Goal: Task Accomplishment & Management: Use online tool/utility

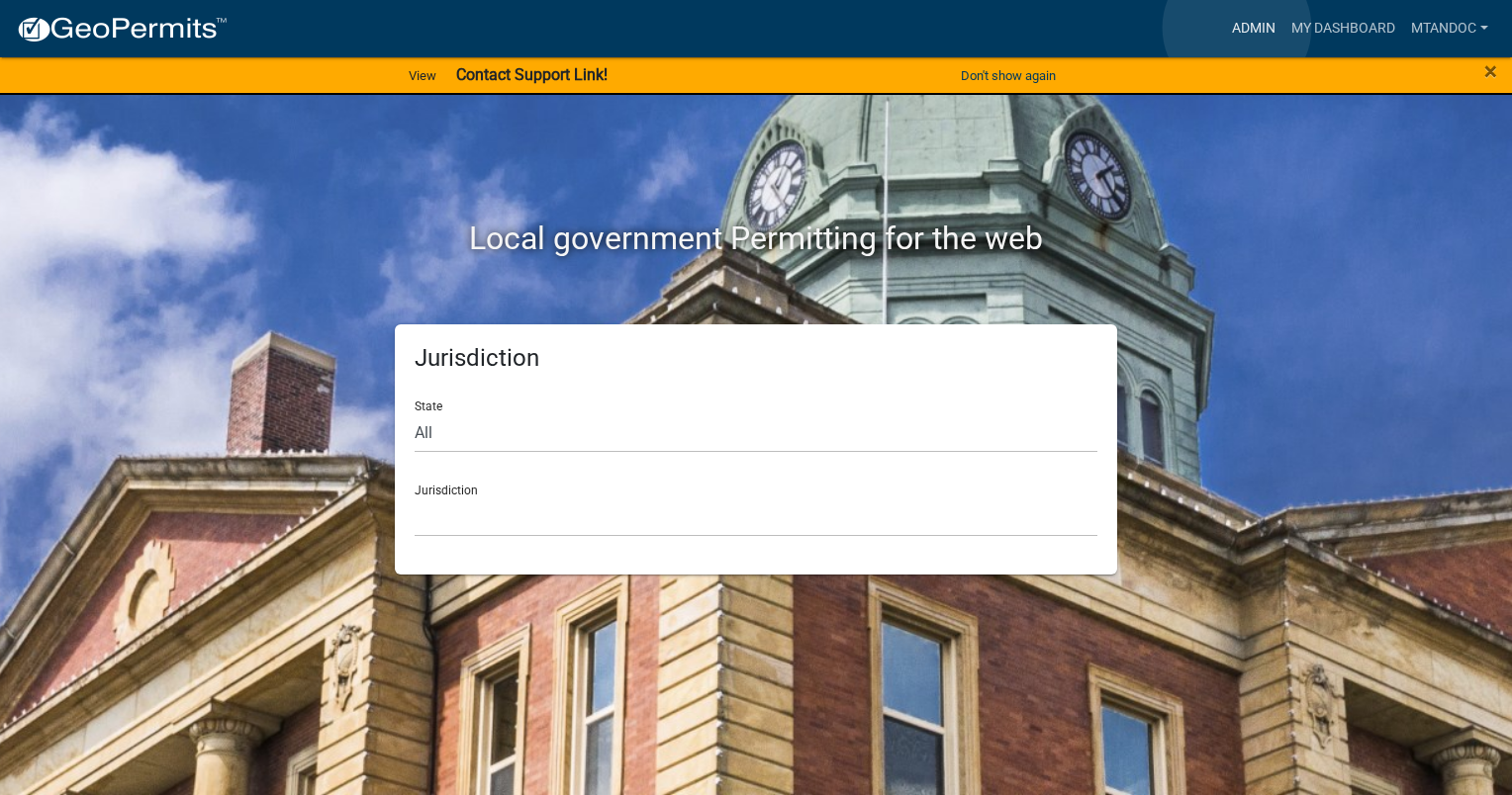
click at [1237, 29] on link "Admin" at bounding box center [1254, 29] width 60 height 38
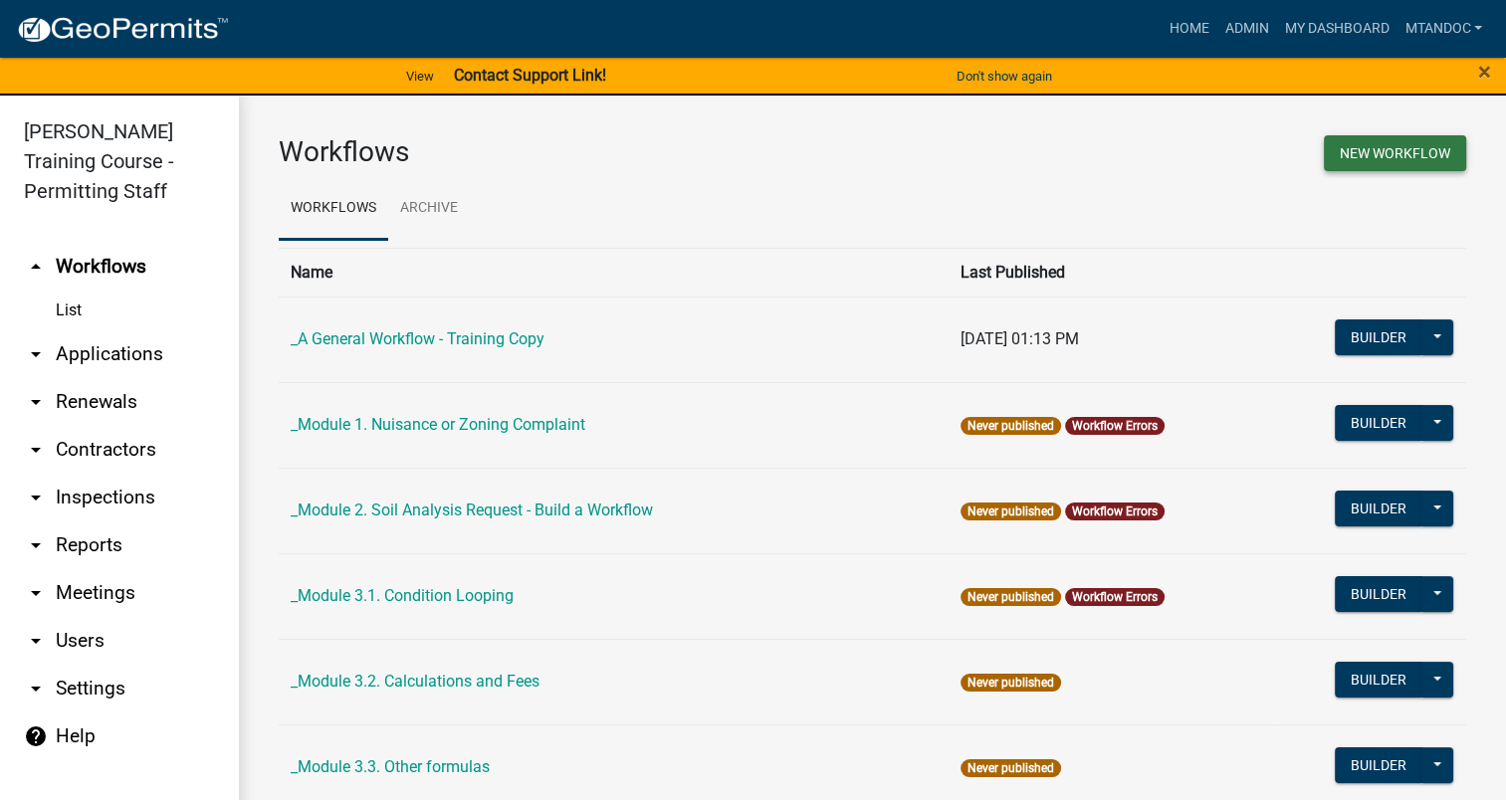
click at [1384, 157] on button "New Workflow" at bounding box center [1395, 153] width 142 height 36
select select "3"
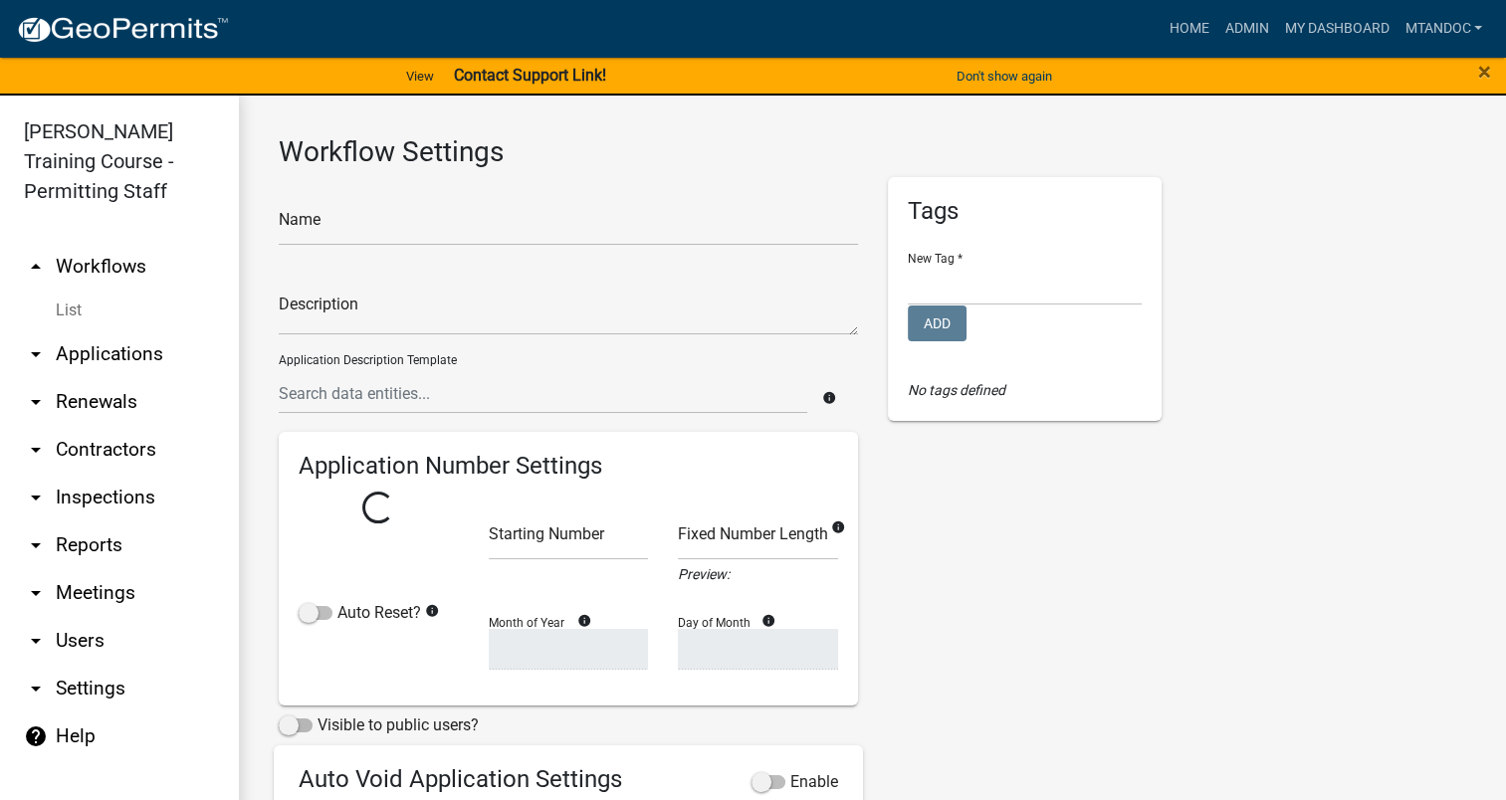
select select
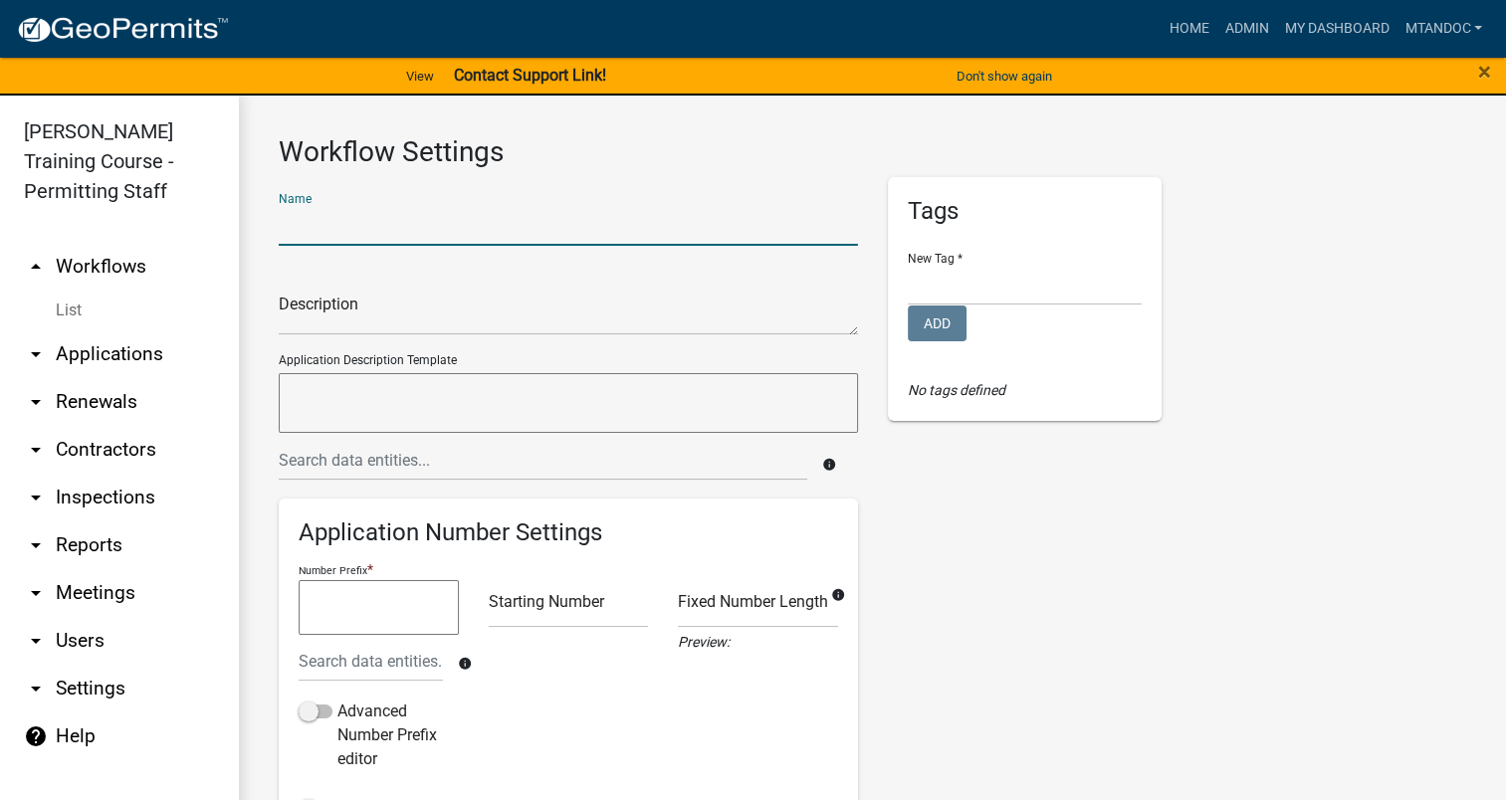
click at [345, 222] on input "text" at bounding box center [568, 225] width 579 height 41
type input "mtandoc test workflow1"
click at [1306, 32] on link "My Dashboard" at bounding box center [1336, 29] width 120 height 38
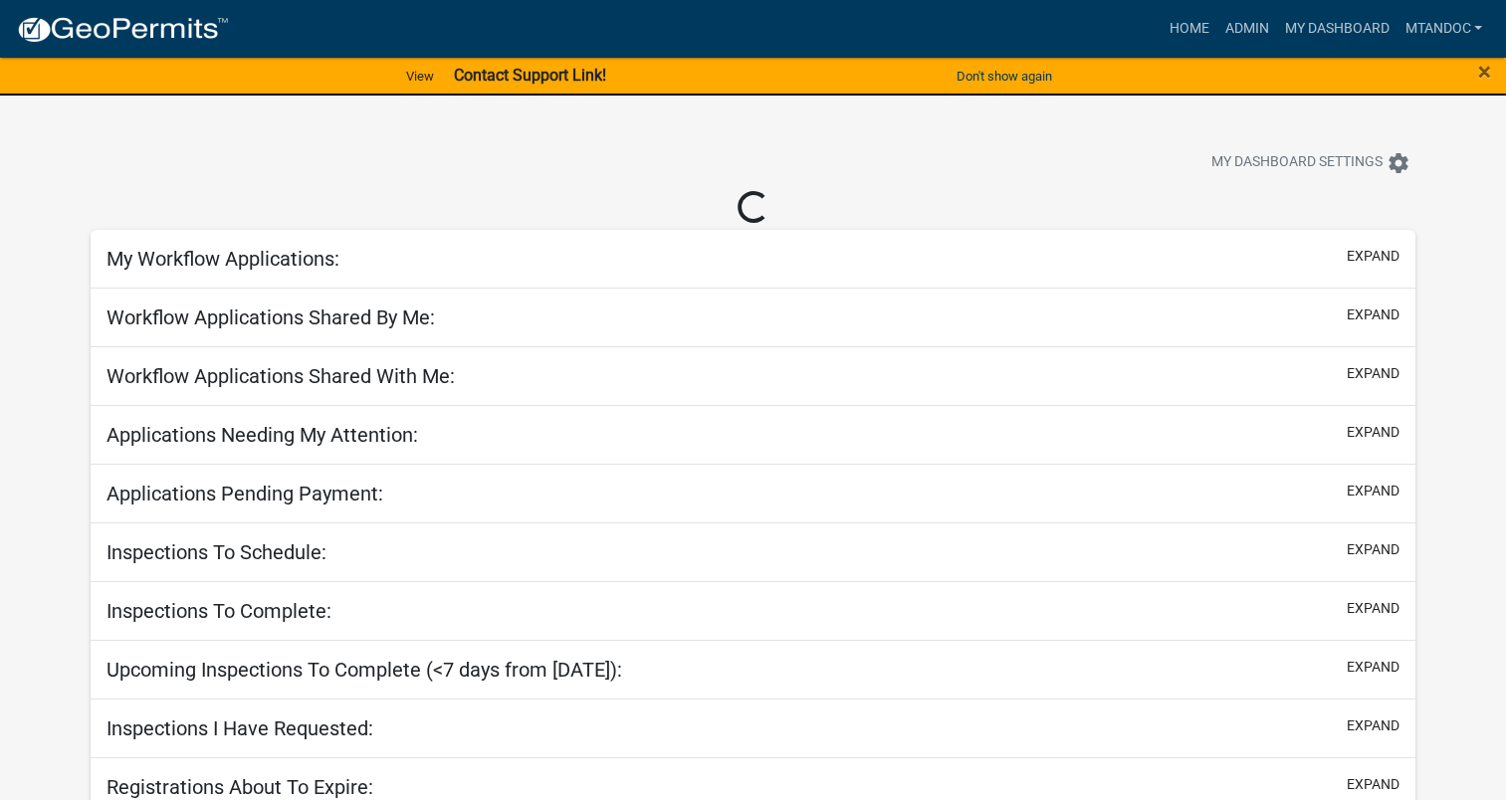
click at [222, 268] on h5 "My Workflow Applications:" at bounding box center [222, 259] width 233 height 24
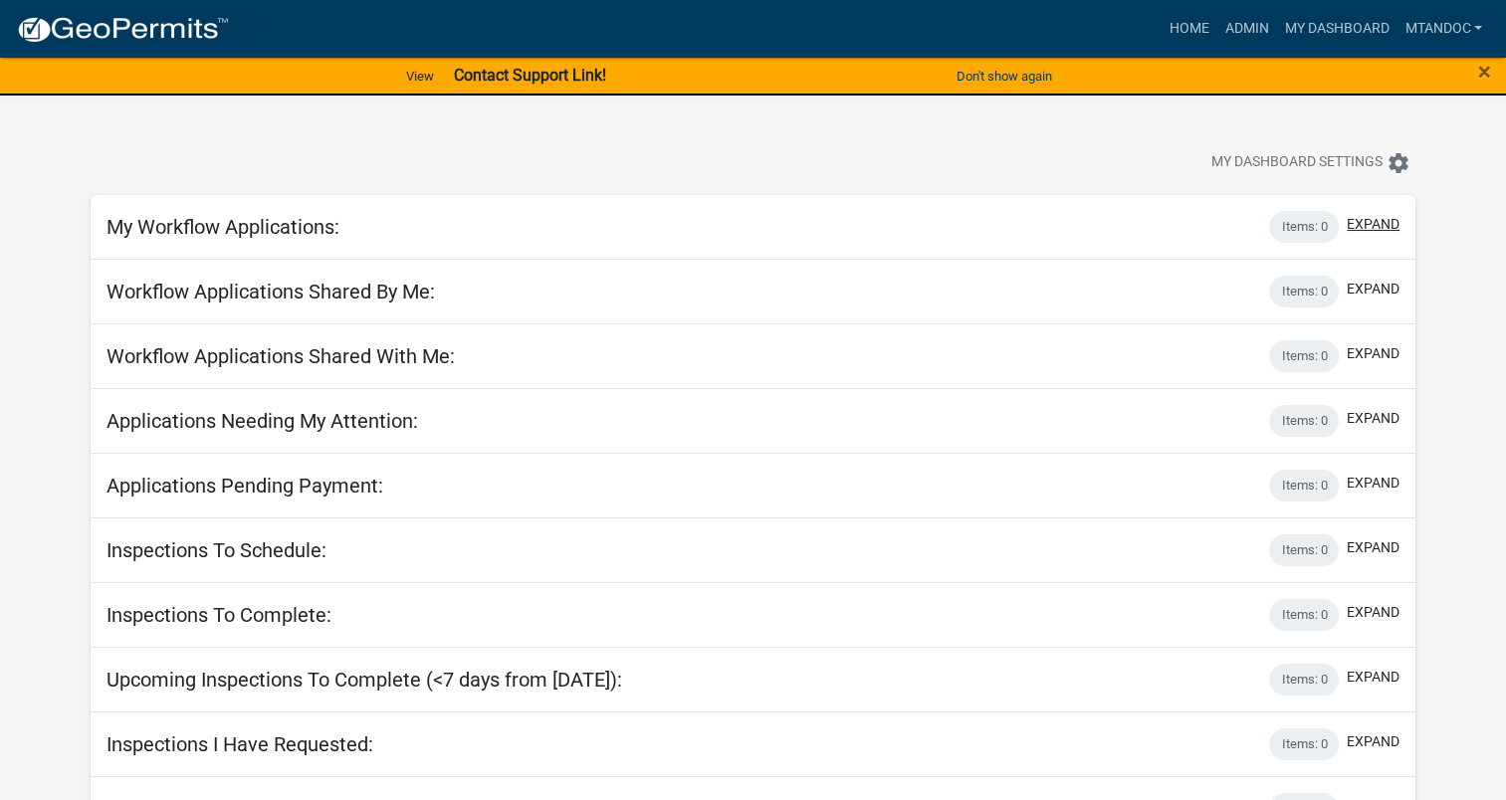
click at [1368, 231] on button "expand" at bounding box center [1373, 224] width 53 height 21
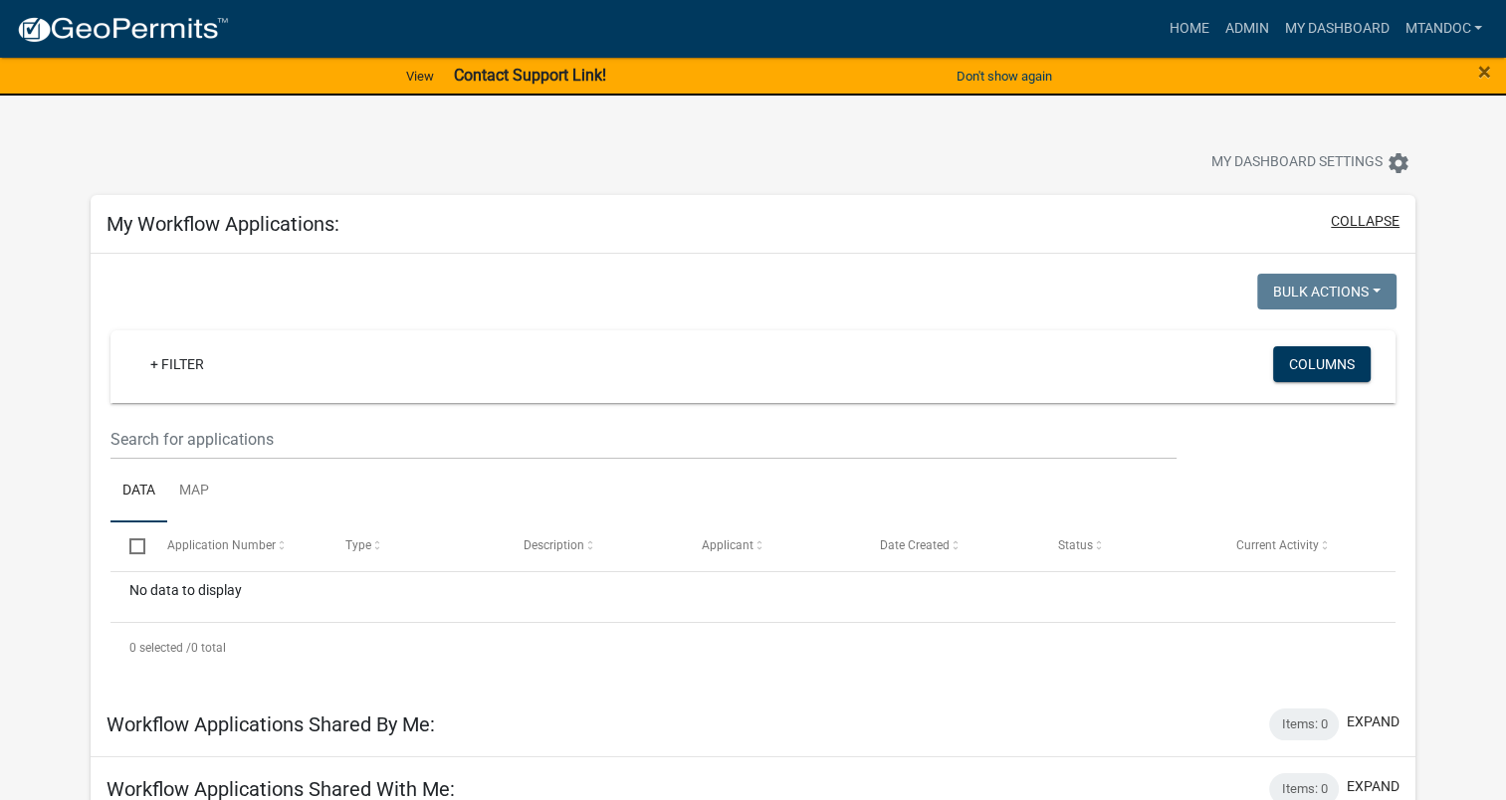
click at [1368, 231] on button "collapse" at bounding box center [1365, 221] width 69 height 21
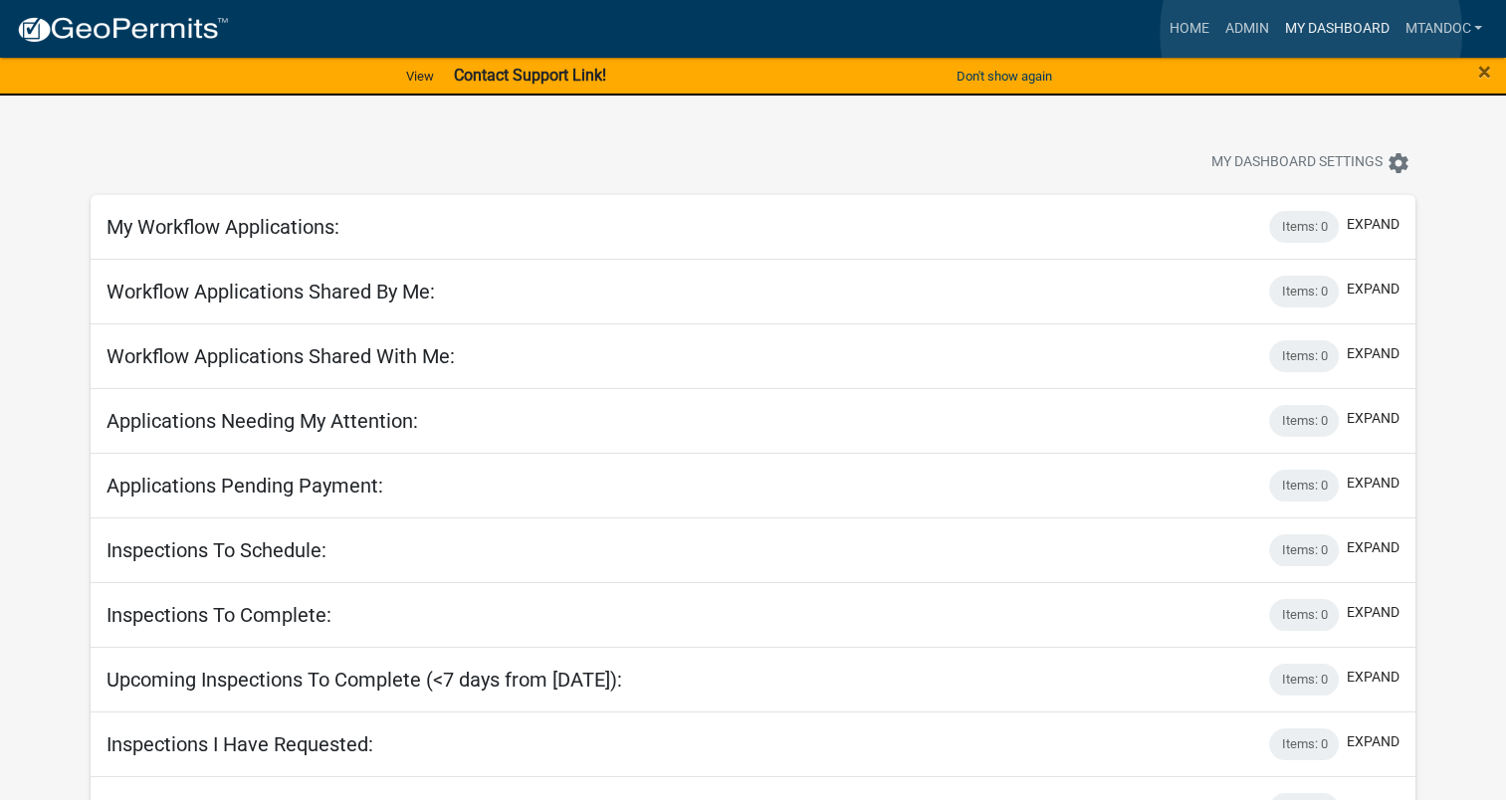
click at [1311, 33] on link "My Dashboard" at bounding box center [1336, 29] width 120 height 38
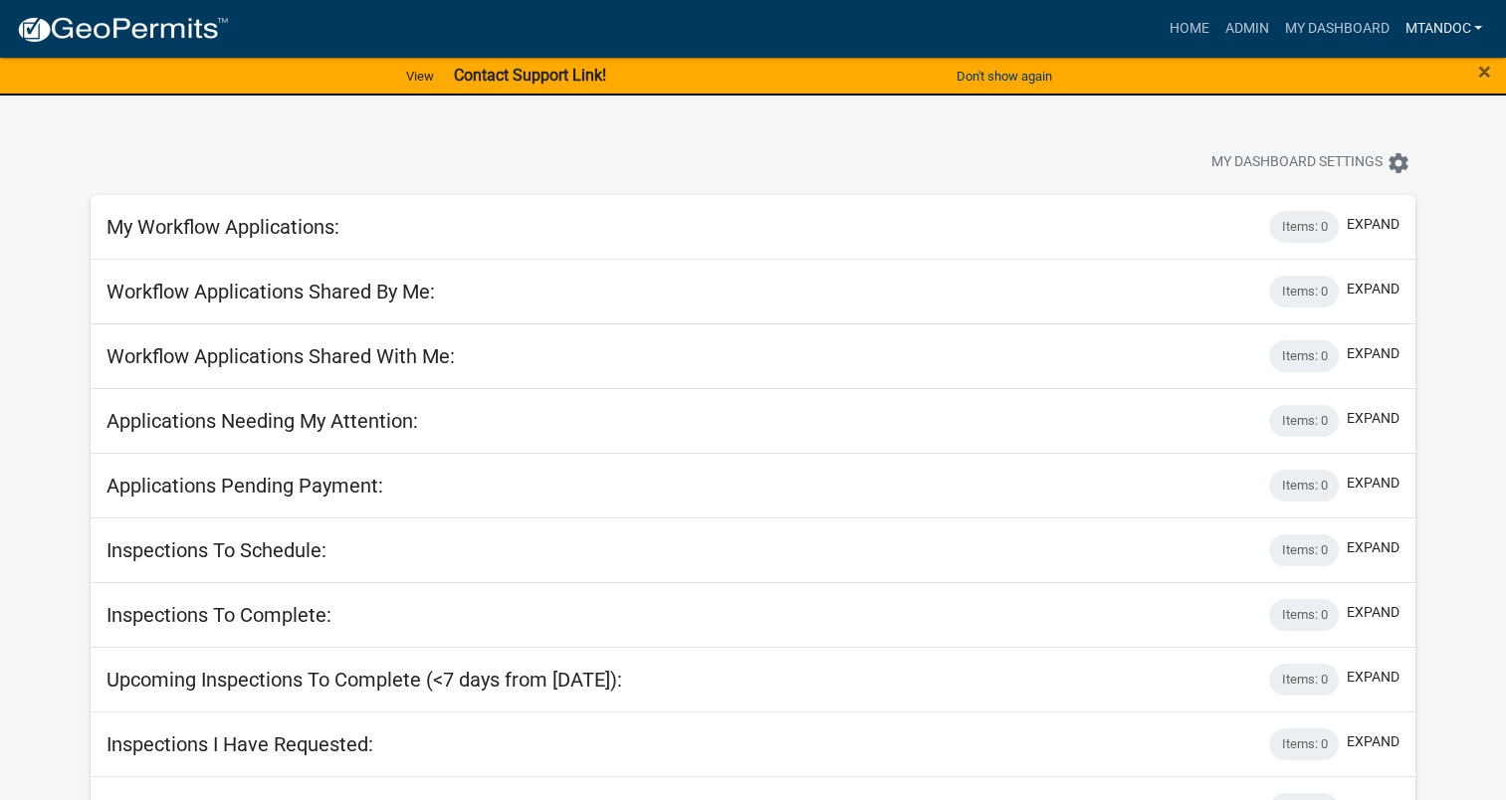
click at [1449, 27] on link "mtandoc" at bounding box center [1443, 29] width 94 height 38
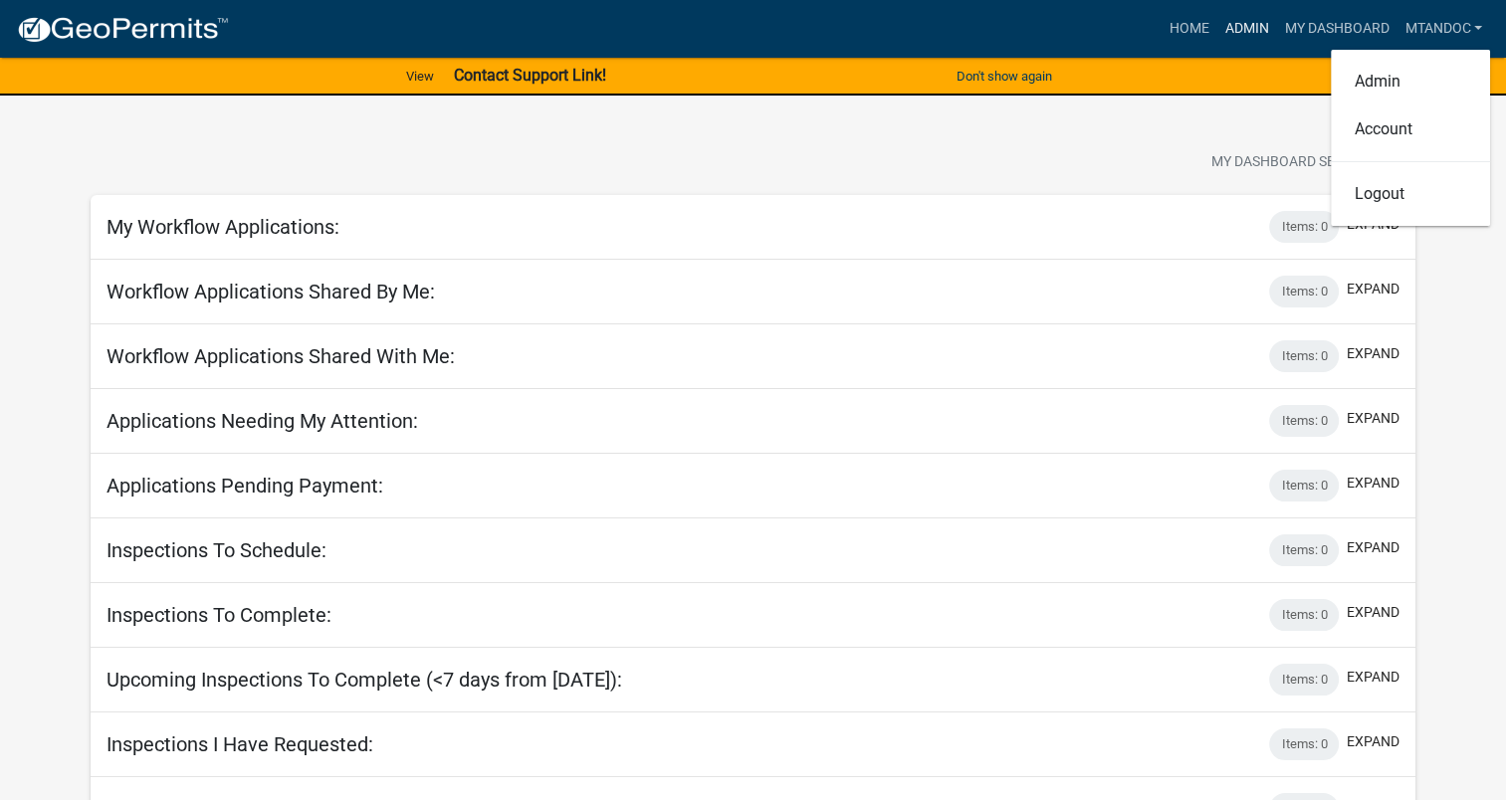
click at [1234, 31] on link "Admin" at bounding box center [1246, 29] width 60 height 38
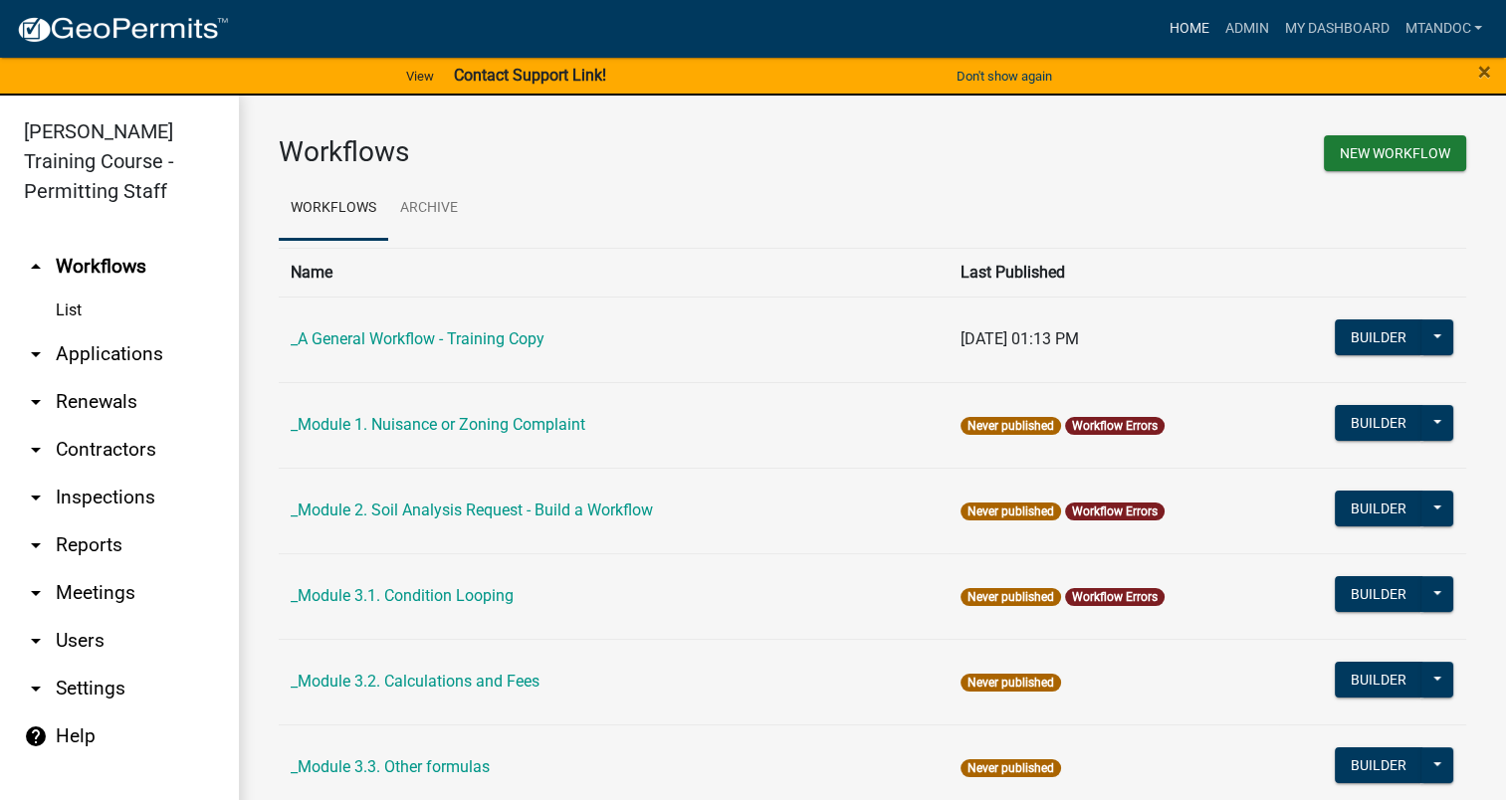
click at [1170, 31] on link "Home" at bounding box center [1188, 29] width 56 height 38
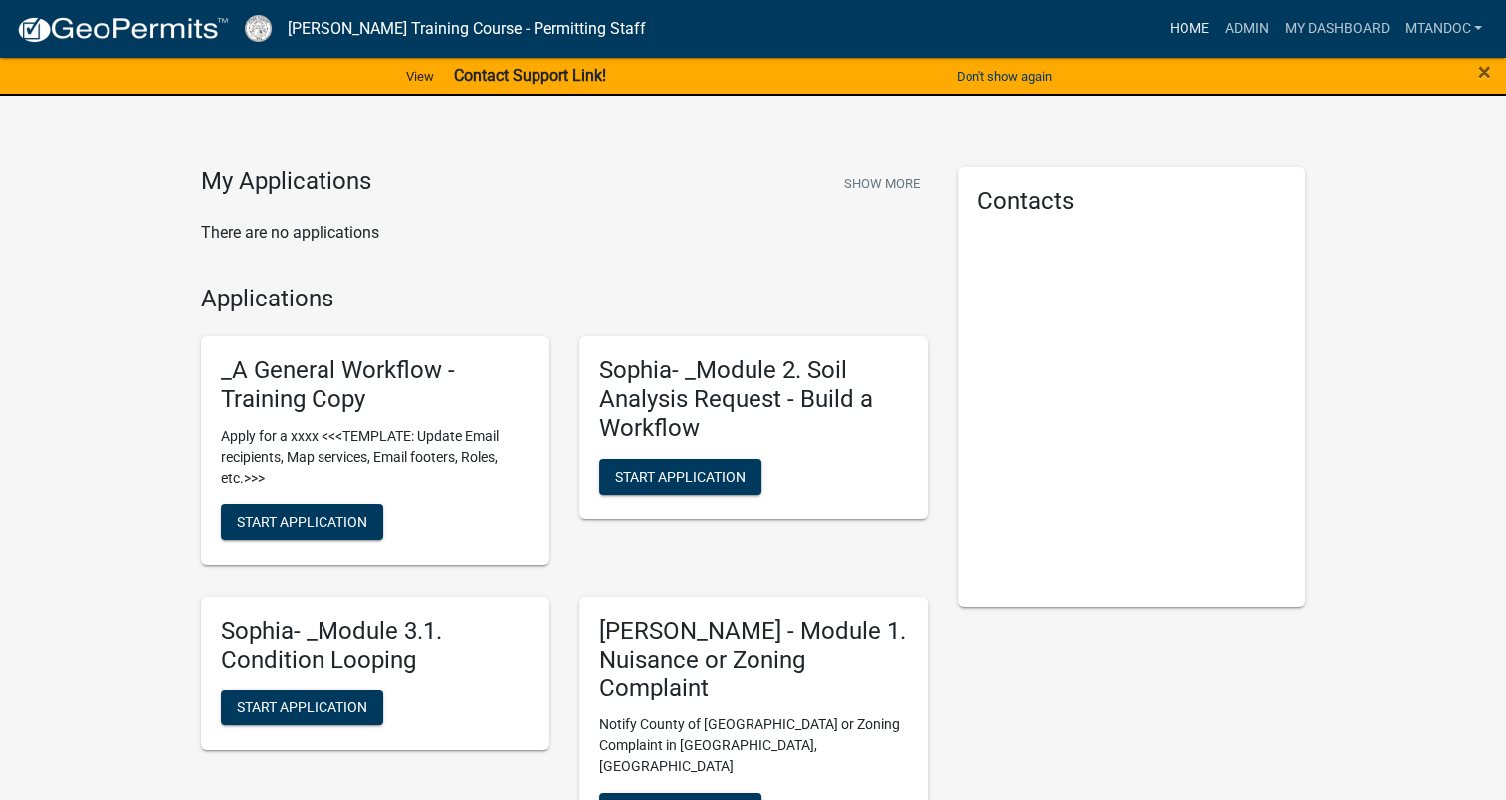
click at [1185, 31] on link "Home" at bounding box center [1188, 29] width 56 height 38
click at [1230, 25] on link "Admin" at bounding box center [1246, 29] width 60 height 38
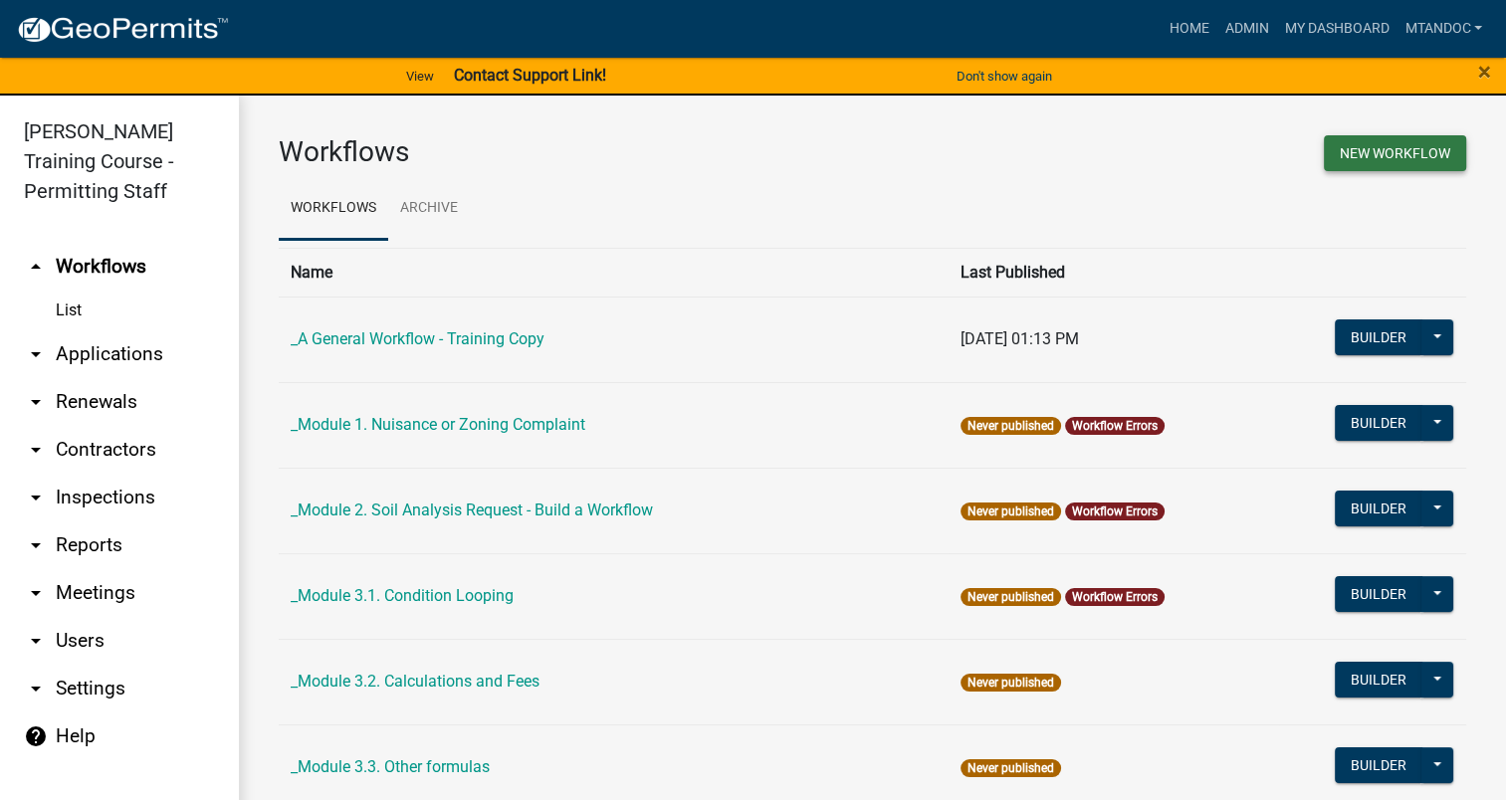
click at [1346, 151] on button "New Workflow" at bounding box center [1395, 153] width 142 height 36
select select "3"
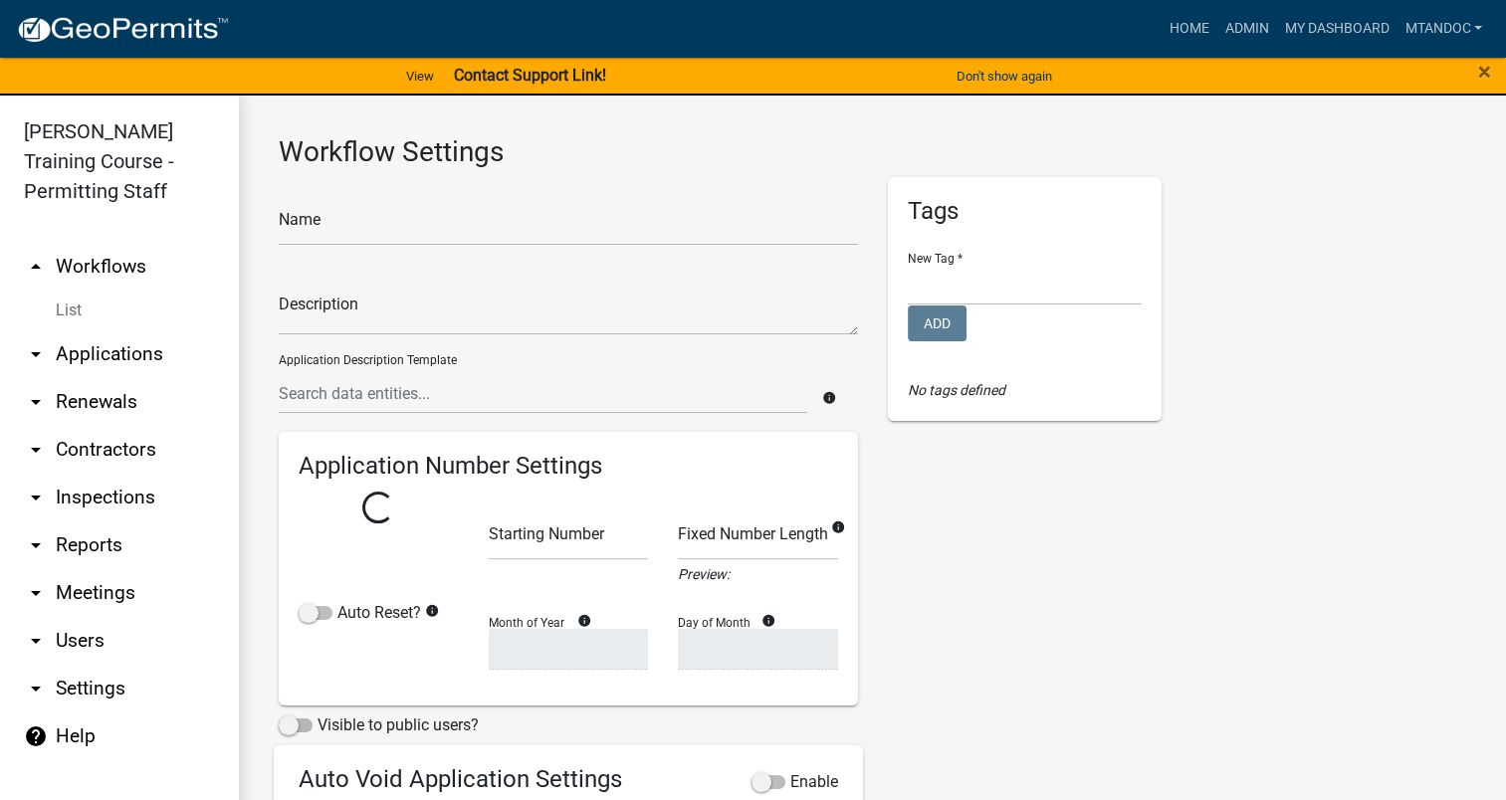
select select
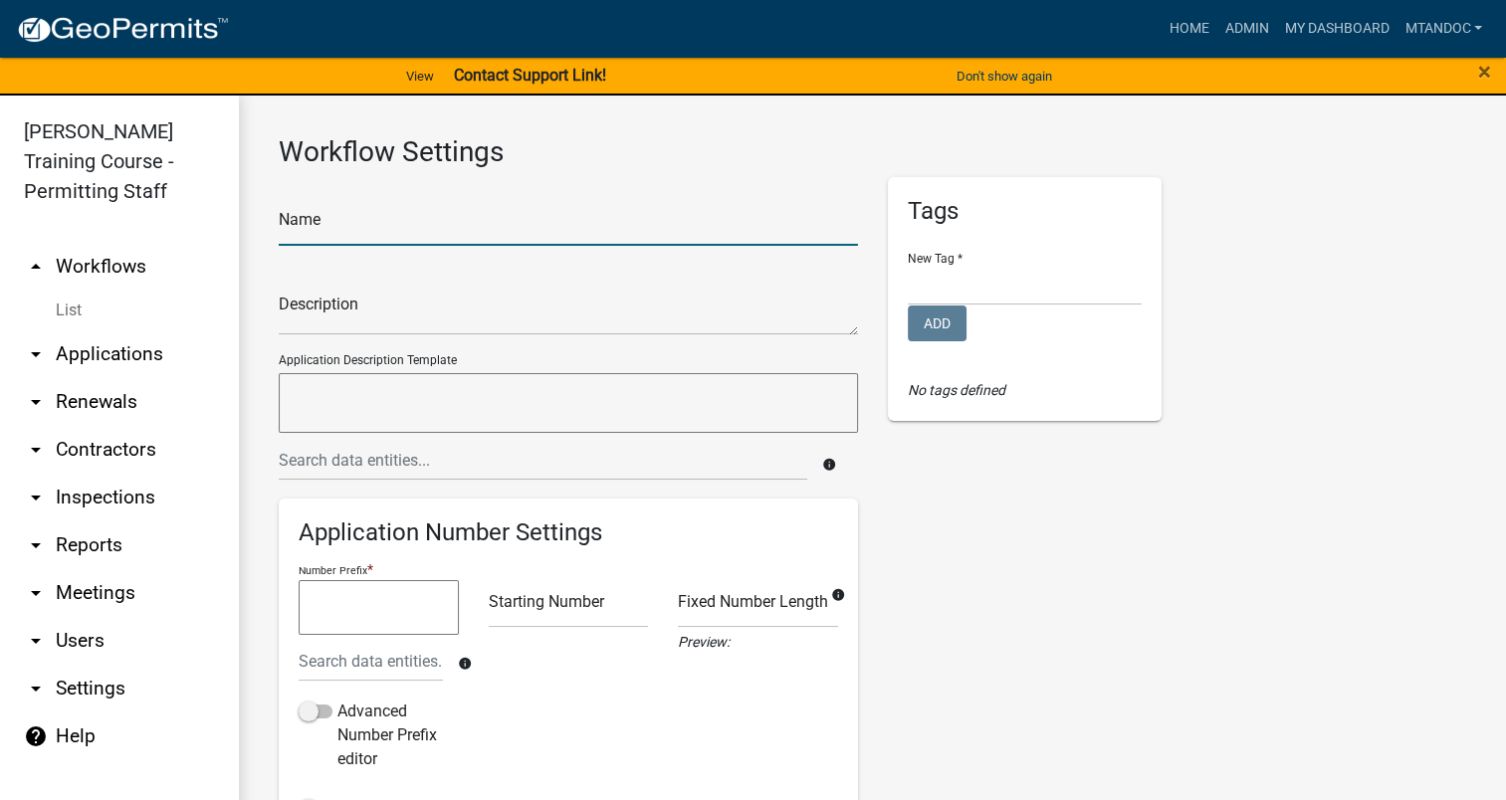
click at [310, 233] on input "text" at bounding box center [568, 225] width 579 height 41
type input "mtandoc test workflow1"
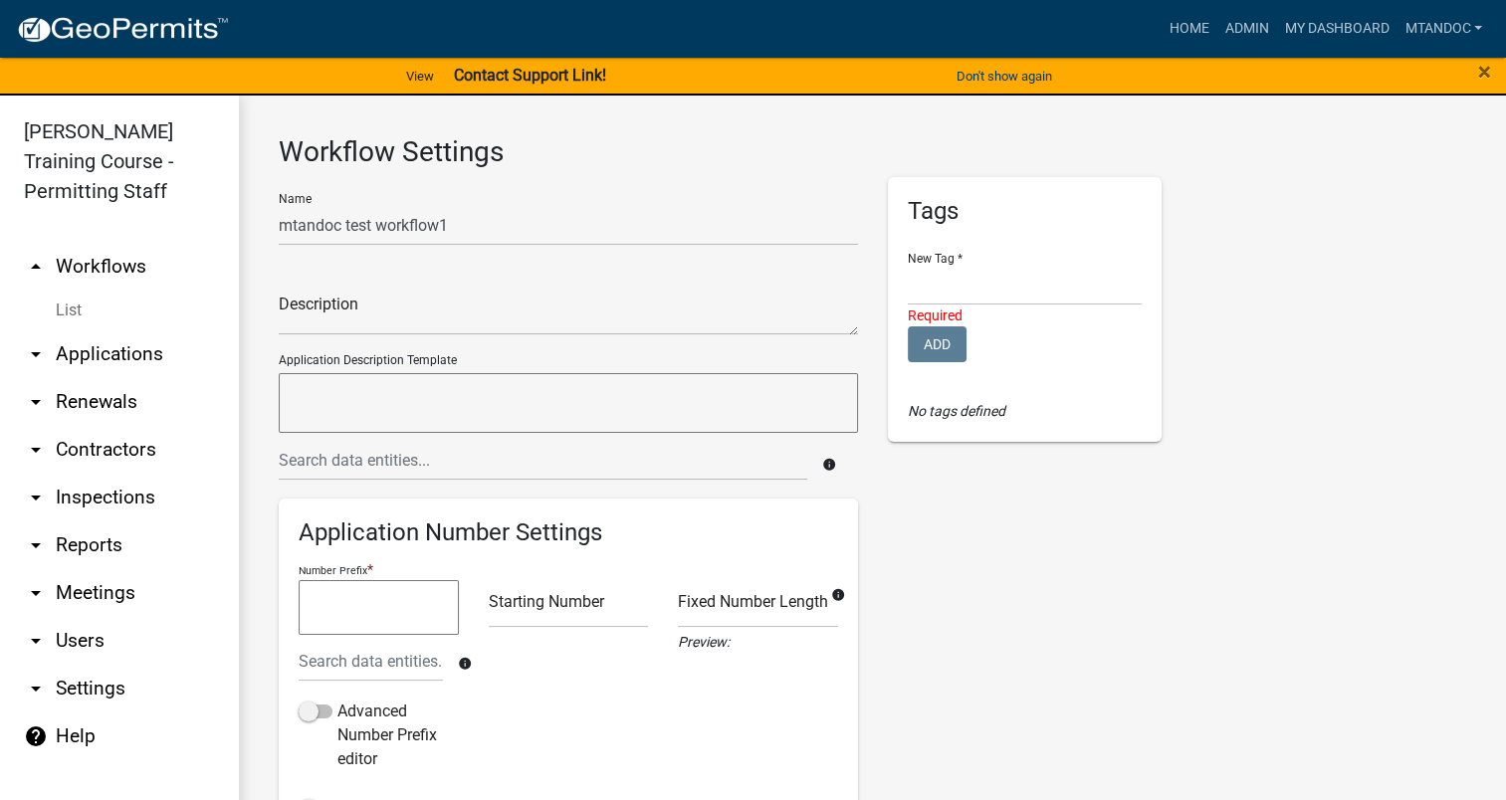
click at [371, 381] on textarea at bounding box center [568, 403] width 579 height 60
type textarea "r"
type textarea "t"
type textarea "m"
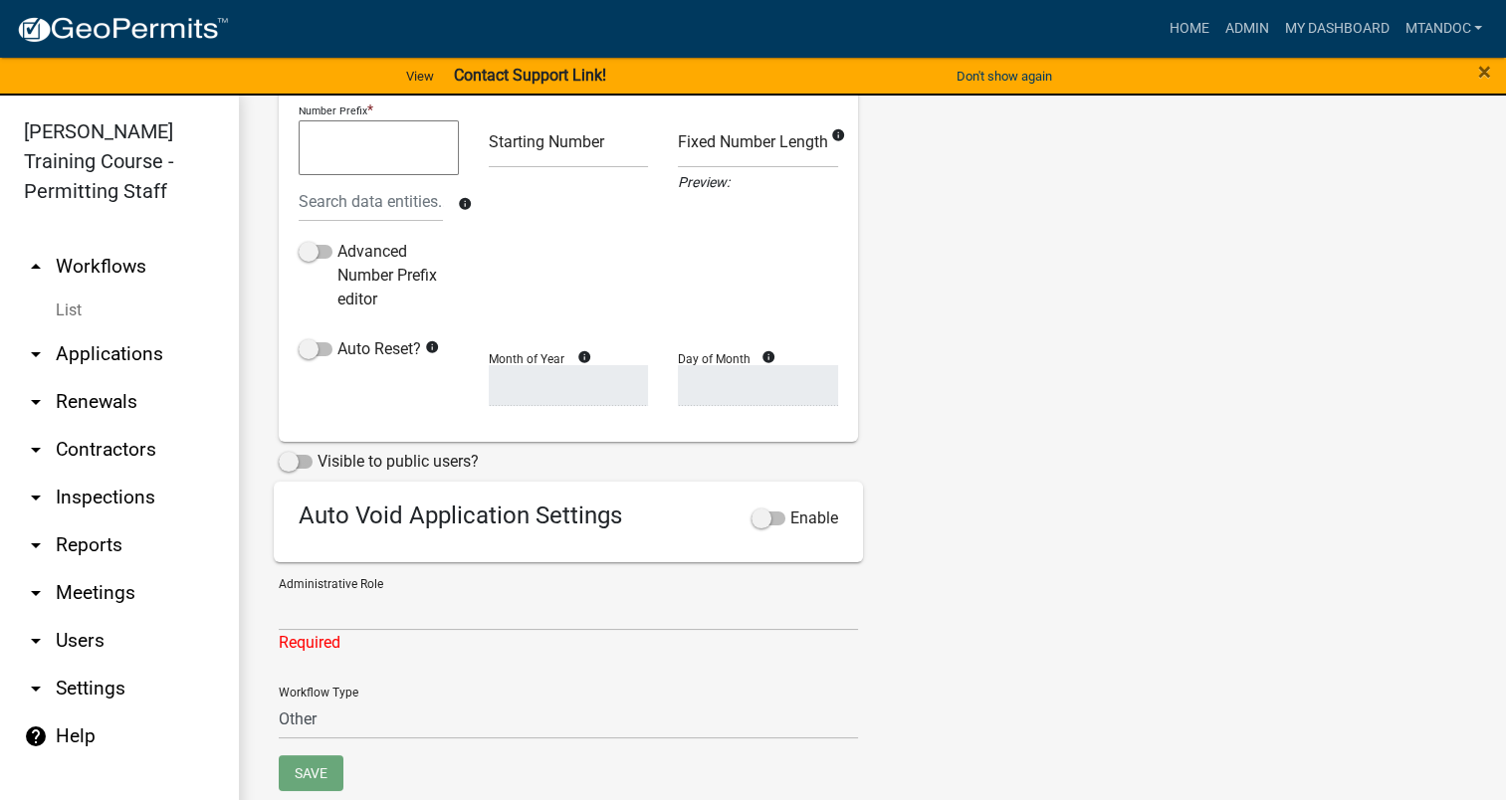
scroll to position [488, 0]
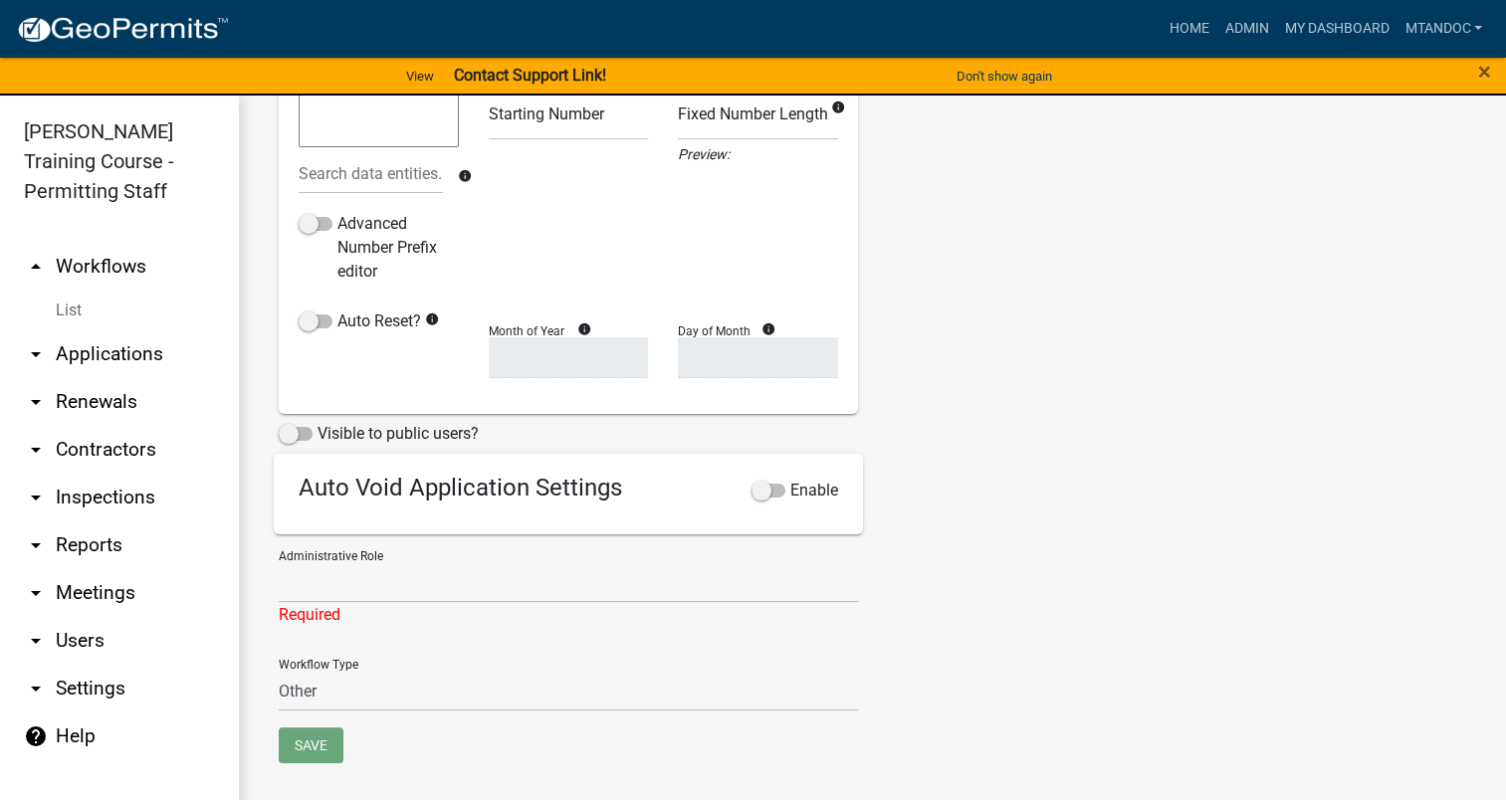
type textarea "test email form"
click at [341, 592] on select "Kian Engineer Admin" at bounding box center [568, 582] width 579 height 41
select select "1915ea58-7059-4941-9cac-dbbdee29afec"
click at [279, 584] on select "Kian Engineer Admin" at bounding box center [568, 582] width 579 height 41
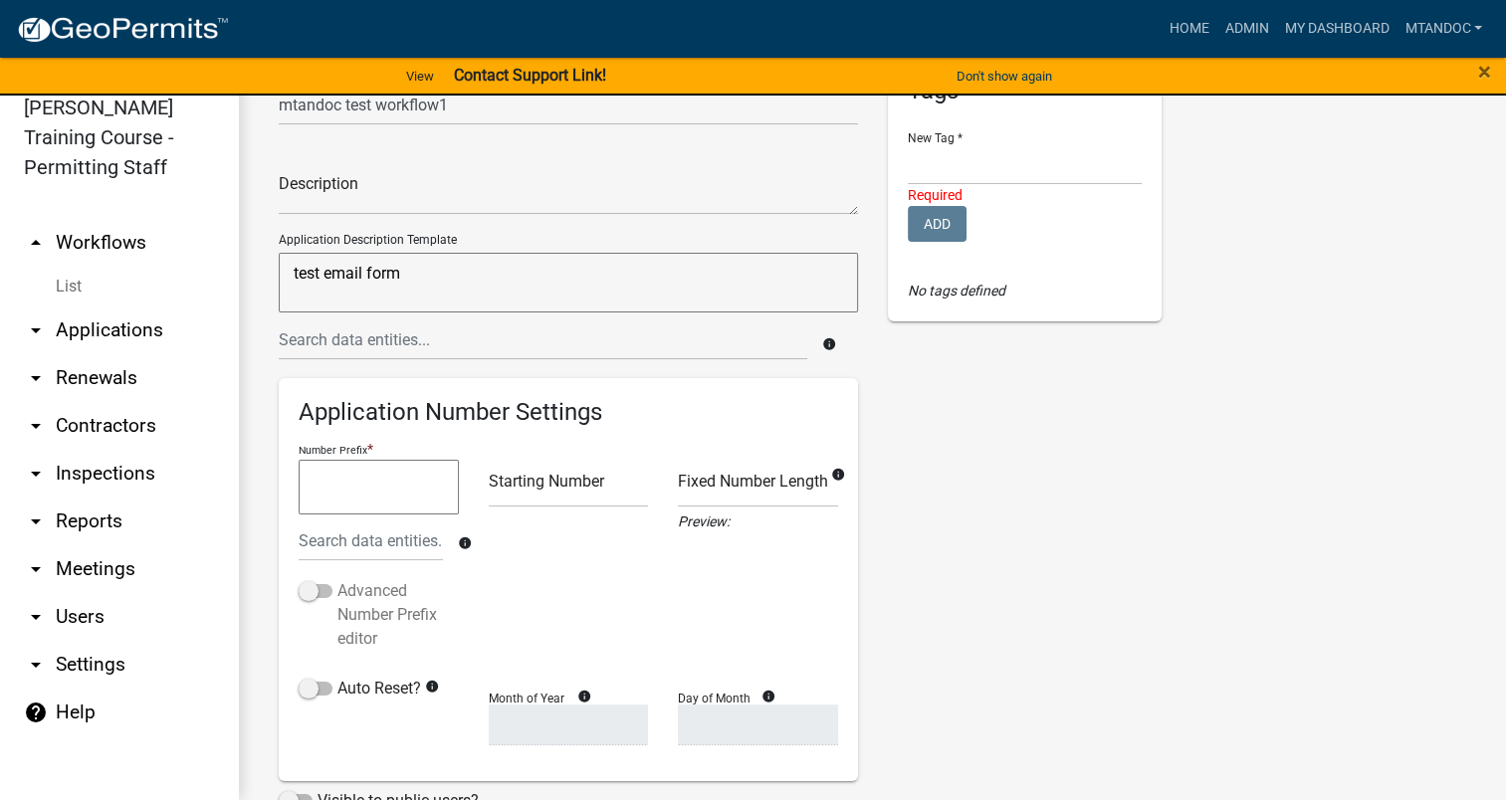
scroll to position [66, 0]
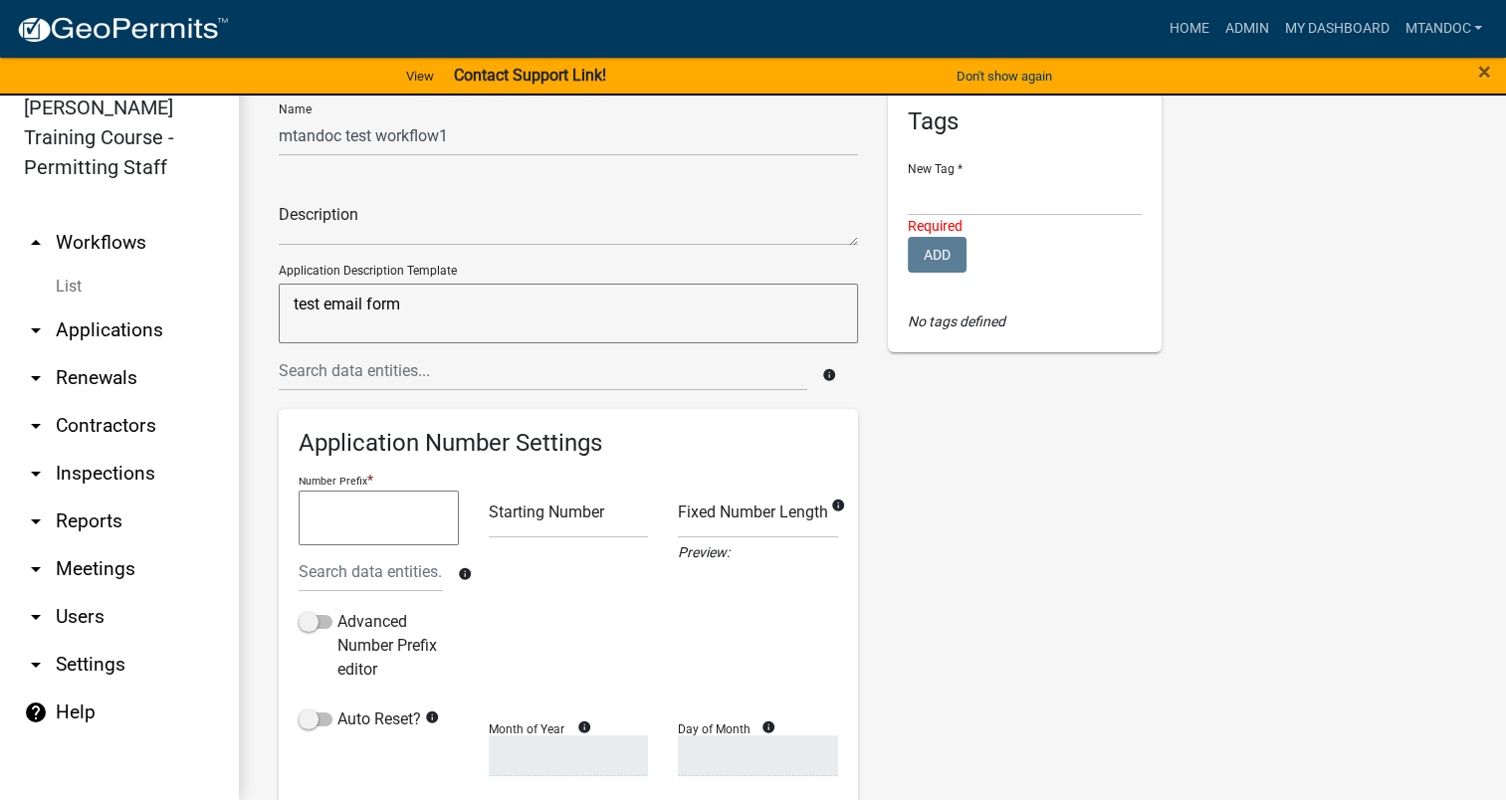
click at [407, 299] on textarea "test email form" at bounding box center [568, 314] width 579 height 60
type textarea "test email form"
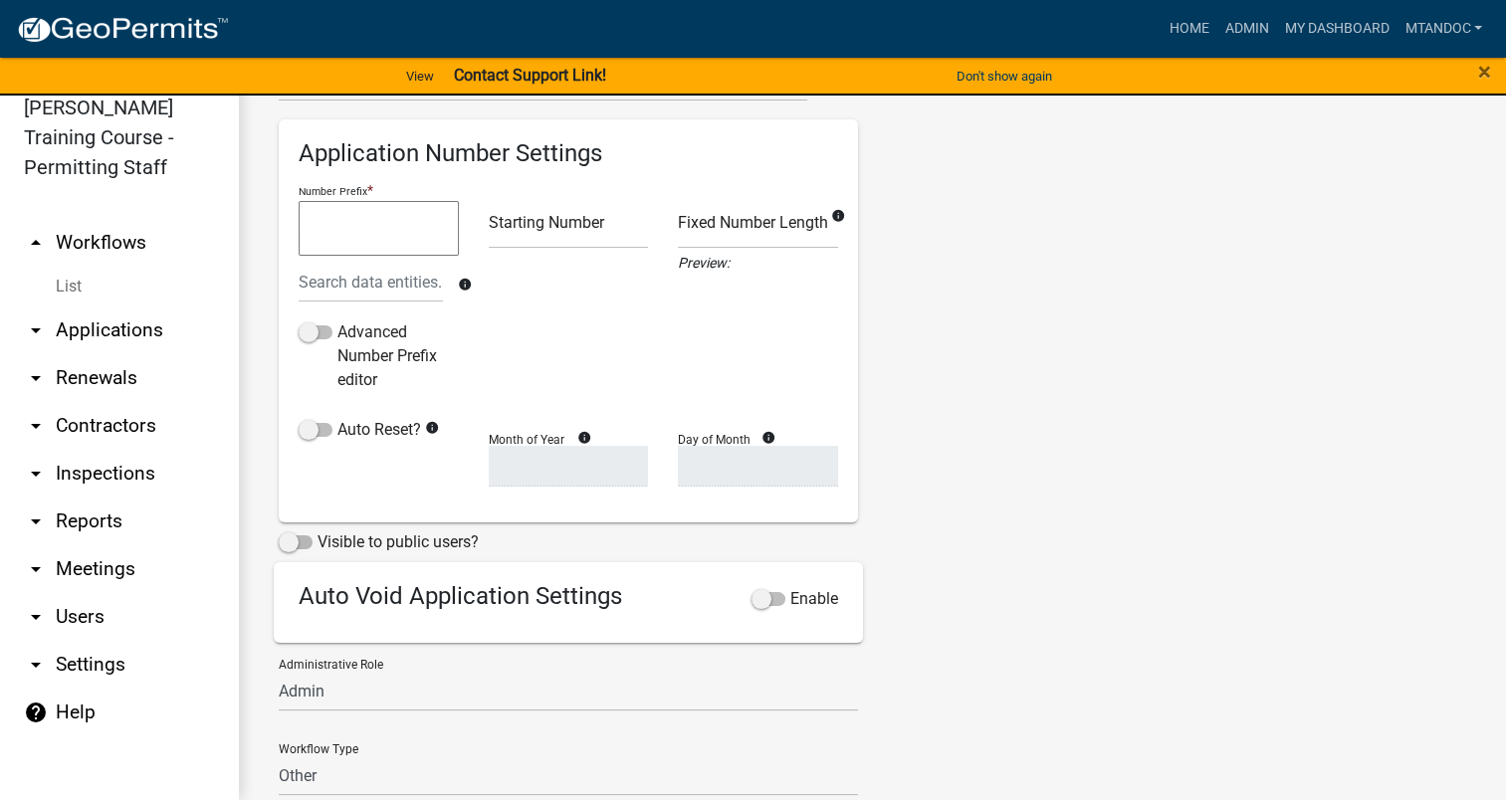
scroll to position [464, 0]
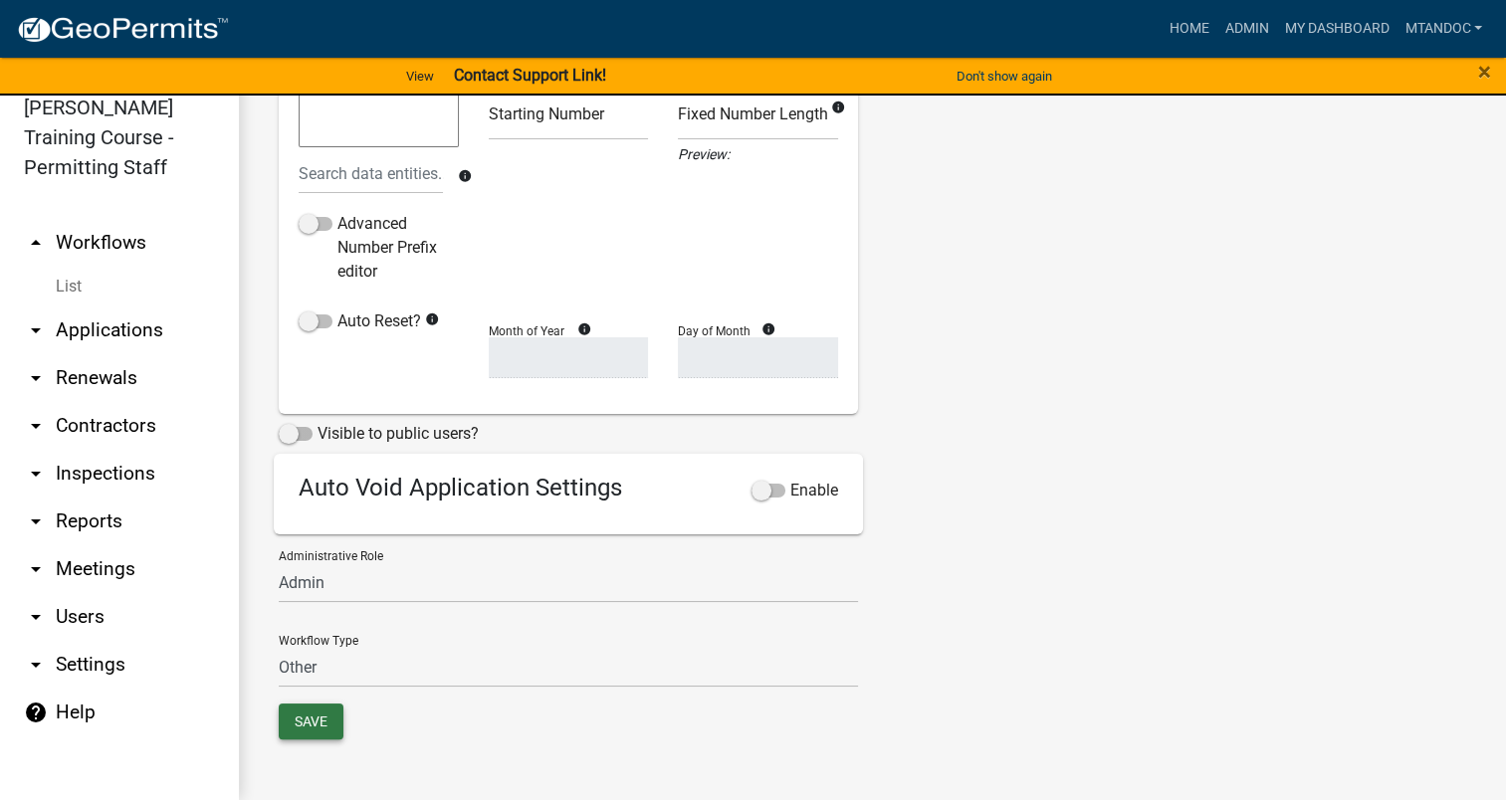
click at [322, 720] on button "Save" at bounding box center [311, 722] width 65 height 36
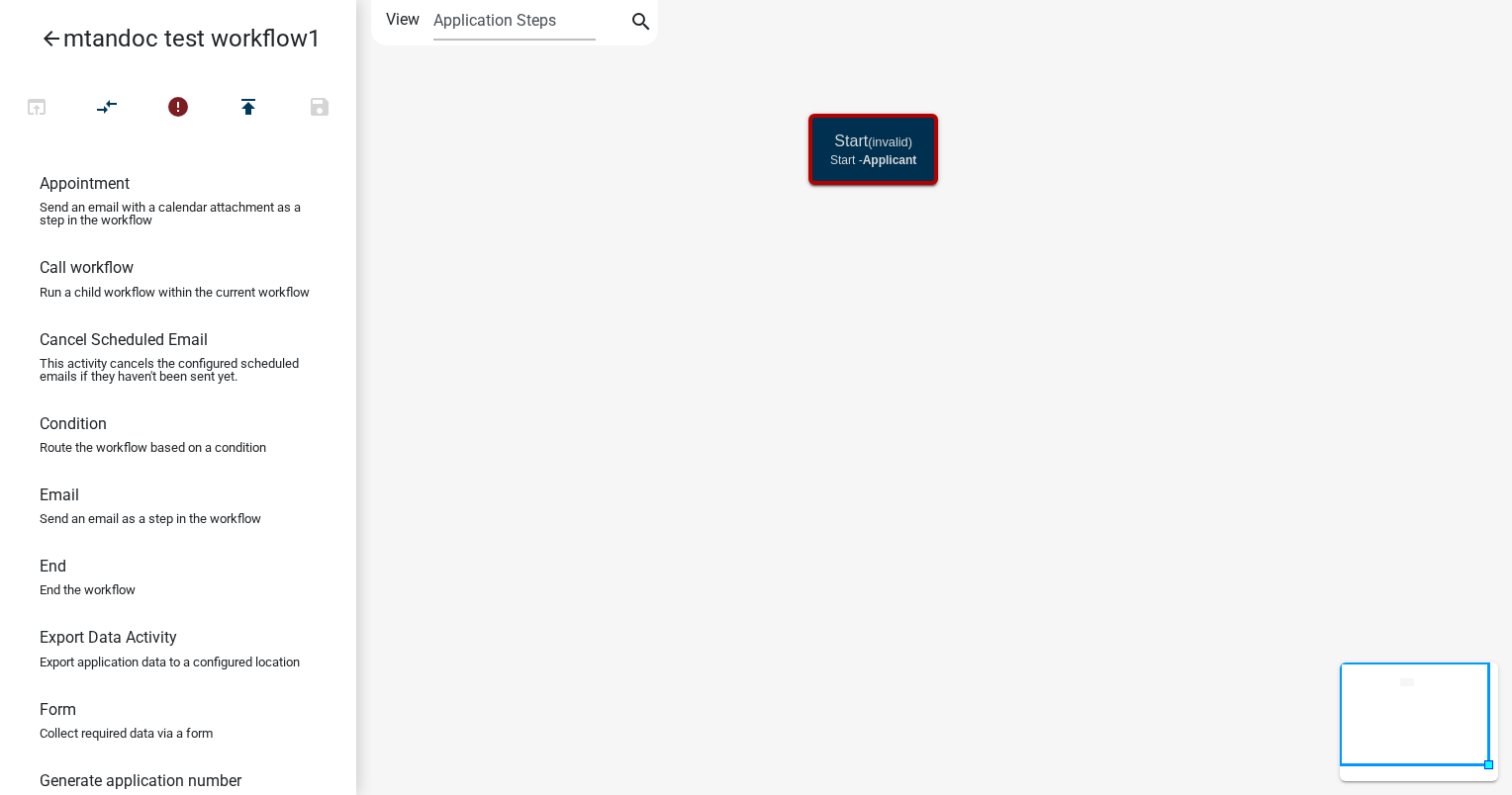
scroll to position [198, 0]
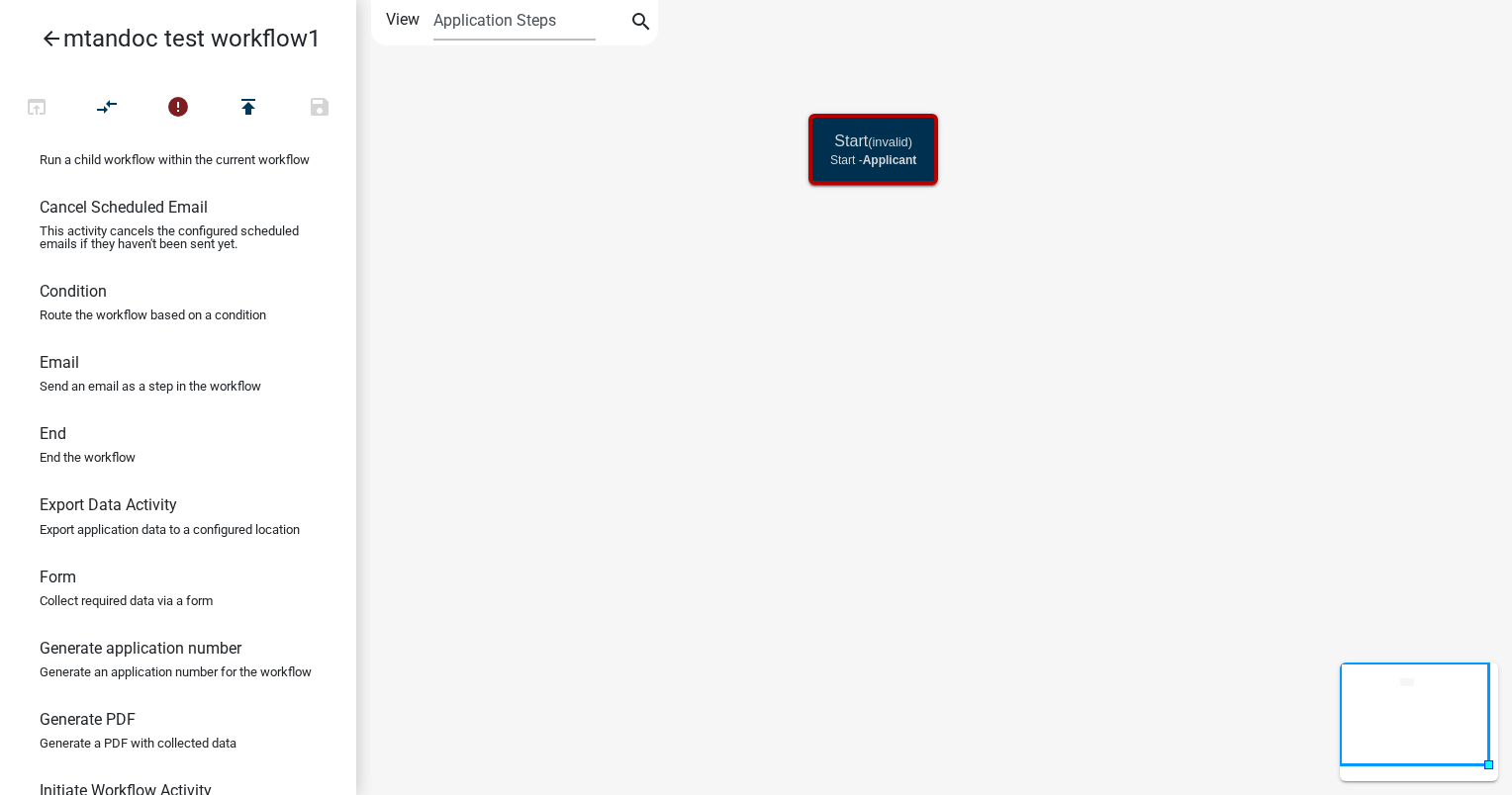
click at [62, 627] on link "Form Collect required data via a form" at bounding box center [178, 595] width 356 height 72
drag, startPoint x: 67, startPoint y: 622, endPoint x: 805, endPoint y: 468, distance: 753.9
click at [805, 468] on div "arrow_back mtandoc test workflow1 open_in_browser compare_arrows error publish …" at bounding box center [756, 398] width 1512 height 795
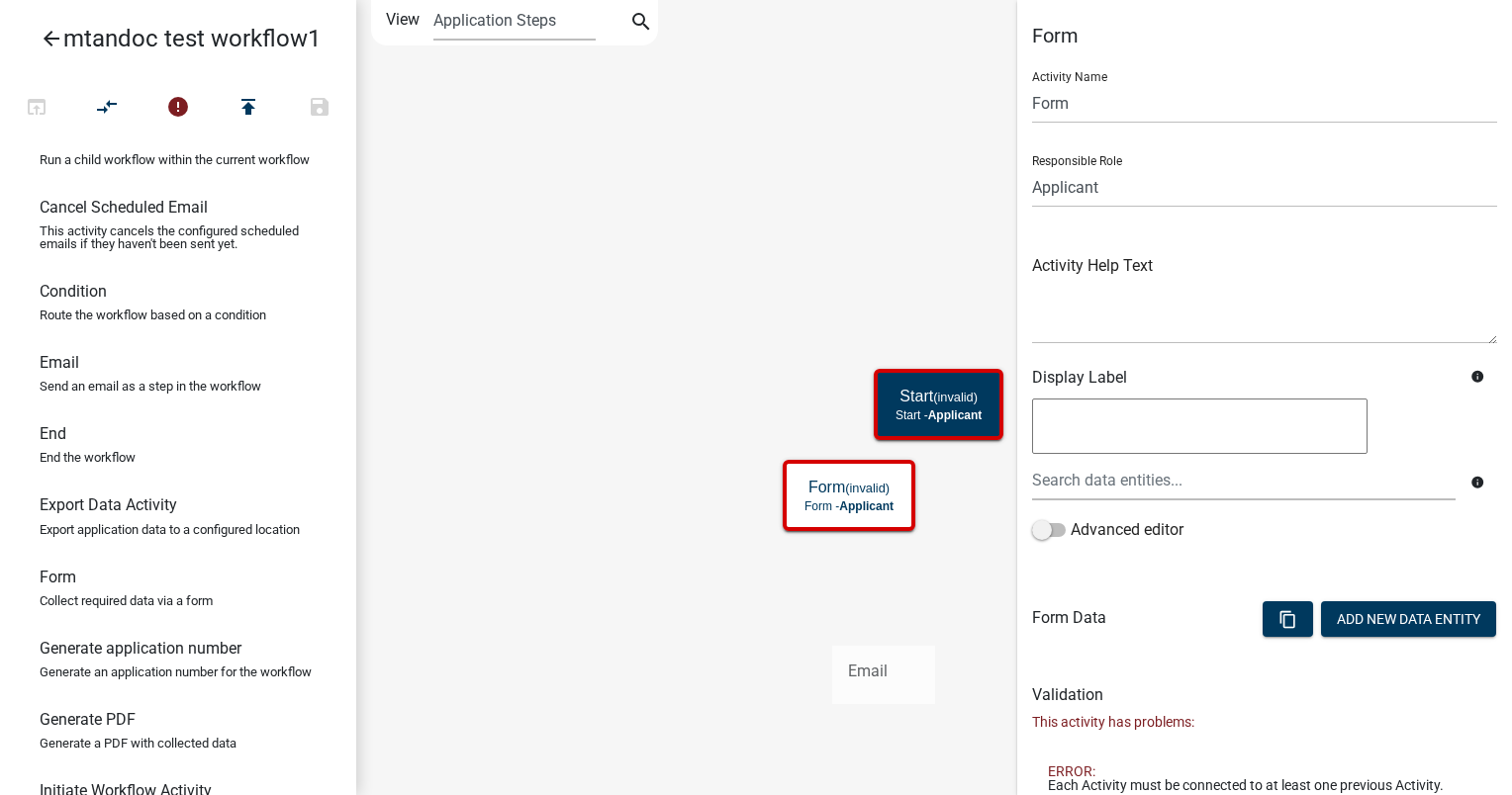
drag, startPoint x: 63, startPoint y: 395, endPoint x: 831, endPoint y: 629, distance: 802.9
click at [831, 629] on div "arrow_back mtandoc test workflow1 open_in_browser compare_arrows error publish …" at bounding box center [756, 398] width 1512 height 795
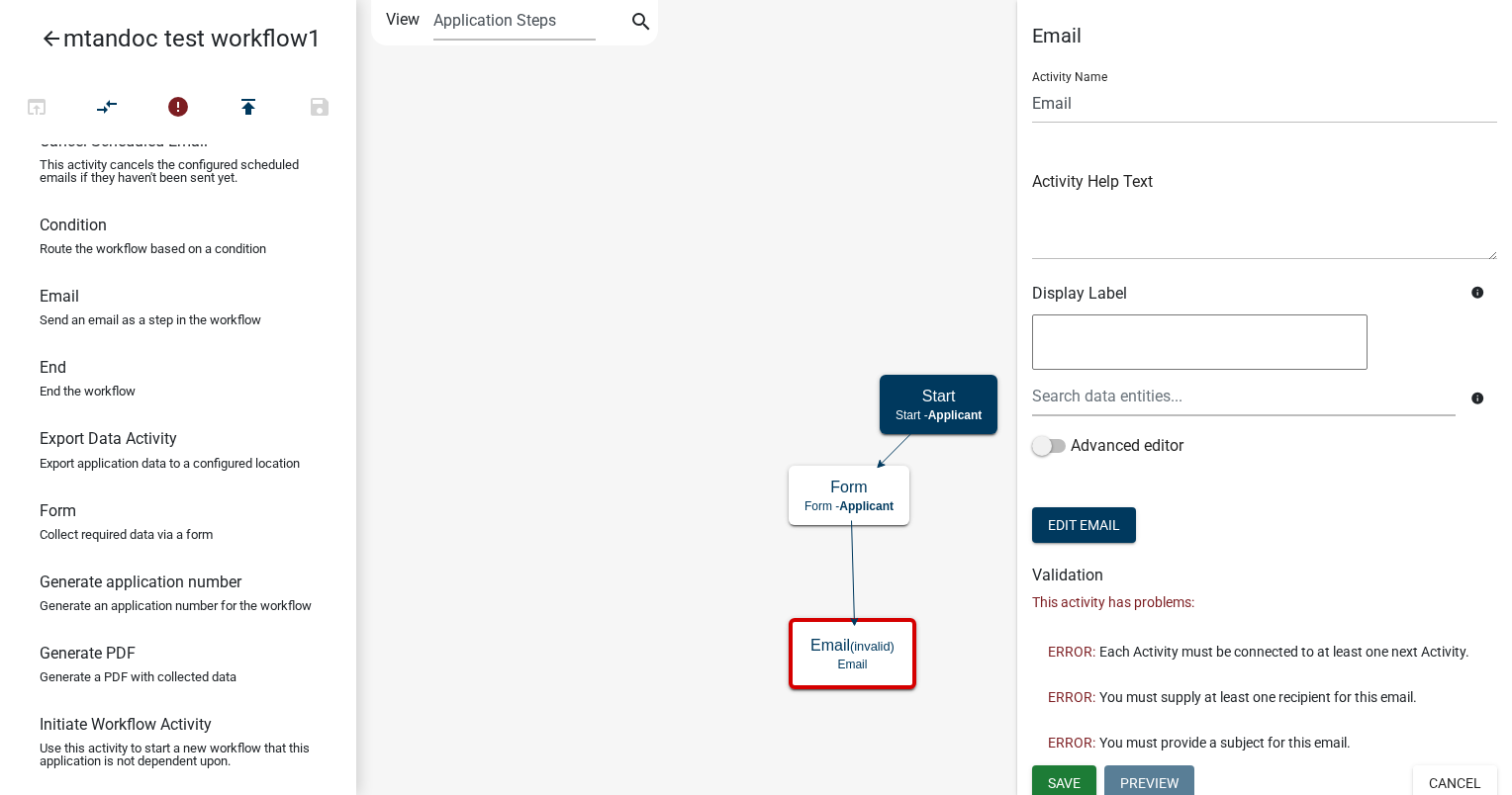
scroll to position [297, 0]
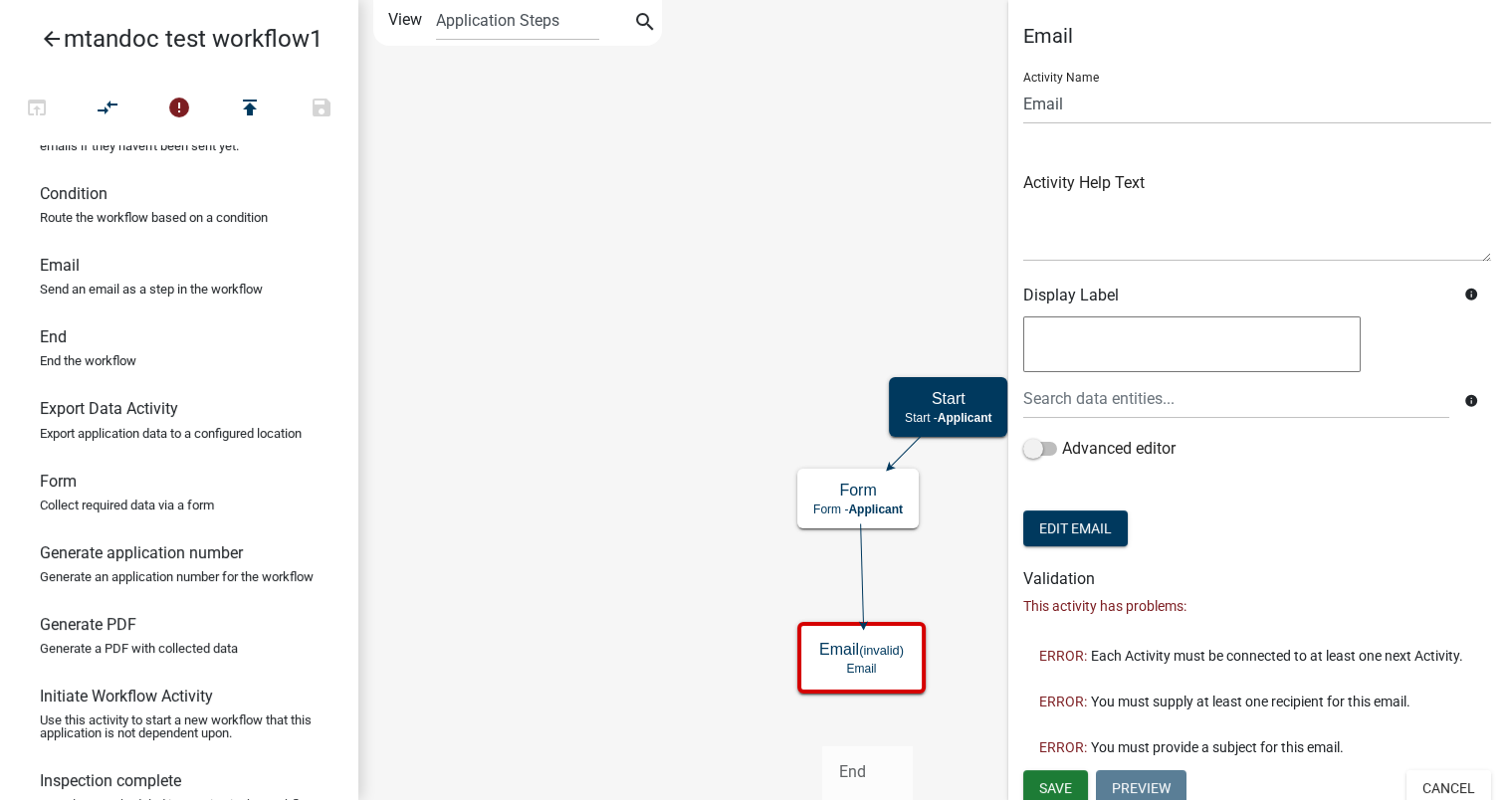
drag, startPoint x: 49, startPoint y: 376, endPoint x: 823, endPoint y: 729, distance: 851.1
click at [823, 729] on div "arrow_back mtandoc test workflow1 open_in_browser compare_arrows error publish …" at bounding box center [753, 400] width 1506 height 800
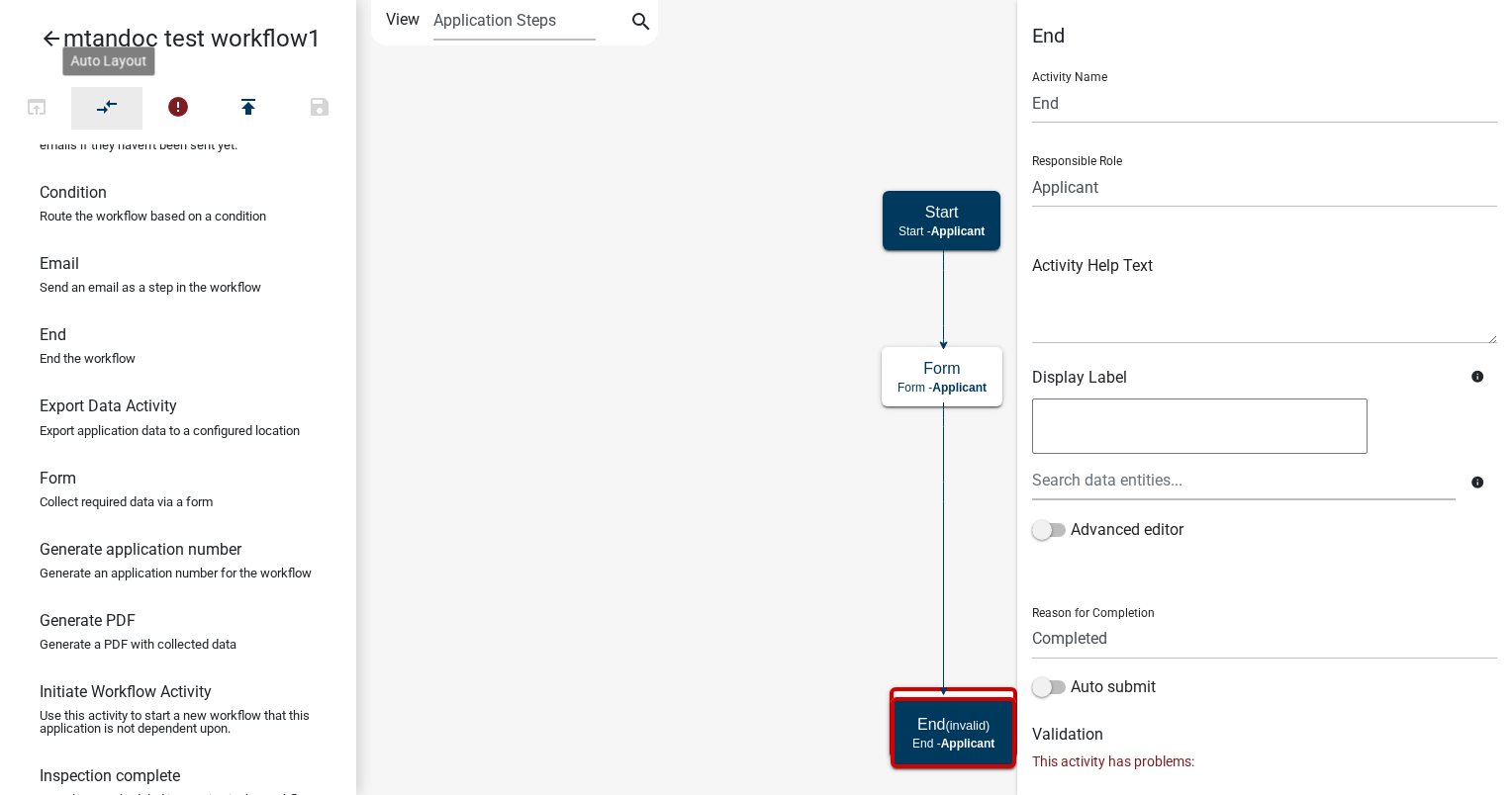
click at [106, 102] on icon "compare_arrows" at bounding box center [108, 109] width 24 height 28
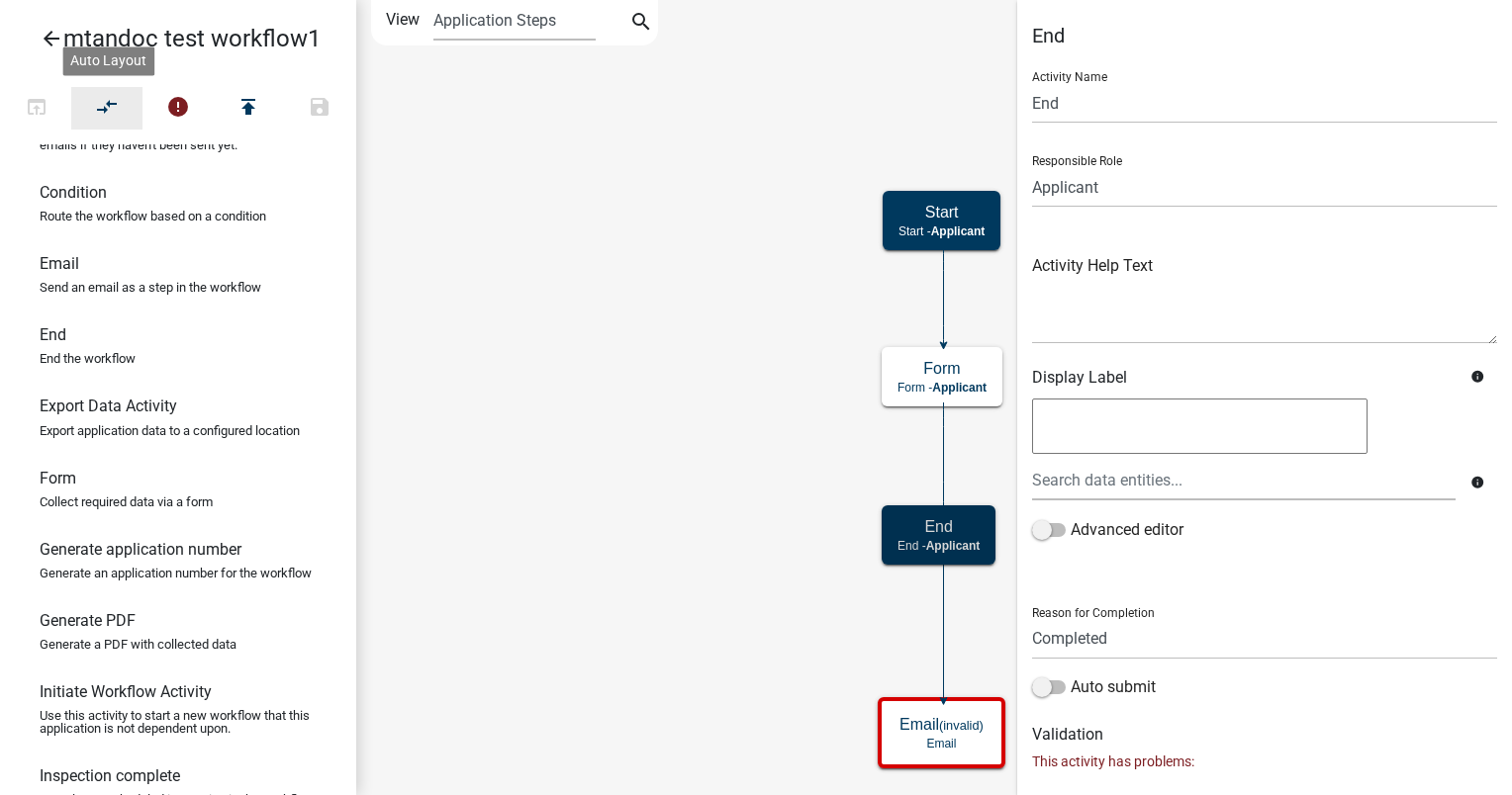
click at [111, 106] on icon "compare_arrows" at bounding box center [108, 109] width 24 height 28
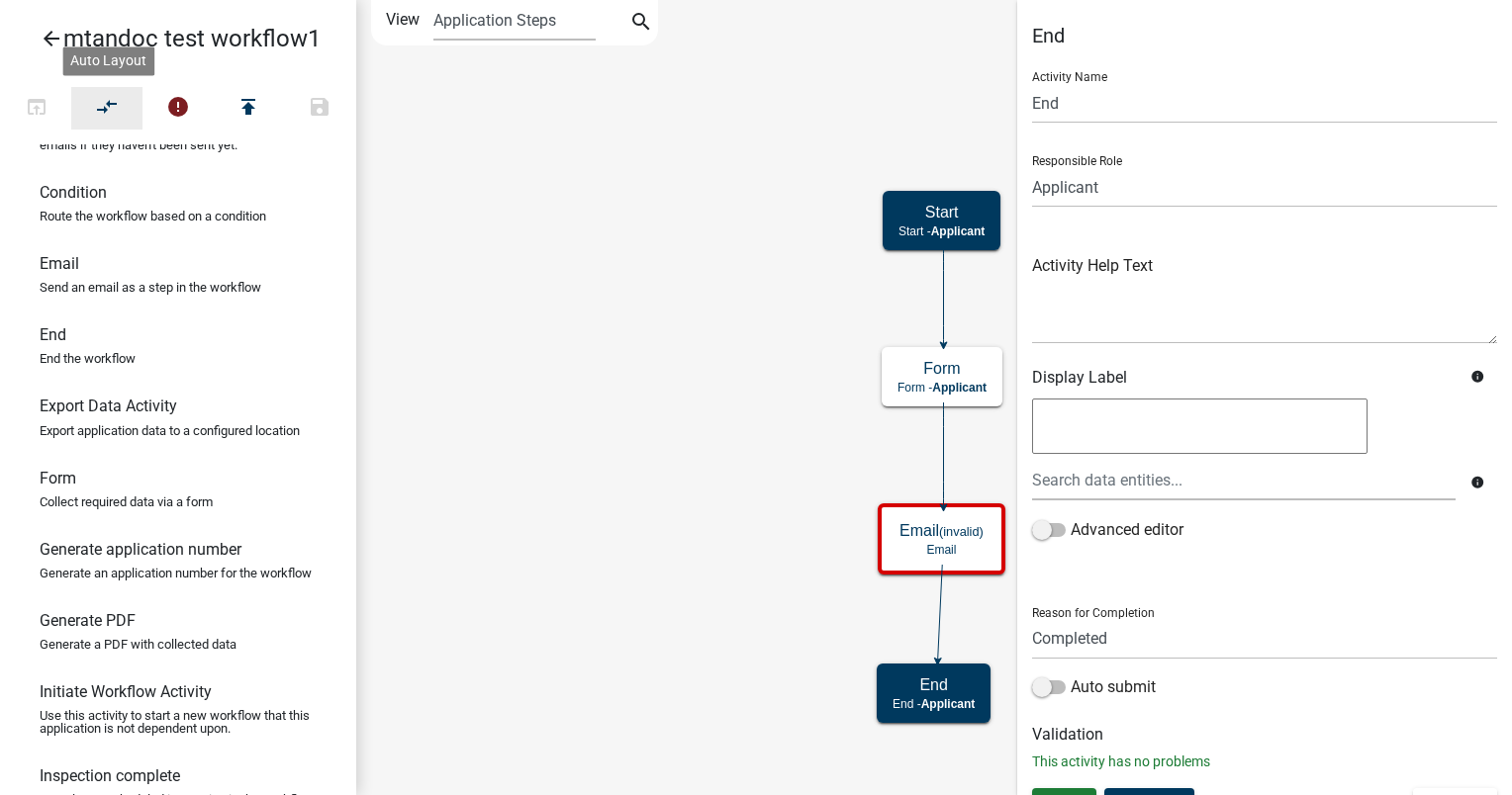
click at [106, 97] on icon "compare_arrows" at bounding box center [108, 109] width 24 height 28
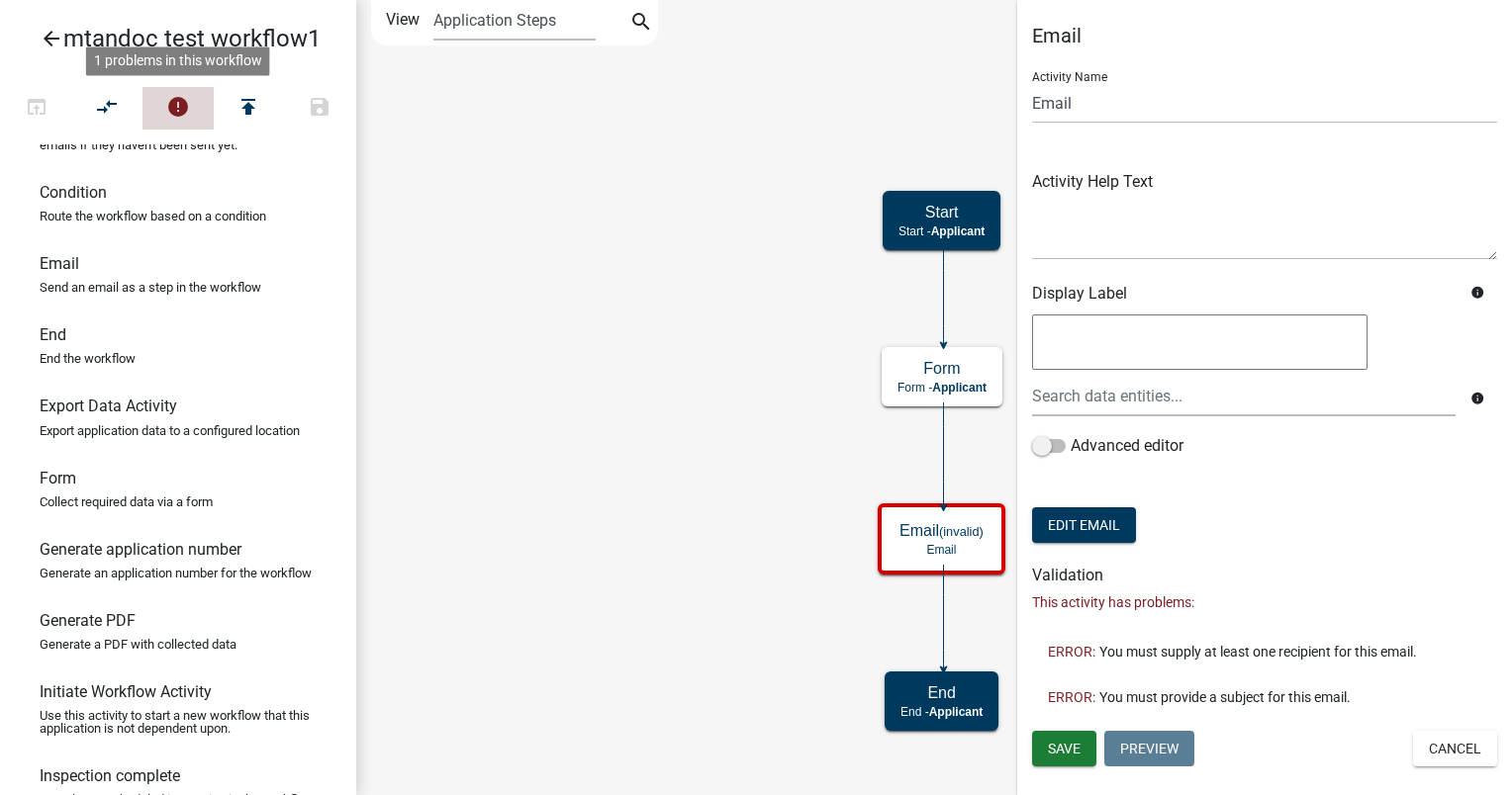
click at [175, 97] on icon "error" at bounding box center [178, 109] width 24 height 28
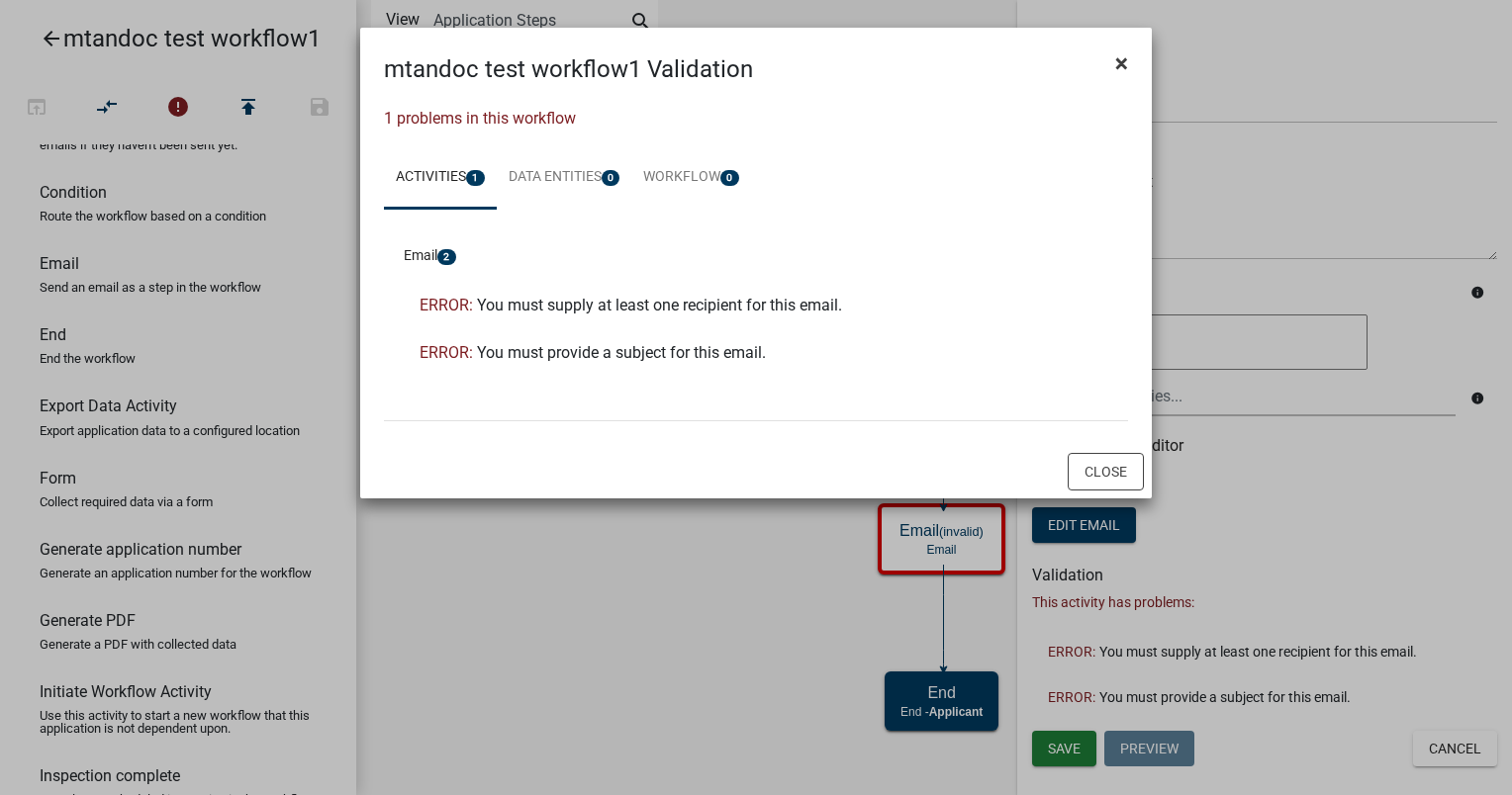
click at [1113, 67] on button "×" at bounding box center [1121, 64] width 45 height 56
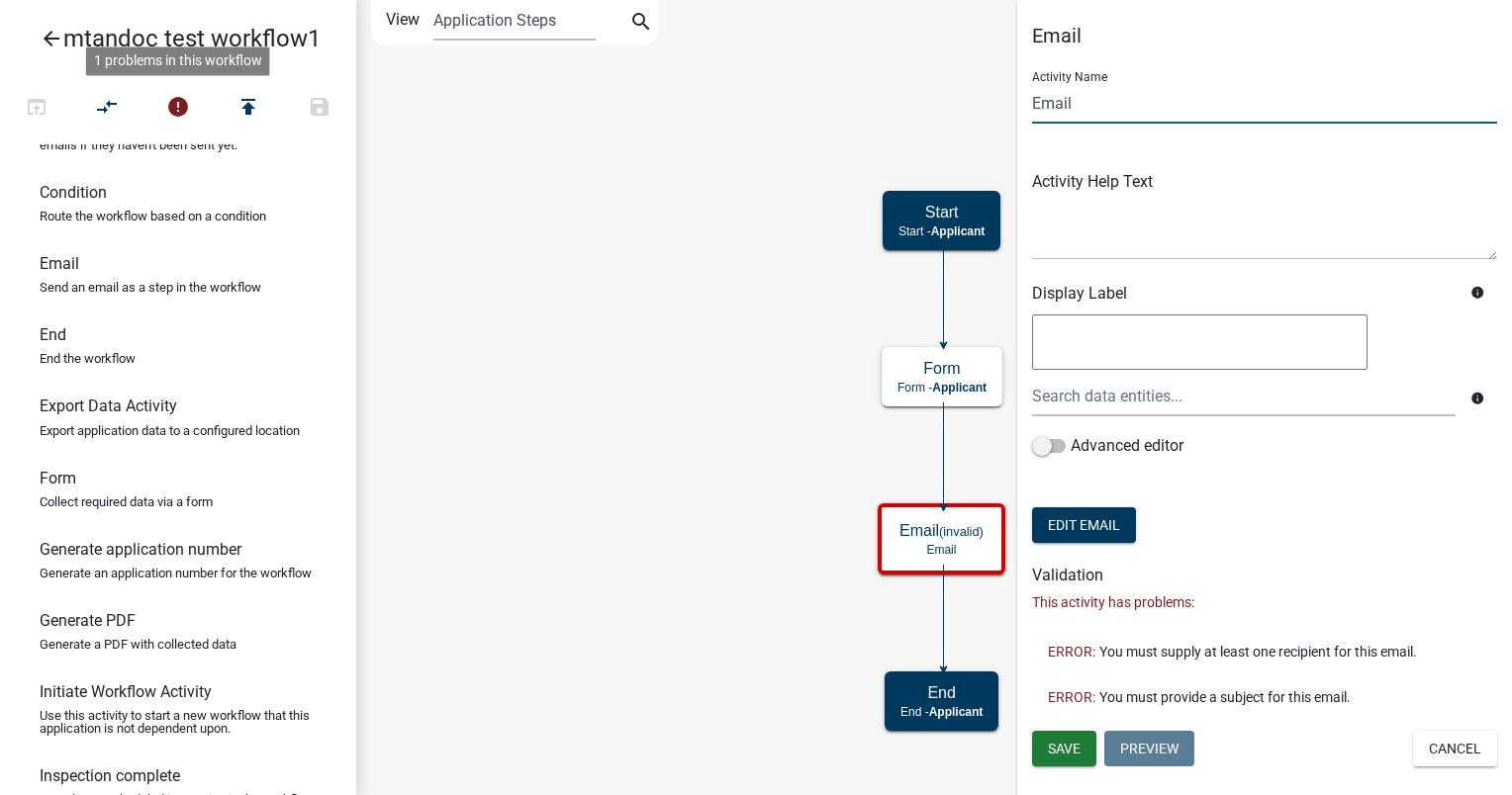
click at [1072, 107] on input "Email" at bounding box center [1264, 103] width 465 height 41
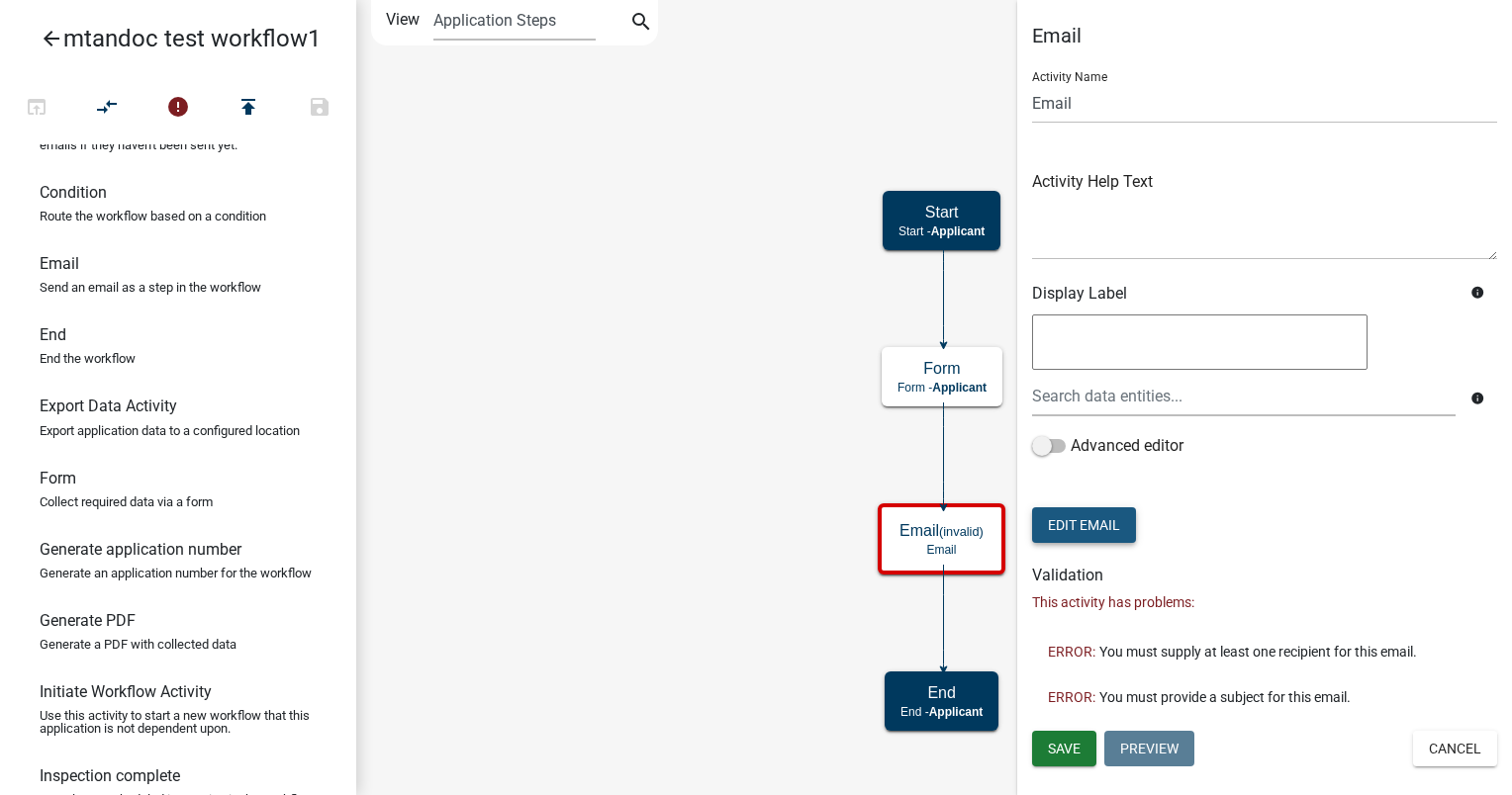
click at [1079, 526] on button "Edit Email" at bounding box center [1084, 526] width 103 height 36
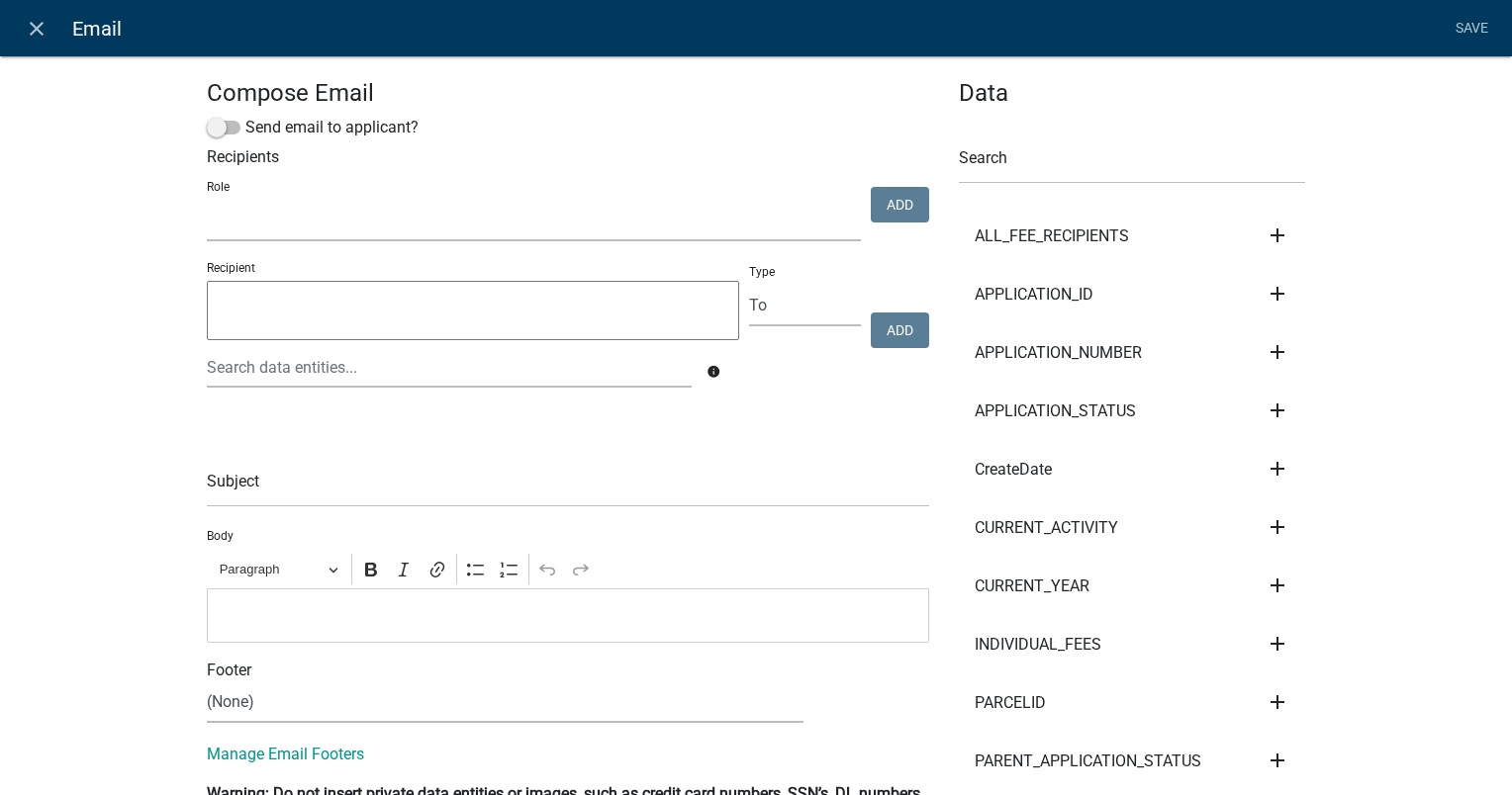
click at [302, 226] on select "kiantest Kian Engineer Admin" at bounding box center [534, 221] width 654 height 41
select select "1915ea58-7059-4941-9cac-dbbdee29afec"
click at [207, 202] on select "kiantest Kian Engineer Admin" at bounding box center [534, 221] width 654 height 41
click at [891, 207] on button "Add" at bounding box center [900, 205] width 59 height 36
select select
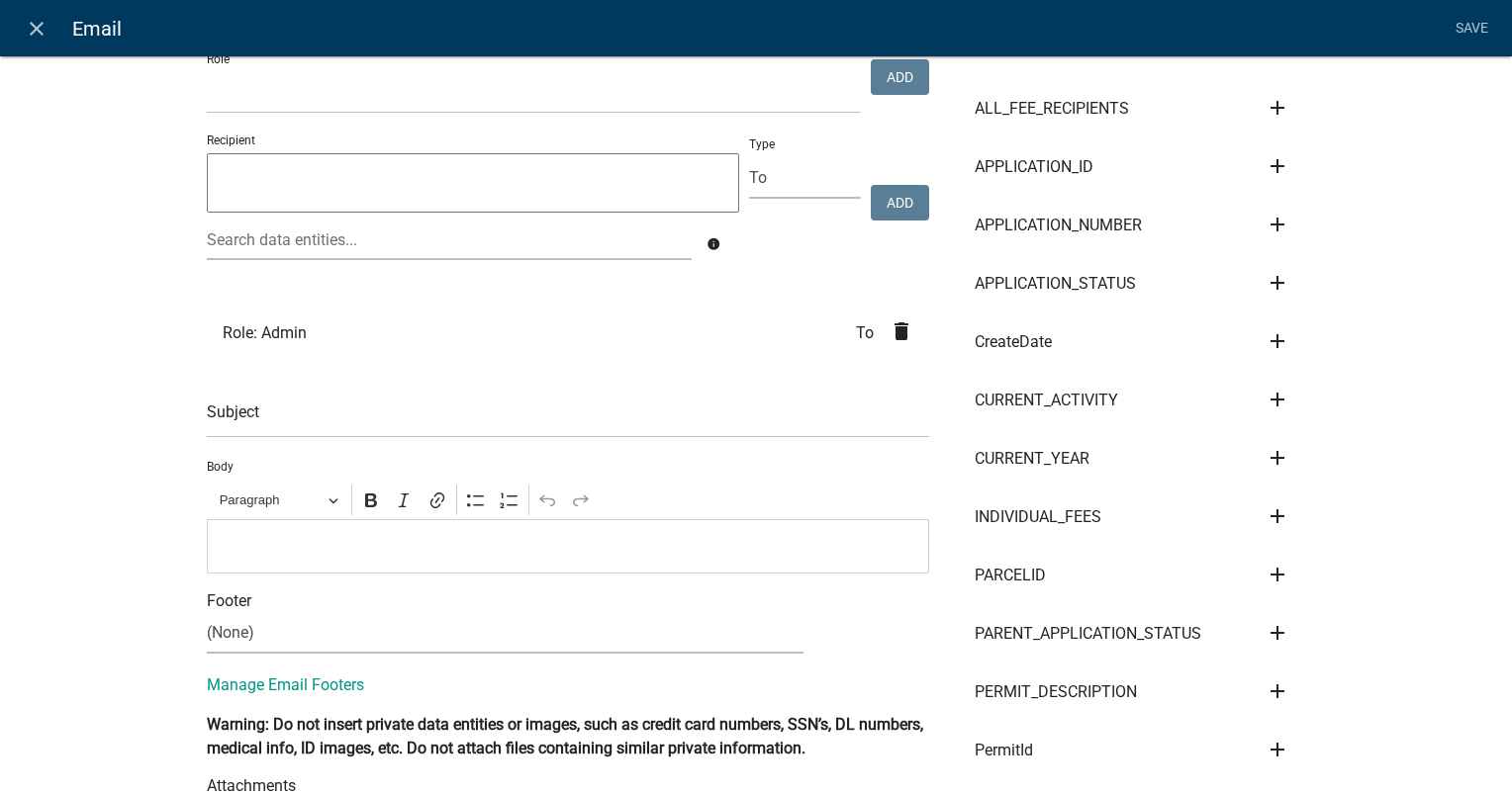
scroll to position [0, 0]
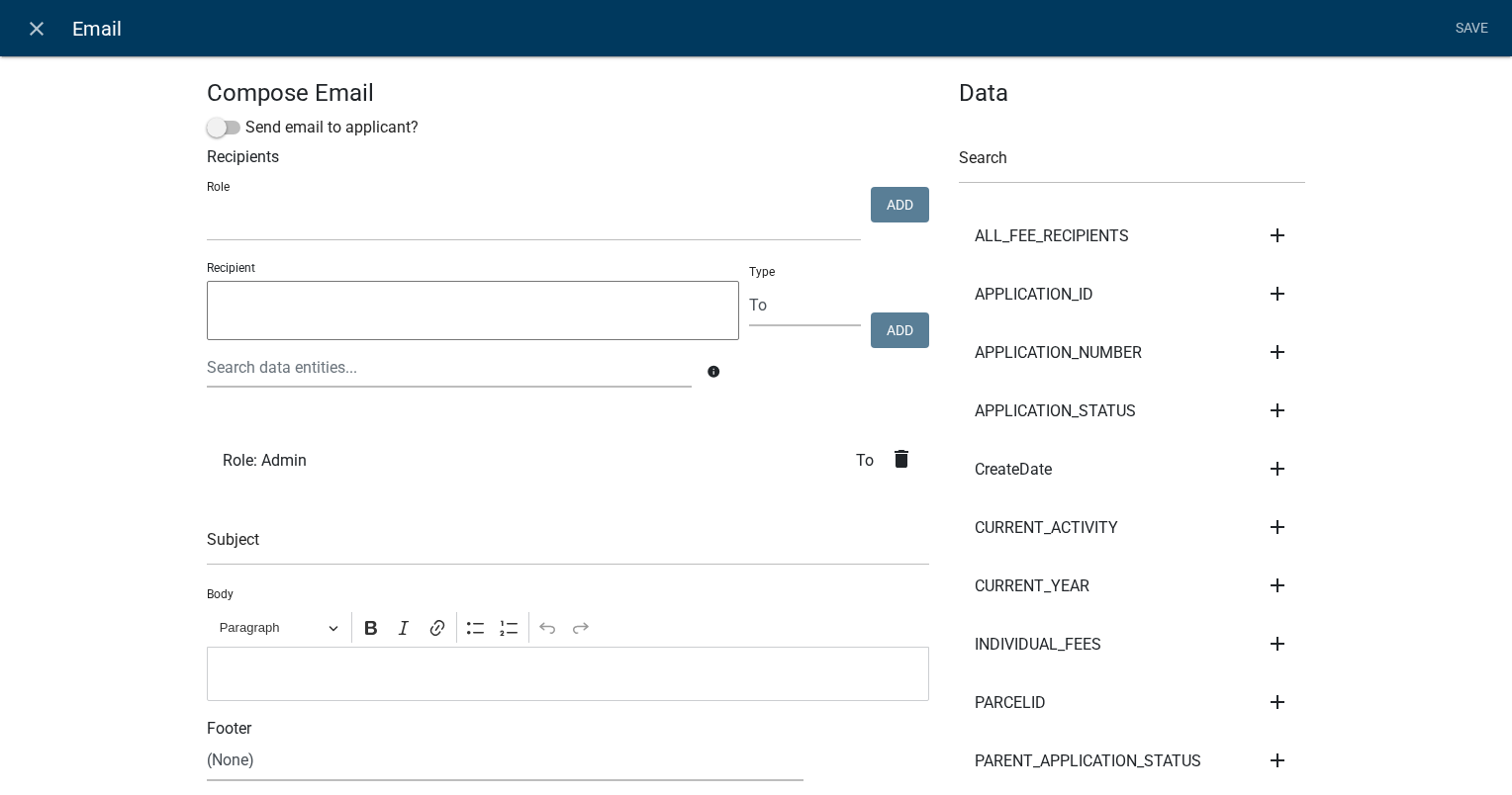
click at [297, 307] on textarea at bounding box center [472, 311] width 532 height 60
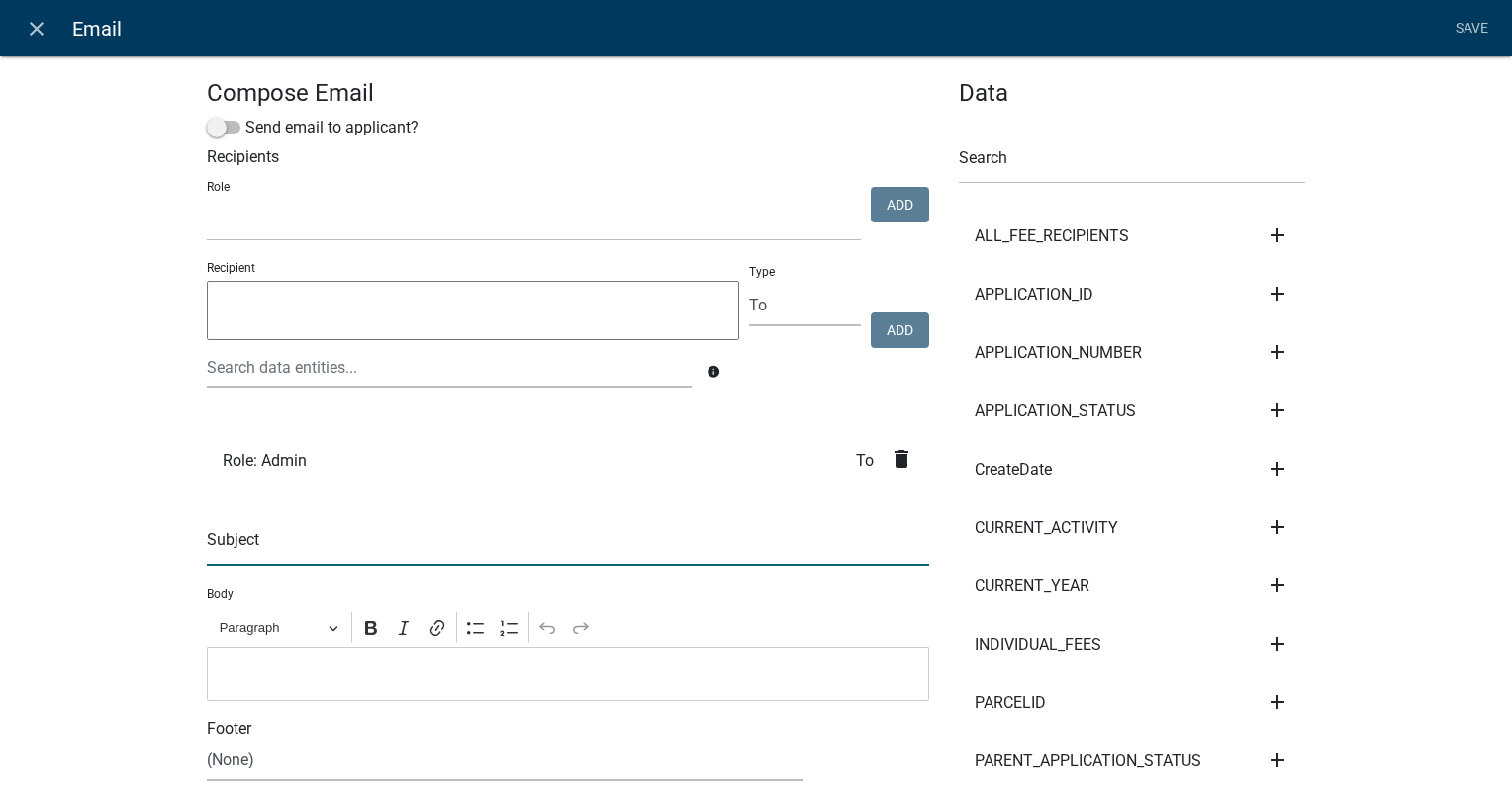
click at [317, 534] on input "text" at bounding box center [568, 545] width 723 height 41
type input "test email from mtandoc"
click at [301, 320] on textarea at bounding box center [472, 311] width 532 height 60
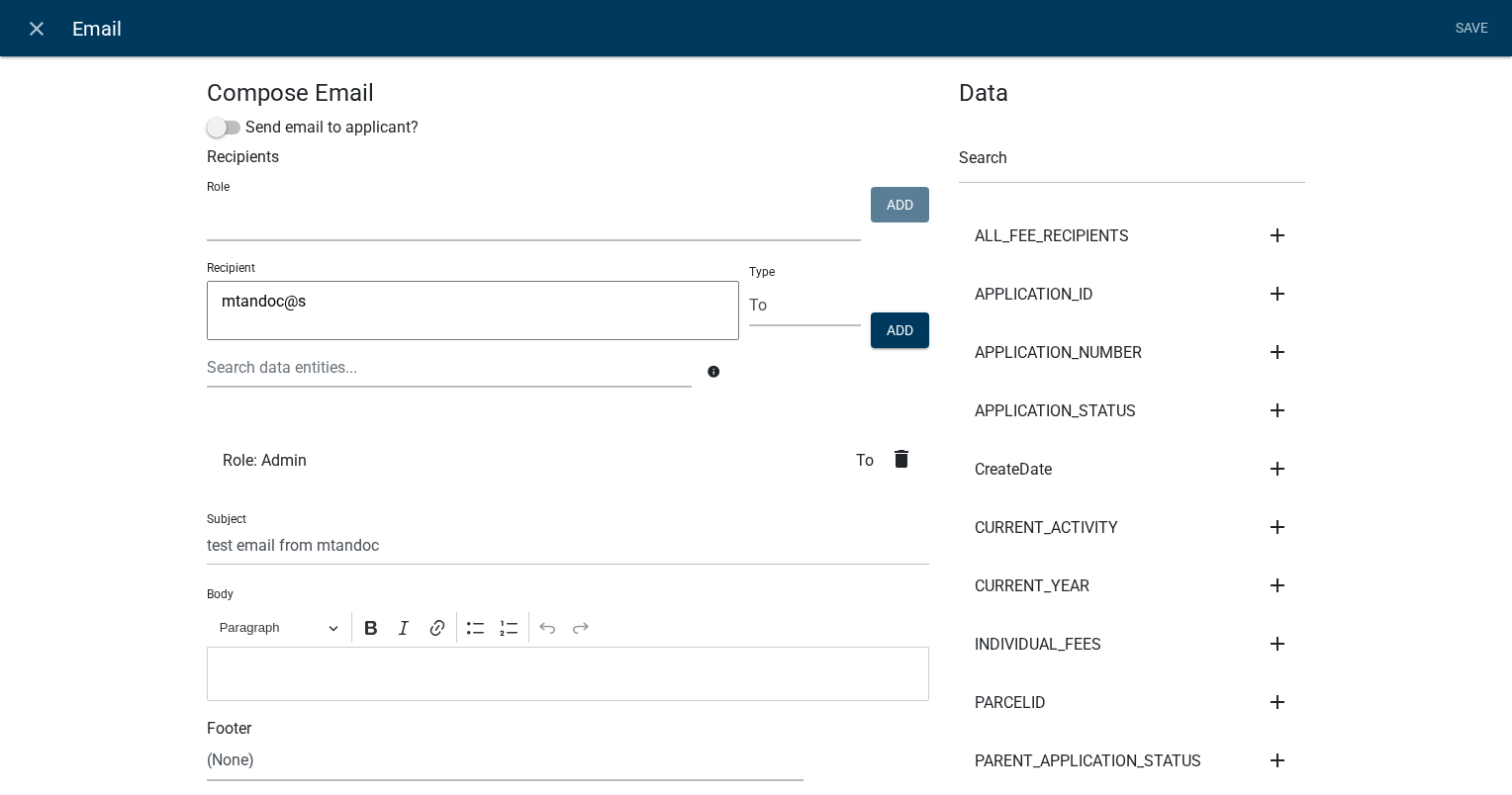
click at [622, 241] on select "kiantest Kian Engineer Admin" at bounding box center [534, 221] width 654 height 41
click at [668, 480] on li "Role: Admin To delete" at bounding box center [568, 460] width 723 height 59
type textarea "[EMAIL_ADDRESS][DOMAIN_NAME]"
click at [881, 338] on button "Add" at bounding box center [900, 330] width 59 height 36
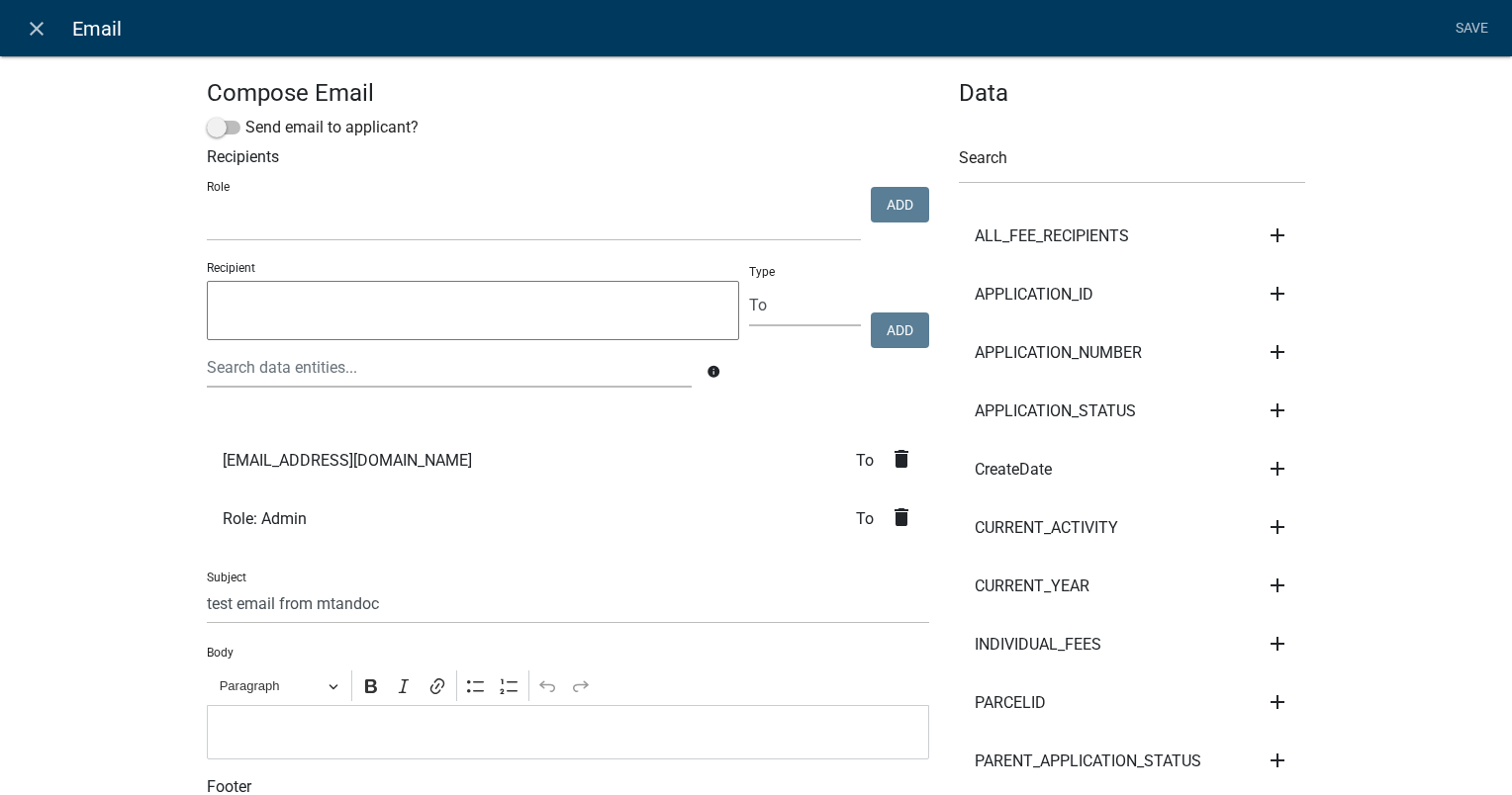
click at [260, 303] on textarea at bounding box center [472, 311] width 532 height 60
type textarea "[PERSON_NAME][EMAIL_ADDRESS][DOMAIN_NAME]"
click at [880, 329] on button "Add" at bounding box center [900, 330] width 59 height 36
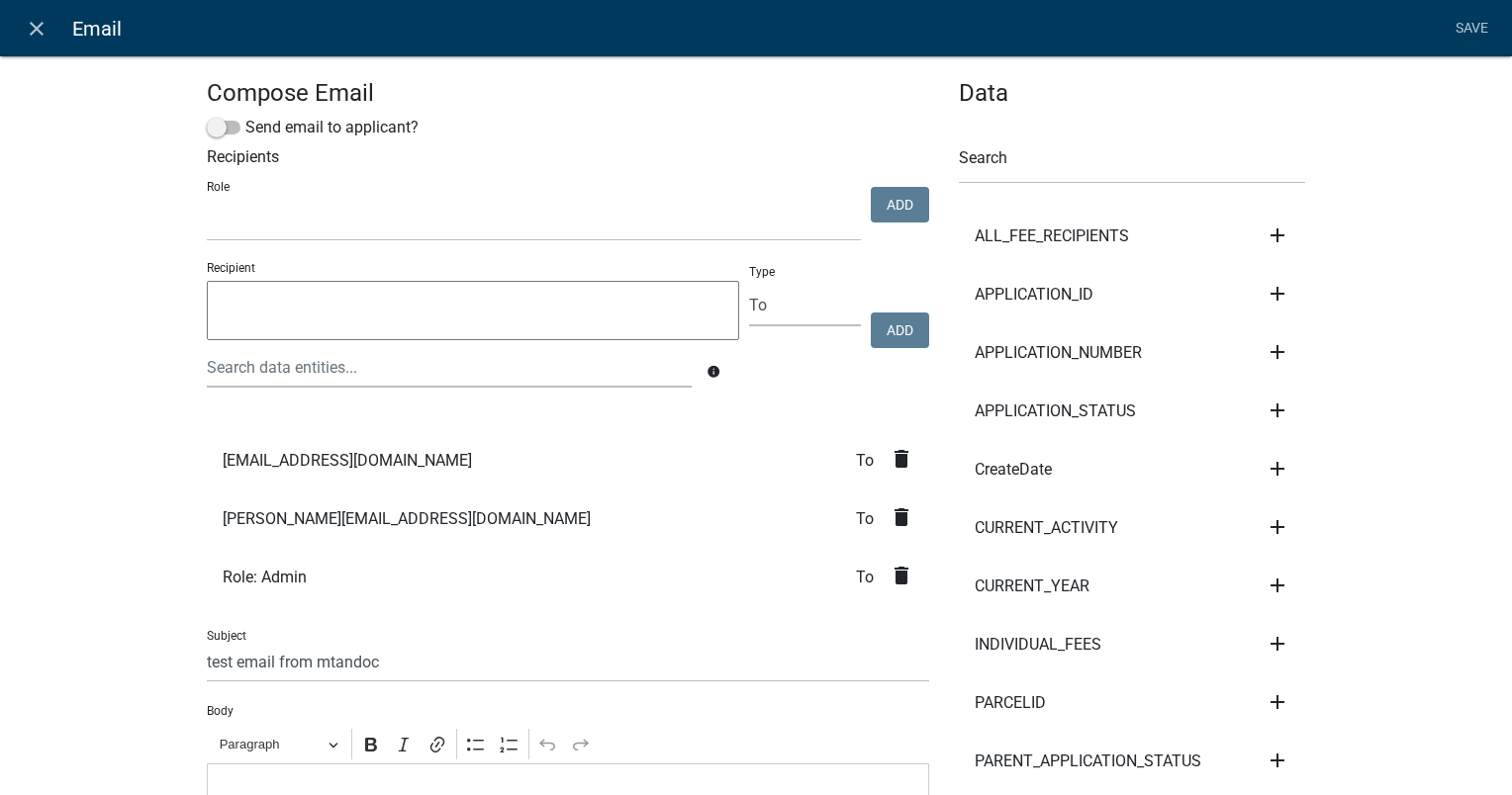
scroll to position [198, 0]
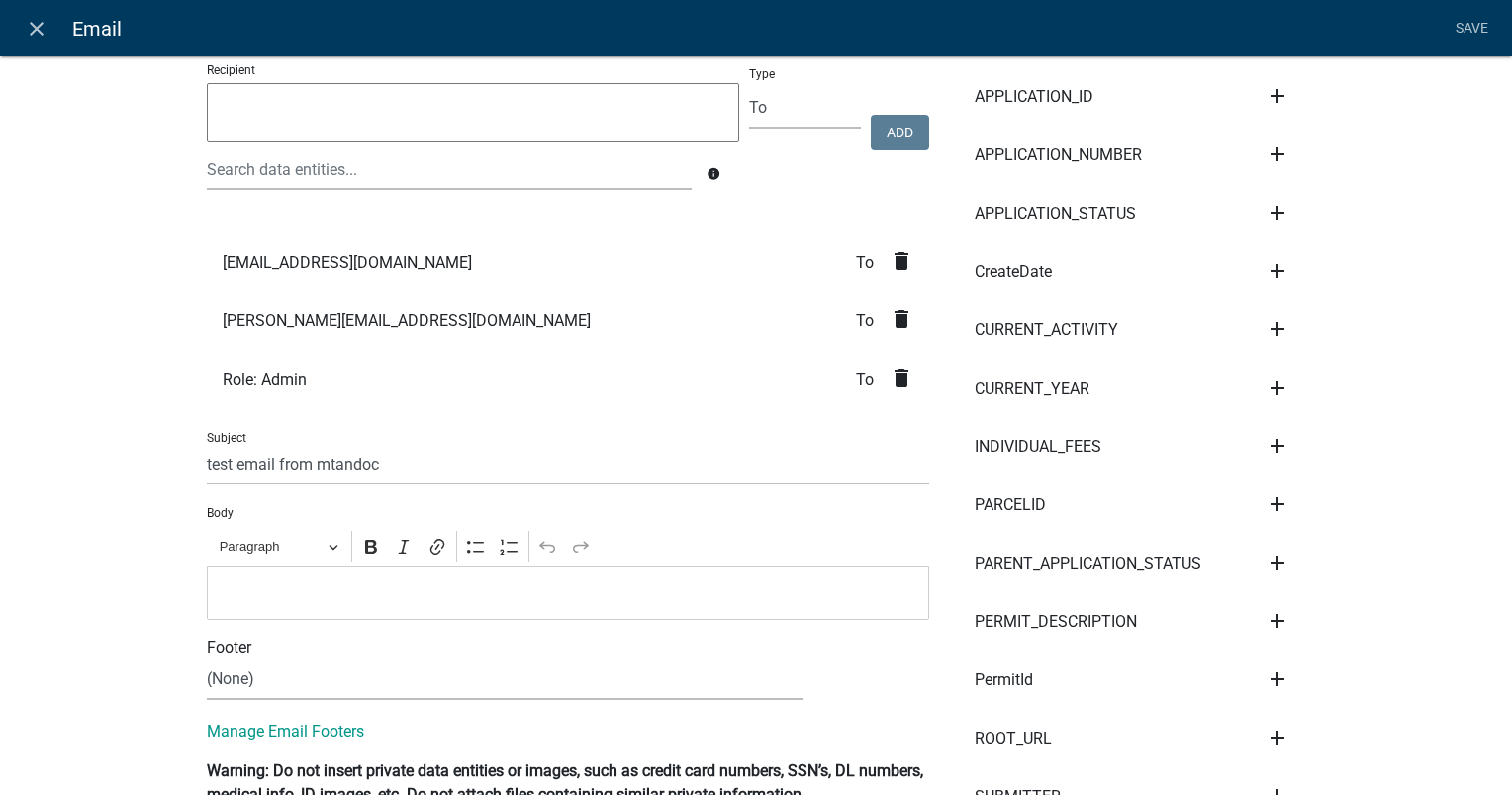
click at [296, 585] on p "Editor editing area: main. Press Alt+0 for help." at bounding box center [569, 592] width 702 height 24
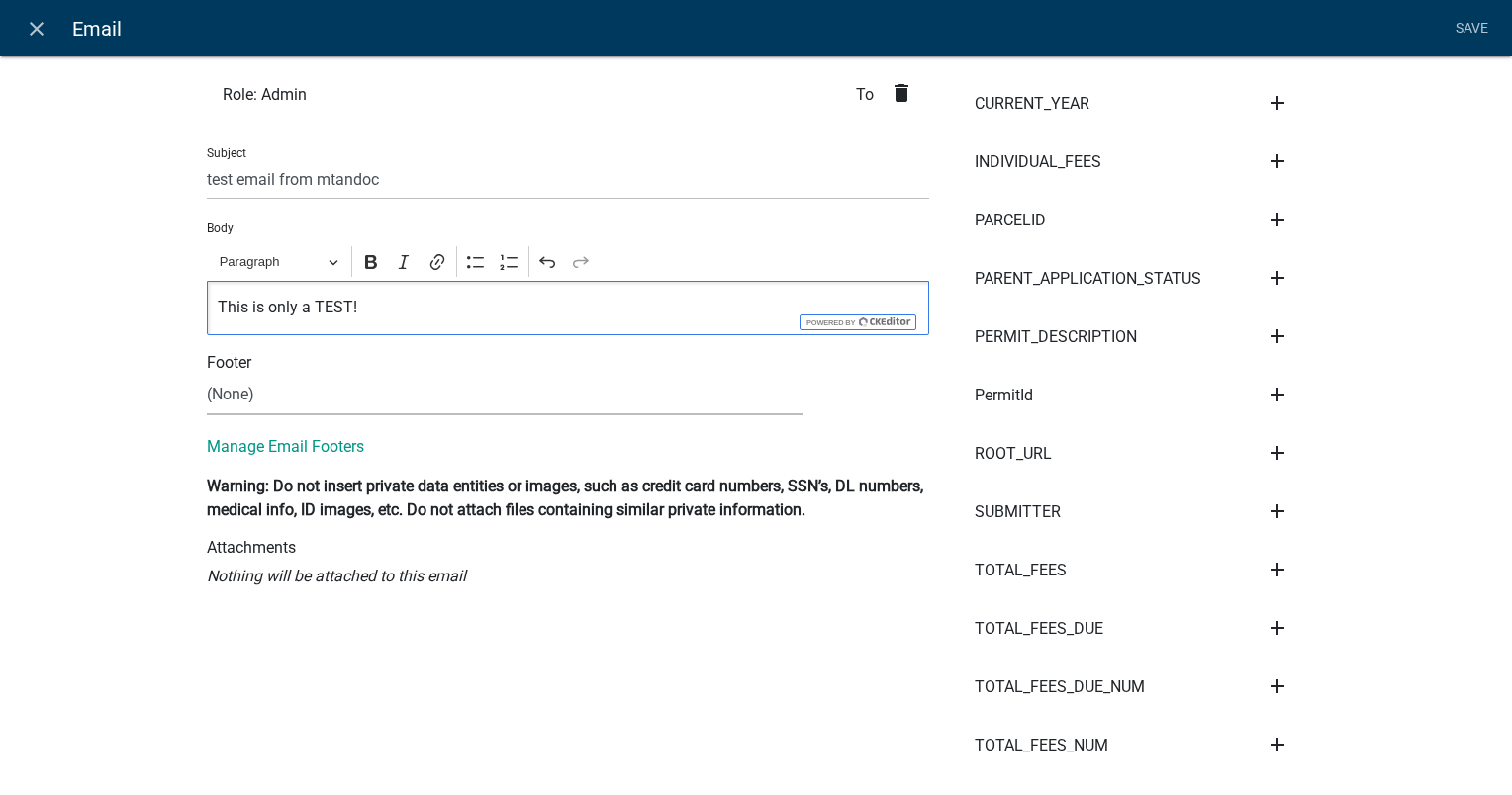
scroll to position [495, 0]
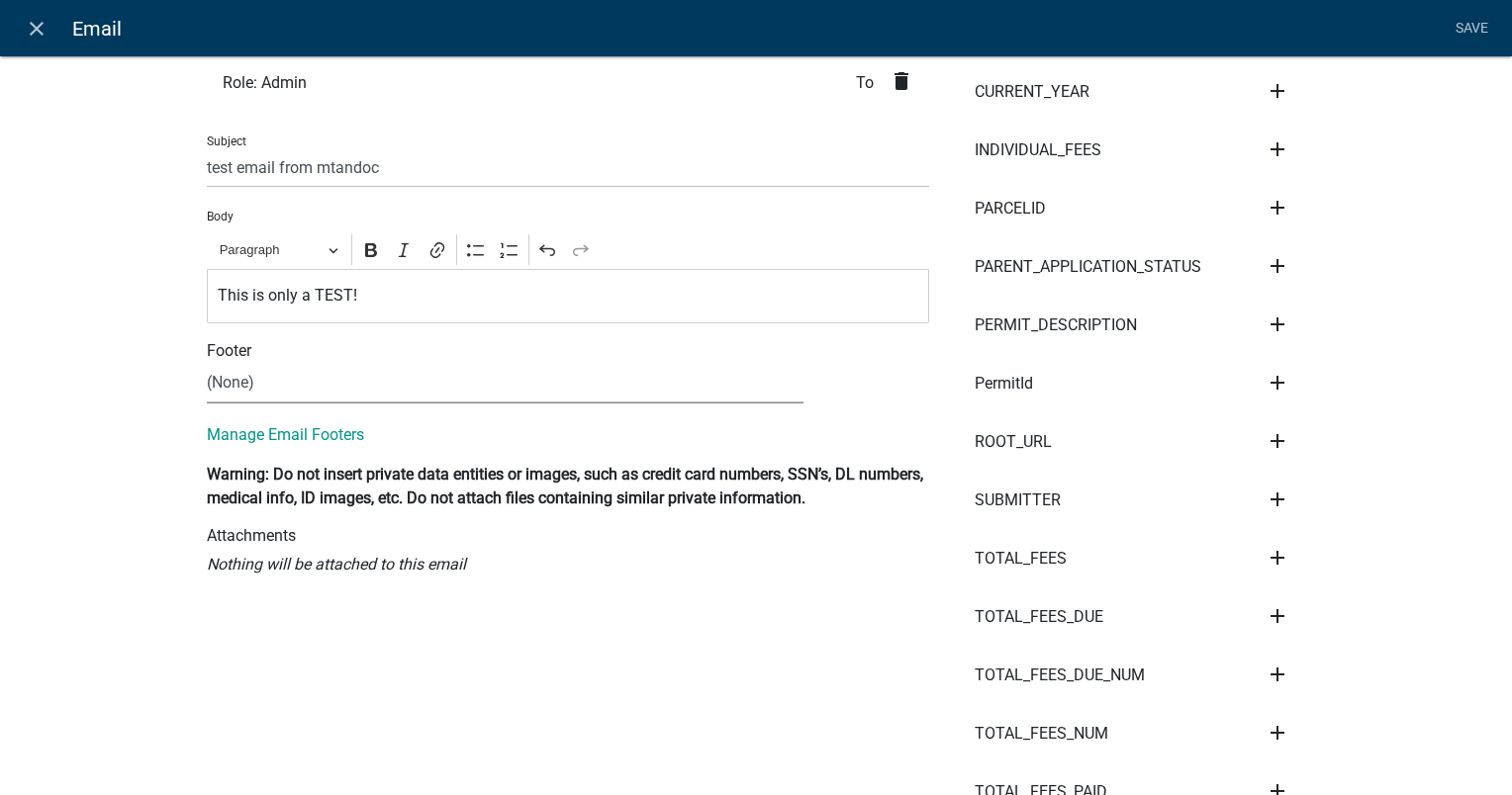
click at [255, 374] on select "(None) [PERSON_NAME] Footer [PERSON_NAME] Test email Footer [PERSON_NAME] - Tes…" at bounding box center [505, 383] width 596 height 41
click at [207, 363] on select "(None) [PERSON_NAME] Footer [PERSON_NAME] Test email Footer [PERSON_NAME] - Tes…" at bounding box center [505, 383] width 596 height 41
click at [846, 376] on button "View" at bounding box center [865, 381] width 65 height 36
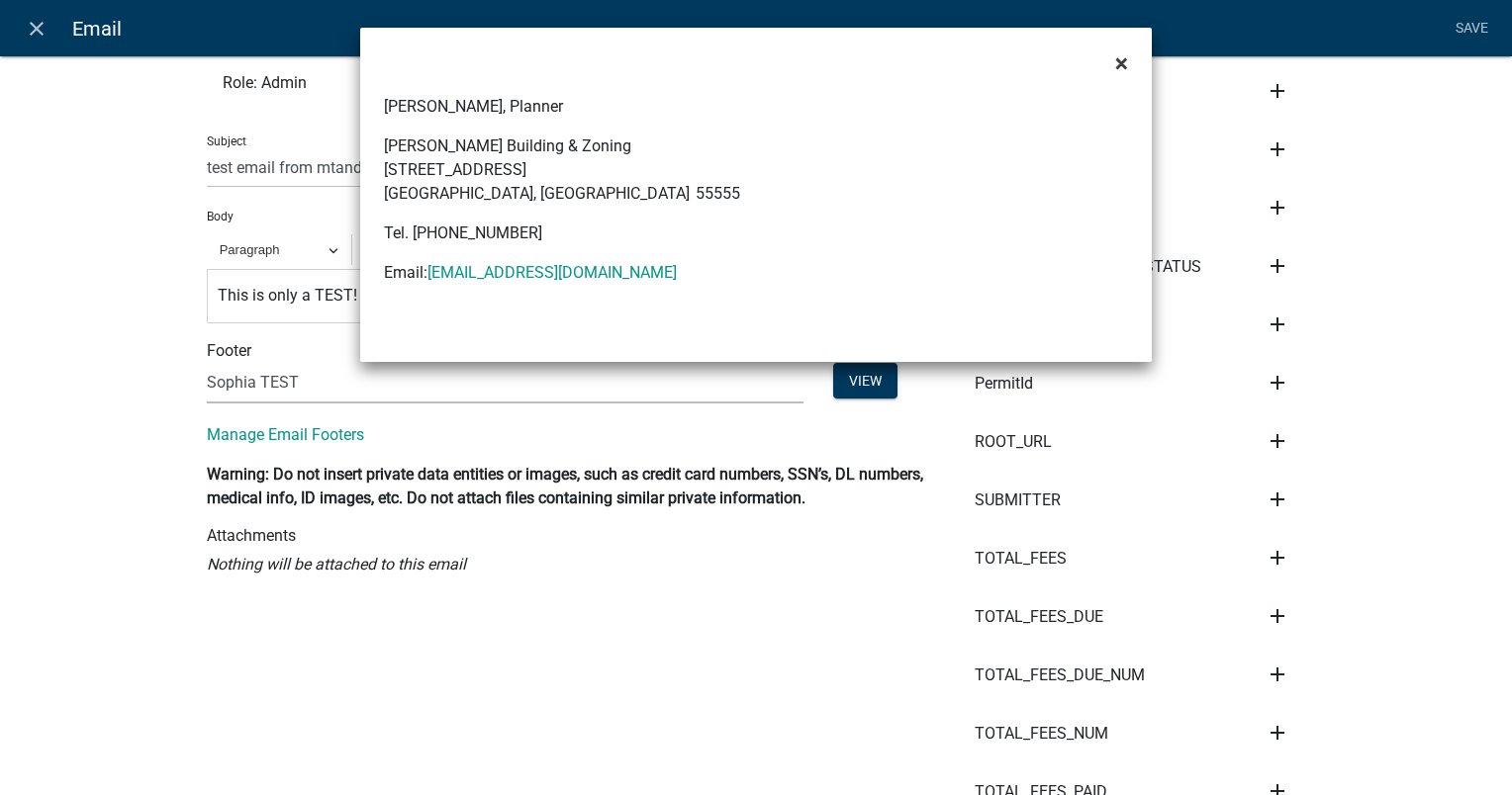
click at [1124, 66] on span "×" at bounding box center [1121, 64] width 13 height 28
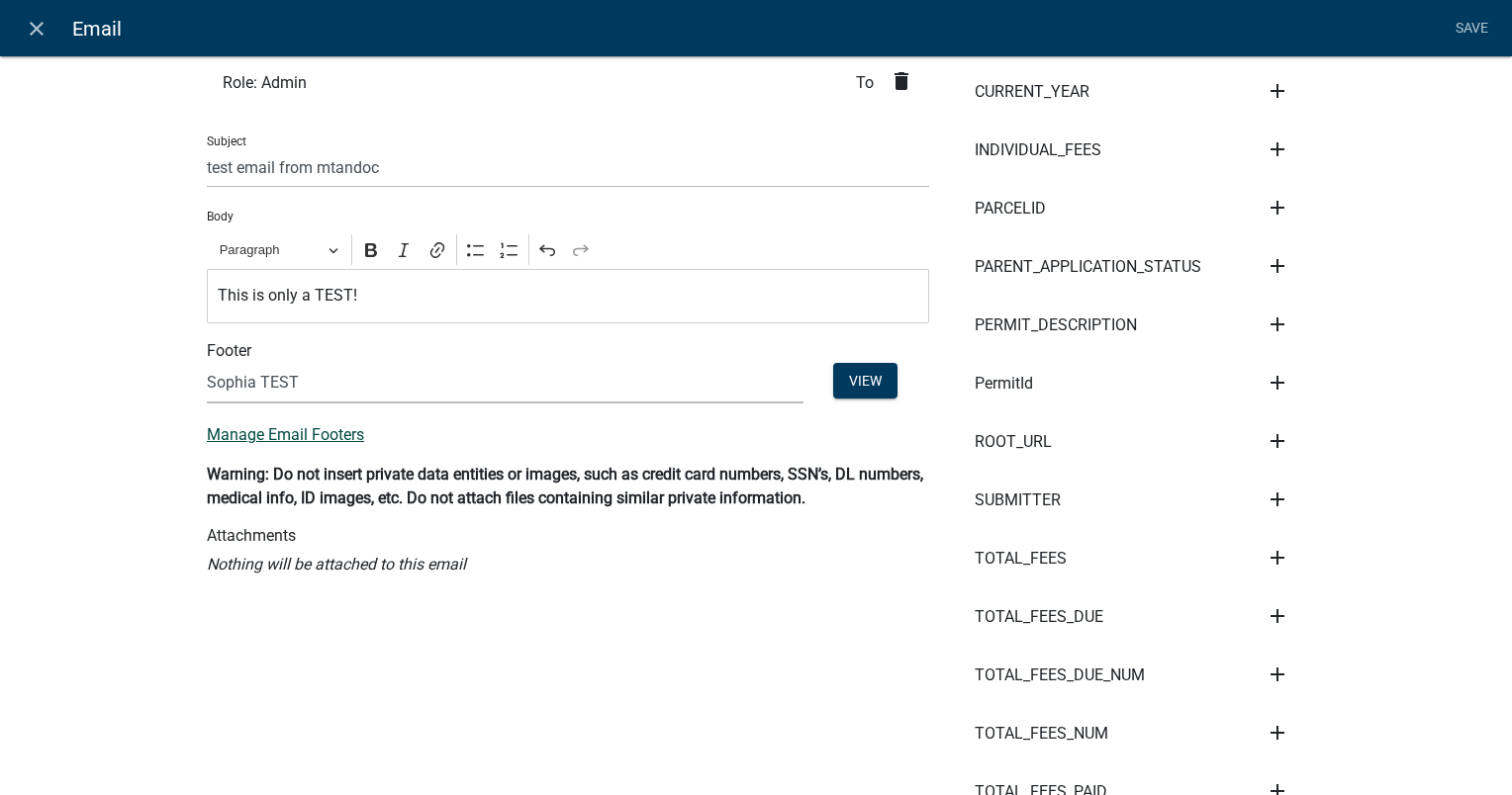
click at [239, 435] on link "Manage Email Footers" at bounding box center [285, 434] width 157 height 19
click at [288, 380] on select "(None) [PERSON_NAME] Footer [PERSON_NAME] Test email Footer [PERSON_NAME] - Tes…" at bounding box center [505, 383] width 596 height 41
click at [282, 371] on select "(None) [PERSON_NAME] Footer [PERSON_NAME] Test email Footer [PERSON_NAME] - Tes…" at bounding box center [505, 383] width 596 height 41
click at [377, 385] on select "(None) [PERSON_NAME] Footer [PERSON_NAME] Test email Footer [PERSON_NAME] - Tes…" at bounding box center [505, 383] width 596 height 41
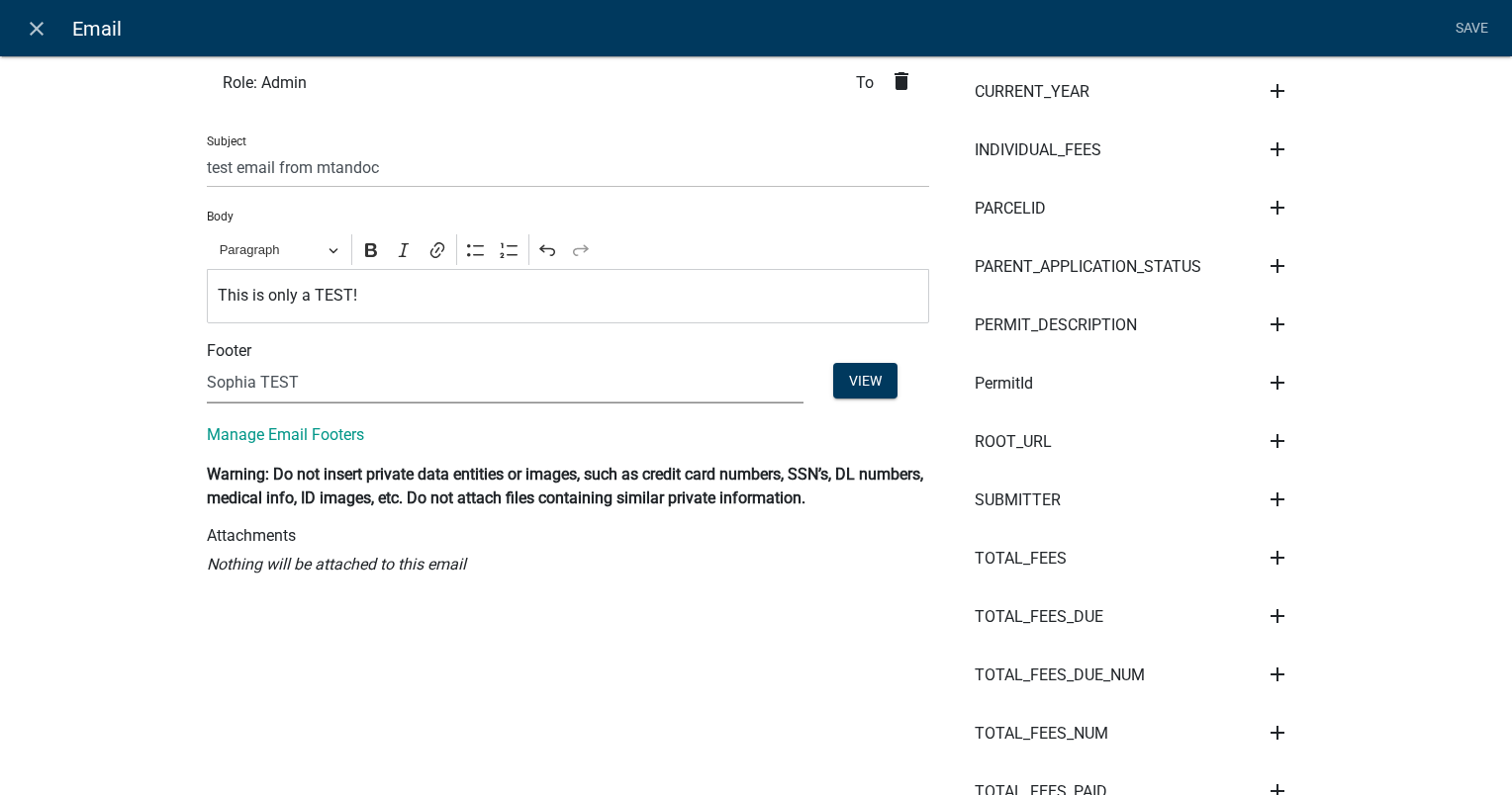
click at [320, 396] on select "(None) [PERSON_NAME] Footer [PERSON_NAME] Test email Footer [PERSON_NAME] - Tes…" at bounding box center [505, 383] width 596 height 41
click at [851, 377] on button "View" at bounding box center [865, 381] width 65 height 36
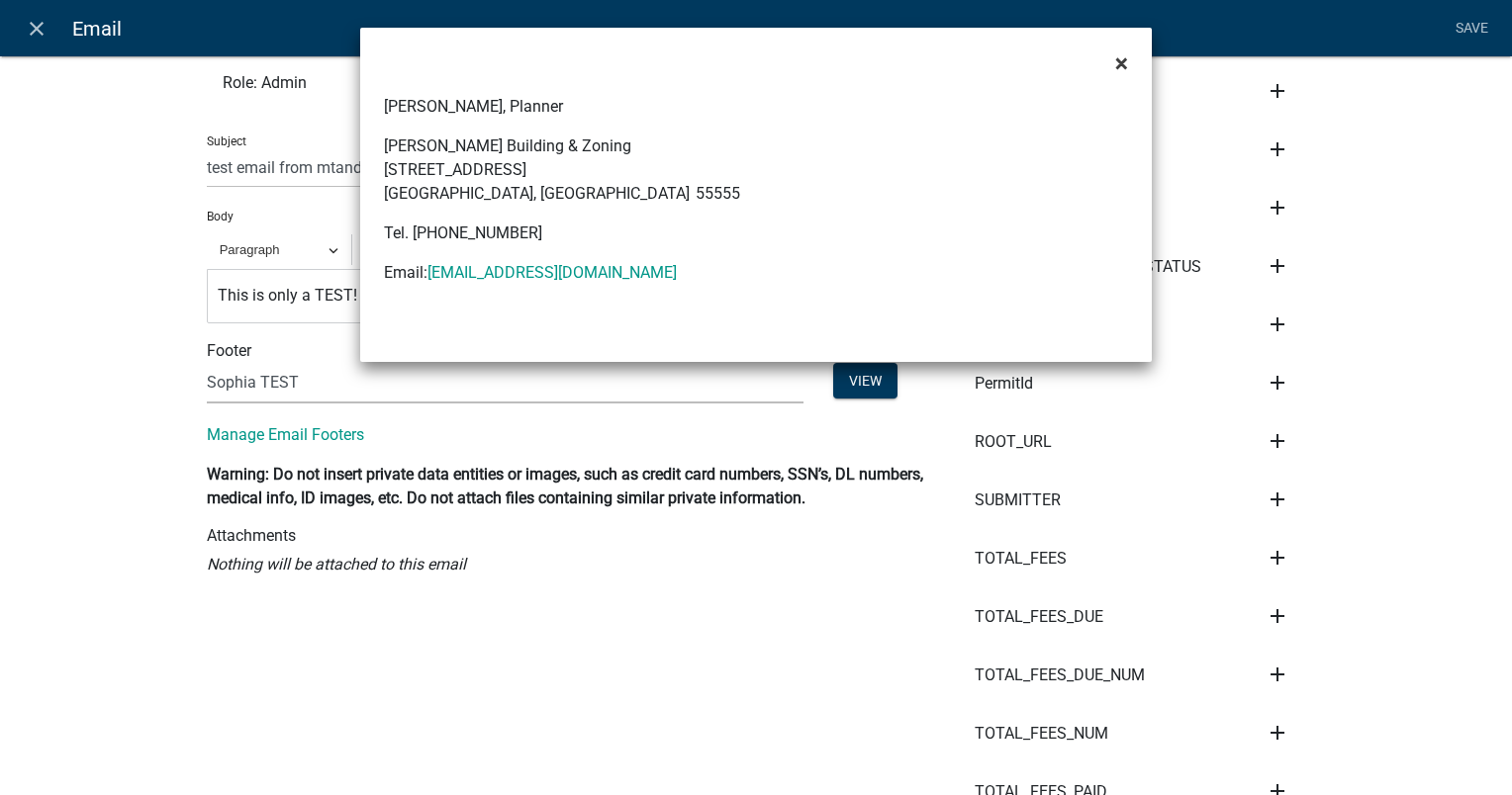
click at [1119, 64] on span "×" at bounding box center [1121, 64] width 13 height 28
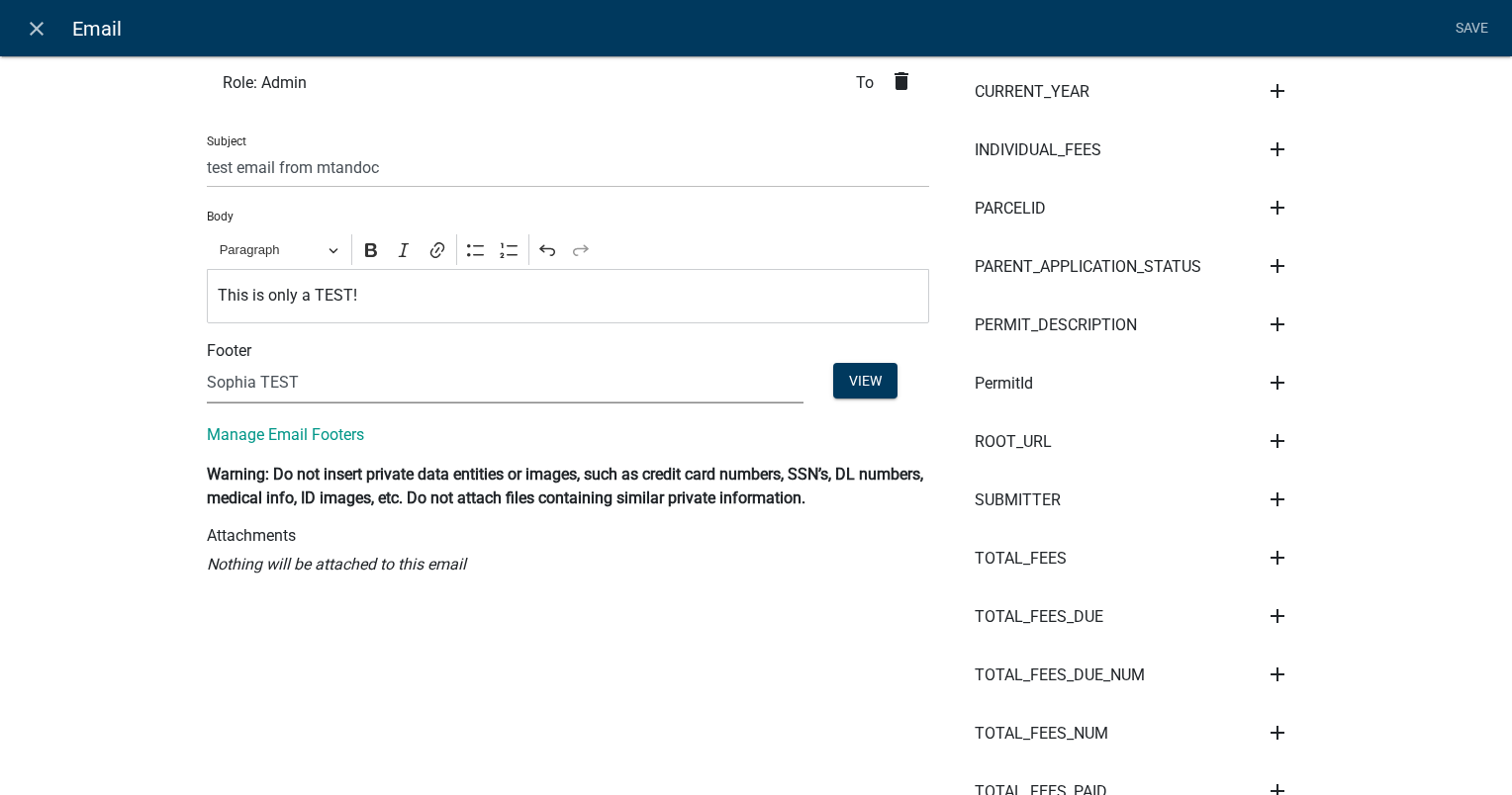
click at [380, 368] on select "(None) [PERSON_NAME] Footer [PERSON_NAME] Test email Footer [PERSON_NAME] - Tes…" at bounding box center [505, 383] width 596 height 41
click at [207, 363] on select "(None) [PERSON_NAME] Footer [PERSON_NAME] Test email Footer [PERSON_NAME] - Tes…" at bounding box center [505, 383] width 596 height 41
click at [348, 543] on h6 "Attachments" at bounding box center [568, 535] width 723 height 19
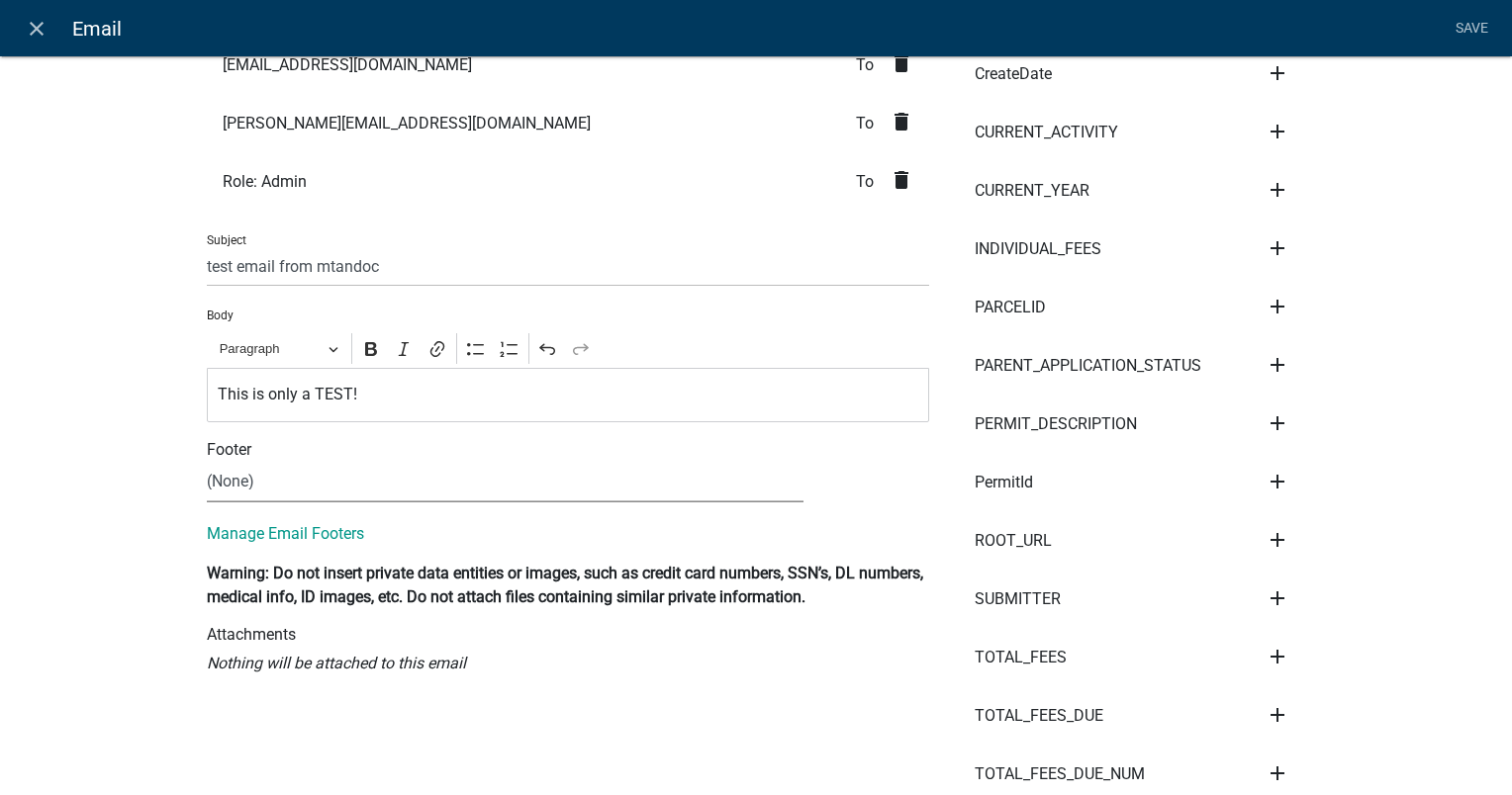
click at [233, 489] on select "(None) [PERSON_NAME] Footer [PERSON_NAME] Test email Footer [PERSON_NAME] - Tes…" at bounding box center [505, 482] width 596 height 41
click at [207, 462] on select "(None) [PERSON_NAME] Footer [PERSON_NAME] Test email Footer [PERSON_NAME] - Tes…" at bounding box center [505, 482] width 596 height 41
click at [285, 476] on select "(None) [PERSON_NAME] Footer [PERSON_NAME] Test email Footer [PERSON_NAME] - Tes…" at bounding box center [505, 482] width 596 height 41
click at [207, 462] on select "(None) [PERSON_NAME] Footer [PERSON_NAME] Test email Footer [PERSON_NAME] - Tes…" at bounding box center [505, 482] width 596 height 41
click at [276, 534] on link "Manage Email Footers" at bounding box center [285, 533] width 157 height 19
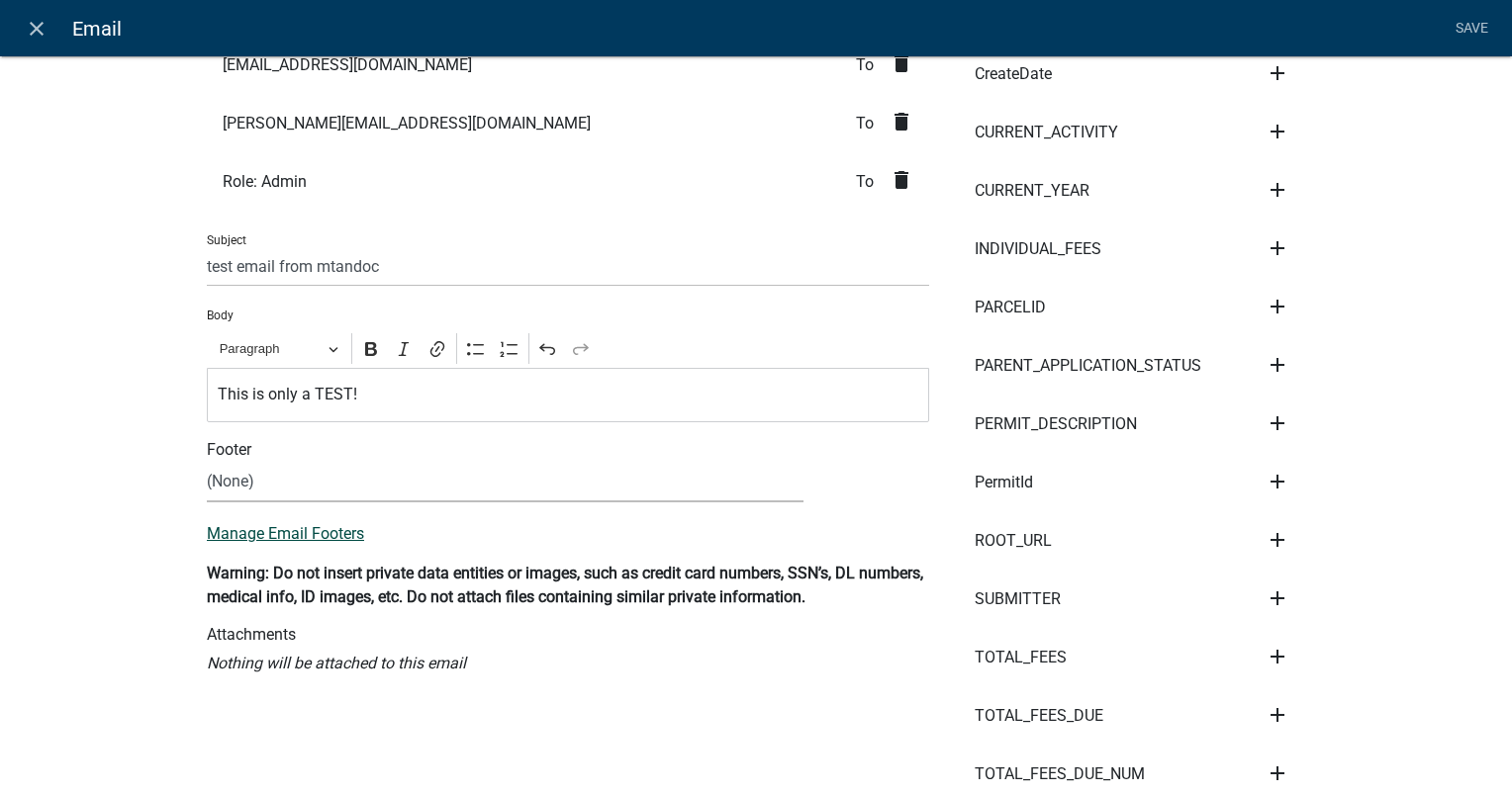
click at [284, 534] on link "Manage Email Footers" at bounding box center [285, 533] width 157 height 19
click at [251, 483] on select "(None) [PERSON_NAME] Footer [PERSON_NAME] Test email Footer [PERSON_NAME] - Tes…" at bounding box center [505, 482] width 596 height 41
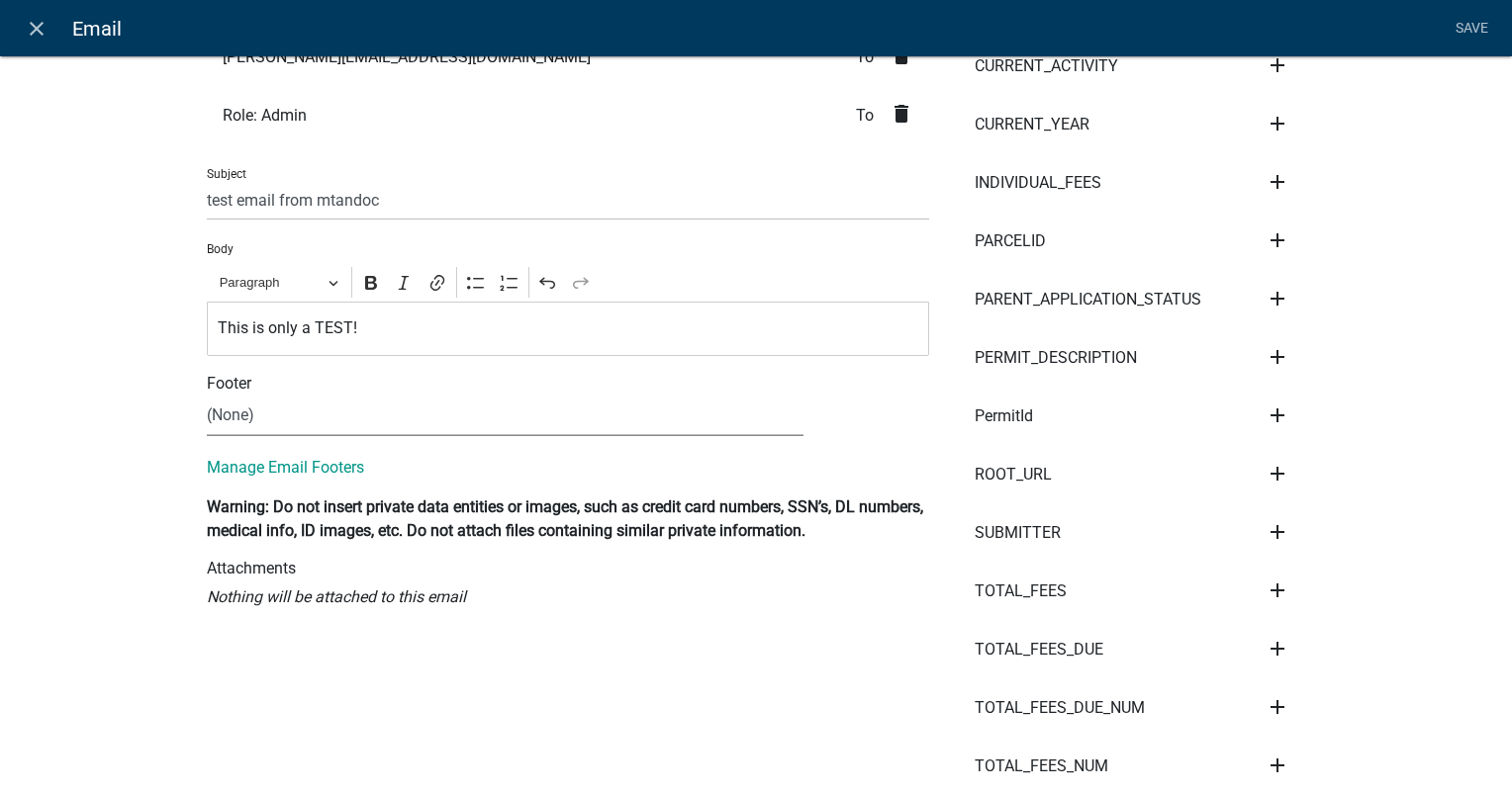
scroll to position [495, 0]
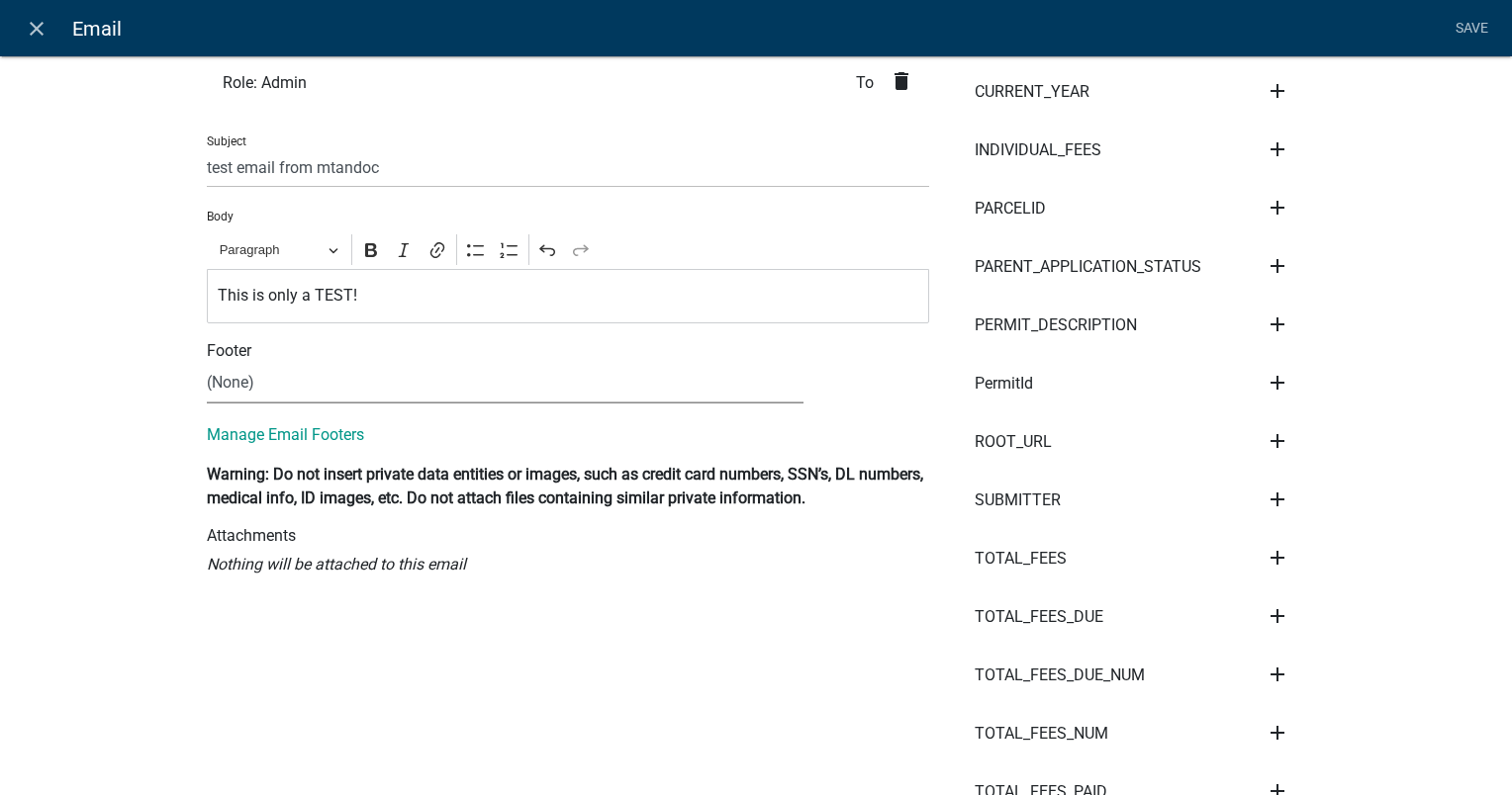
click at [251, 381] on select "(None) [PERSON_NAME] Footer [PERSON_NAME] Test email Footer [PERSON_NAME] - Tes…" at bounding box center [505, 383] width 596 height 41
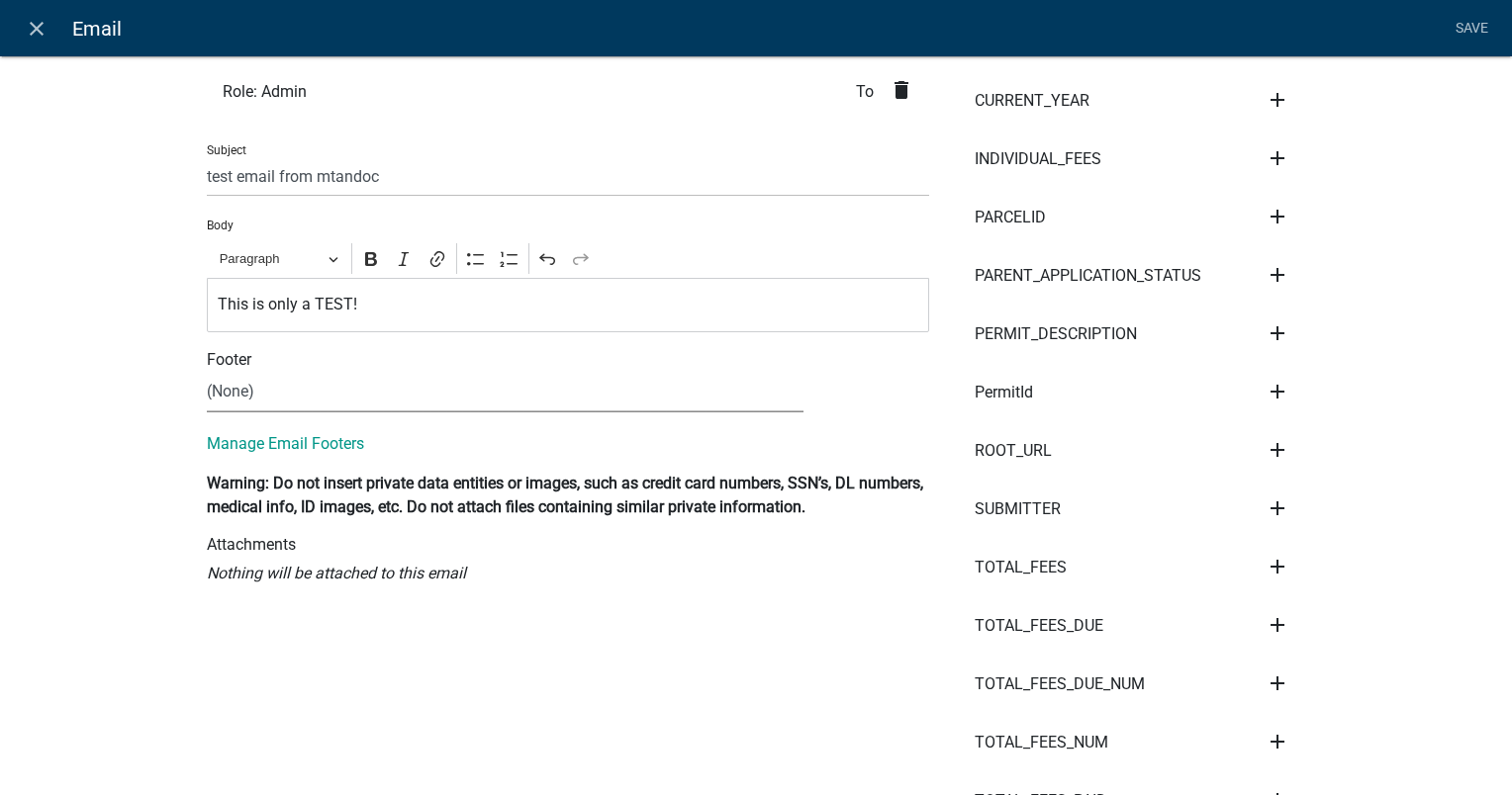
scroll to position [593, 0]
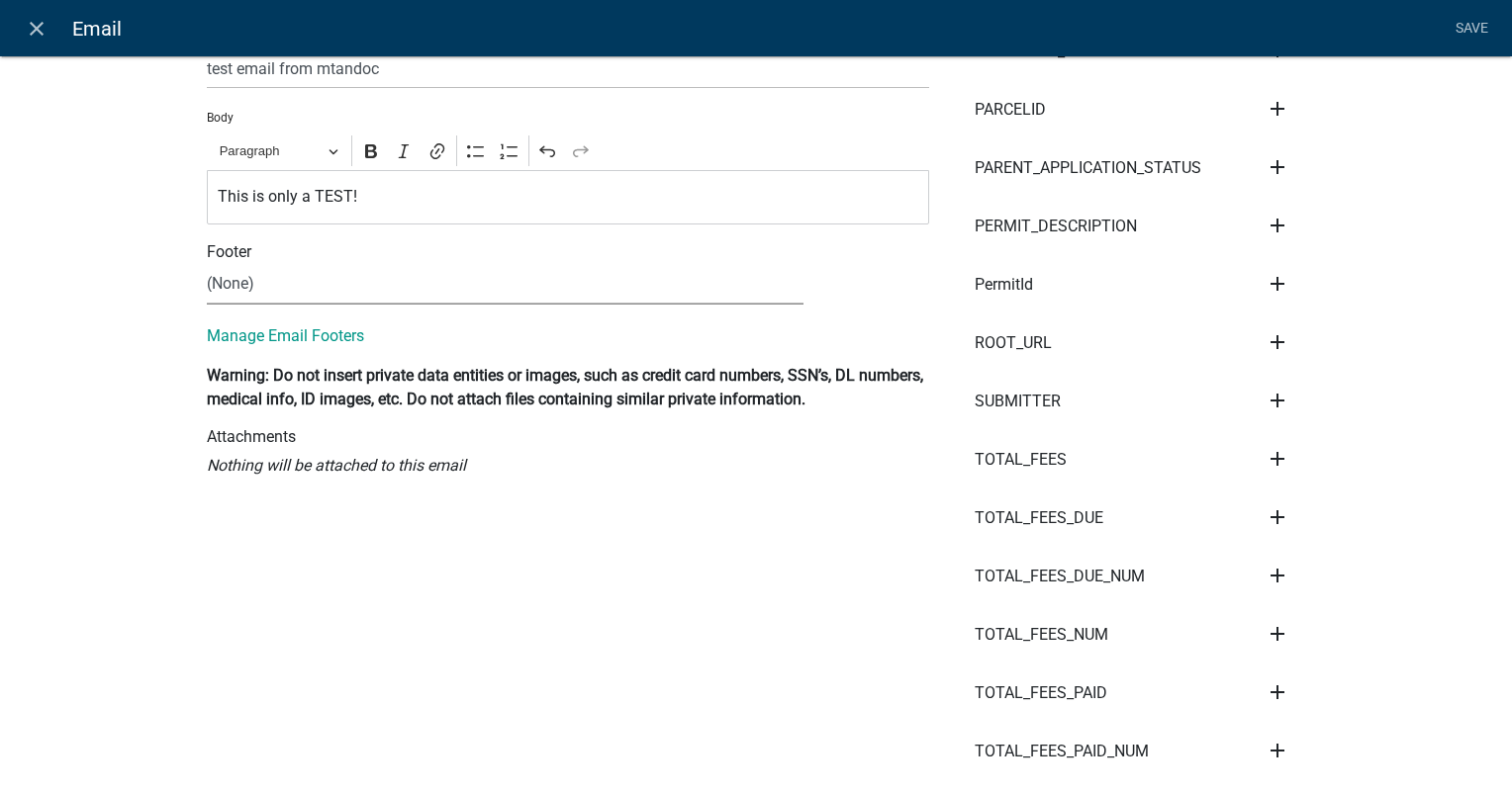
click at [259, 282] on select "(None) [PERSON_NAME] Footer [PERSON_NAME] Test email Footer [PERSON_NAME] - Tes…" at bounding box center [505, 284] width 596 height 41
select select "449e7f15-9044-4288-888a-26b624ffaf70"
click at [207, 264] on select "(None) [PERSON_NAME] Footer [PERSON_NAME] Test email Footer [PERSON_NAME] - Tes…" at bounding box center [505, 284] width 596 height 41
click at [842, 279] on button "View" at bounding box center [865, 282] width 65 height 36
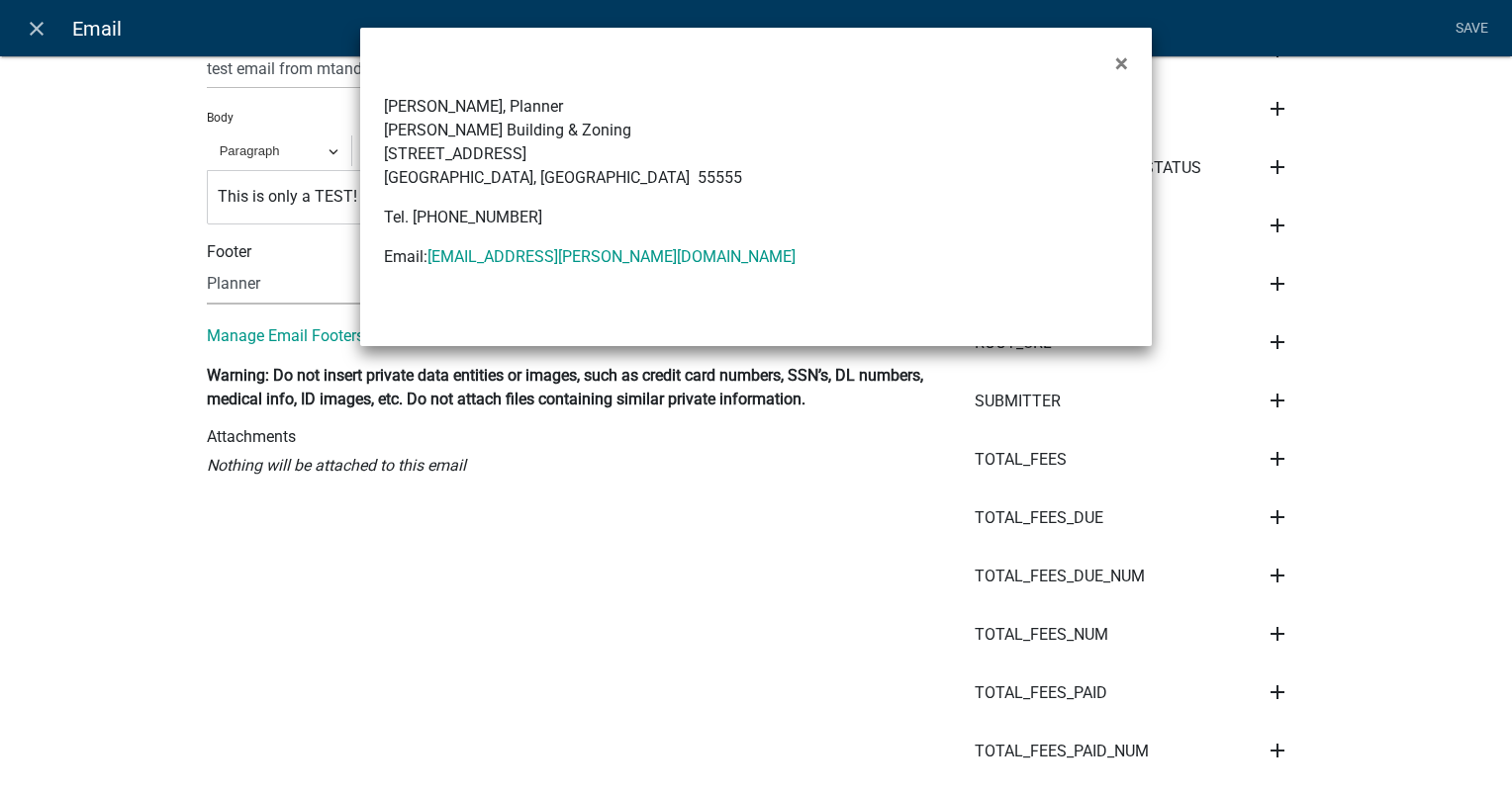
click at [356, 409] on ngb-modal-window "× [PERSON_NAME], Planner [PERSON_NAME] Building & Zoning [STREET_ADDRESS] Tel. …" at bounding box center [756, 398] width 1512 height 795
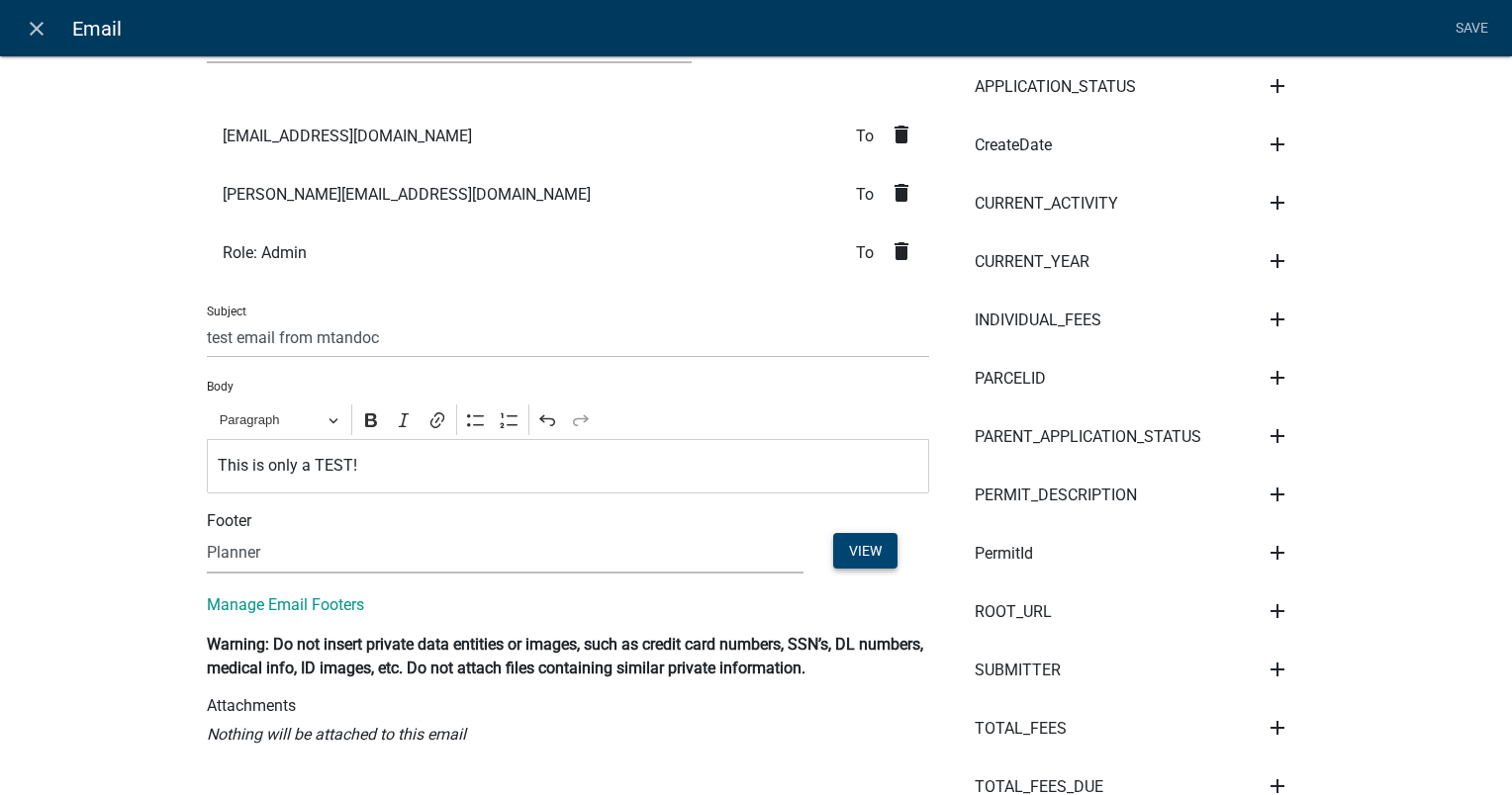
scroll to position [0, 0]
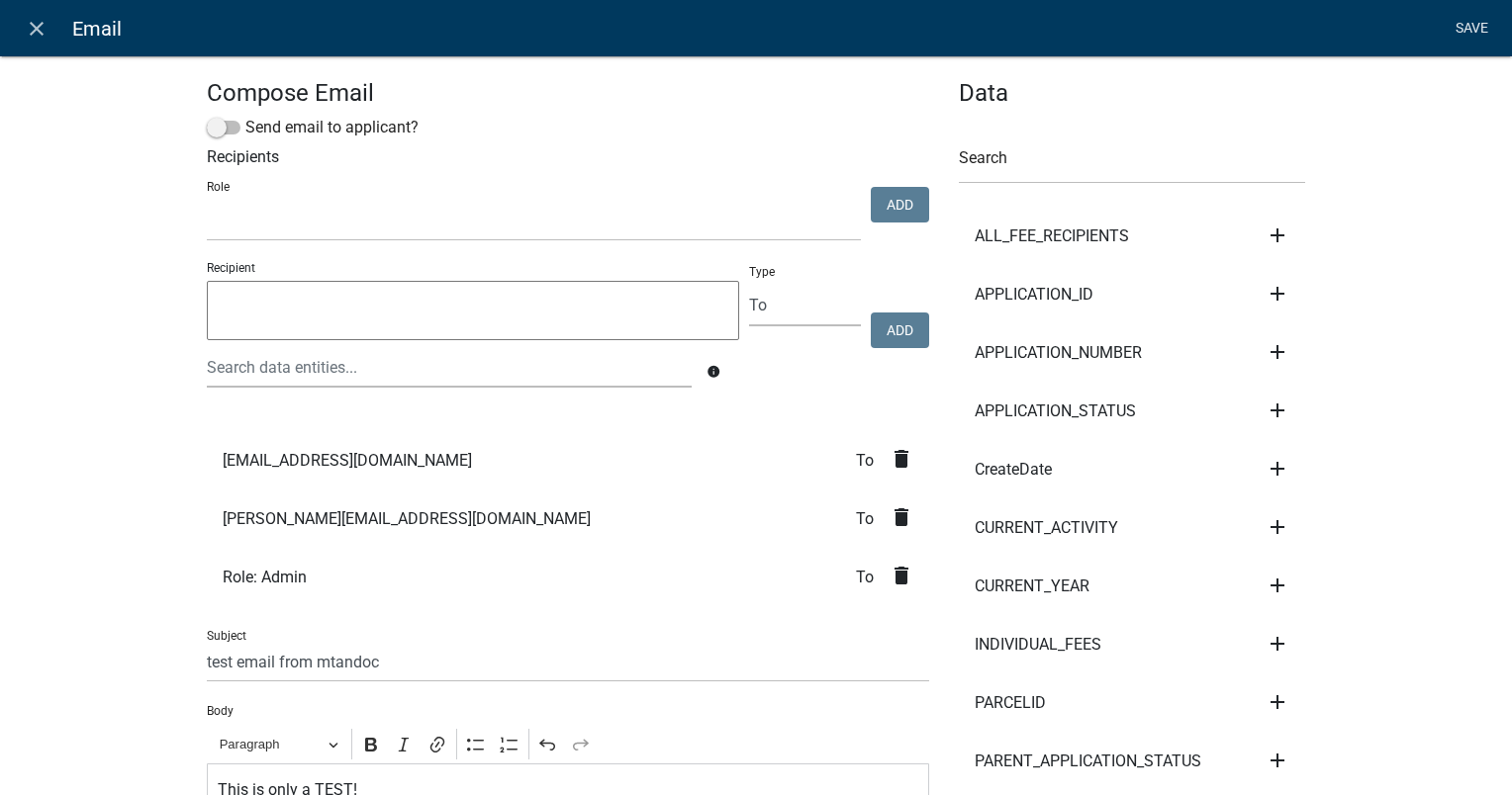
click at [1473, 32] on link "Save" at bounding box center [1471, 29] width 50 height 38
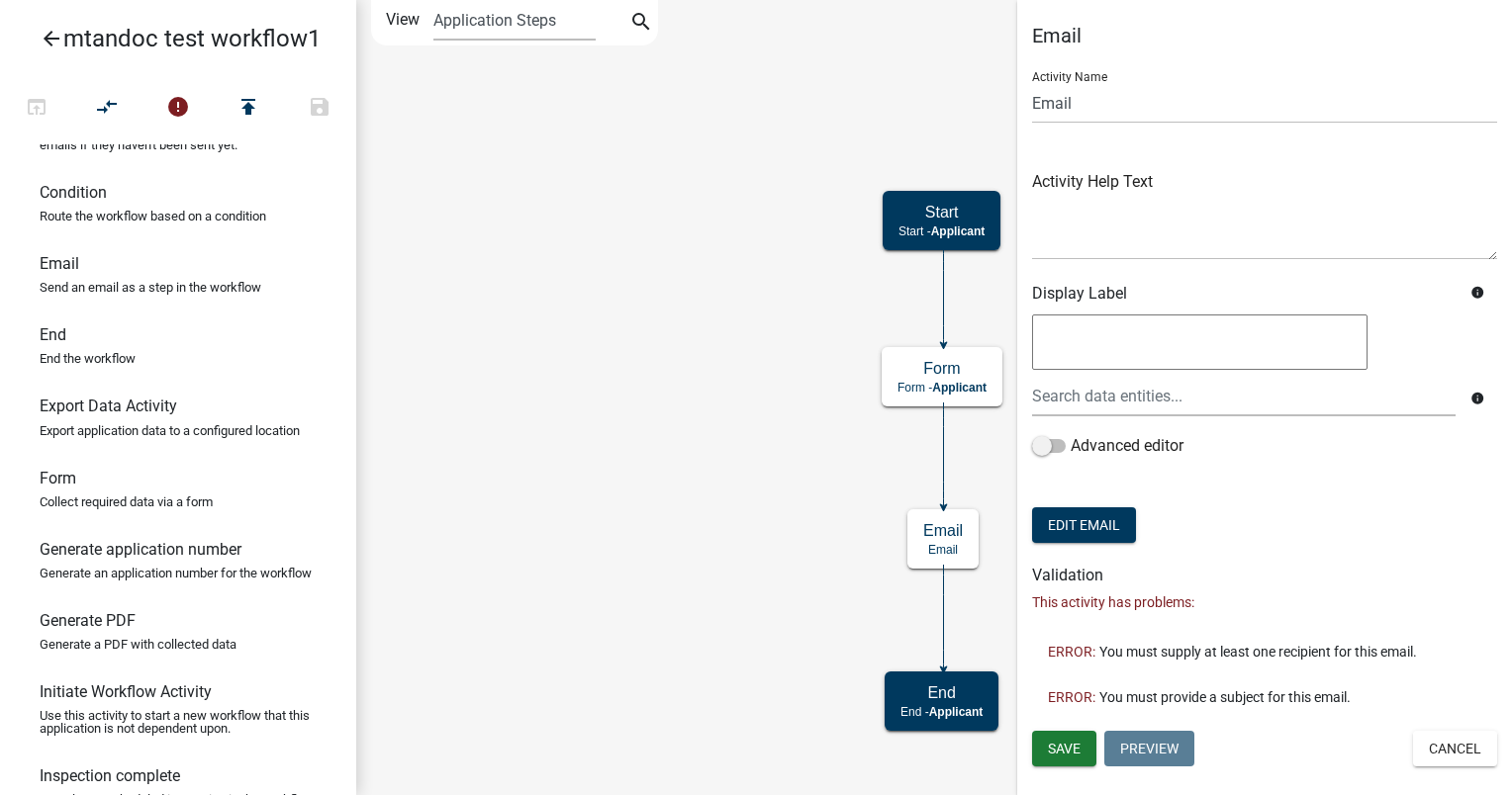
click at [763, 552] on icon "Start Start - Applicant Form Form - Applicant Email Email End End - Applicant" at bounding box center [933, 398] width 1153 height 793
click at [1100, 531] on button "Edit Email" at bounding box center [1084, 526] width 103 height 36
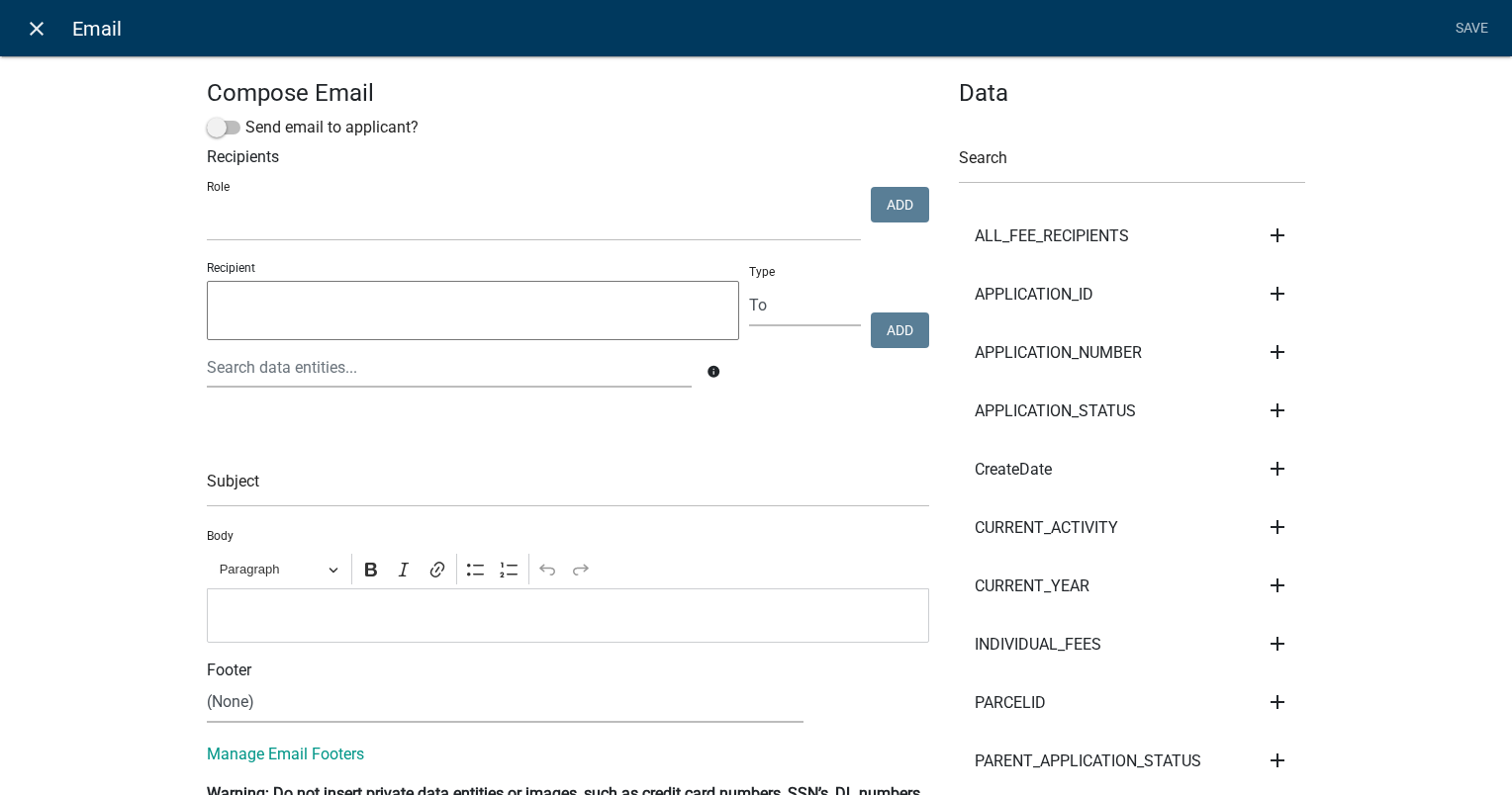
click at [35, 30] on icon "close" at bounding box center [37, 29] width 24 height 24
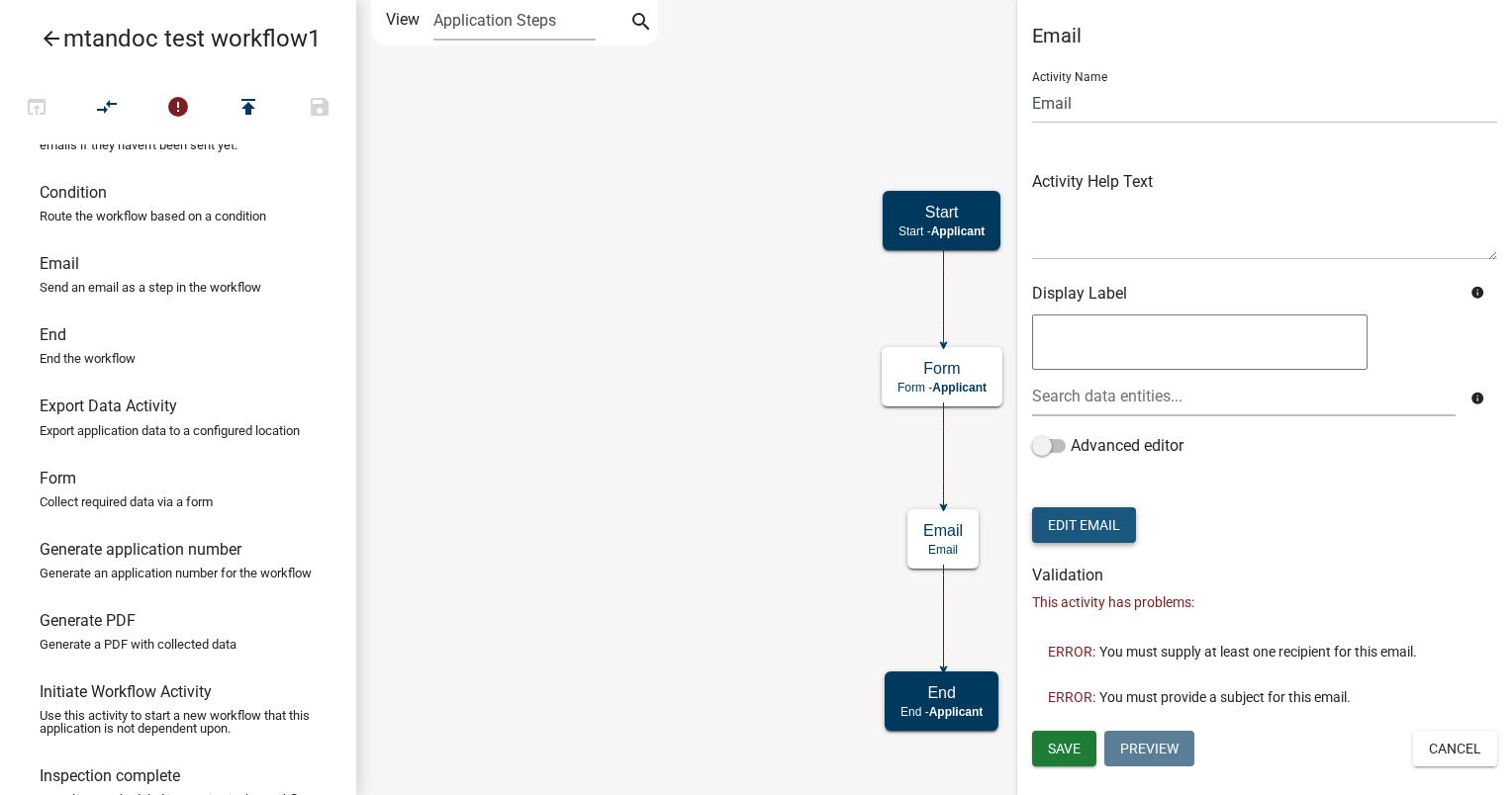
click at [1092, 520] on button "Edit Email" at bounding box center [1084, 526] width 103 height 36
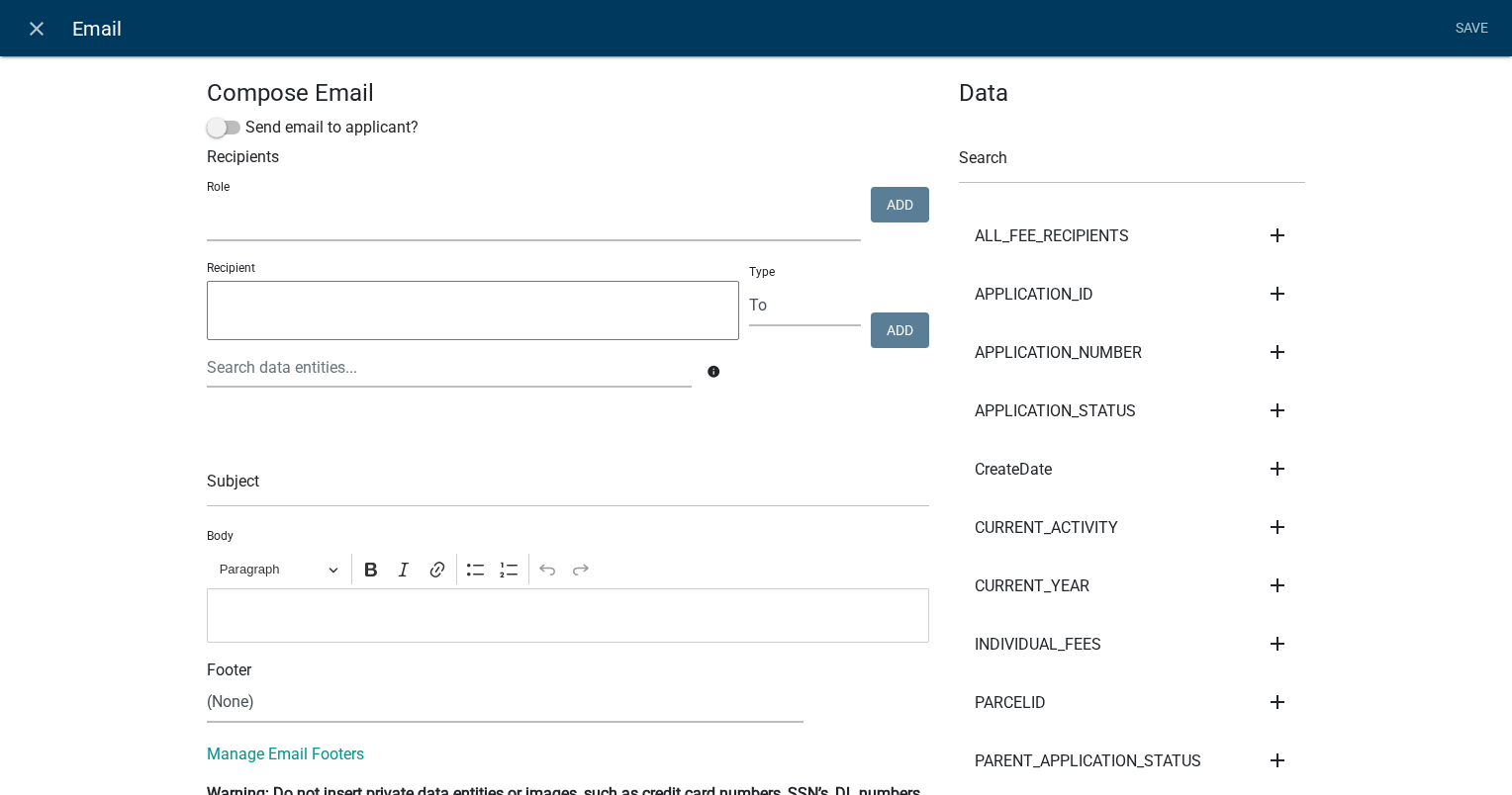
click at [264, 225] on select "kiantest Kian Engineer Admin" at bounding box center [534, 221] width 654 height 41
select select "1915ea58-7059-4941-9cac-dbbdee29afec"
click at [207, 202] on select "kiantest Kian Engineer Admin" at bounding box center [534, 221] width 654 height 41
click at [879, 200] on button "Add" at bounding box center [900, 205] width 59 height 36
select select
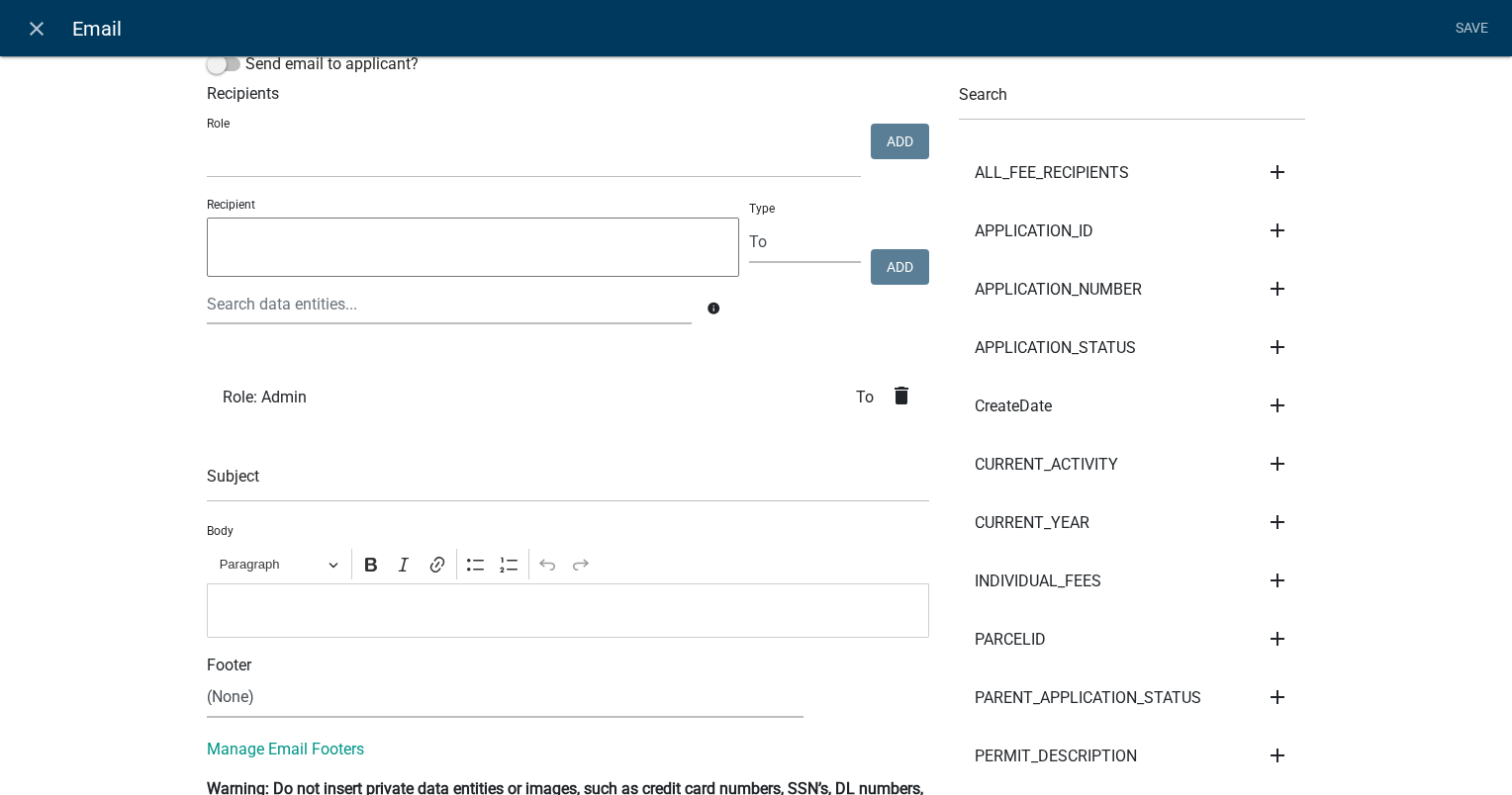
scroll to position [198, 0]
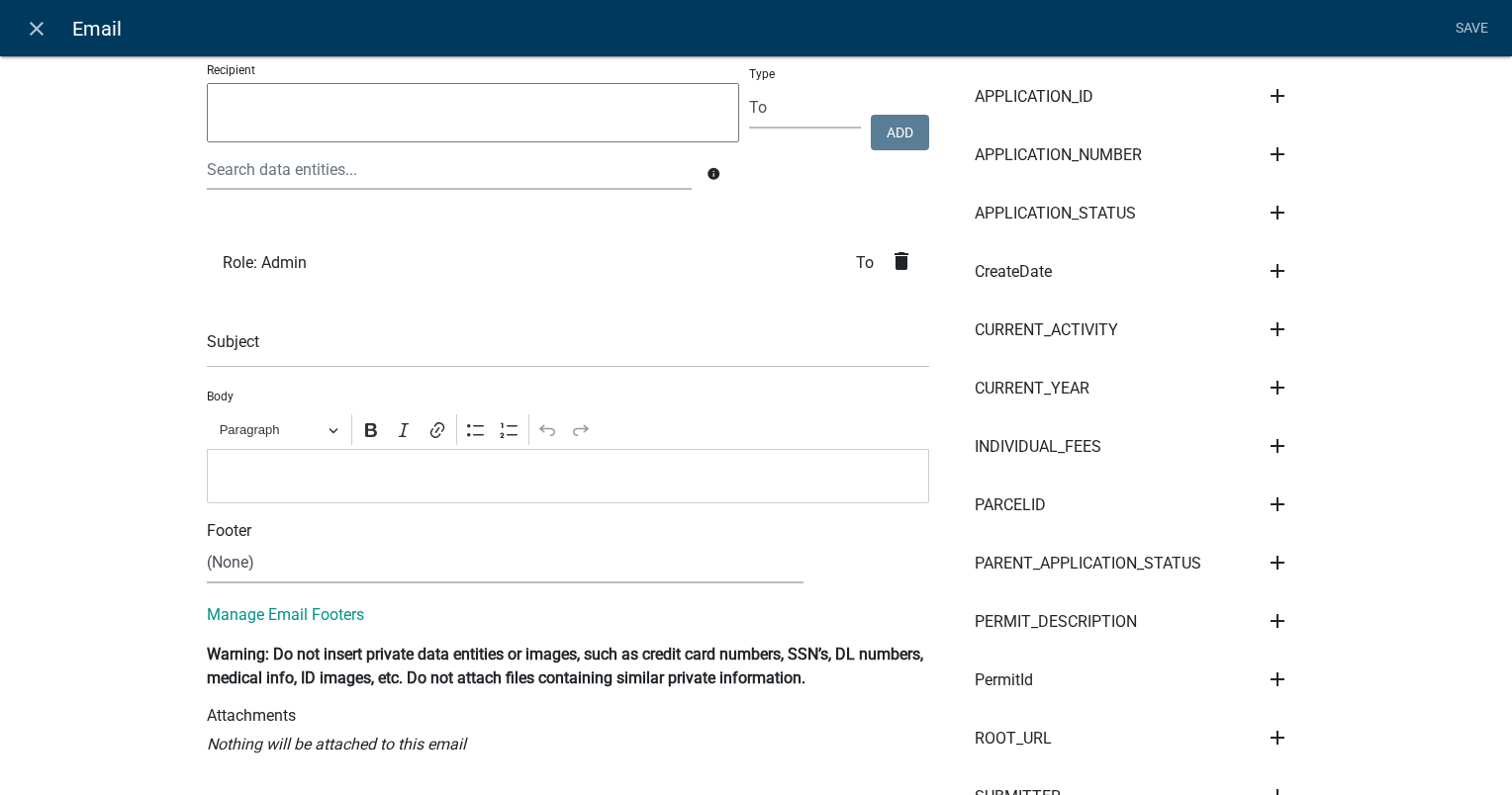
click at [253, 477] on p "Editor editing area: main. Press Alt+0 for help." at bounding box center [569, 476] width 702 height 24
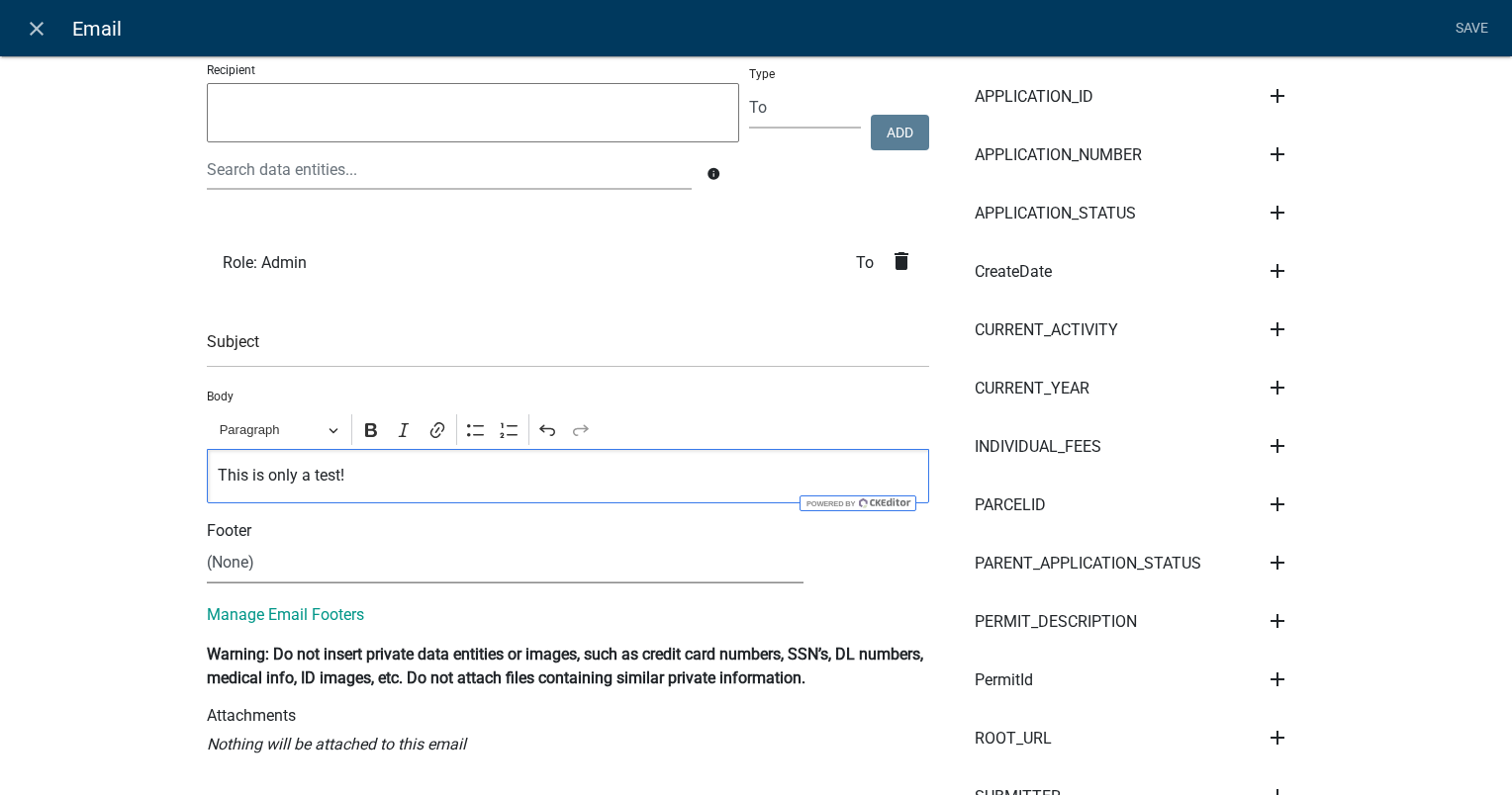
click at [292, 569] on select "(None) [PERSON_NAME] Footer [PERSON_NAME] Test email Footer [PERSON_NAME] - Tes…" at bounding box center [505, 562] width 596 height 41
click at [207, 543] on select "(None) [PERSON_NAME] Footer [PERSON_NAME] Test email Footer [PERSON_NAME] - Tes…" at bounding box center [505, 562] width 596 height 41
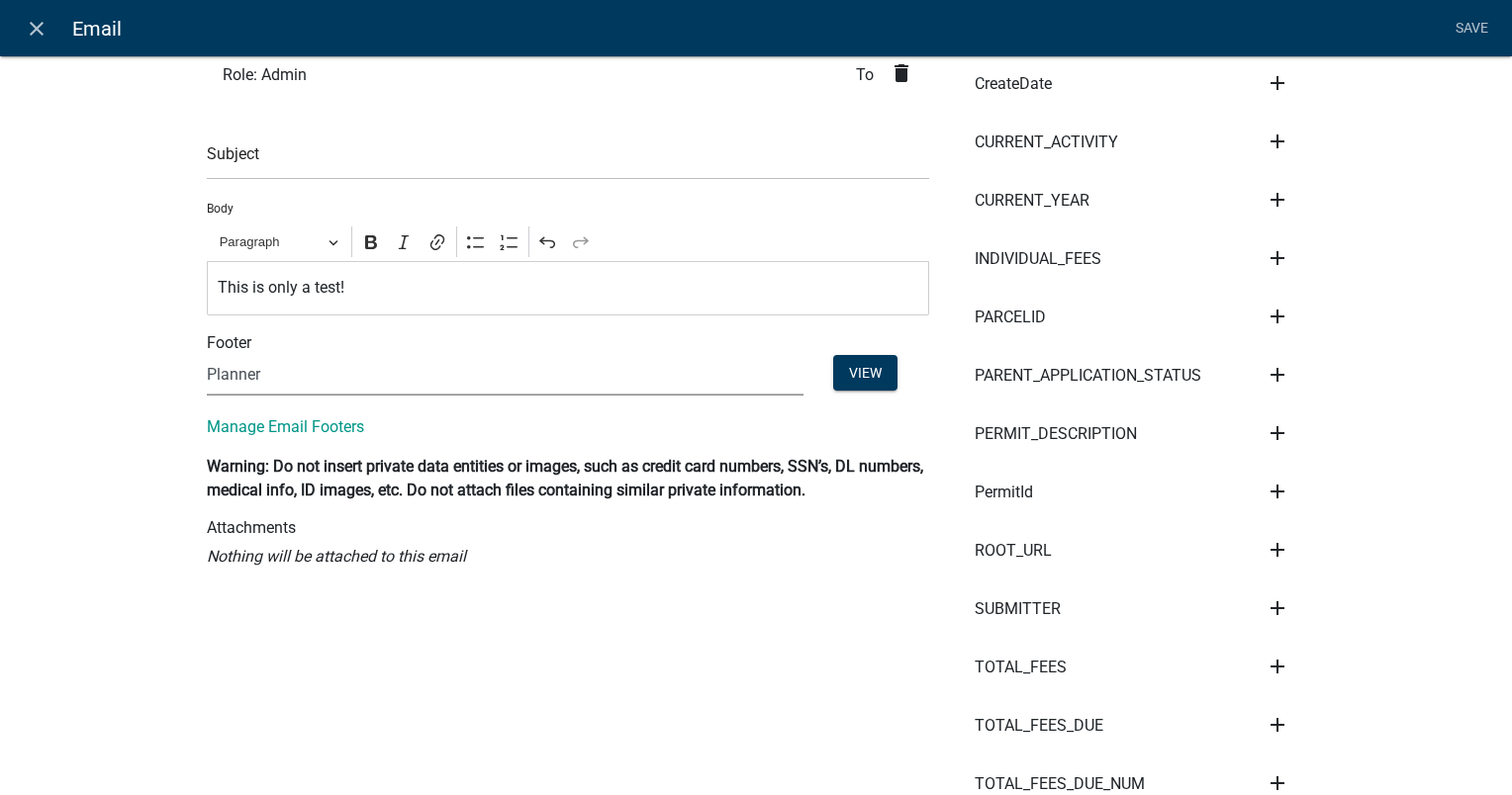
scroll to position [396, 0]
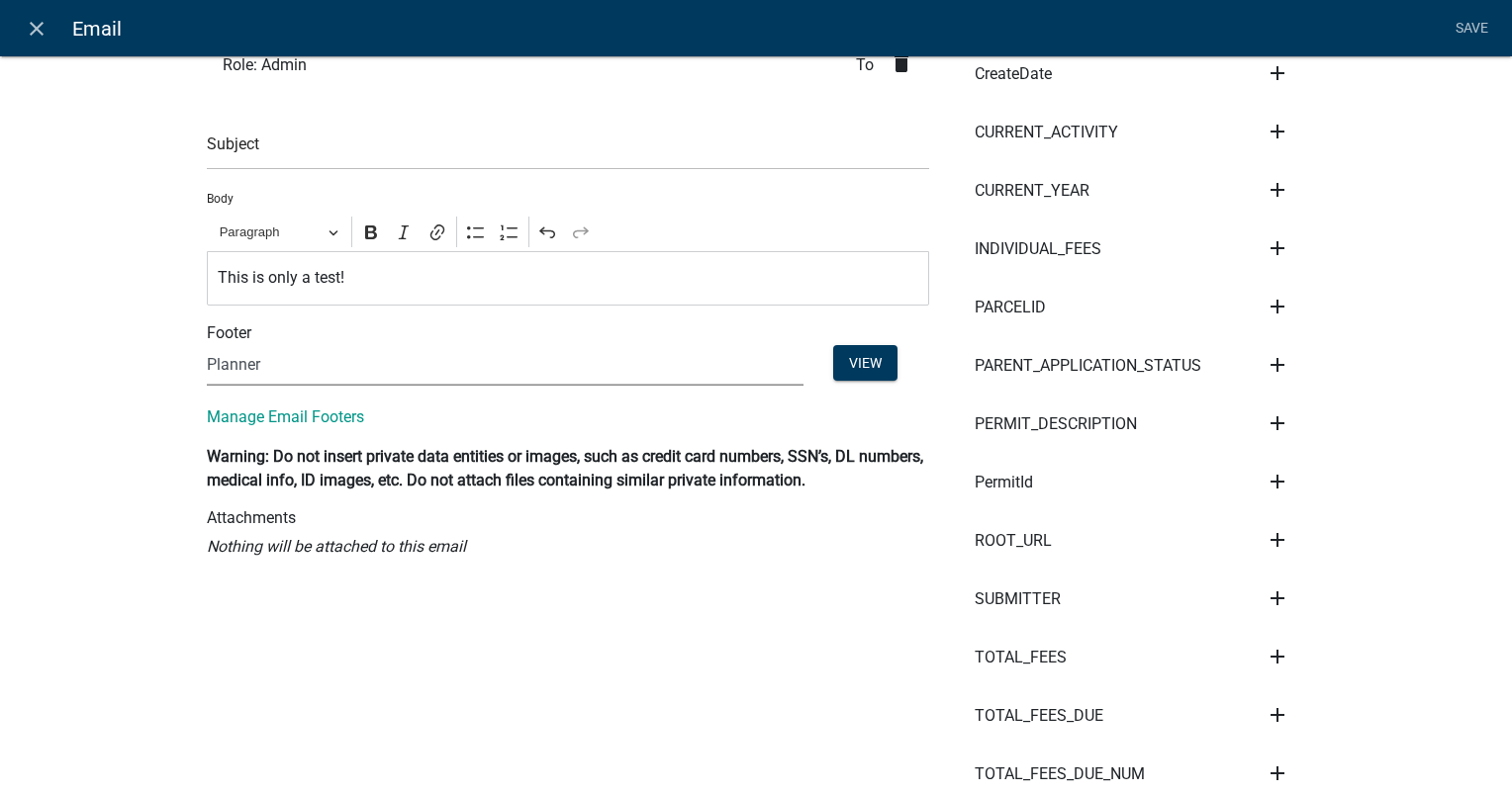
click at [276, 364] on select "(None) [PERSON_NAME] Footer [PERSON_NAME] Test email Footer [PERSON_NAME] - Tes…" at bounding box center [505, 365] width 596 height 41
select select "795dc2ed-035c-4eac-aec5-2c51910ab7b0"
click at [207, 345] on select "(None) [PERSON_NAME] Footer [PERSON_NAME] Test email Footer [PERSON_NAME] - Tes…" at bounding box center [505, 365] width 596 height 41
click at [869, 372] on button "View" at bounding box center [865, 363] width 65 height 36
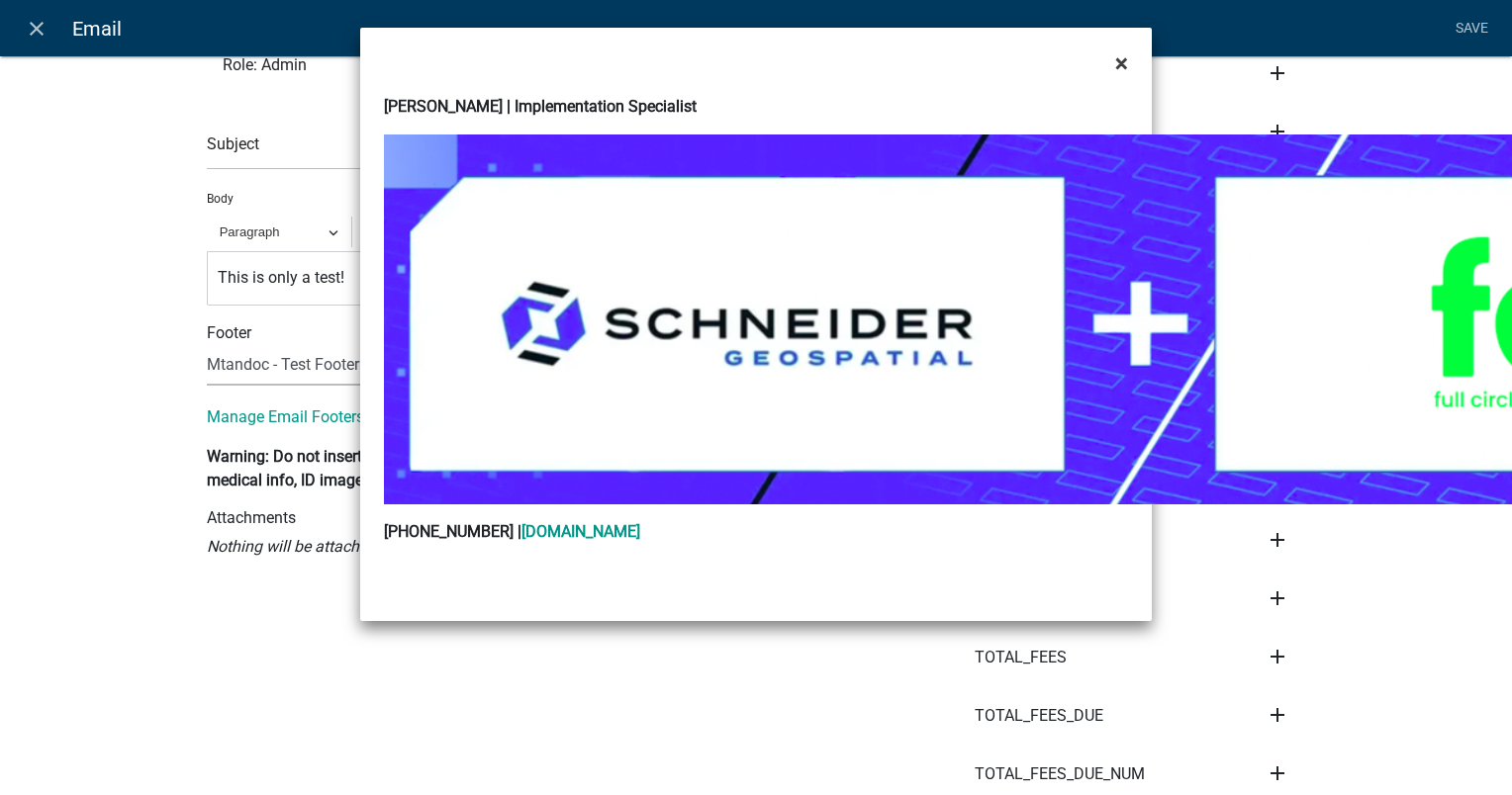
click at [1120, 60] on span "×" at bounding box center [1121, 64] width 13 height 28
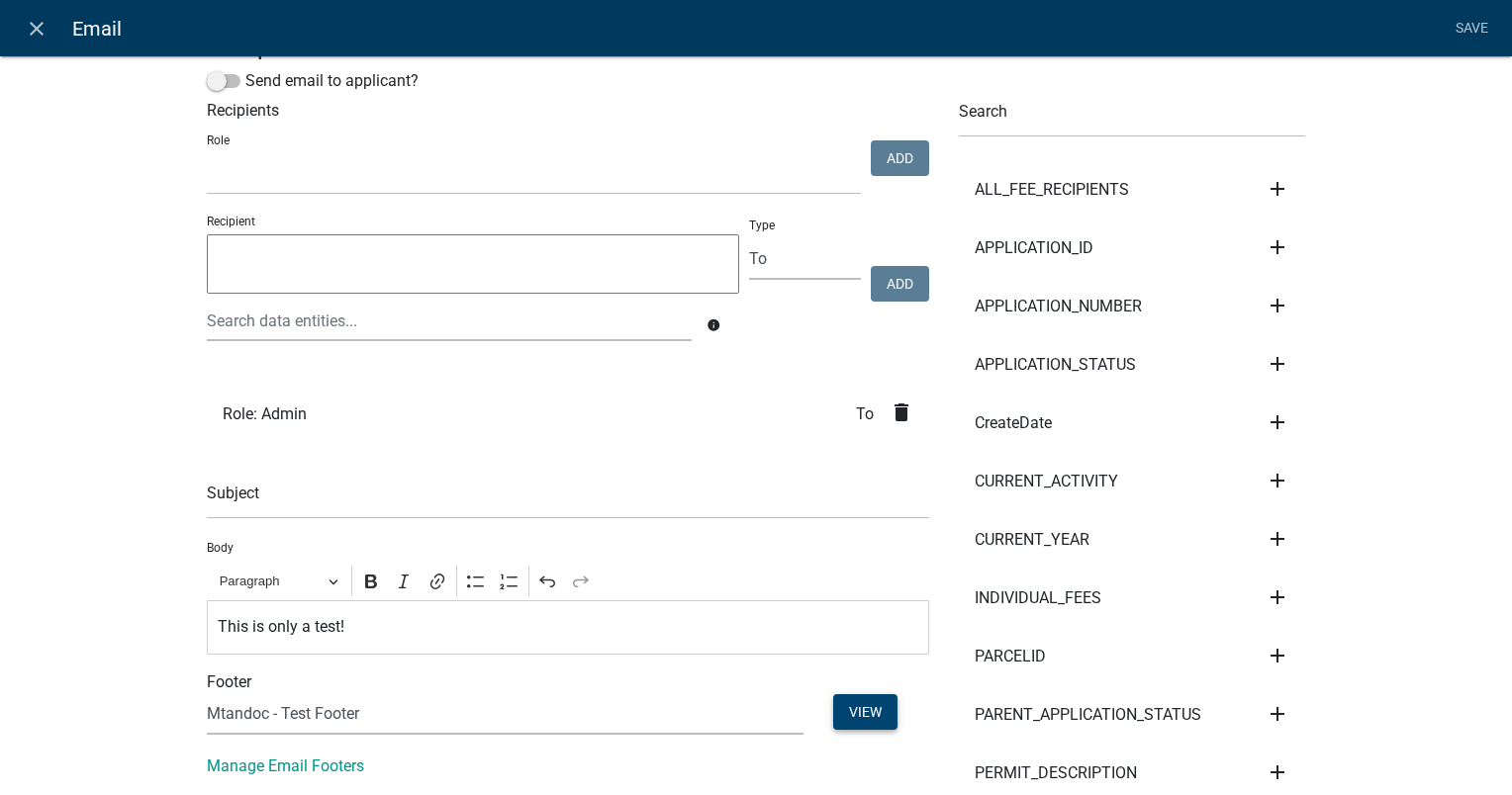
scroll to position [0, 0]
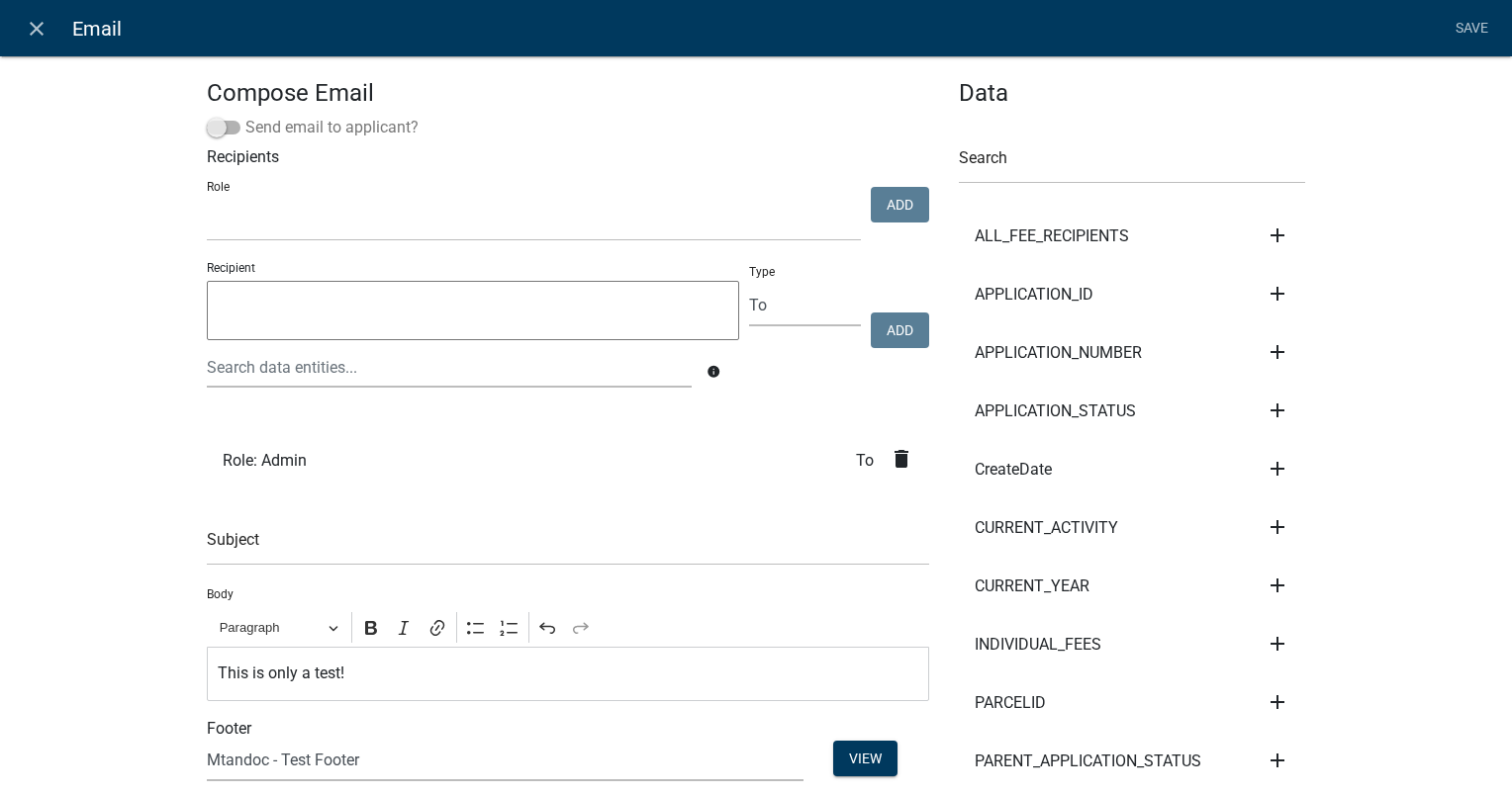
click at [218, 130] on span at bounding box center [224, 127] width 34 height 14
click at [246, 115] on input "Send email to applicant?" at bounding box center [246, 115] width 0 height 0
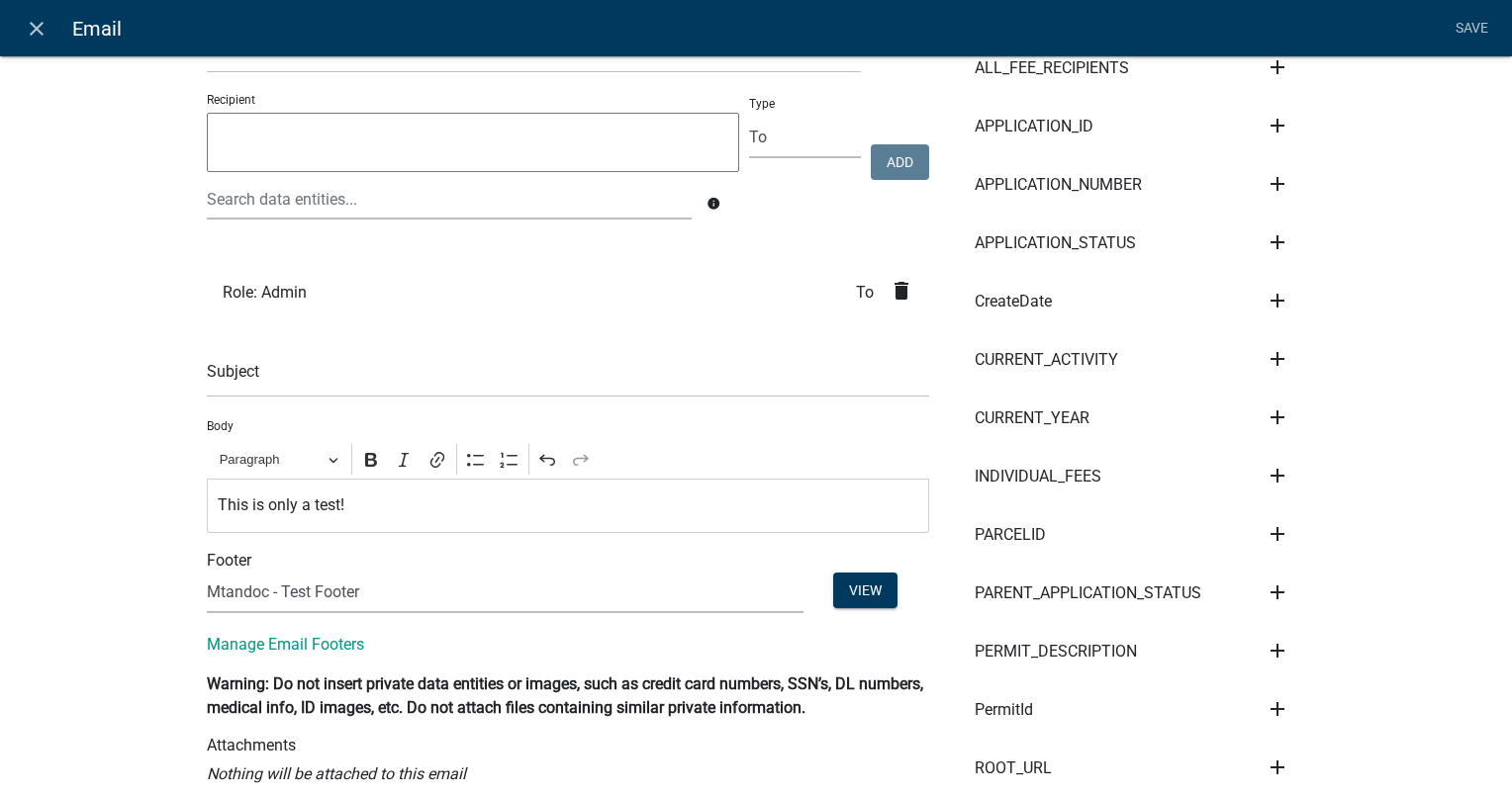
scroll to position [99, 0]
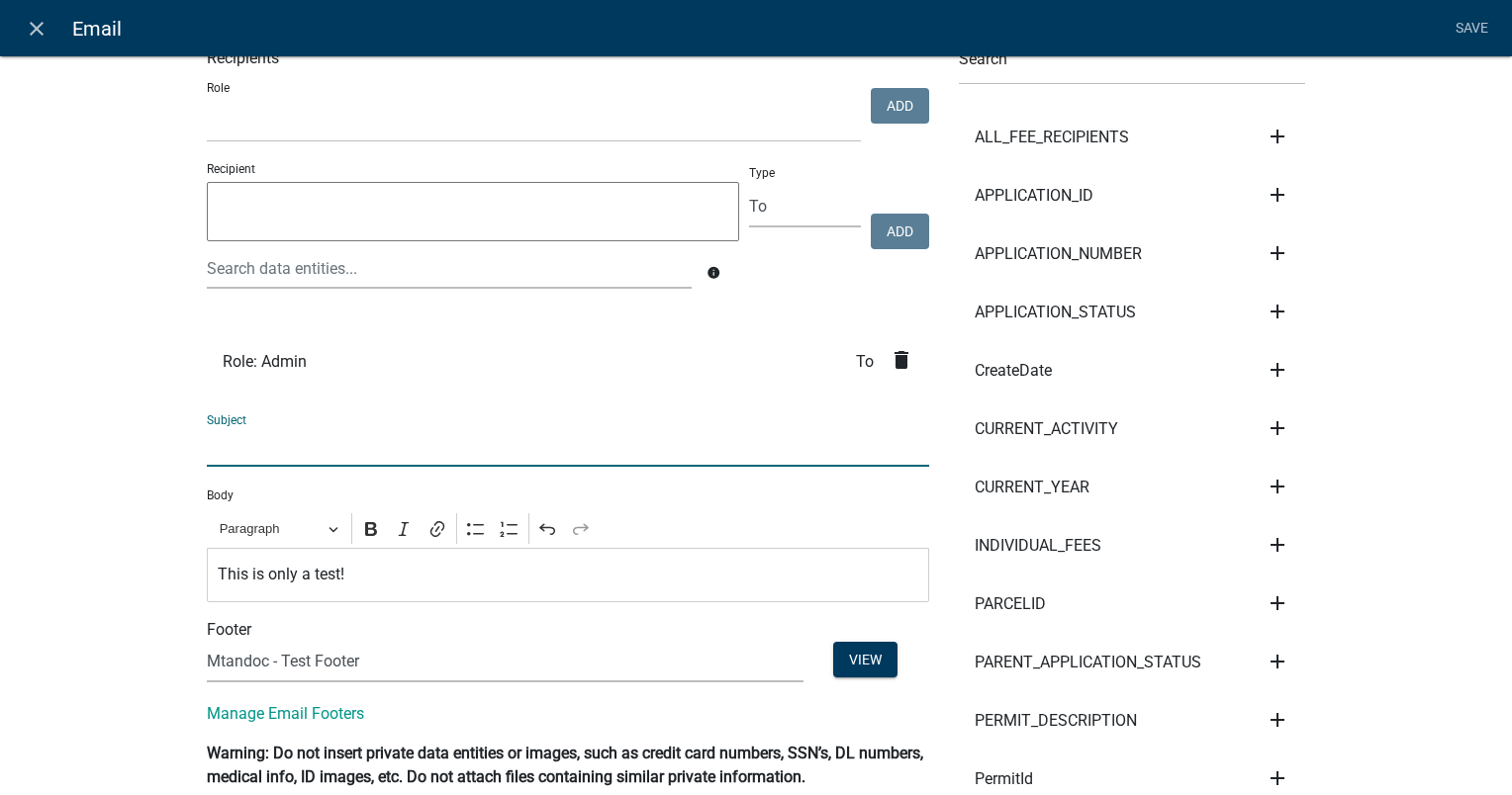
click at [296, 443] on input "text" at bounding box center [568, 446] width 723 height 41
click at [207, 443] on input "test email from mtandoc" at bounding box center [568, 446] width 723 height 41
type input "Test email from mtandoc"
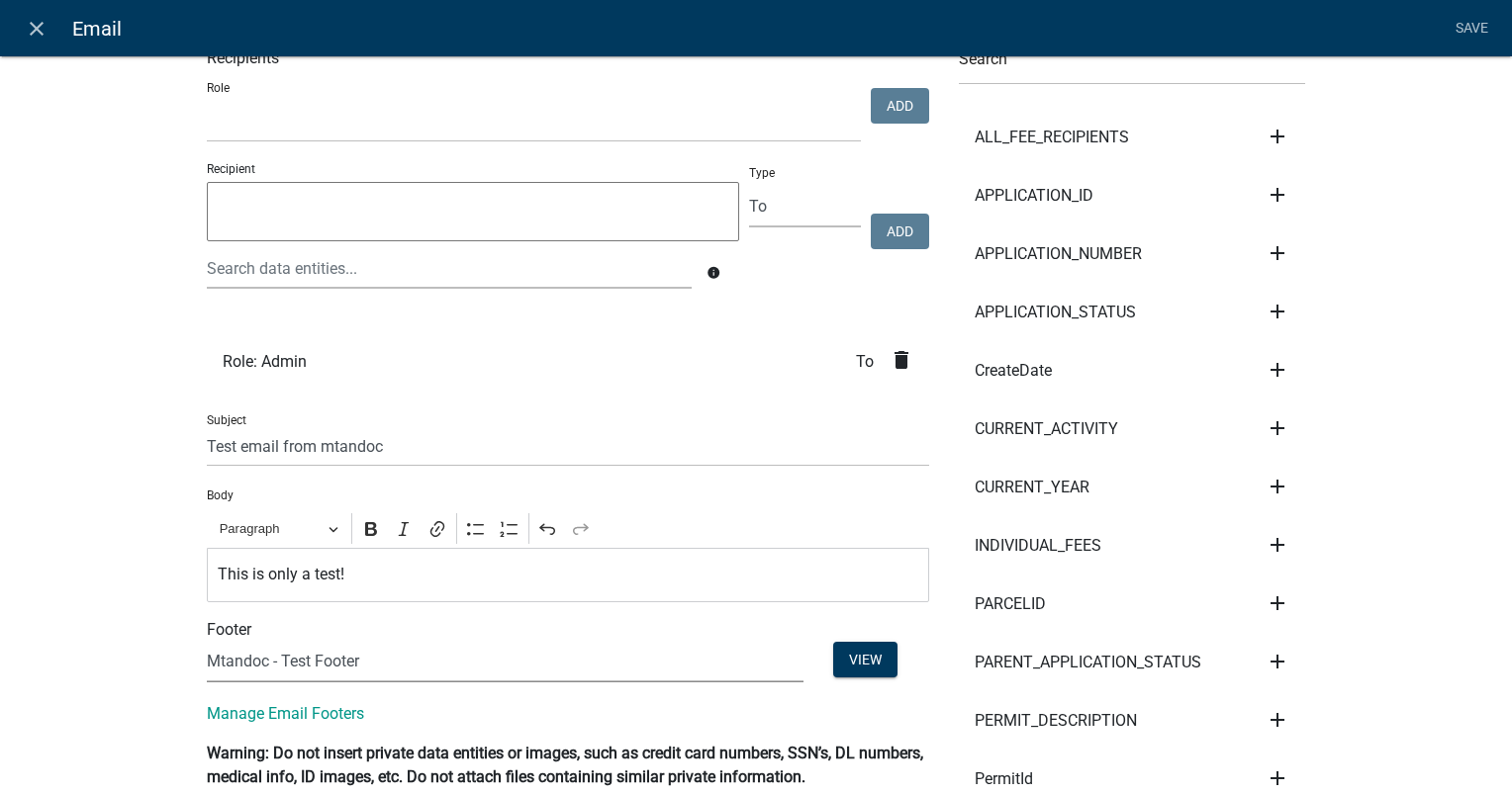
click at [412, 653] on select "(None) [PERSON_NAME] Footer [PERSON_NAME] Test email Footer [PERSON_NAME] - Tes…" at bounding box center [505, 662] width 596 height 41
click at [207, 642] on select "(None) [PERSON_NAME] Footer [PERSON_NAME] Test email Footer [PERSON_NAME] - Tes…" at bounding box center [505, 662] width 596 height 41
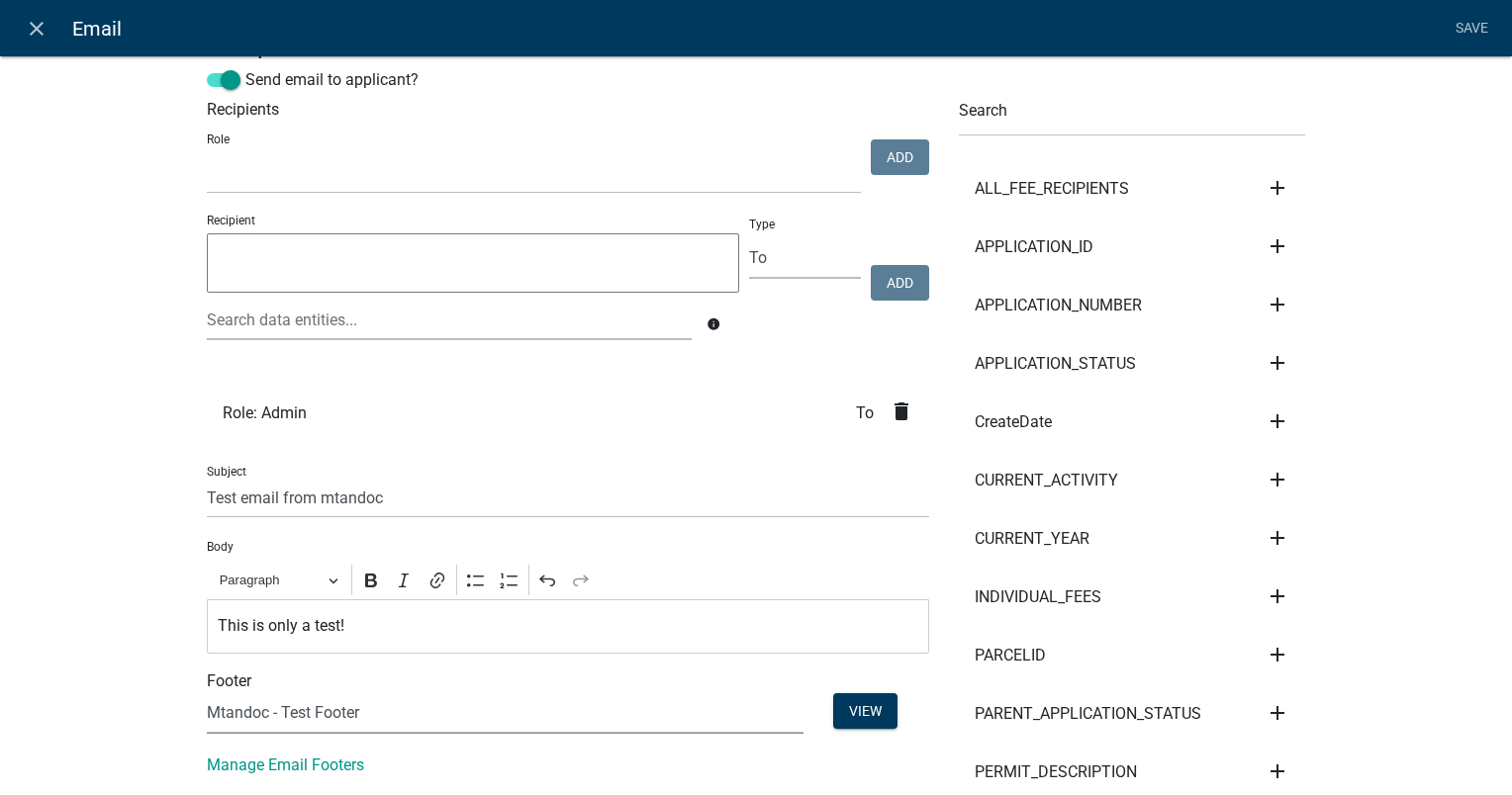
scroll to position [0, 0]
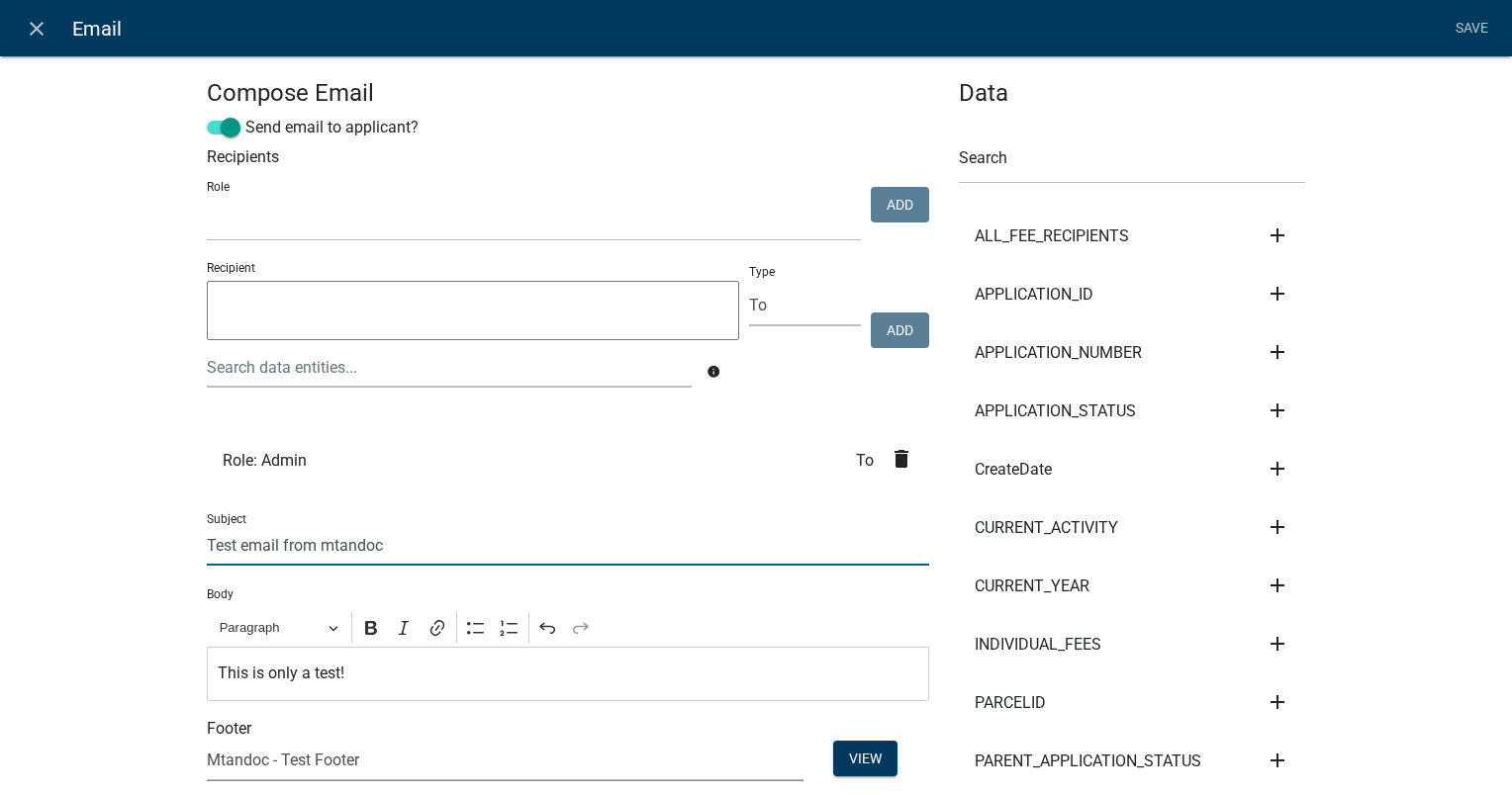
click at [657, 536] on input "Test email from mtandoc" at bounding box center [568, 545] width 723 height 41
click at [1473, 19] on link "Save" at bounding box center [1471, 29] width 50 height 38
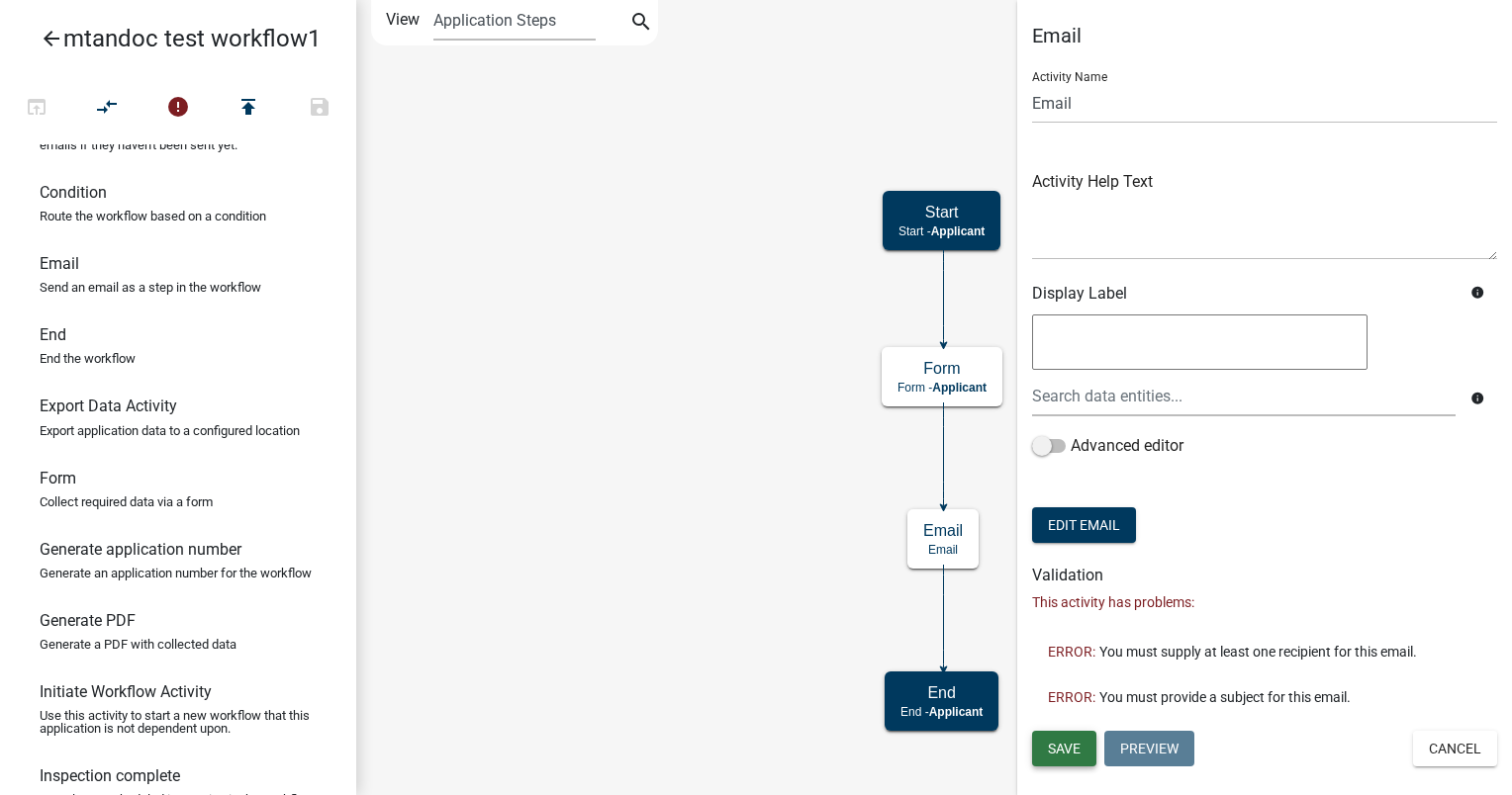
click at [1072, 751] on span "Save" at bounding box center [1064, 748] width 33 height 16
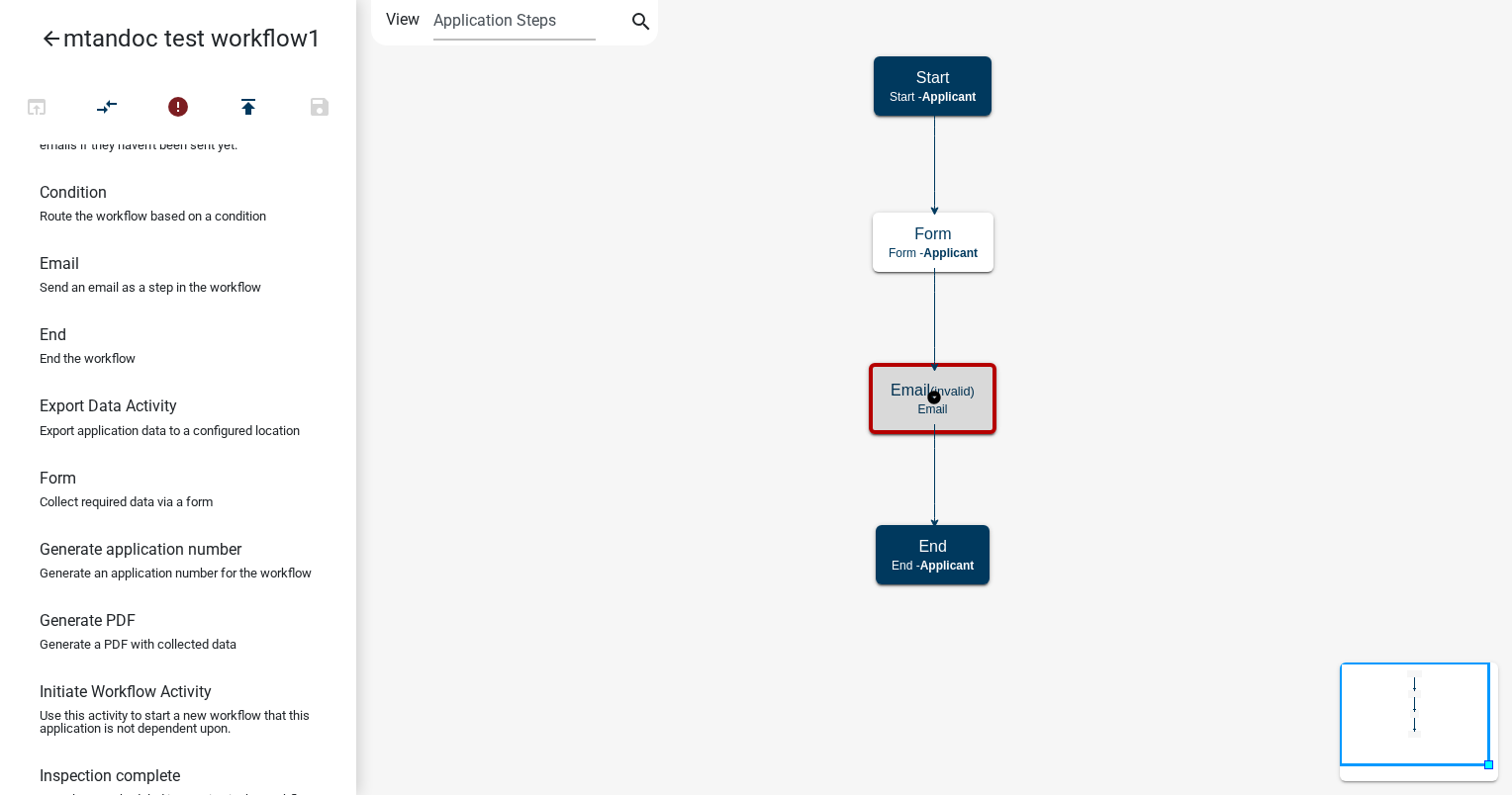
click at [882, 414] on div "Email (invalid) Email" at bounding box center [932, 398] width 115 height 60
click at [156, 101] on button "error" at bounding box center [178, 108] width 72 height 43
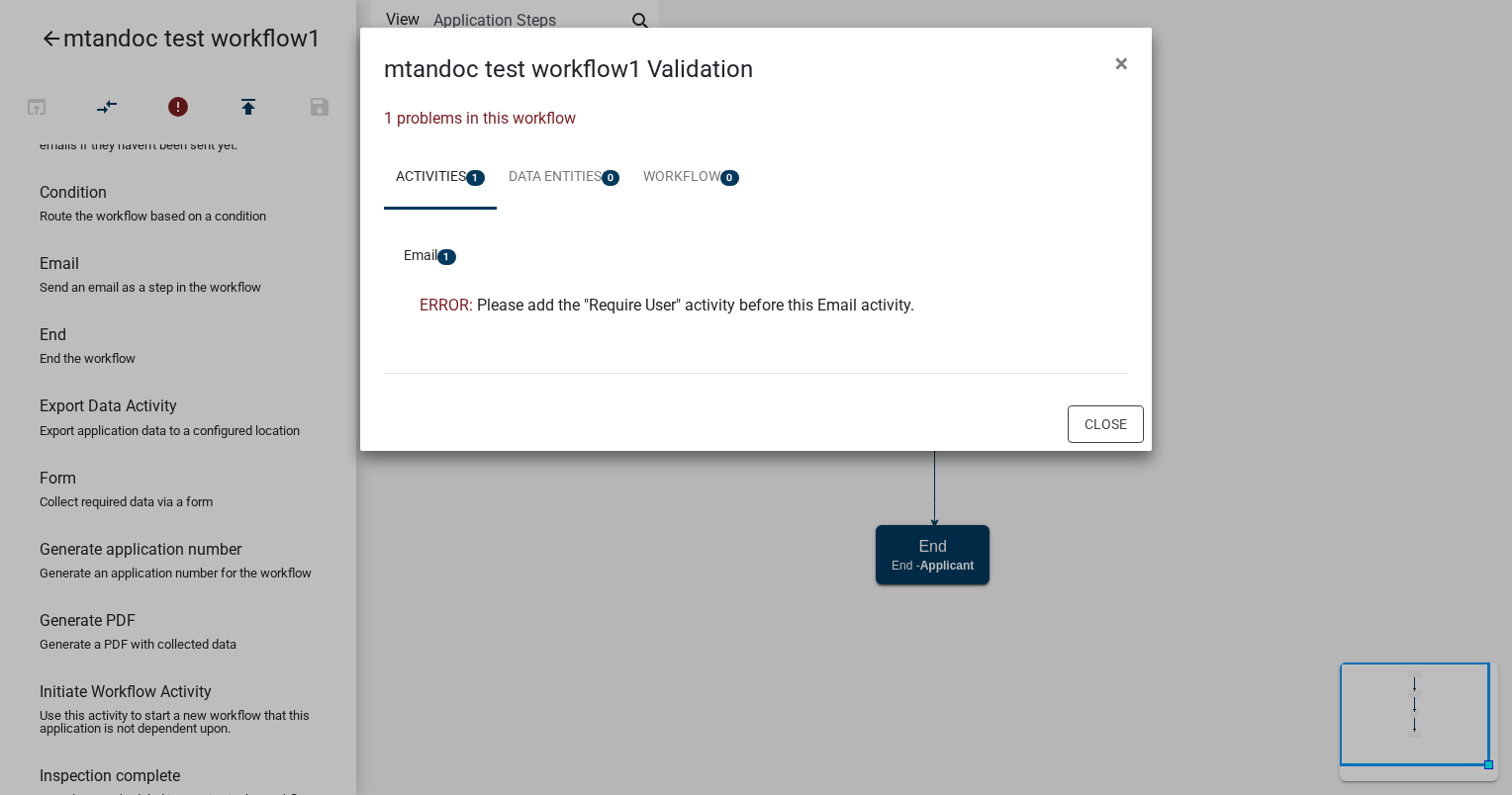
click at [459, 303] on span "ERROR:" at bounding box center [446, 305] width 54 height 19
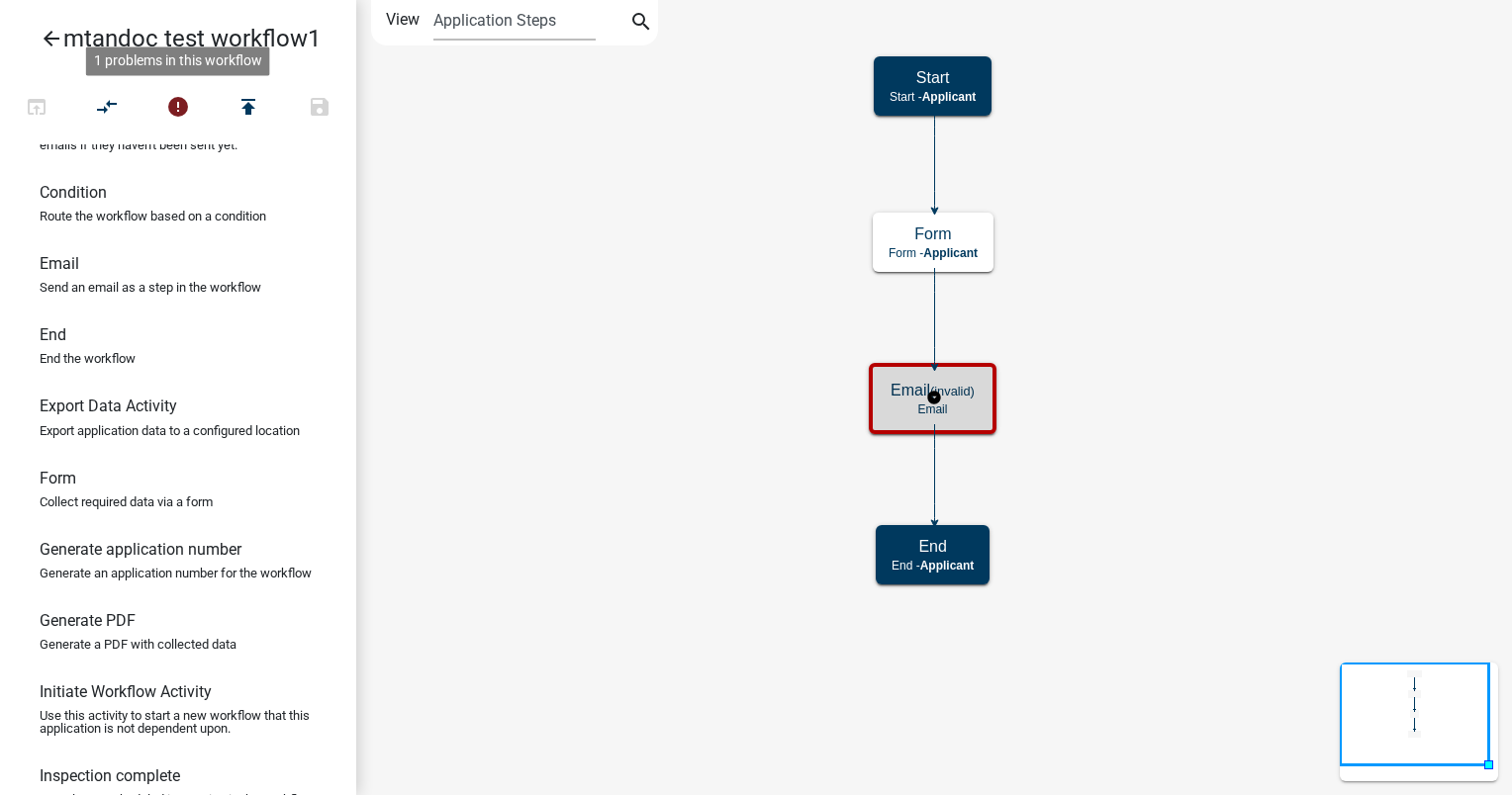
click at [965, 411] on p "Email" at bounding box center [932, 409] width 84 height 14
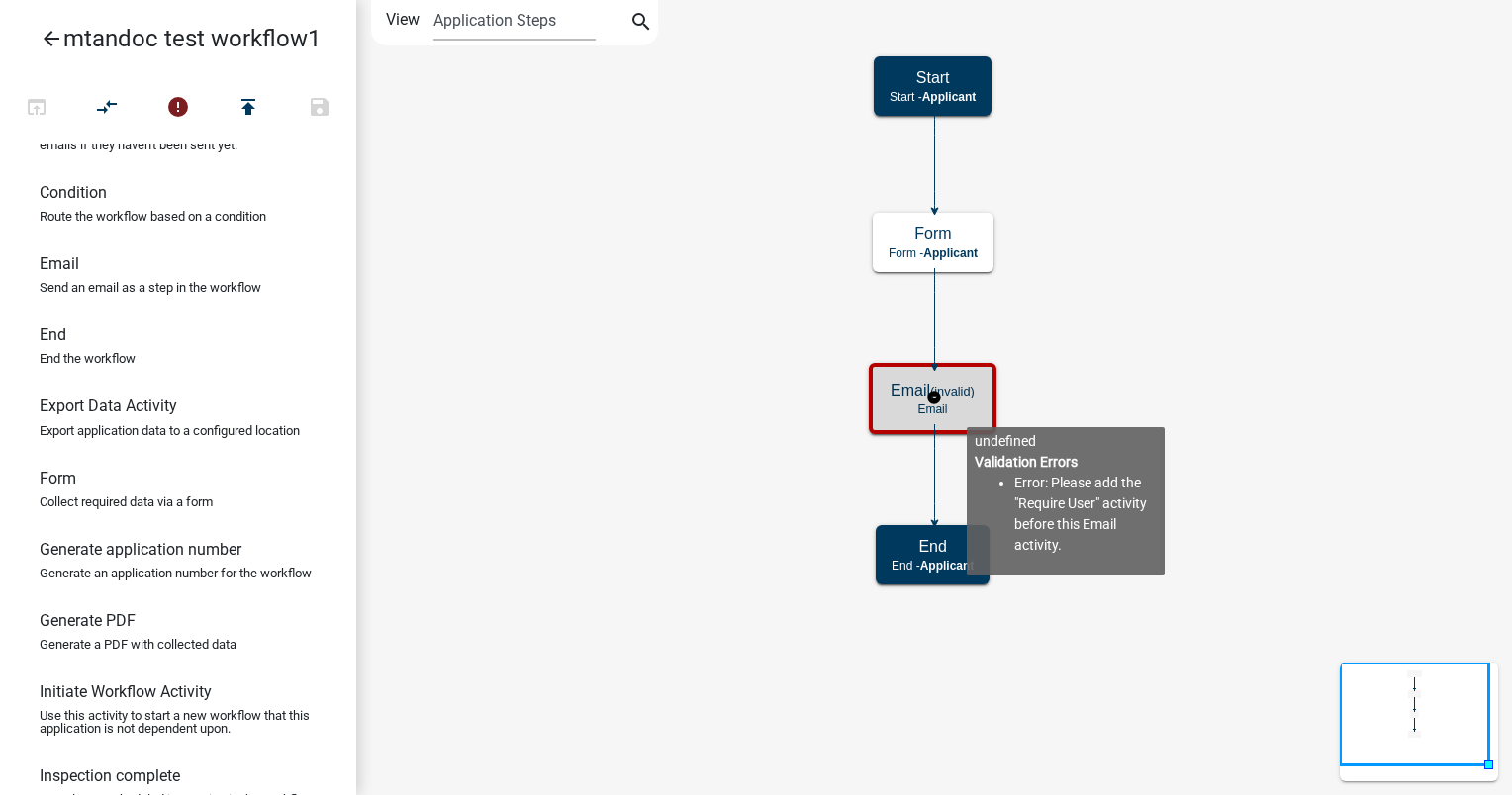
click at [965, 403] on p "Email" at bounding box center [932, 409] width 84 height 14
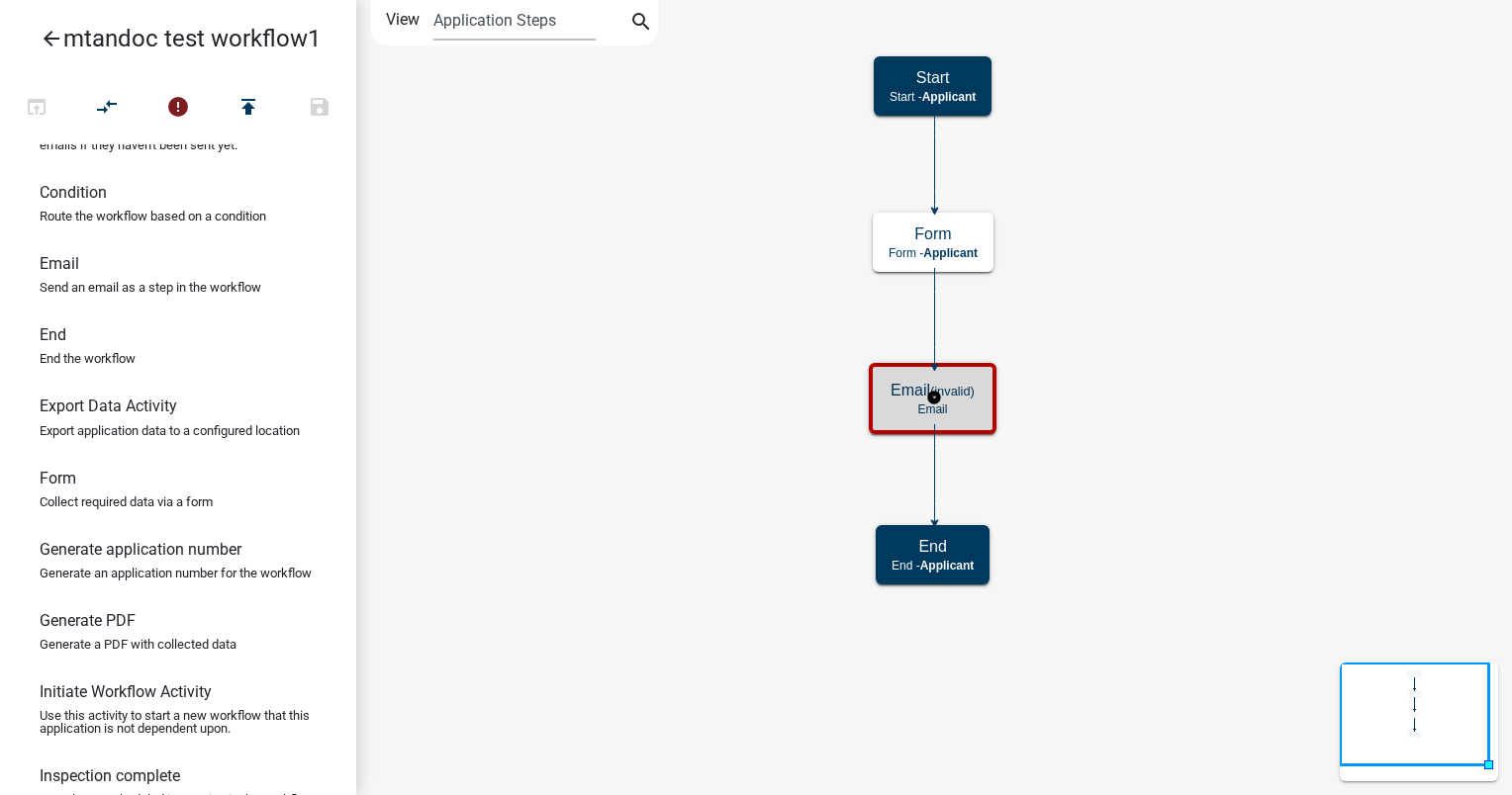
click at [965, 403] on p "Email" at bounding box center [932, 409] width 84 height 14
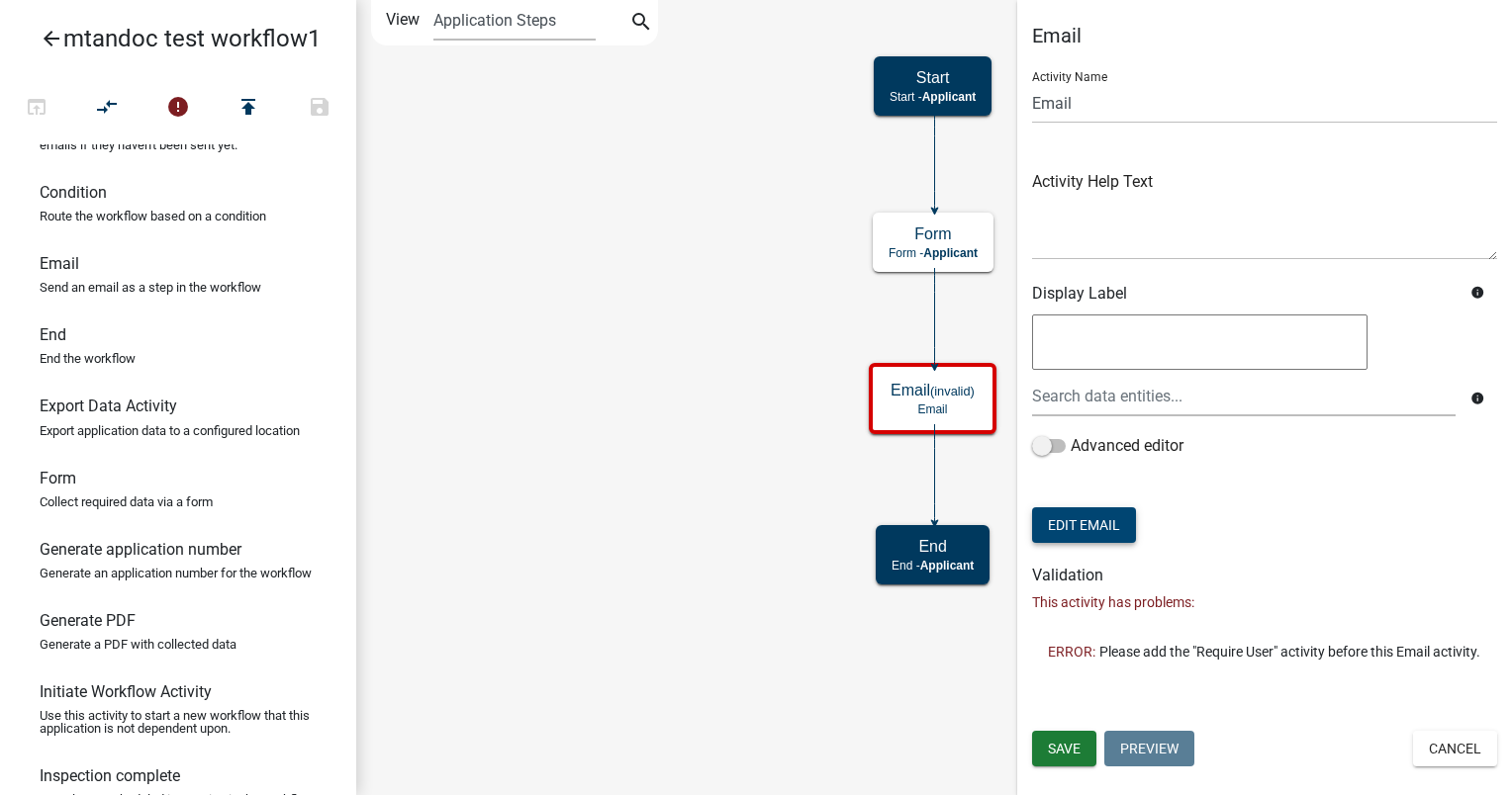
click at [1105, 536] on button "Edit Email" at bounding box center [1084, 526] width 103 height 36
select select "795dc2ed-035c-4eac-aec5-2c51910ab7b0"
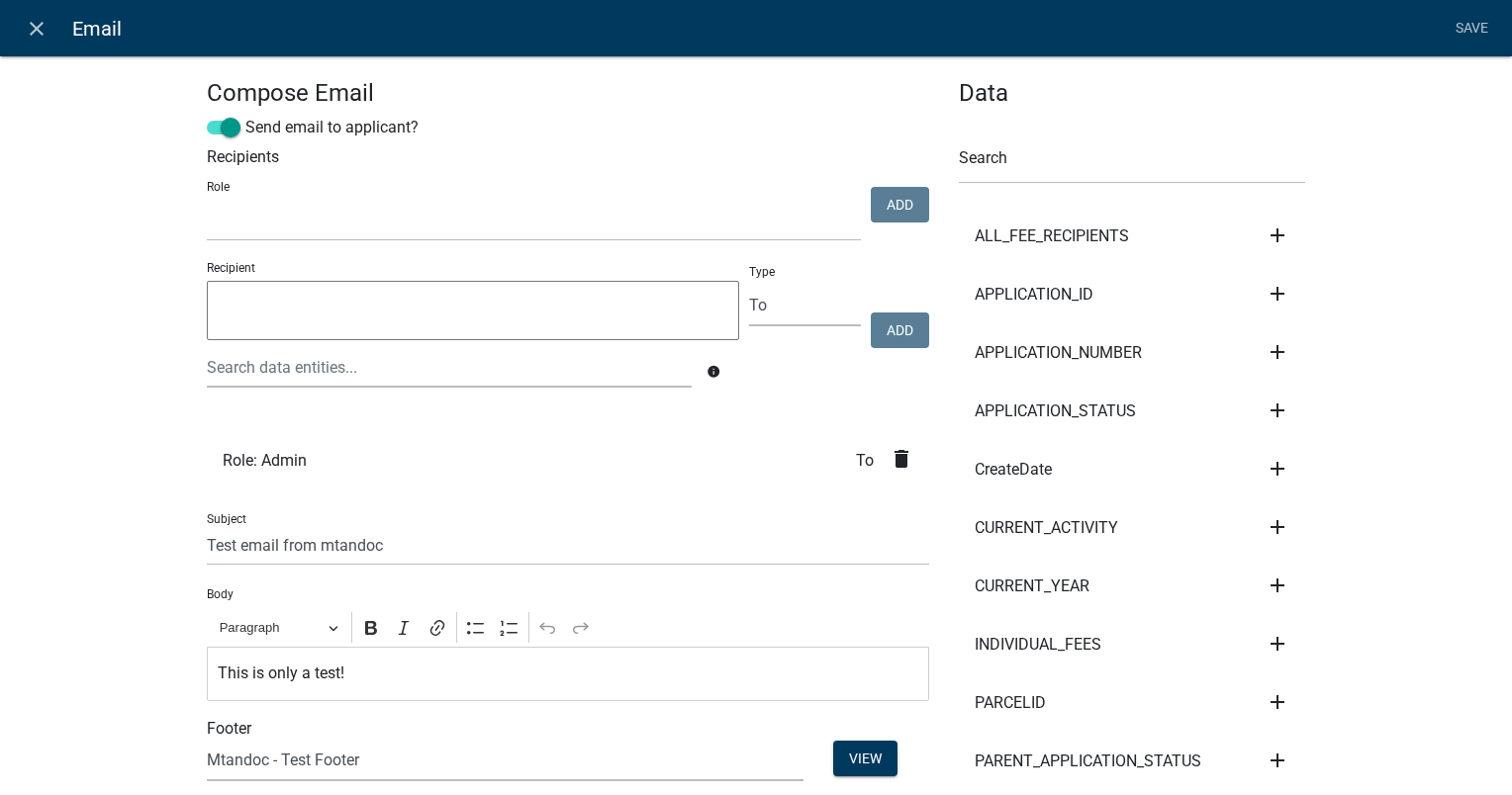
click at [260, 302] on textarea at bounding box center [472, 311] width 532 height 60
type textarea "[EMAIL_ADDRESS][DOMAIN_NAME]"
click at [897, 339] on button "Add" at bounding box center [900, 330] width 59 height 36
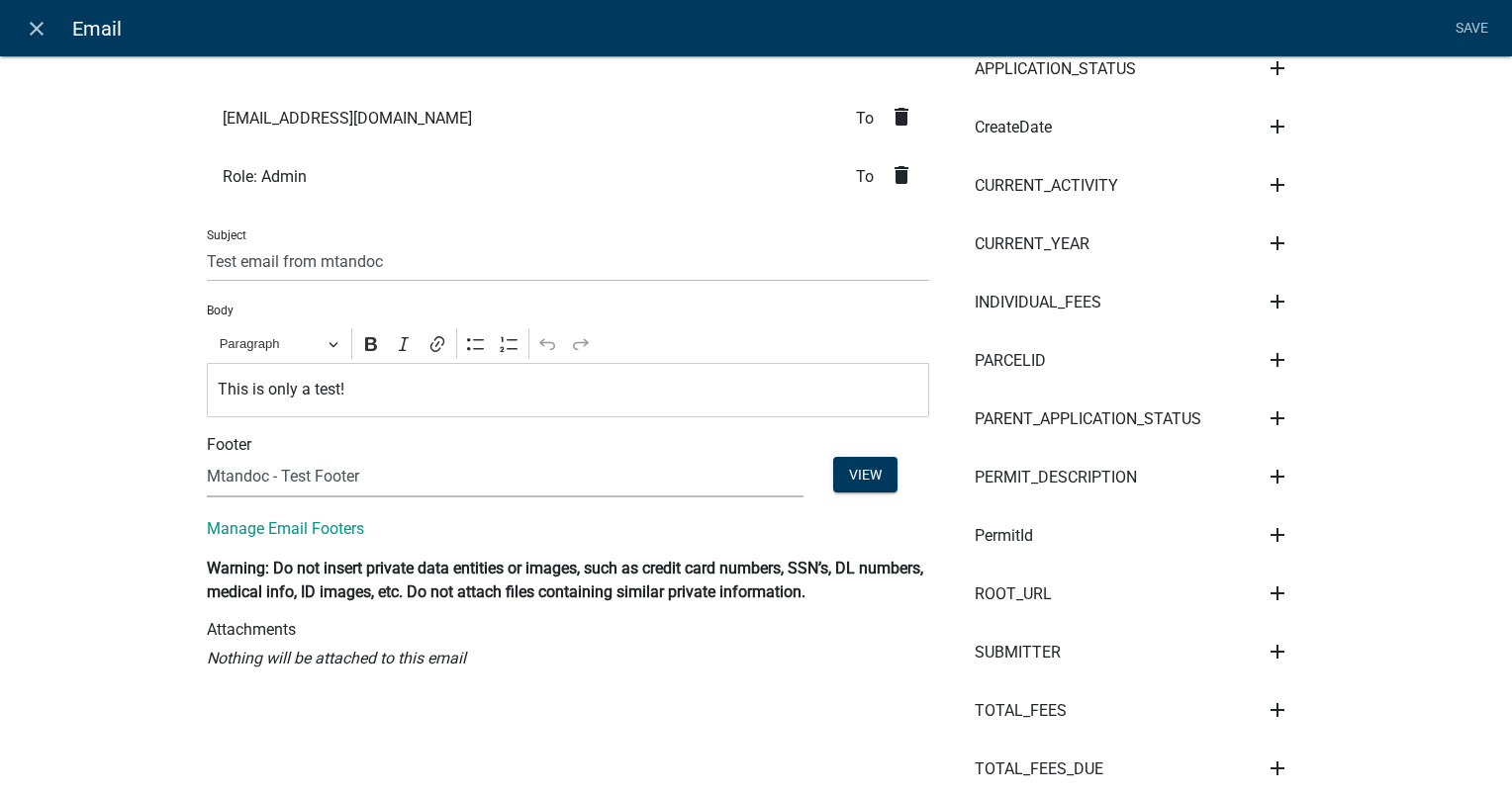
scroll to position [198, 0]
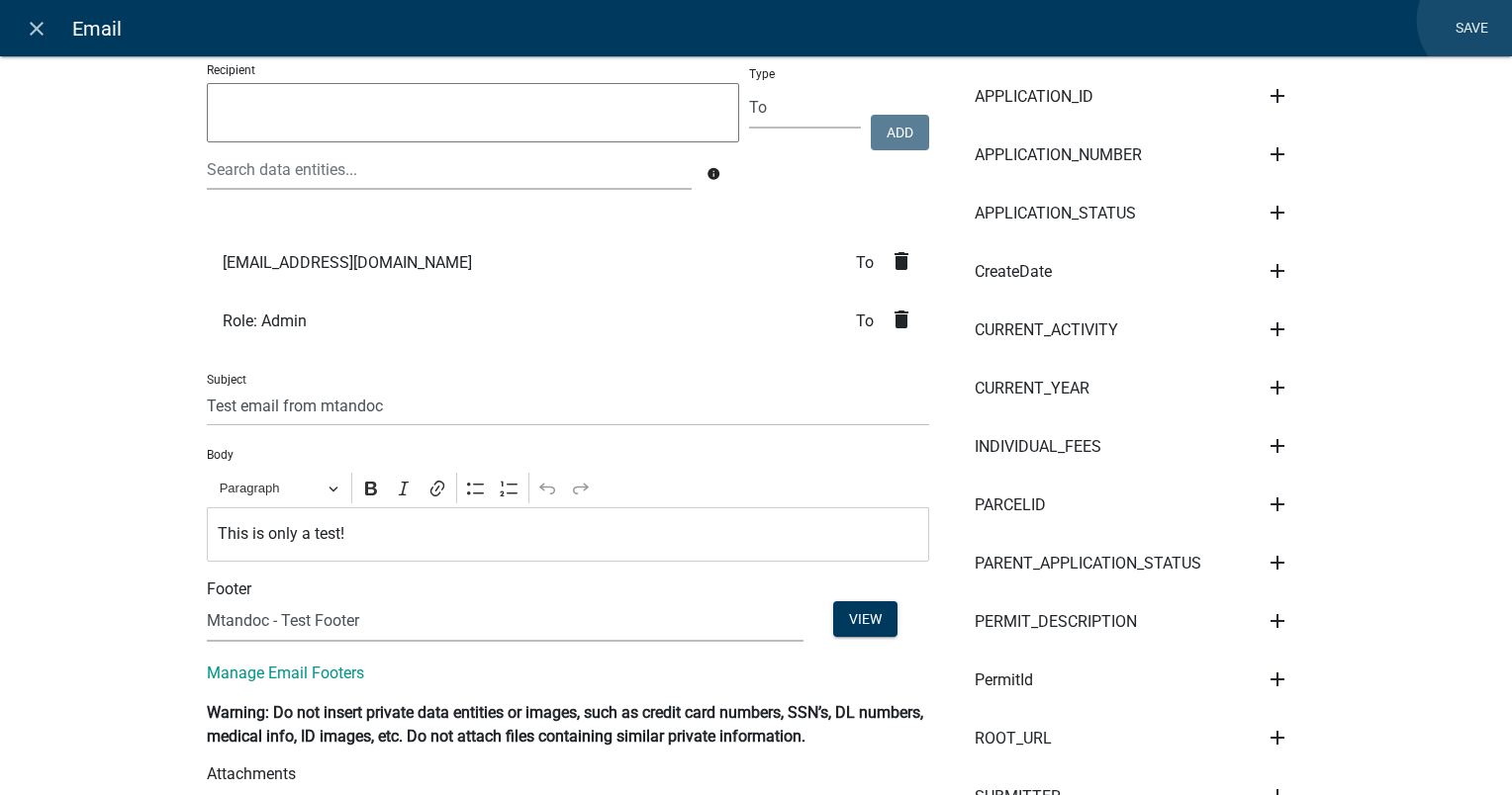
click at [1479, 20] on link "Save" at bounding box center [1471, 29] width 50 height 38
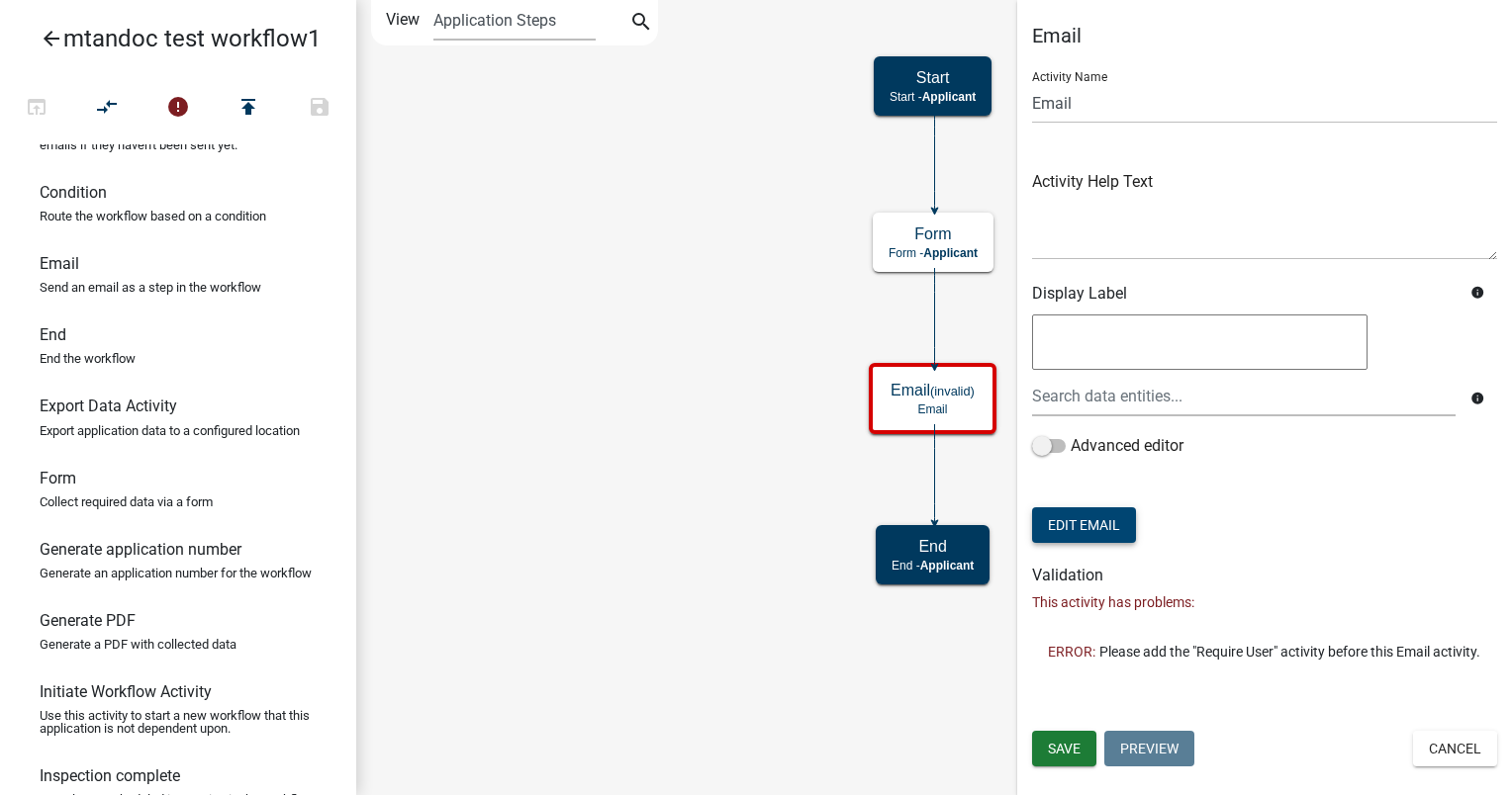
scroll to position [0, 0]
drag, startPoint x: 1051, startPoint y: 749, endPoint x: 1061, endPoint y: 751, distance: 10.2
click at [1051, 750] on span "Save" at bounding box center [1064, 748] width 33 height 16
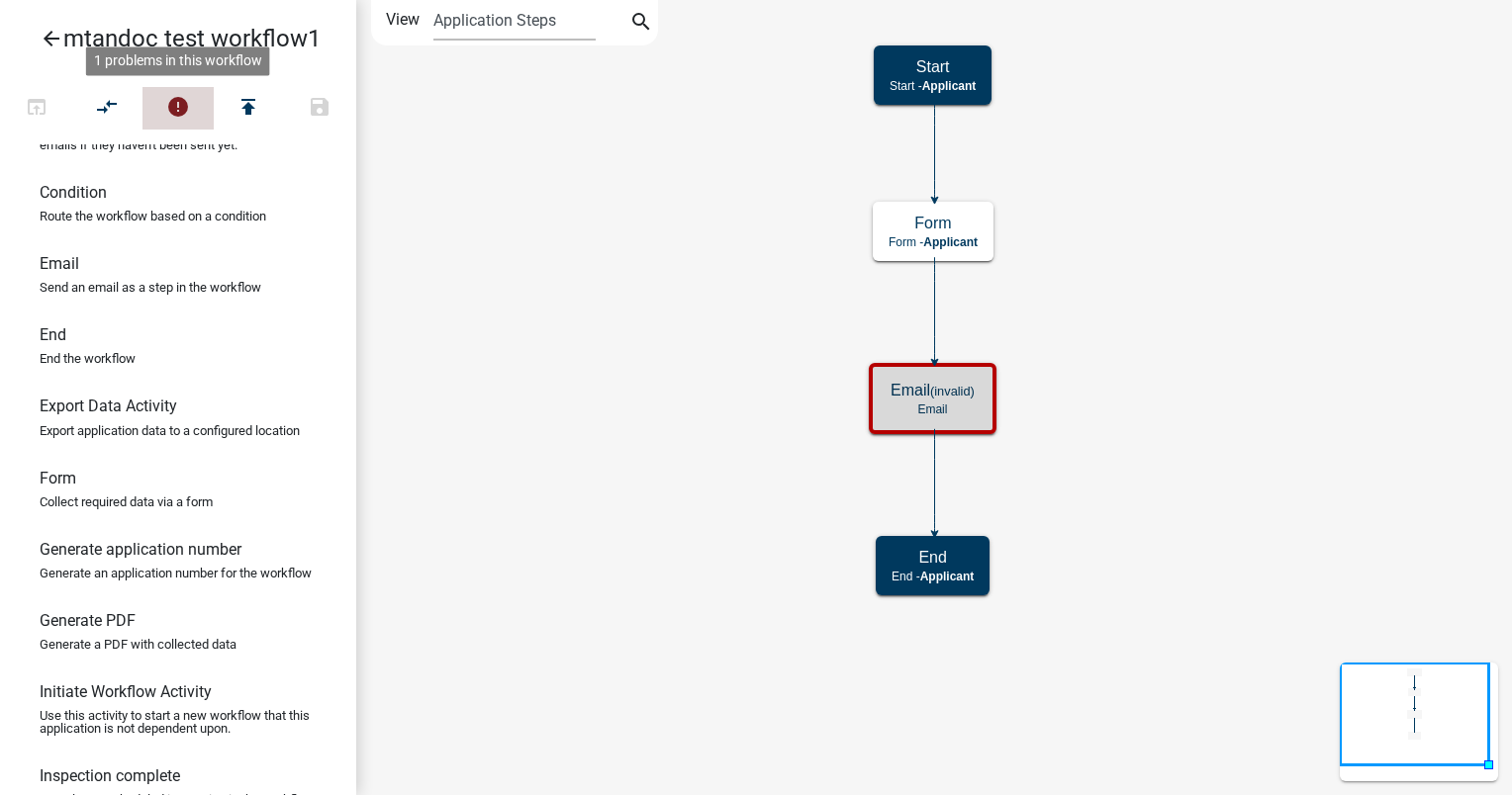
click at [171, 97] on icon "error" at bounding box center [178, 109] width 24 height 28
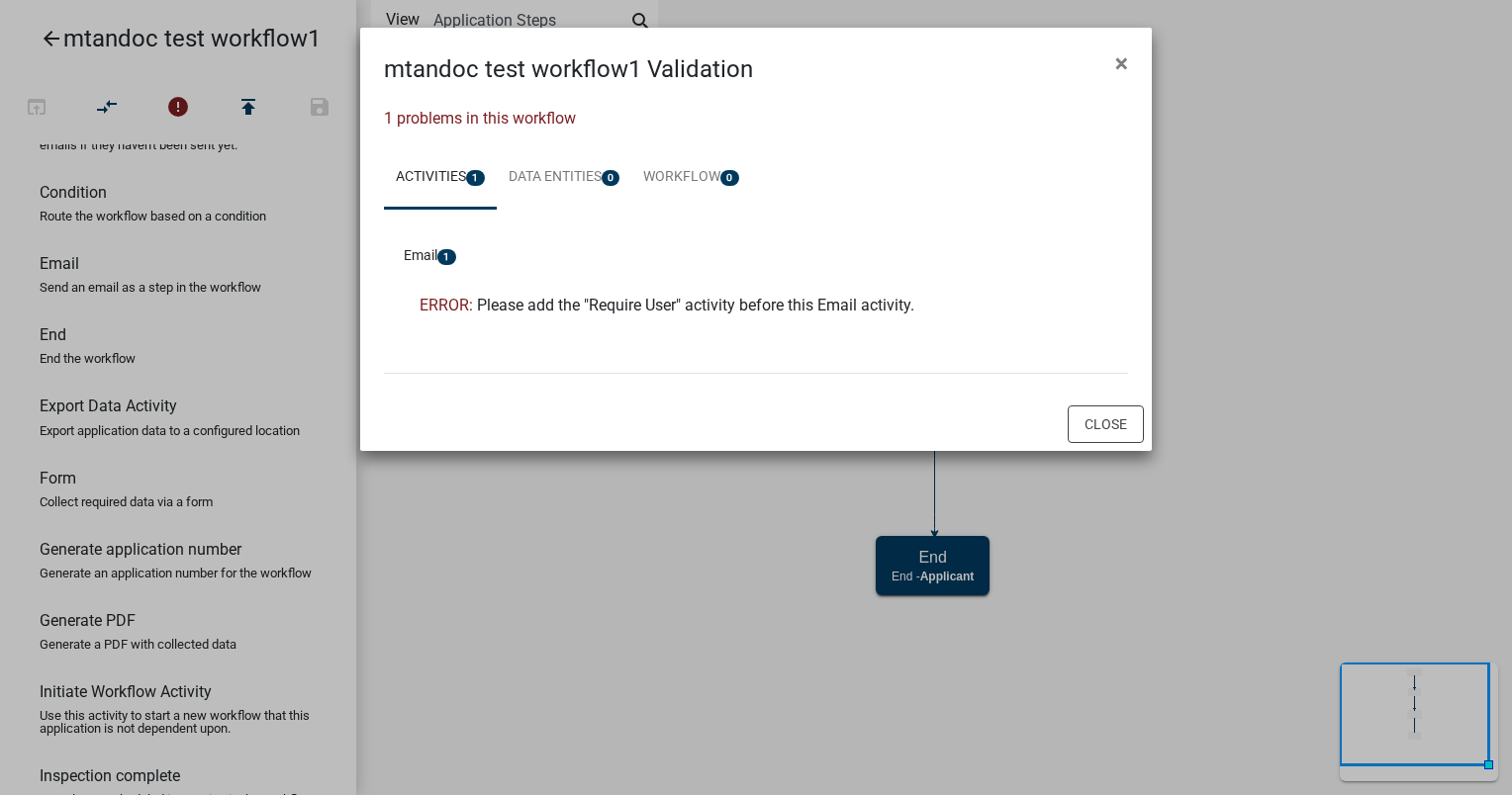
click at [1107, 450] on div "Close" at bounding box center [756, 424] width 791 height 54
click at [1100, 423] on button "Close" at bounding box center [1105, 424] width 77 height 38
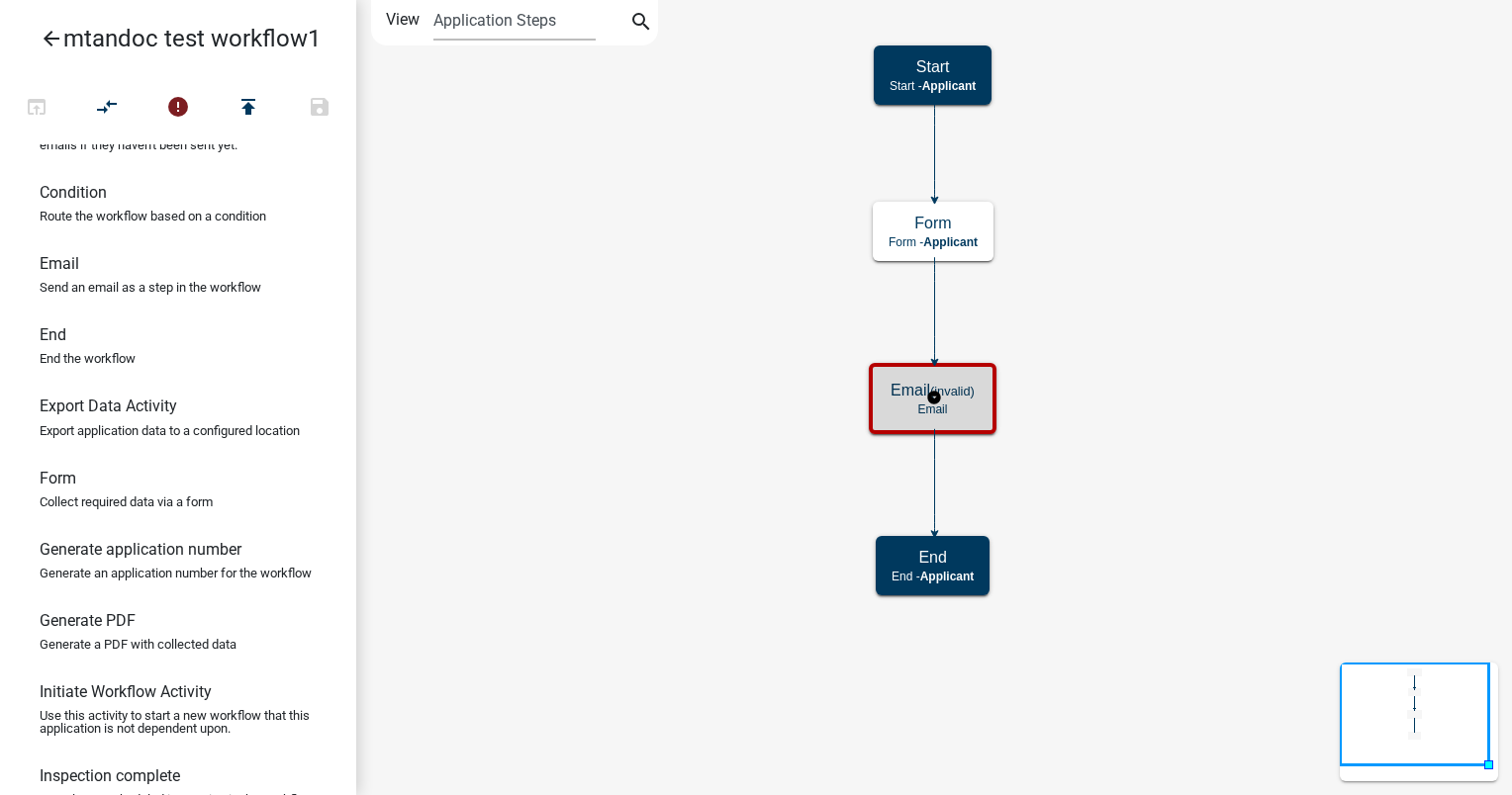
click at [974, 418] on div "Email (invalid) Email" at bounding box center [932, 398] width 115 height 60
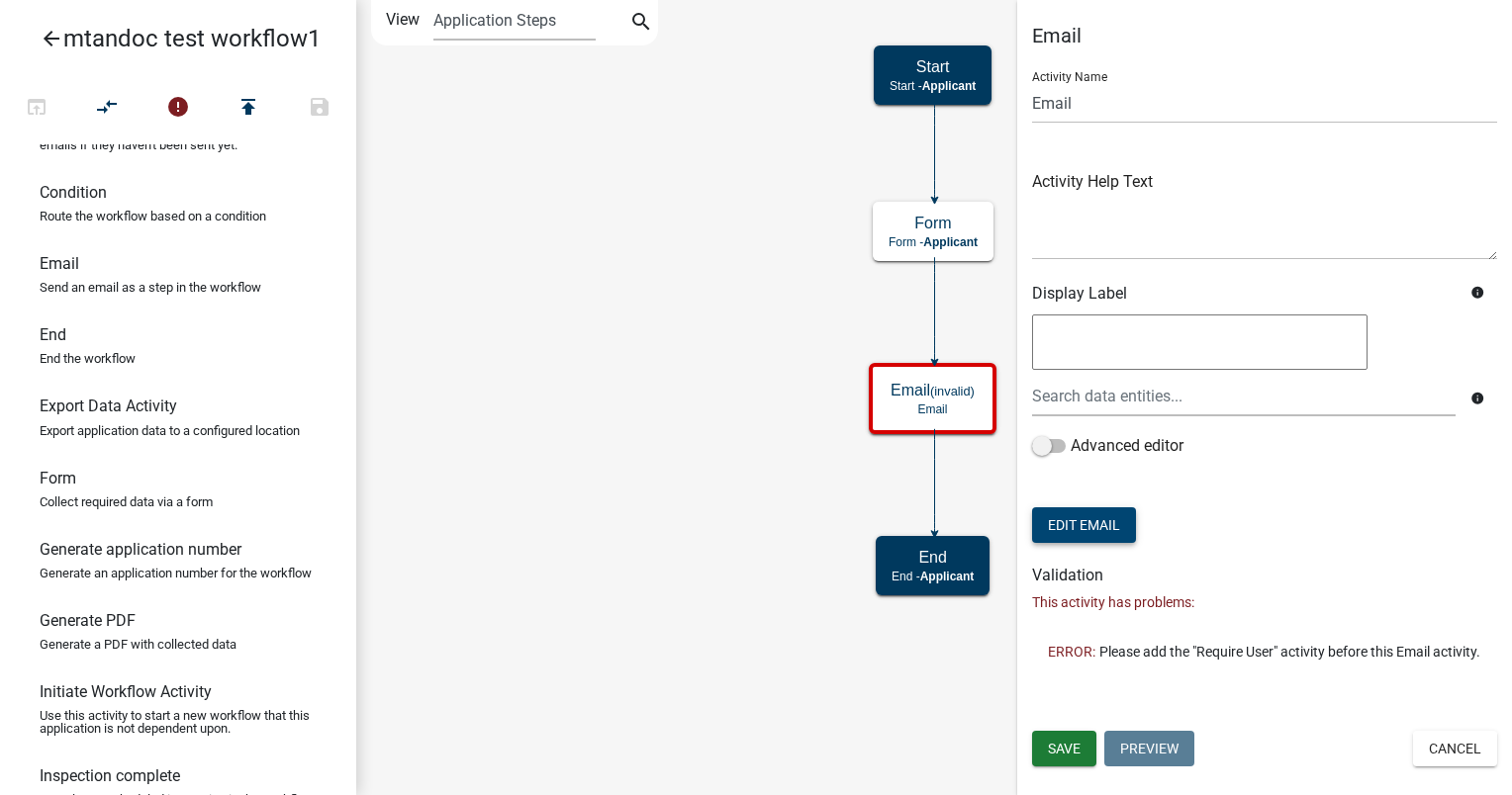
click at [1092, 517] on button "Edit Email" at bounding box center [1084, 526] width 103 height 36
select select "795dc2ed-035c-4eac-aec5-2c51910ab7b0"
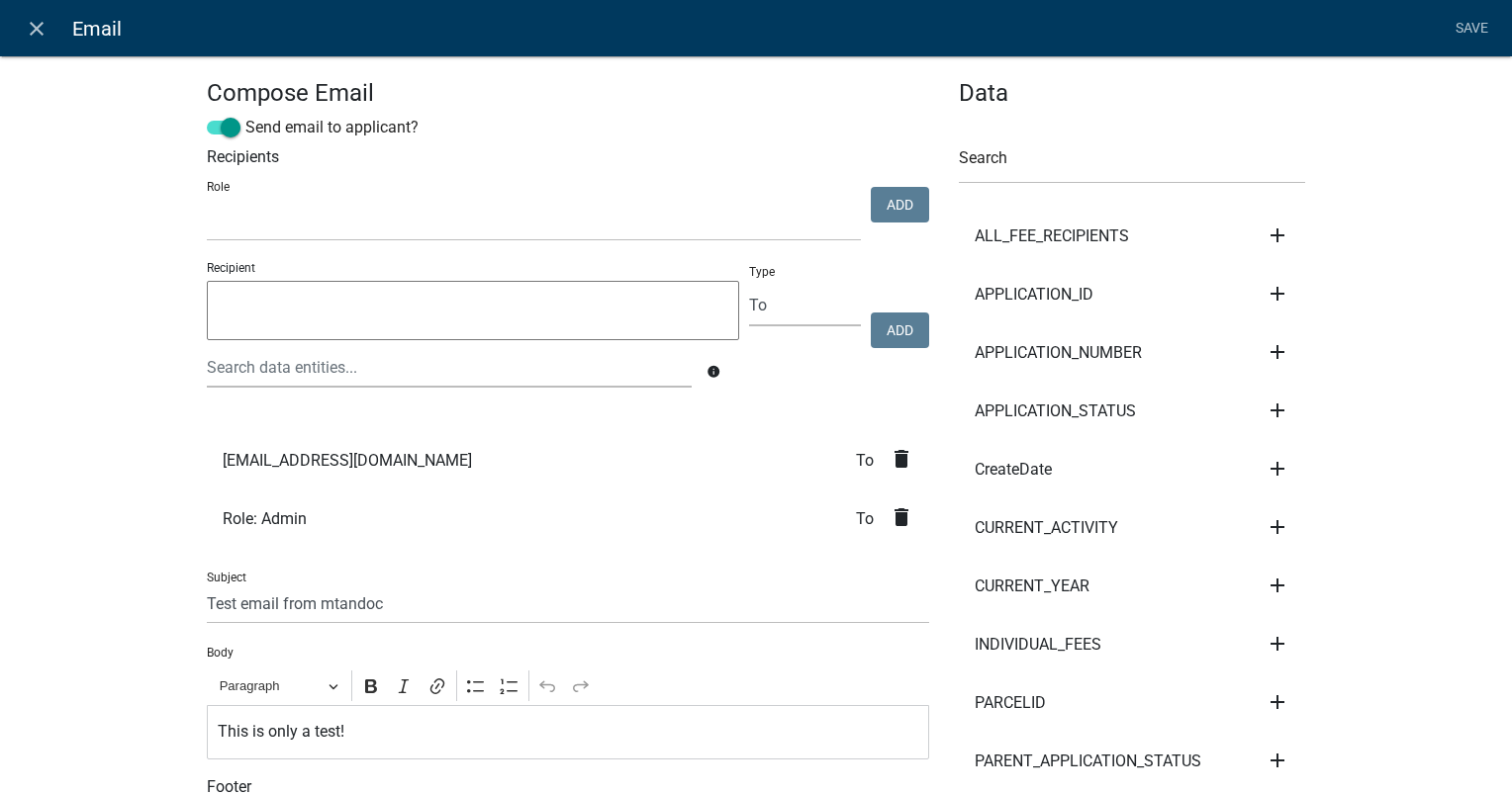
select select
click at [217, 129] on span at bounding box center [224, 127] width 34 height 14
click at [246, 115] on input "Send email to applicant?" at bounding box center [246, 115] width 0 height 0
click at [1472, 27] on link "Save" at bounding box center [1471, 29] width 50 height 38
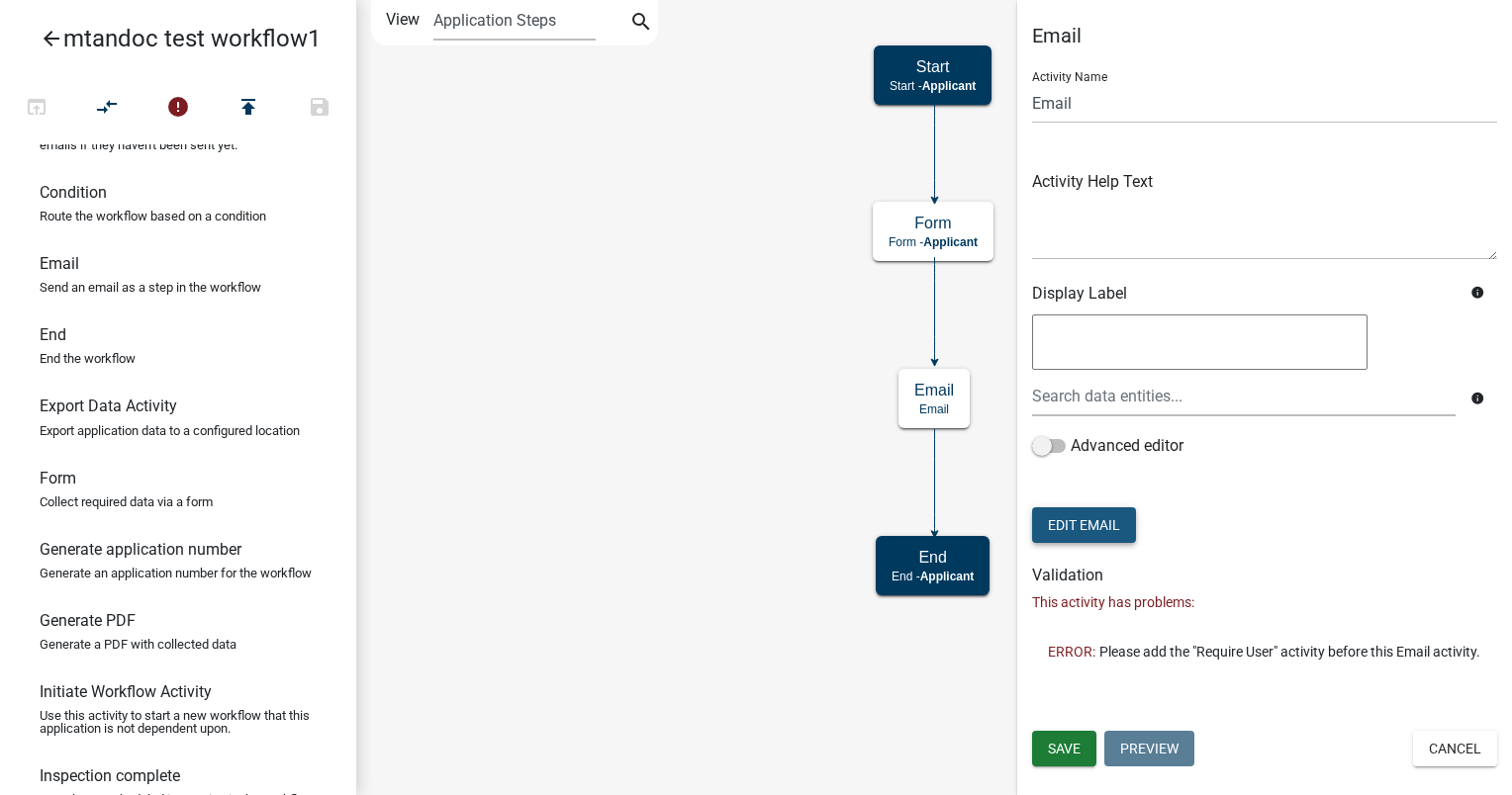
click at [1109, 525] on button "Edit Email" at bounding box center [1084, 526] width 103 height 36
select select "795dc2ed-035c-4eac-aec5-2c51910ab7b0"
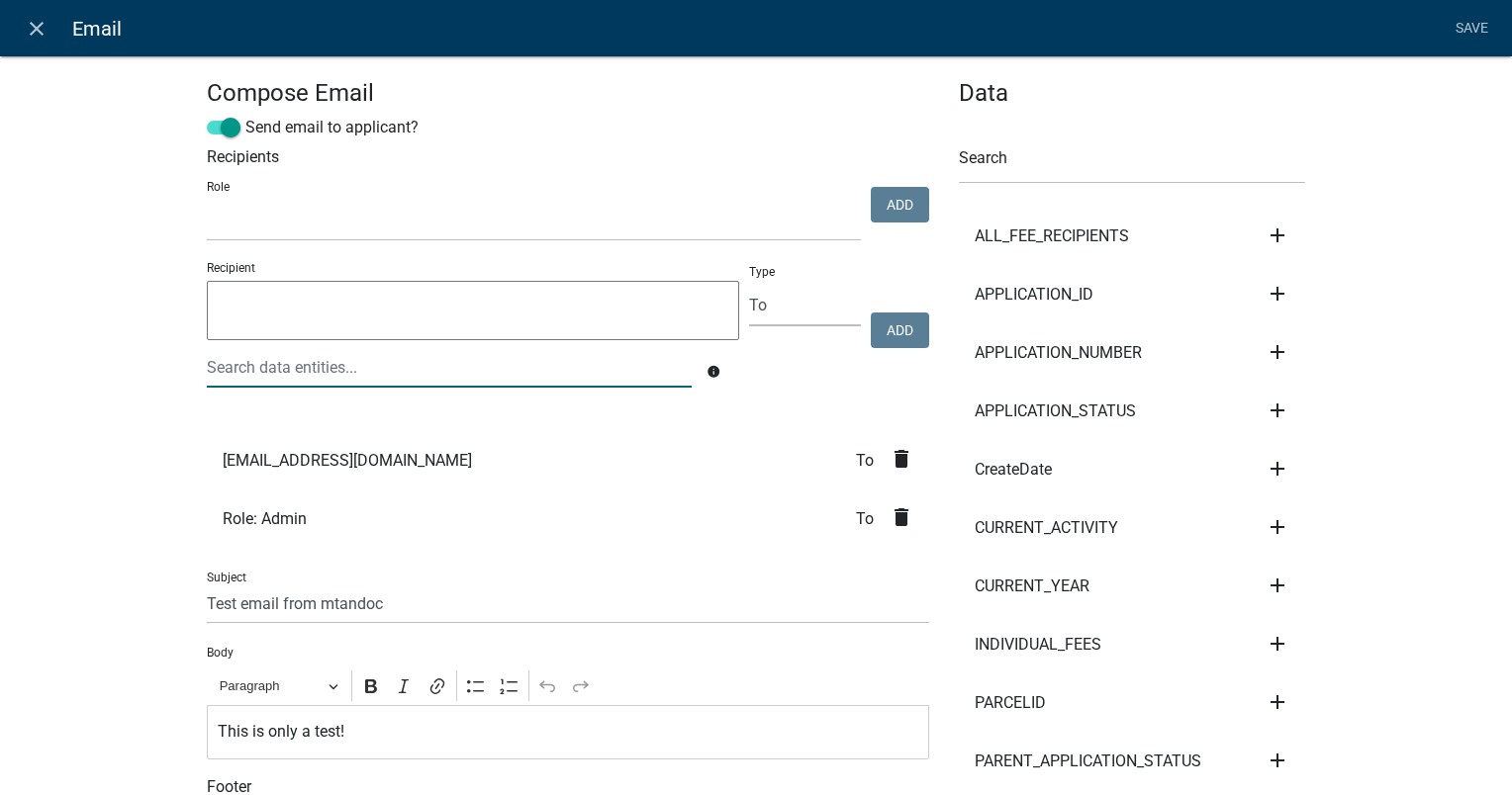
click at [265, 369] on div at bounding box center [449, 367] width 515 height 41
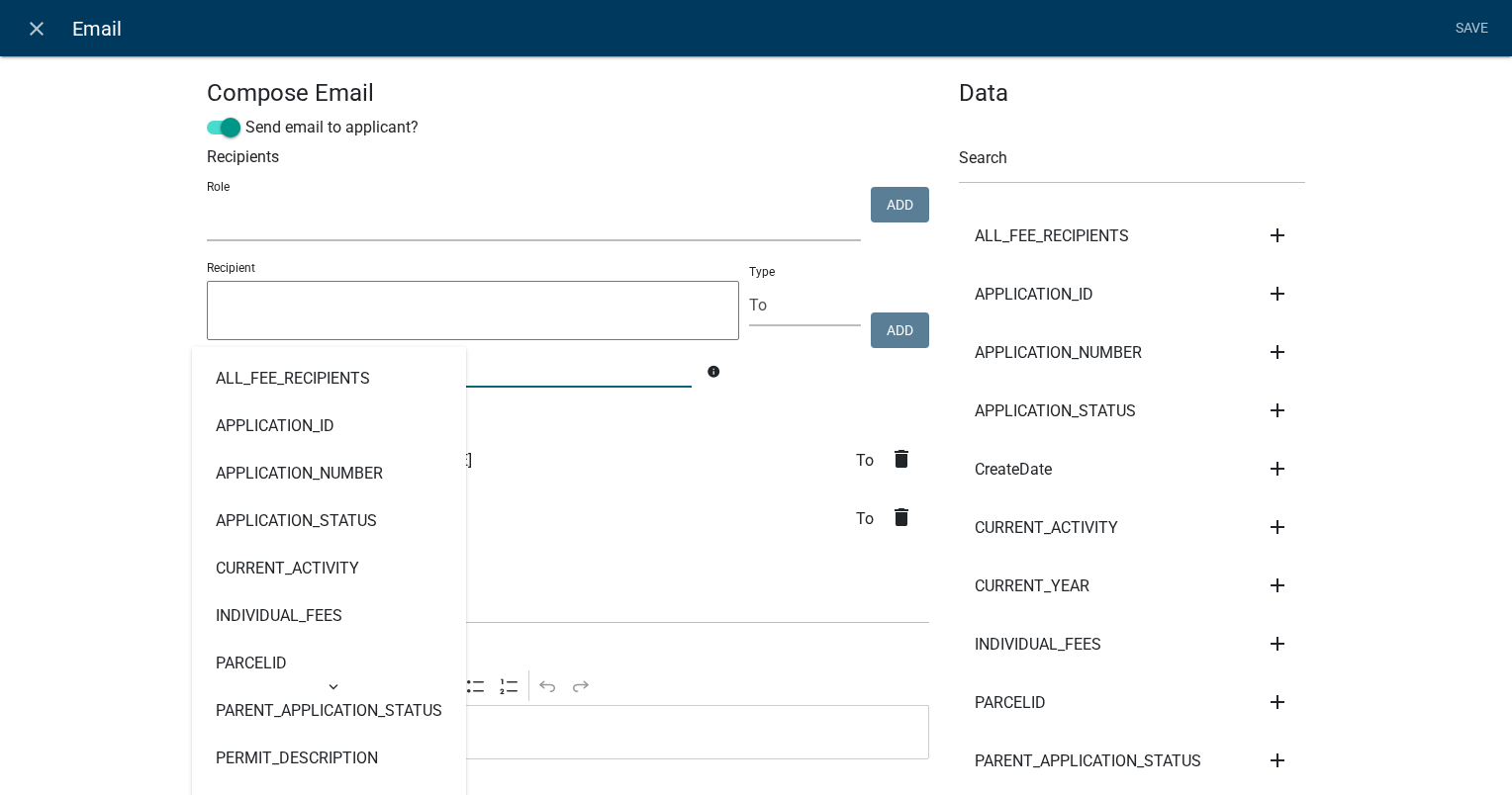
click at [505, 206] on select "kiantest Kian Engineer Admin" at bounding box center [534, 221] width 654 height 41
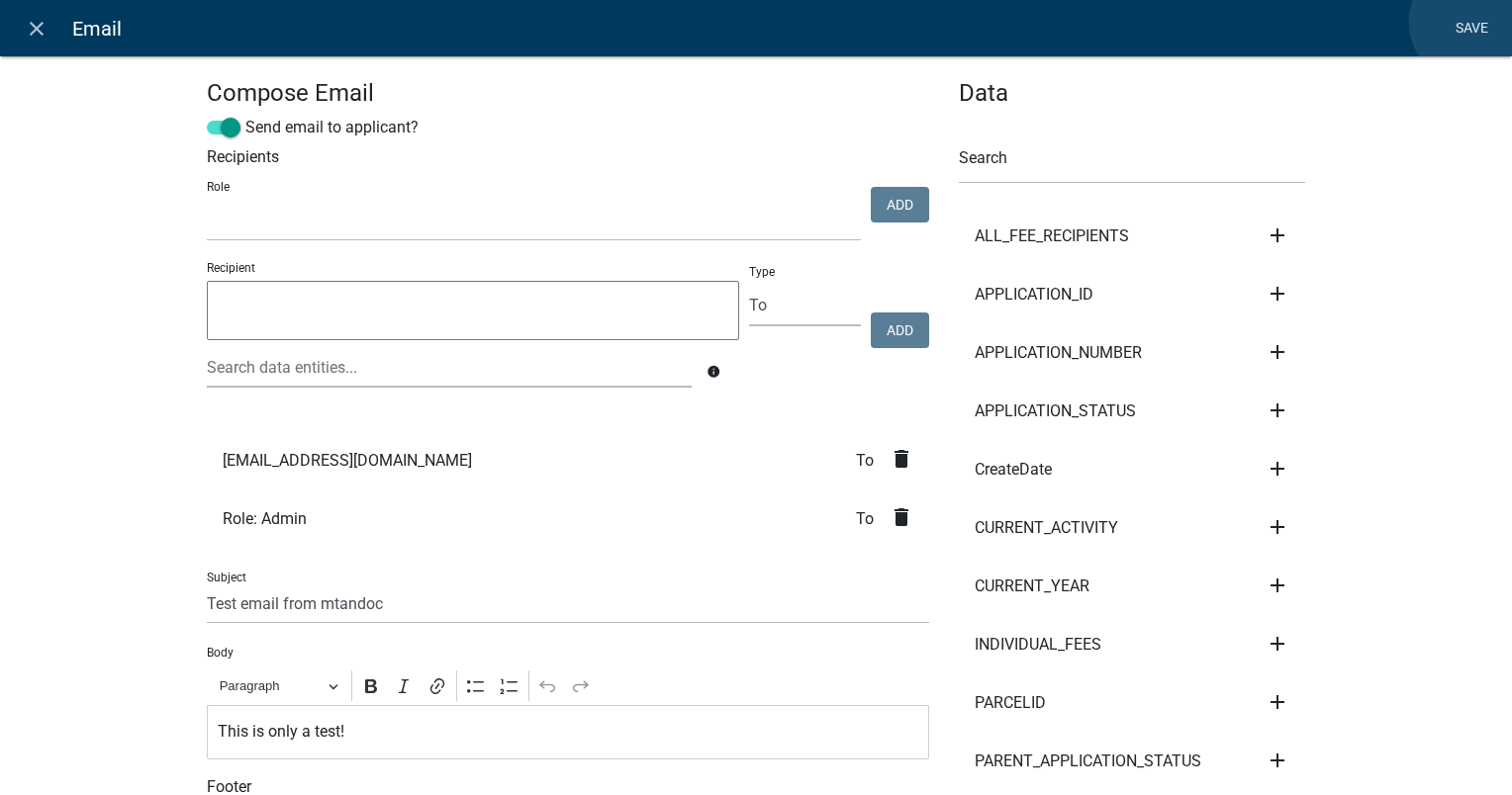
click at [1471, 22] on link "Save" at bounding box center [1471, 29] width 50 height 38
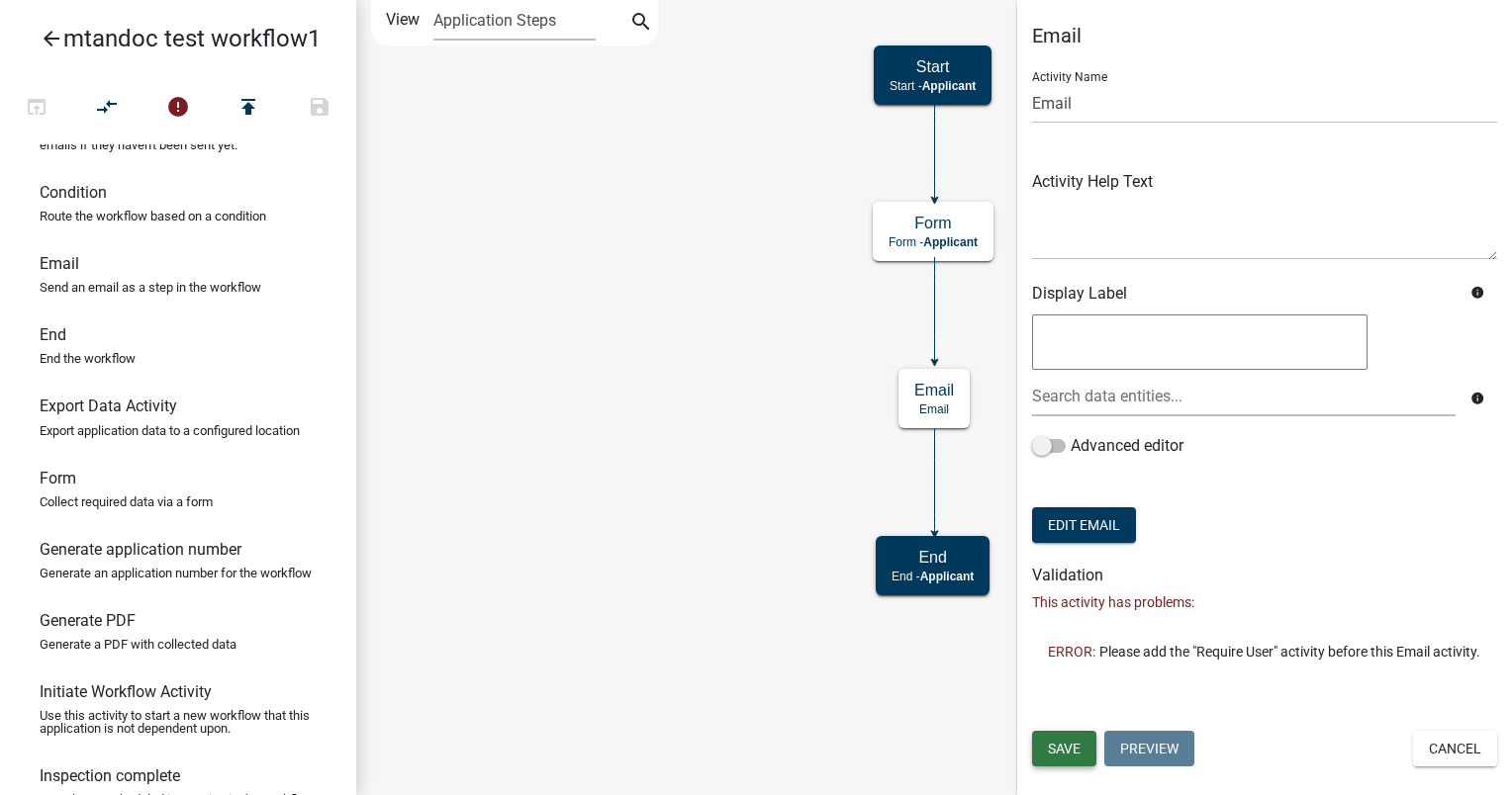
click at [1077, 741] on span "Save" at bounding box center [1064, 748] width 33 height 16
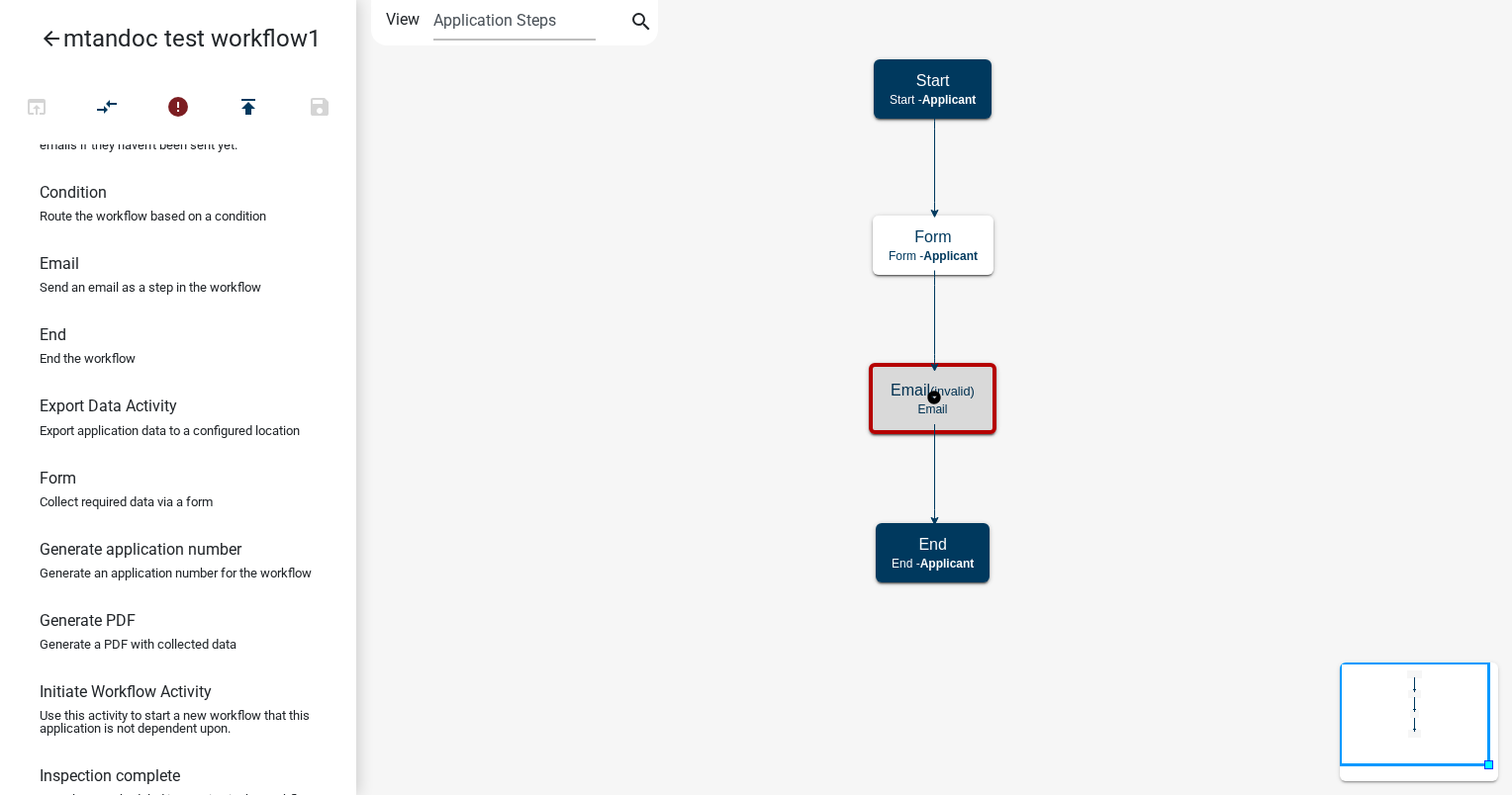
click at [956, 412] on p "Email" at bounding box center [932, 409] width 84 height 14
click at [974, 391] on small "(invalid)" at bounding box center [951, 391] width 45 height 15
click at [969, 399] on div "Email (invalid) Email" at bounding box center [932, 398] width 115 height 60
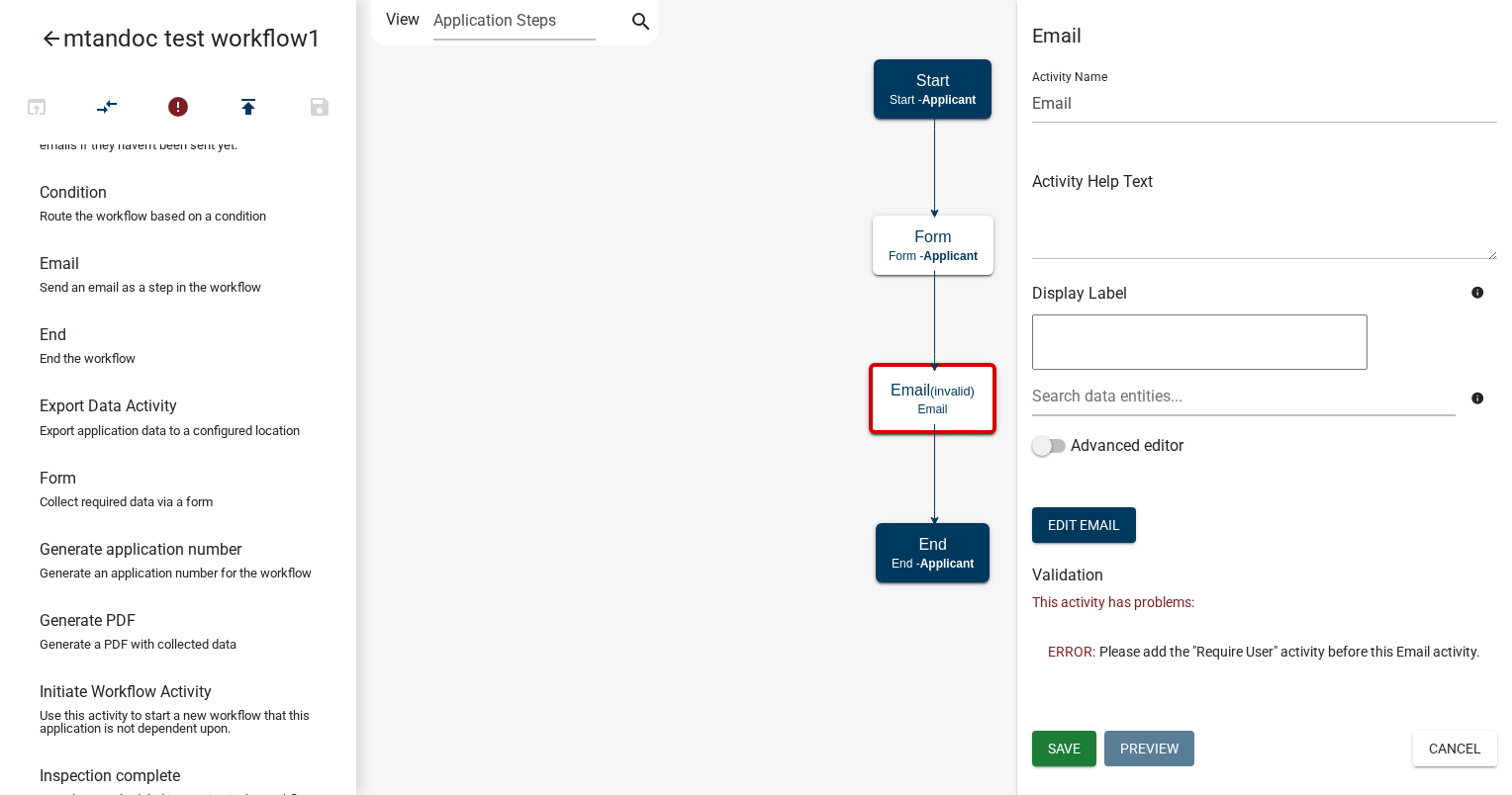
click at [1171, 598] on p "This activity has problems:" at bounding box center [1264, 602] width 465 height 21
click at [1074, 522] on button "Edit Email" at bounding box center [1084, 526] width 103 height 36
select select "795dc2ed-035c-4eac-aec5-2c51910ab7b0"
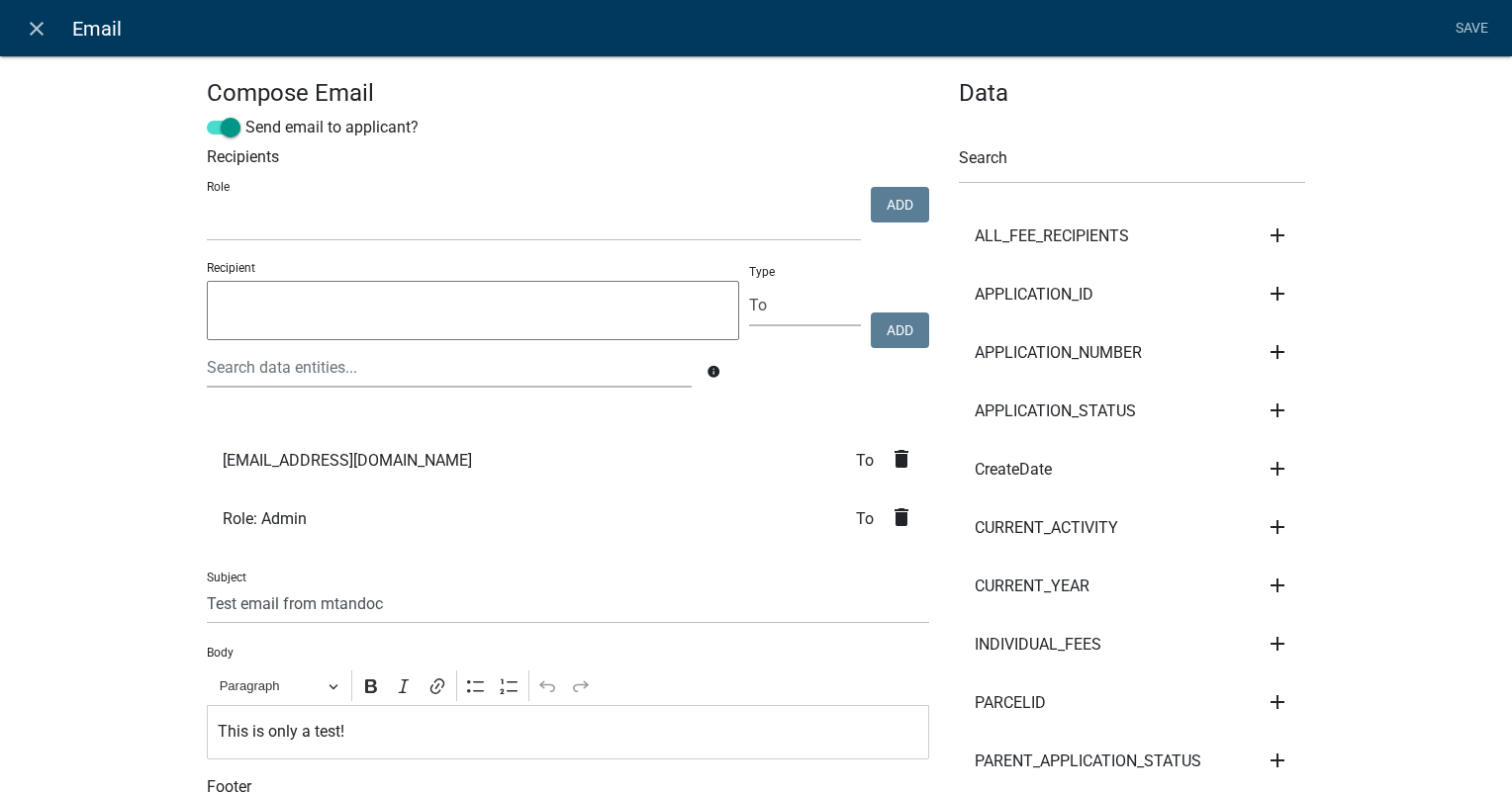
click at [291, 525] on span "Role: Admin" at bounding box center [264, 520] width 84 height 16
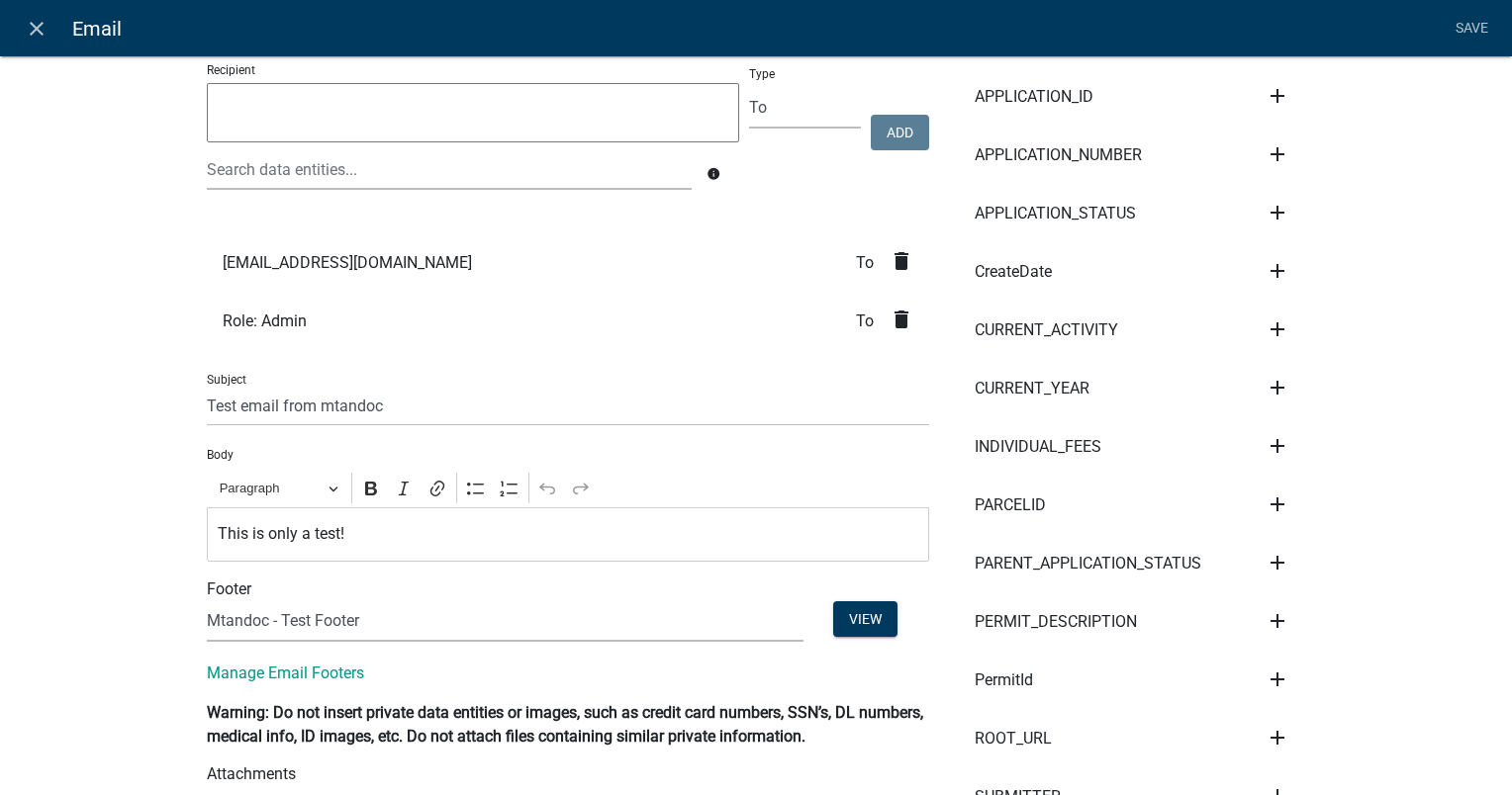
scroll to position [396, 0]
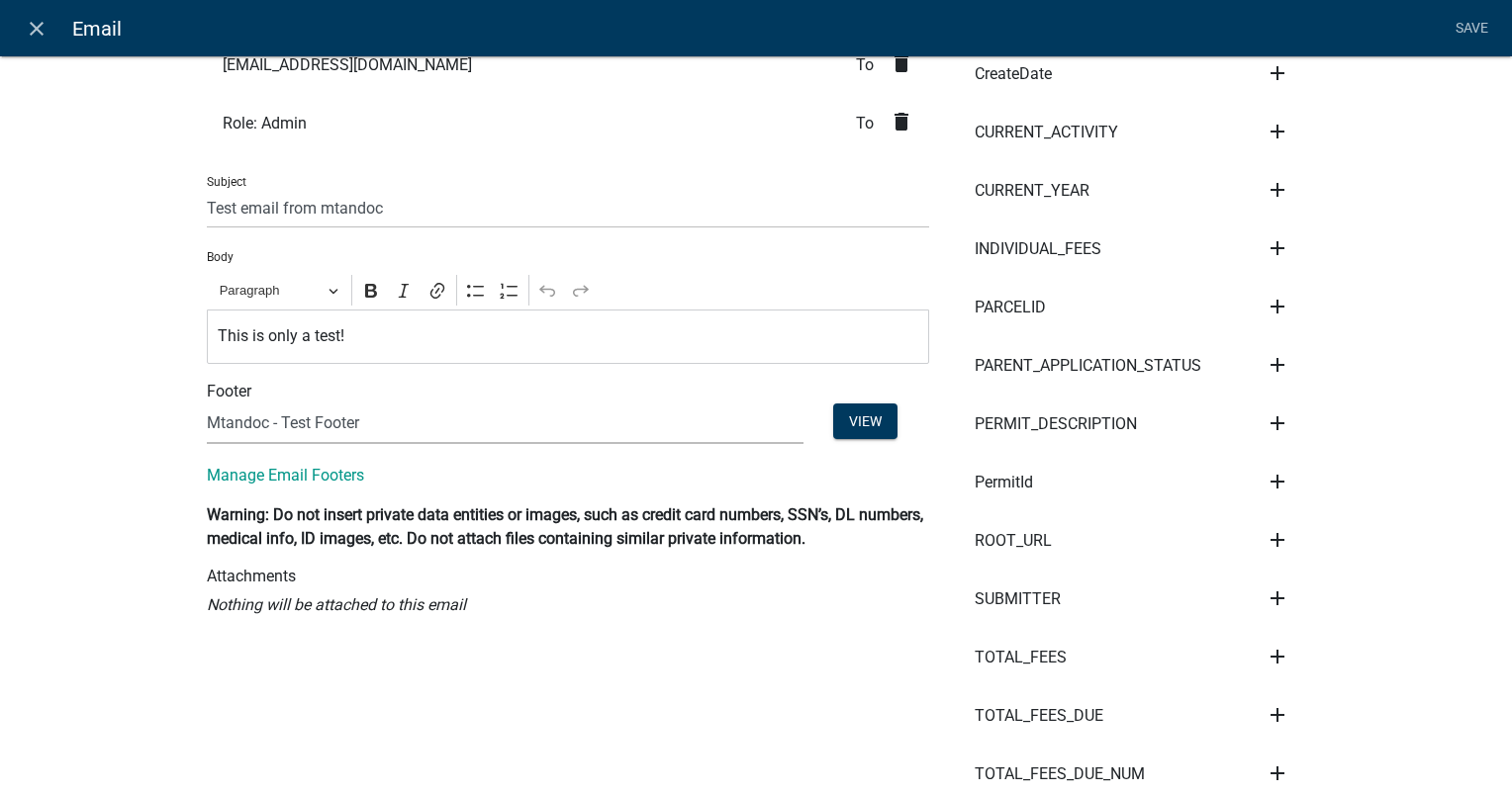
click at [333, 623] on div "Compose Email Send email to applicant? Recipients Role kiantest Kian Engineer A…" at bounding box center [568, 438] width 752 height 1510
click at [379, 610] on icon "Nothing will be attached to this email" at bounding box center [336, 604] width 259 height 19
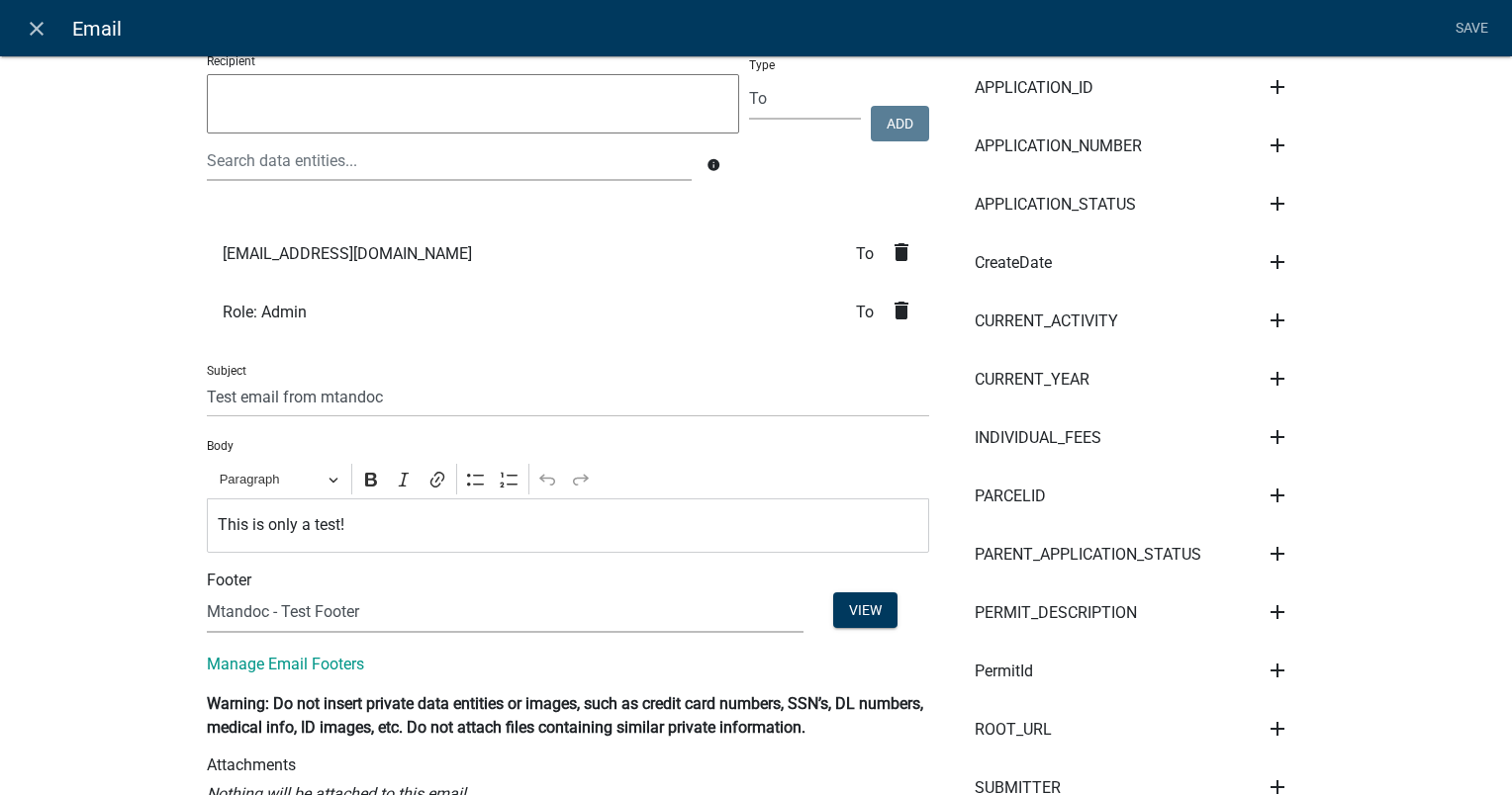
scroll to position [198, 0]
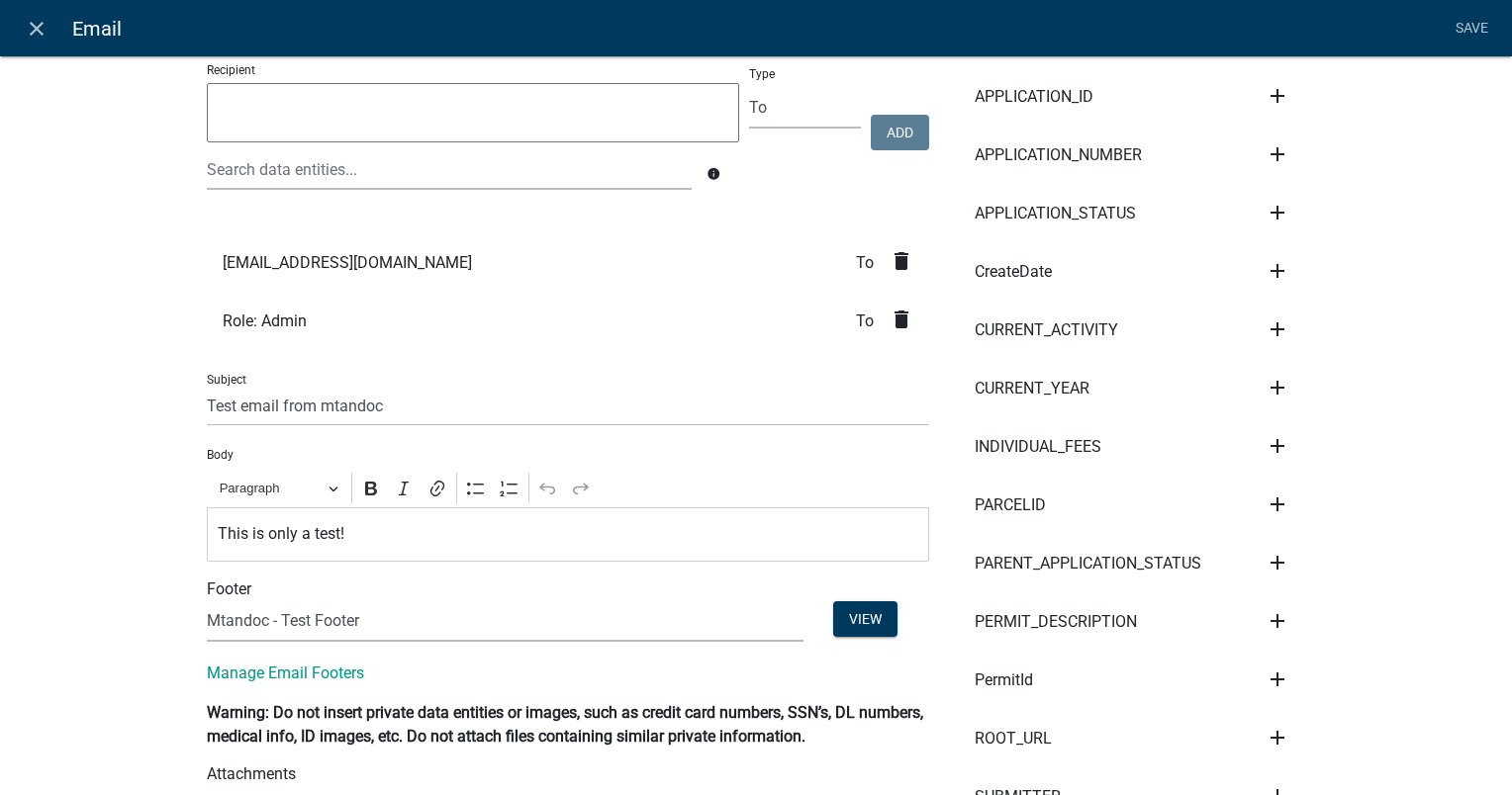
click at [356, 526] on p "This is only a test!" at bounding box center [569, 534] width 702 height 24
click at [344, 616] on select "(None) [PERSON_NAME] Footer [PERSON_NAME] Test email Footer [PERSON_NAME] - Tes…" at bounding box center [505, 621] width 596 height 41
click at [344, 615] on select "(None) [PERSON_NAME] Footer [PERSON_NAME] Test email Footer [PERSON_NAME] - Tes…" at bounding box center [505, 621] width 596 height 41
click at [387, 412] on input "Test email from mtandoc" at bounding box center [568, 405] width 723 height 41
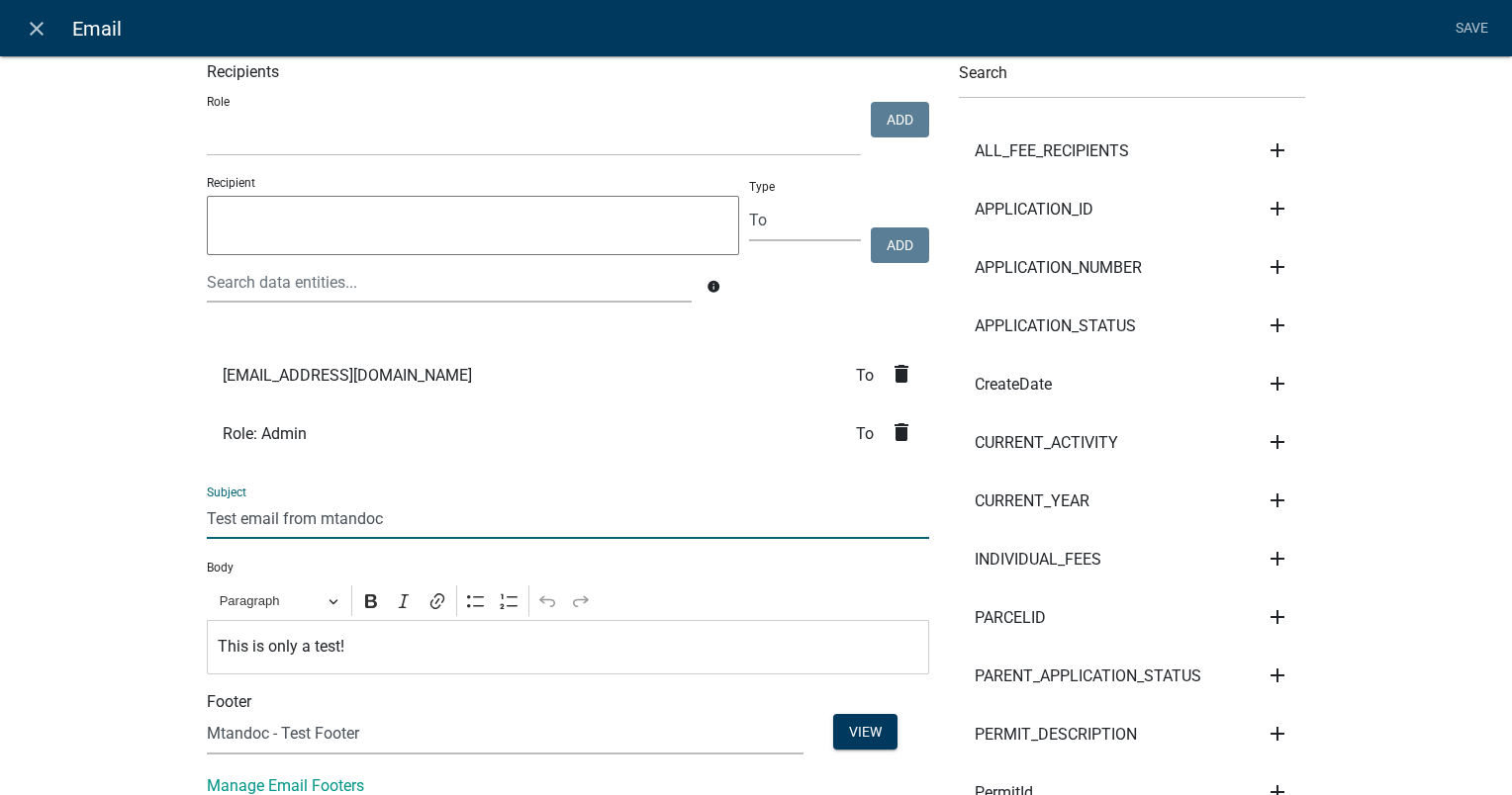
scroll to position [0, 0]
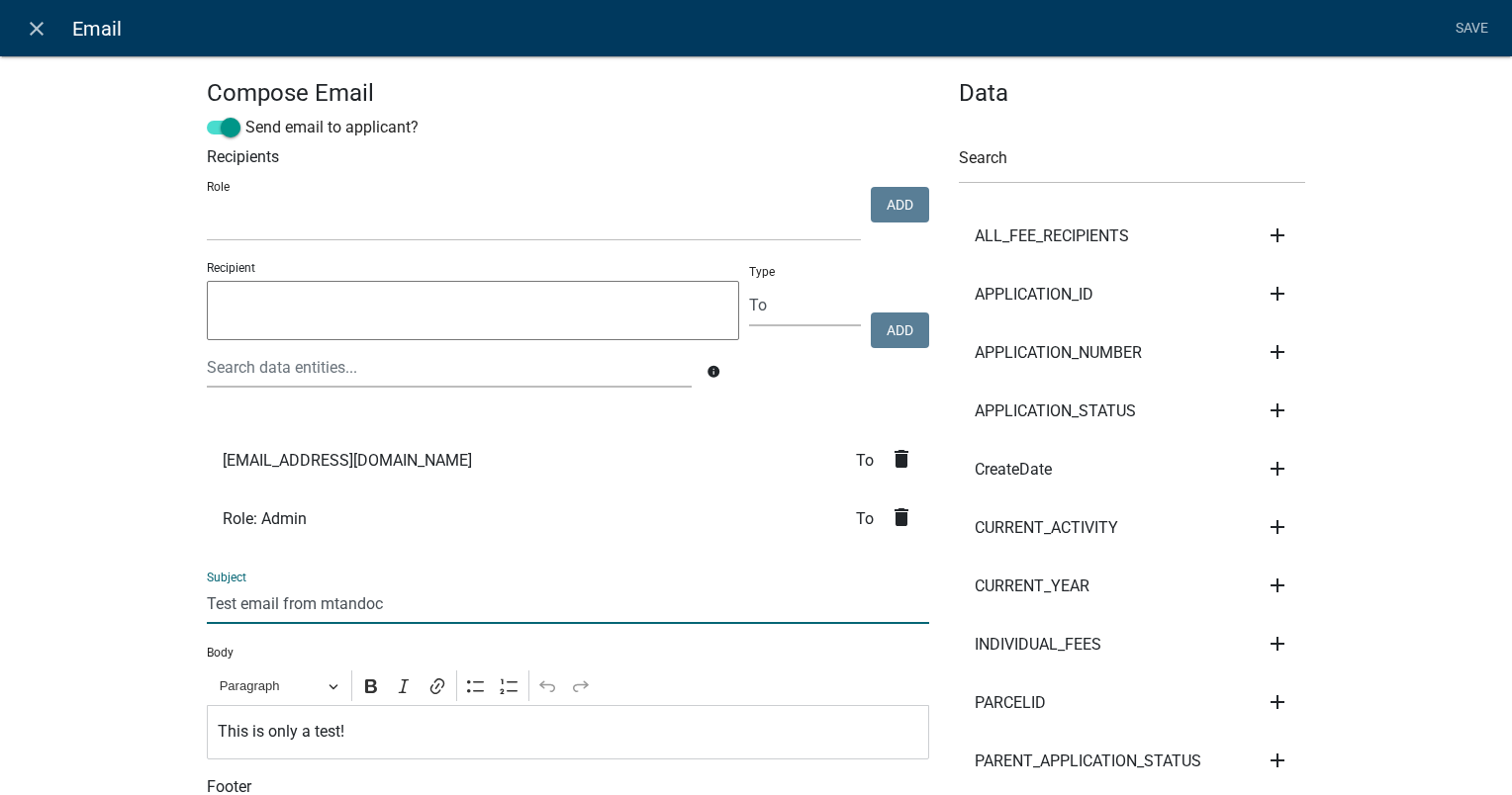
click at [348, 331] on textarea at bounding box center [472, 311] width 532 height 60
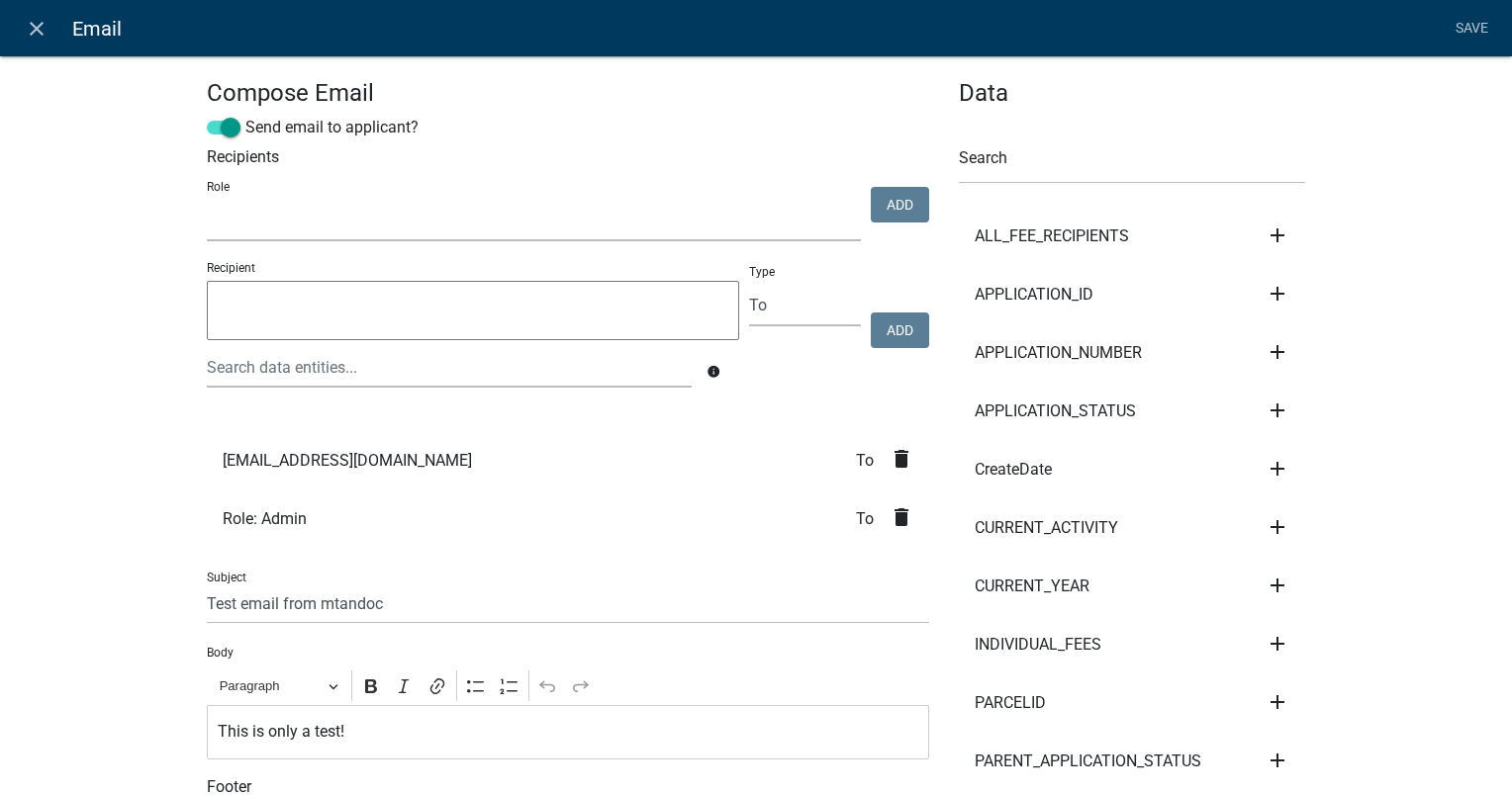
click at [376, 233] on select "kiantest Kian Engineer Admin" at bounding box center [534, 221] width 654 height 41
click at [455, 200] on div "Role kiantest Kian Engineer Admin" at bounding box center [534, 208] width 664 height 68
click at [893, 519] on icon "delete" at bounding box center [902, 518] width 24 height 24
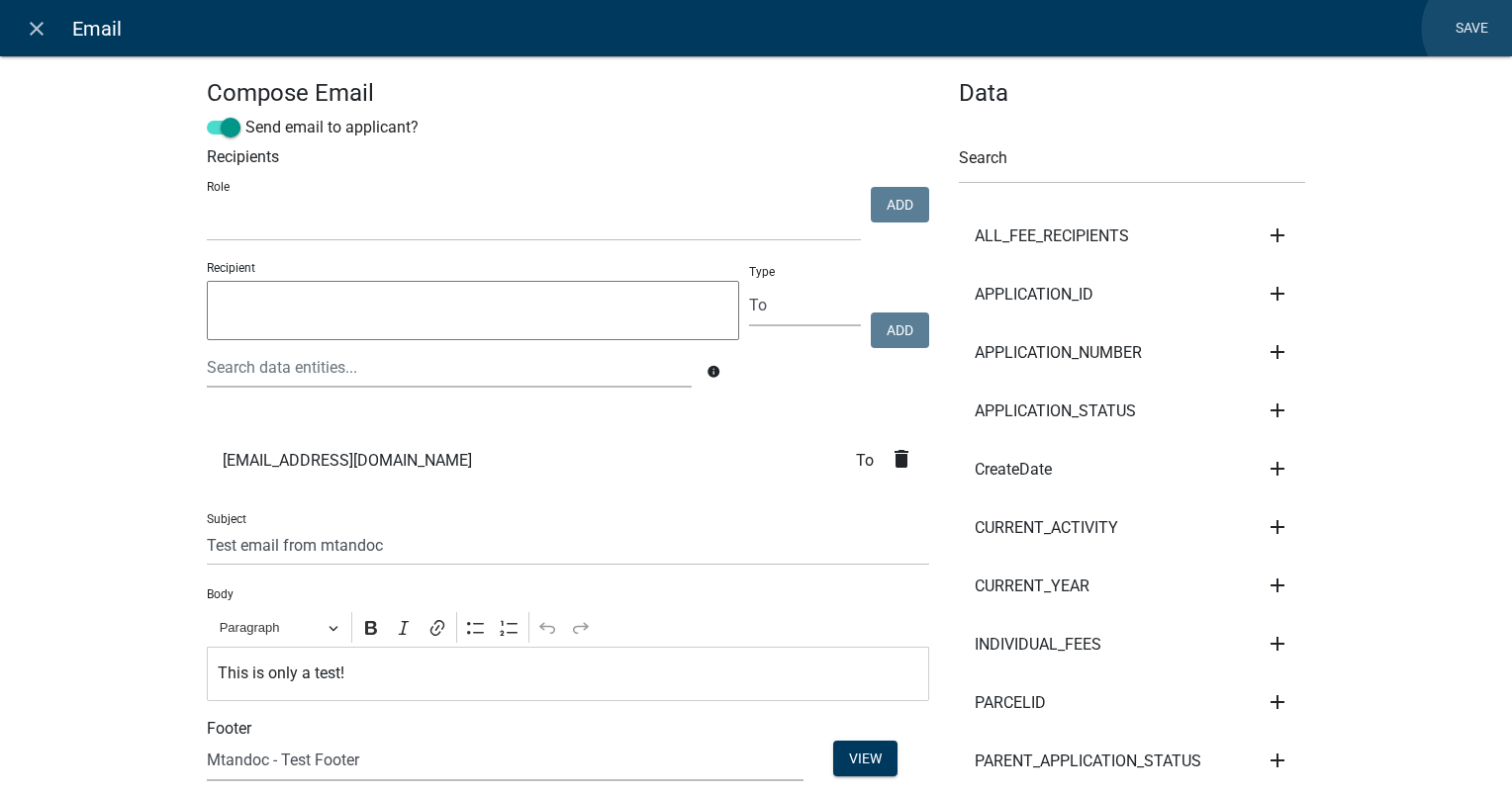
click at [1484, 29] on link "Save" at bounding box center [1471, 29] width 50 height 38
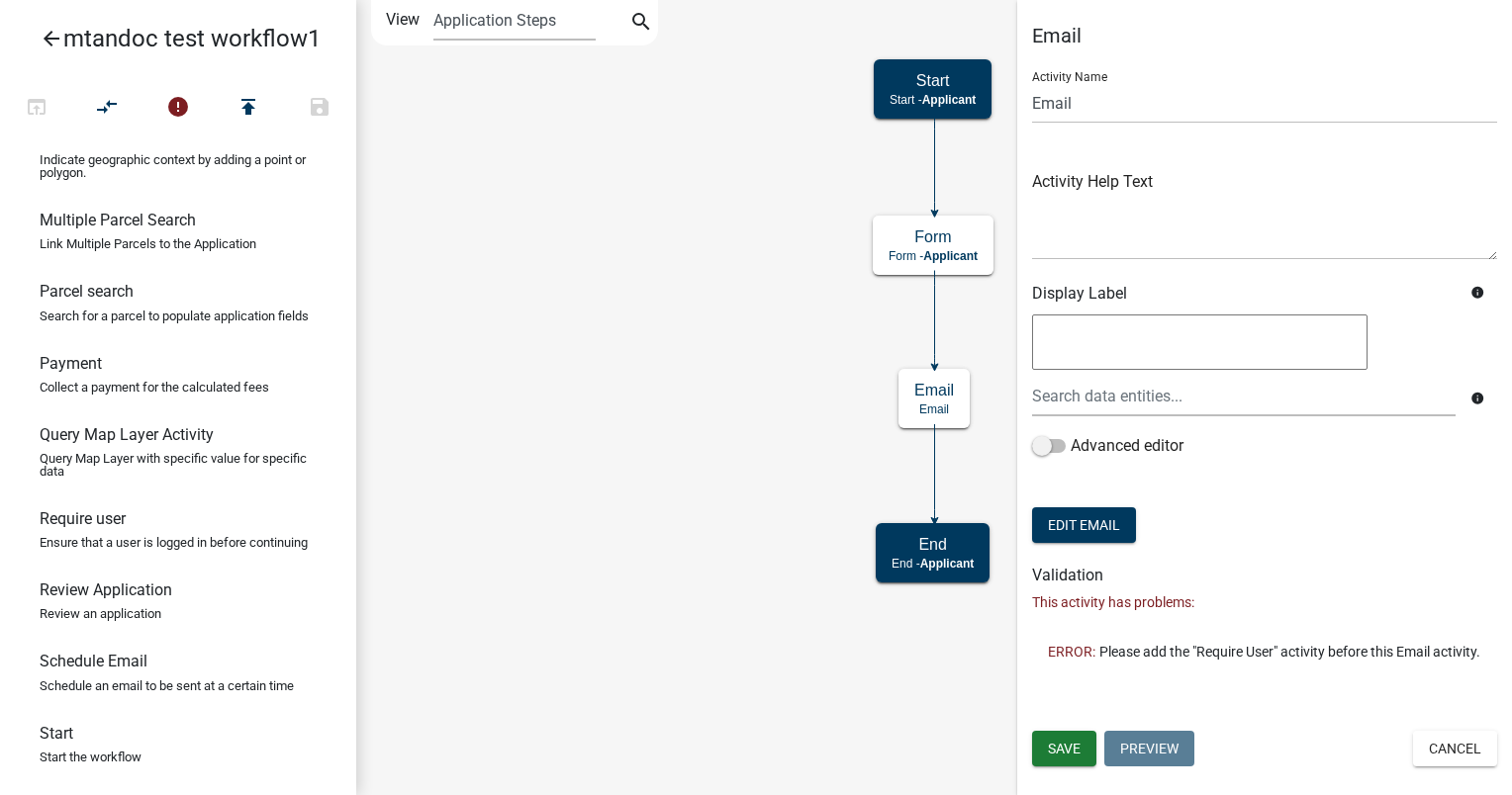
scroll to position [1312, 0]
click at [73, 521] on link "Require user Ensure that a user is logged in before continuing" at bounding box center [178, 538] width 356 height 72
drag, startPoint x: 73, startPoint y: 521, endPoint x: 884, endPoint y: 316, distance: 836.5
click at [884, 316] on div "arrow_back mtandoc test workflow1 open_in_browser compare_arrows error publish …" at bounding box center [756, 398] width 1512 height 795
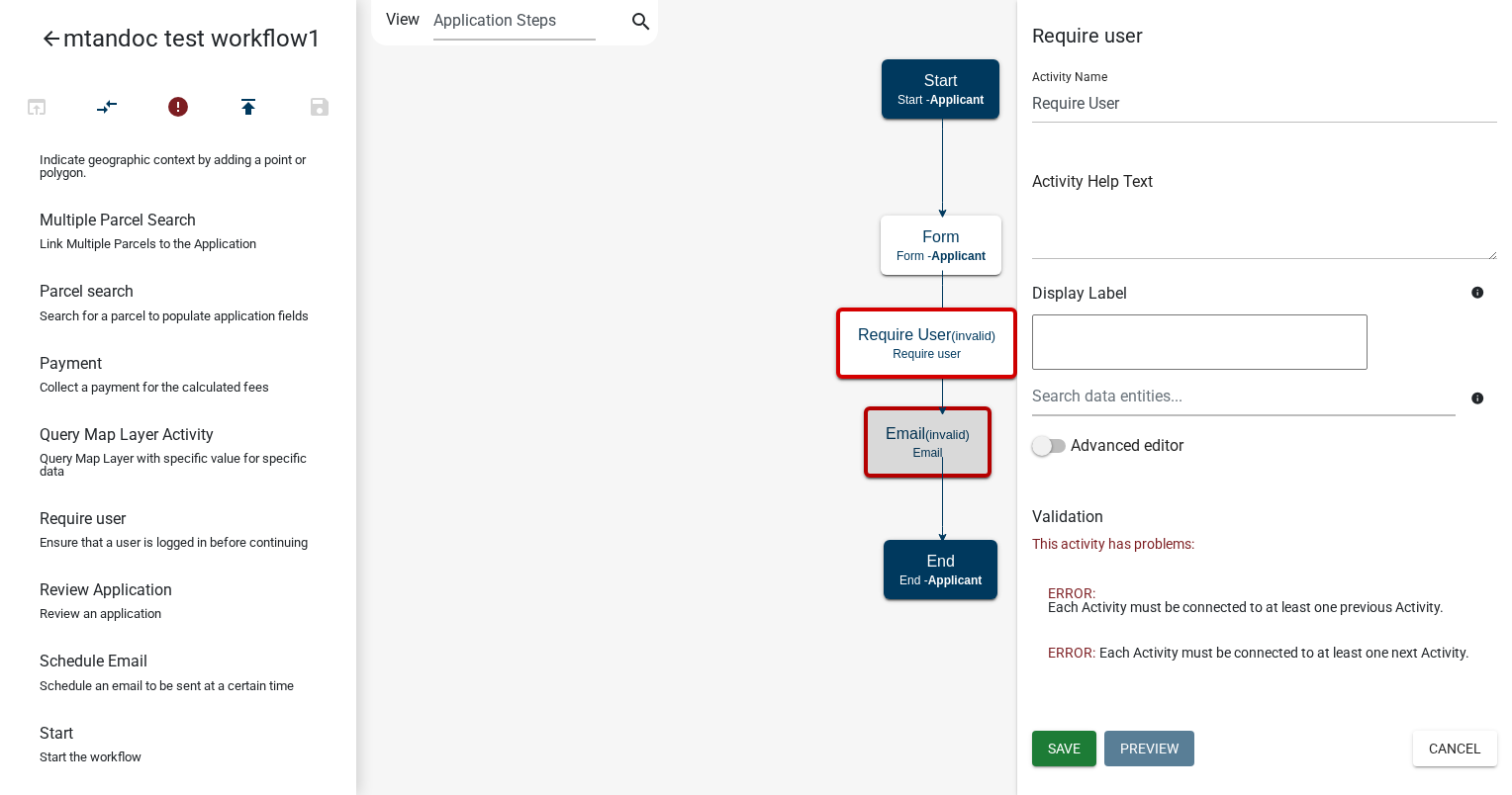
click at [942, 289] on icon at bounding box center [942, 340] width 0 height 138
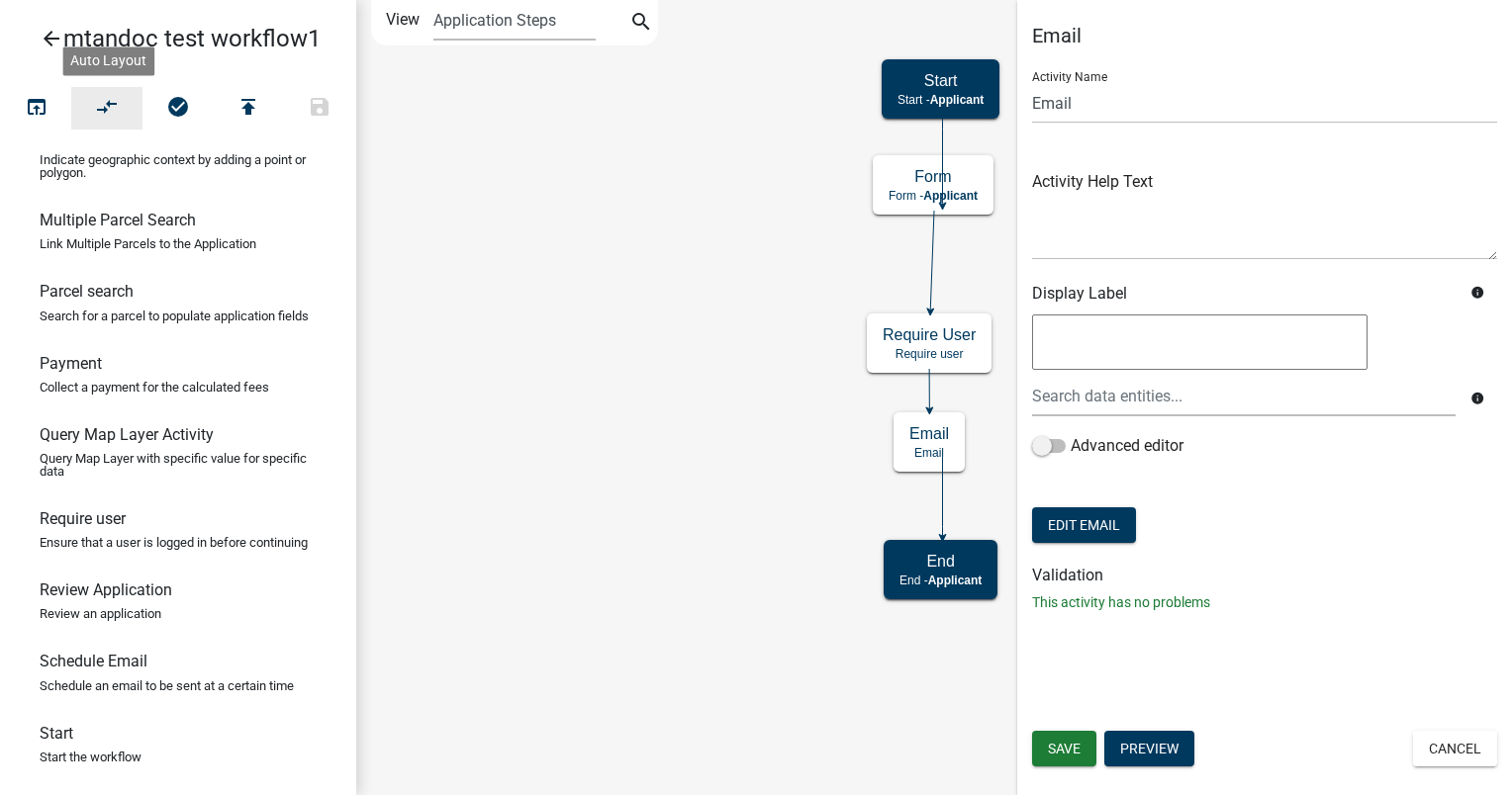
click at [117, 106] on icon "compare_arrows" at bounding box center [108, 109] width 24 height 28
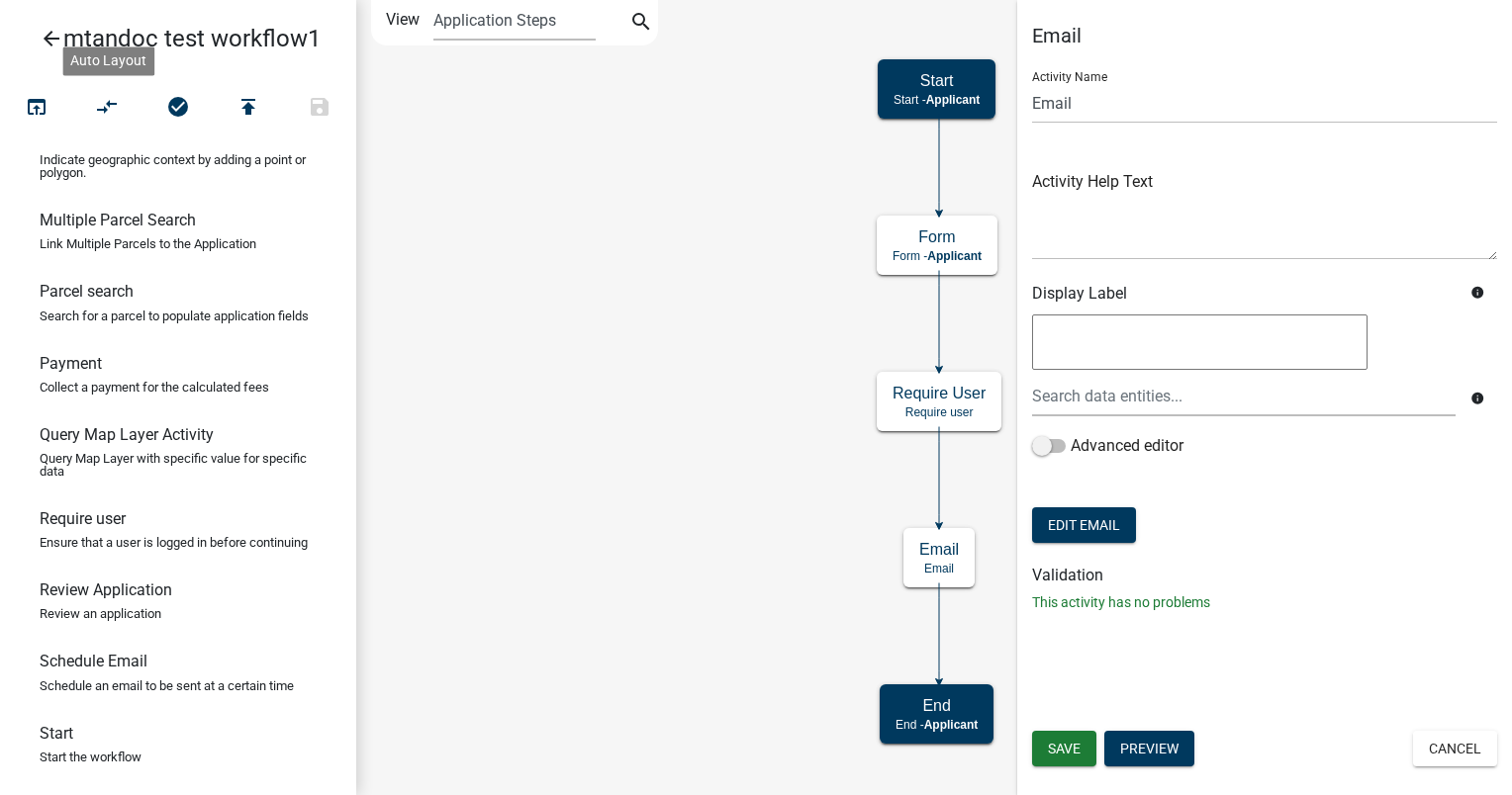
click at [724, 391] on icon "Start Start - Applicant Form Form - Applicant Email Email End End - Applicant R…" at bounding box center [933, 398] width 1153 height 793
click at [1152, 745] on button "Preview" at bounding box center [1149, 748] width 90 height 36
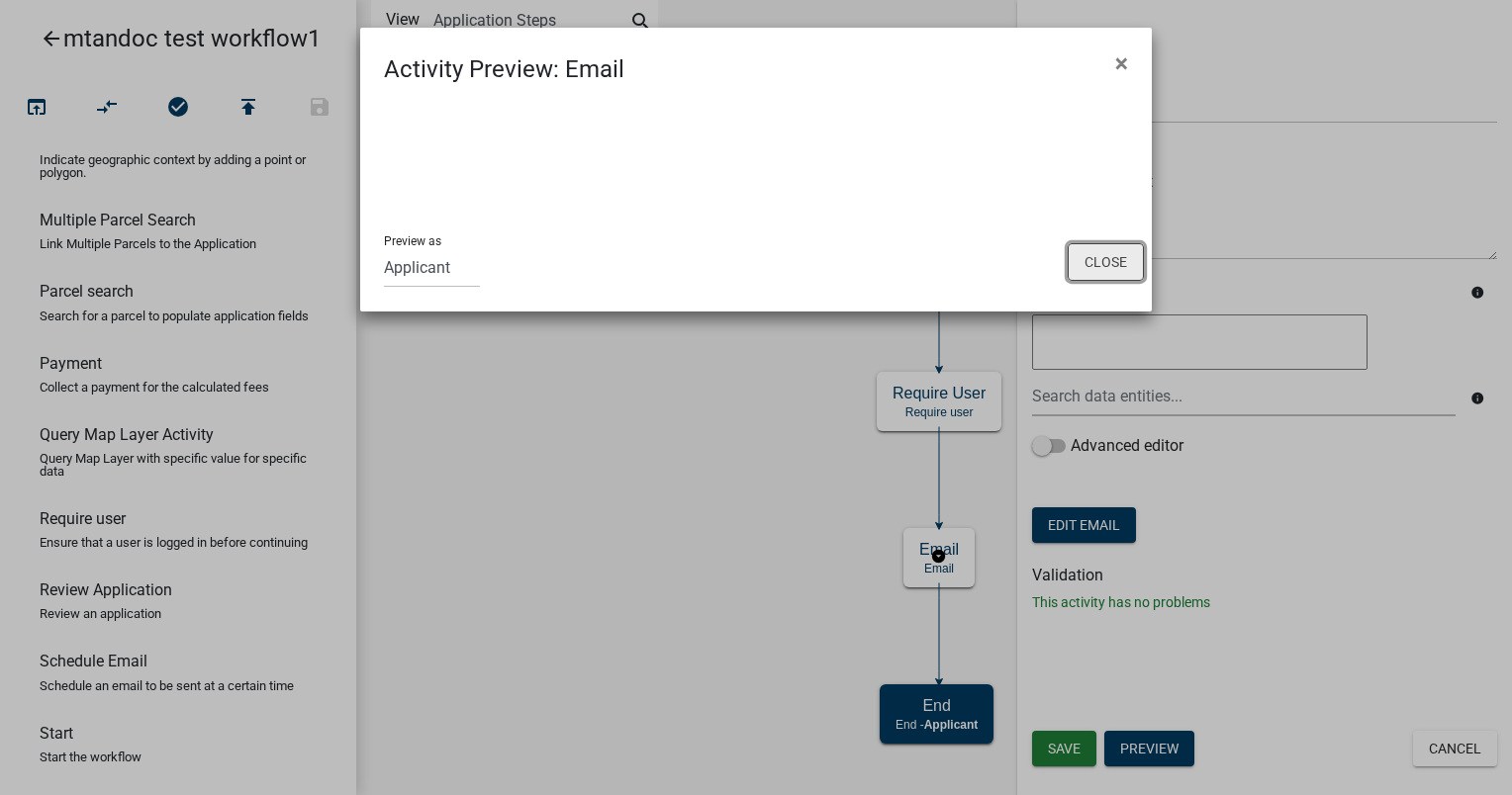
click at [1095, 255] on button "Close" at bounding box center [1105, 262] width 77 height 38
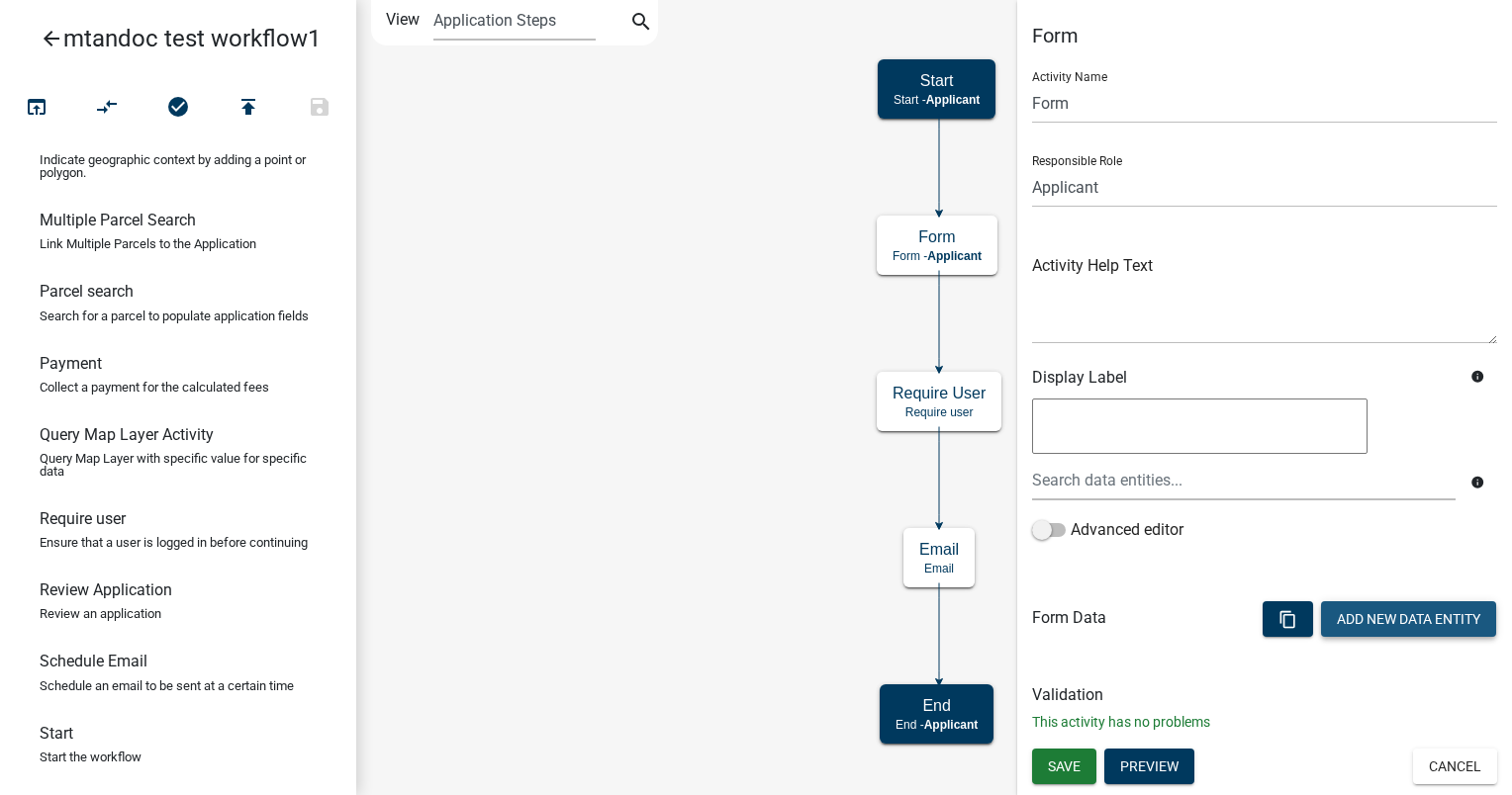
click at [1364, 617] on button "Add New Data Entity" at bounding box center [1409, 619] width 175 height 36
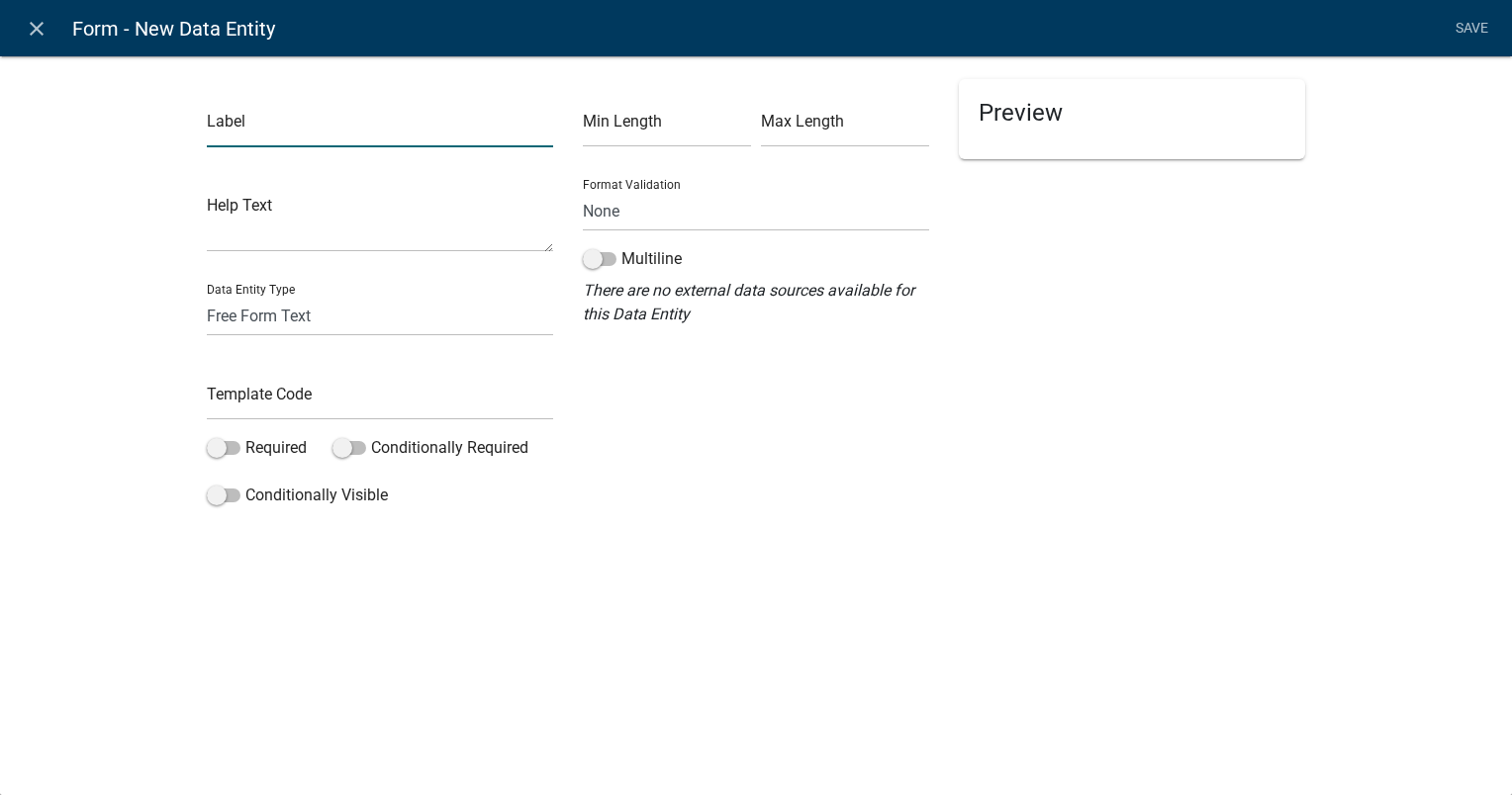
click at [273, 145] on input "text" at bounding box center [380, 126] width 346 height 41
type input "Please provide email addresses:"
click at [218, 446] on span at bounding box center [224, 448] width 34 height 14
click at [246, 436] on input "Required" at bounding box center [246, 436] width 0 height 0
click at [1025, 110] on h5 "Preview" at bounding box center [1131, 113] width 307 height 29
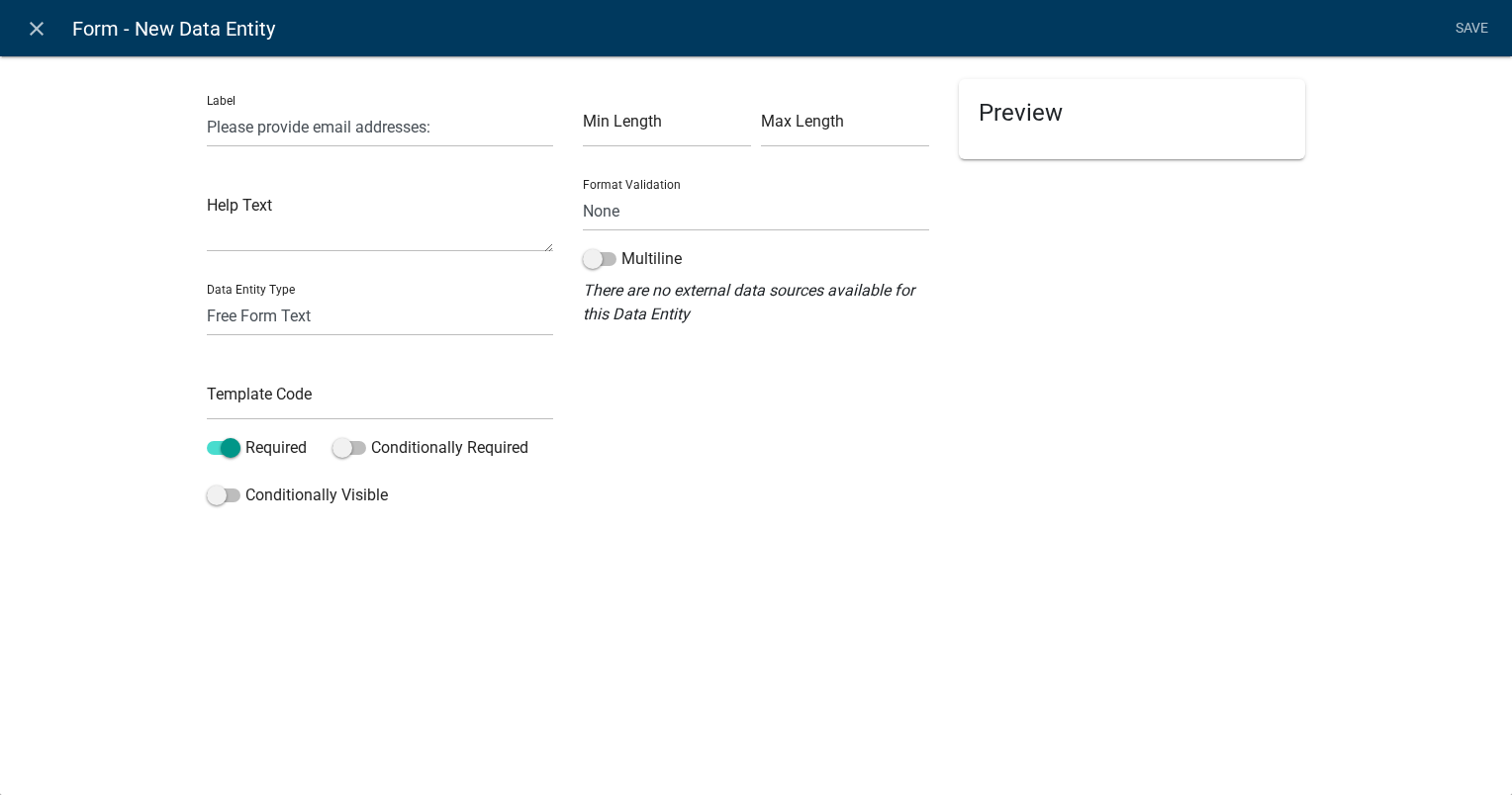
click at [1476, 25] on li "Save" at bounding box center [1471, 29] width 50 height 38
click at [1472, 28] on li "Save" at bounding box center [1471, 29] width 50 height 38
click at [265, 310] on select "Free Form Text Document Display Entity Value Fee Numeric Data Date Map Sketch D…" at bounding box center [380, 316] width 346 height 41
click at [207, 296] on select "Free Form Text Document Display Entity Value Fee Numeric Data Date Map Sketch D…" at bounding box center [380, 316] width 346 height 41
click at [257, 399] on input "text" at bounding box center [380, 399] width 346 height 41
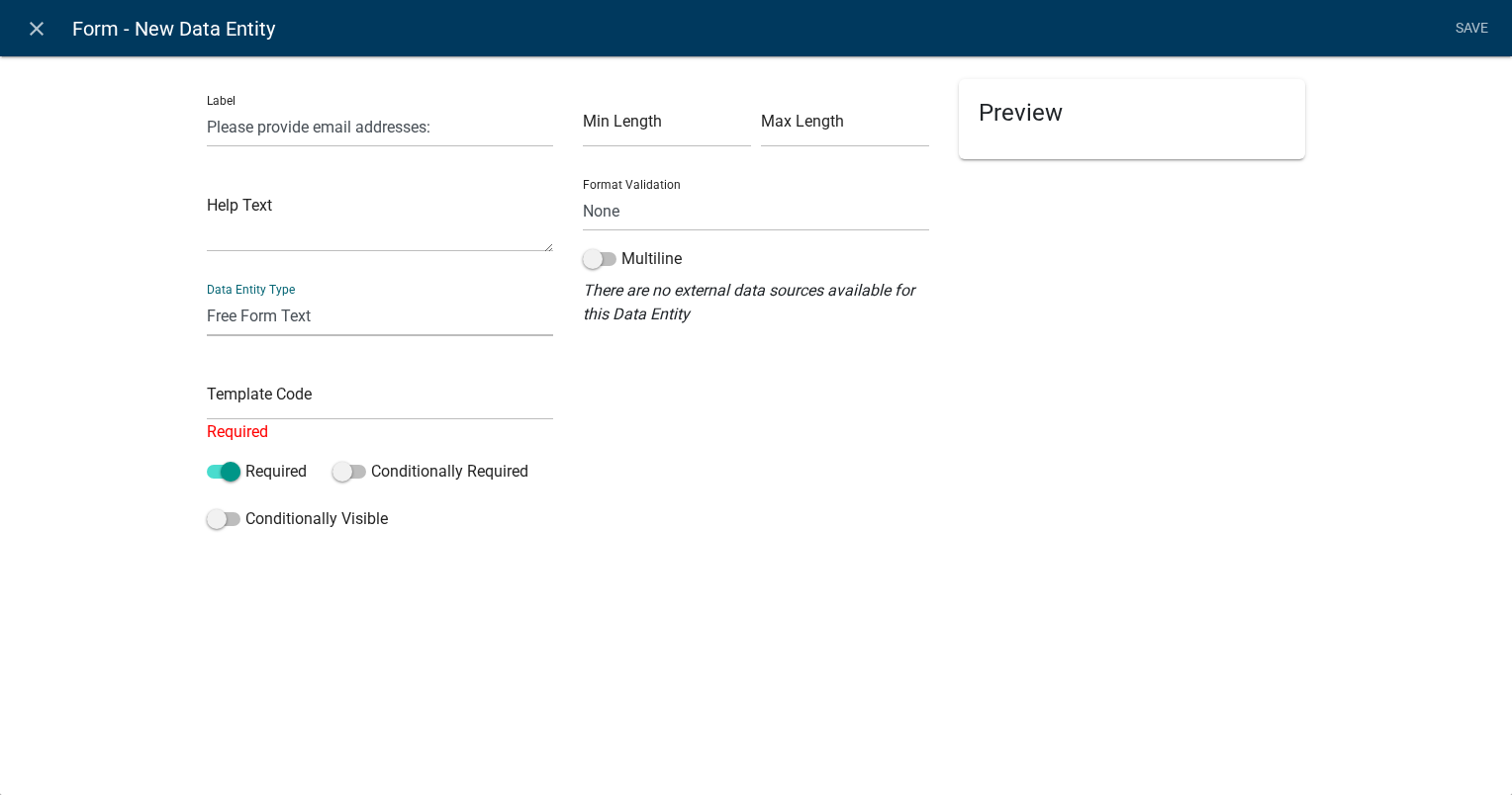
click at [250, 317] on select "Free Form Text Document Display Entity Value Fee Numeric Data Date Map Sketch D…" at bounding box center [380, 316] width 346 height 41
select select "list-data"
click at [207, 296] on select "Free Form Text Document Display Entity Value Fee Numeric Data Date Map Sketch D…" at bounding box center [380, 316] width 346 height 41
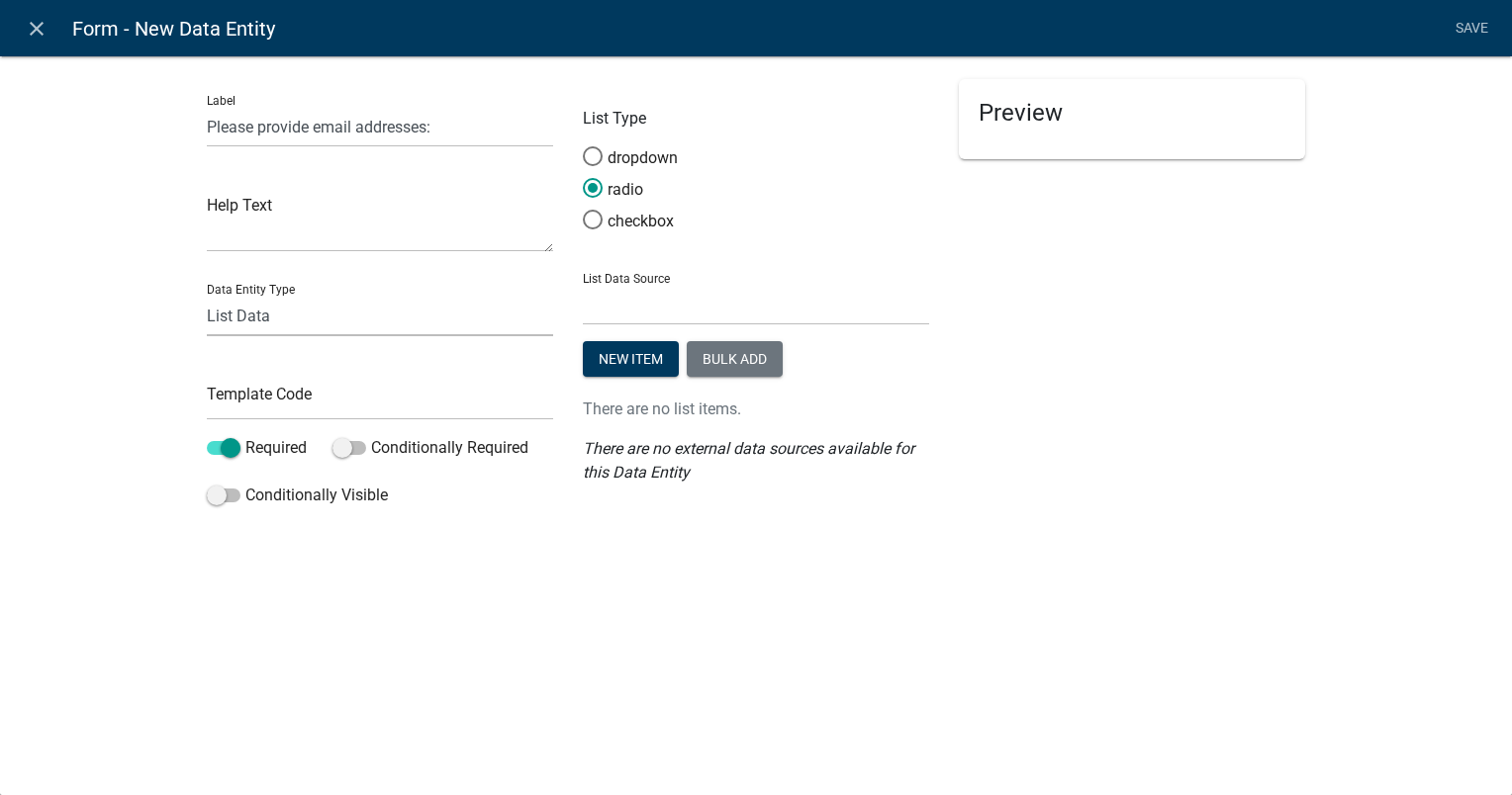
click at [269, 319] on select "Free Form Text Document Display Entity Value Fee Numeric Data Date Map Sketch D…" at bounding box center [380, 316] width 346 height 41
select select "contact-list"
click at [207, 296] on select "Free Form Text Document Display Entity Value Fee Numeric Data Date Map Sketch D…" at bounding box center [380, 316] width 346 height 41
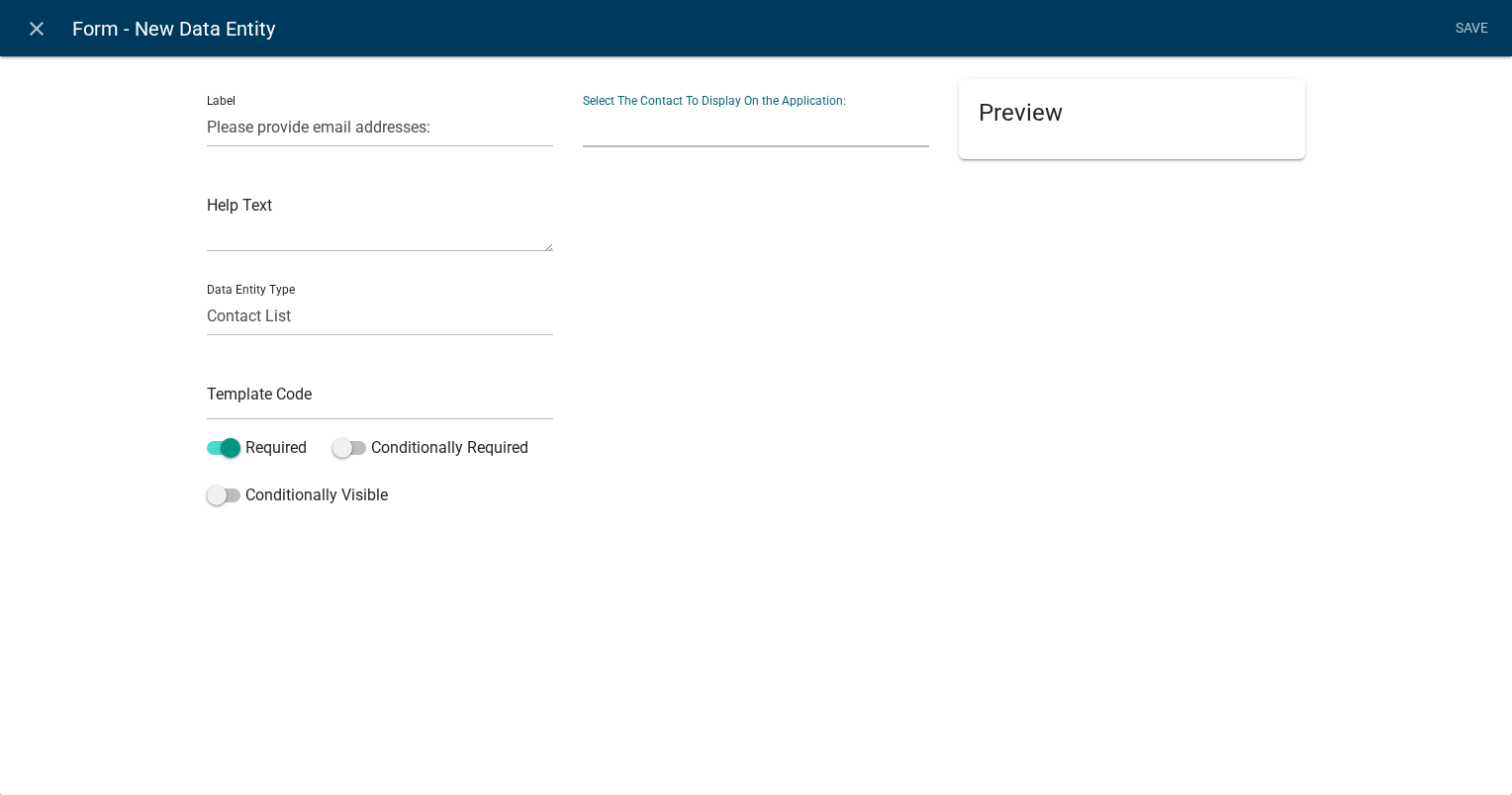
click at [633, 128] on select at bounding box center [756, 126] width 346 height 41
click at [1015, 114] on h5 "Preview" at bounding box center [1131, 113] width 307 height 29
click at [273, 322] on select "Free Form Text Document Display Entity Value Fee Numeric Data Date Map Sketch D…" at bounding box center [380, 316] width 346 height 41
select select "document"
click at [207, 296] on select "Free Form Text Document Display Entity Value Fee Numeric Data Date Map Sketch D…" at bounding box center [380, 316] width 346 height 41
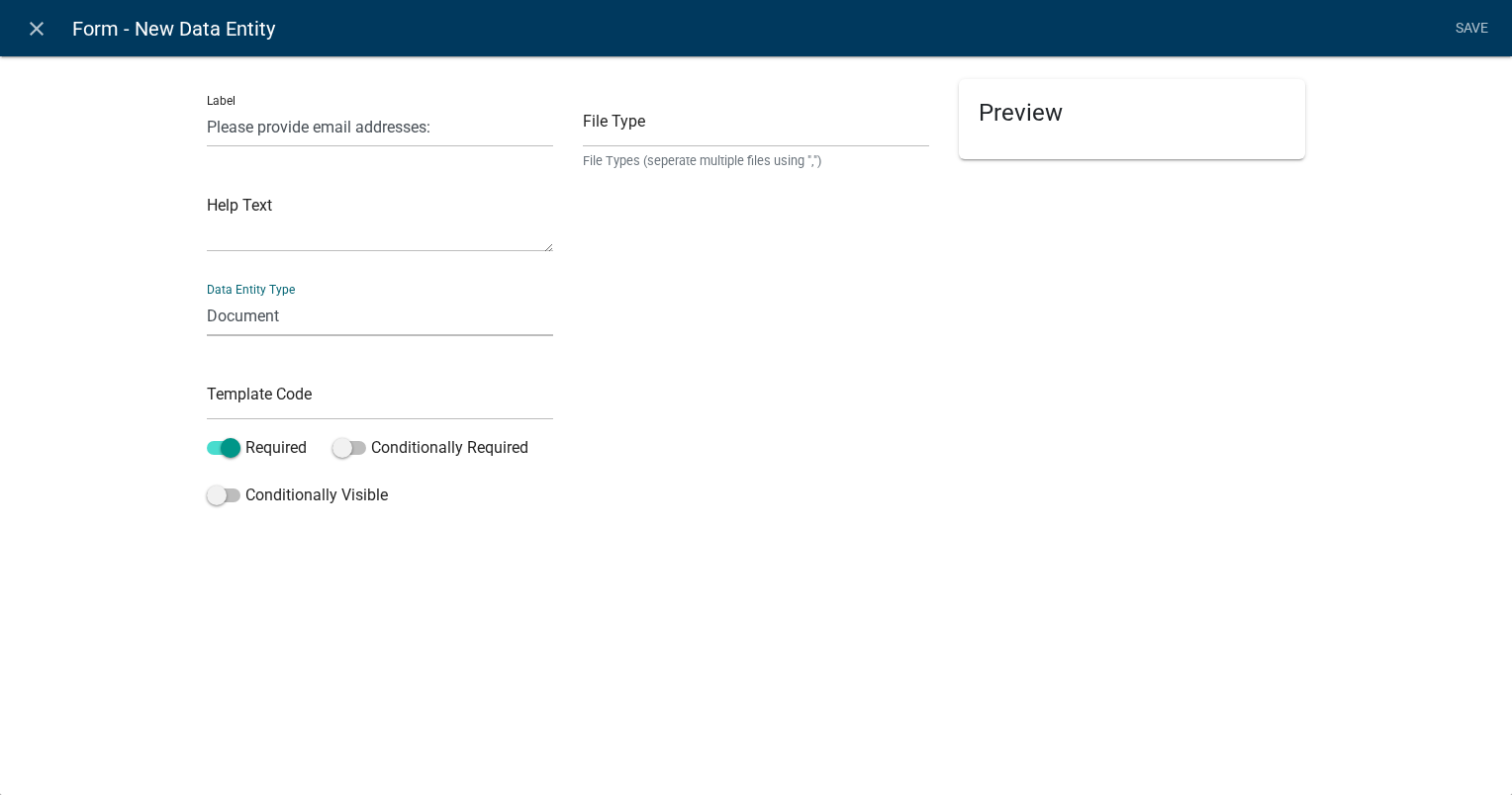
click at [264, 310] on select "Free Form Text Document Display Entity Value Fee Numeric Data Date Map Sketch D…" at bounding box center [380, 316] width 346 height 41
select select "rich-text"
click at [207, 296] on select "Free Form Text Document Display Entity Value Fee Numeric Data Date Map Sketch D…" at bounding box center [380, 316] width 346 height 41
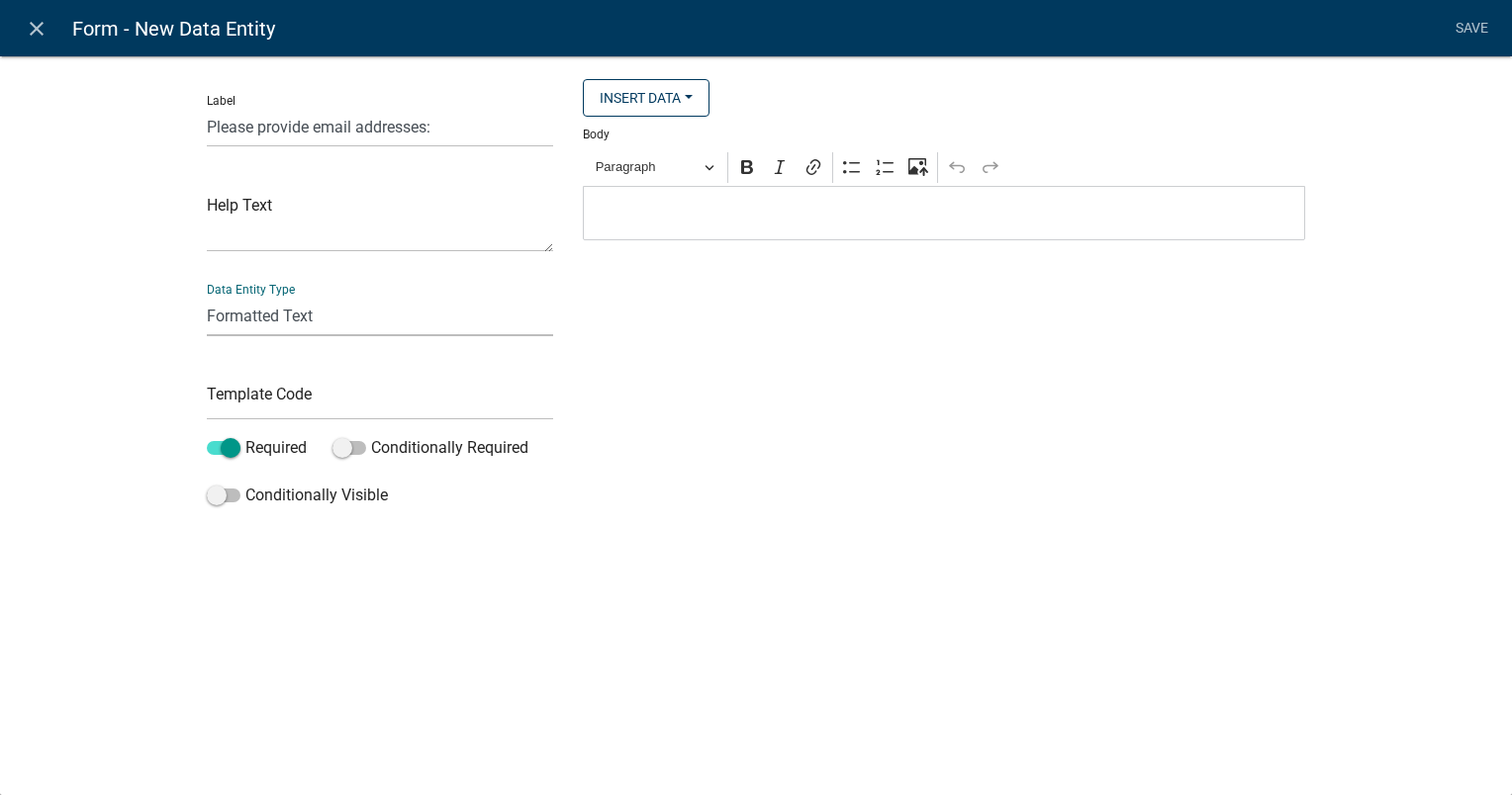
click at [277, 309] on select "Free Form Text Document Display Entity Value Fee Numeric Data Date Map Sketch D…" at bounding box center [380, 316] width 346 height 41
select select "free-form-text"
click at [207, 296] on select "Free Form Text Document Display Entity Value Fee Numeric Data Date Map Sketch D…" at bounding box center [380, 316] width 346 height 41
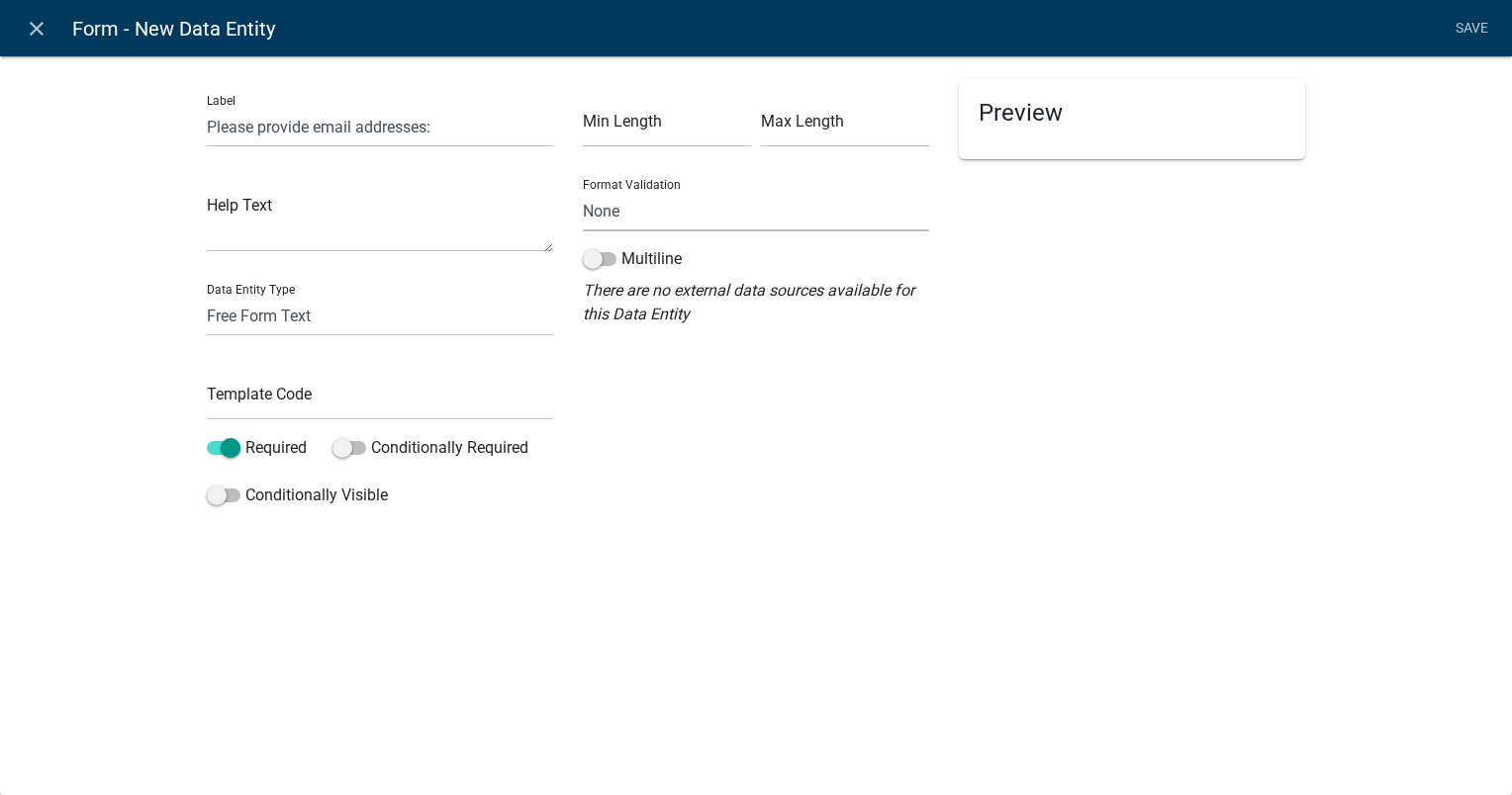
click at [605, 216] on select "None Email PhoneNumber" at bounding box center [756, 211] width 346 height 41
select select "0"
click at [583, 191] on select "None Email PhoneNumber" at bounding box center [756, 211] width 346 height 41
click at [654, 130] on input "text" at bounding box center [666, 126] width 168 height 41
click at [966, 299] on div "Preview" at bounding box center [1131, 297] width 376 height 436
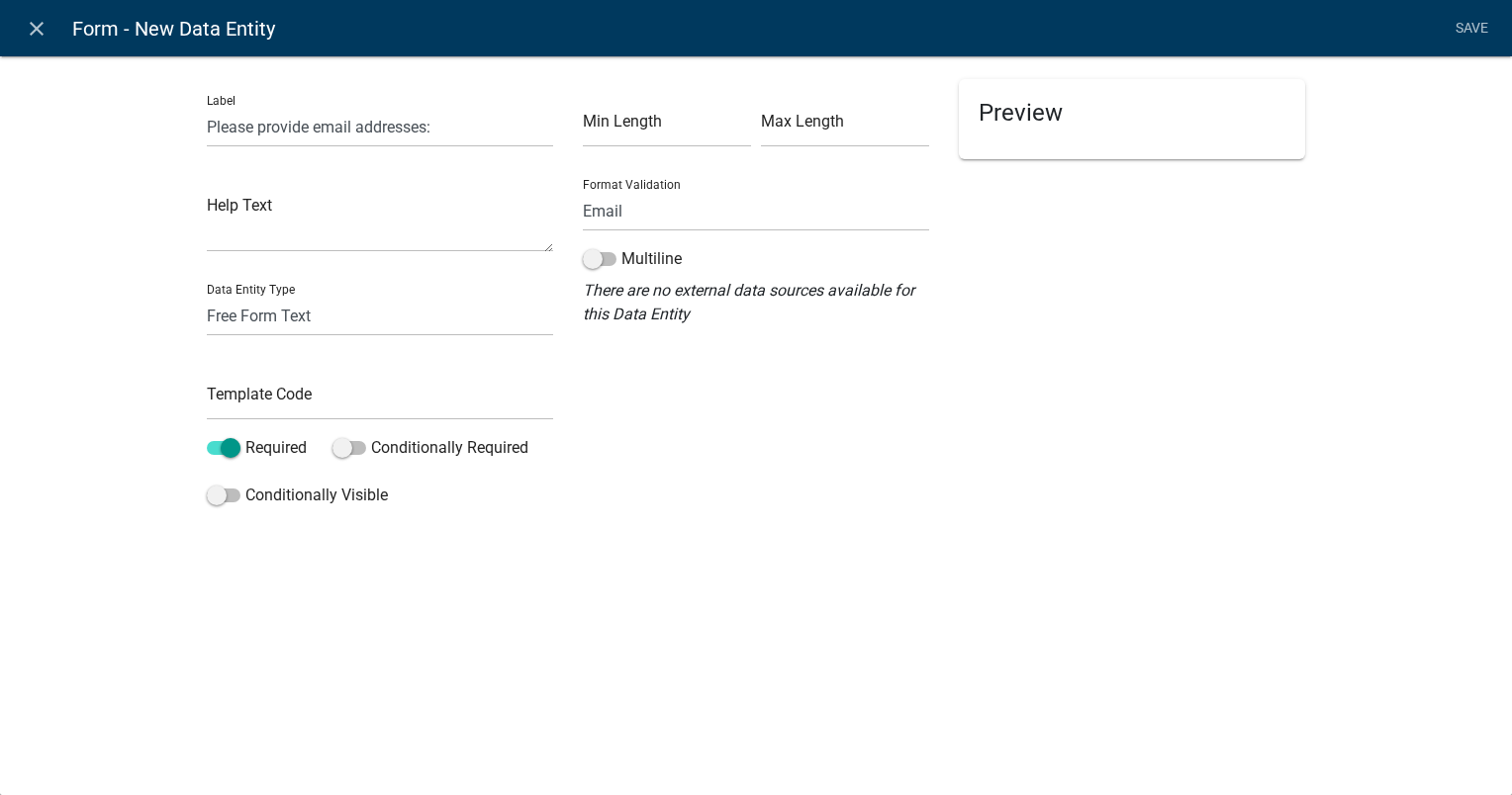
click at [1022, 119] on h5 "Preview" at bounding box center [1131, 113] width 307 height 29
click at [318, 126] on input "Please provide email addresses:" at bounding box center [380, 126] width 346 height 41
type input "How many email addresses do you use?"
click at [340, 309] on select "Free Form Text Document Display Entity Value Fee Numeric Data Date Map Sketch D…" at bounding box center [380, 316] width 346 height 41
select select "list-data"
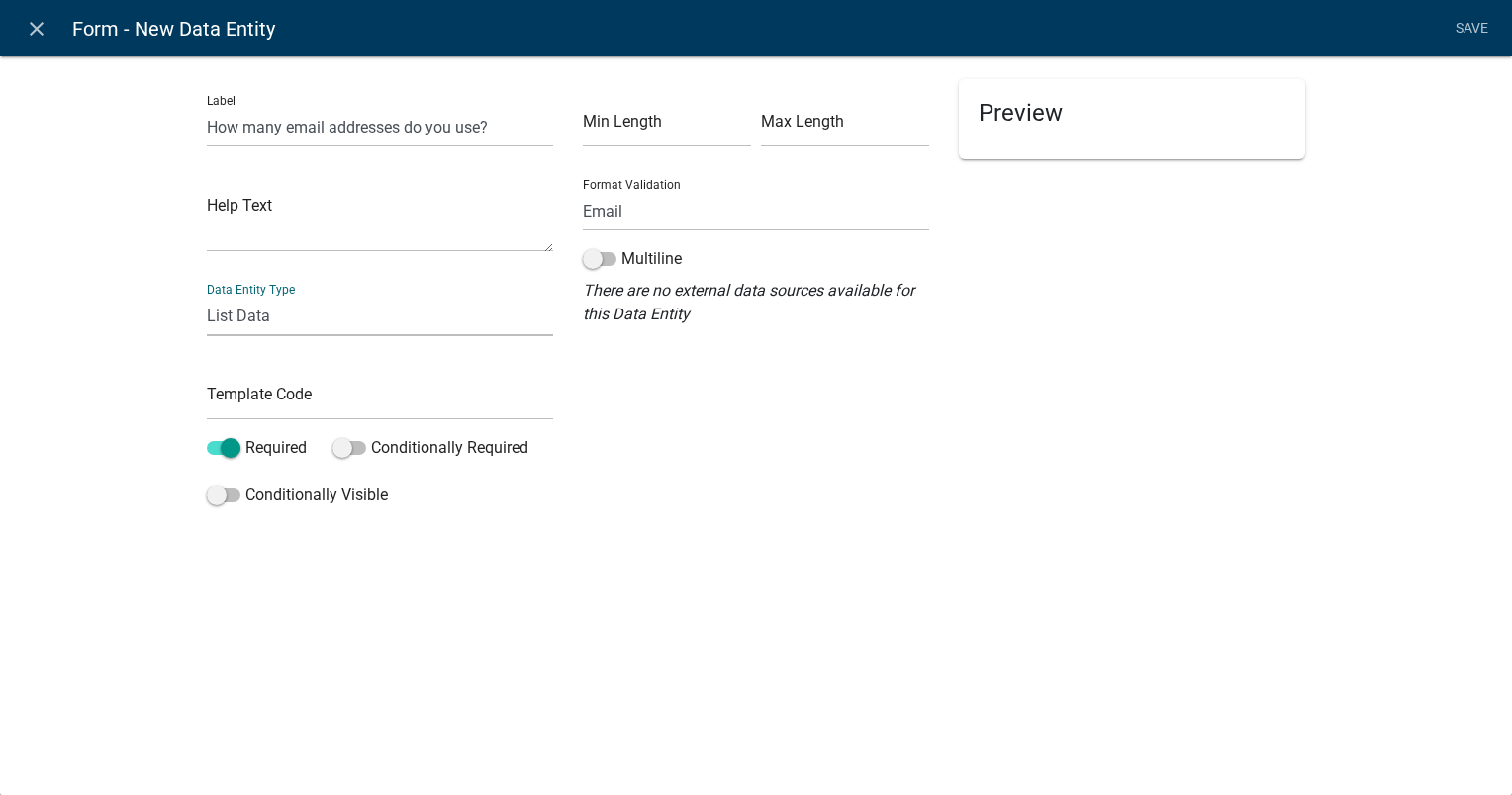
click at [207, 296] on select "Free Form Text Document Display Entity Value Fee Numeric Data Date Map Sketch D…" at bounding box center [380, 316] width 346 height 41
select select "list-data"
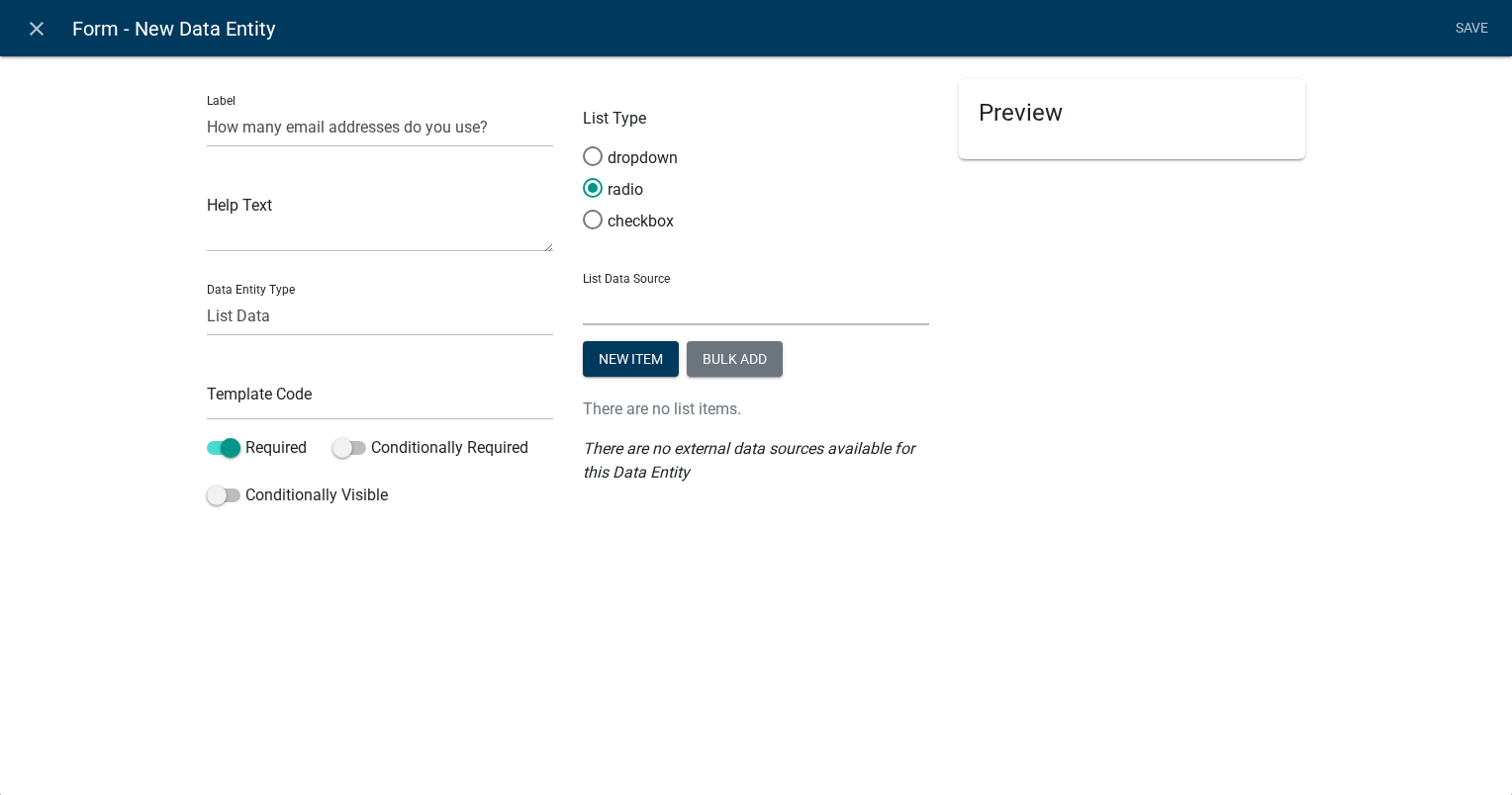
click at [610, 308] on select "State List Staff Names" at bounding box center [756, 305] width 346 height 41
click at [630, 310] on select "State List Staff Names" at bounding box center [756, 305] width 346 height 41
click at [653, 306] on select "State List Staff Names" at bounding box center [756, 305] width 346 height 41
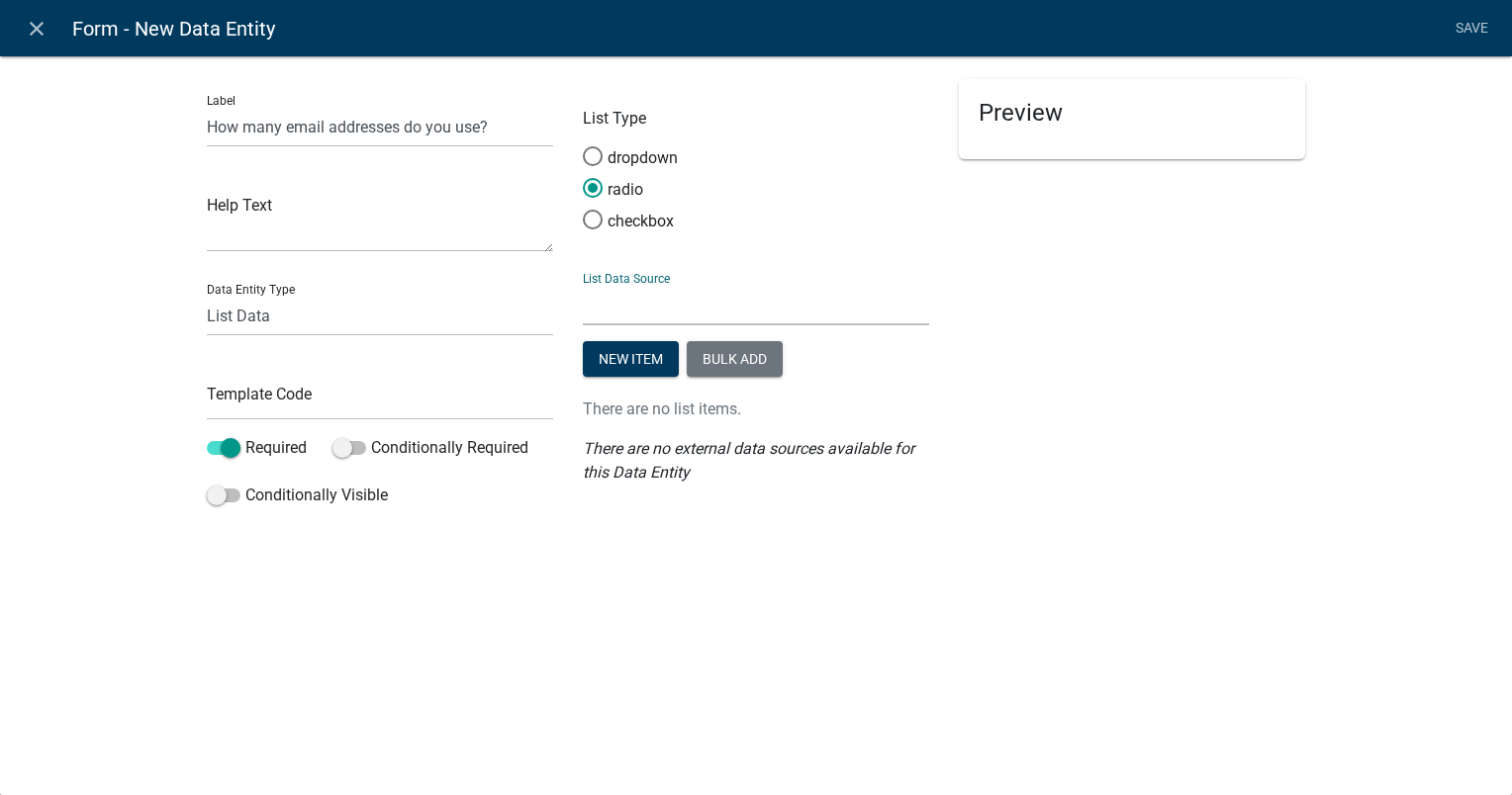
click at [653, 306] on select "State List Staff Names" at bounding box center [756, 305] width 346 height 41
click at [274, 319] on select "Free Form Text Document Display Entity Value Fee Numeric Data Date Map Sketch D…" at bounding box center [380, 316] width 346 height 41
click at [711, 361] on button "Bulk add" at bounding box center [735, 359] width 96 height 36
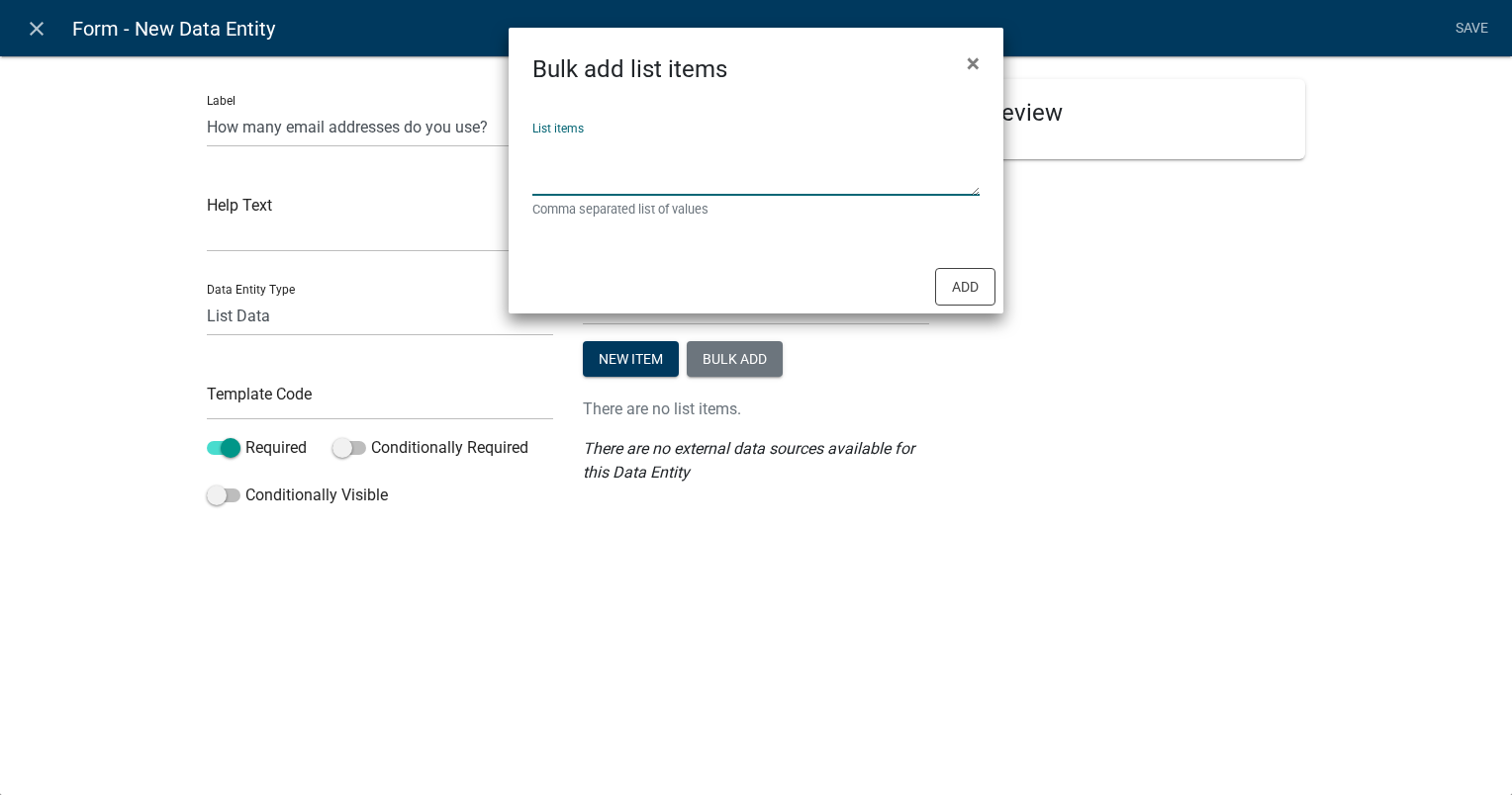
click at [578, 180] on textarea "List items" at bounding box center [756, 165] width 447 height 62
type textarea "1,2,3,4"
click at [979, 289] on button "Add" at bounding box center [964, 287] width 61 height 38
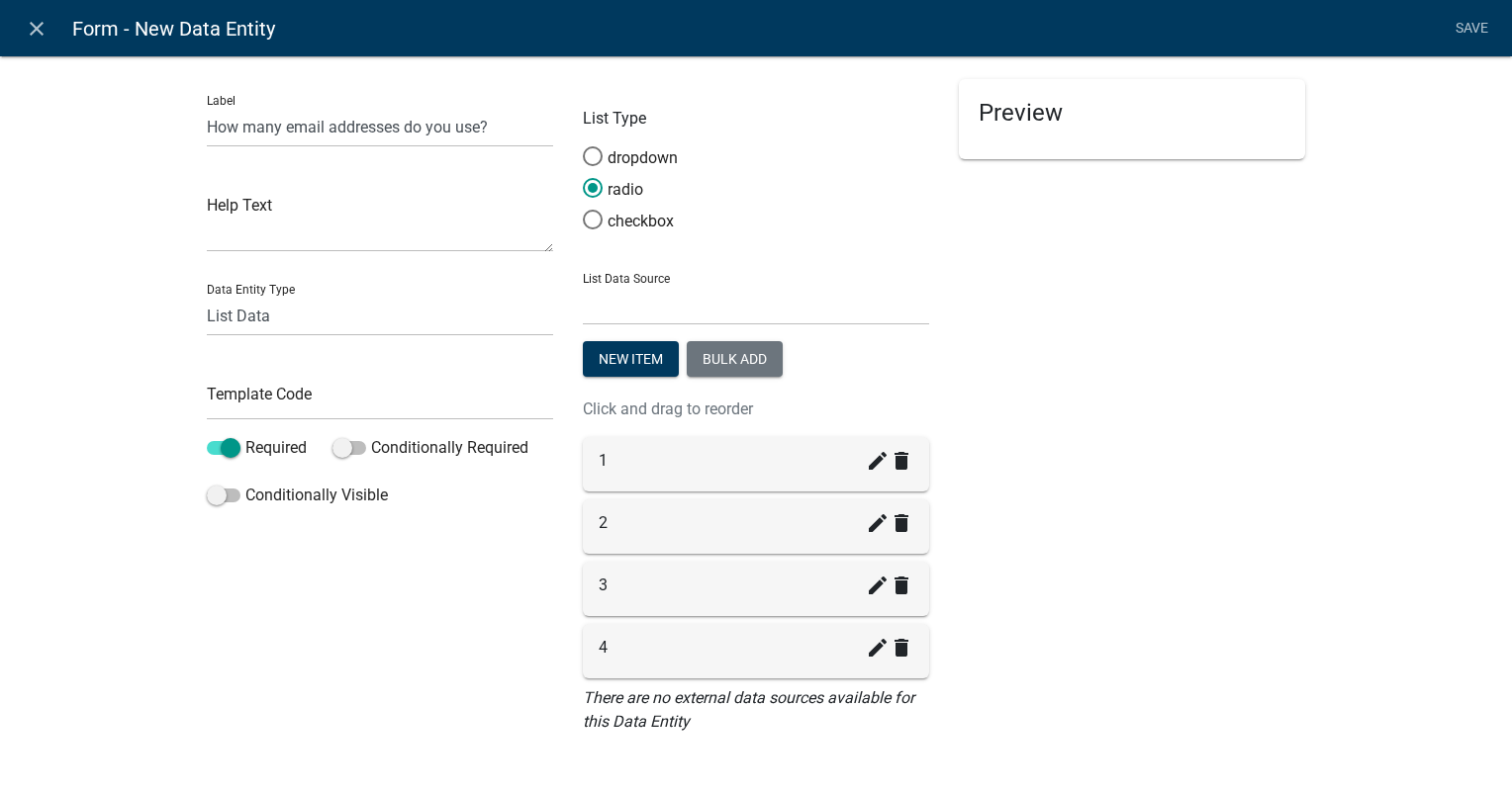
click at [1032, 110] on h5 "Preview" at bounding box center [1131, 113] width 307 height 29
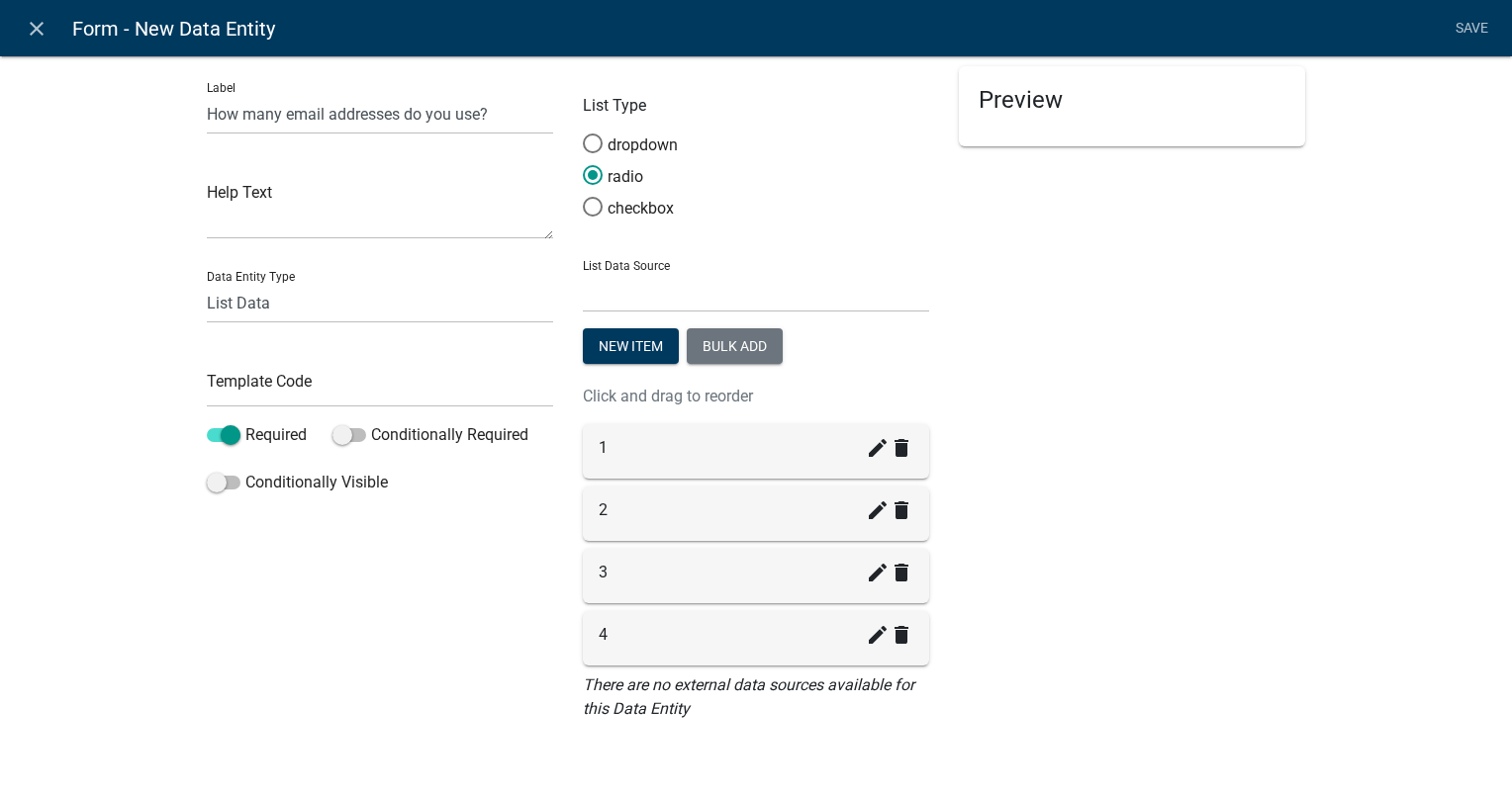
click at [1457, 29] on li "Save" at bounding box center [1471, 29] width 50 height 38
click at [1035, 103] on h5 "Preview" at bounding box center [1131, 100] width 307 height 29
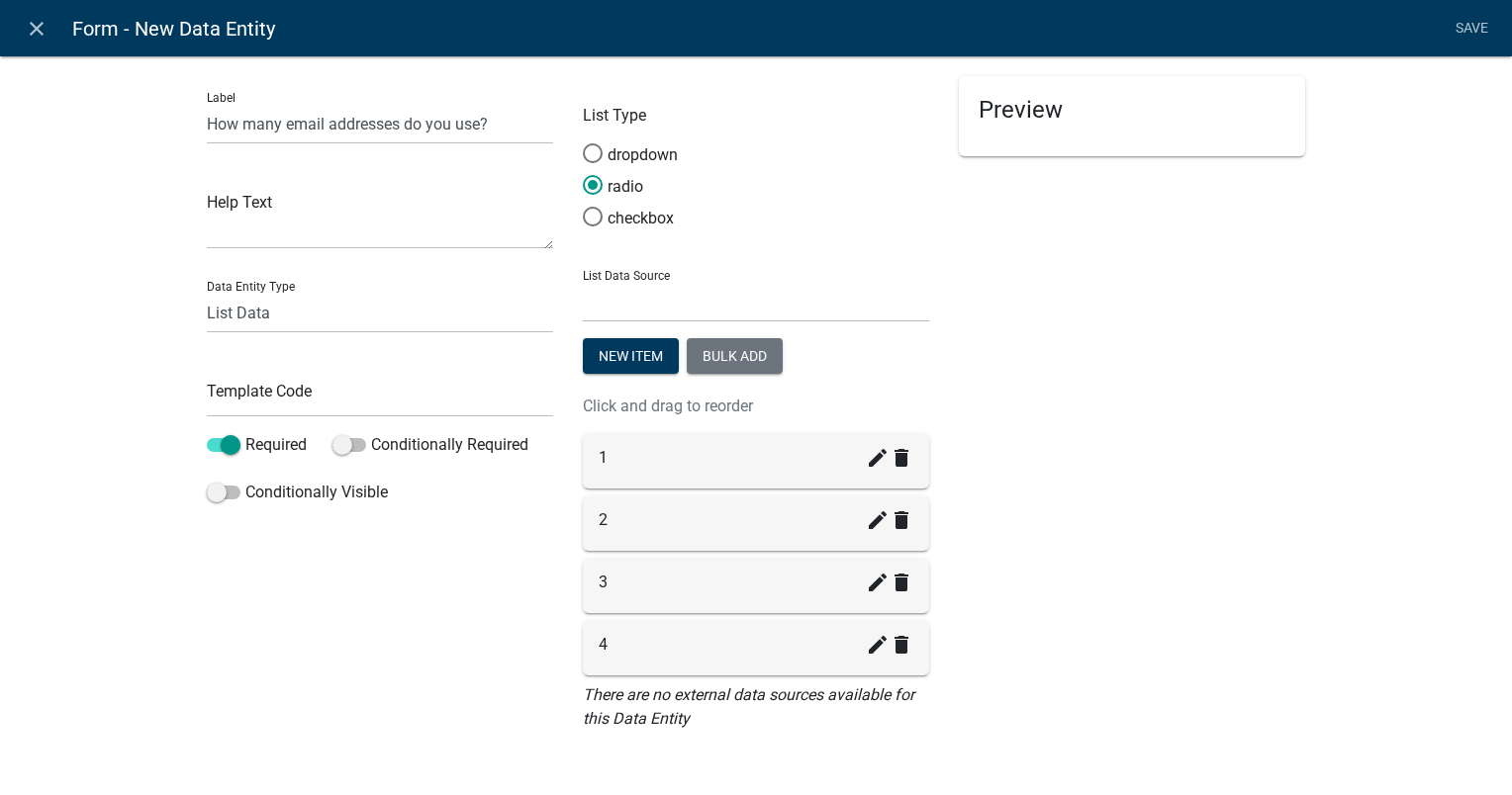
scroll to position [0, 0]
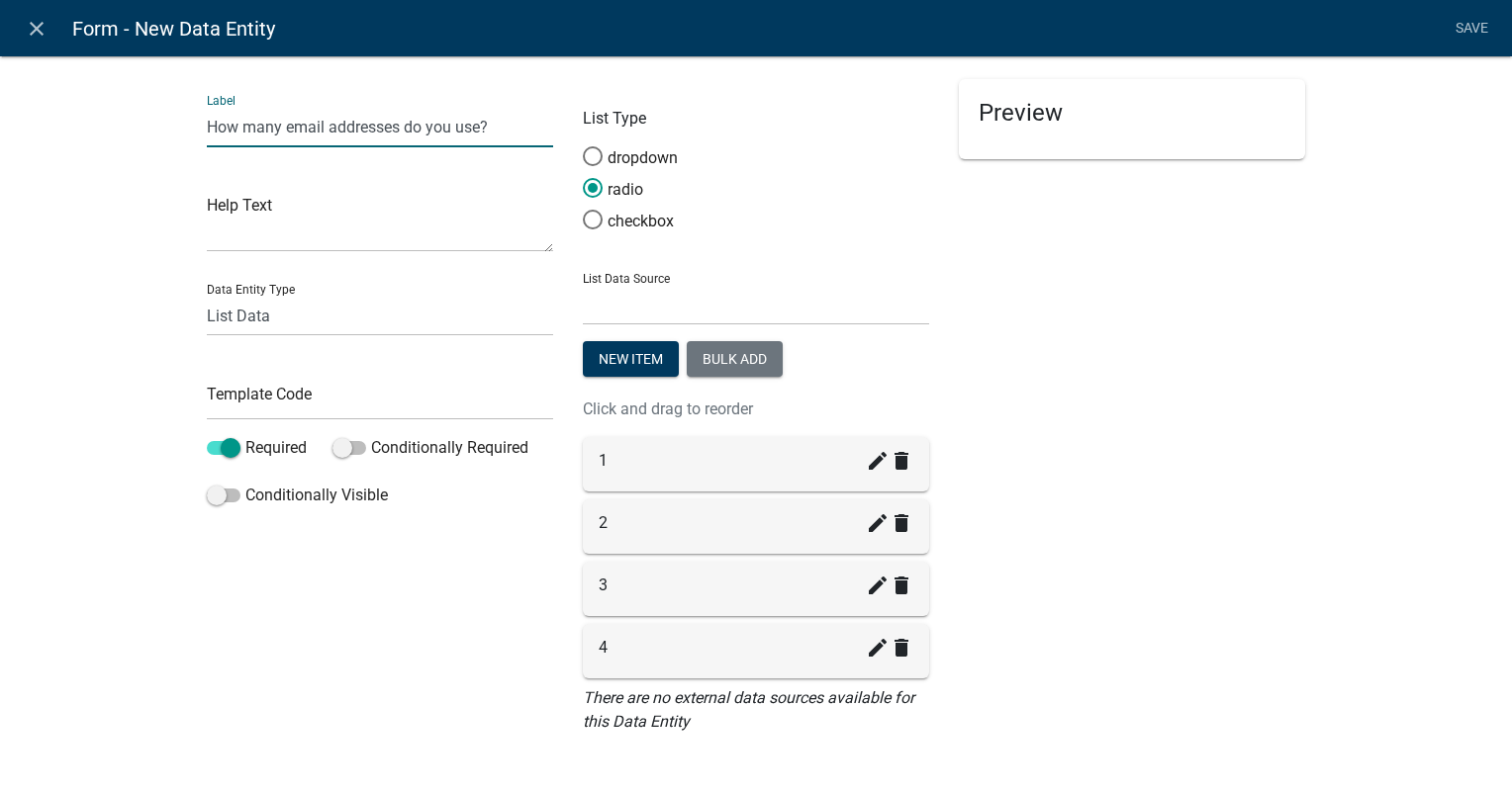
click at [275, 127] on input "How many email addresses do you use?" at bounding box center [380, 126] width 346 height 41
drag, startPoint x: 467, startPoint y: 132, endPoint x: 463, endPoint y: 147, distance: 15.5
click at [466, 130] on input "Provide the email addresses you use?" at bounding box center [380, 126] width 346 height 41
click at [222, 449] on span at bounding box center [224, 448] width 34 height 14
click at [246, 436] on input "Required" at bounding box center [246, 436] width 0 height 0
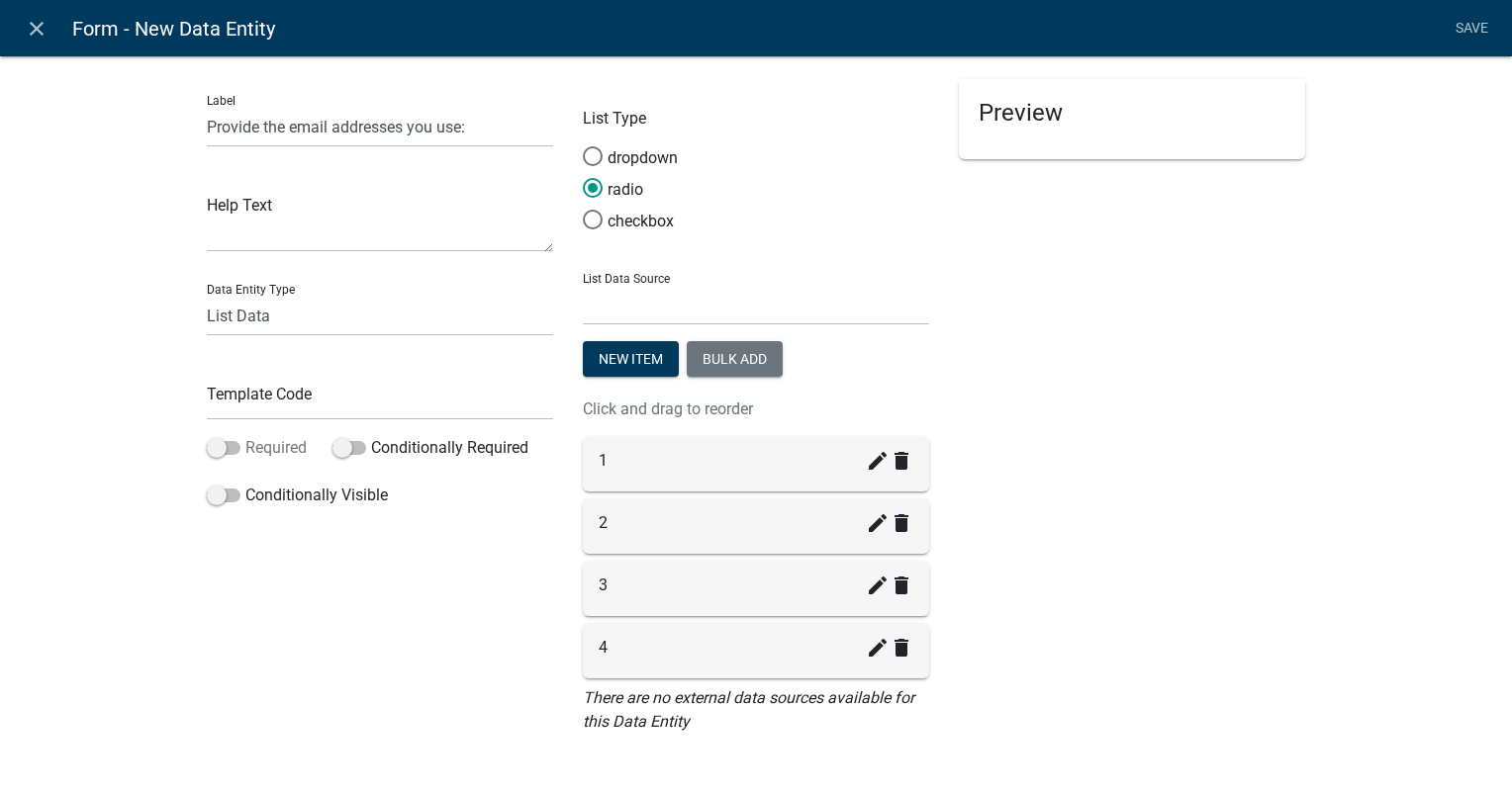
click at [216, 449] on span at bounding box center [224, 448] width 34 height 14
click at [246, 436] on input "Required" at bounding box center [246, 436] width 0 height 0
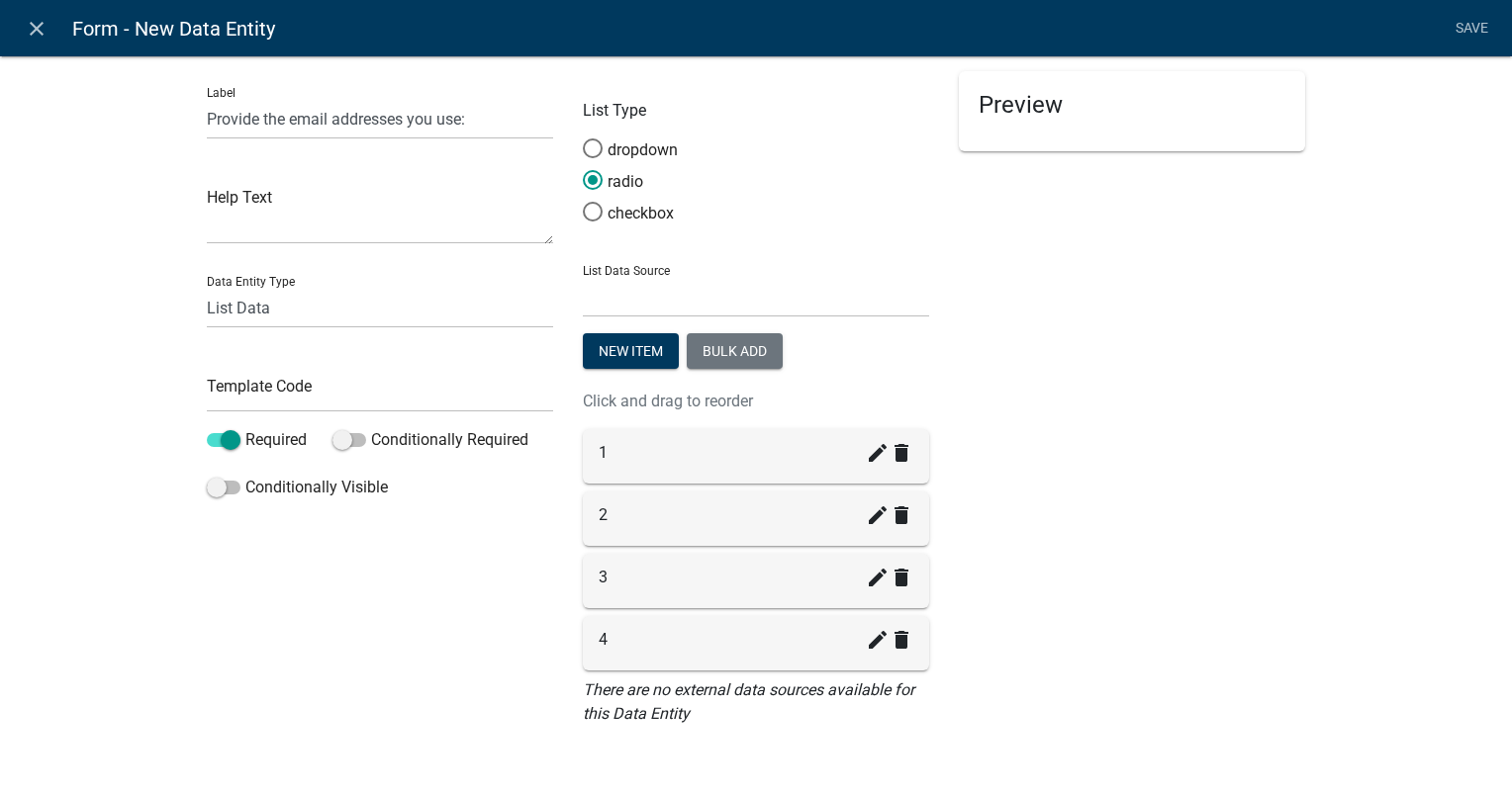
scroll to position [13, 0]
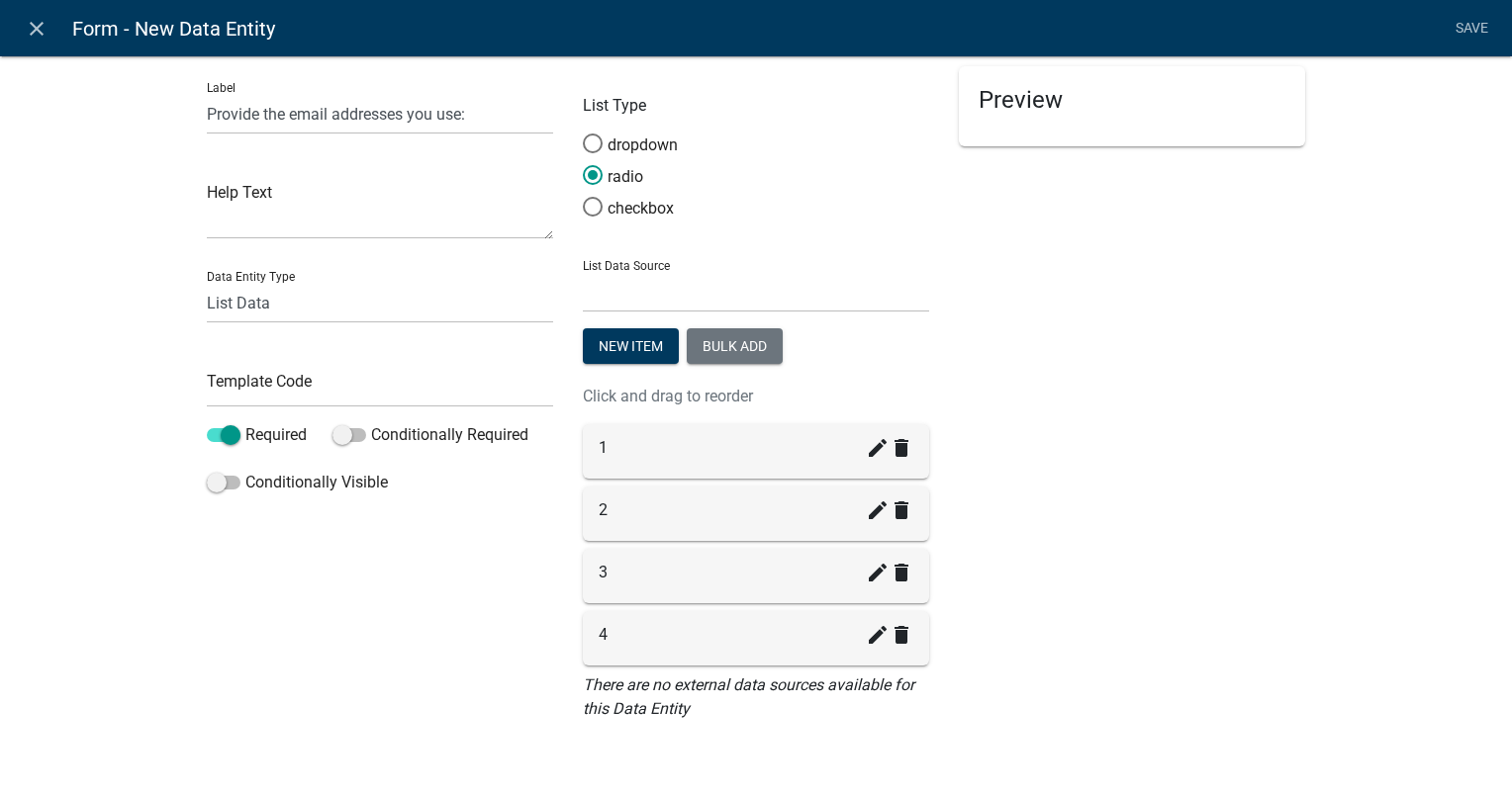
click at [1458, 24] on li "Save" at bounding box center [1471, 29] width 50 height 38
click at [1139, 130] on div "Preview" at bounding box center [1131, 106] width 346 height 80
click at [997, 103] on h5 "Preview" at bounding box center [1131, 100] width 307 height 29
click at [614, 281] on select "State List Staff Names" at bounding box center [756, 292] width 346 height 41
click at [615, 284] on select "State List Staff Names" at bounding box center [756, 292] width 346 height 41
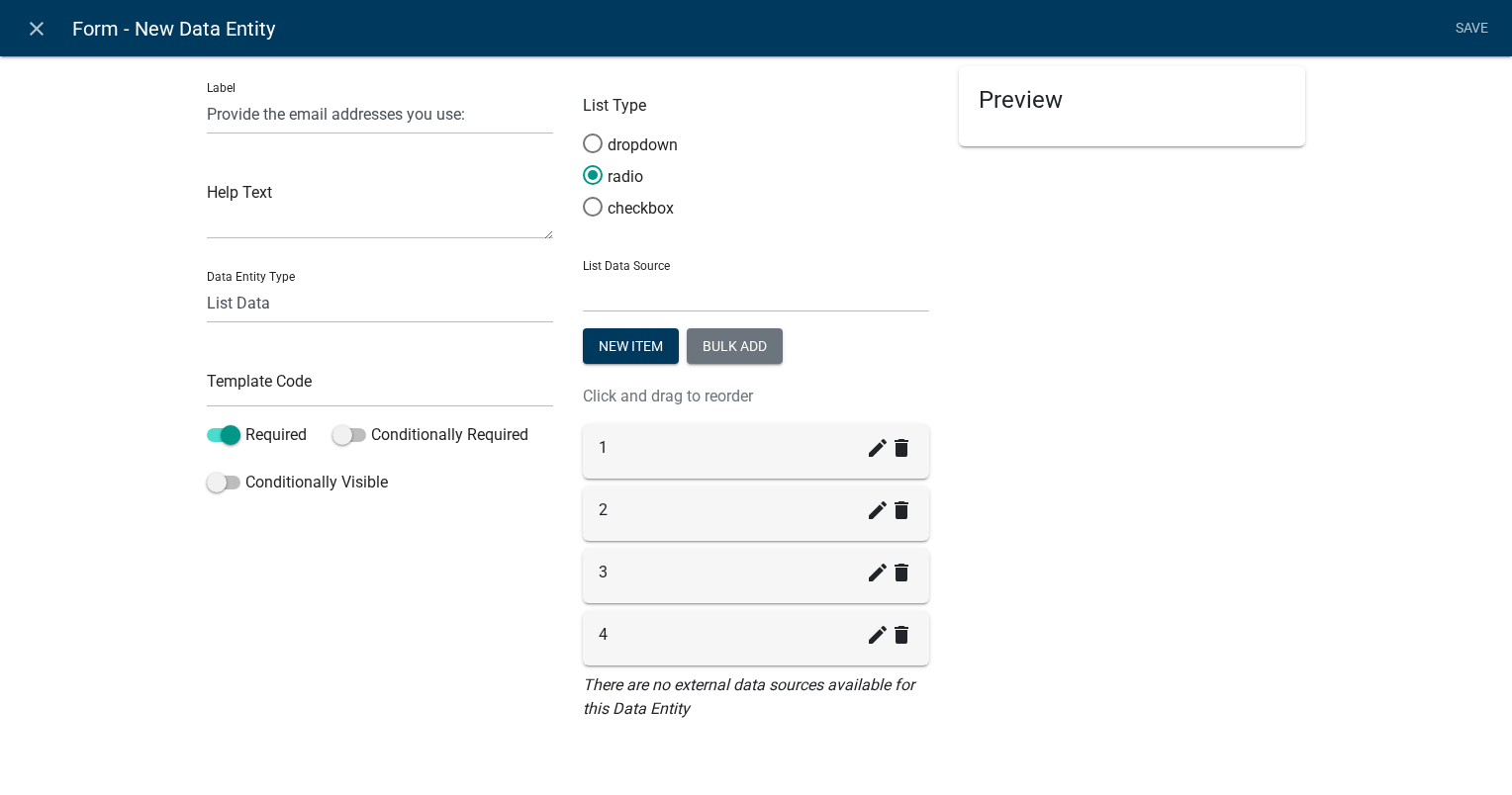
click at [1464, 27] on li "Save" at bounding box center [1471, 29] width 50 height 38
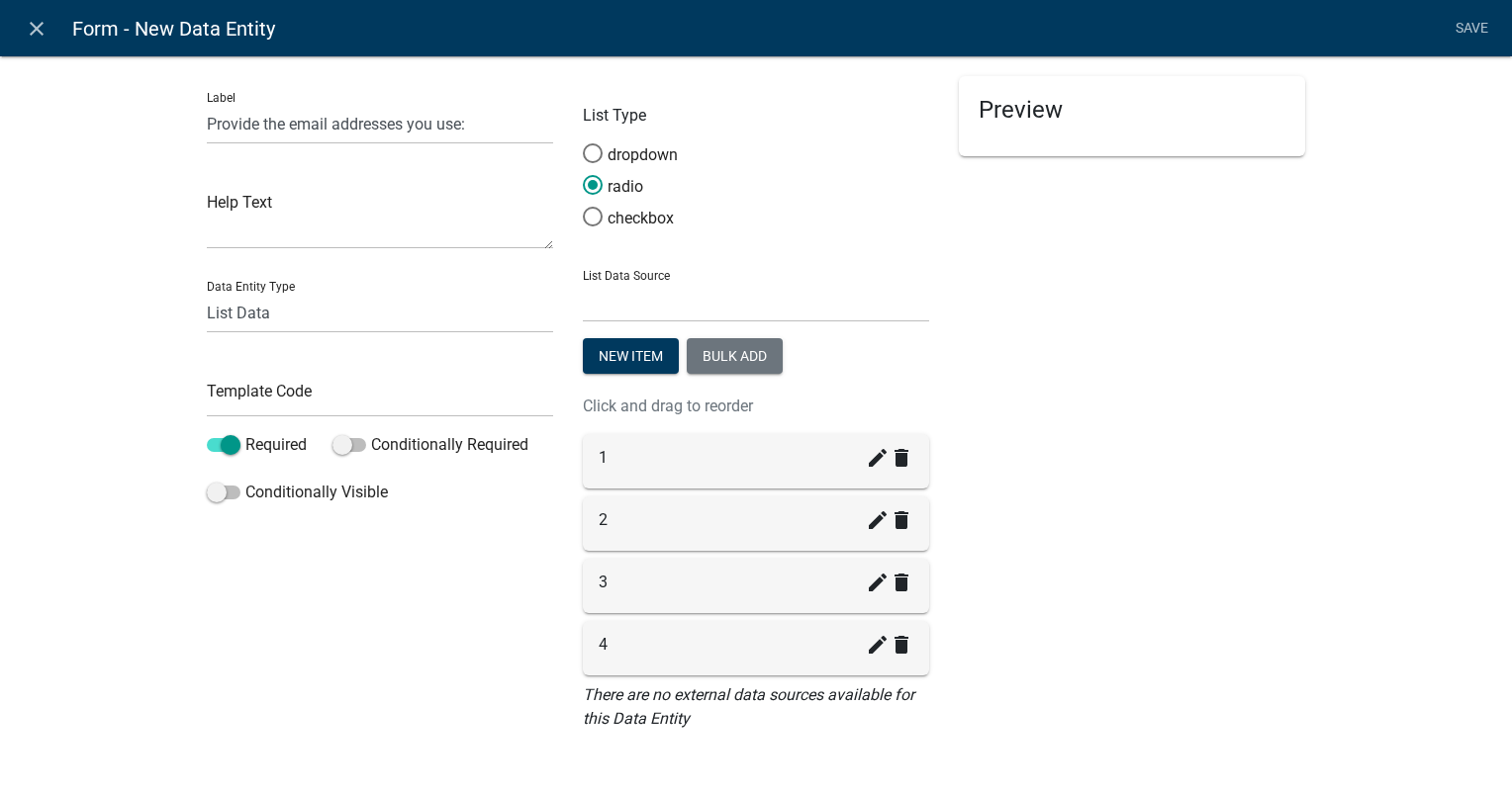
scroll to position [0, 0]
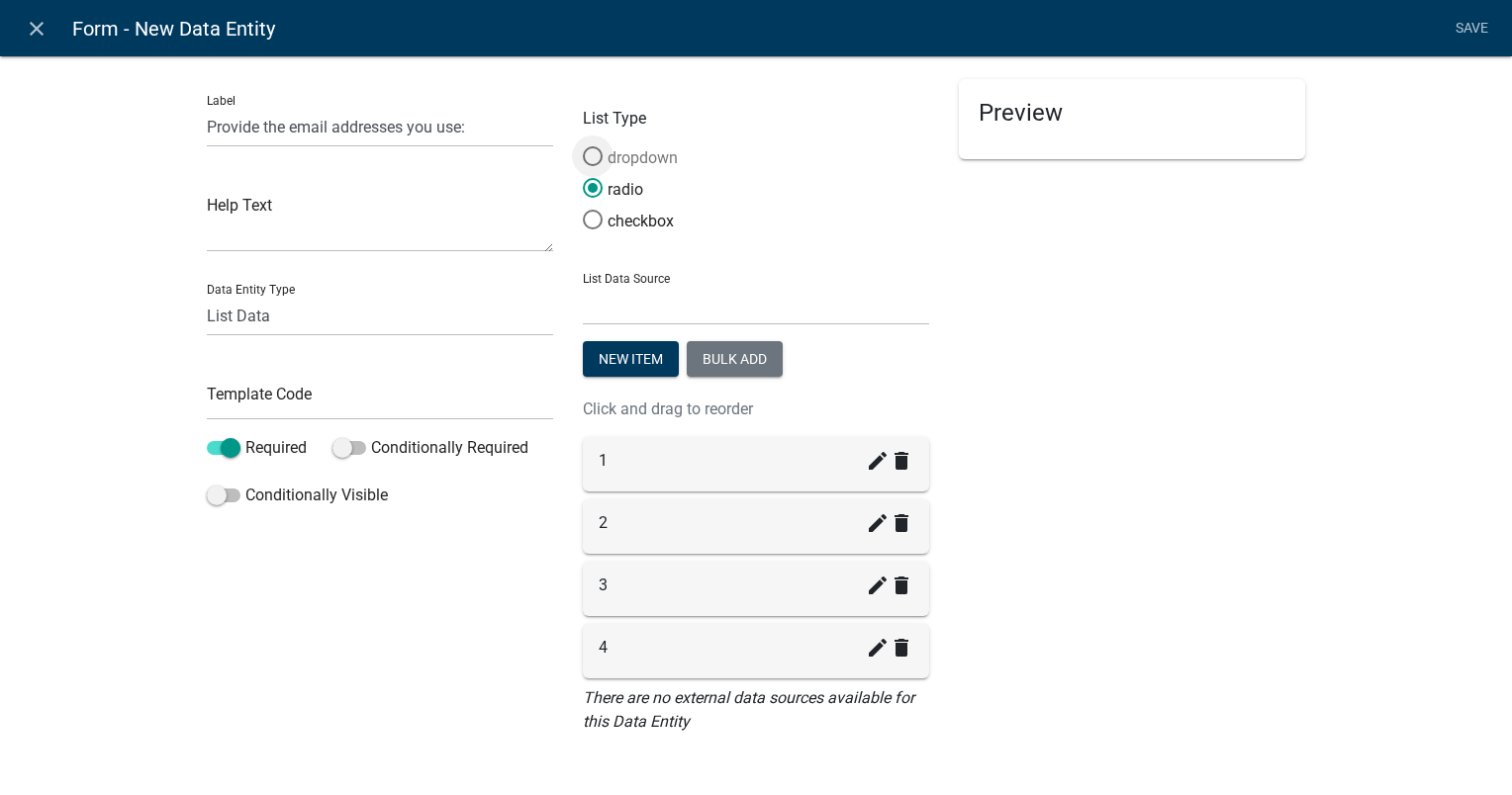
click at [581, 157] on span at bounding box center [592, 156] width 42 height 43
click at [583, 146] on input "dropdown" at bounding box center [583, 146] width 0 height 0
click at [582, 187] on span at bounding box center [592, 188] width 42 height 43
click at [583, 178] on input "radio" at bounding box center [583, 178] width 0 height 0
click at [585, 225] on span at bounding box center [592, 220] width 42 height 43
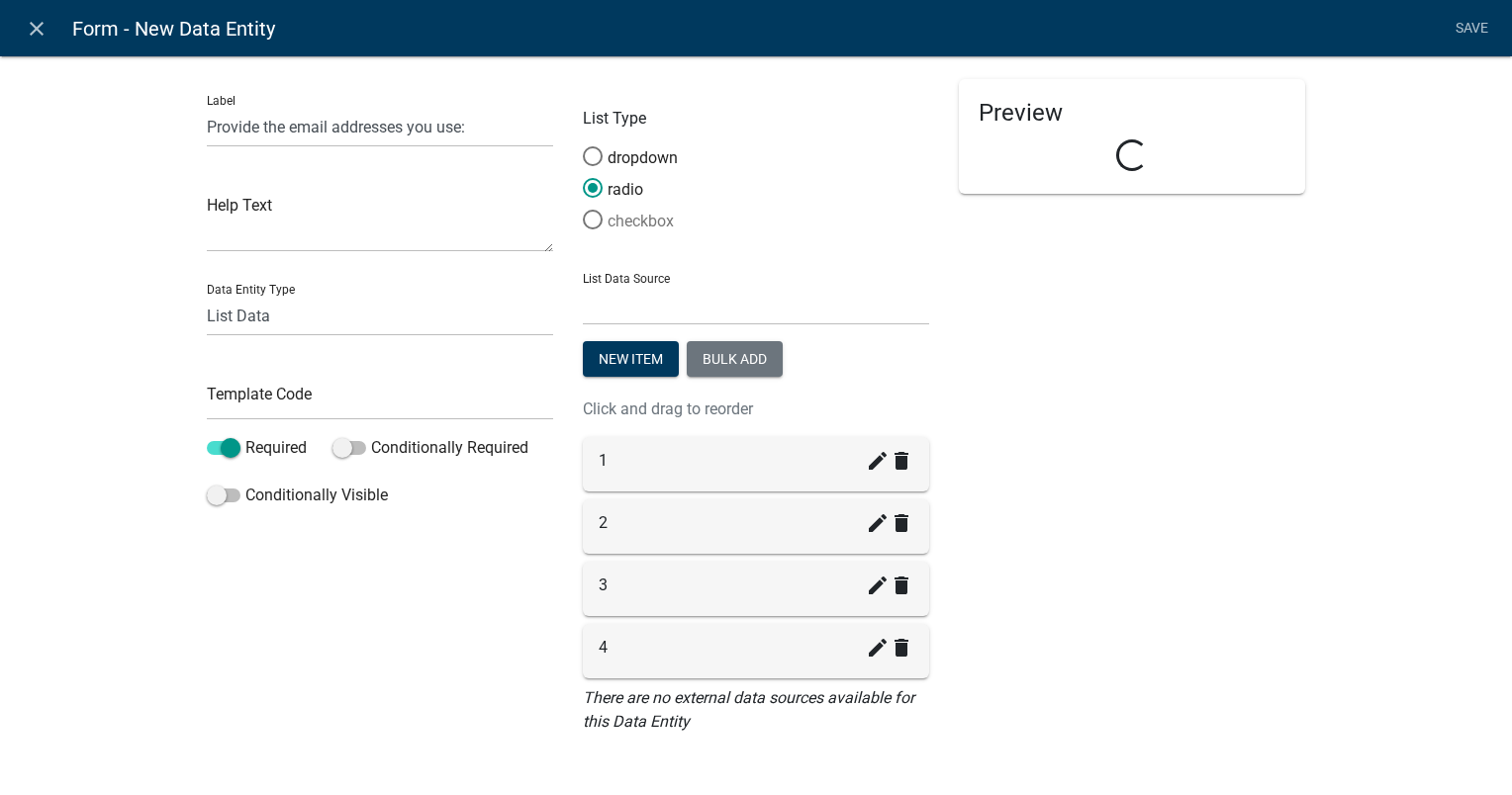
click at [583, 210] on input "checkbox" at bounding box center [583, 210] width 0 height 0
click at [243, 316] on select "Free Form Text Document Display Entity Value Fee Numeric Data Date Map Sketch D…" at bounding box center [380, 316] width 346 height 41
click at [245, 317] on select "Free Form Text Document Display Entity Value Fee Numeric Data Date Map Sketch D…" at bounding box center [380, 316] width 346 height 41
click at [588, 186] on span at bounding box center [592, 188] width 42 height 43
click at [583, 178] on input "radio" at bounding box center [583, 178] width 0 height 0
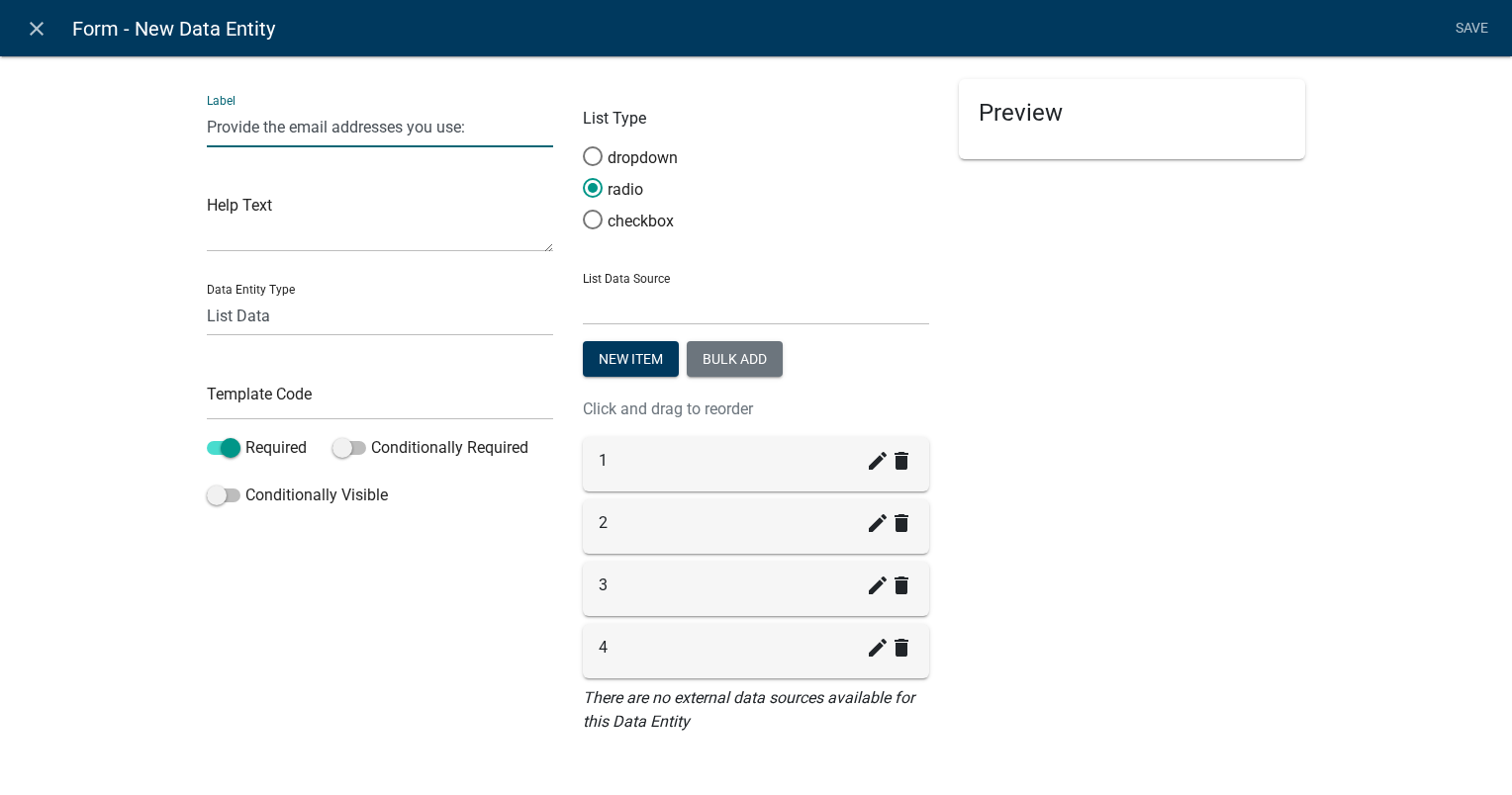
click at [241, 130] on input "Provide the email addresses you use:" at bounding box center [380, 126] width 346 height 41
drag, startPoint x: 240, startPoint y: 130, endPoint x: 324, endPoint y: 134, distance: 84.1
click at [244, 133] on input "Provide the email addresses you use:" at bounding box center [380, 126] width 346 height 41
click at [400, 126] on input "Provide the email addresses you use:" at bounding box center [380, 126] width 346 height 41
click at [250, 125] on input "Provide the email addresses you use:" at bounding box center [380, 126] width 346 height 41
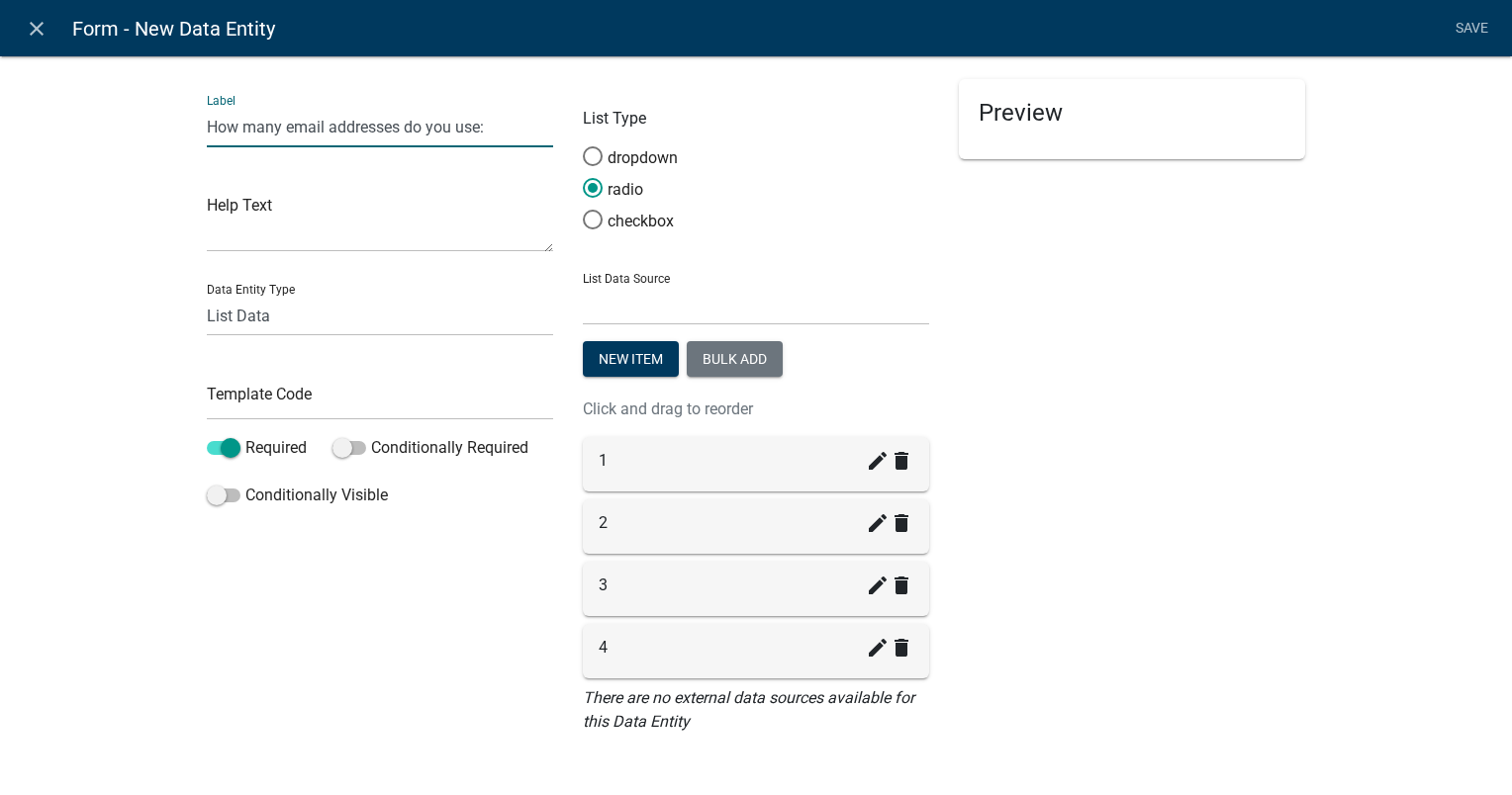
type input "How many email addresses do you use:"
click at [1005, 113] on h5 "Preview" at bounding box center [1131, 113] width 307 height 29
drag, startPoint x: 1421, startPoint y: 145, endPoint x: 1284, endPoint y: 341, distance: 239.1
click at [1420, 146] on div "Label How many email addresses do you use: Help Text Data Entity Type Free Form…" at bounding box center [756, 408] width 1512 height 769
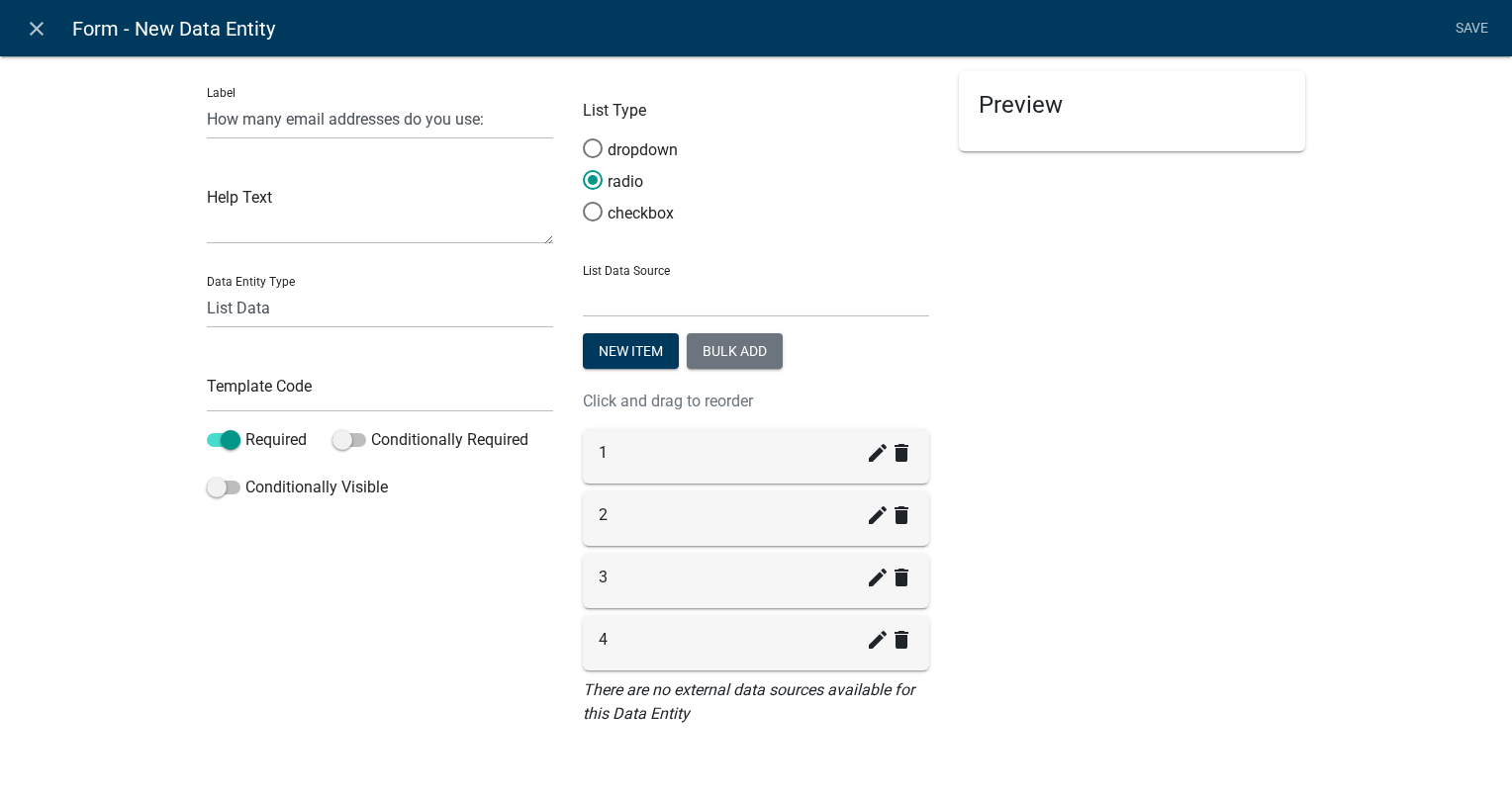
scroll to position [13, 0]
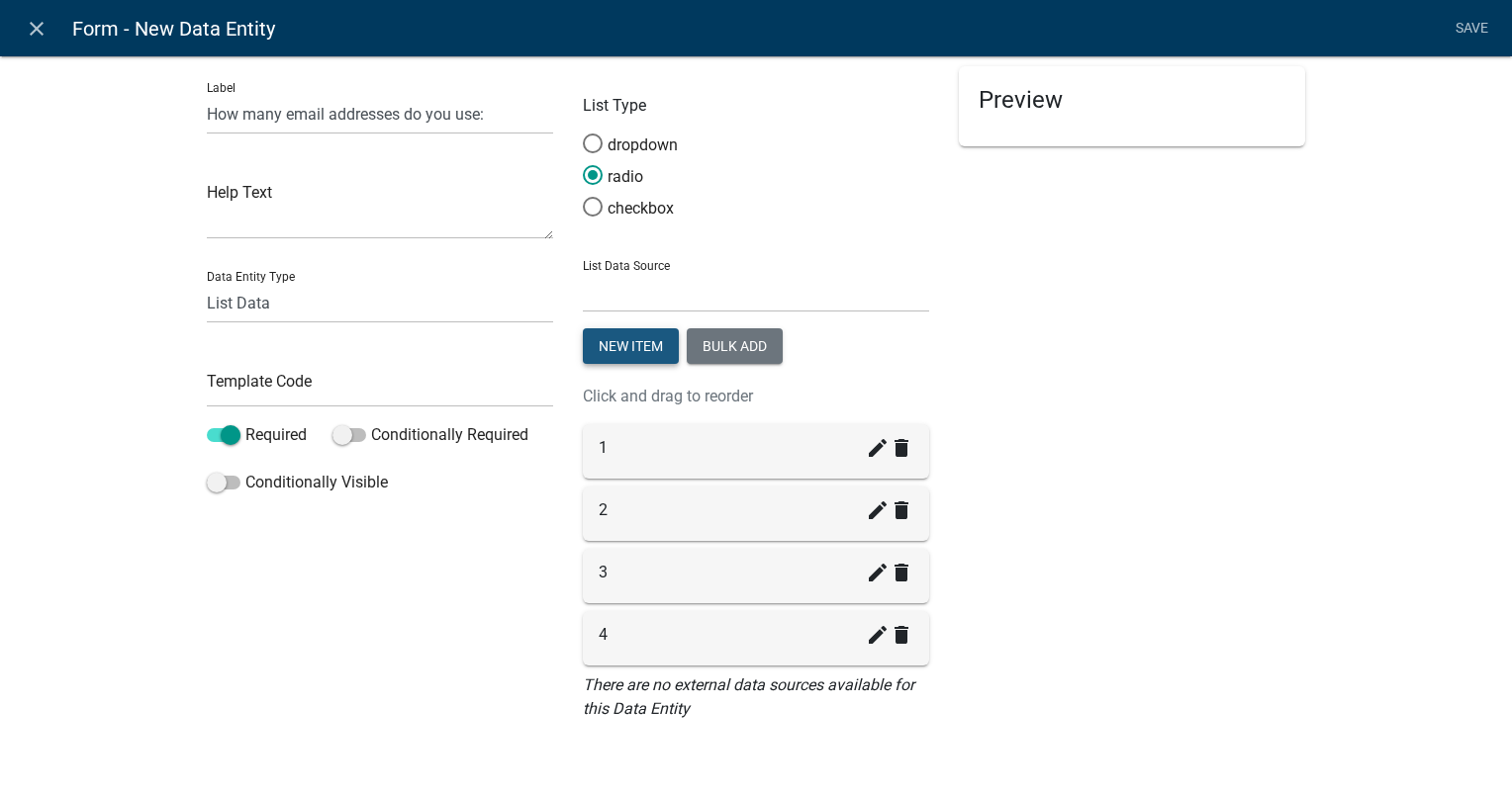
click at [617, 349] on button "New item" at bounding box center [630, 346] width 96 height 36
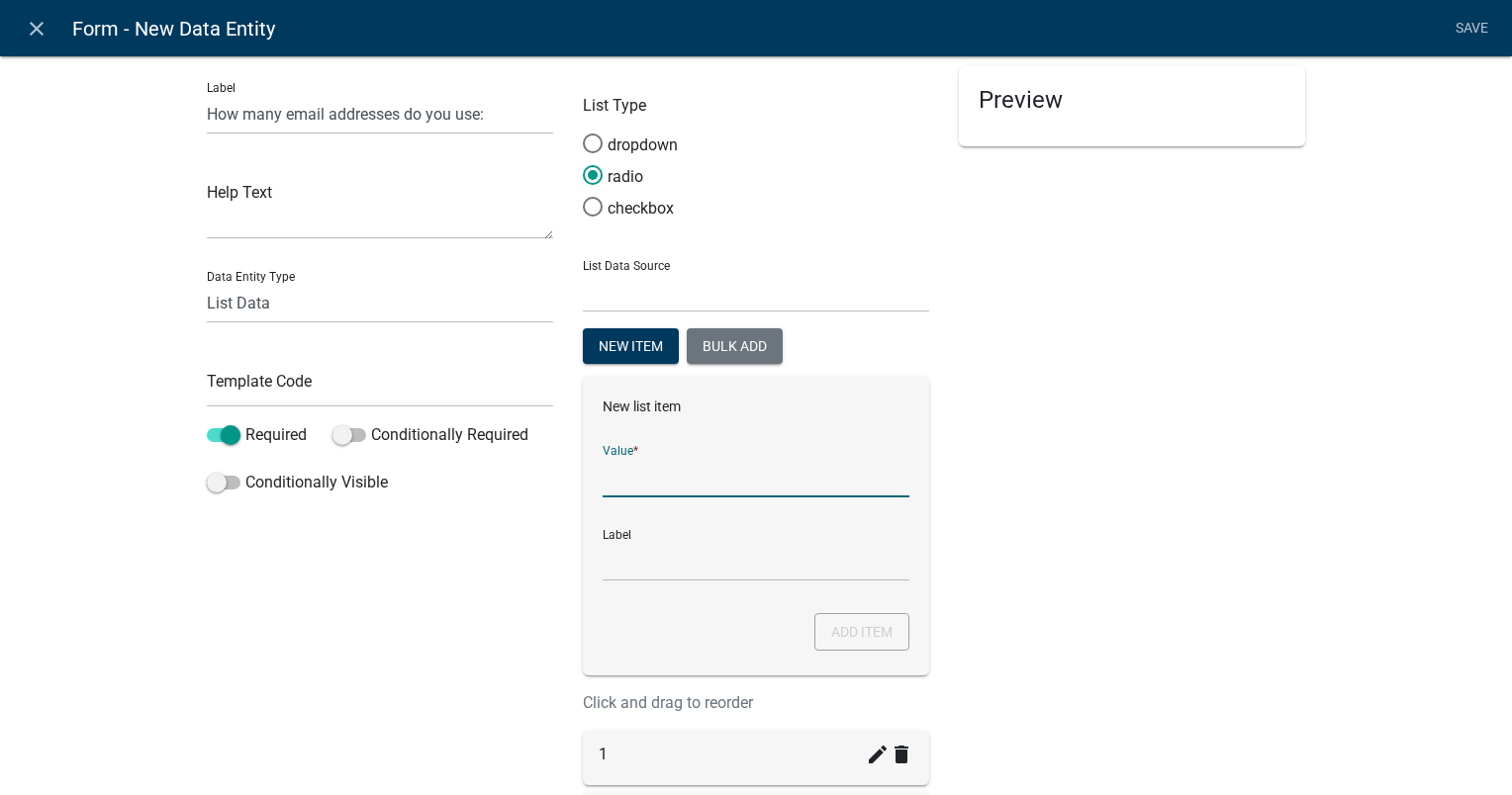
click at [629, 476] on input "List Data Source" at bounding box center [756, 477] width 307 height 41
type input "0"
click at [689, 565] on input "0" at bounding box center [756, 560] width 307 height 41
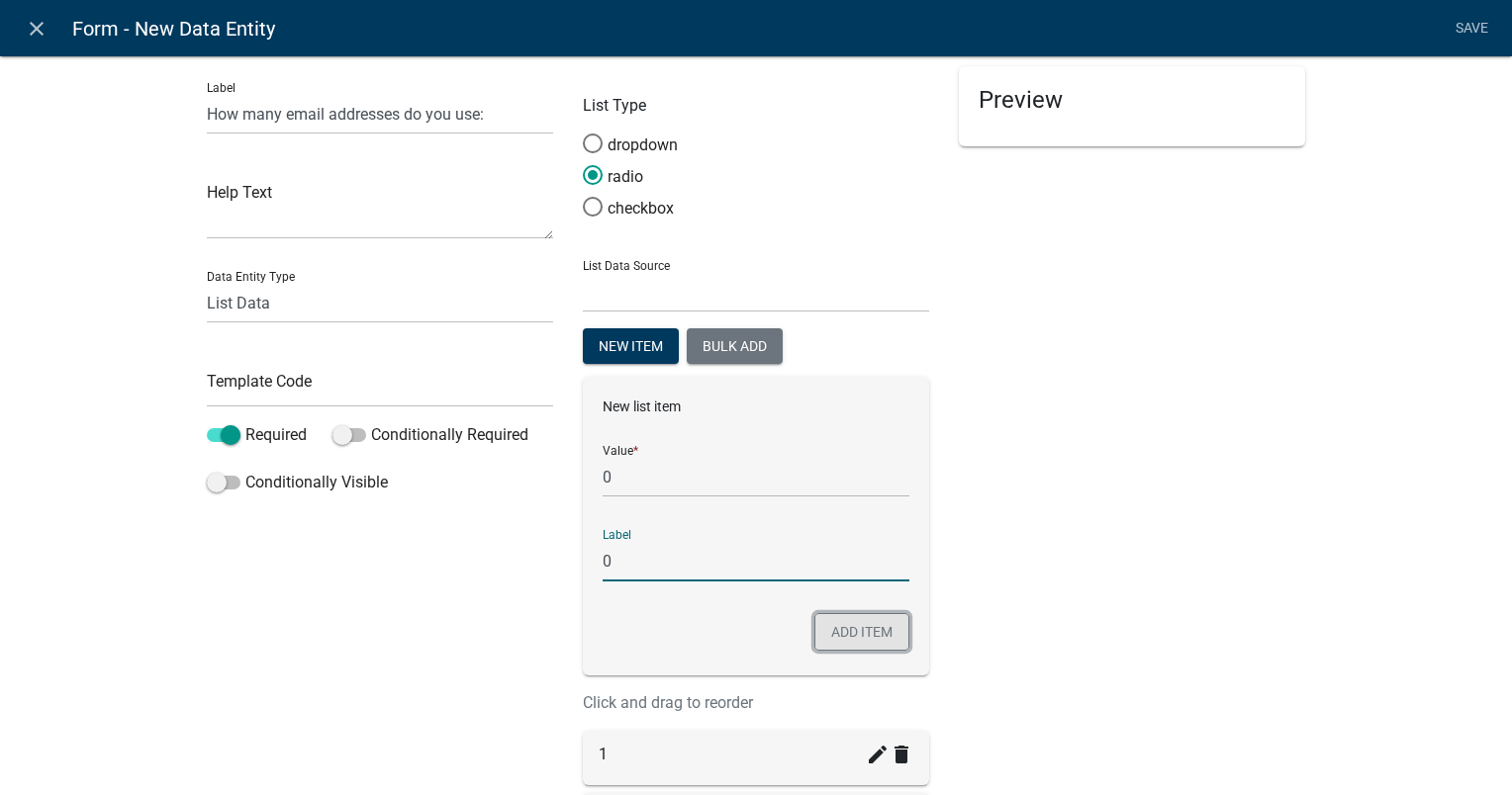
click at [868, 630] on button "Add item" at bounding box center [862, 632] width 95 height 38
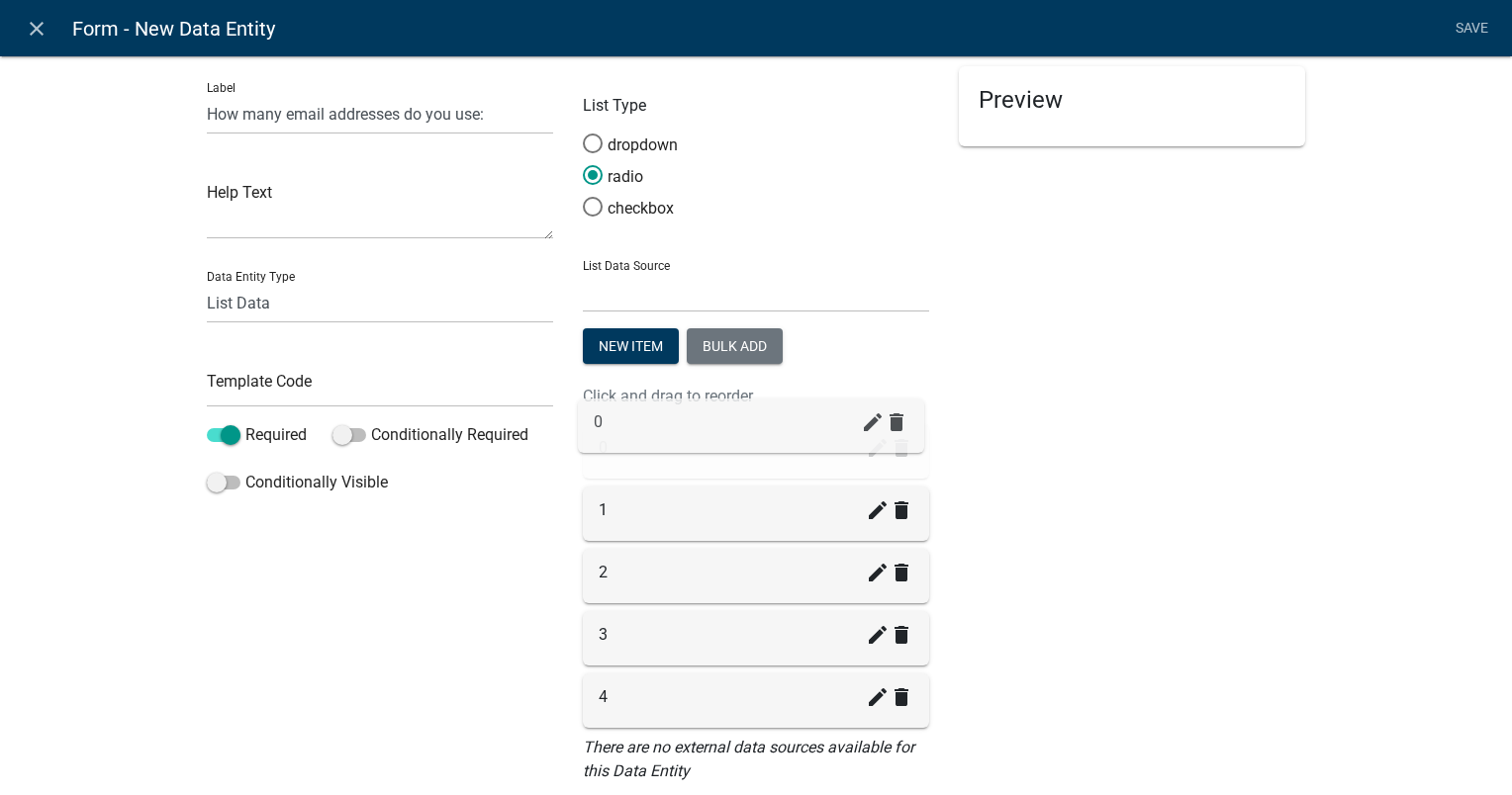
drag, startPoint x: 677, startPoint y: 707, endPoint x: 680, endPoint y: 432, distance: 275.0
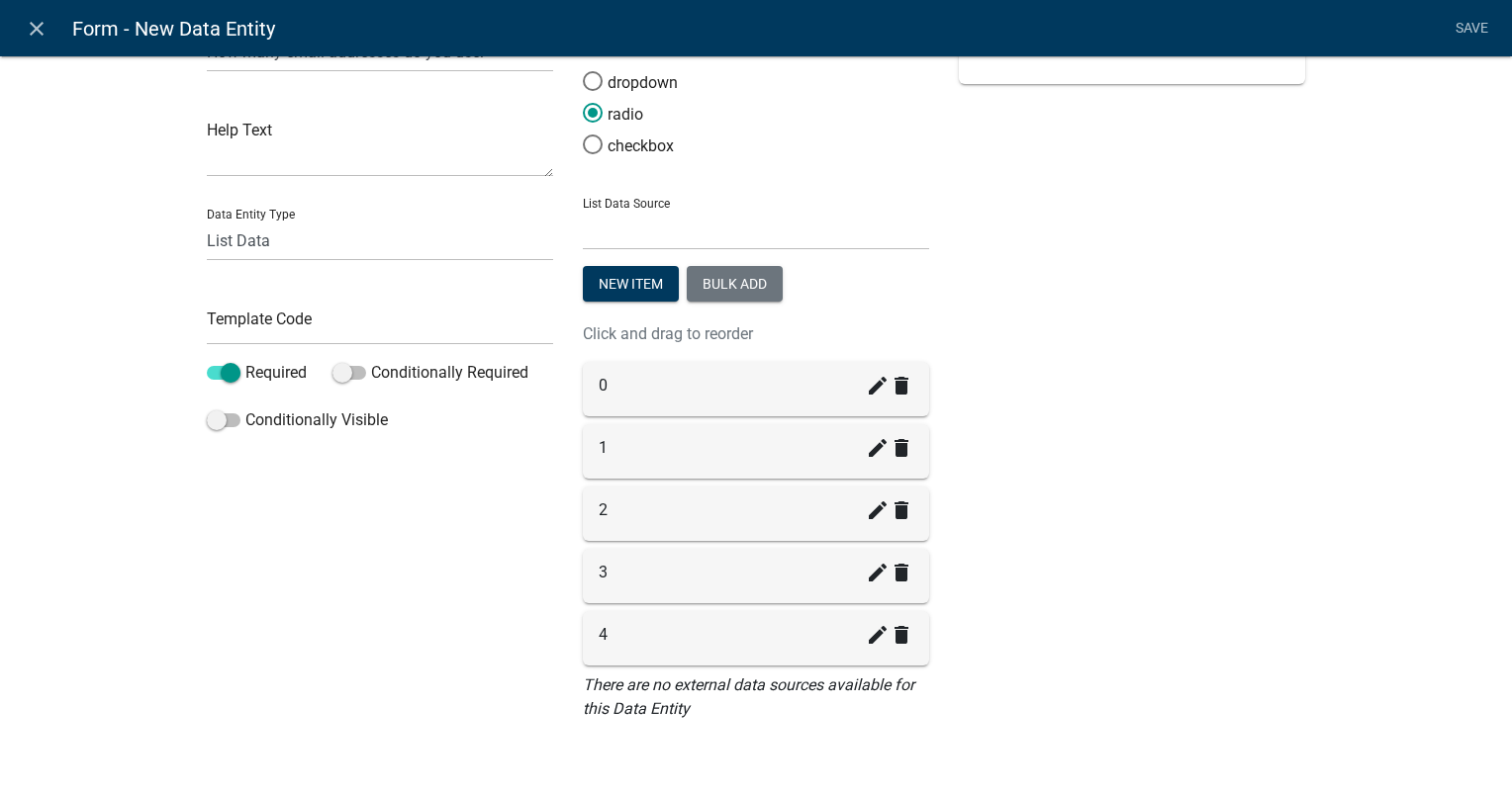
scroll to position [0, 0]
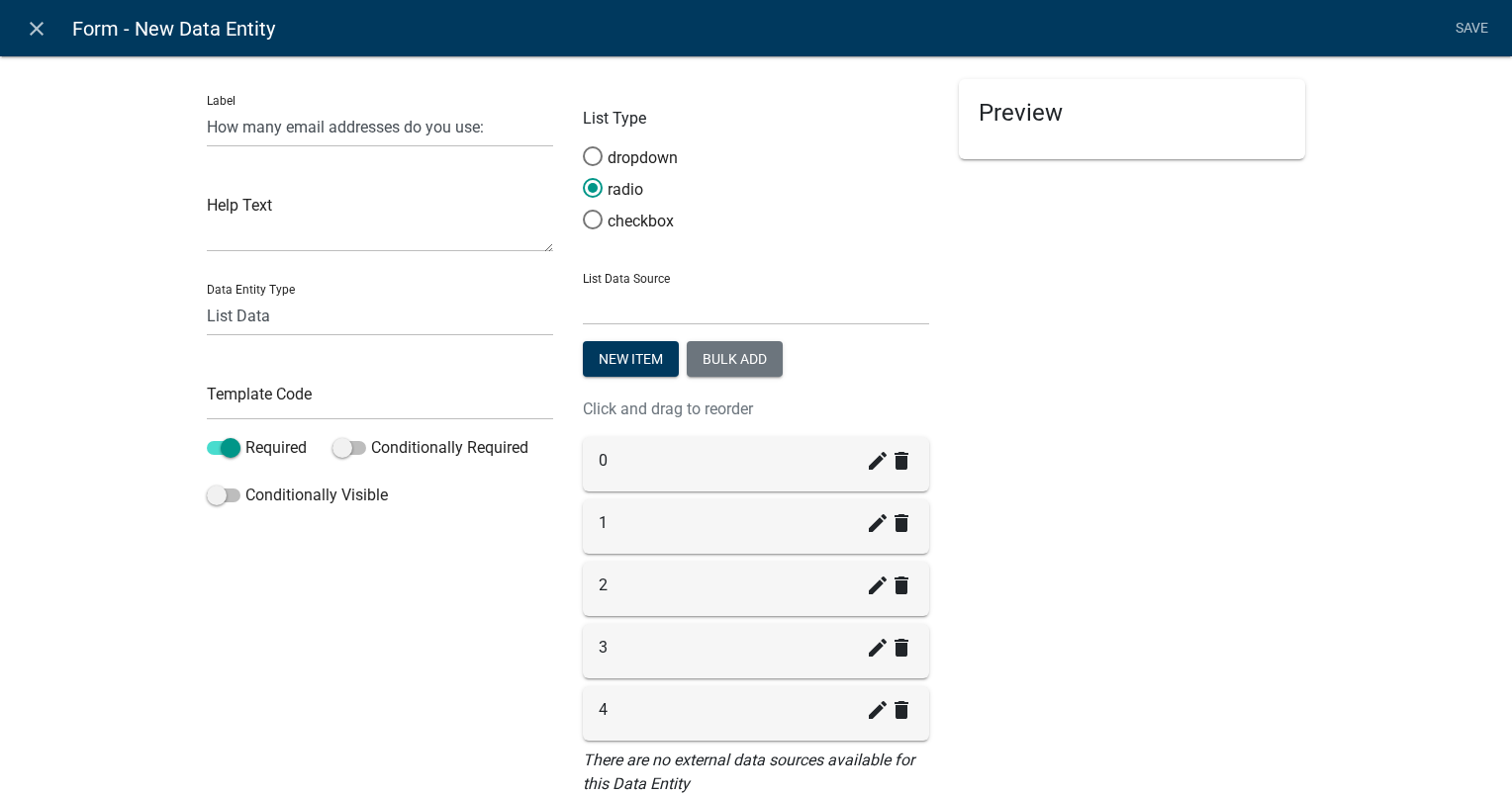
click at [1473, 40] on li "Save" at bounding box center [1471, 29] width 50 height 38
click at [1463, 28] on li "Save" at bounding box center [1471, 29] width 50 height 38
click at [1460, 28] on li "Save" at bounding box center [1471, 29] width 50 height 38
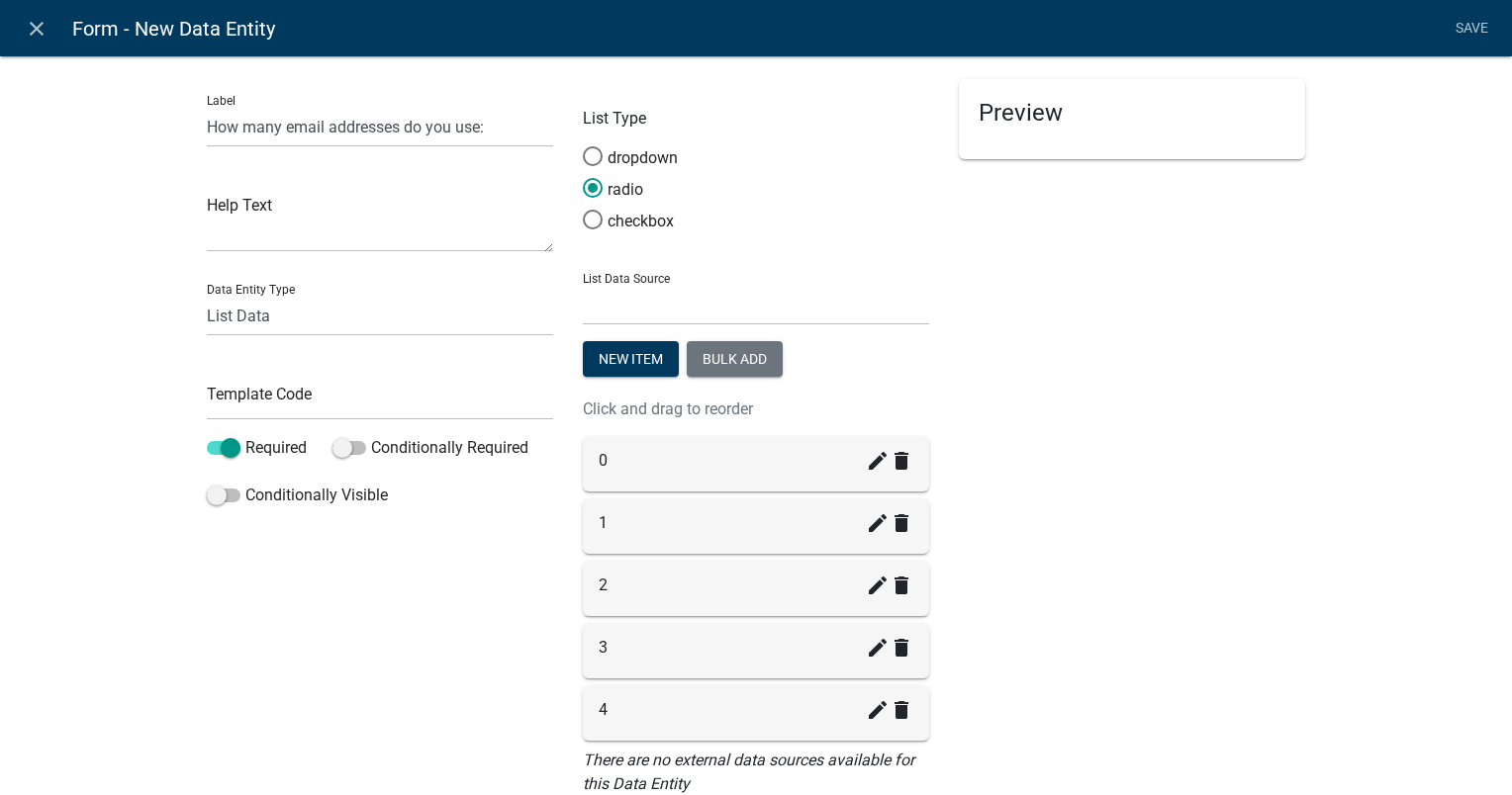
click at [1021, 120] on h5 "Preview" at bounding box center [1131, 113] width 307 height 29
click at [273, 395] on input "text" at bounding box center [380, 399] width 346 height 41
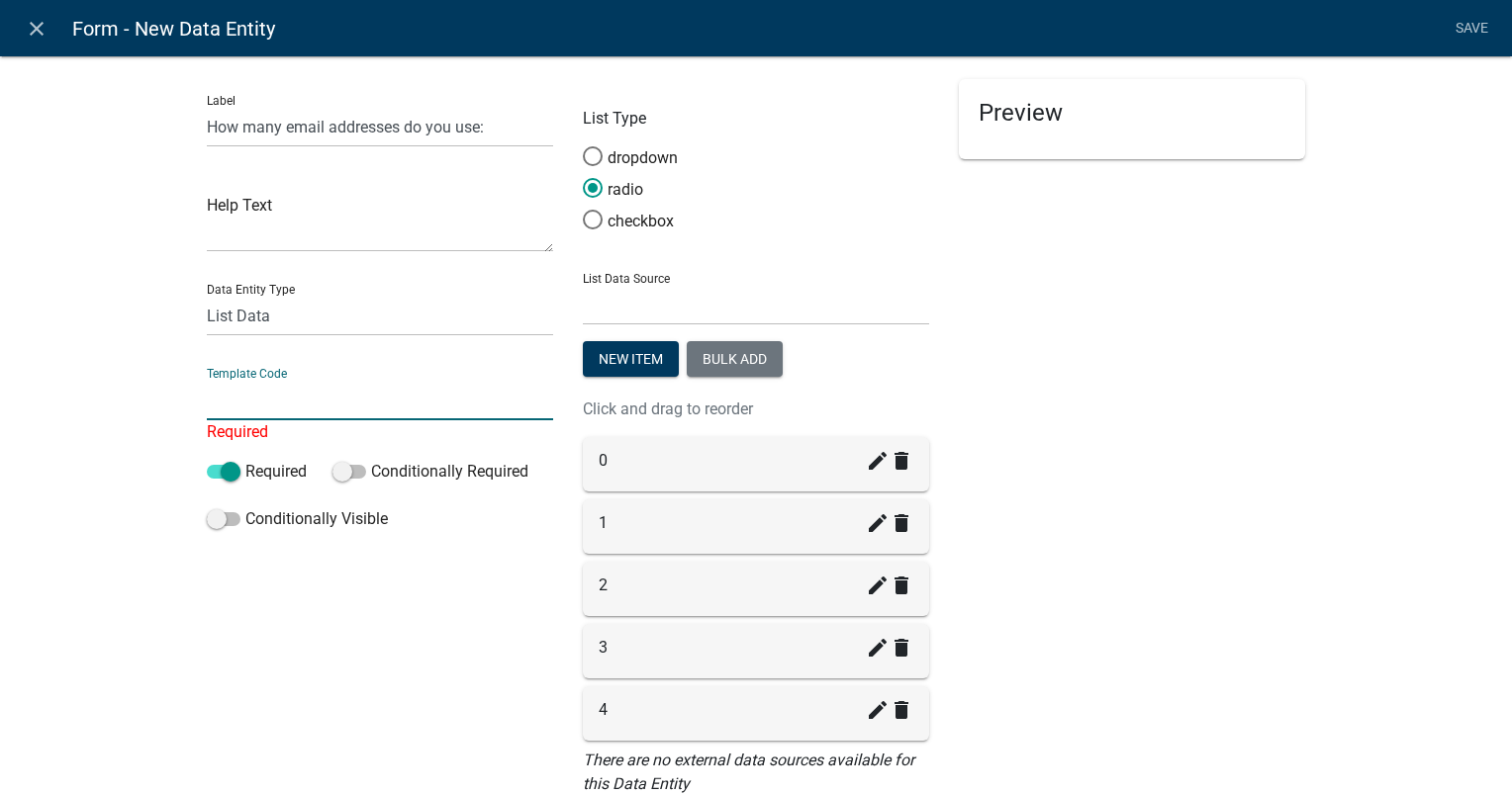
click at [252, 388] on input "text" at bounding box center [380, 399] width 346 height 41
click at [273, 411] on input "text" at bounding box center [380, 399] width 346 height 41
type input "N"
click at [248, 375] on div "Template Code Required" at bounding box center [380, 398] width 346 height 92
click at [244, 418] on input "text" at bounding box center [380, 399] width 346 height 41
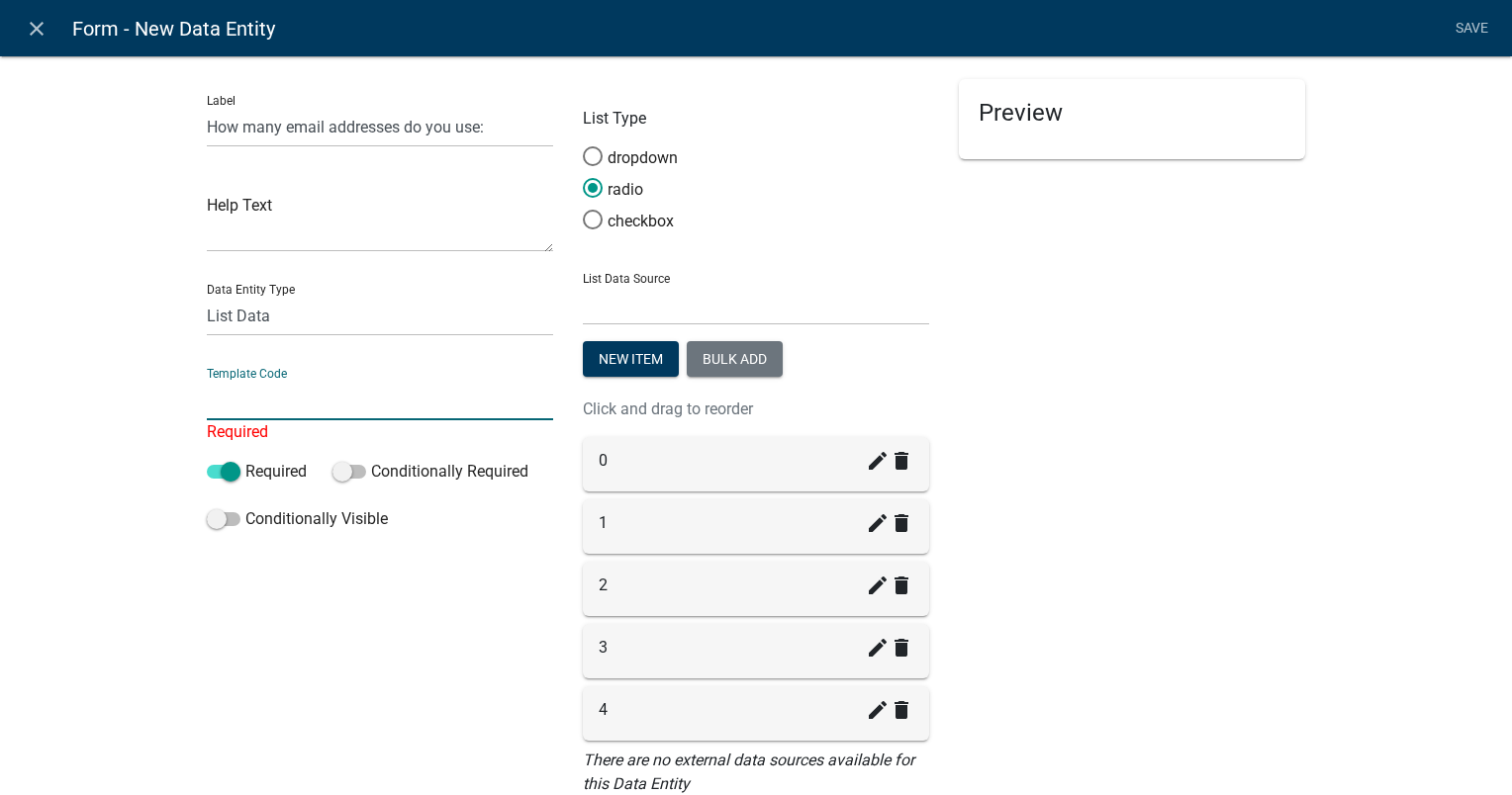
type input "#"
type input "e"
type input "n"
type input "t"
click at [272, 394] on input "text" at bounding box center [380, 399] width 346 height 41
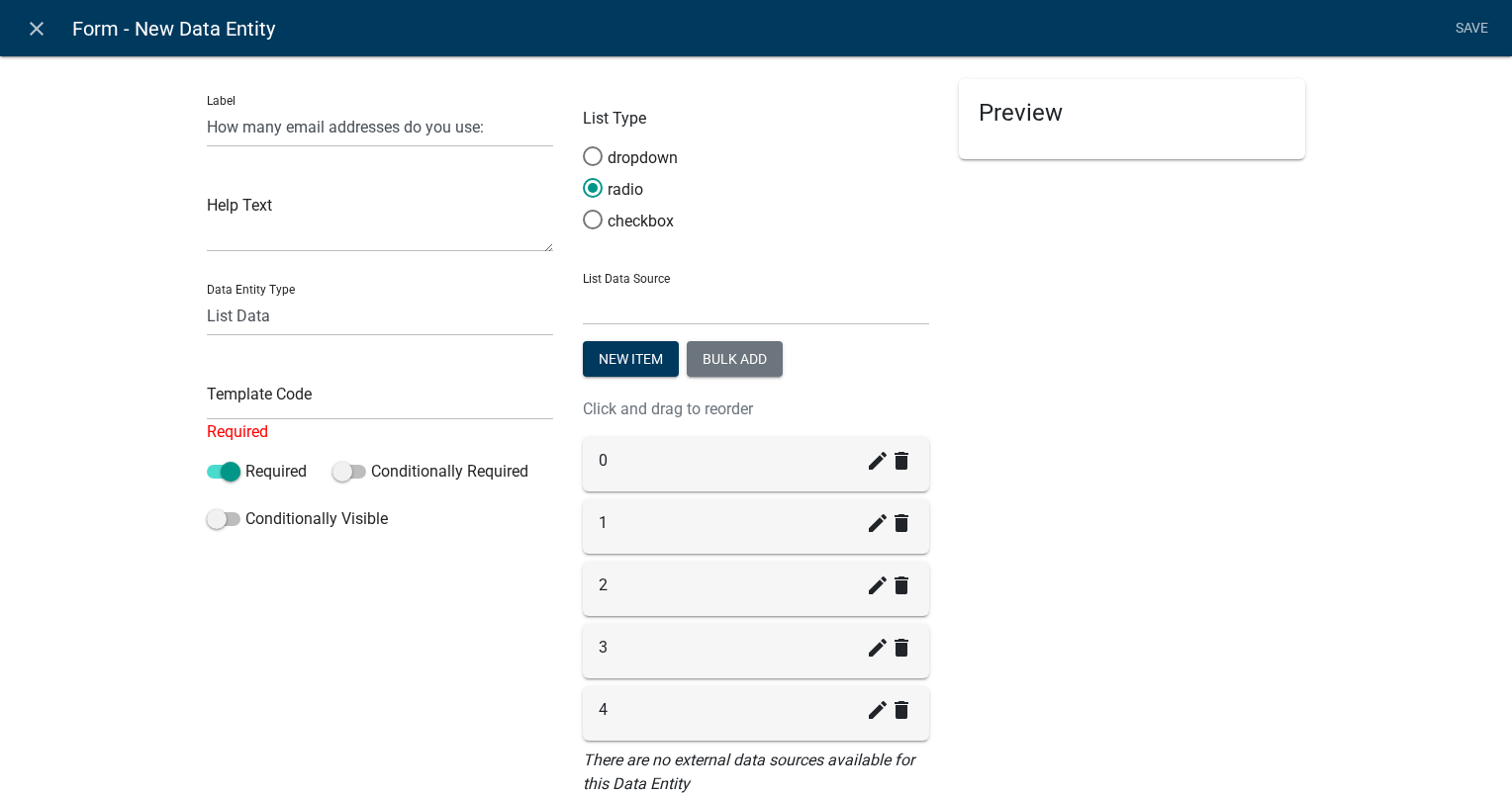
click at [230, 372] on div "Template Code Required" at bounding box center [380, 398] width 346 height 92
click at [230, 387] on input "text" at bounding box center [380, 399] width 346 height 41
type input "l"
type input "d"
type input "v"
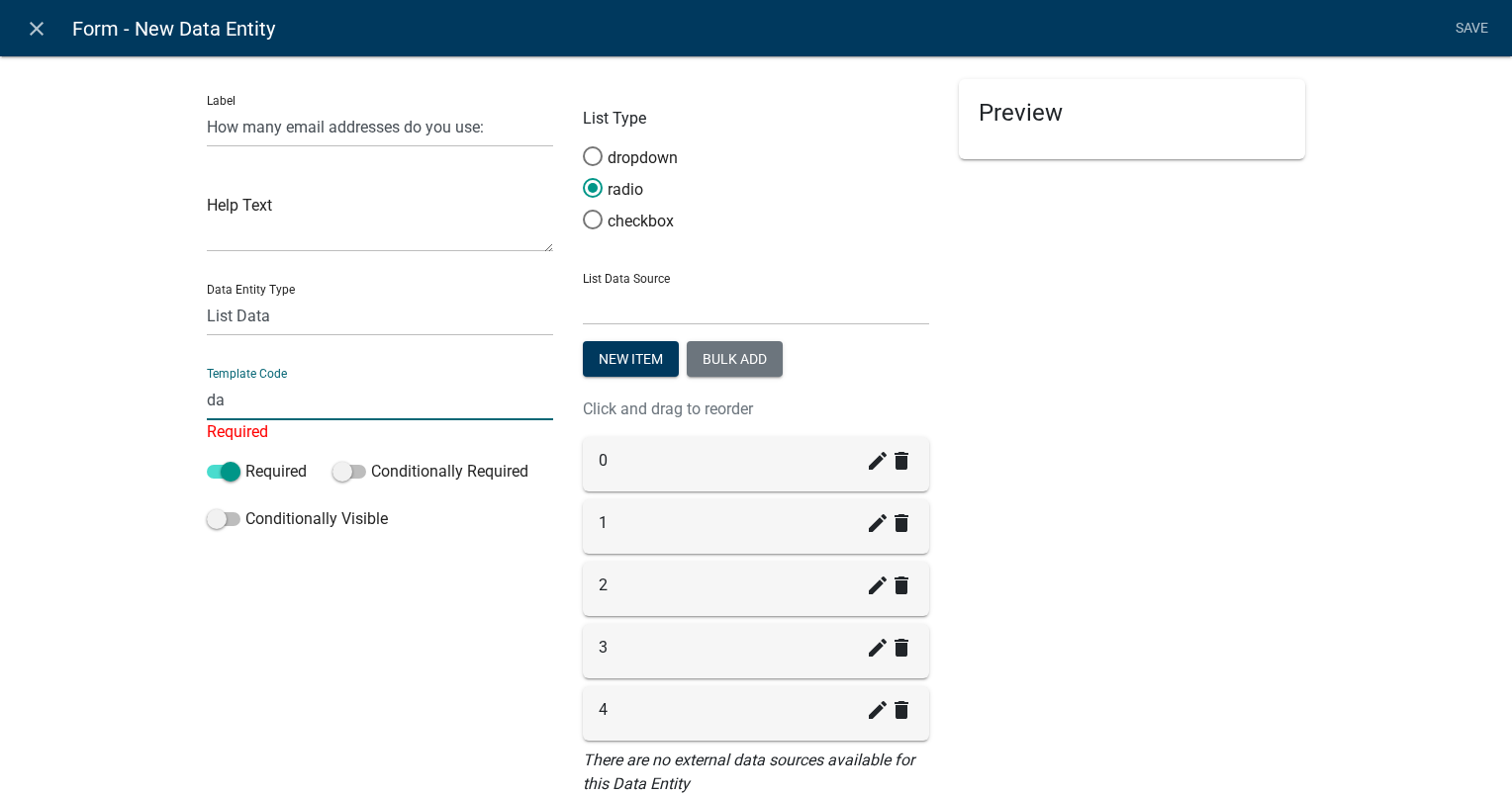
type input "d"
type input "Days"
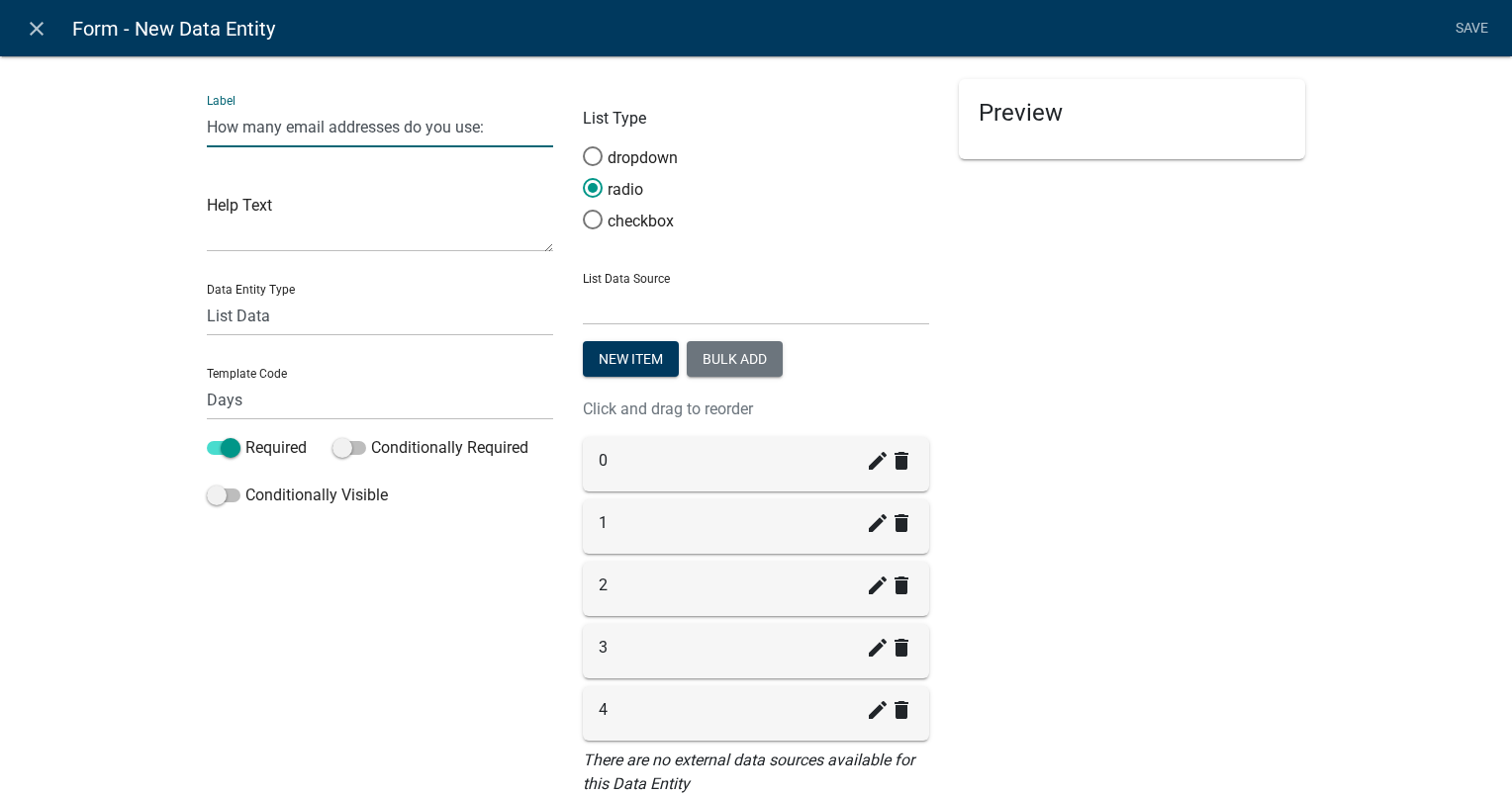
click at [257, 141] on input "How many email addresses do you use:" at bounding box center [380, 126] width 346 height 41
drag, startPoint x: 277, startPoint y: 124, endPoint x: 443, endPoint y: 129, distance: 166.1
click at [443, 129] on input "How many email addresses do you use:" at bounding box center [380, 126] width 346 height 41
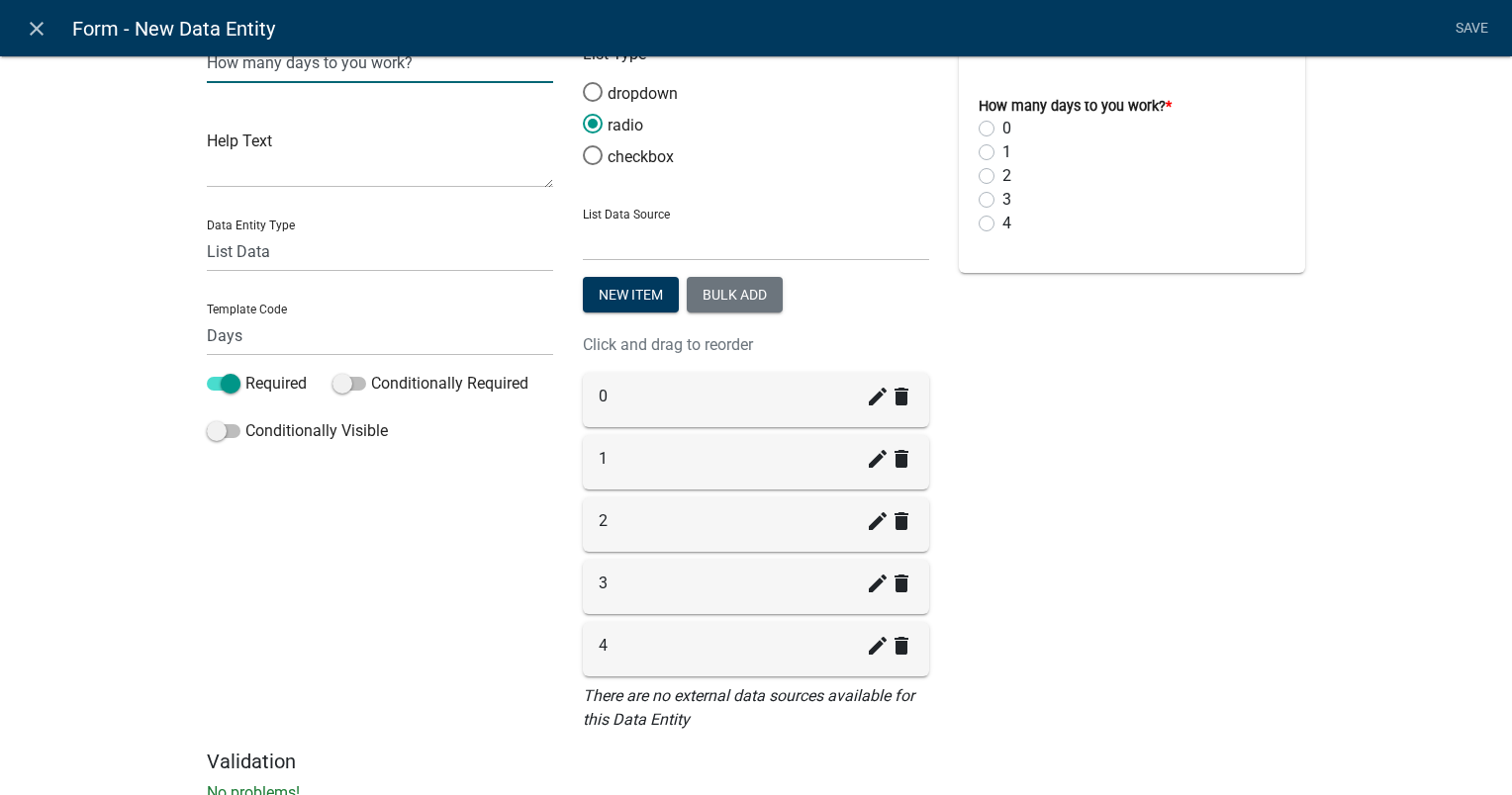
scroll to position [99, 0]
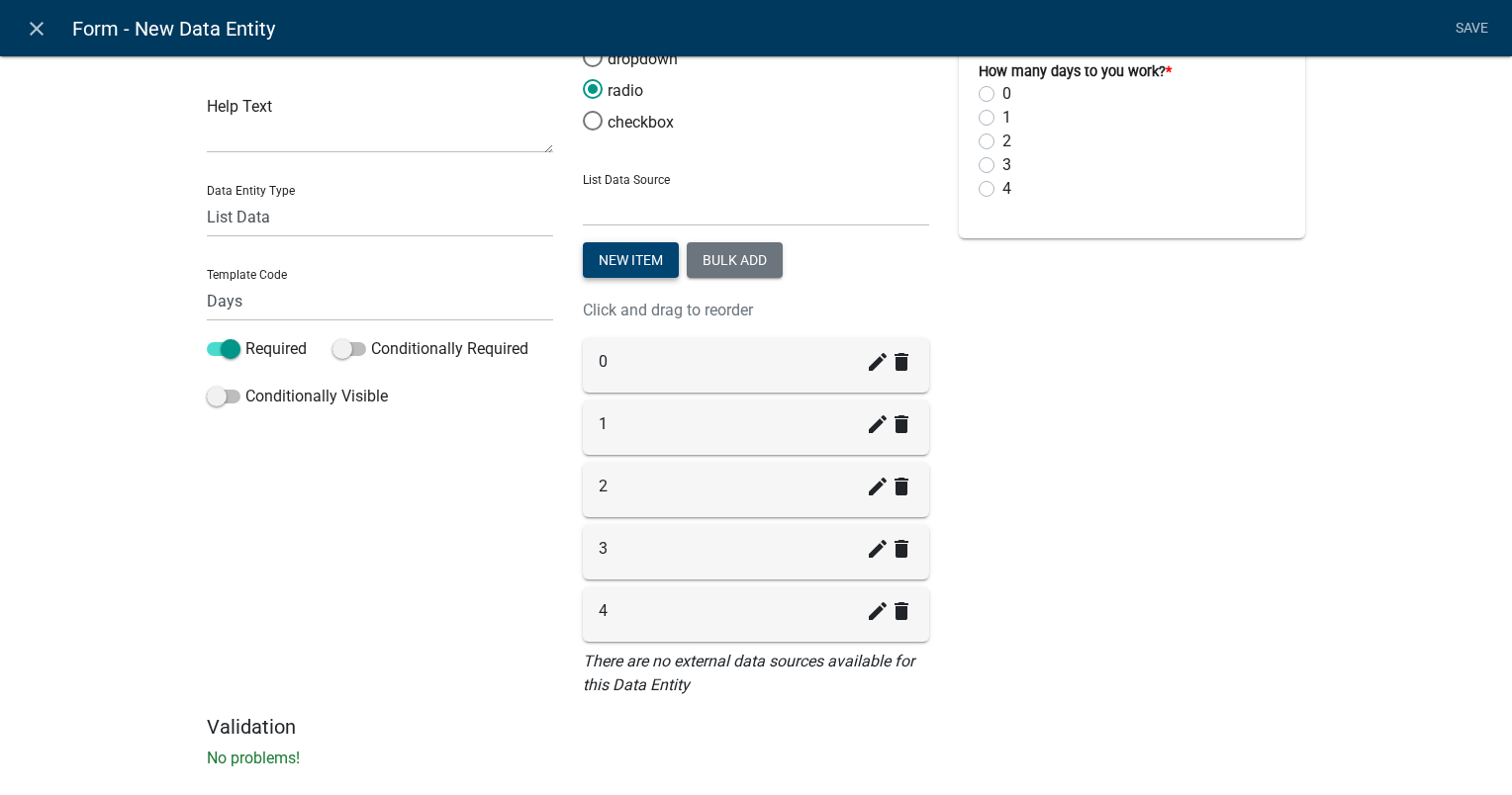
type input "How many days to you work?"
click at [609, 261] on button "New item" at bounding box center [630, 260] width 96 height 36
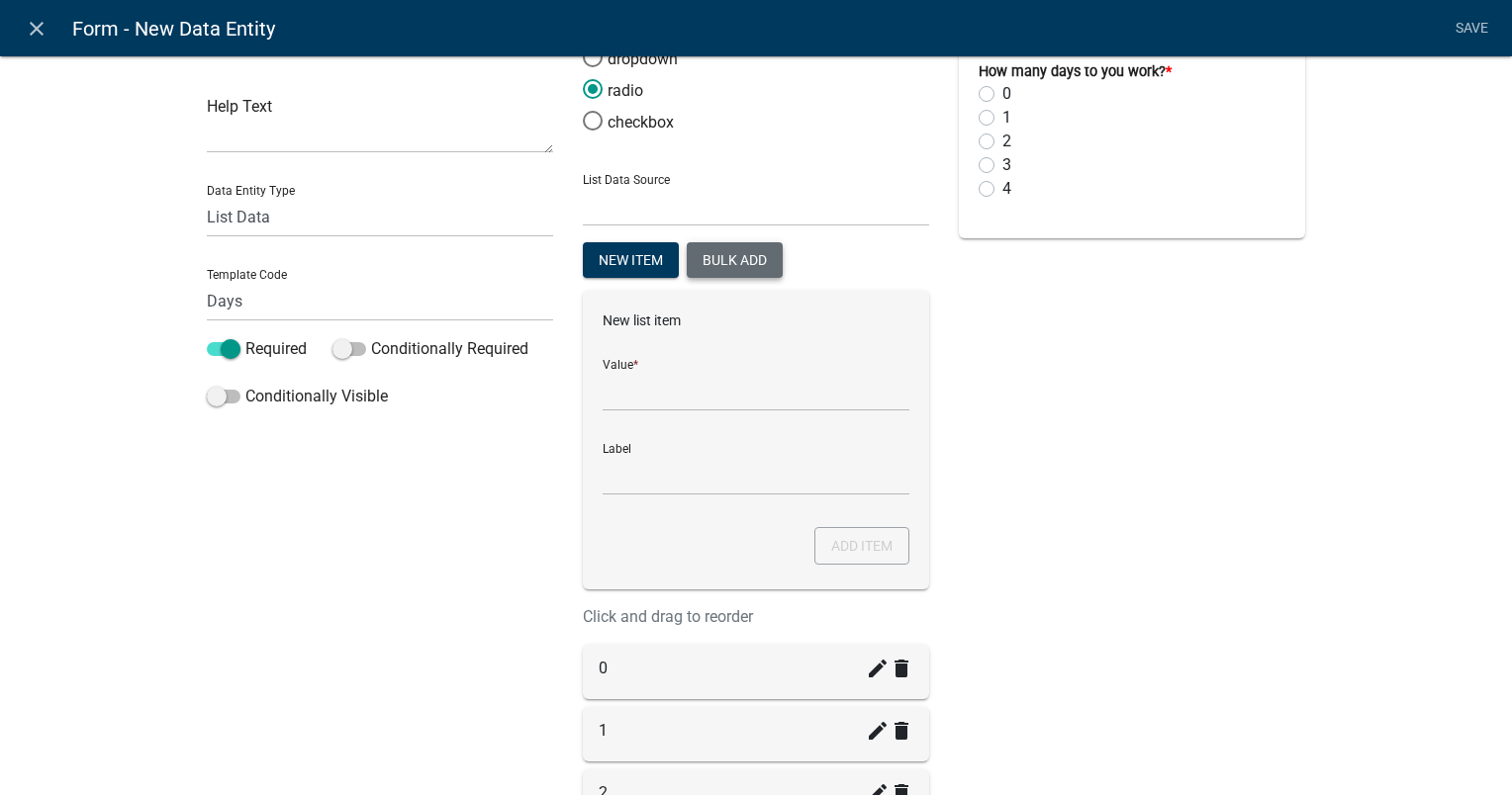
click at [718, 266] on button "Bulk add" at bounding box center [735, 260] width 96 height 36
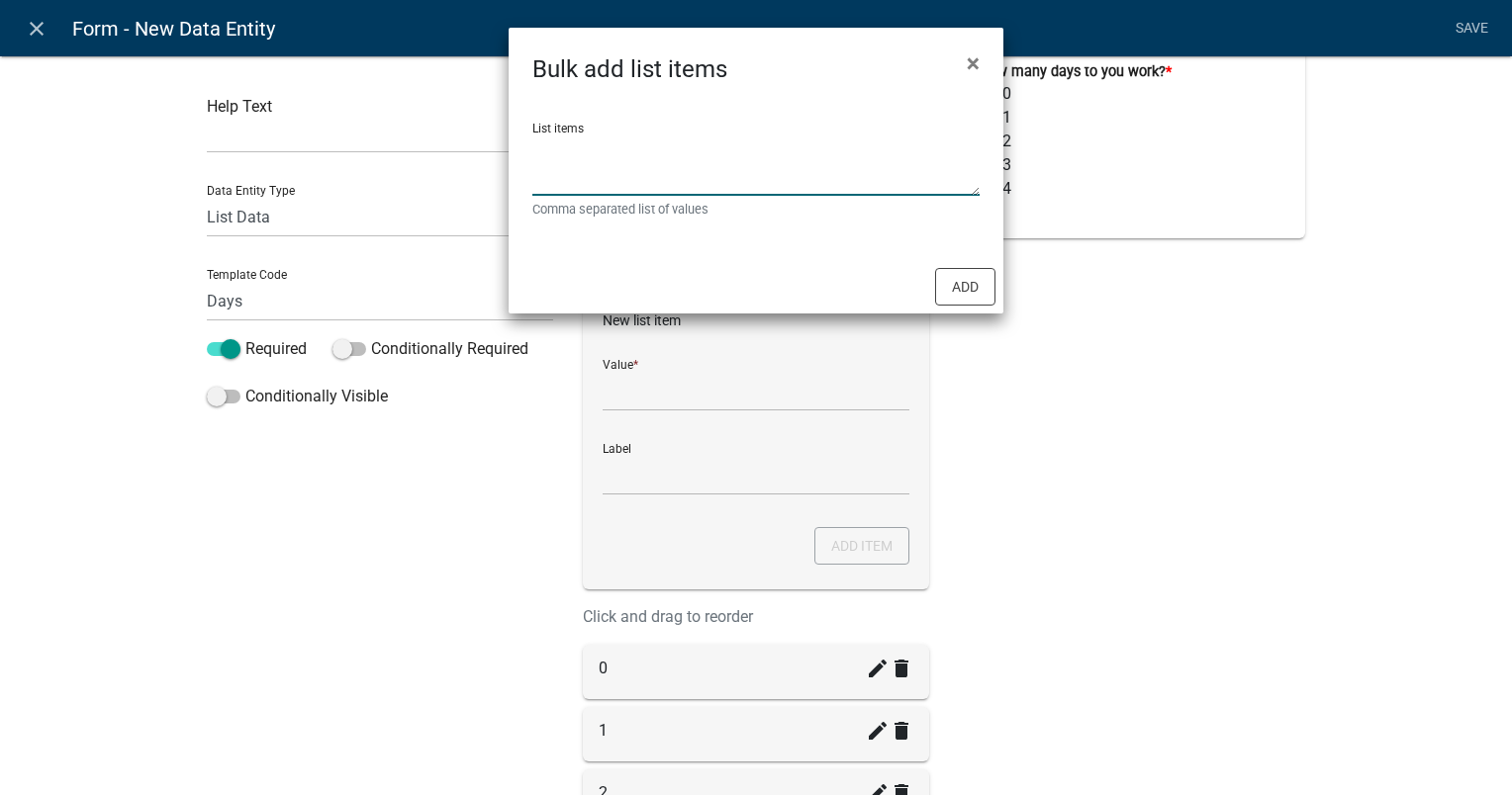
click at [566, 178] on textarea "List items" at bounding box center [756, 165] width 447 height 62
type textarea "5,6,7"
click at [957, 291] on button "Add" at bounding box center [964, 287] width 61 height 38
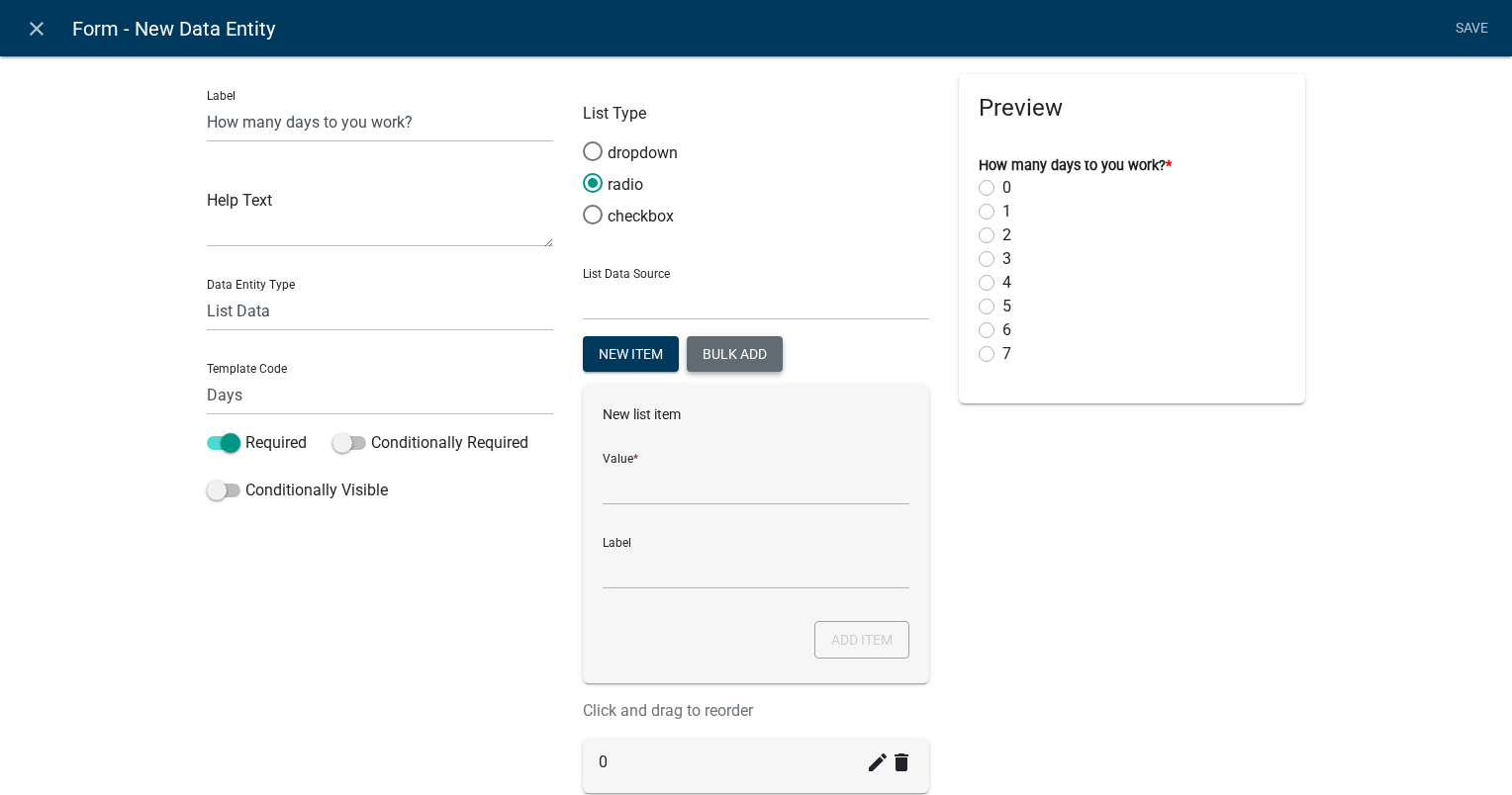
scroll to position [0, 0]
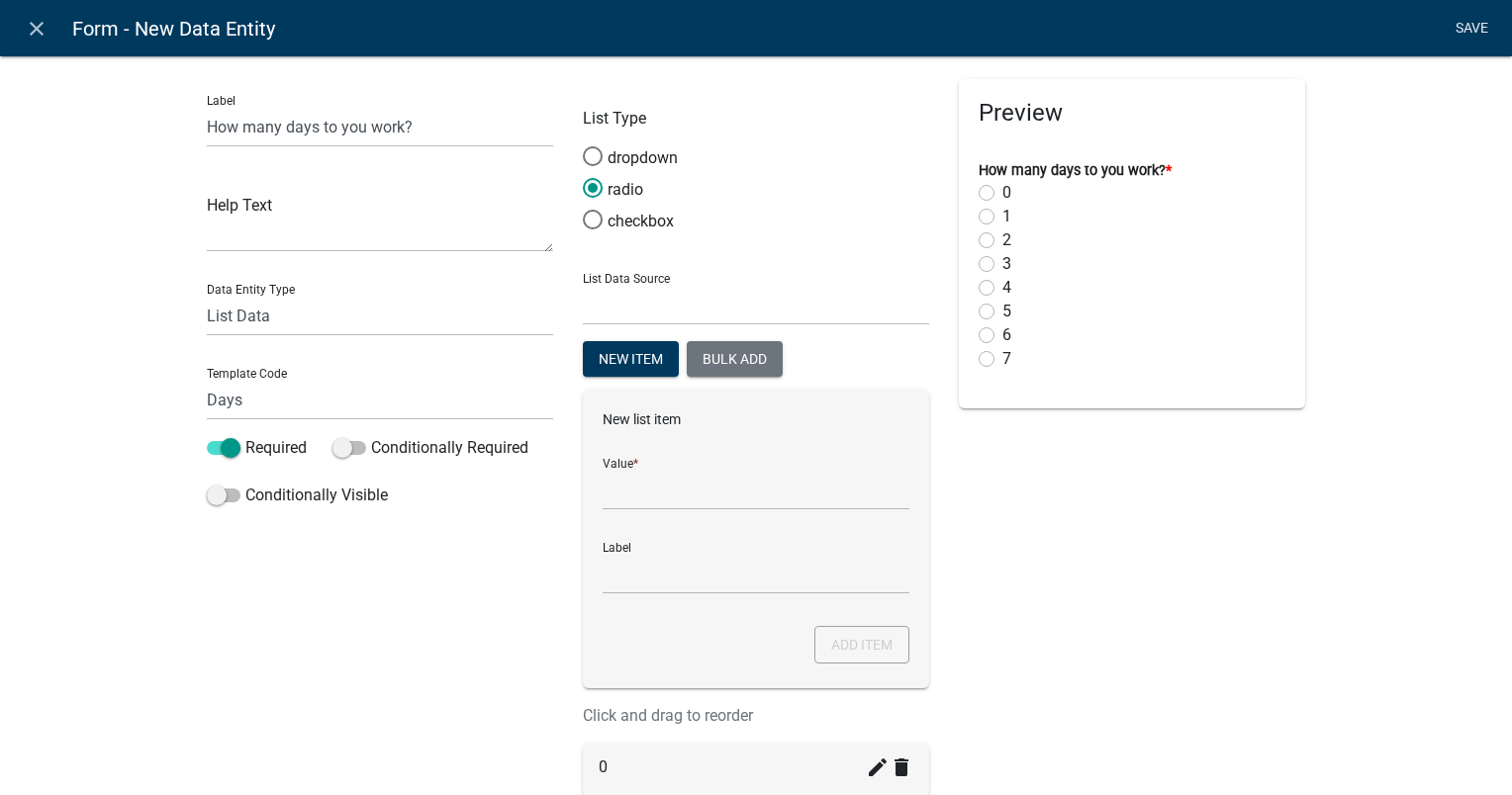
click at [1464, 27] on link "Save" at bounding box center [1471, 29] width 50 height 38
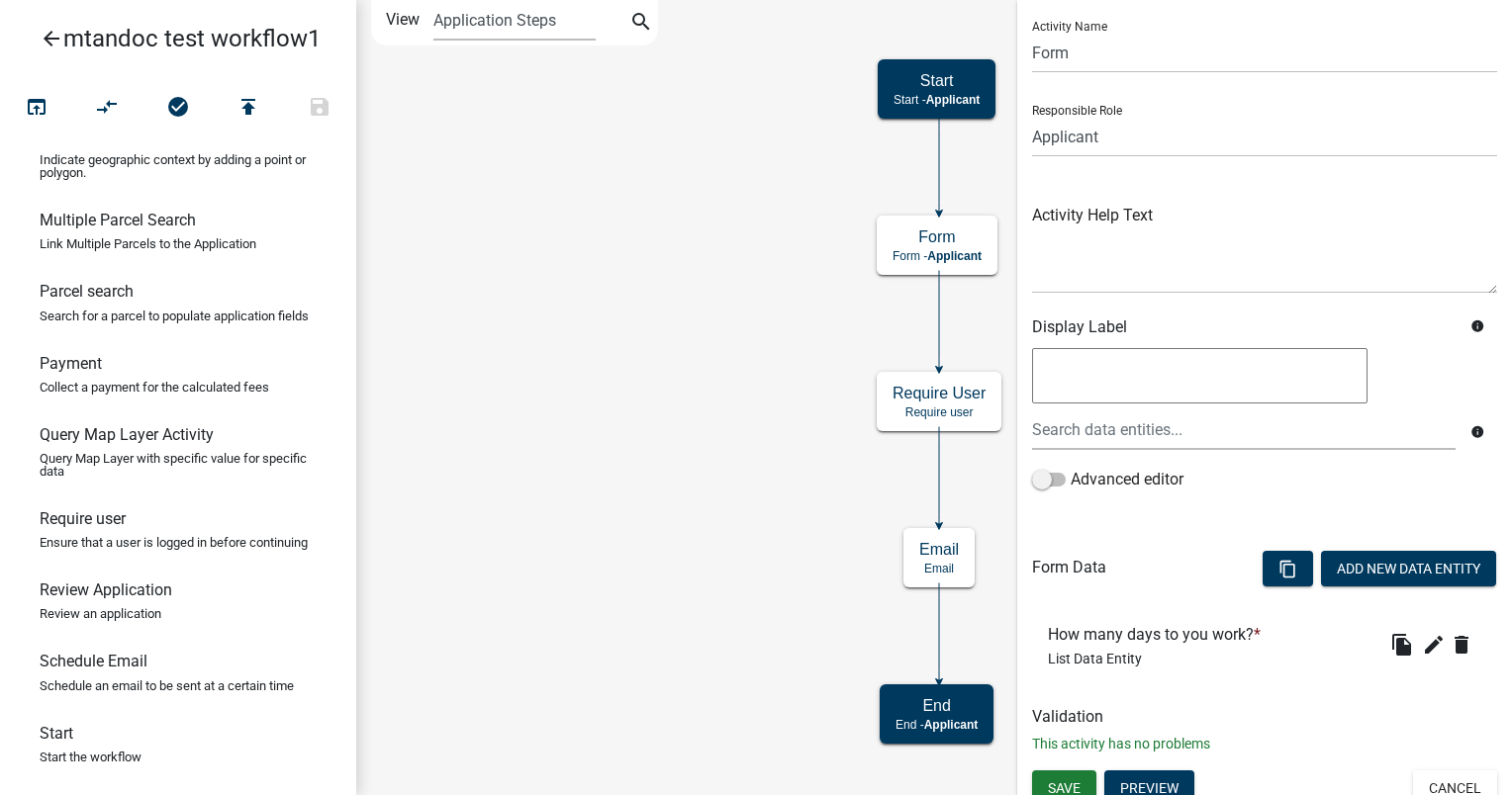
scroll to position [66, 0]
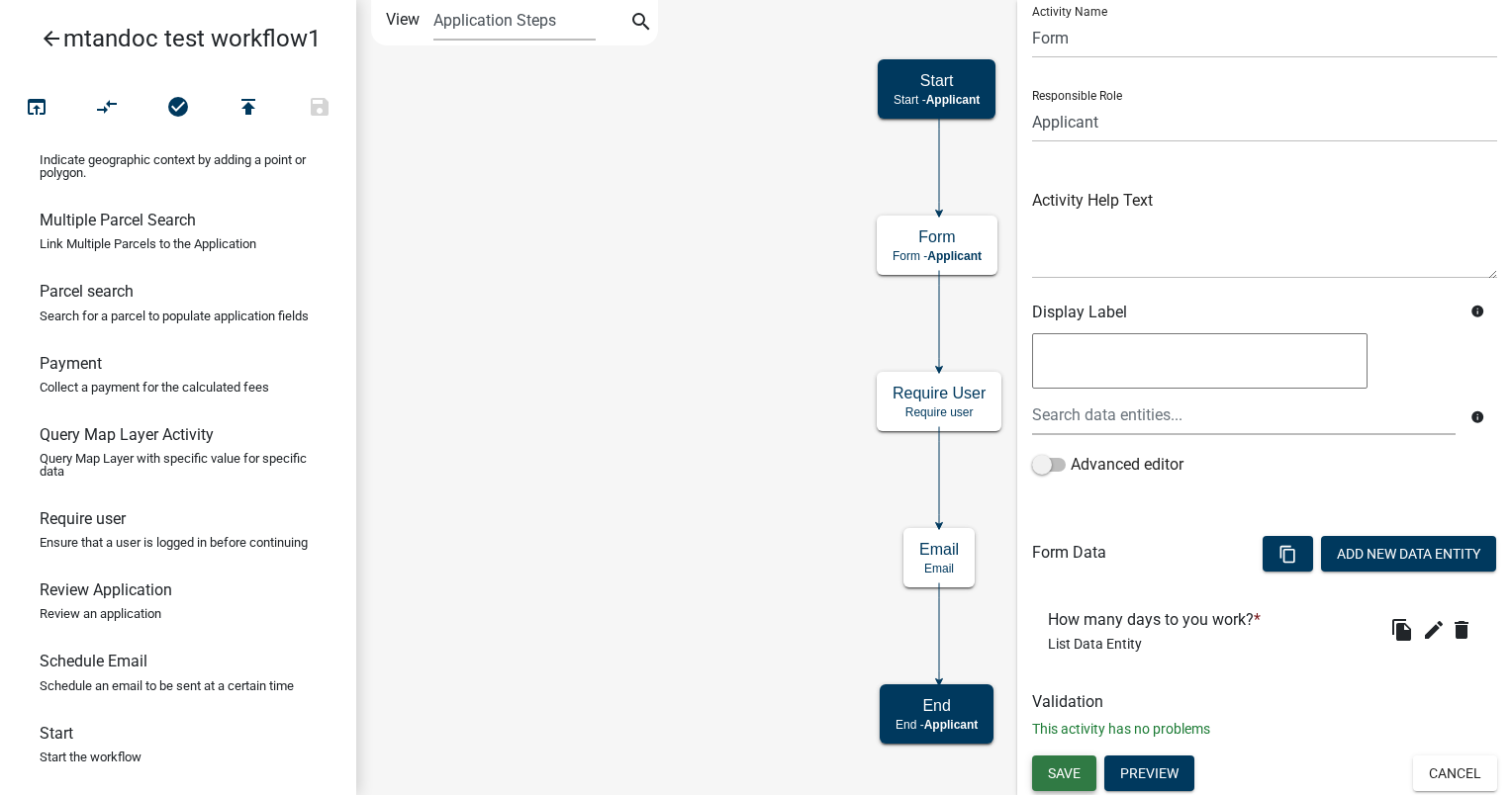
click at [1066, 775] on span "Save" at bounding box center [1064, 773] width 33 height 16
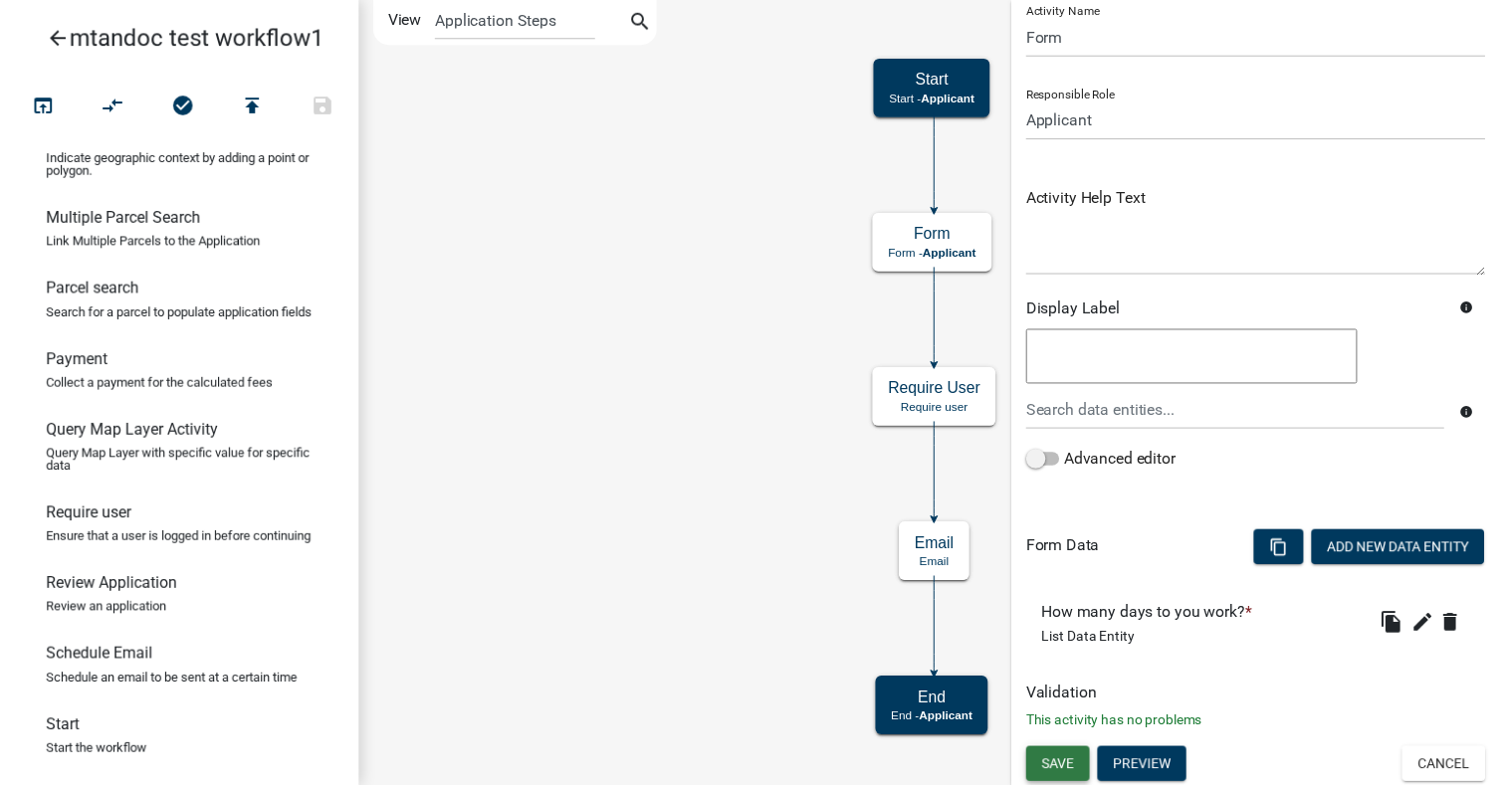
scroll to position [0, 0]
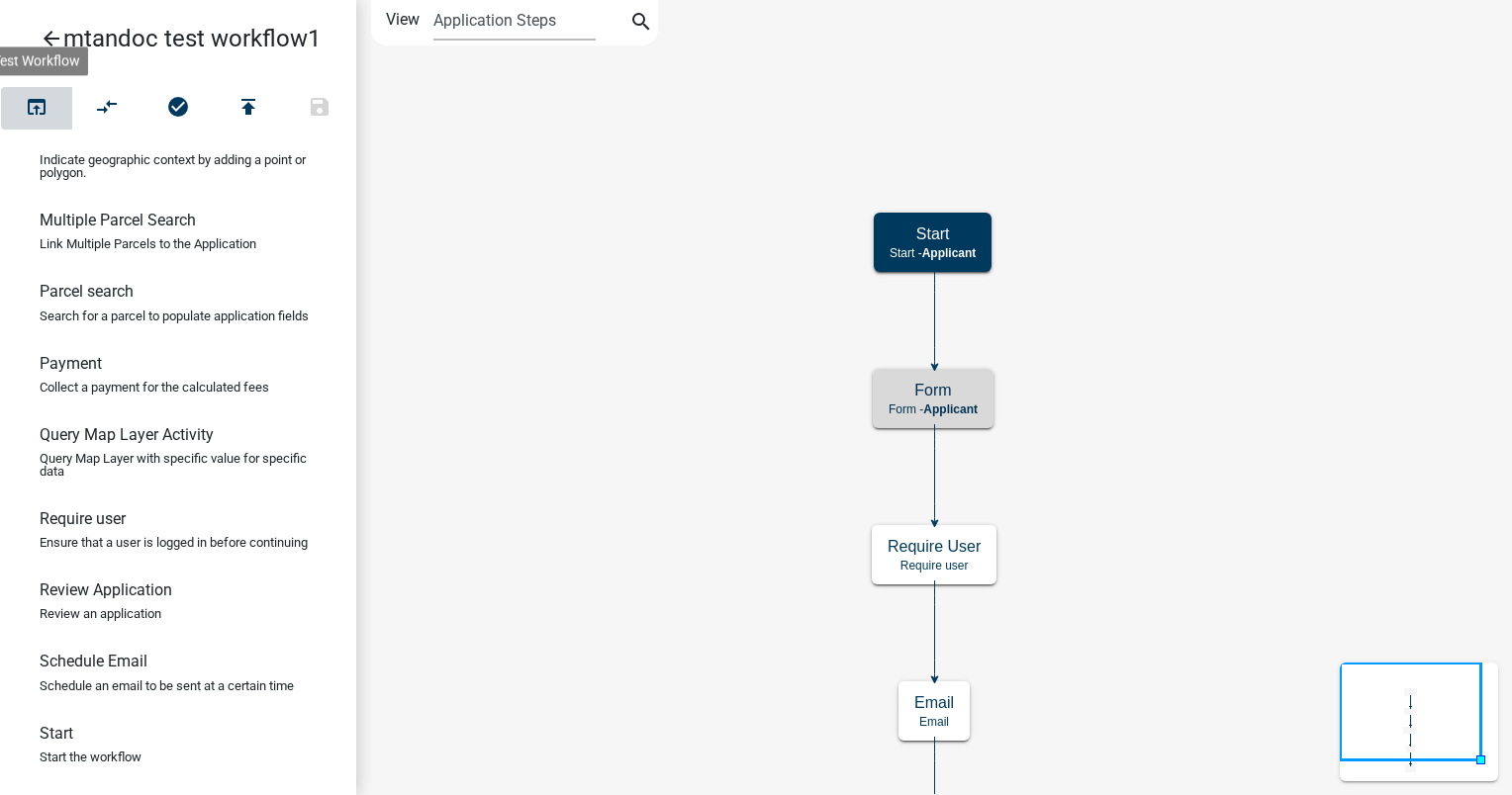
click at [40, 103] on icon "open_in_browser" at bounding box center [37, 109] width 24 height 28
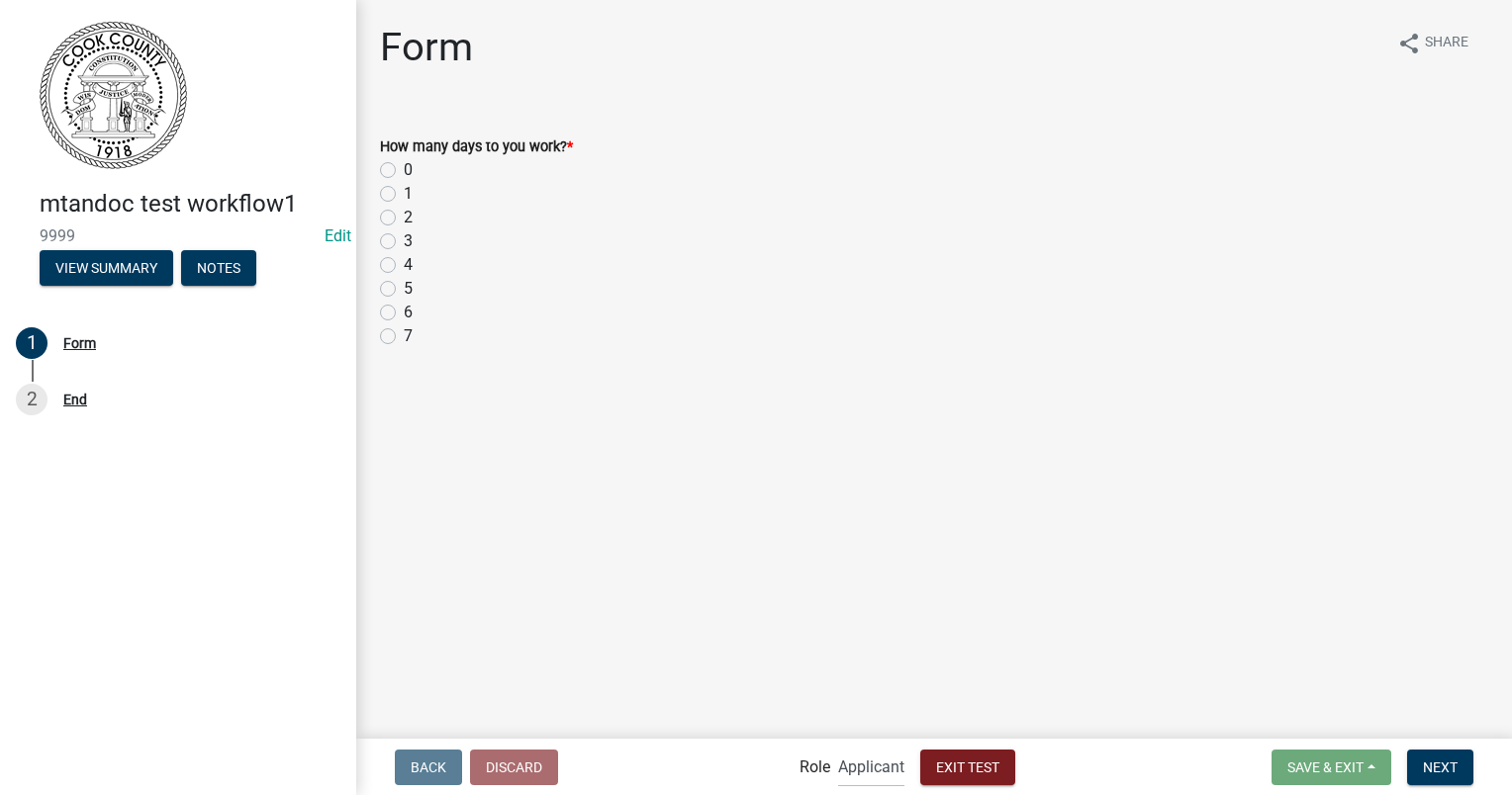
click at [404, 332] on label "7" at bounding box center [408, 336] width 9 height 24
click at [404, 332] on input "7" at bounding box center [410, 330] width 13 height 13
radio input "true"
click at [1425, 770] on span "Next" at bounding box center [1439, 766] width 35 height 16
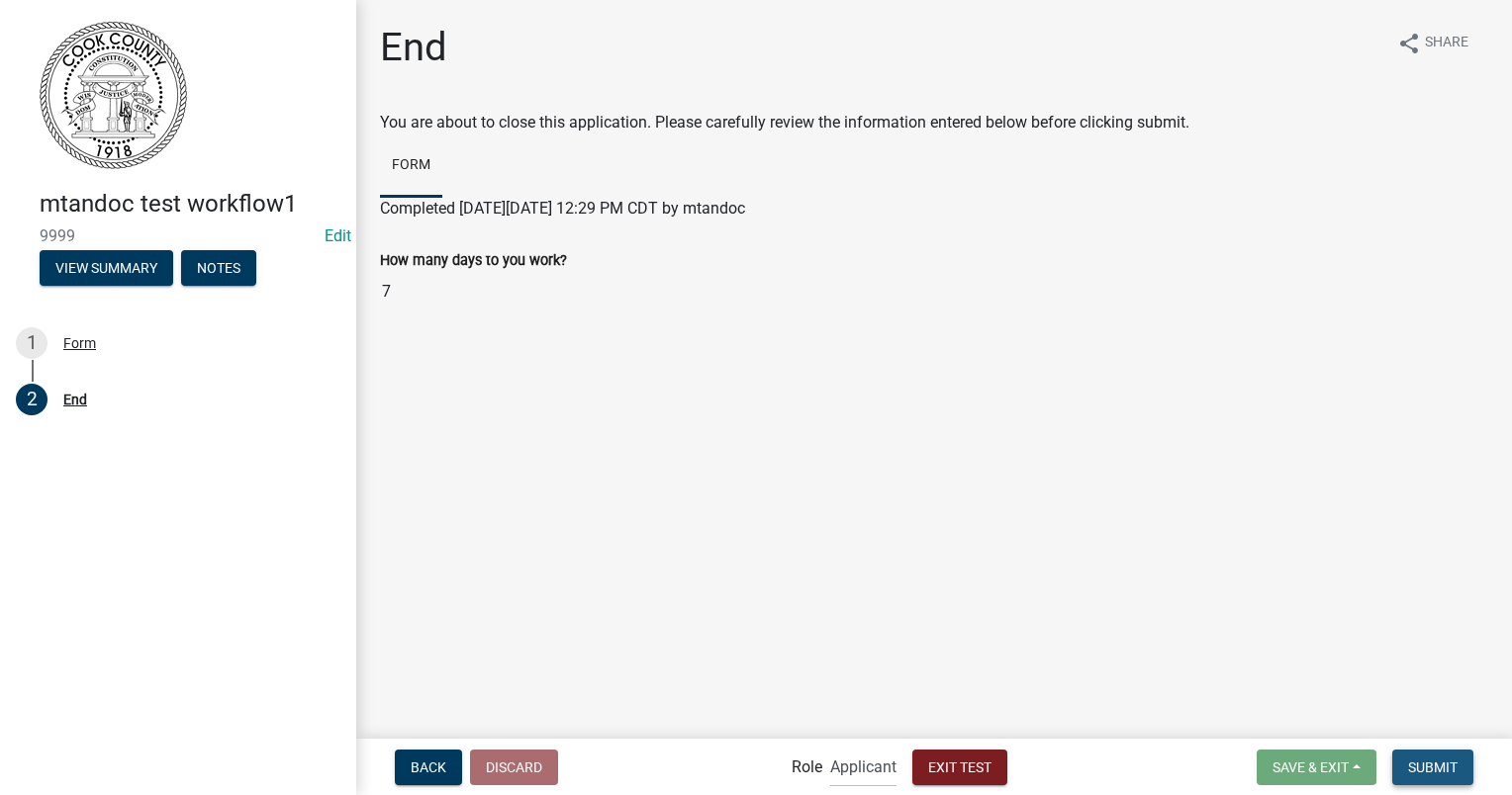
click at [1436, 768] on span "Submit" at bounding box center [1432, 766] width 50 height 16
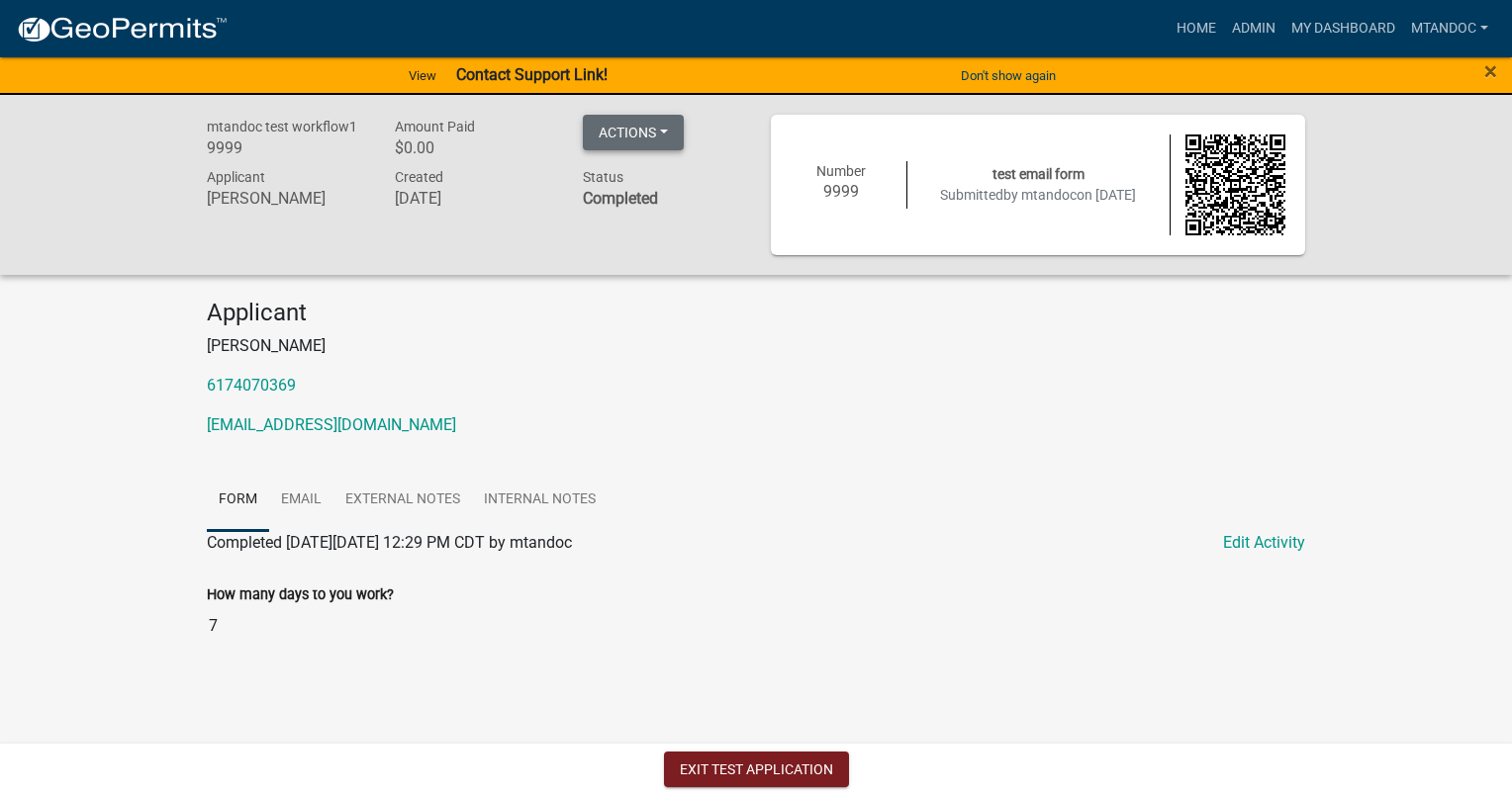
click at [671, 130] on button "Actions" at bounding box center [633, 132] width 101 height 36
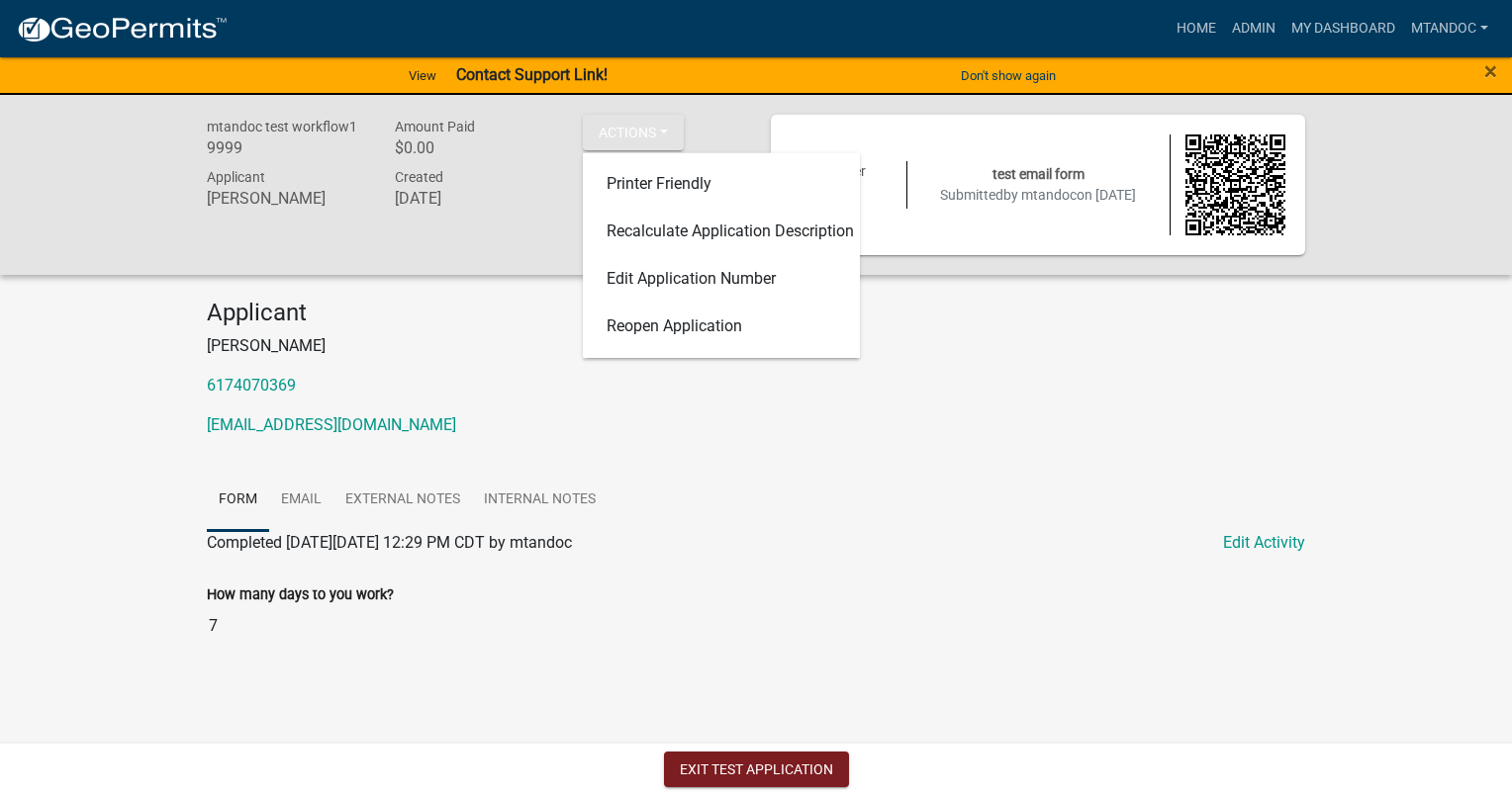
click at [339, 330] on div "Applicant [PERSON_NAME] 6174070369 [EMAIL_ADDRESS][DOMAIN_NAME]" at bounding box center [756, 377] width 1128 height 155
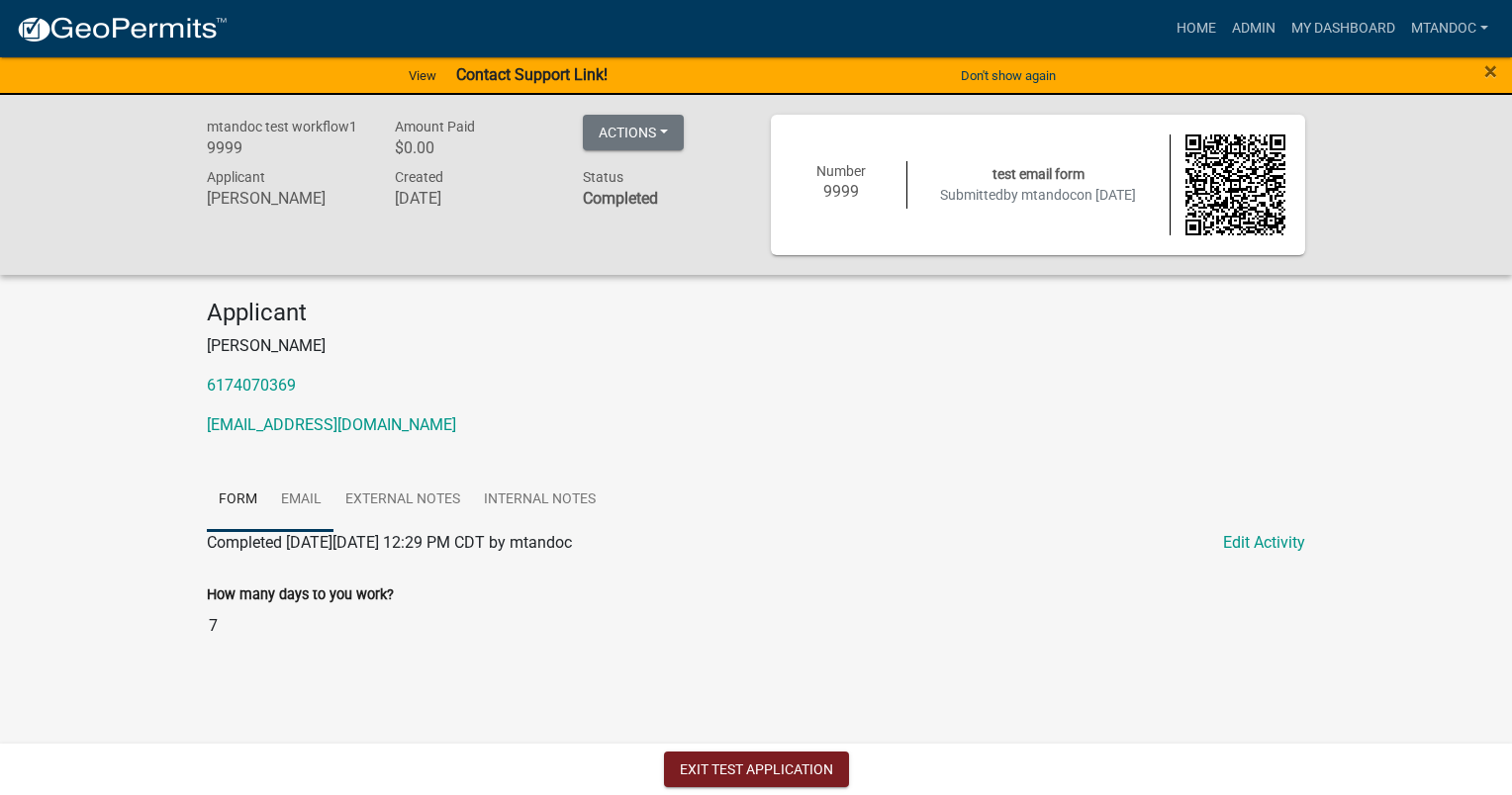
click at [302, 509] on link "Email" at bounding box center [301, 501] width 65 height 64
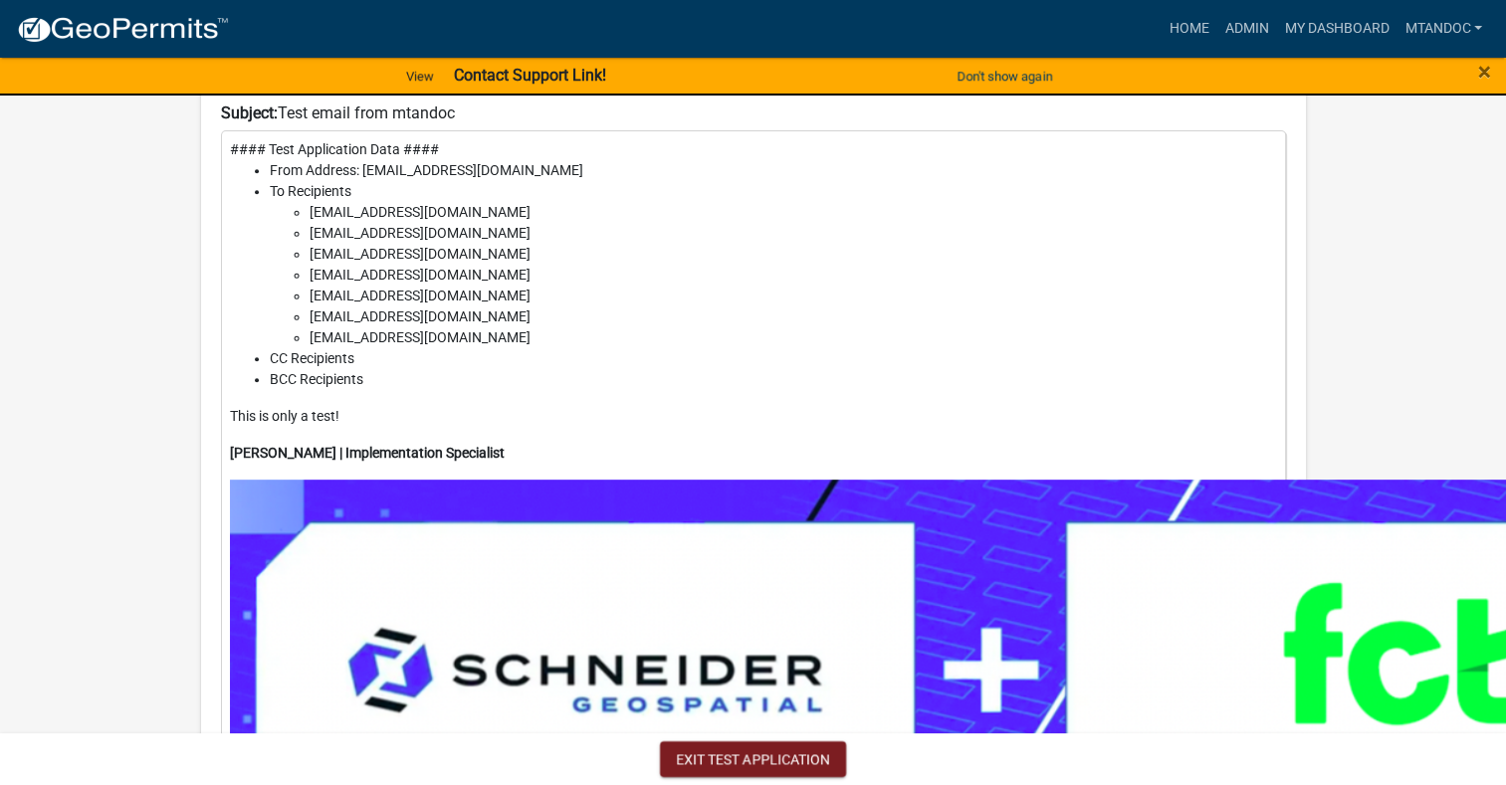
scroll to position [199, 0]
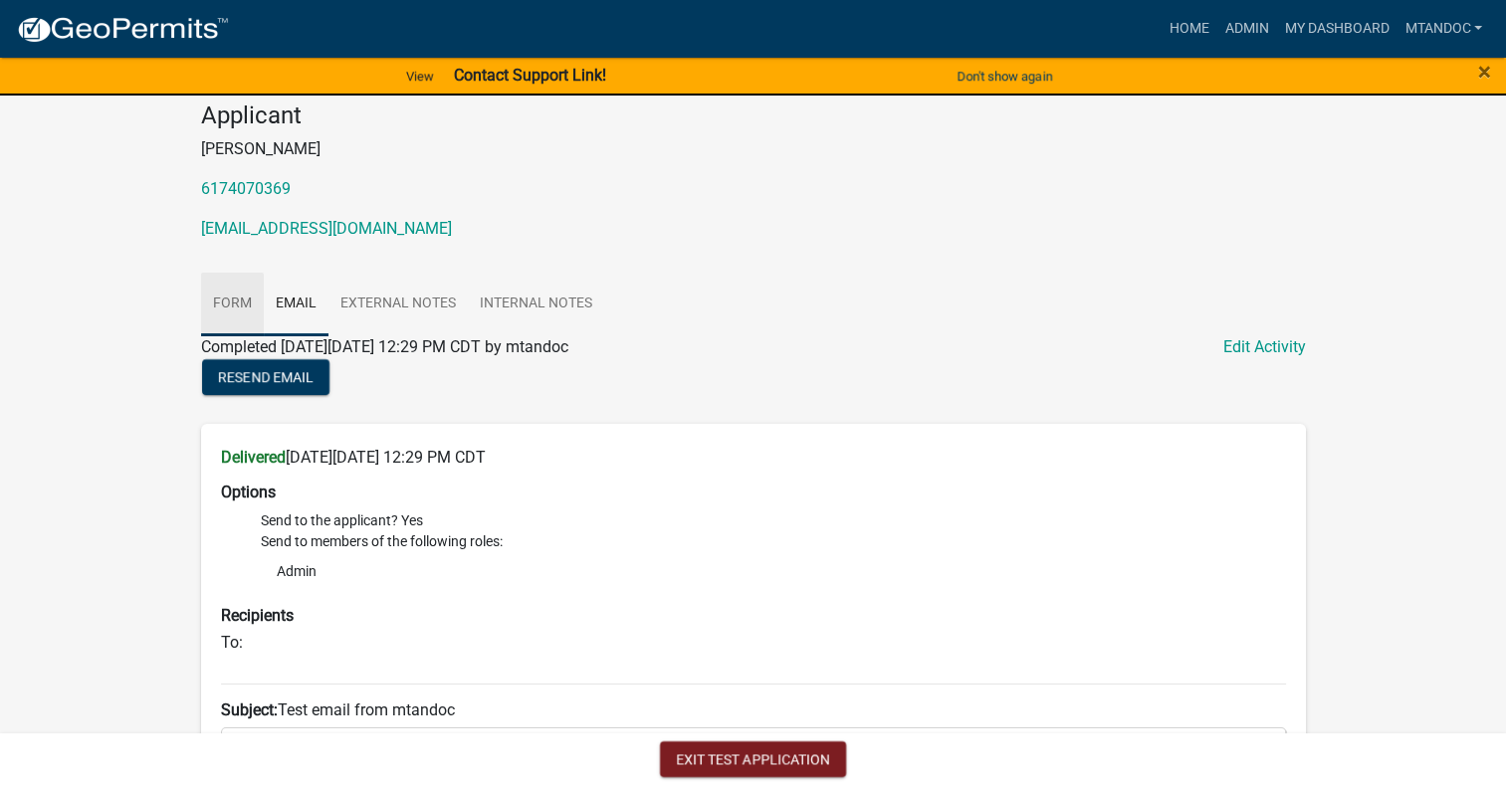
click at [227, 307] on link "Form" at bounding box center [232, 305] width 63 height 64
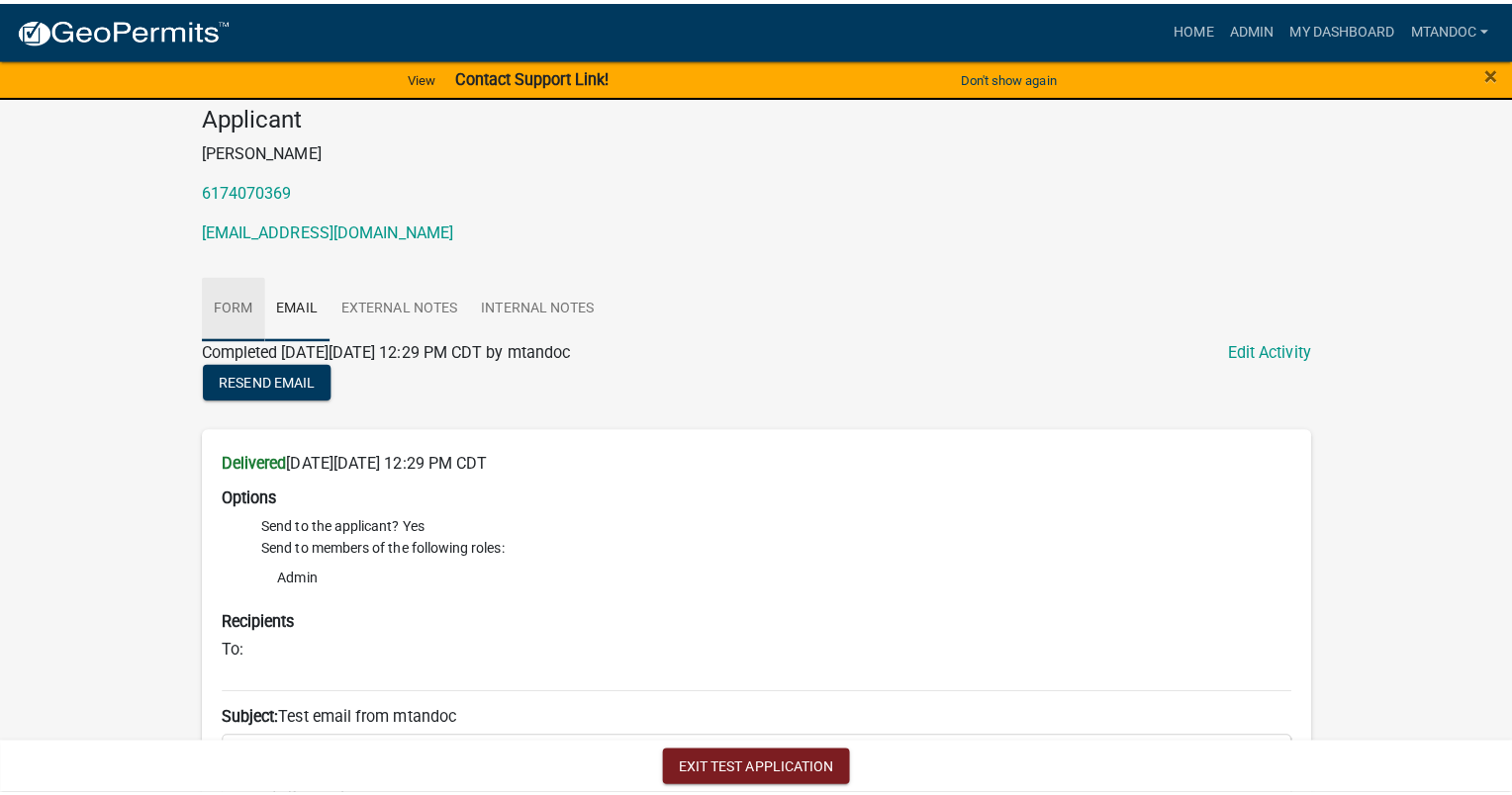
scroll to position [0, 0]
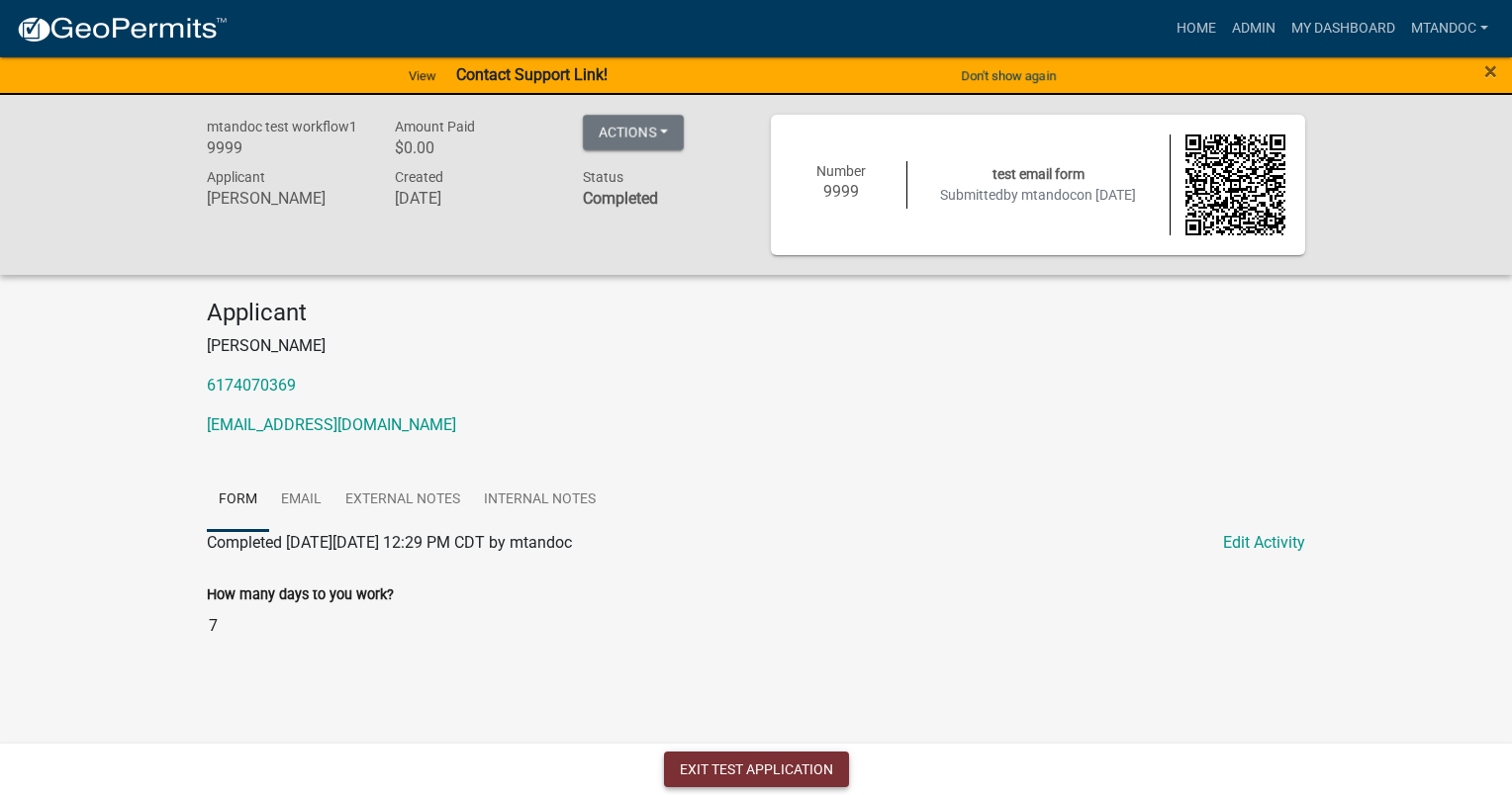
click at [773, 766] on button "Exit Test Application" at bounding box center [756, 769] width 185 height 36
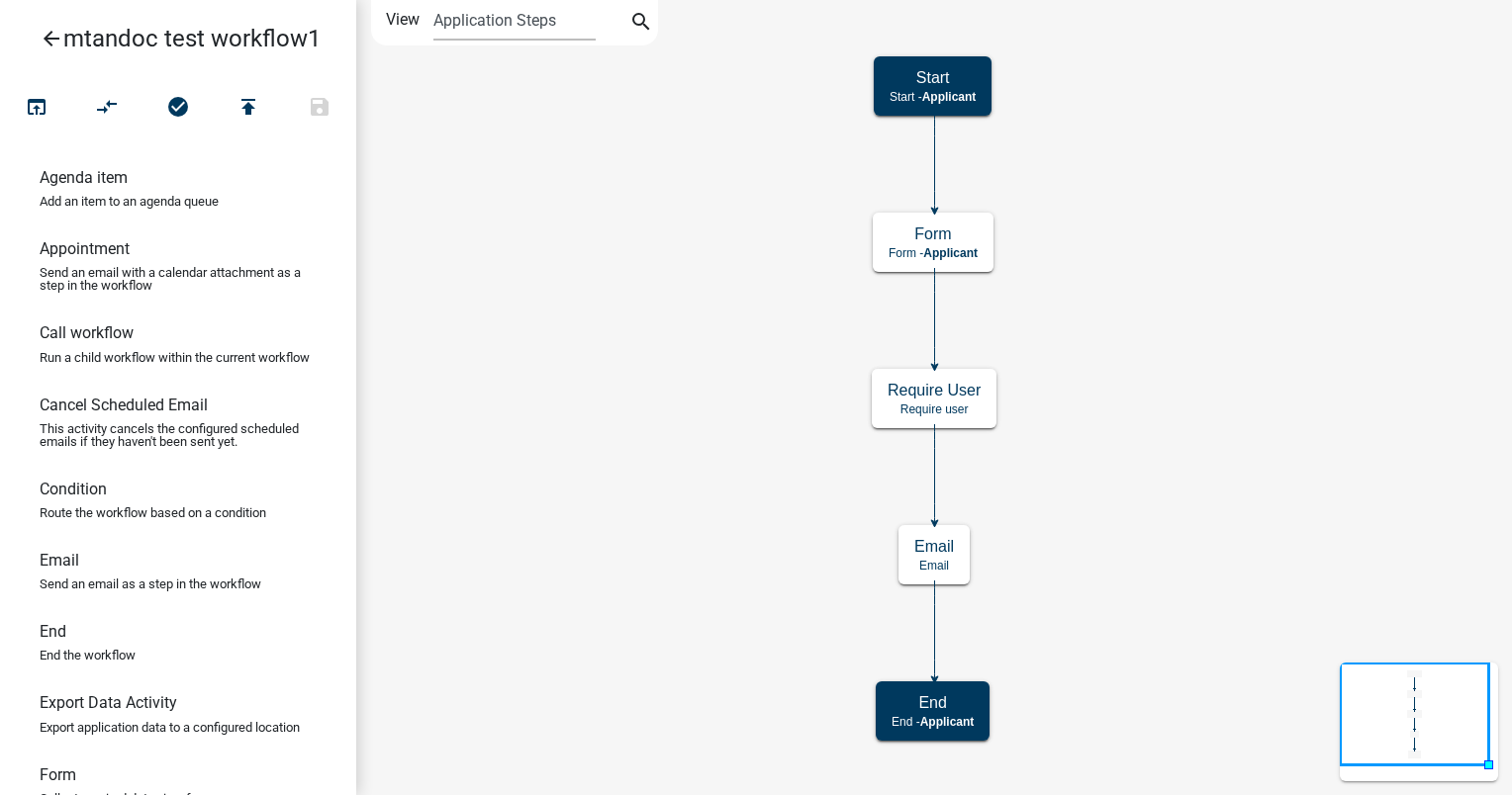
click at [54, 42] on icon "arrow_back" at bounding box center [52, 41] width 24 height 28
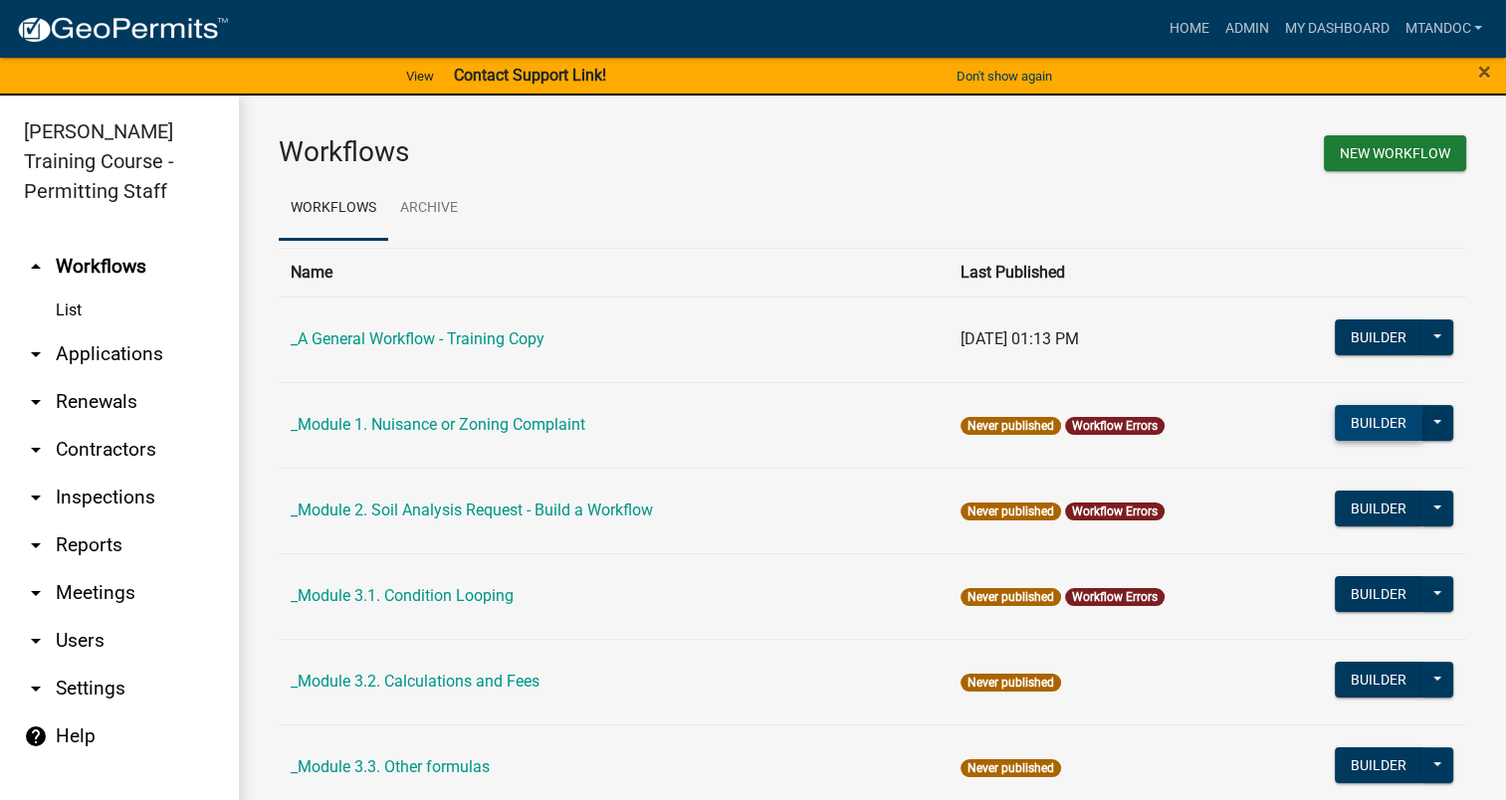
click at [1377, 425] on button "Builder" at bounding box center [1379, 423] width 88 height 36
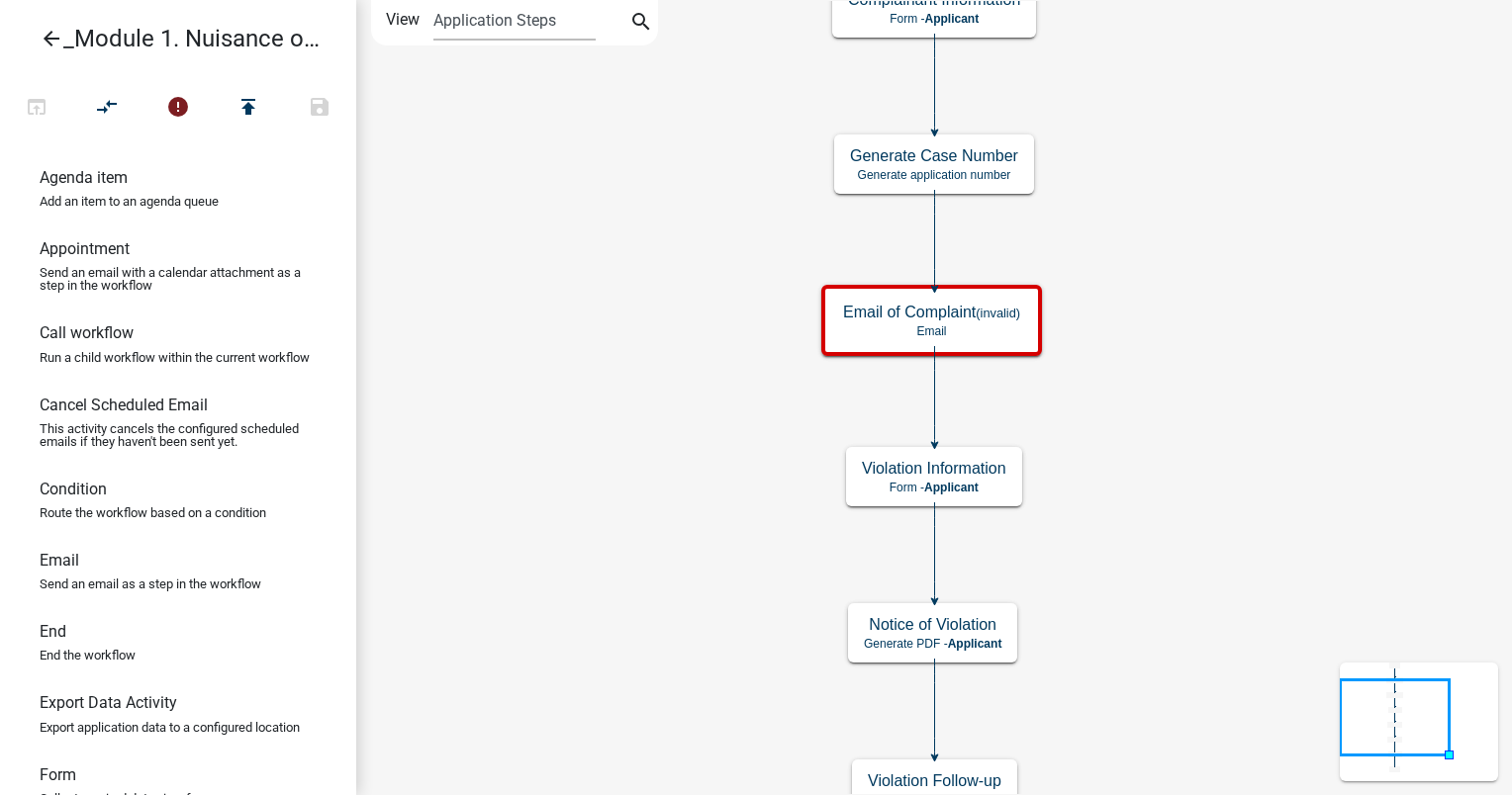
click at [48, 32] on icon "arrow_back" at bounding box center [52, 41] width 24 height 28
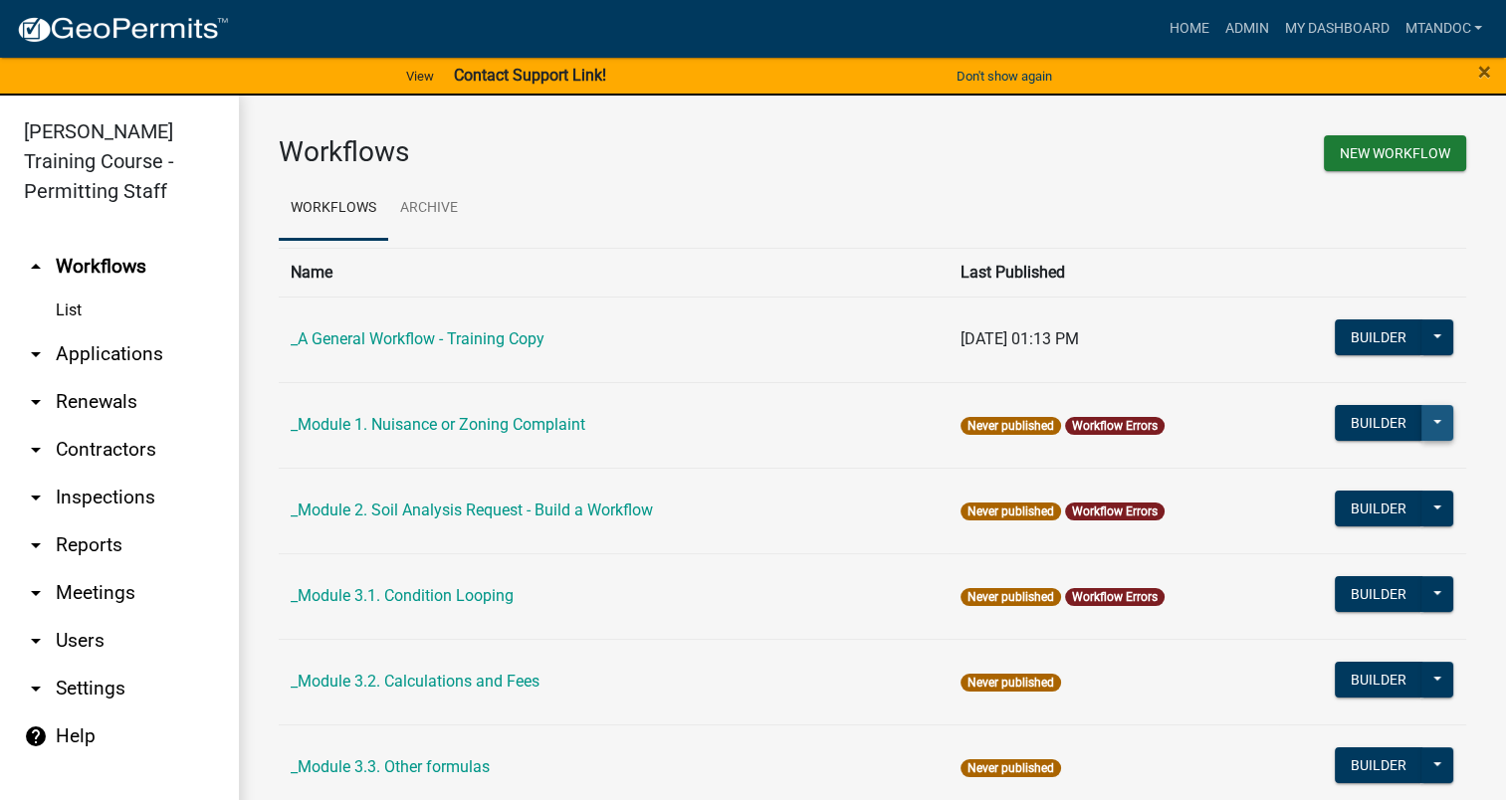
click at [1421, 420] on button at bounding box center [1437, 423] width 32 height 36
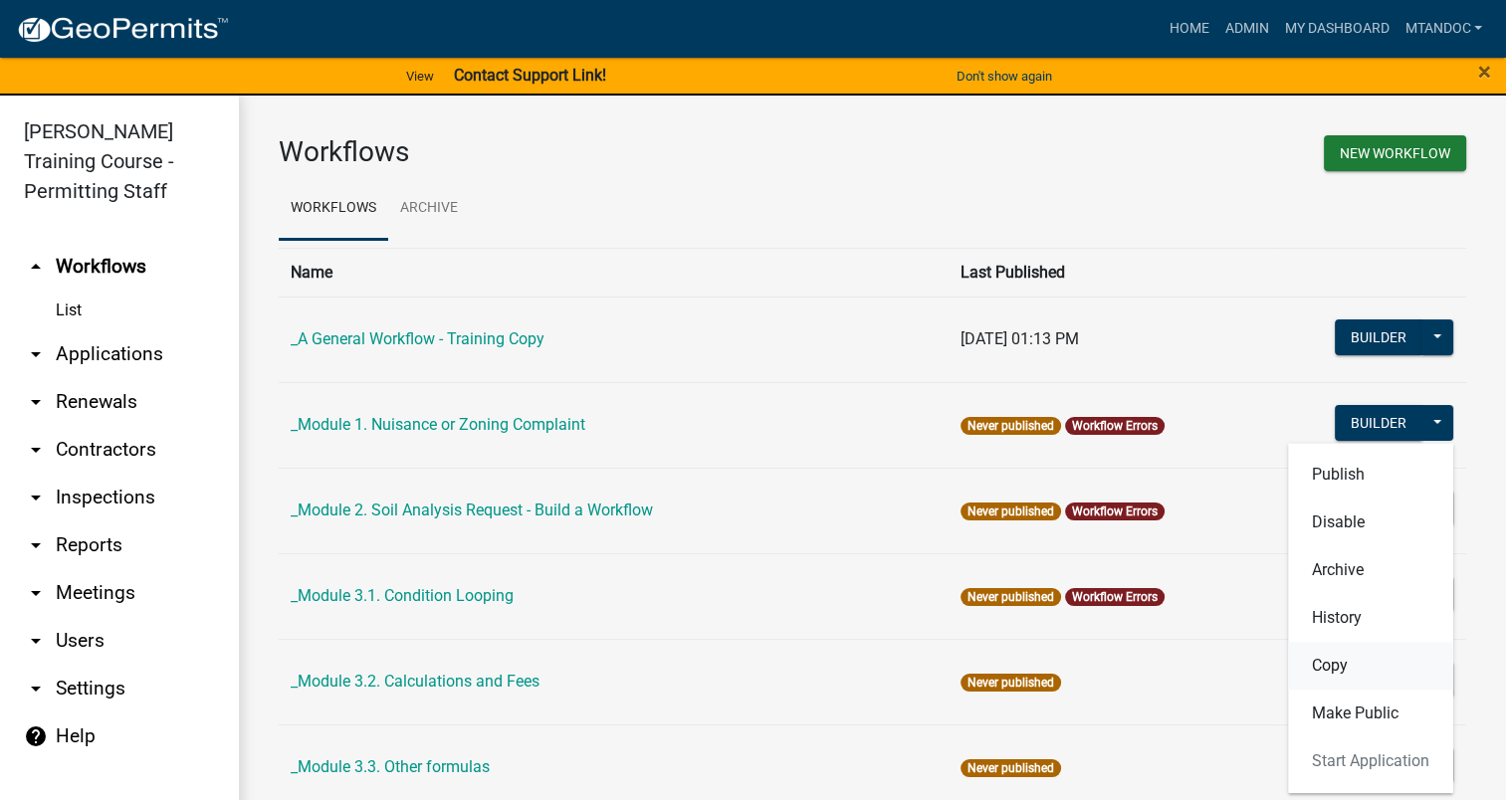
click at [1322, 670] on button "Copy" at bounding box center [1370, 666] width 165 height 48
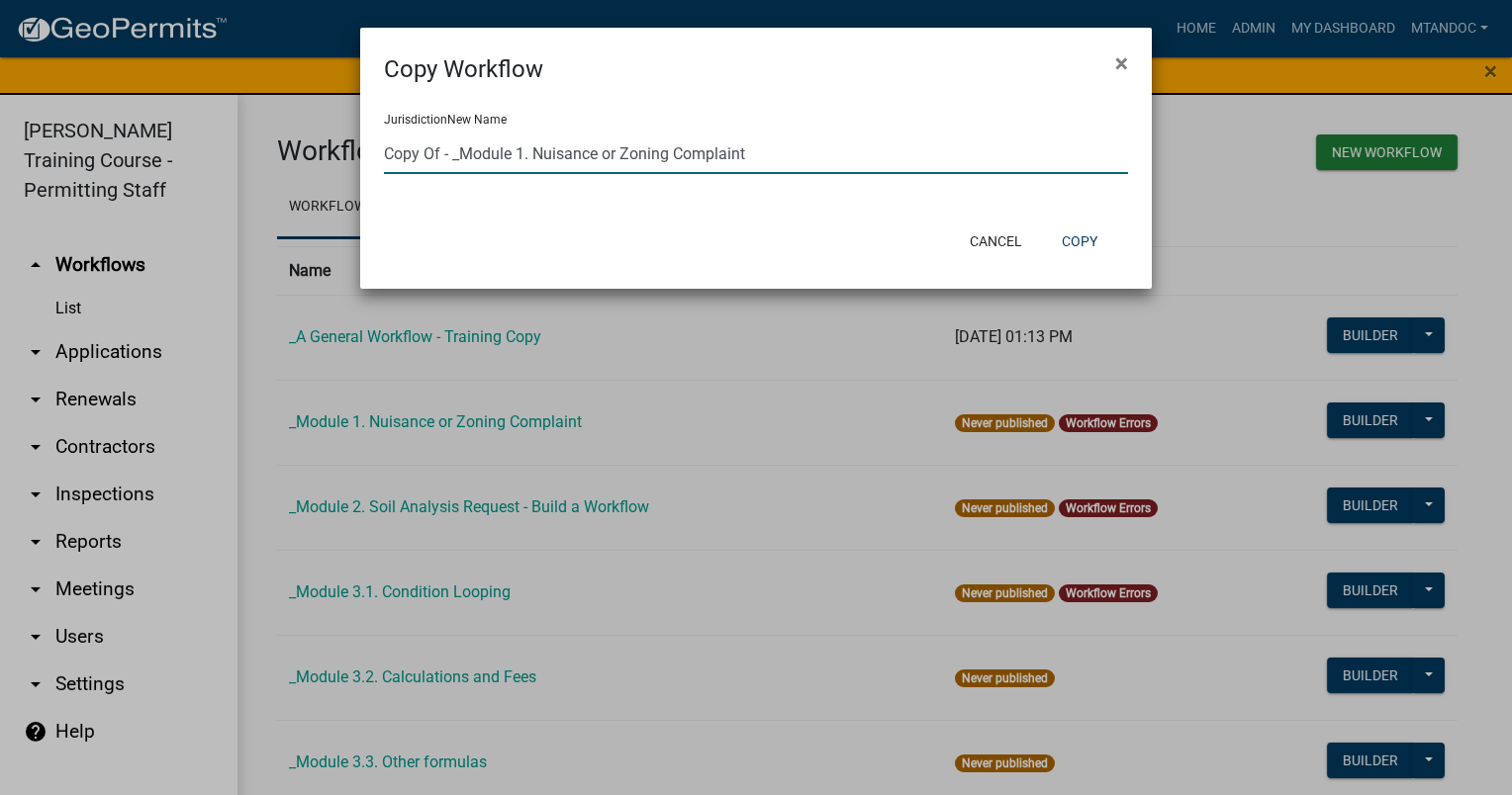
click at [443, 161] on input "Copy Of - _Module 1. Nuisance or Zoning Complaint" at bounding box center [756, 153] width 744 height 41
drag, startPoint x: 441, startPoint y: 158, endPoint x: 355, endPoint y: 182, distance: 89.3
click at [359, 178] on ngb-modal-window "Copy Workflow × Jurisdiction New Name Copy Of - _Module 1. Nuisance or Zoning C…" at bounding box center [756, 398] width 1512 height 795
type input "Mtandoc - _Module 1. Nuisance or Zoning Complaint"
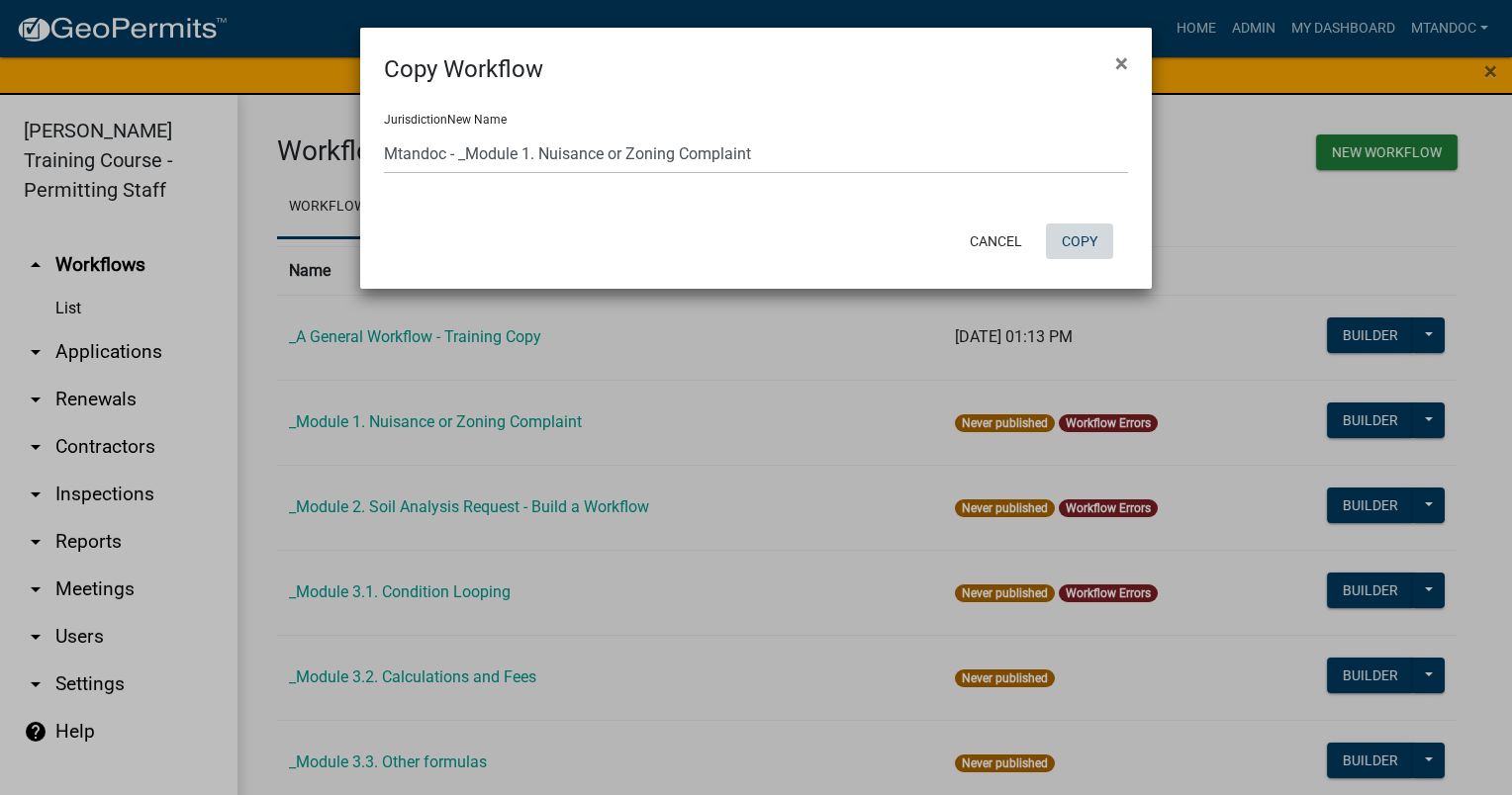
click at [1088, 250] on button "Copy" at bounding box center [1080, 241] width 68 height 36
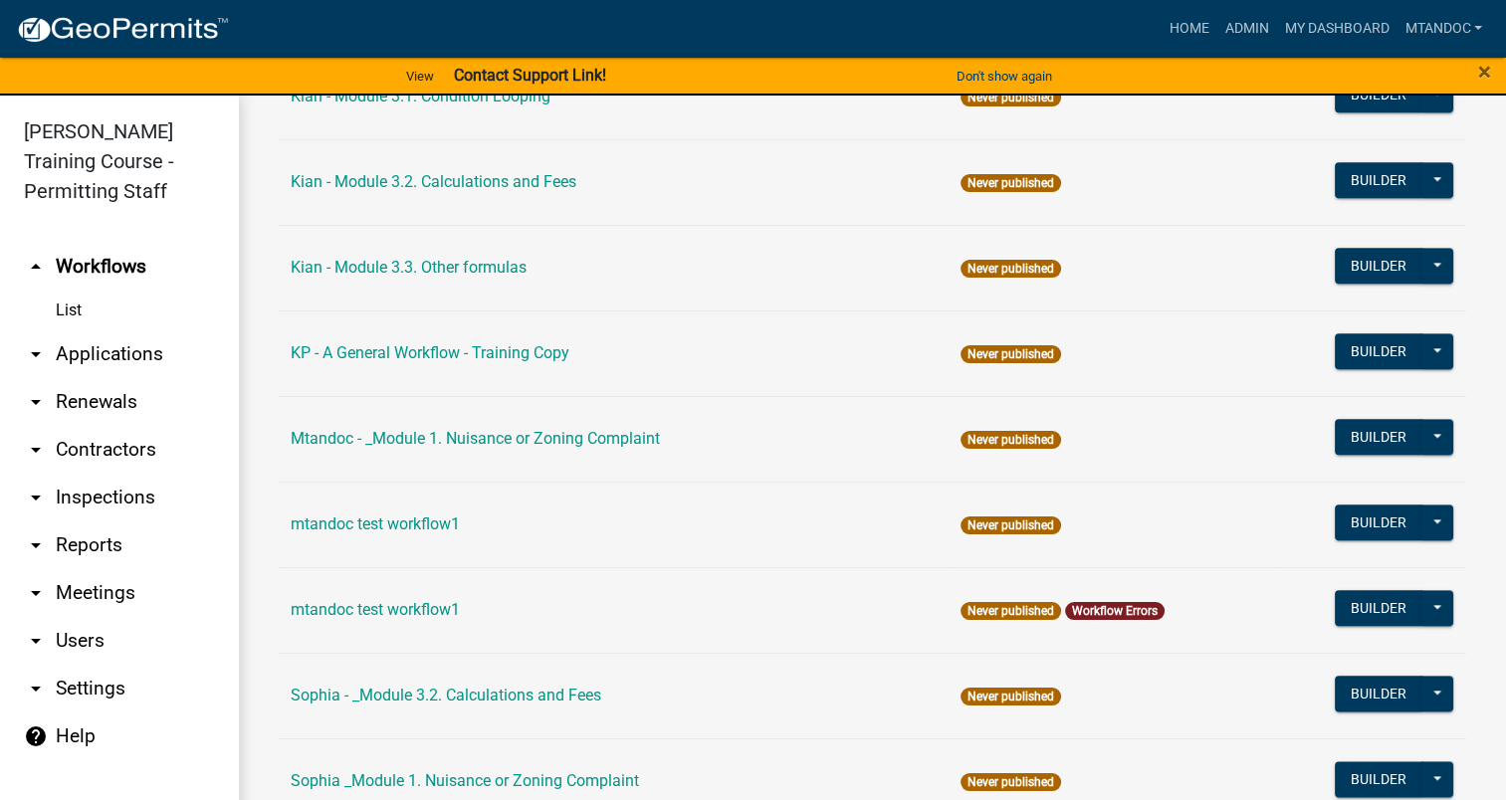
scroll to position [2246, 0]
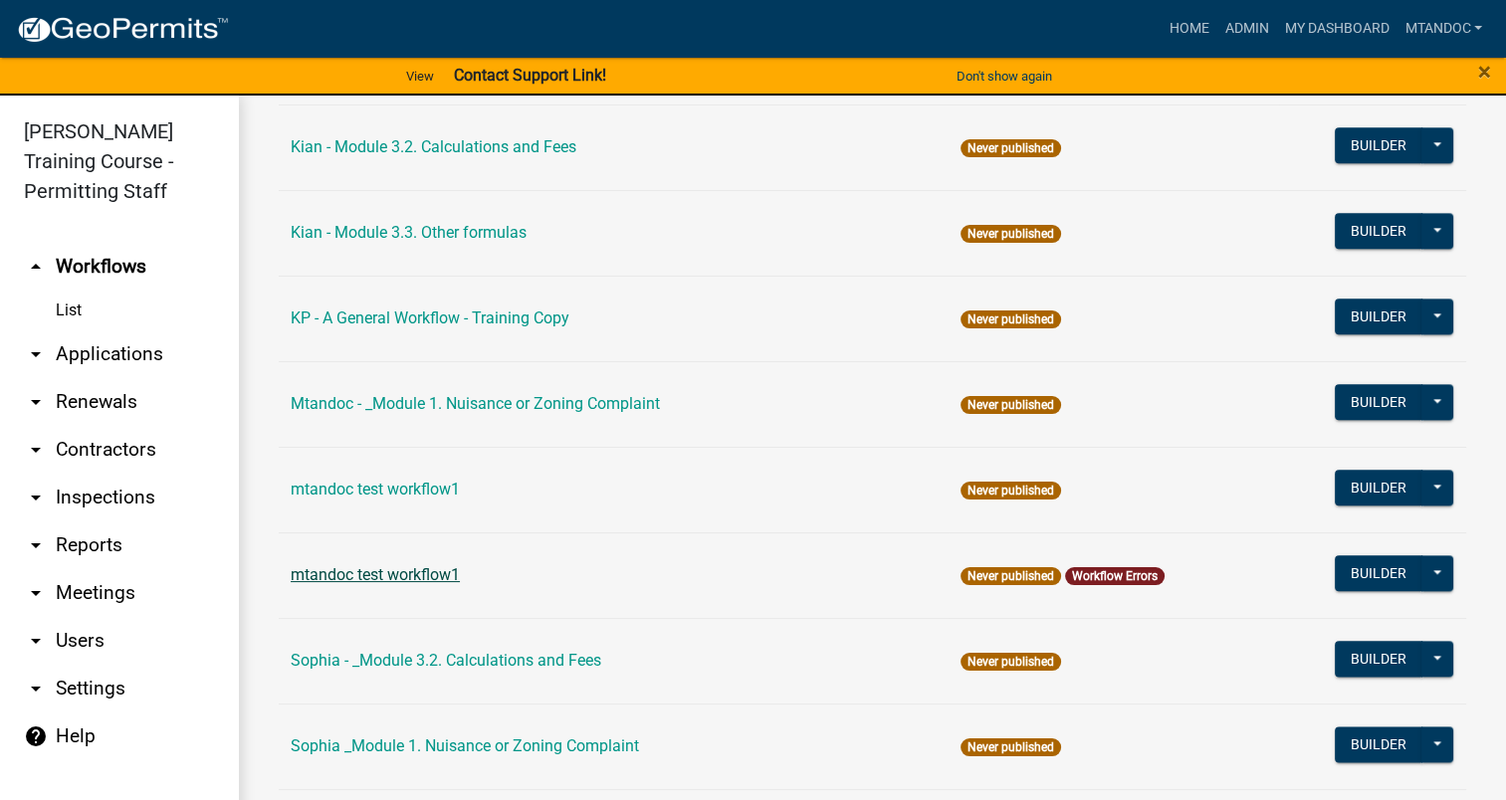
click at [413, 569] on link "mtandoc test workflow1" at bounding box center [375, 574] width 169 height 19
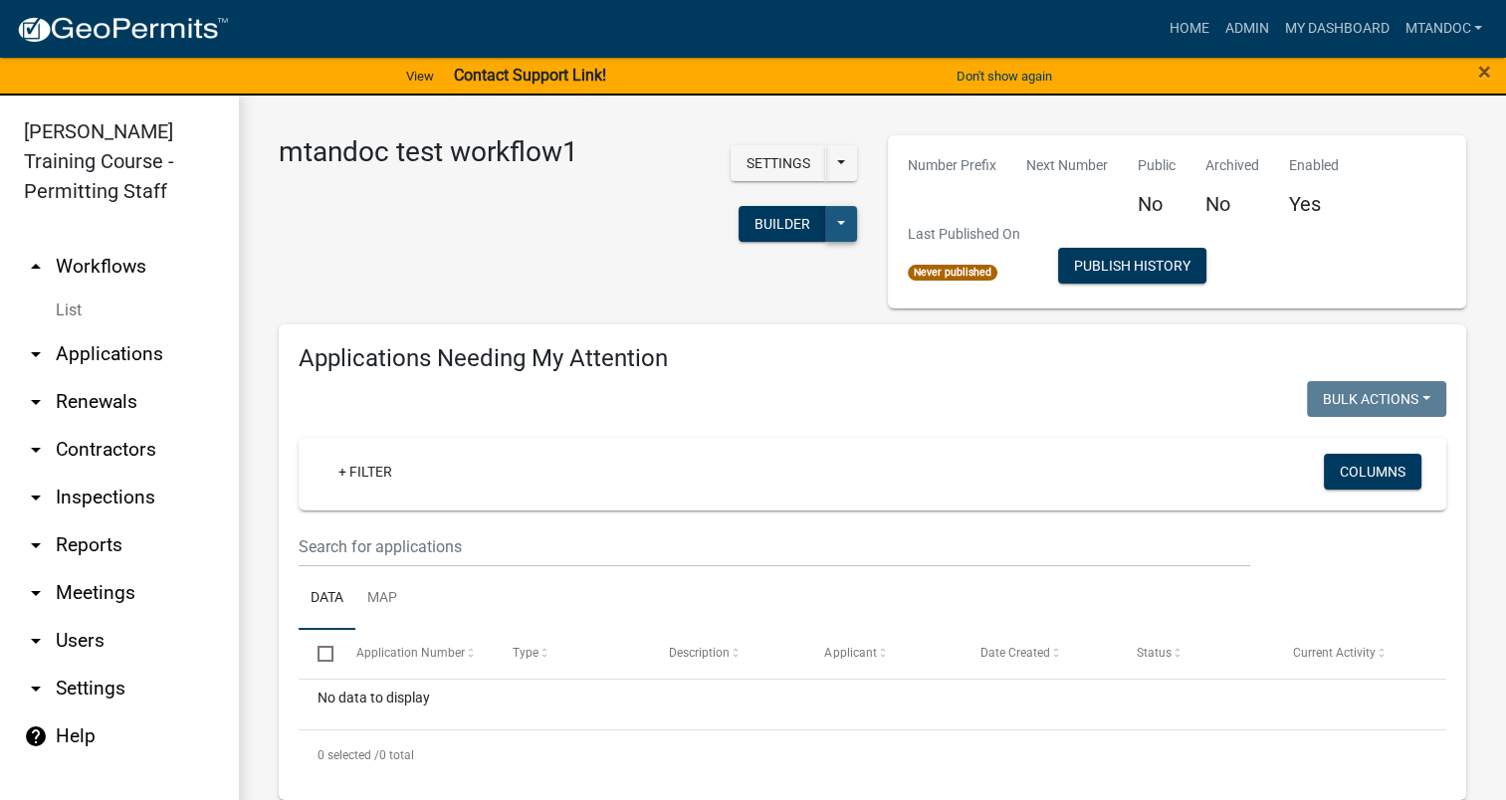
click at [831, 221] on button at bounding box center [841, 224] width 32 height 36
click at [501, 263] on div "mtandoc test workflow1 Settings Start Application URL Start Application URL Wit…" at bounding box center [568, 221] width 609 height 173
click at [825, 155] on button at bounding box center [841, 163] width 32 height 36
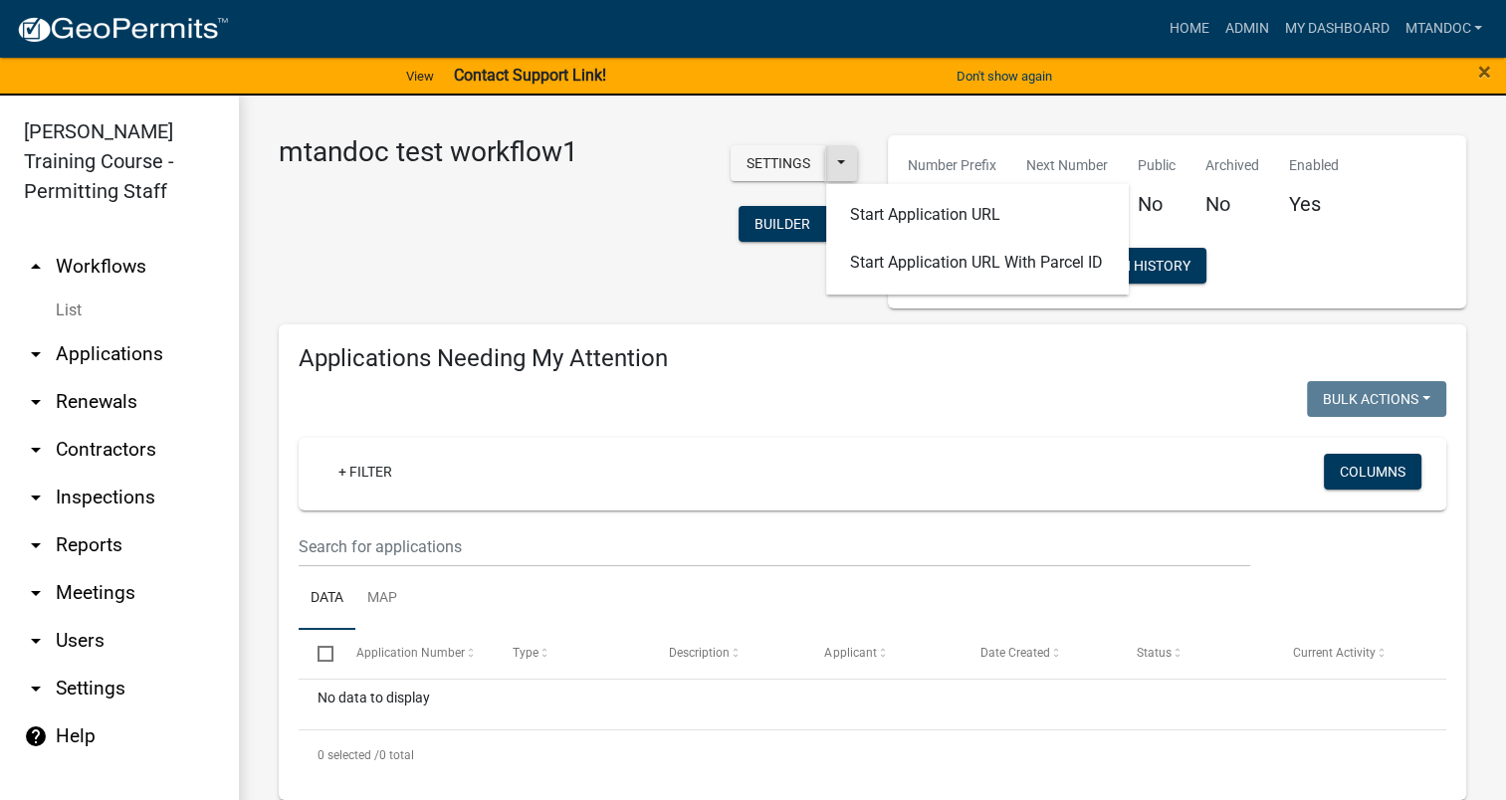
click at [825, 155] on button at bounding box center [841, 163] width 32 height 36
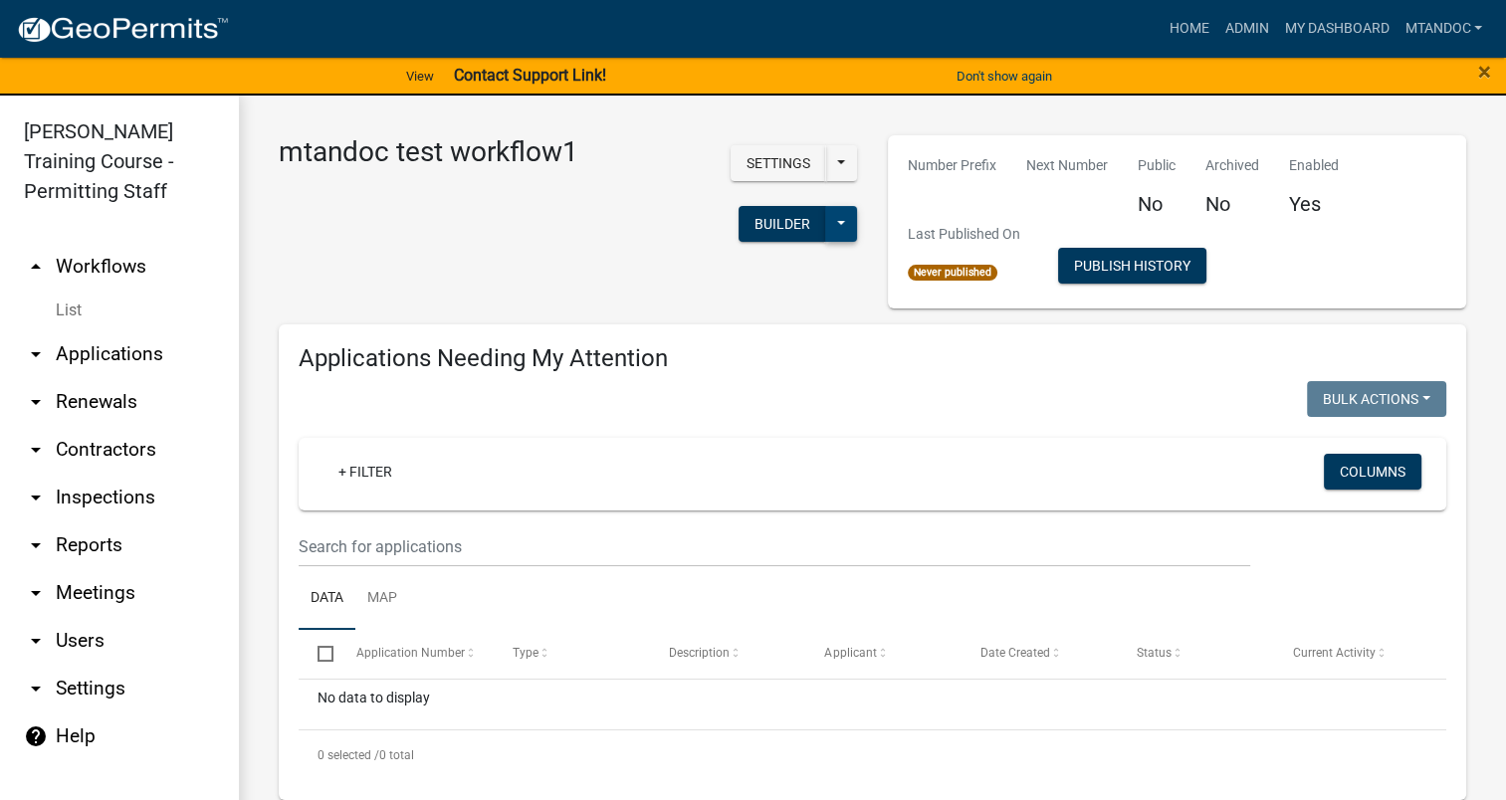
click at [832, 227] on button at bounding box center [841, 224] width 32 height 36
click at [753, 332] on button "Disable" at bounding box center [774, 324] width 165 height 48
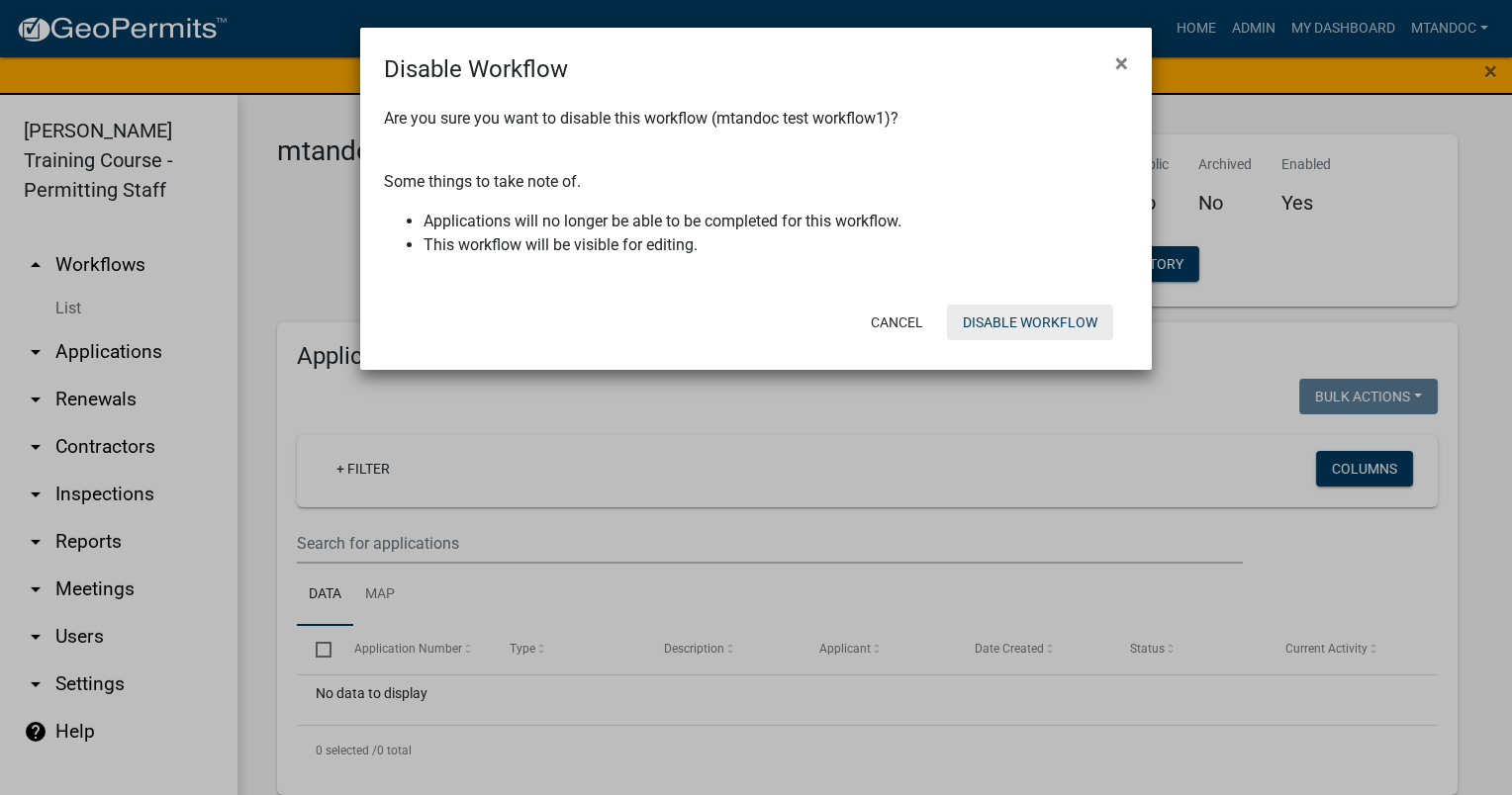
click at [993, 325] on button "Disable Workflow" at bounding box center [1029, 323] width 166 height 36
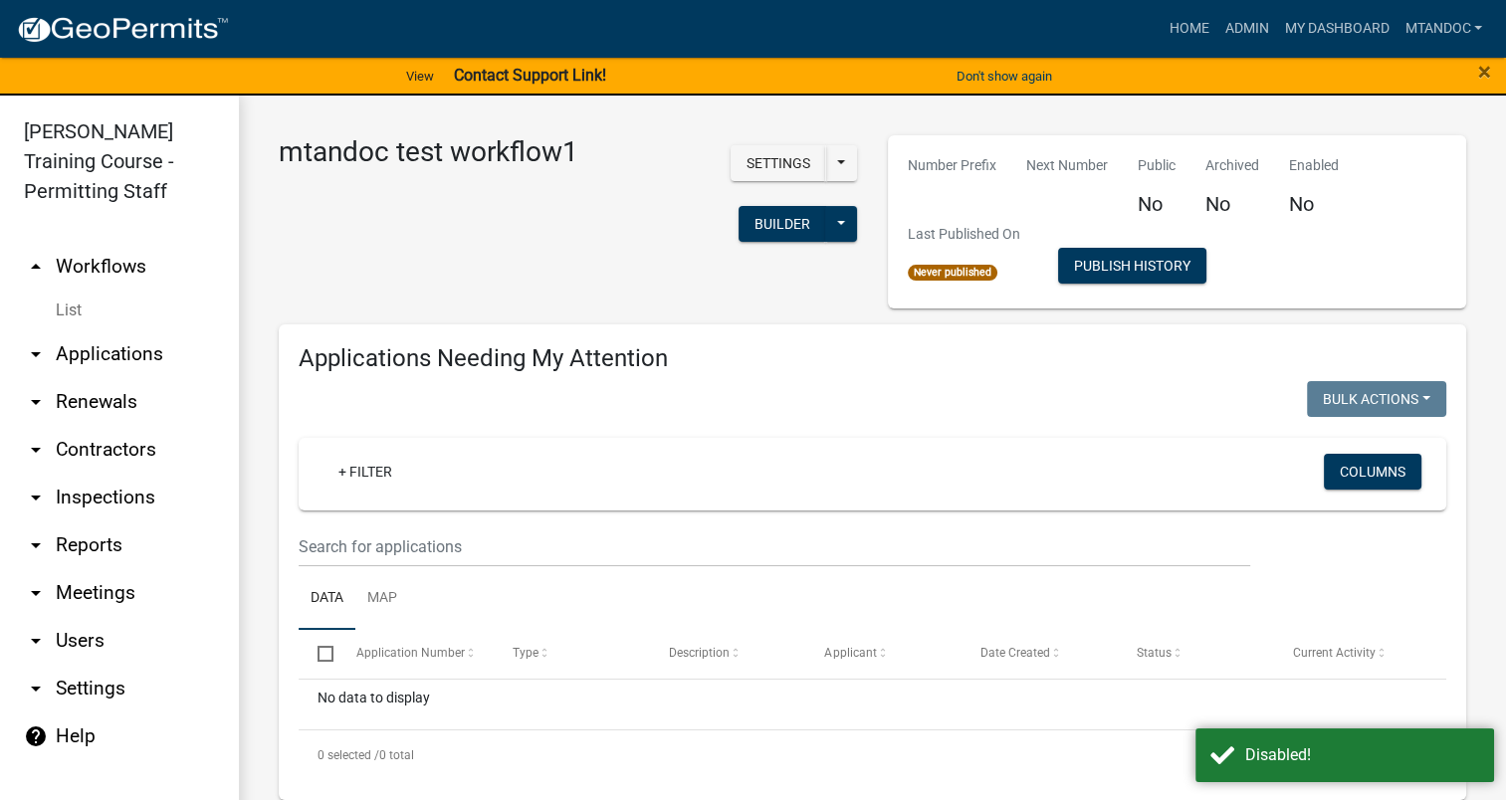
click at [80, 274] on link "arrow_drop_up Workflows" at bounding box center [119, 267] width 239 height 48
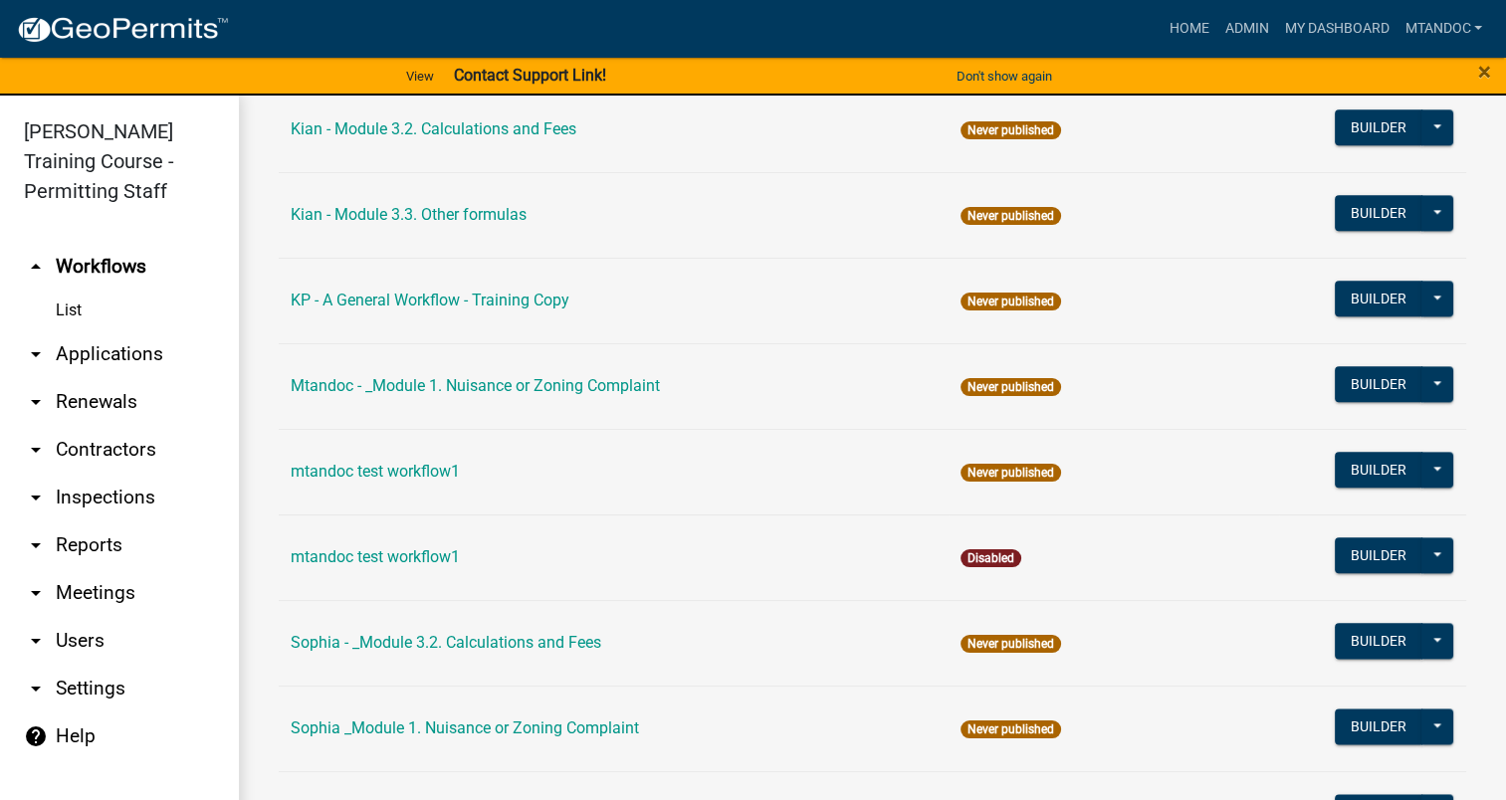
scroll to position [2289, 0]
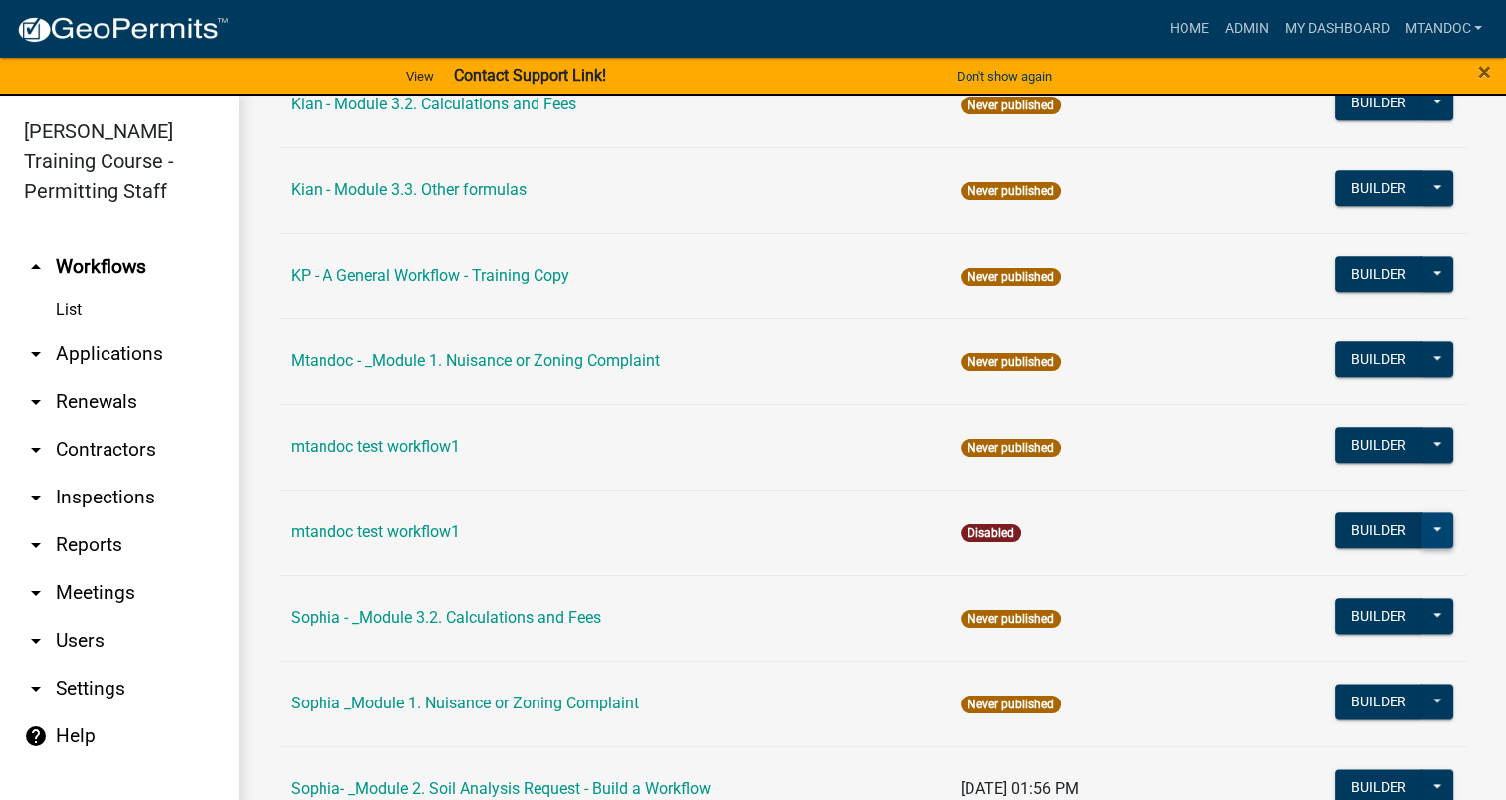
click at [1422, 520] on button at bounding box center [1437, 531] width 32 height 36
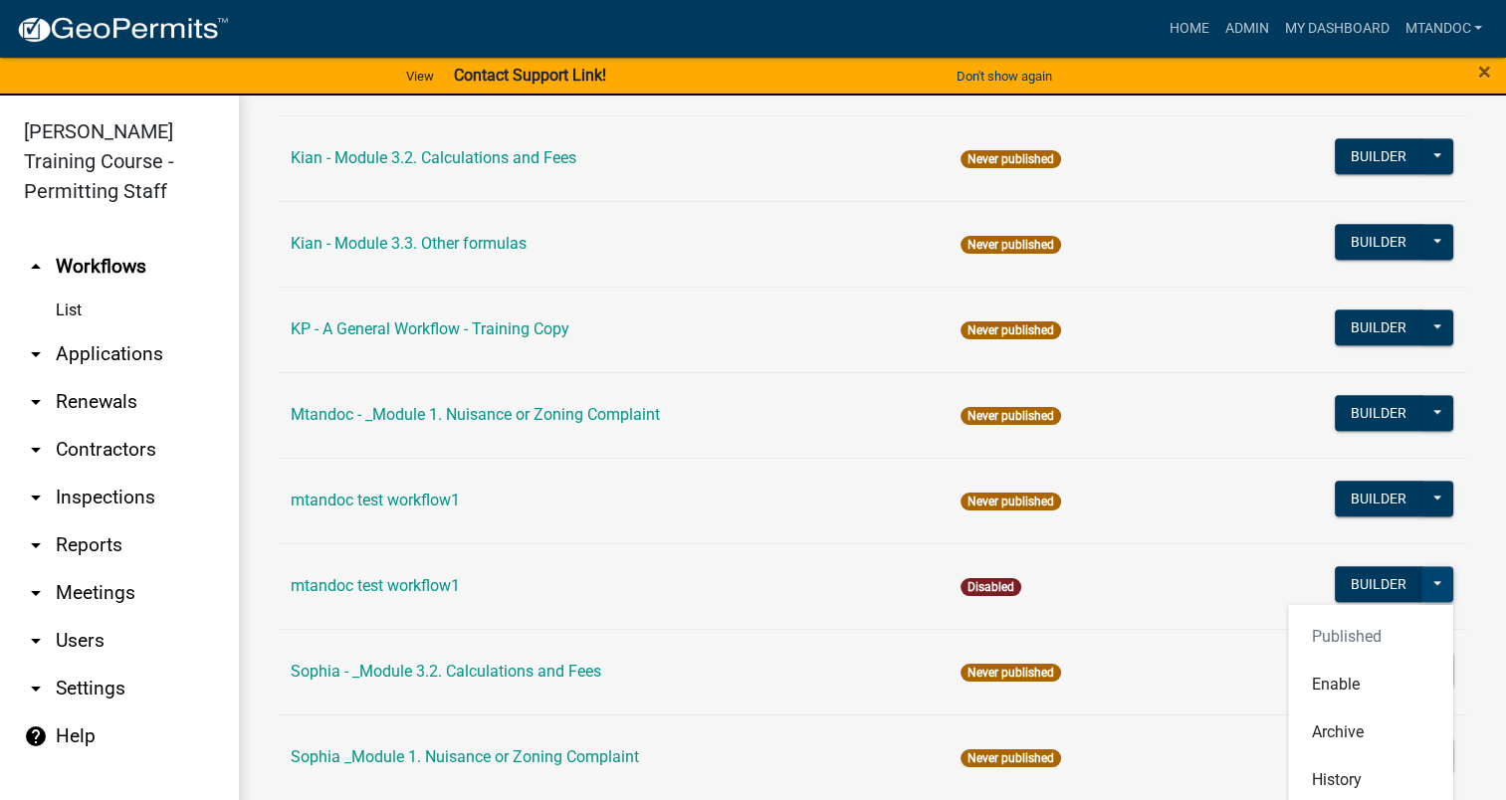
scroll to position [2189, 0]
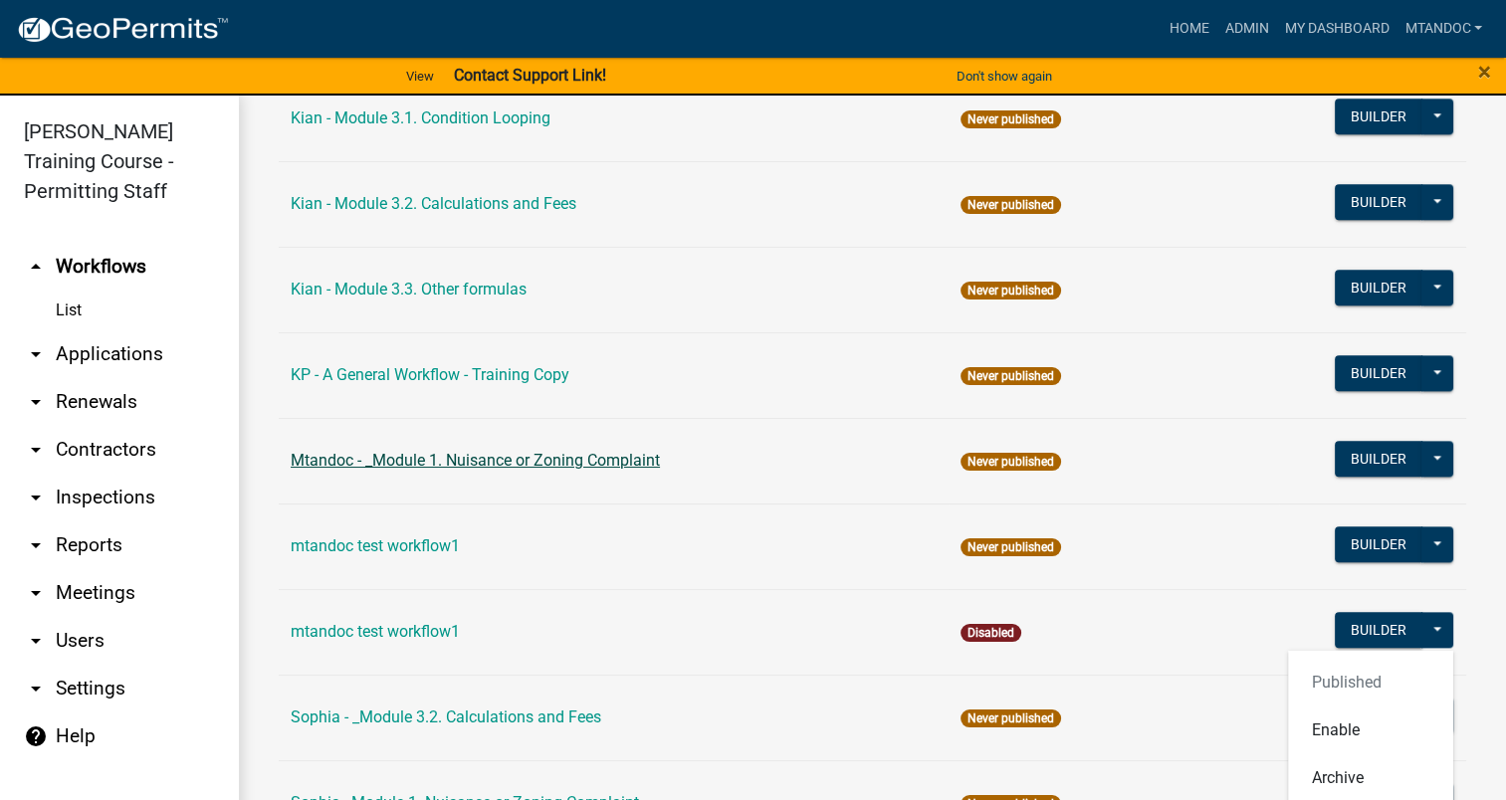
click at [338, 457] on link "Mtandoc - _Module 1. Nuisance or Zoning Complaint" at bounding box center [475, 460] width 369 height 19
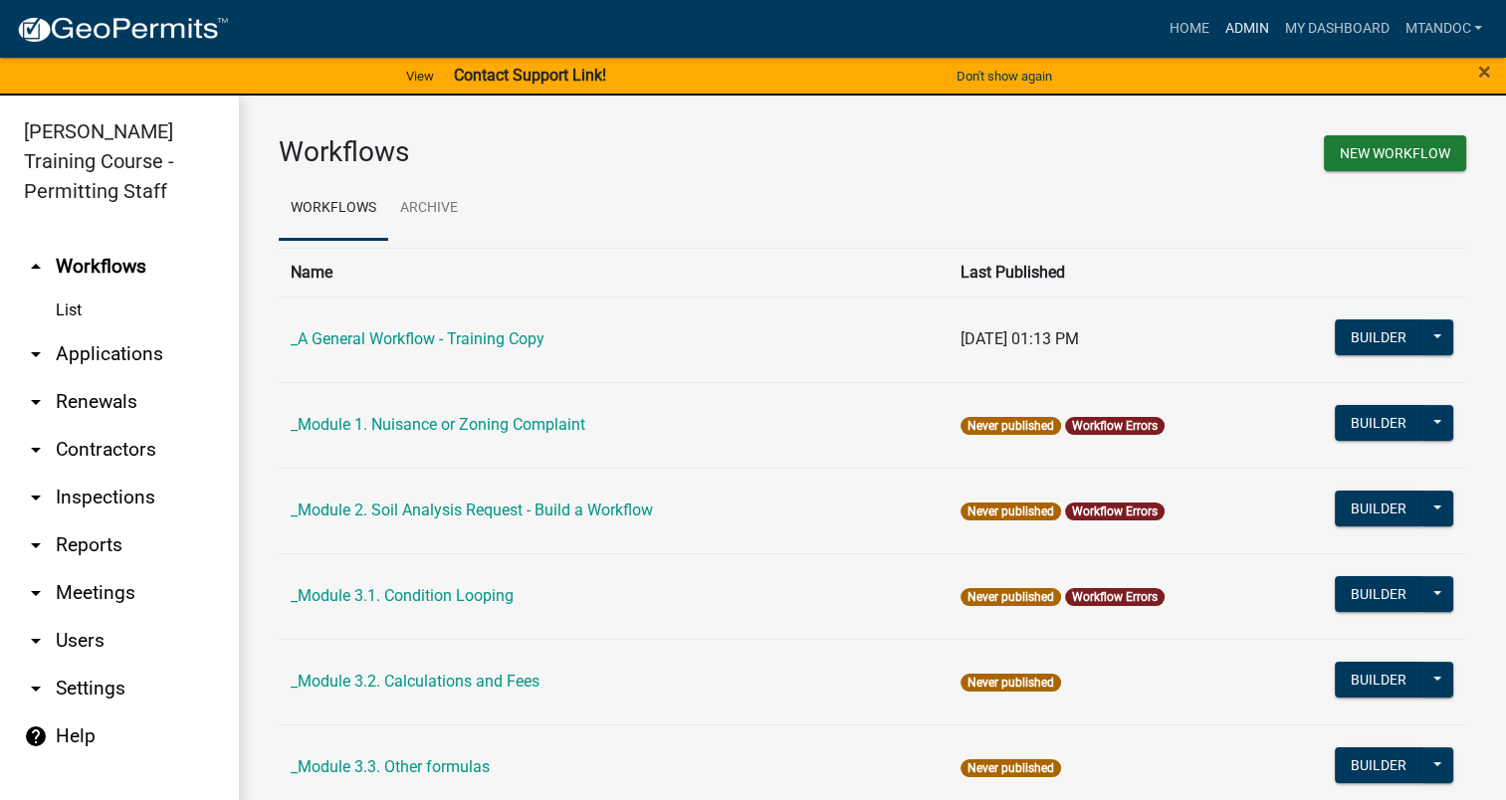
click at [1236, 25] on link "Admin" at bounding box center [1246, 29] width 60 height 38
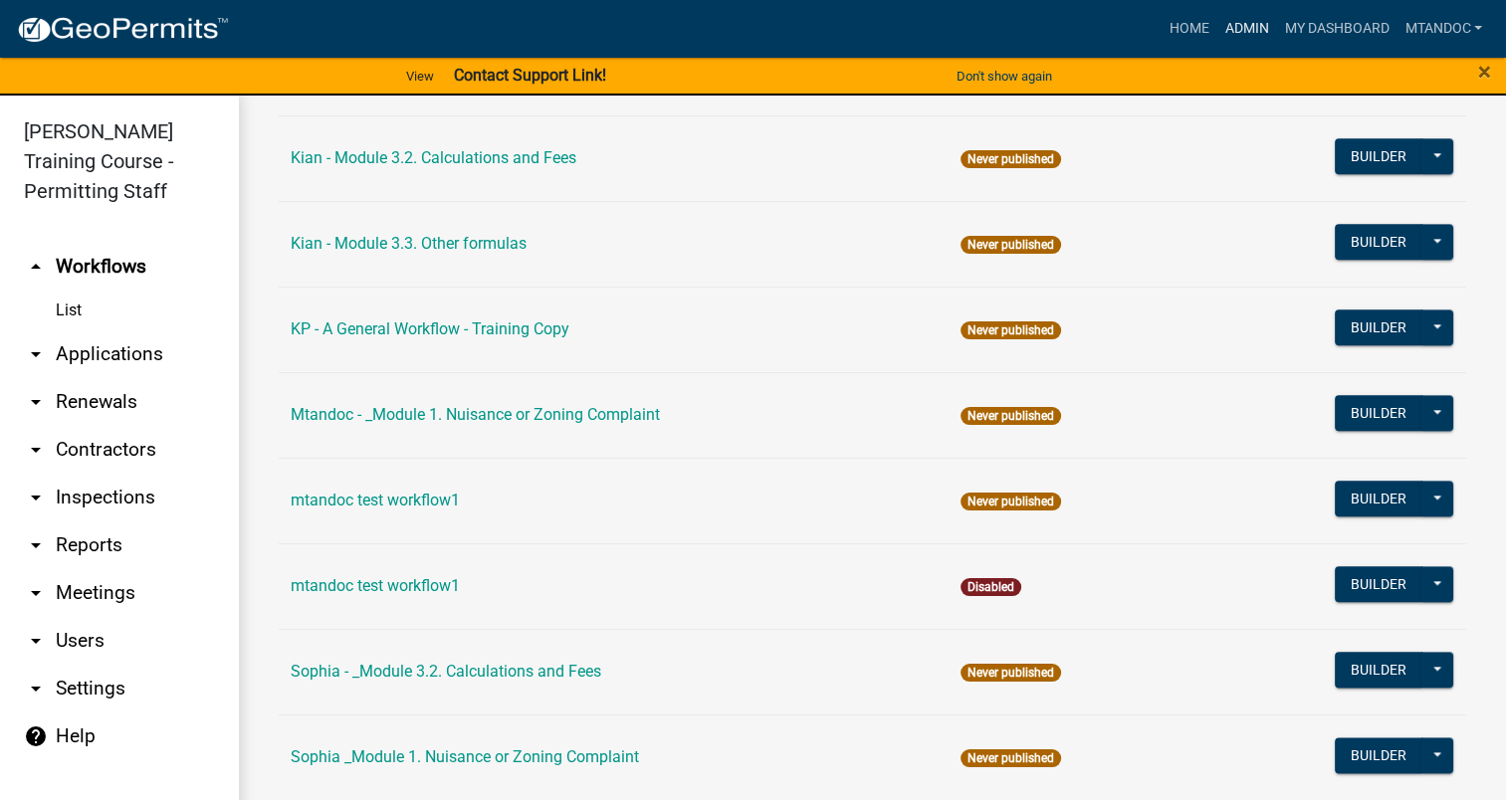
scroll to position [2189, 0]
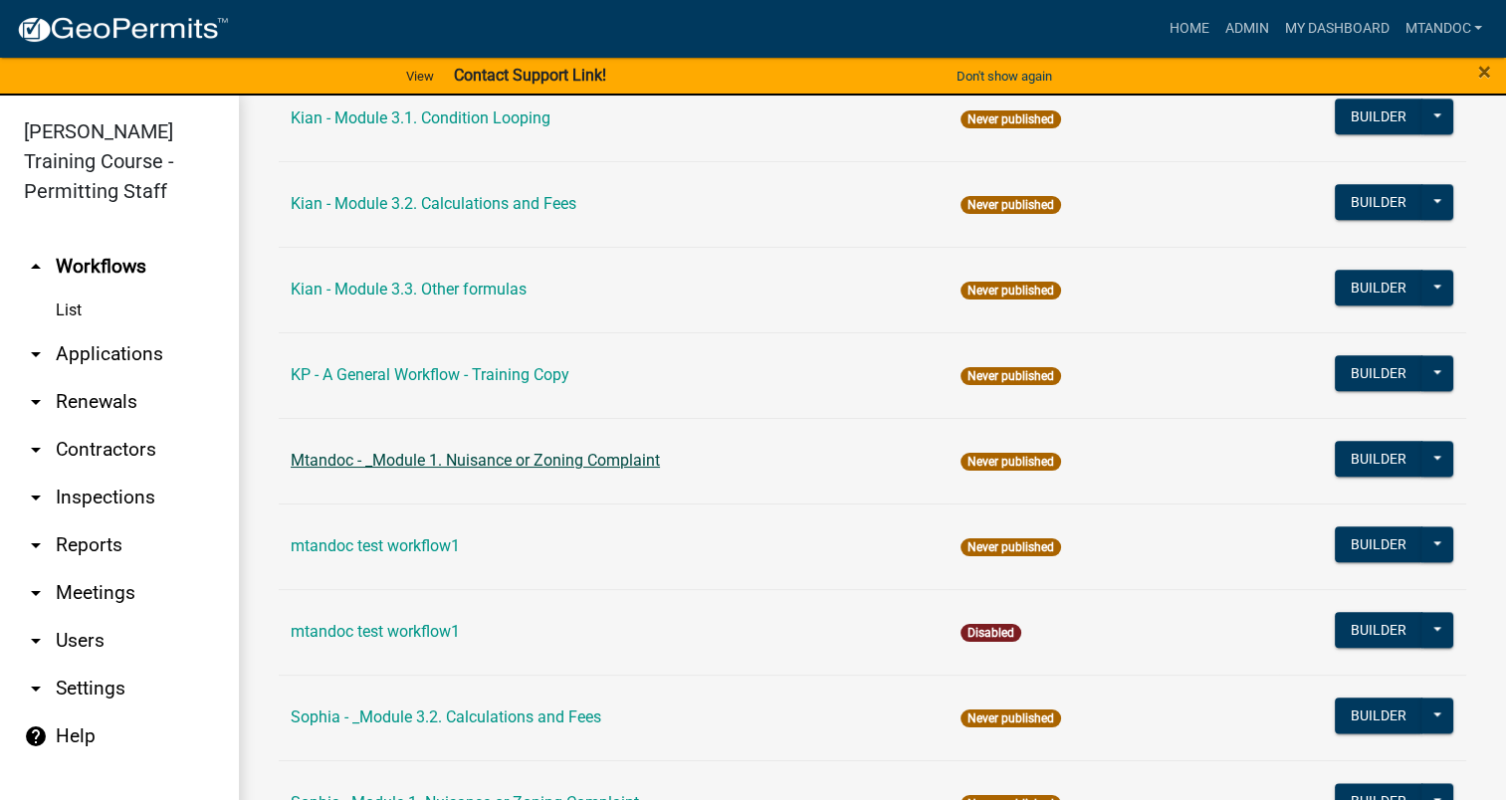
click at [510, 451] on link "Mtandoc - _Module 1. Nuisance or Zoning Complaint" at bounding box center [475, 460] width 369 height 19
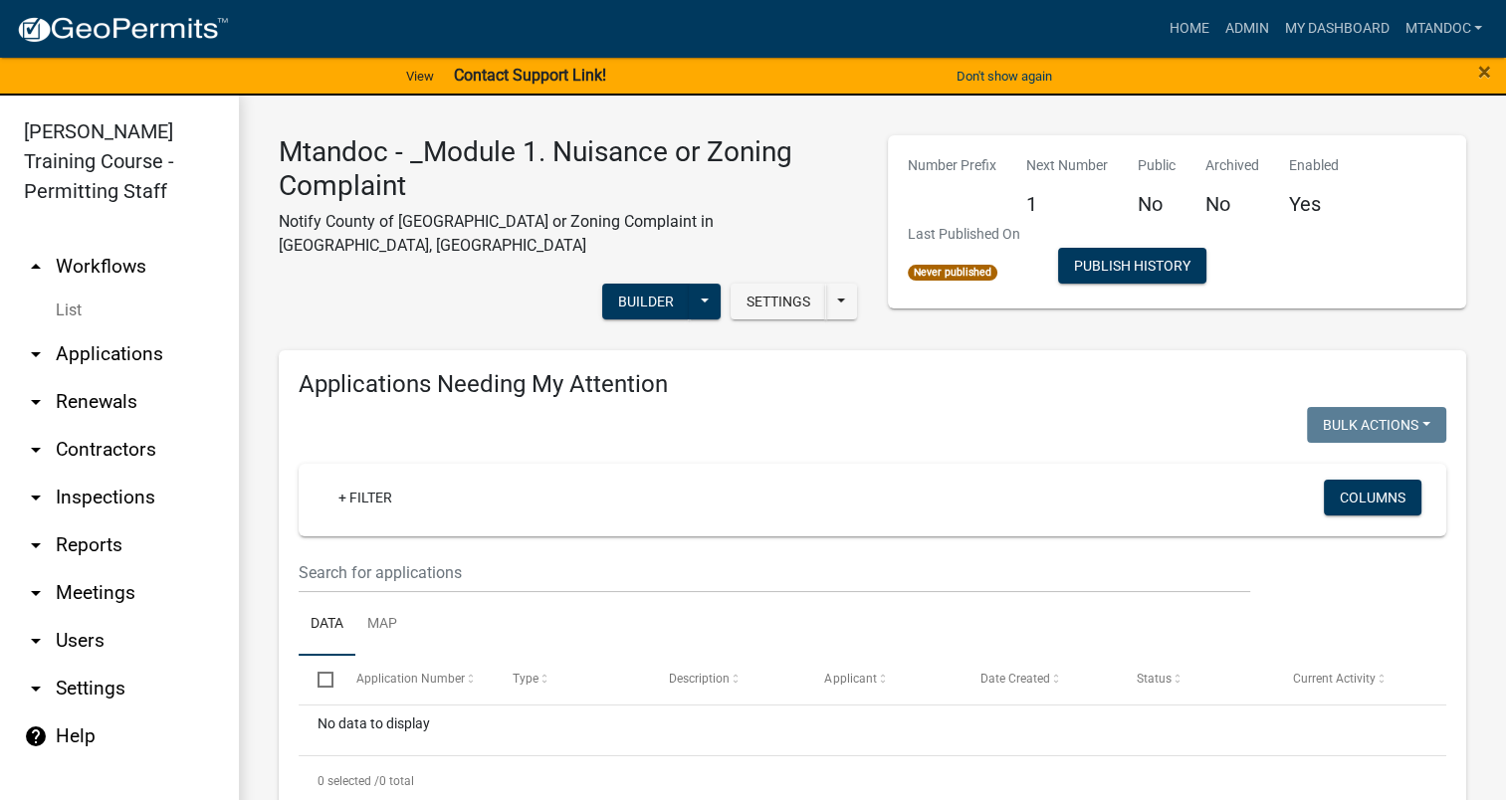
click at [106, 263] on link "arrow_drop_up Workflows" at bounding box center [119, 267] width 239 height 48
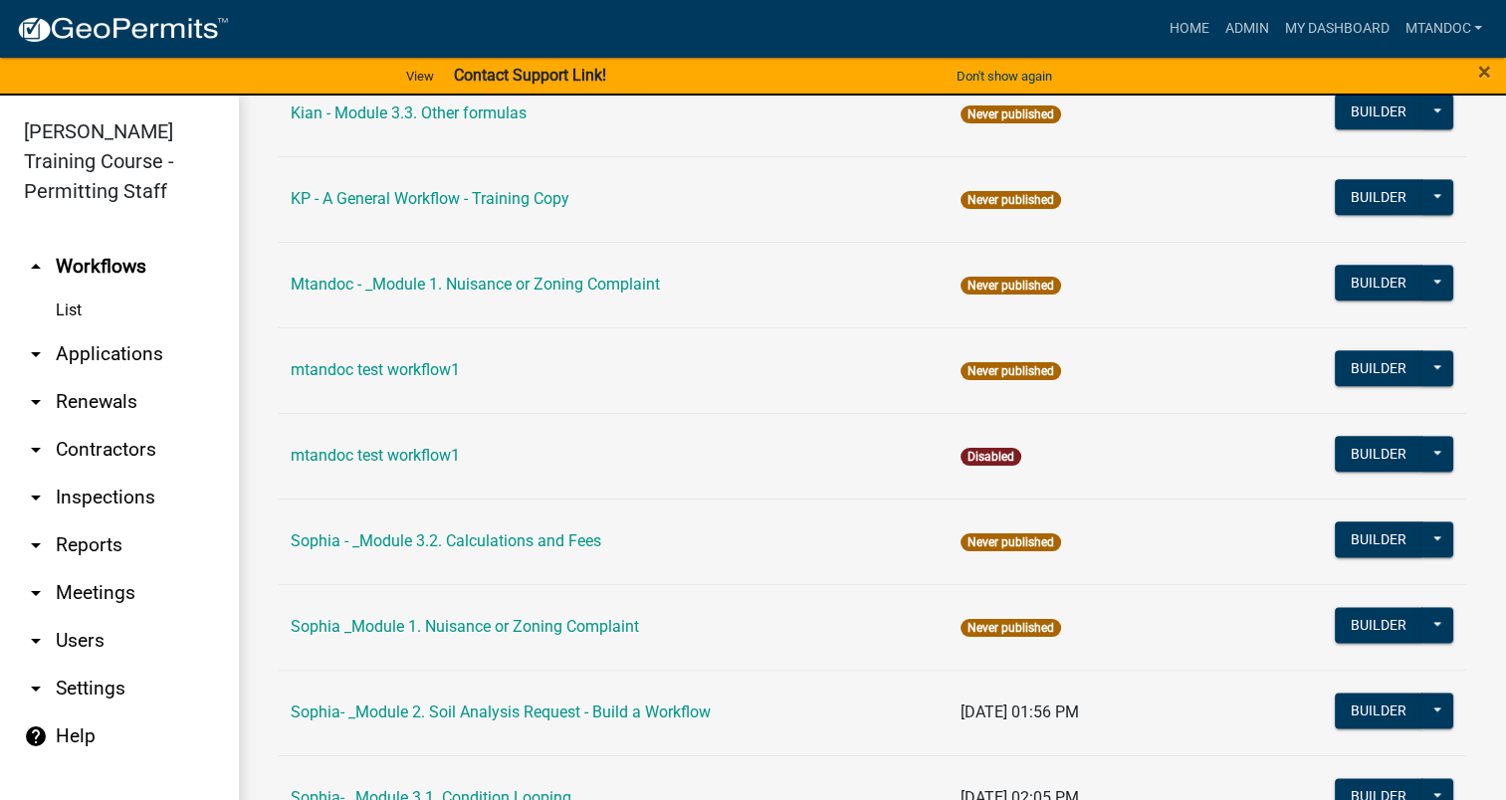
scroll to position [2346, 0]
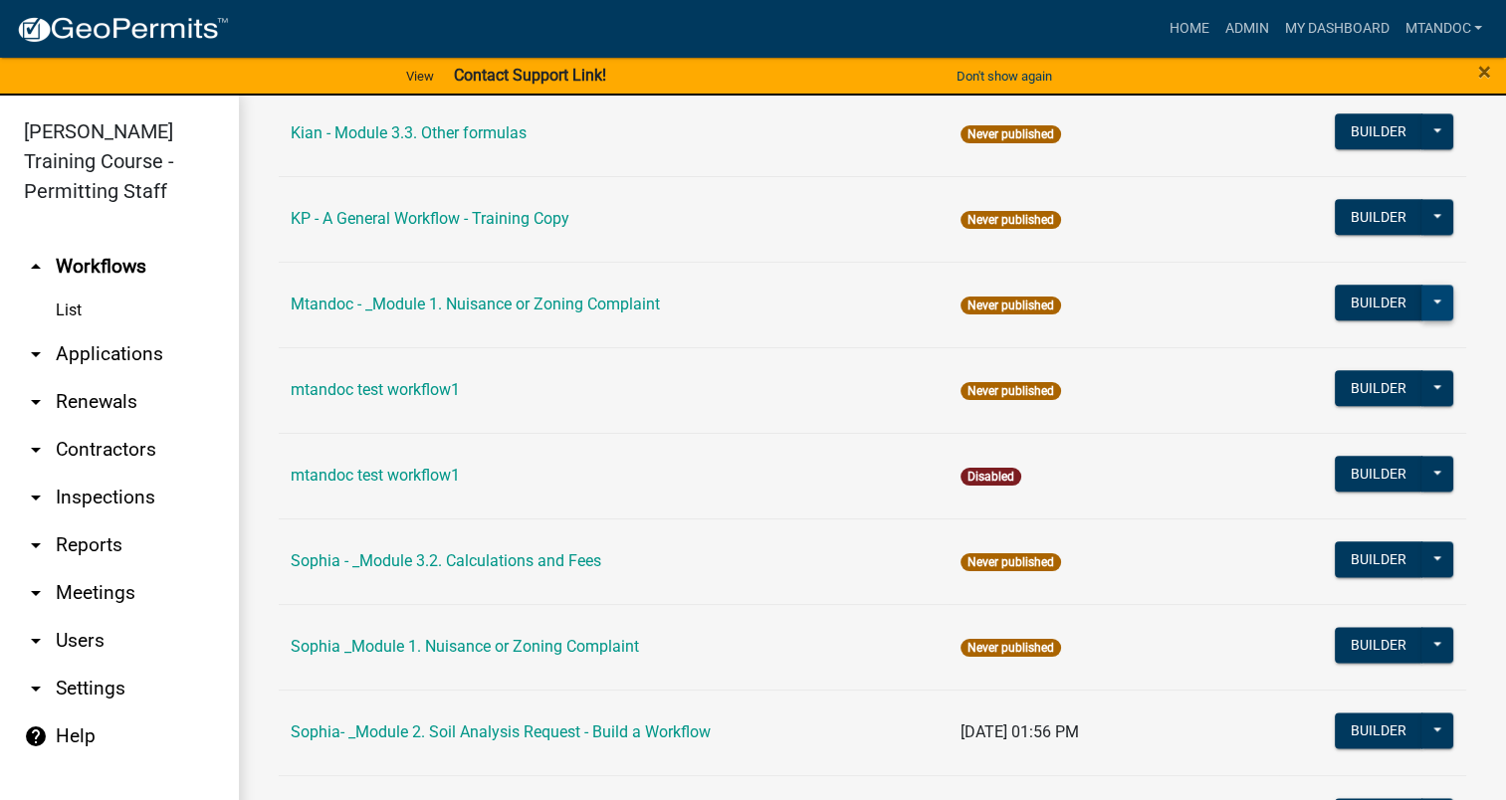
click at [1425, 292] on button at bounding box center [1437, 303] width 32 height 36
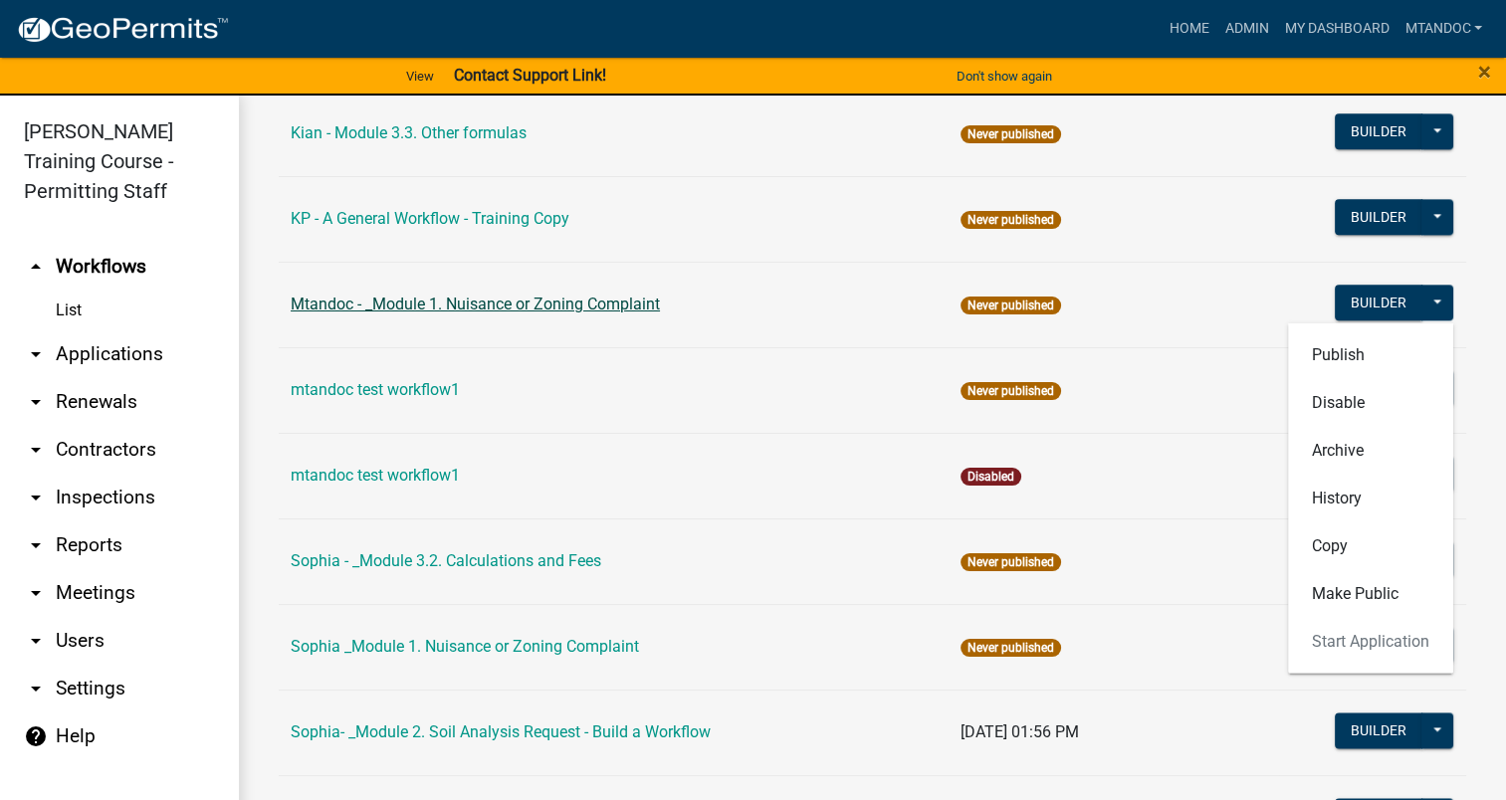
click at [532, 299] on link "Mtandoc - _Module 1. Nuisance or Zoning Complaint" at bounding box center [475, 304] width 369 height 19
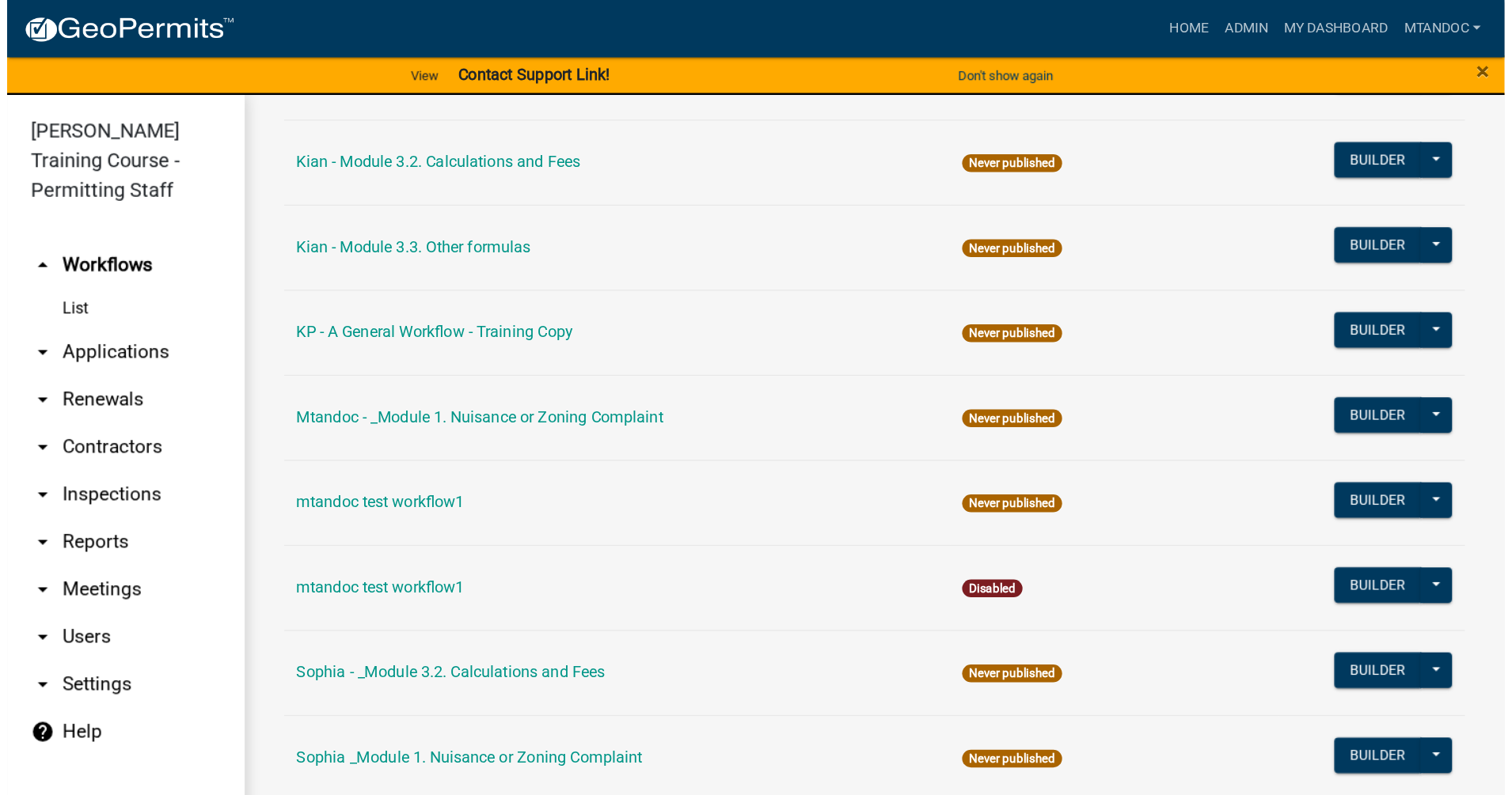
scroll to position [1740, 0]
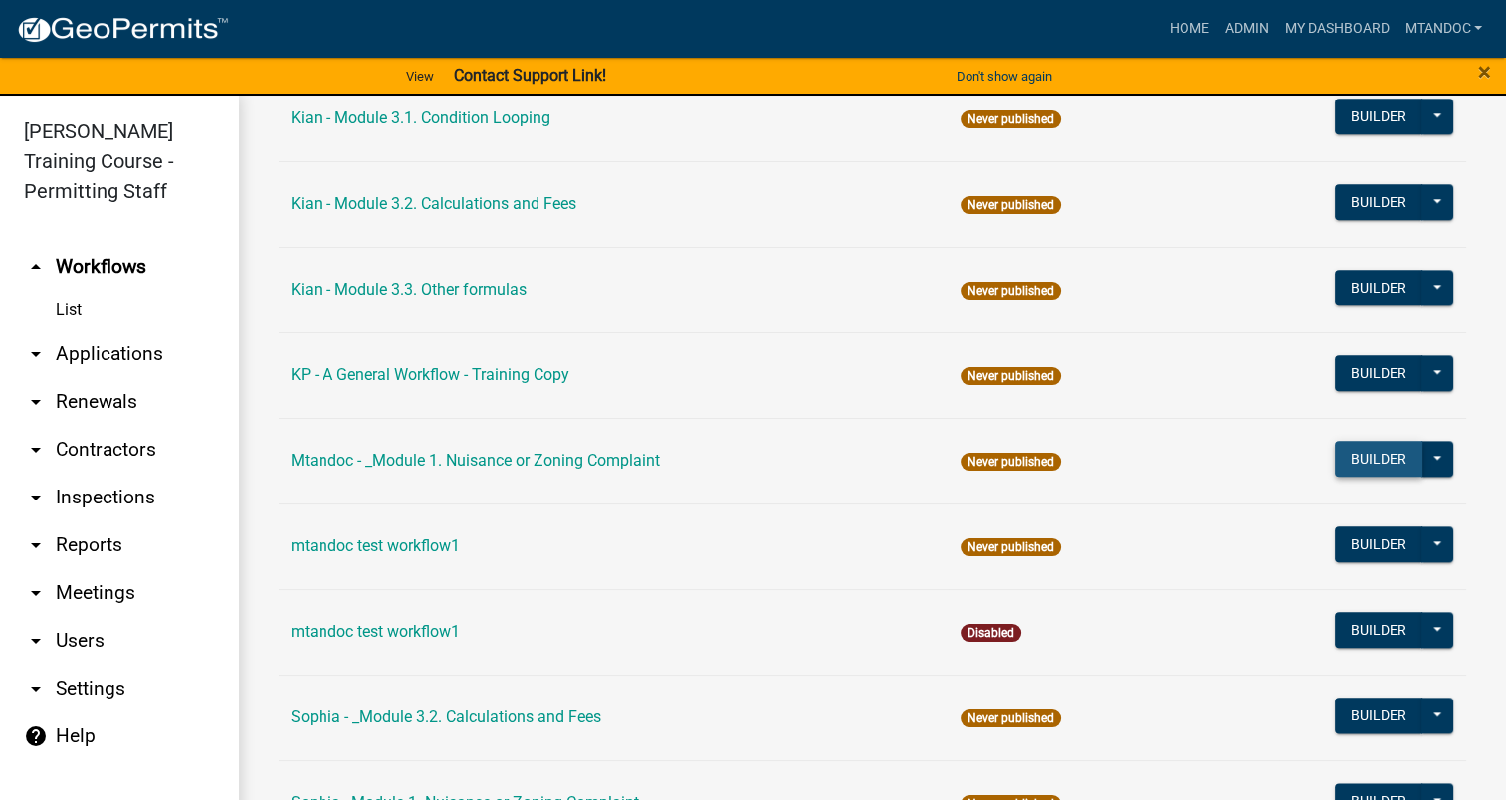
click at [1369, 452] on button "Builder" at bounding box center [1379, 459] width 88 height 36
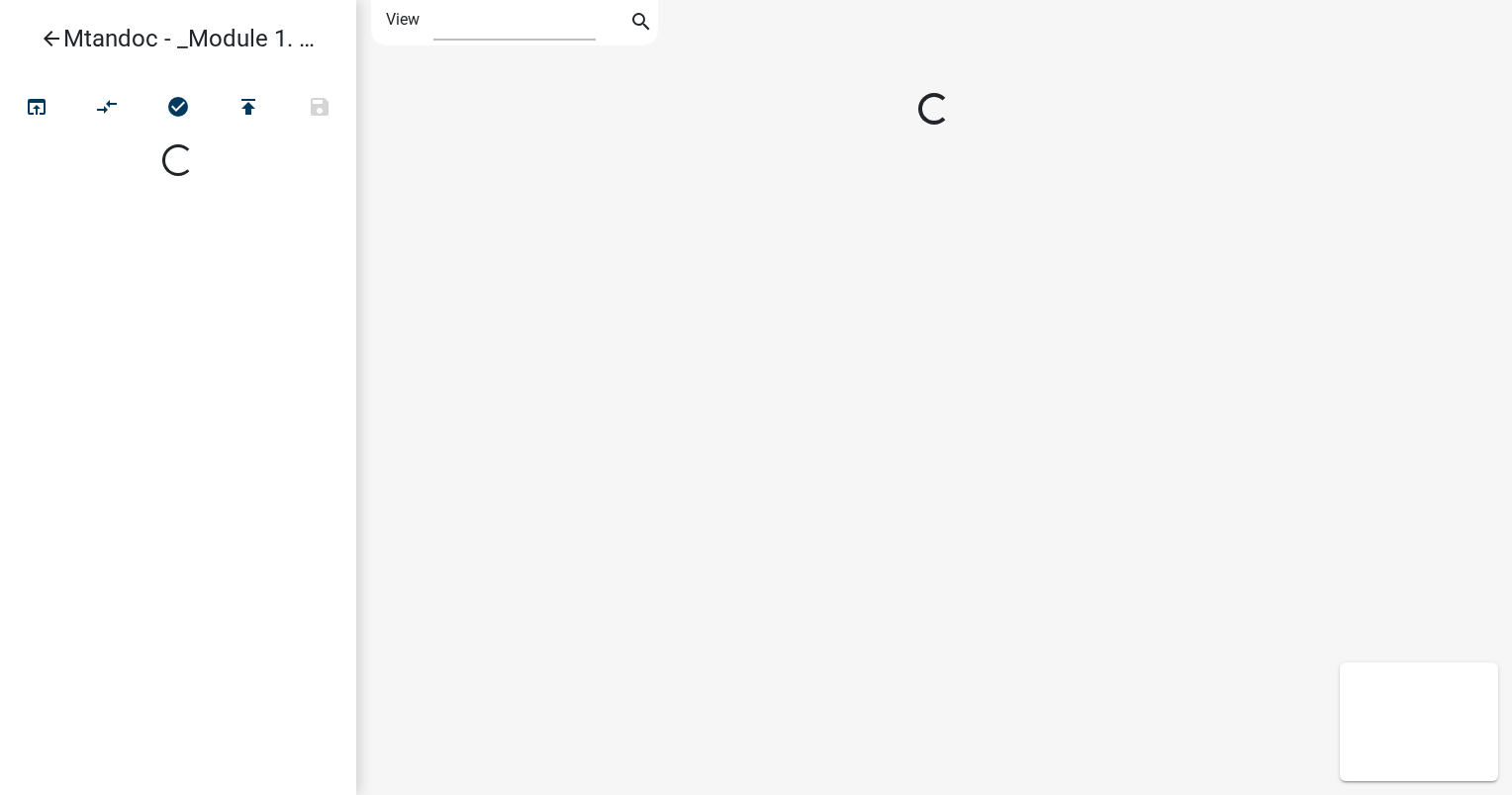
select select "1"
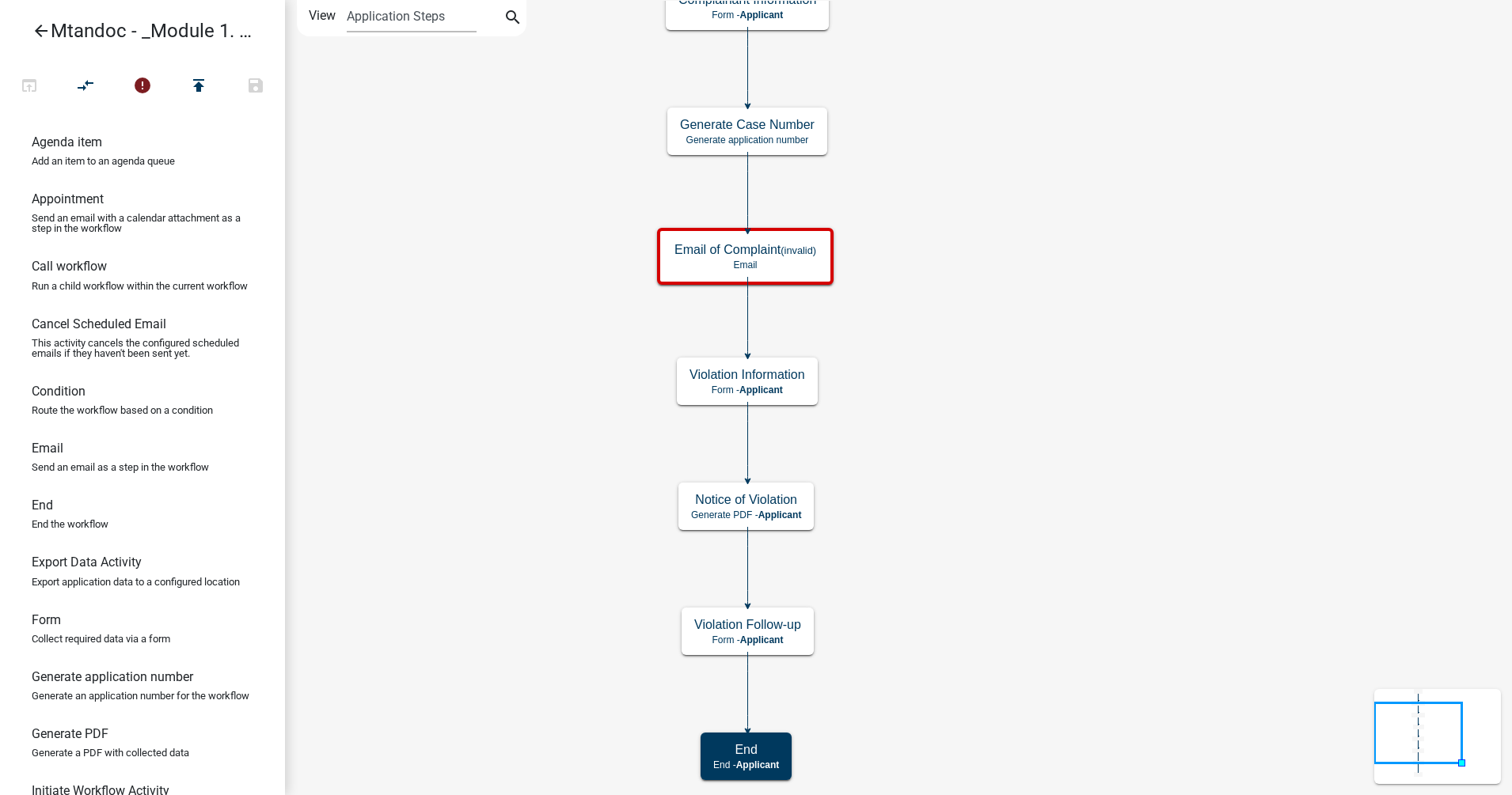
click at [963, 413] on icon "Start Start - Applicant Complainant Information Form - Applicant Notice of Viol…" at bounding box center [898, 398] width 1226 height 793
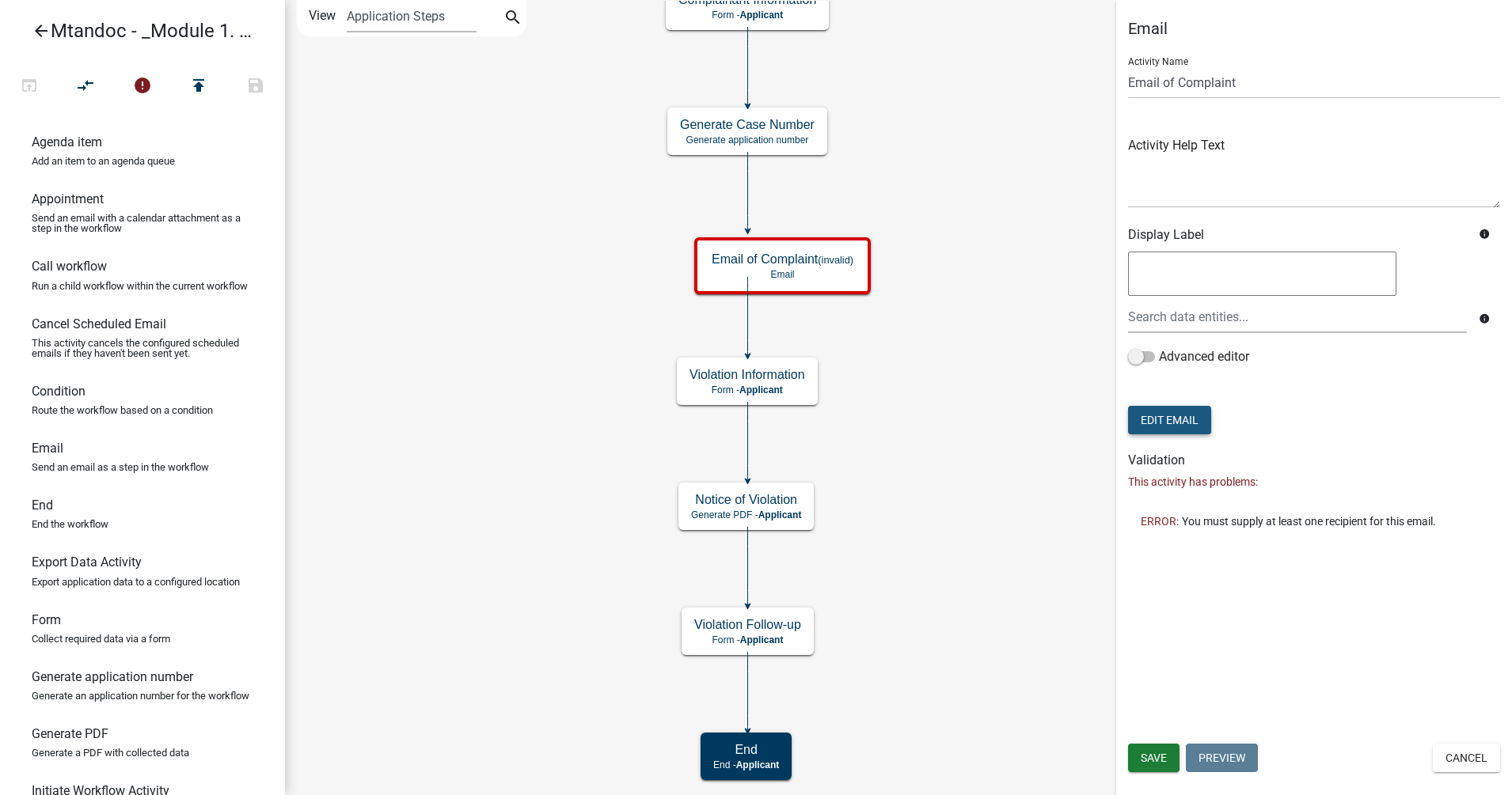
click at [1168, 417] on button "Edit Email" at bounding box center [1169, 421] width 83 height 29
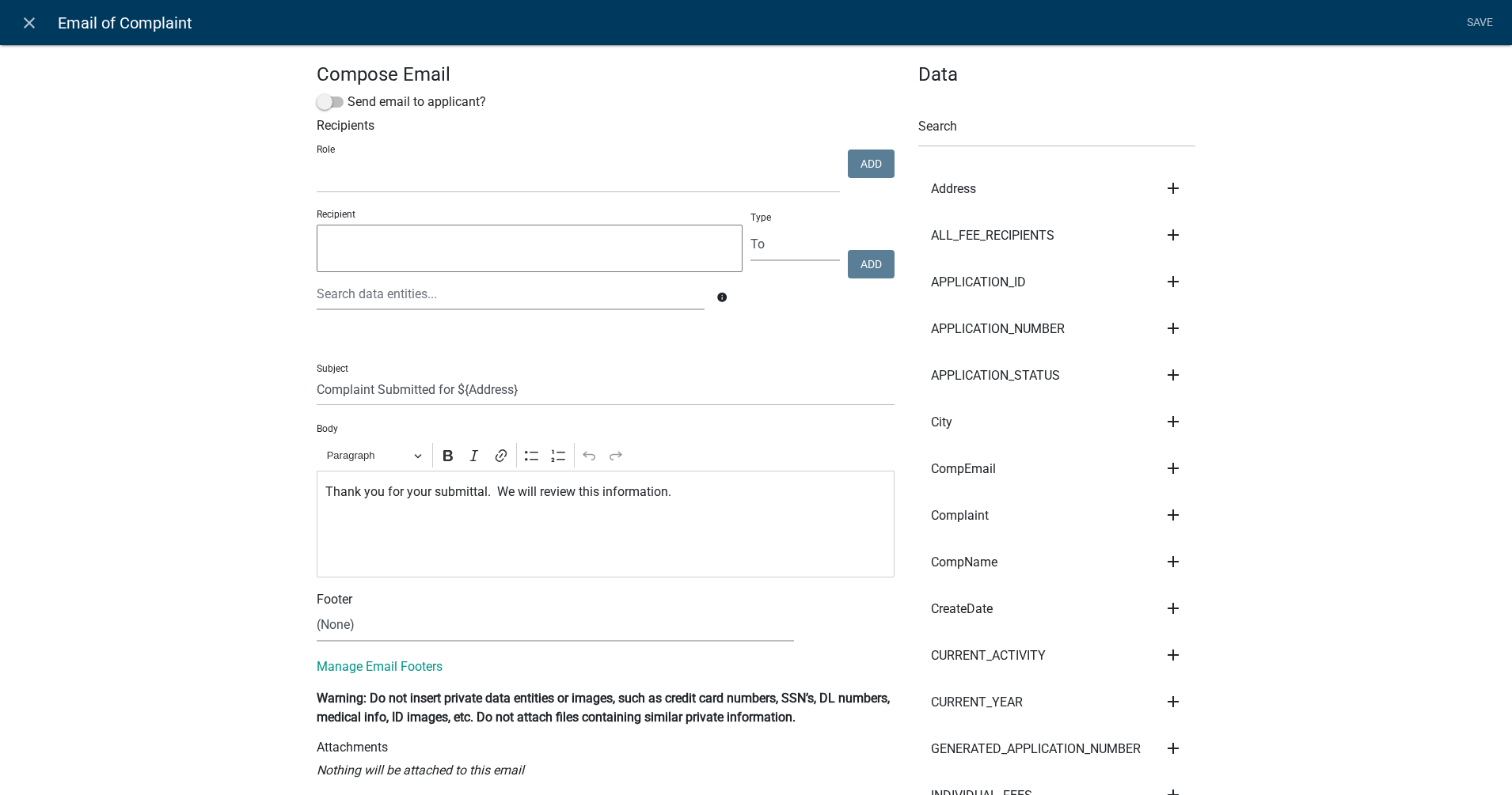
click at [415, 238] on textarea at bounding box center [529, 249] width 426 height 48
type textarea "[EMAIL_ADDRESS][DOMAIN_NAME]"
click at [875, 269] on button "Add" at bounding box center [871, 264] width 47 height 29
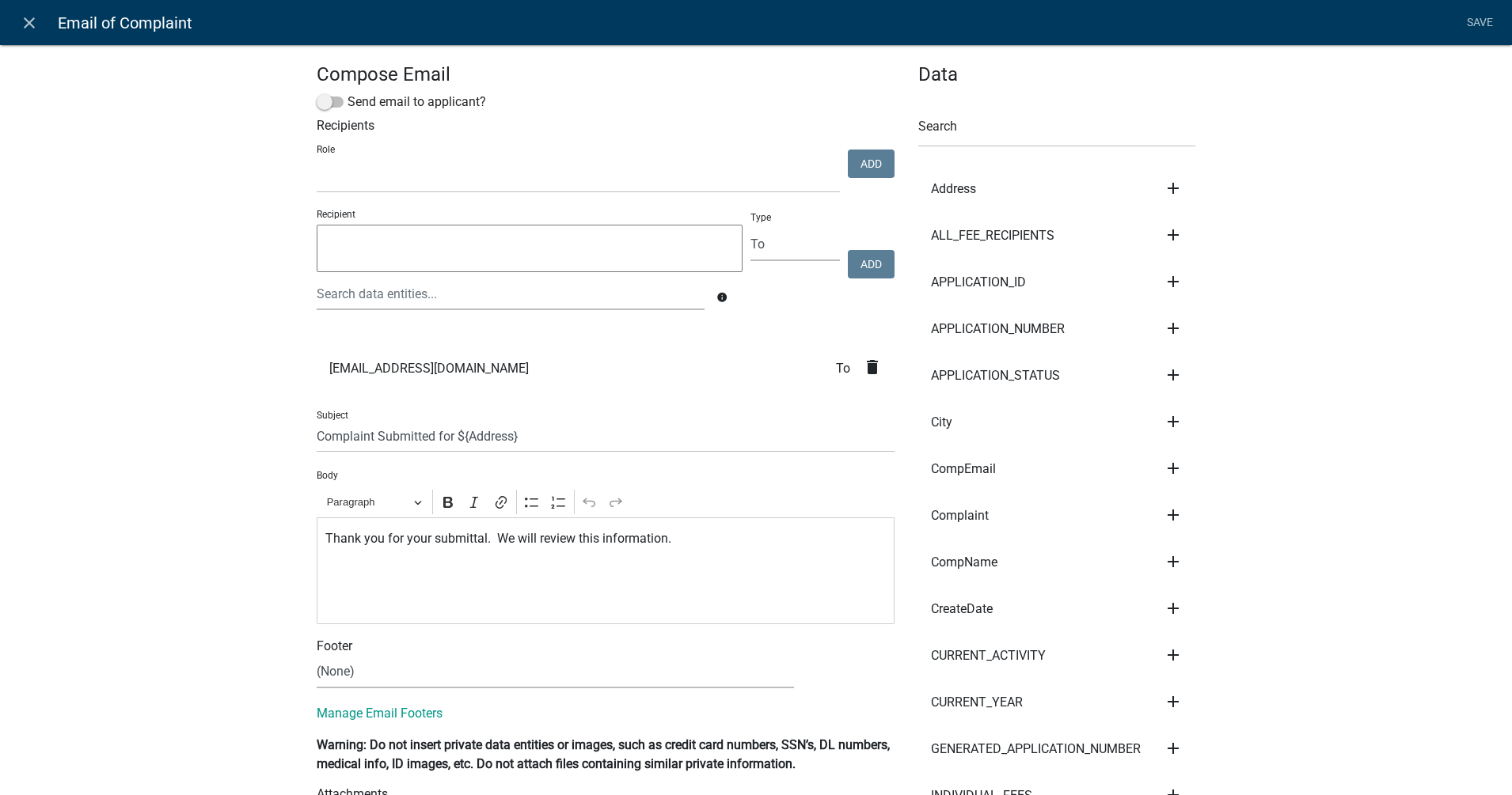
click at [355, 235] on textarea at bounding box center [529, 249] width 426 height 48
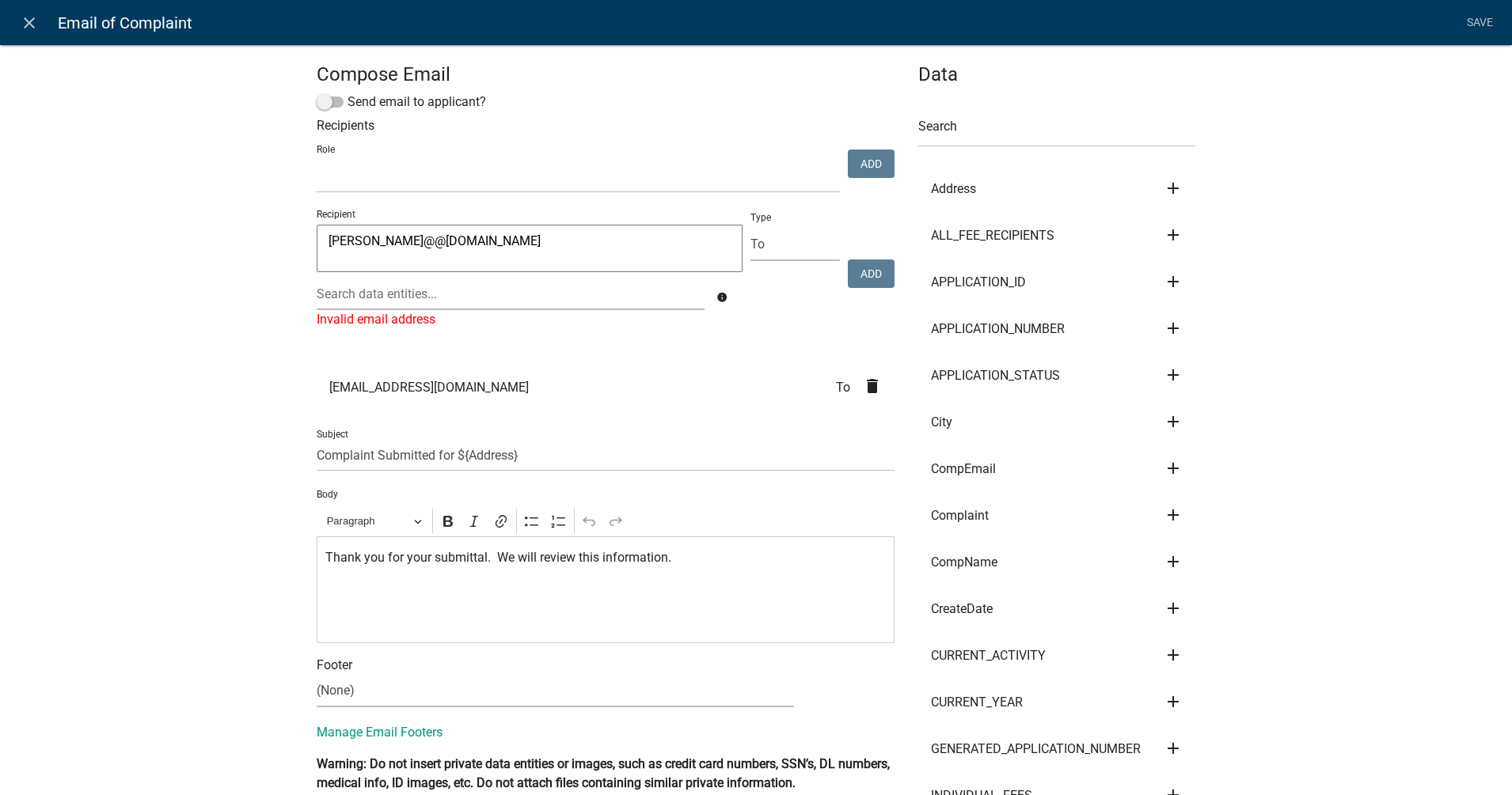
click at [499, 253] on textarea "[PERSON_NAME]@@[DOMAIN_NAME]" at bounding box center [529, 249] width 426 height 48
click at [565, 254] on textarea "[PERSON_NAME]@@[DOMAIN_NAME]" at bounding box center [529, 249] width 426 height 48
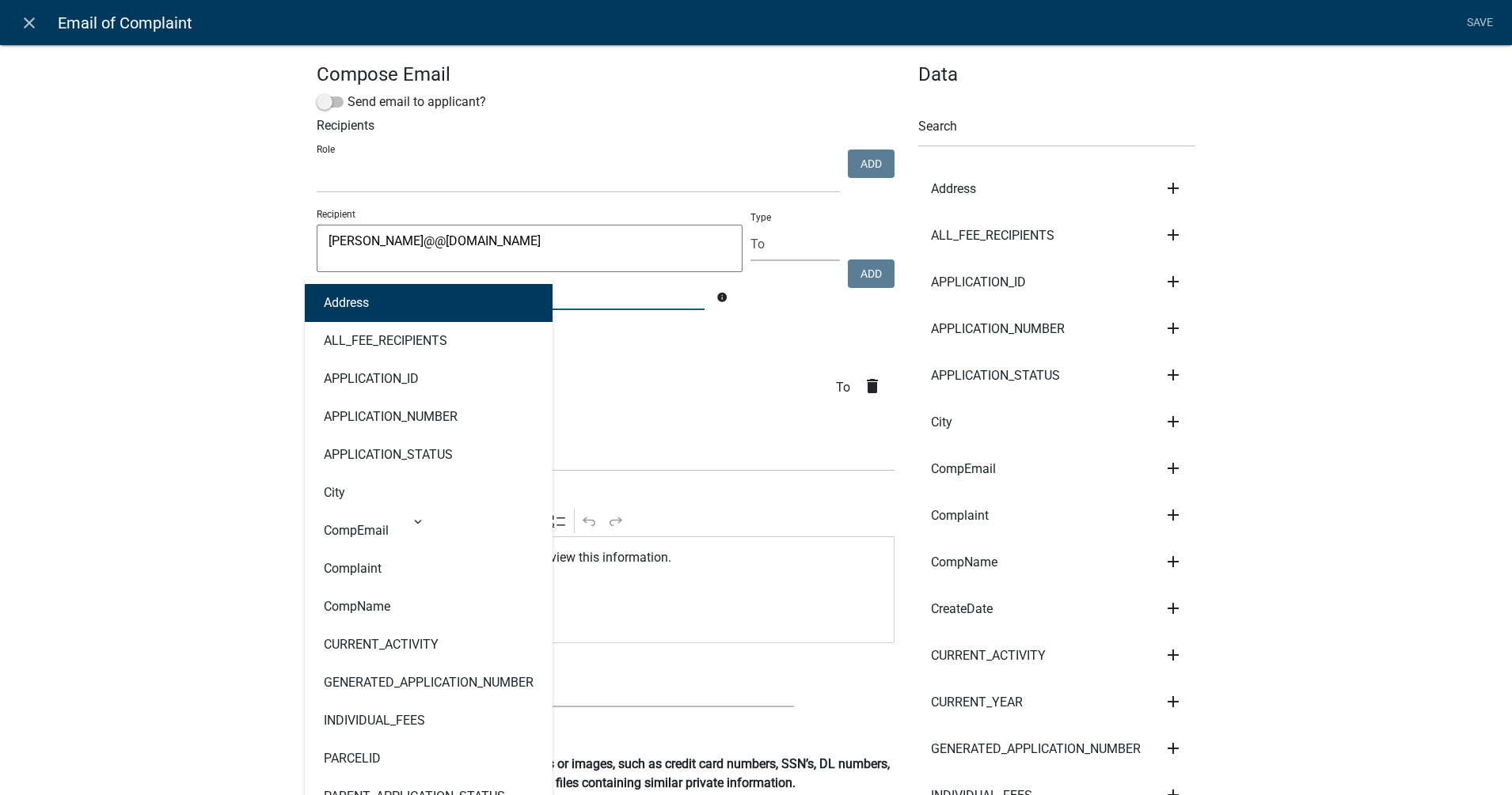
click at [418, 285] on div "Address ALL_FEE_RECIPIENTS APPLICATION_ID APPLICATION_NUMBER APPLICATION_STATUS…" at bounding box center [511, 293] width 412 height 33
click at [418, 285] on button "Address" at bounding box center [429, 303] width 248 height 38
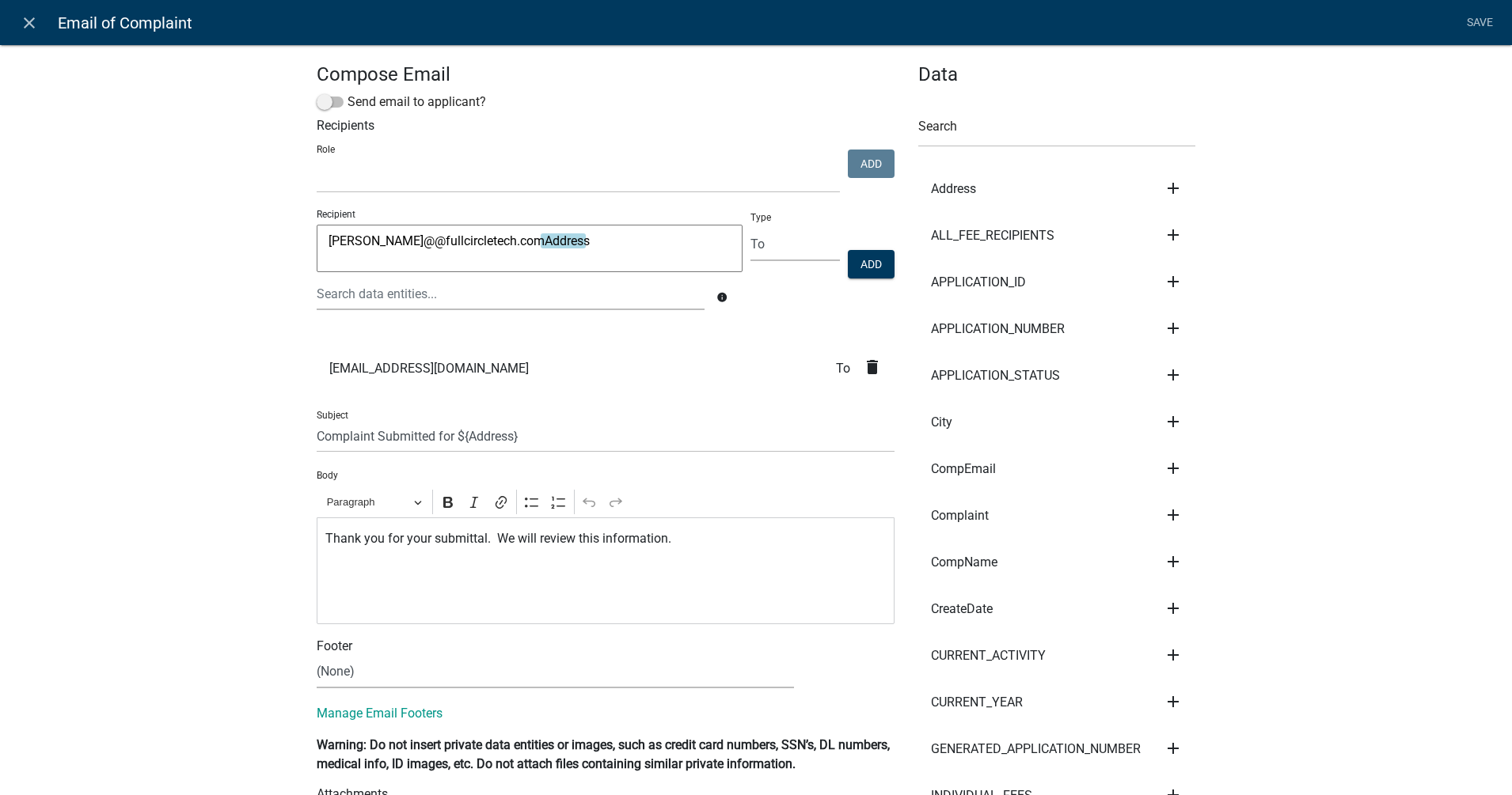
click at [600, 262] on textarea "[PERSON_NAME]@@fullcircletech.comAddress" at bounding box center [529, 249] width 426 height 48
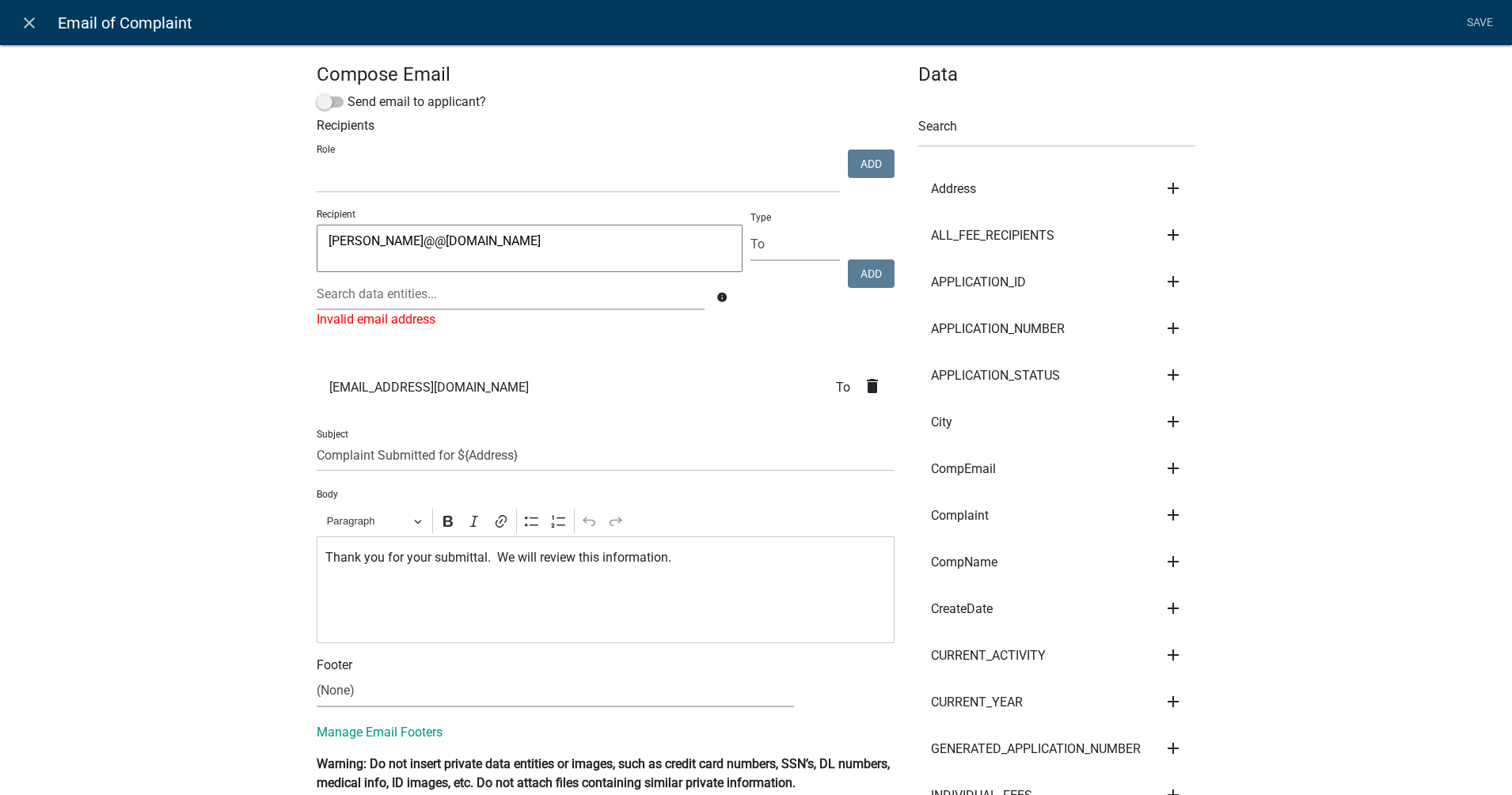
click at [383, 247] on textarea "[PERSON_NAME]@@[DOMAIN_NAME]" at bounding box center [529, 249] width 426 height 48
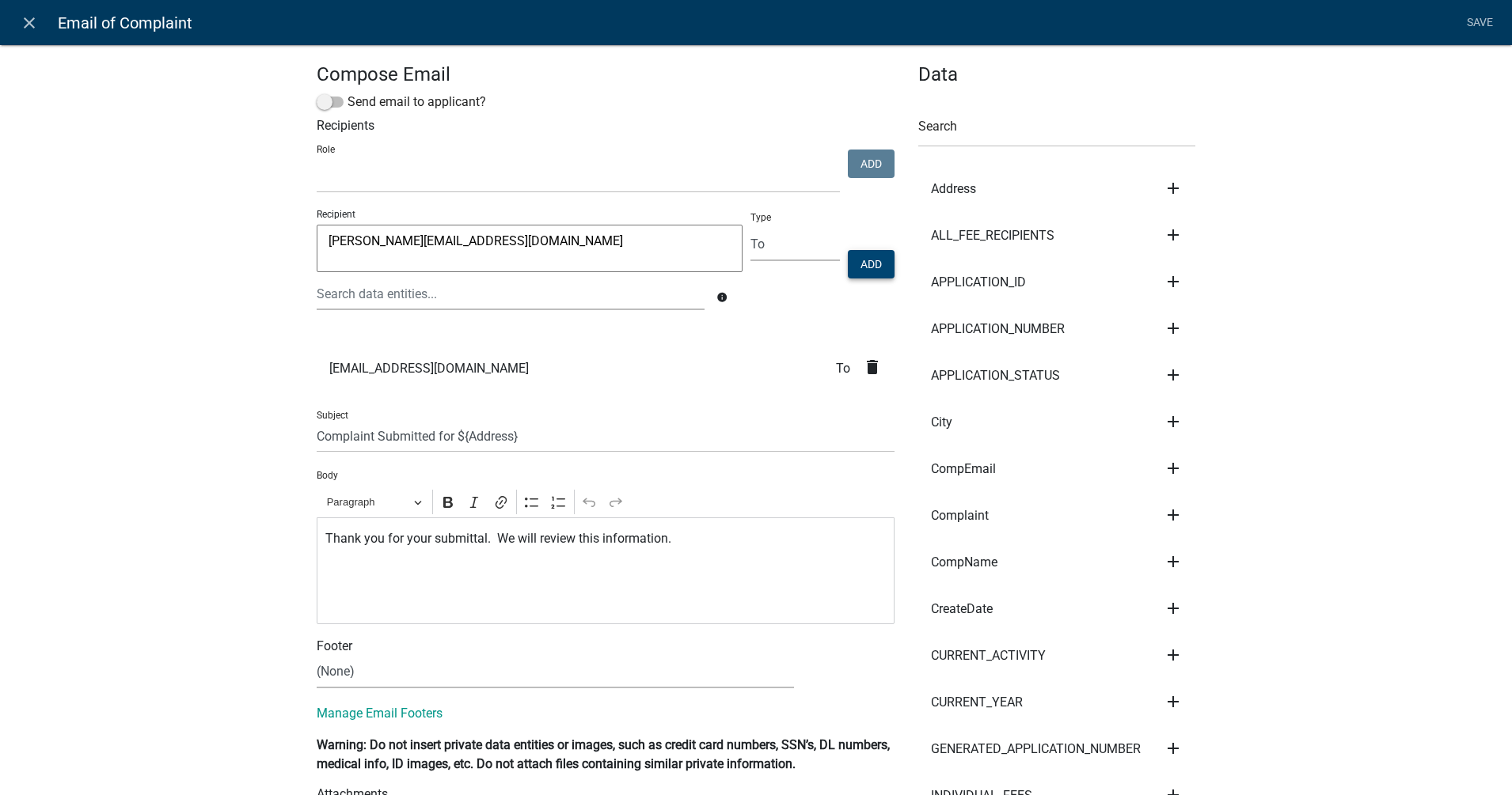
type textarea "[PERSON_NAME][EMAIL_ADDRESS][DOMAIN_NAME]"
click at [870, 265] on button "Add" at bounding box center [871, 264] width 47 height 29
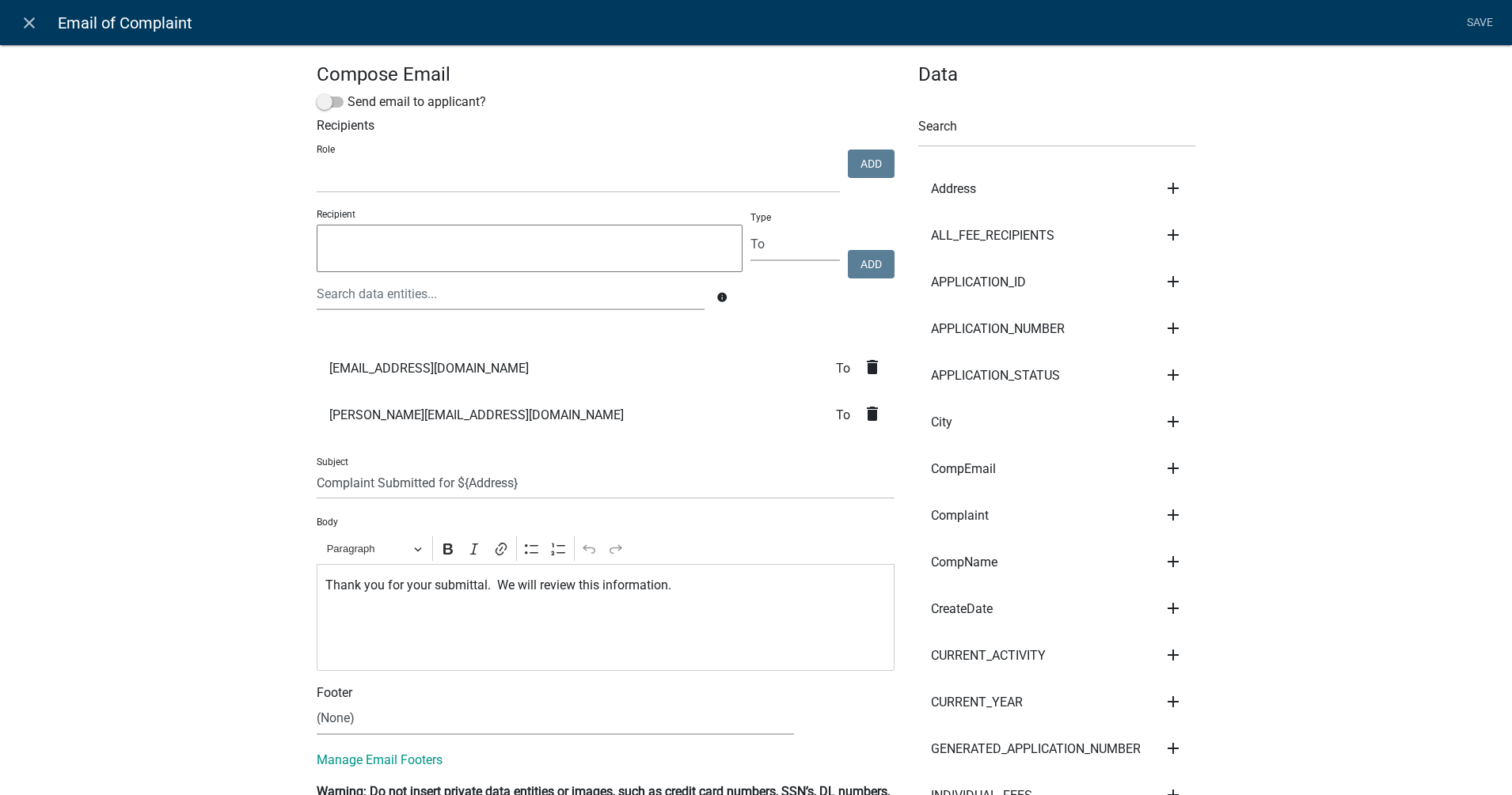
scroll to position [297, 0]
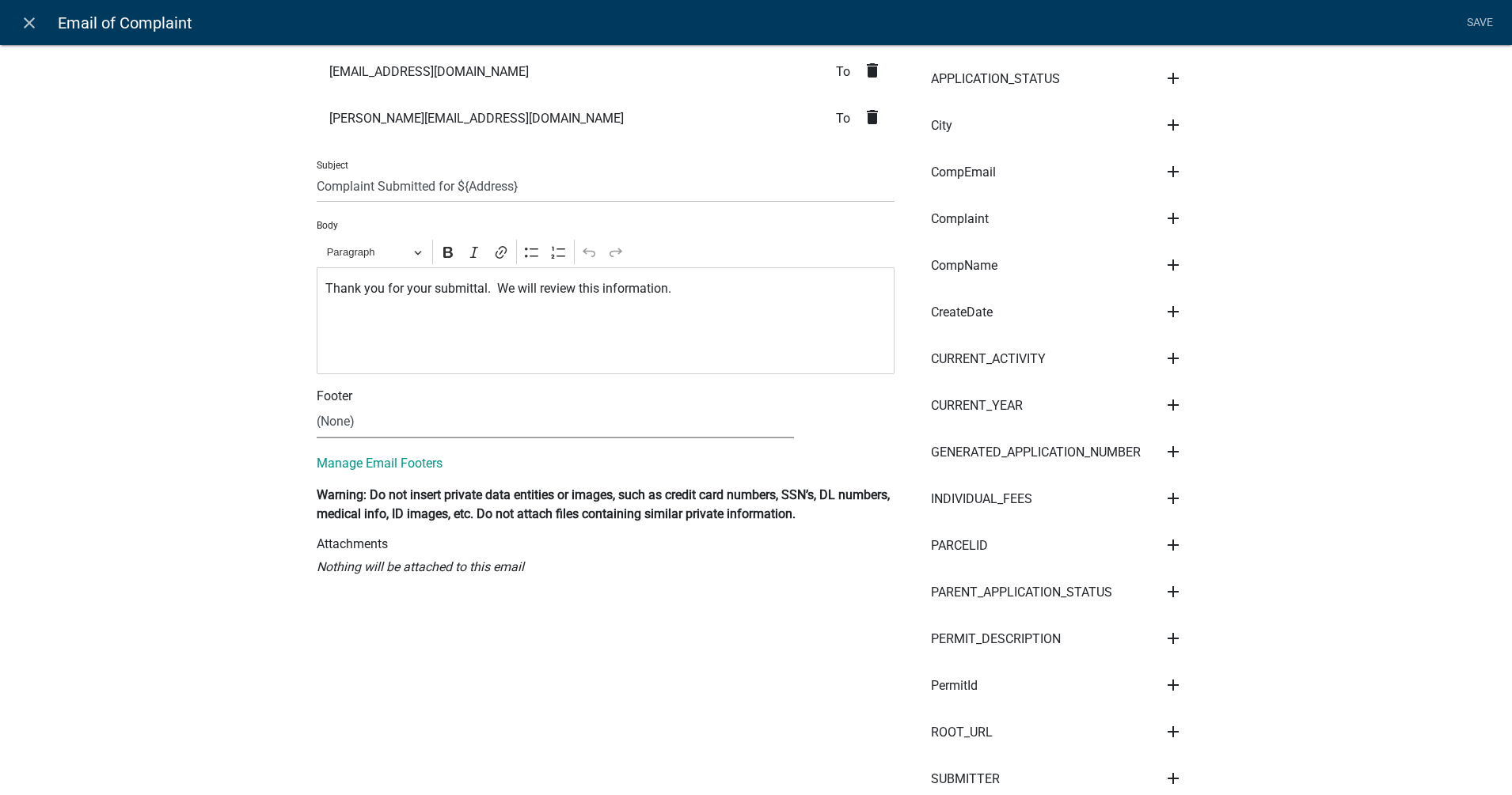
click at [345, 424] on select "(None) [PERSON_NAME] Footer [PERSON_NAME] Test email Footer [PERSON_NAME] - Tes…" at bounding box center [555, 422] width 477 height 33
select select "795dc2ed-035c-4eac-aec5-2c51910ab7b0"
click at [317, 406] on select "(None) [PERSON_NAME] Footer [PERSON_NAME] Test email Footer [PERSON_NAME] - Tes…" at bounding box center [555, 422] width 477 height 33
click at [839, 421] on button "View" at bounding box center [843, 421] width 52 height 29
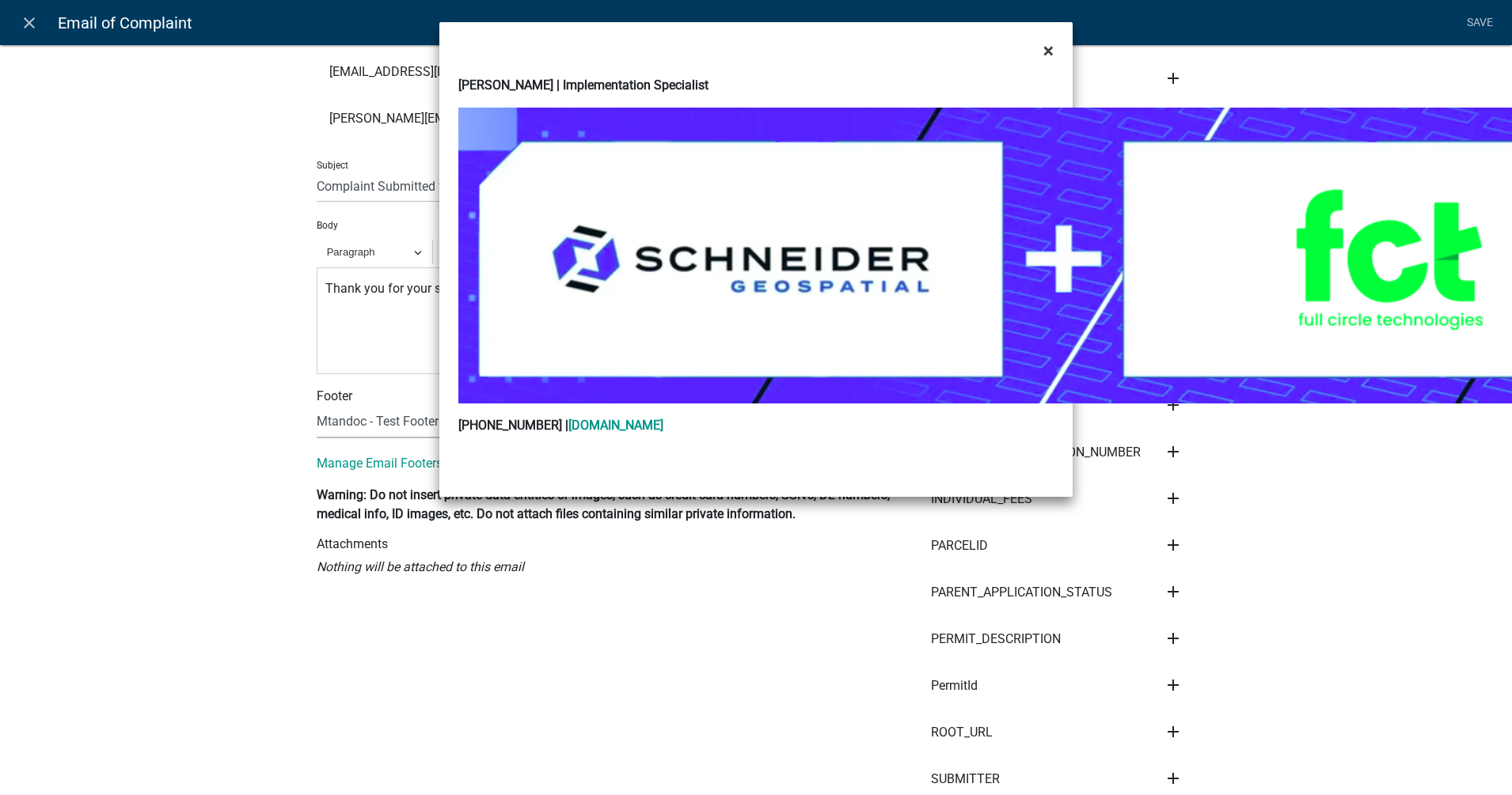
click at [1046, 50] on span "×" at bounding box center [1048, 51] width 10 height 22
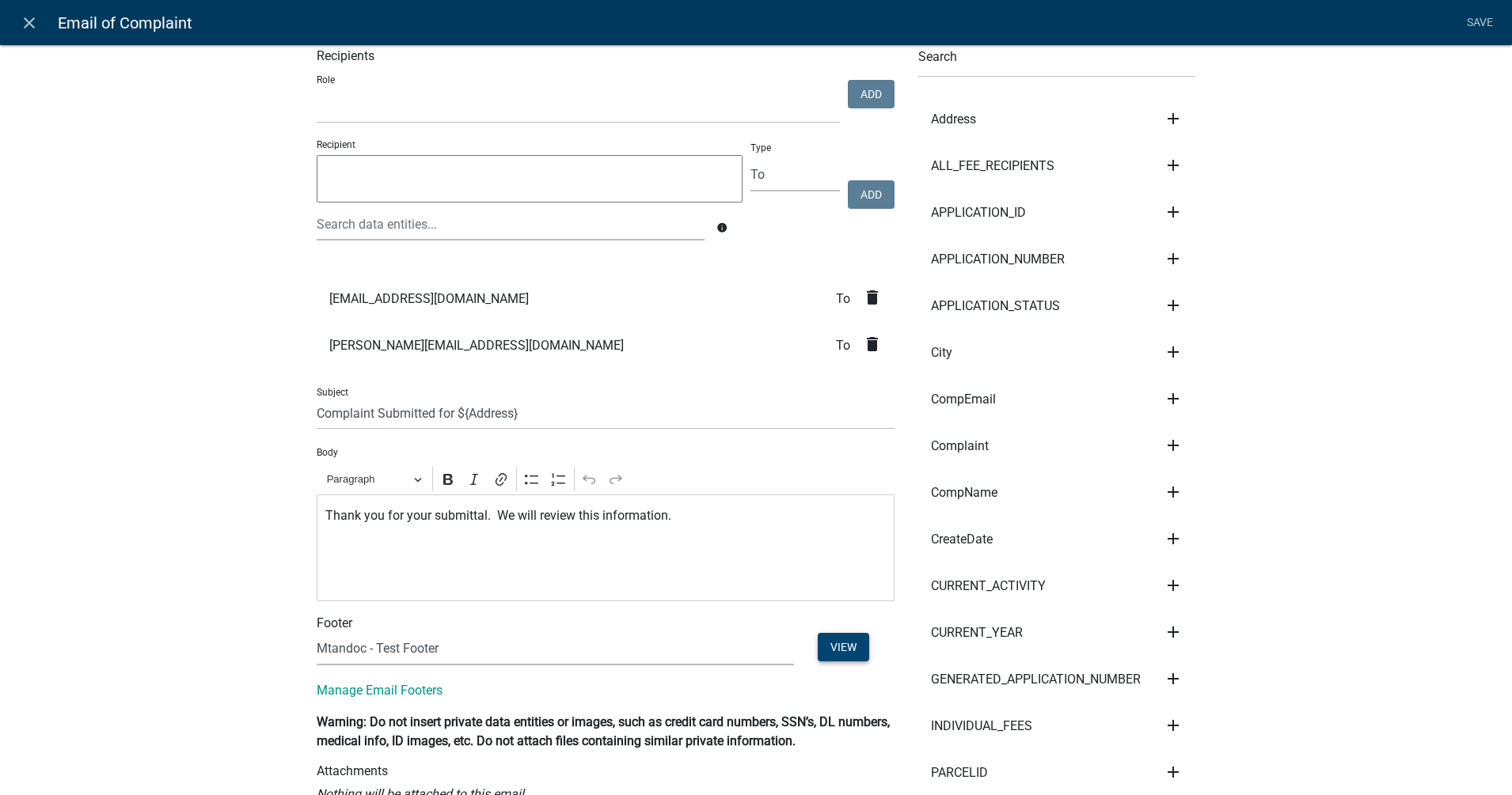
scroll to position [0, 0]
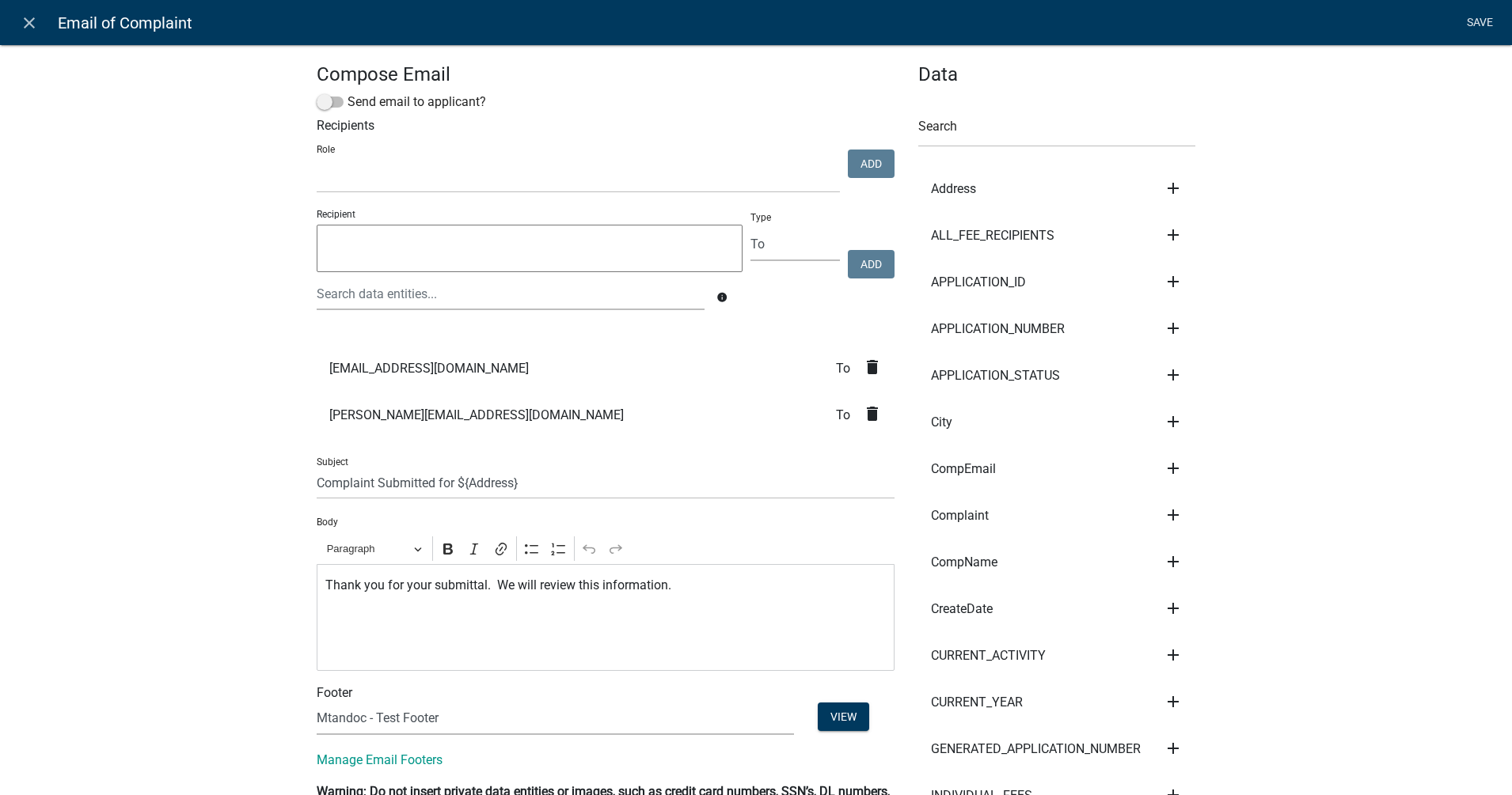
click at [1209, 17] on link "Save" at bounding box center [1479, 23] width 40 height 30
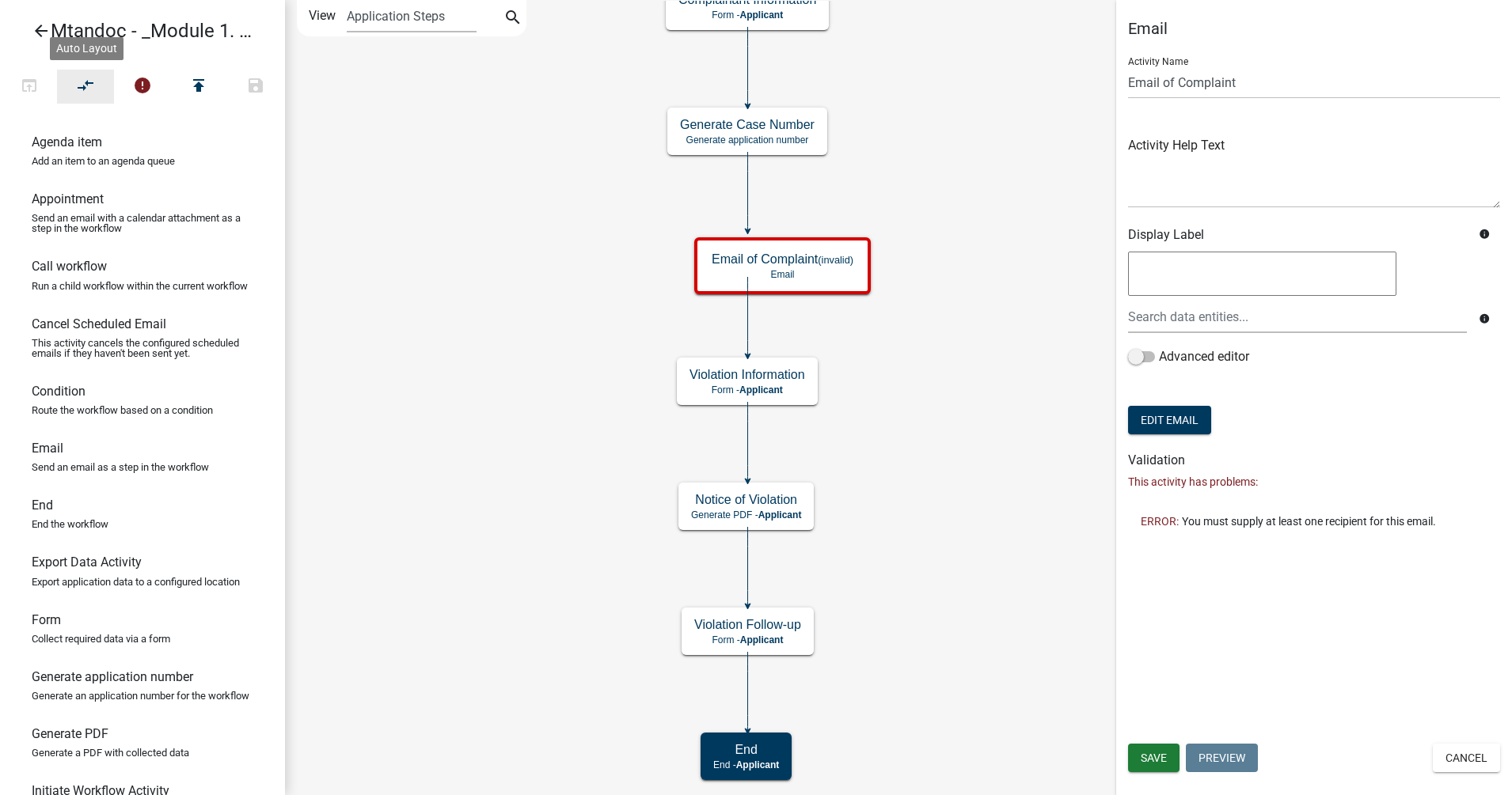
click at [78, 93] on button "compare_arrows" at bounding box center [86, 87] width 57 height 34
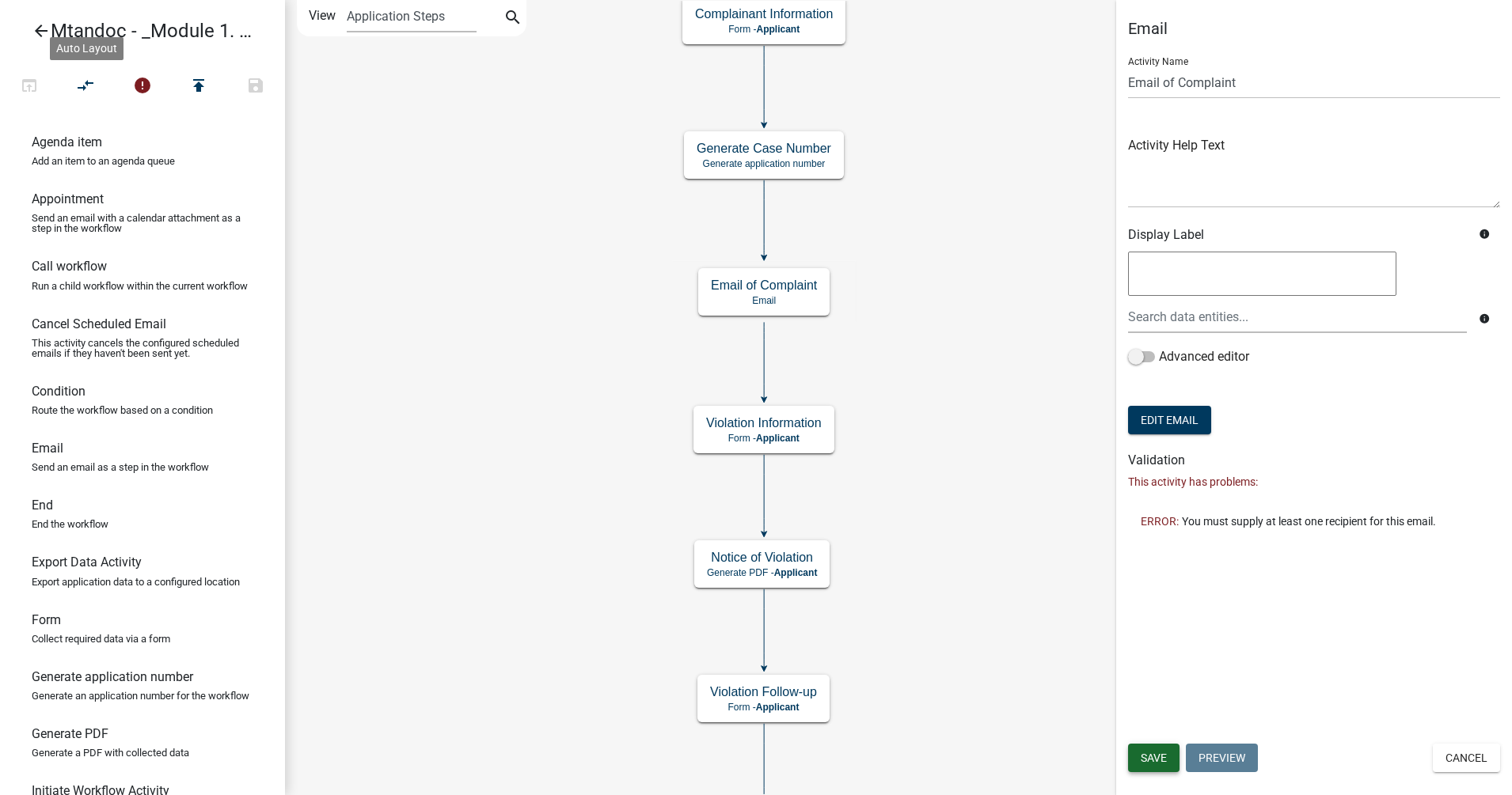
click at [1149, 635] on button "Save" at bounding box center [1153, 758] width 52 height 29
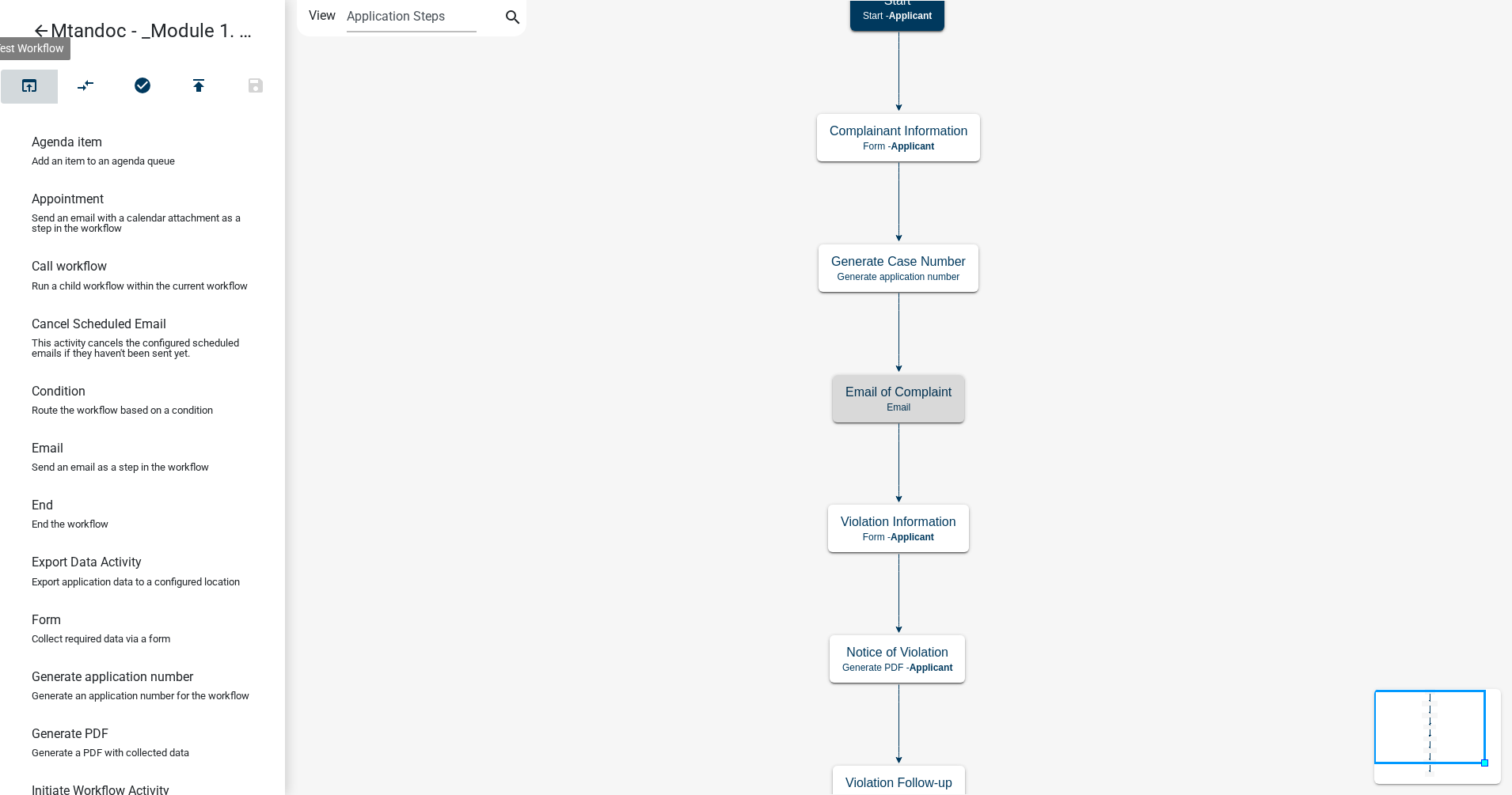
click at [32, 90] on icon "open_in_browser" at bounding box center [29, 87] width 19 height 22
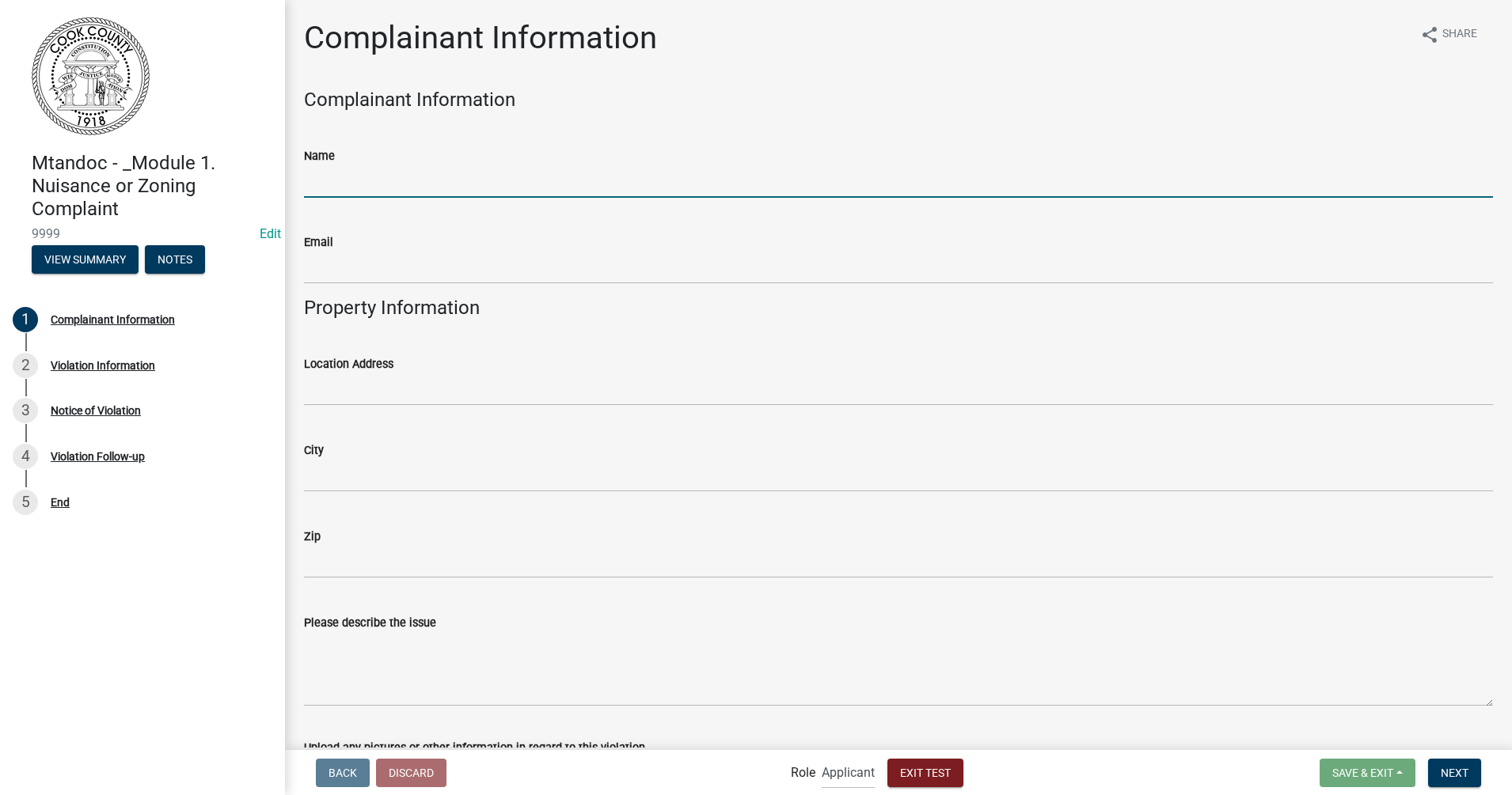
click at [391, 186] on input "Name" at bounding box center [898, 181] width 1189 height 33
type input "[PERSON_NAME]"
type input "[EMAIL_ADDRESS][DOMAIN_NAME]"
type input "[STREET_ADDRESS]"
type input "[PERSON_NAME]"
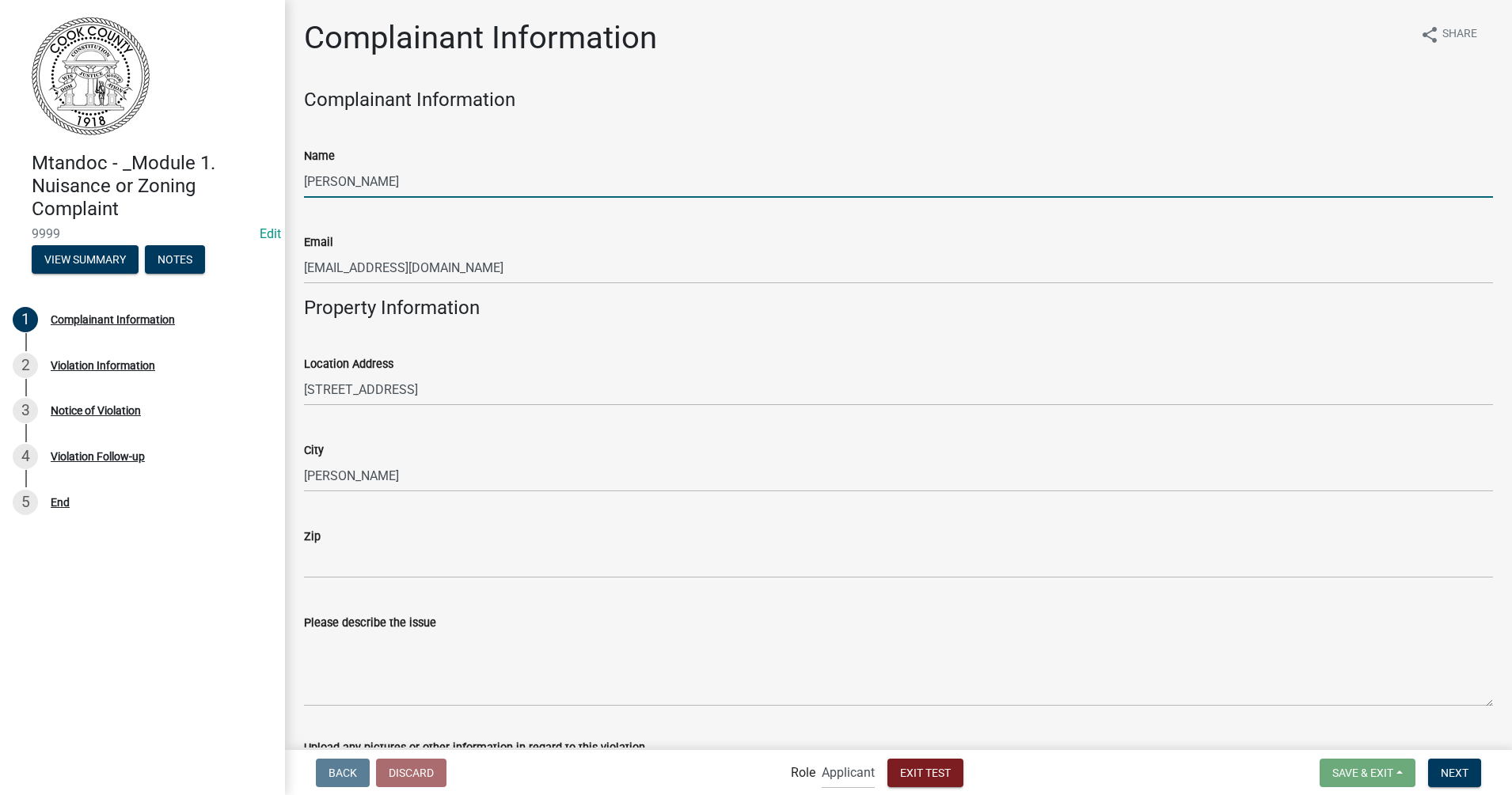
type input "01851"
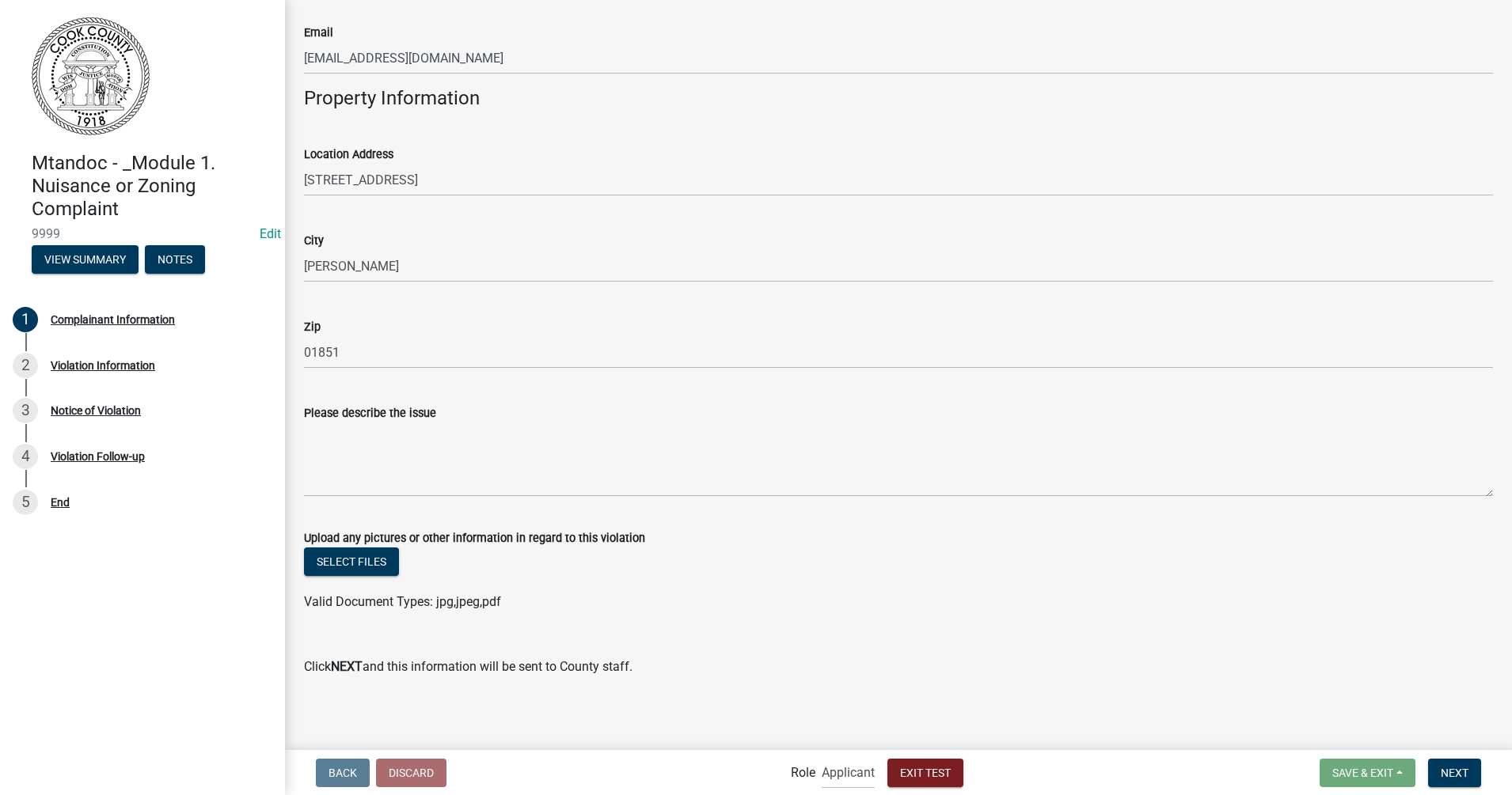
scroll to position [213, 0]
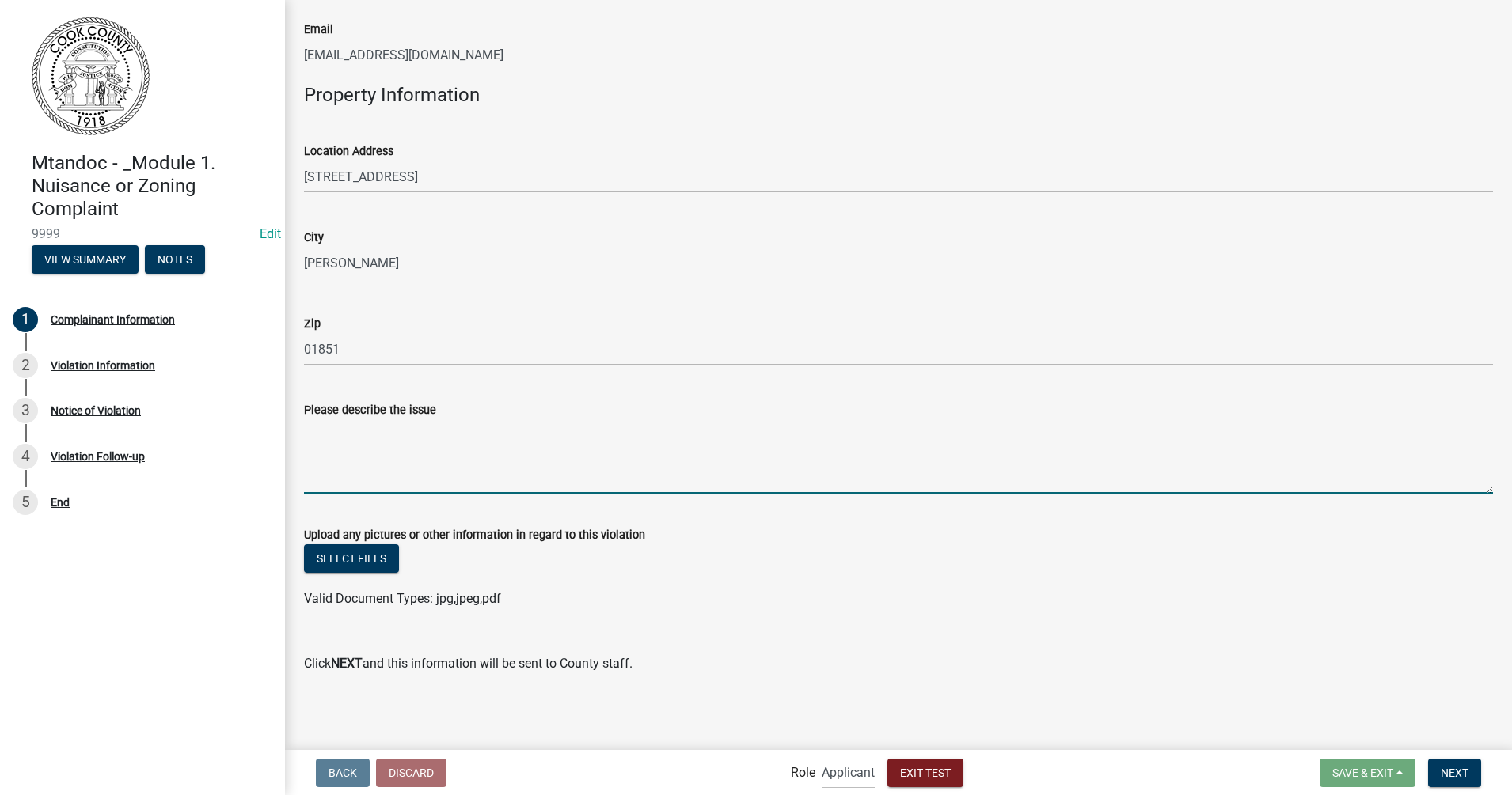
click at [416, 486] on textarea "Please describe the issue" at bounding box center [898, 456] width 1189 height 75
type textarea "t"
type textarea "This is ONLY a TEST!"
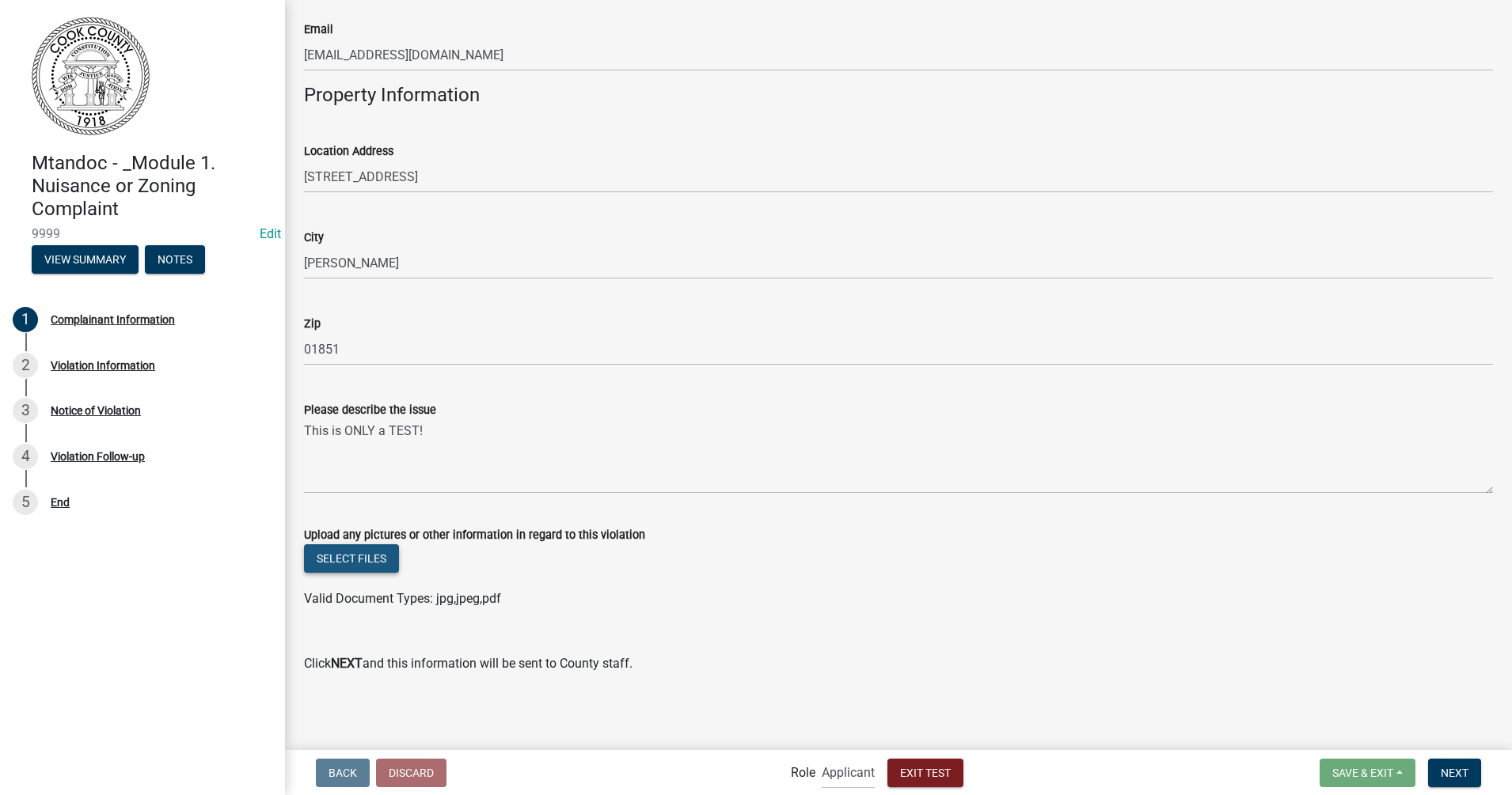
click at [349, 563] on button "Select files" at bounding box center [351, 559] width 95 height 29
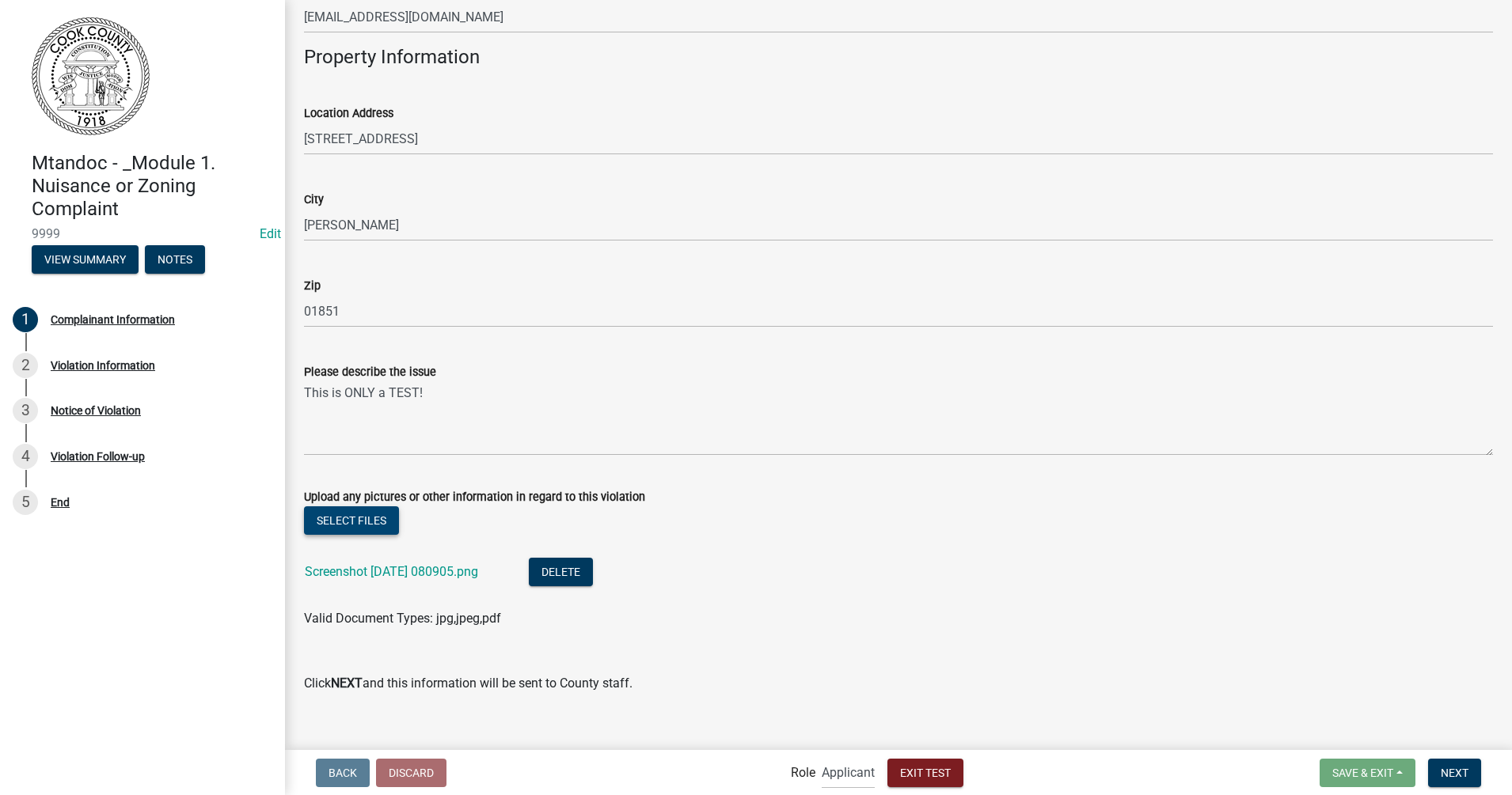
scroll to position [270, 0]
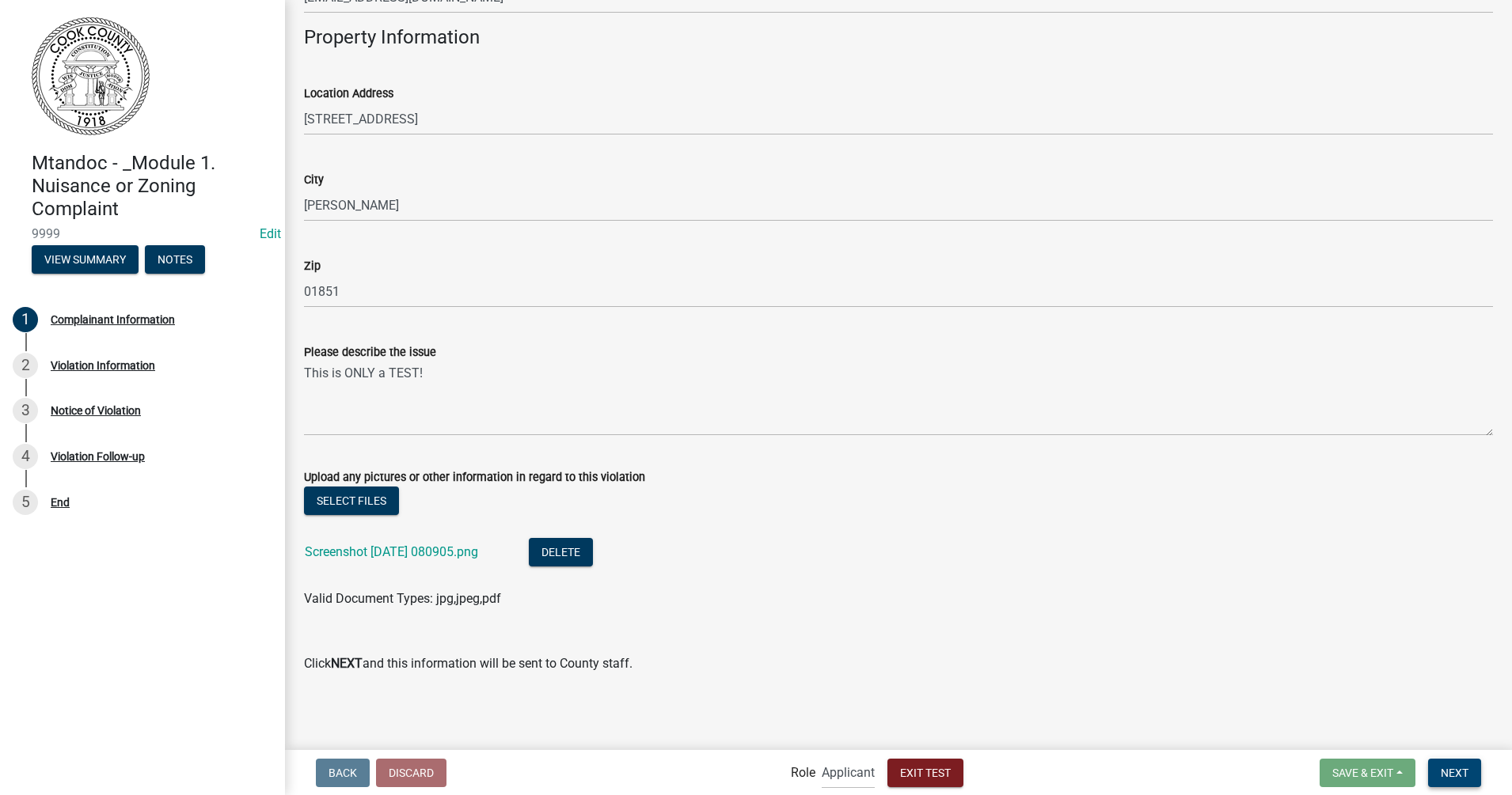
click at [1209, 635] on span "Next" at bounding box center [1454, 772] width 28 height 13
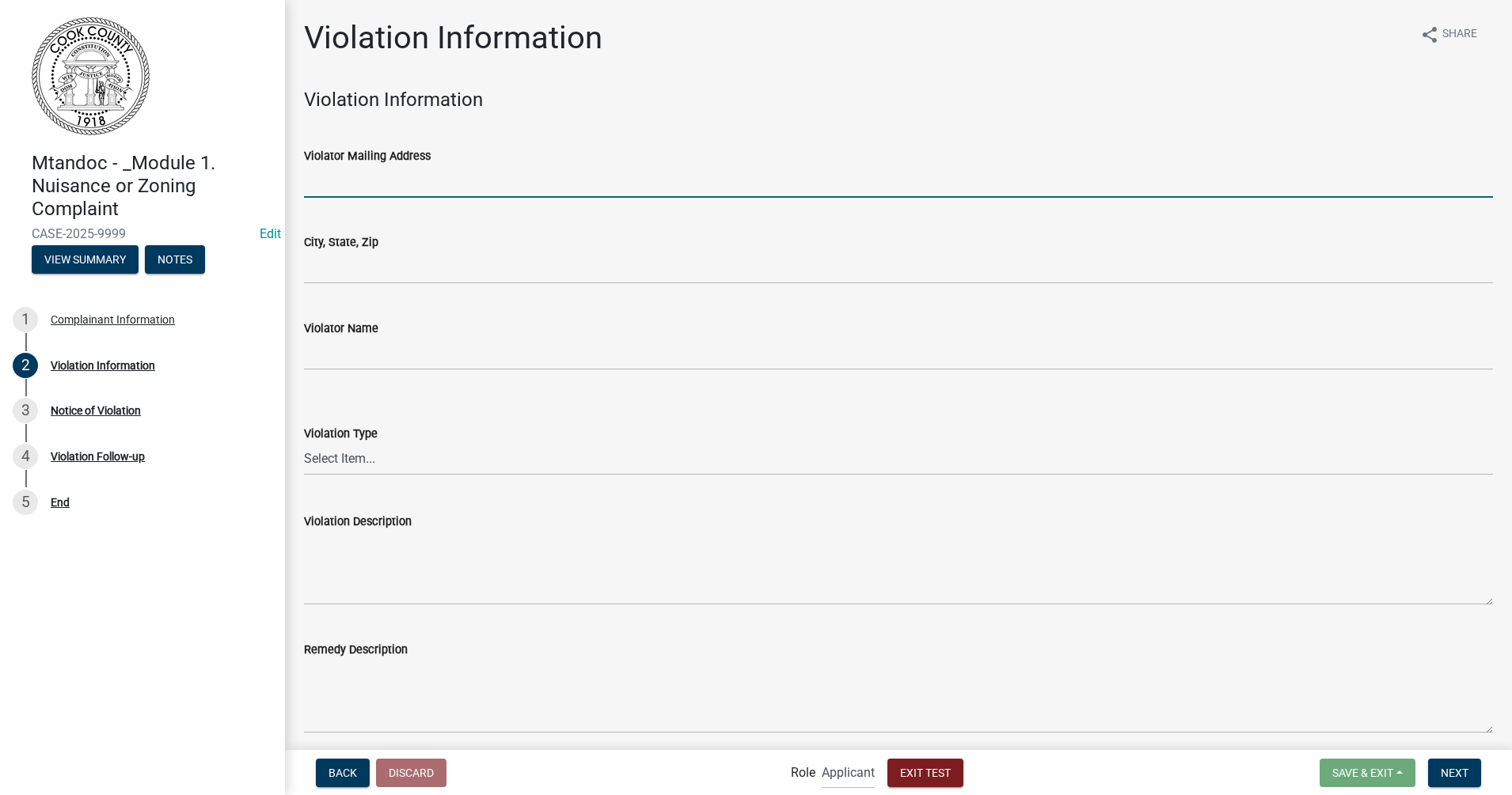
click at [405, 190] on input "Violator Mailing Address" at bounding box center [898, 181] width 1189 height 33
type input "4"
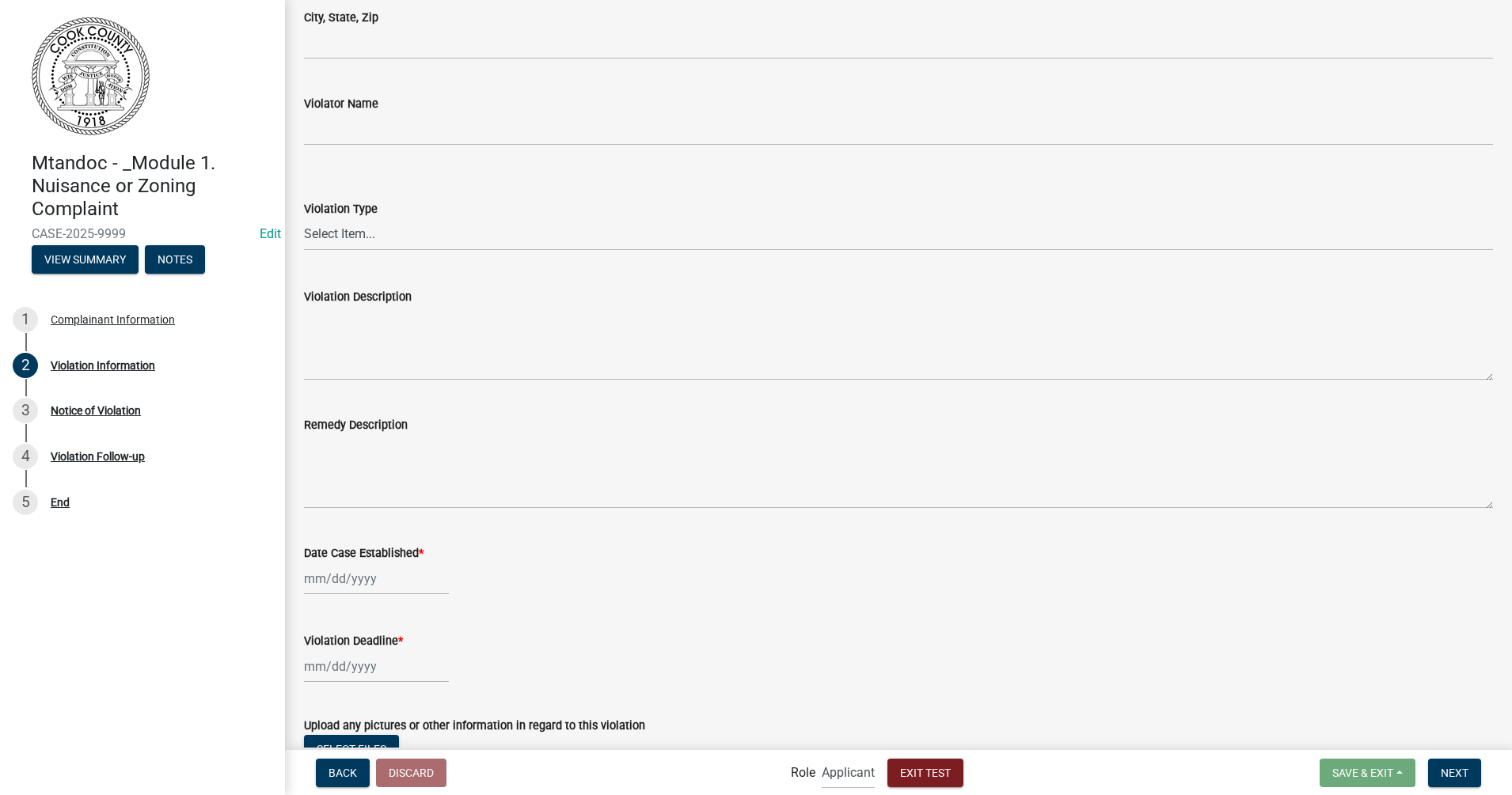
scroll to position [352, 0]
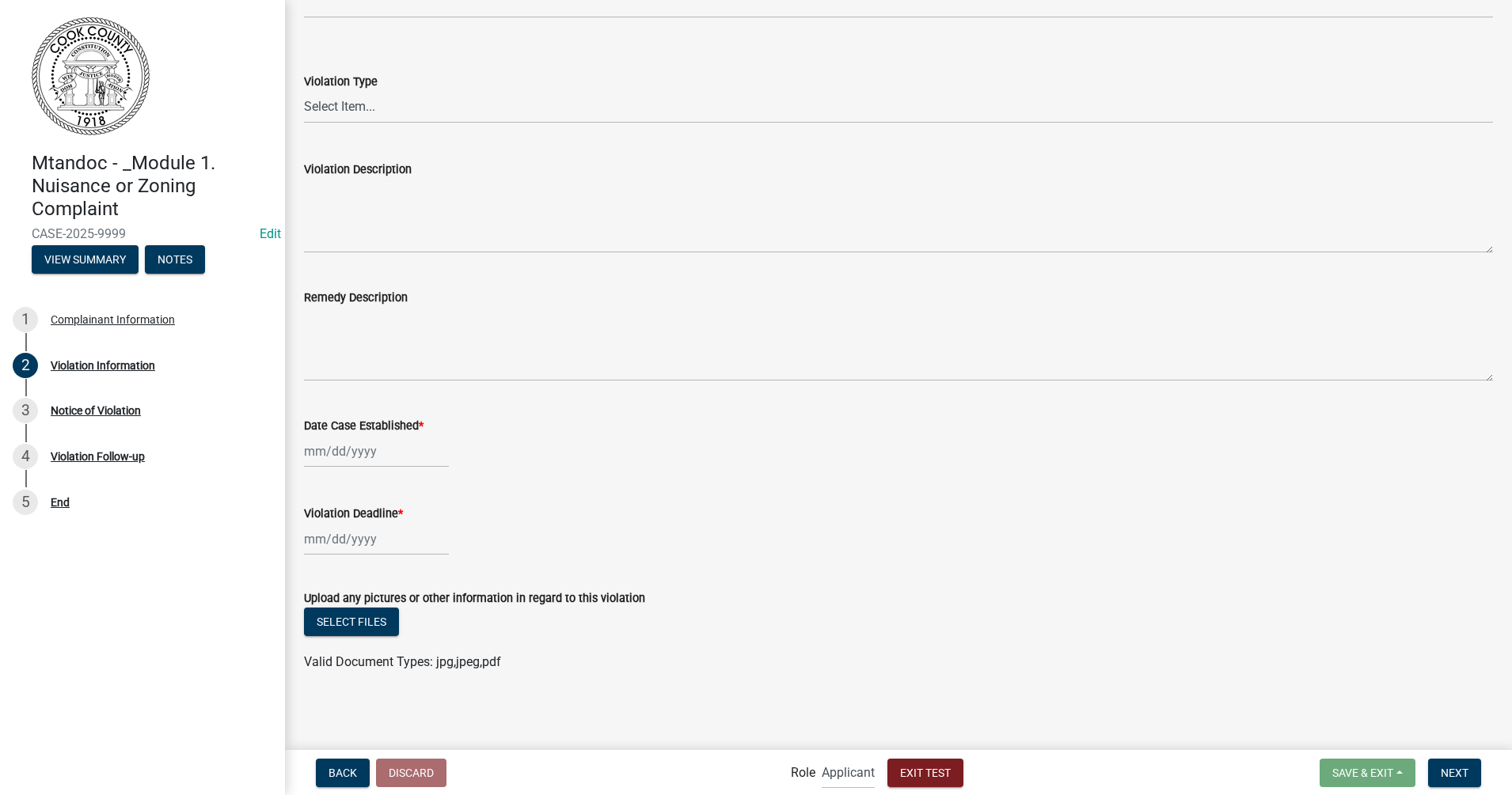
select select "9"
select select "2025"
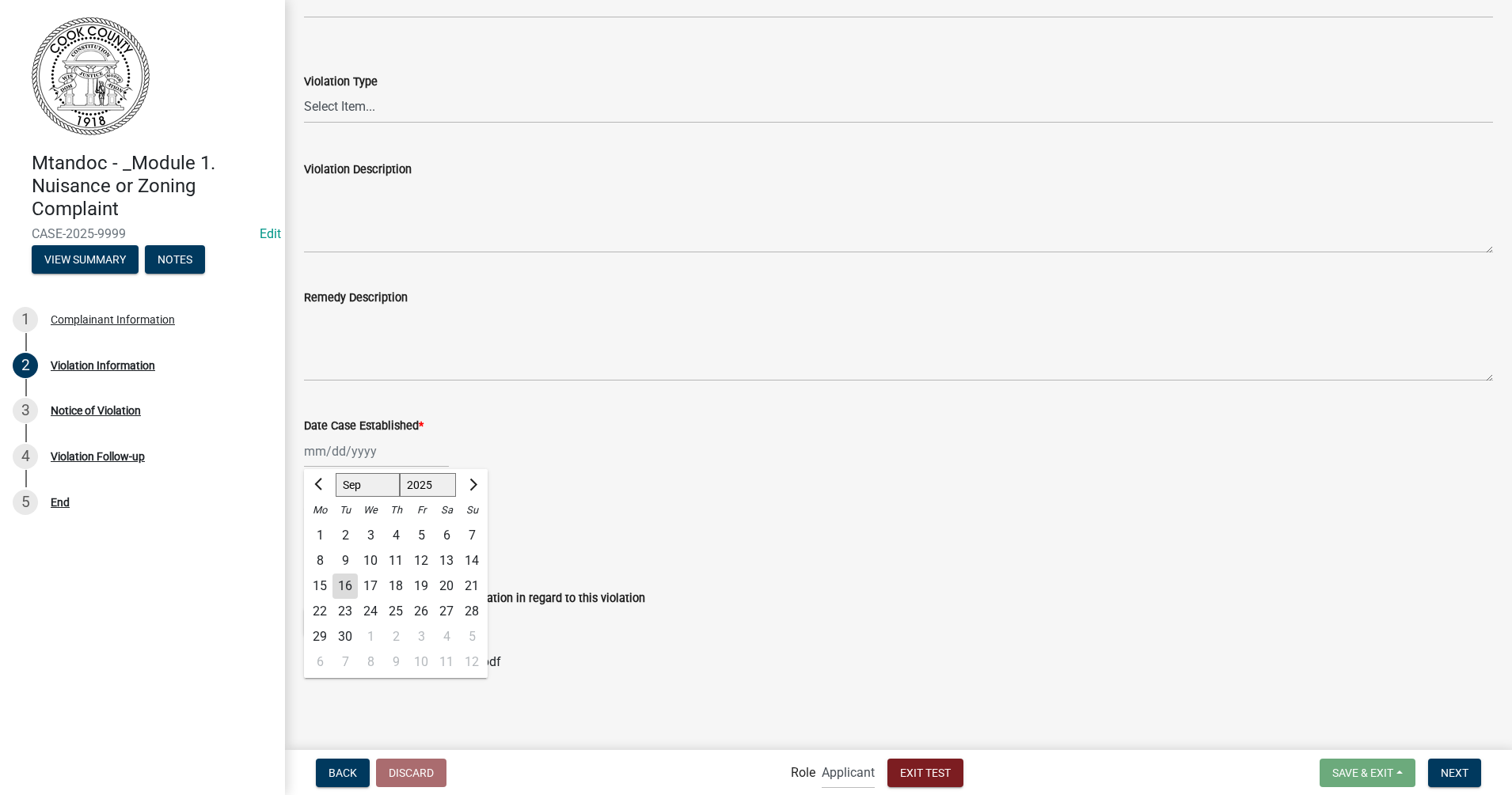
click at [325, 462] on div "[PERSON_NAME] Feb Mar Apr [PERSON_NAME][DATE] Oct Nov [DATE] 1526 1527 1528 152…" at bounding box center [376, 451] width 145 height 33
click at [347, 588] on div "16" at bounding box center [345, 587] width 25 height 25
type input "[DATE]"
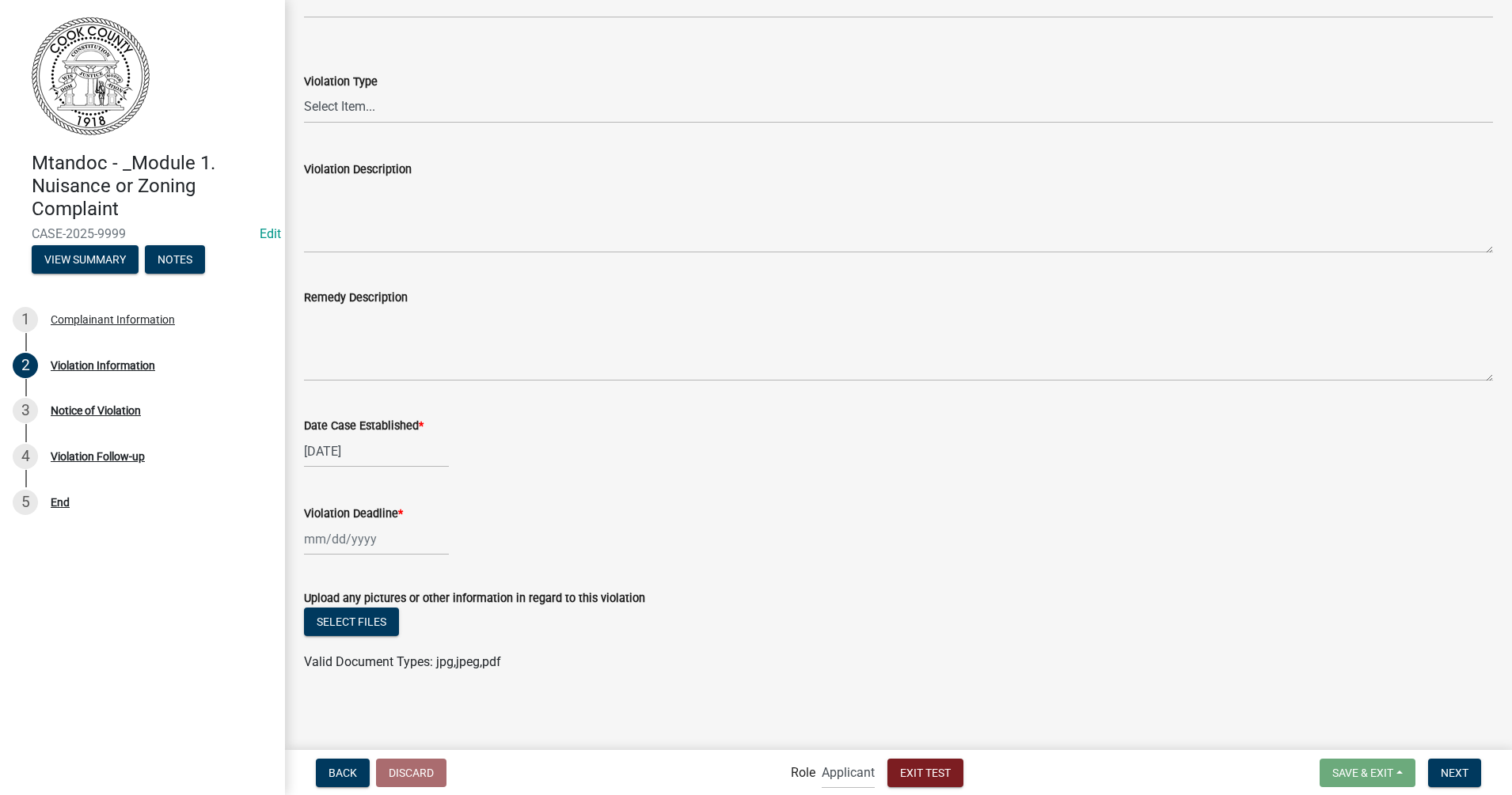
click at [363, 544] on div at bounding box center [376, 539] width 145 height 33
select select "9"
select select "2025"
click at [446, 425] on div "20" at bounding box center [446, 429] width 25 height 25
type input "[DATE]"
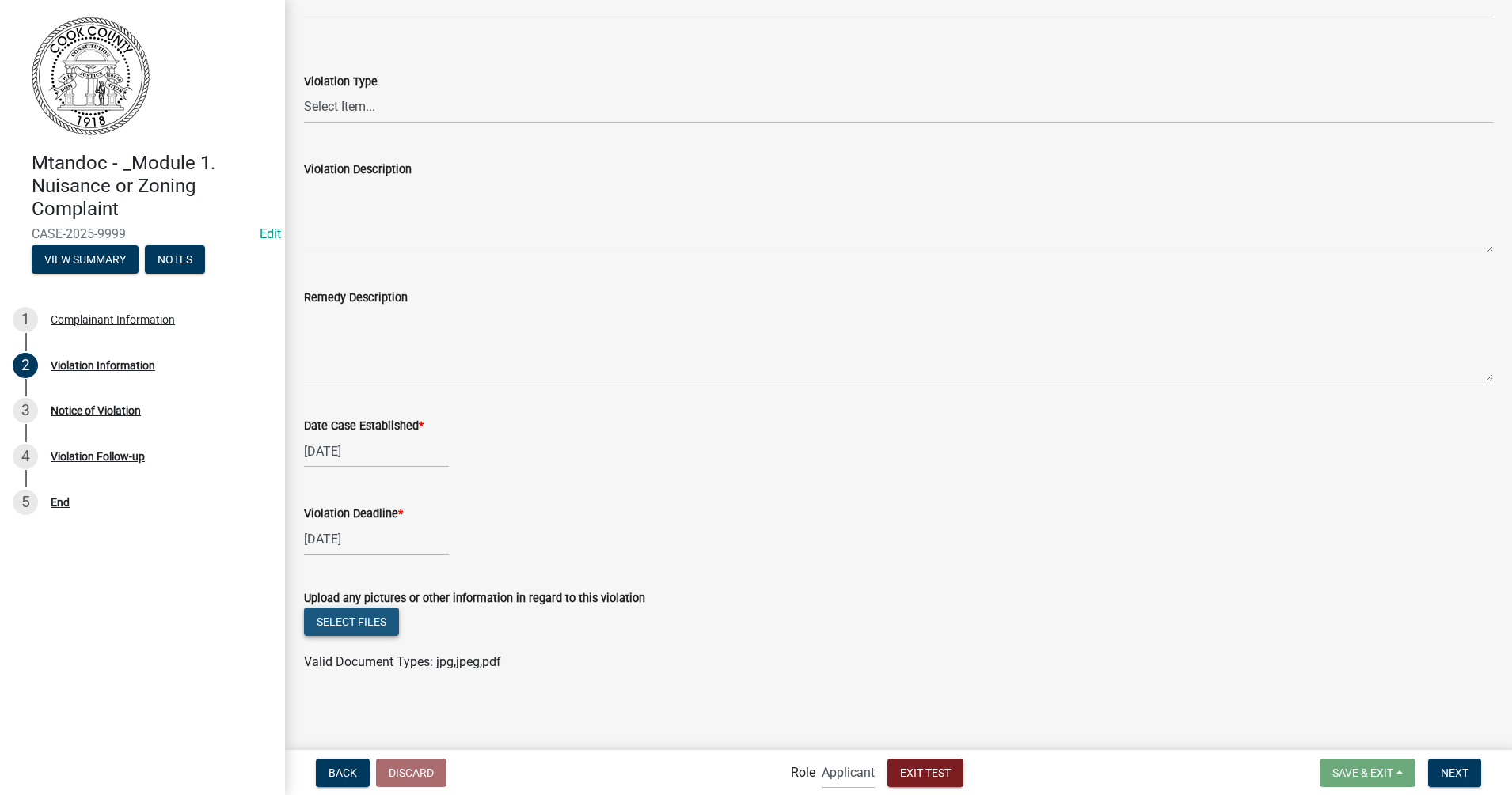
click at [339, 624] on button "Select files" at bounding box center [351, 622] width 95 height 29
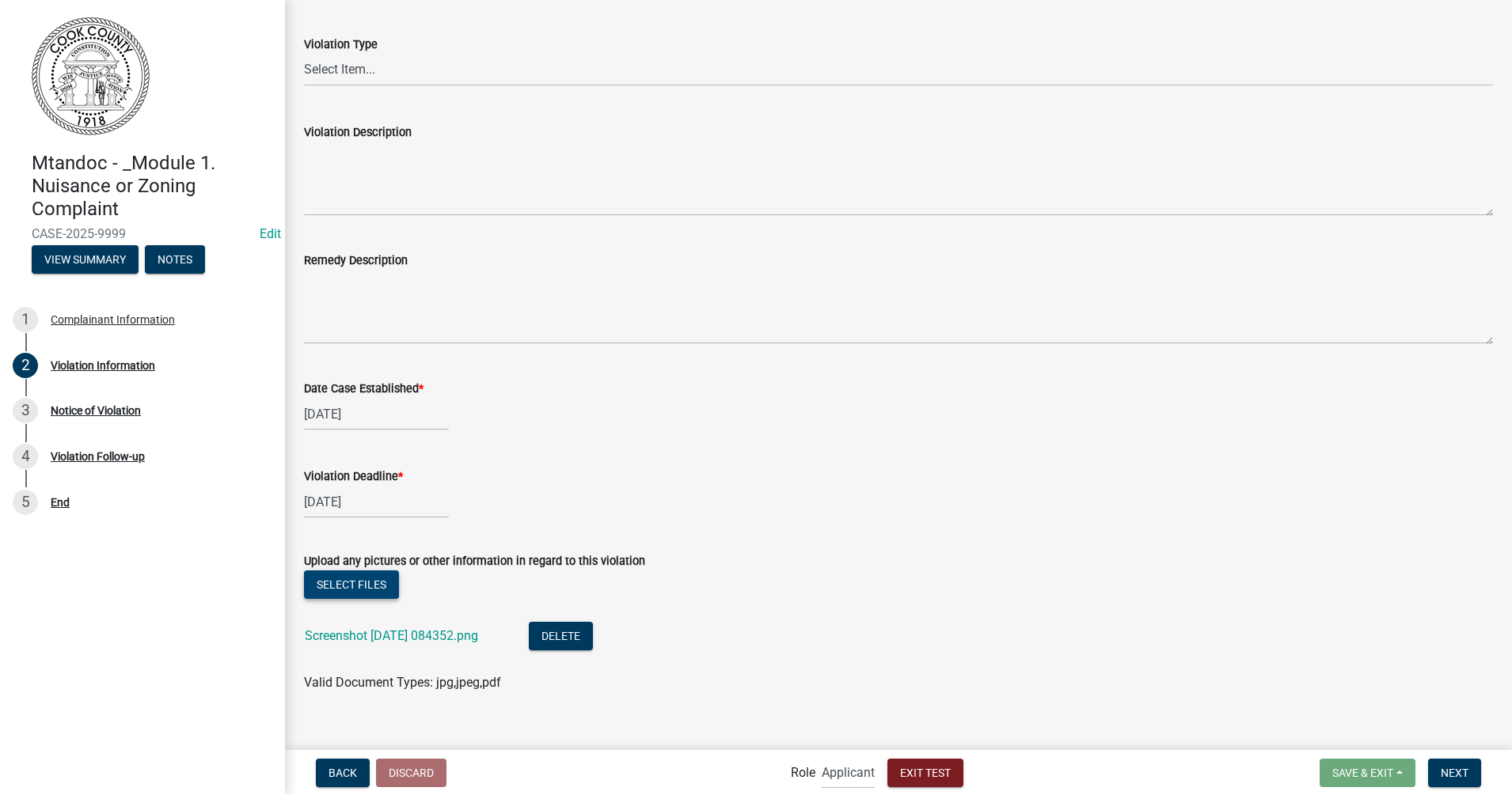
scroll to position [410, 0]
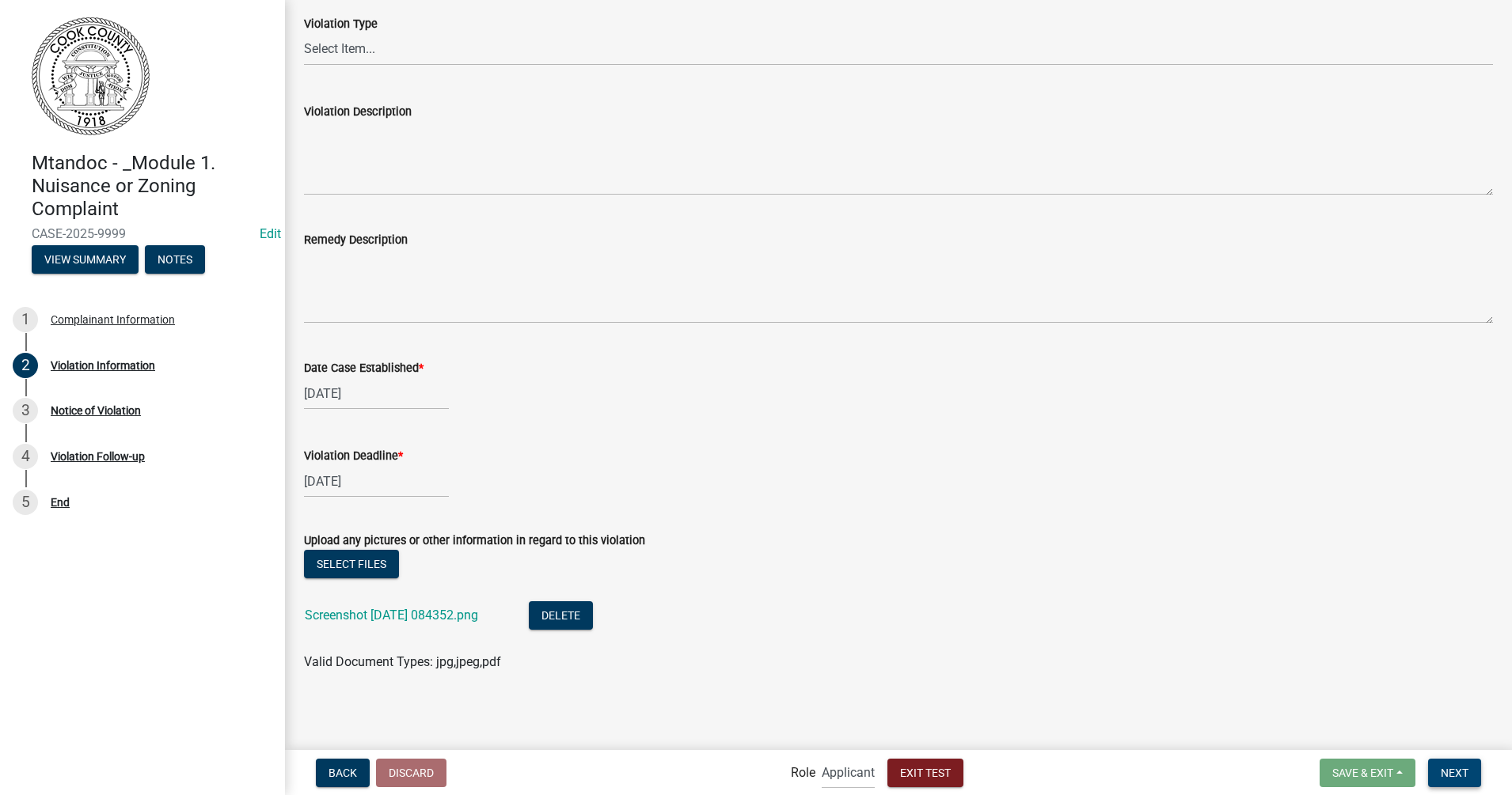
click at [1209, 635] on span "Next" at bounding box center [1454, 772] width 28 height 13
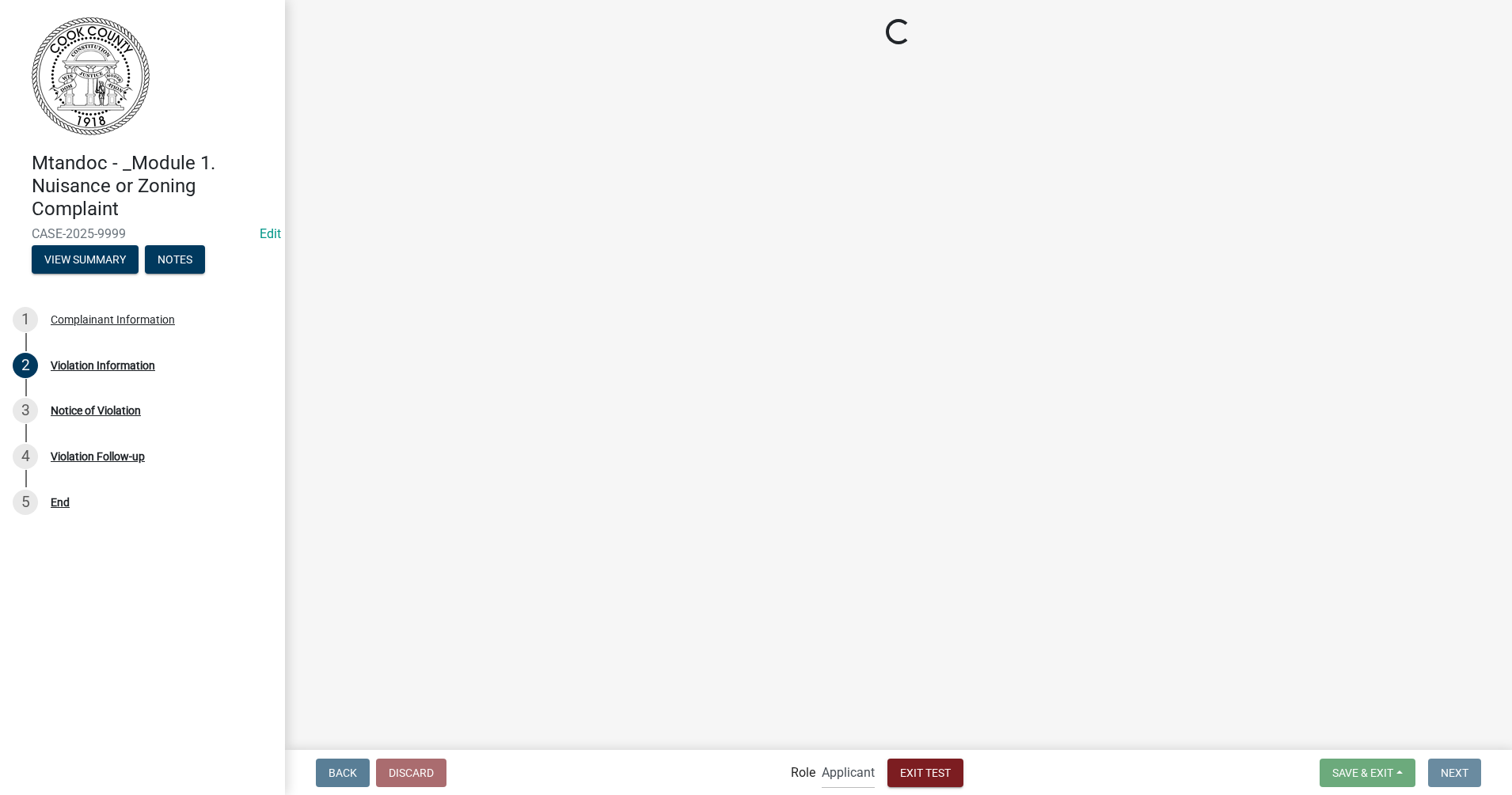
scroll to position [0, 0]
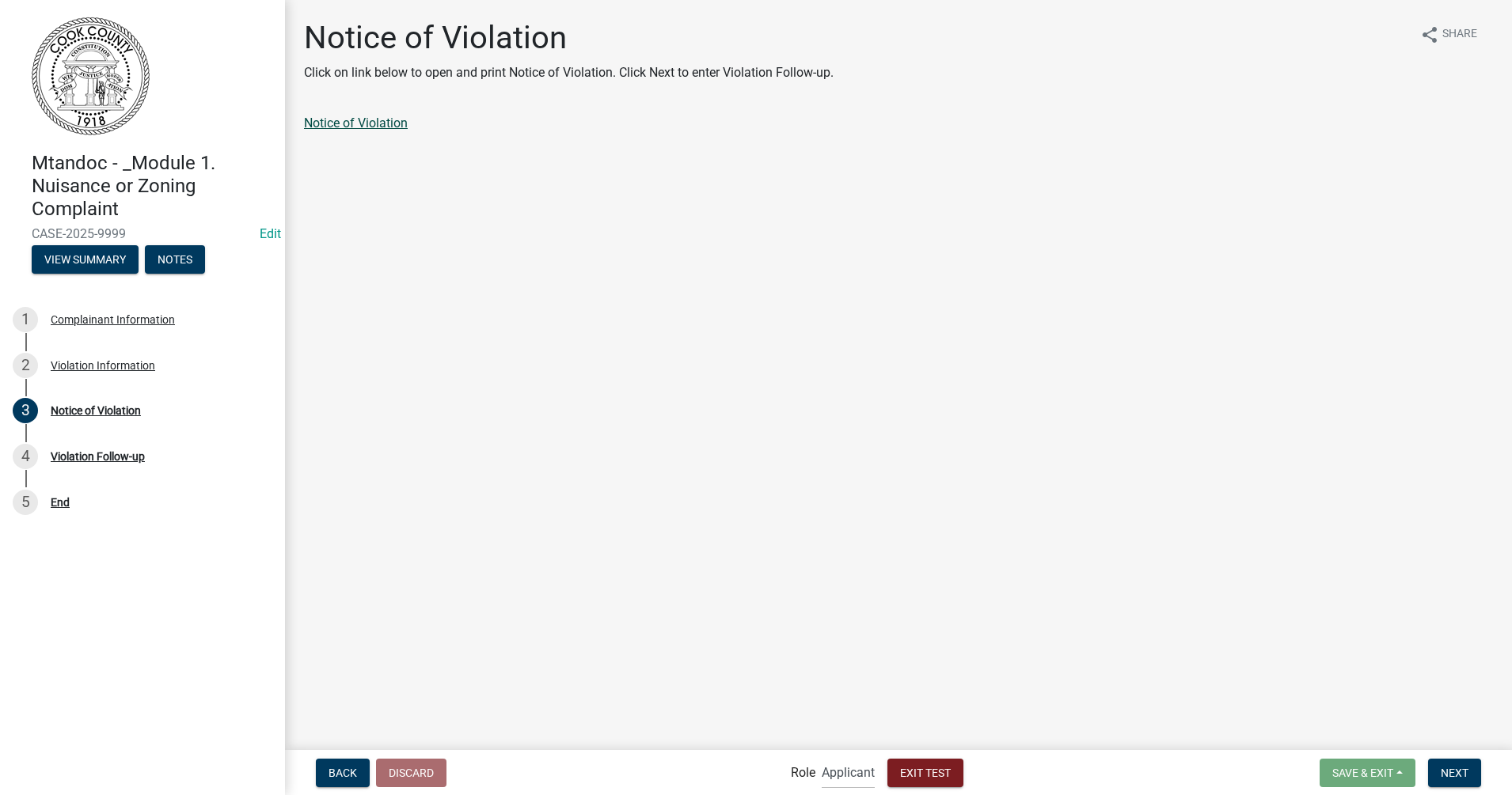
click at [379, 123] on link "Notice of Violation" at bounding box center [356, 122] width 103 height 15
click at [1209, 635] on span "Next" at bounding box center [1454, 772] width 28 height 13
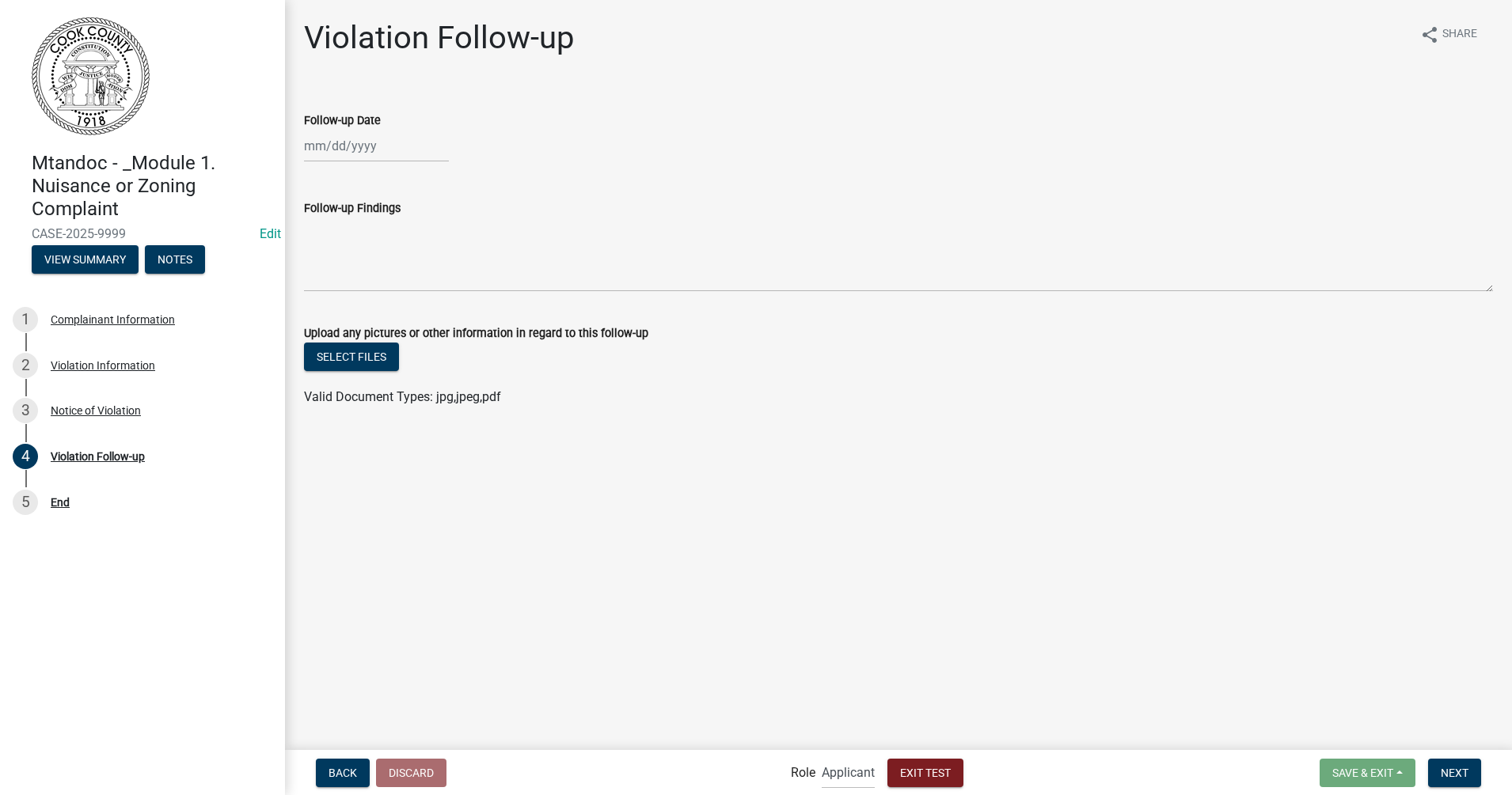
select select "9"
select select "2025"
click at [360, 148] on div "[PERSON_NAME] Feb Mar Apr [PERSON_NAME][DATE] Oct Nov [DATE] 1526 1527 1528 152…" at bounding box center [376, 145] width 145 height 33
click at [398, 277] on div "18" at bounding box center [396, 281] width 25 height 25
type input "[DATE]"
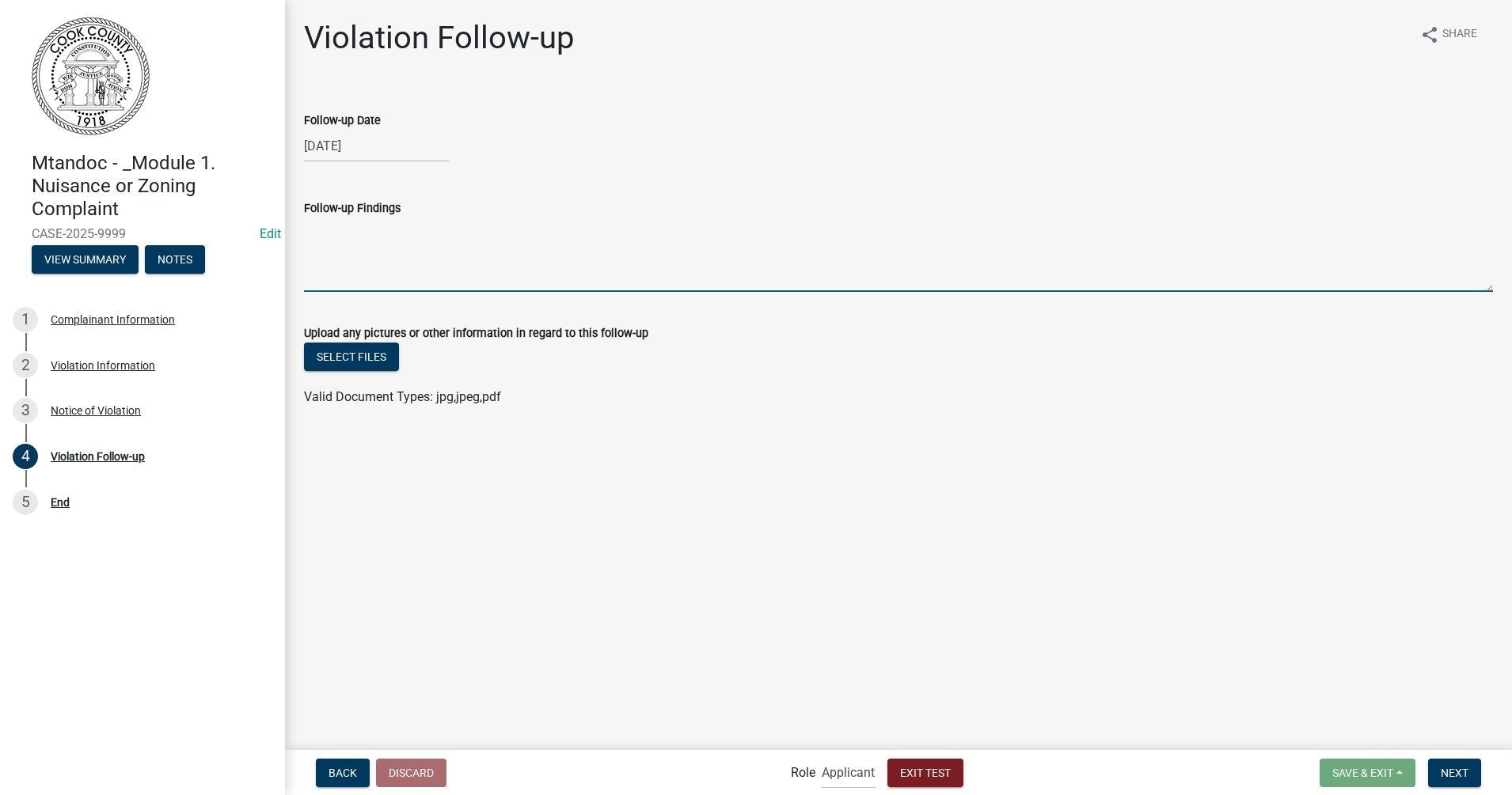
click at [344, 233] on textarea "Follow-up Findings" at bounding box center [898, 255] width 1189 height 75
type textarea "TEST is all set."
click at [342, 354] on button "Select files" at bounding box center [351, 357] width 95 height 29
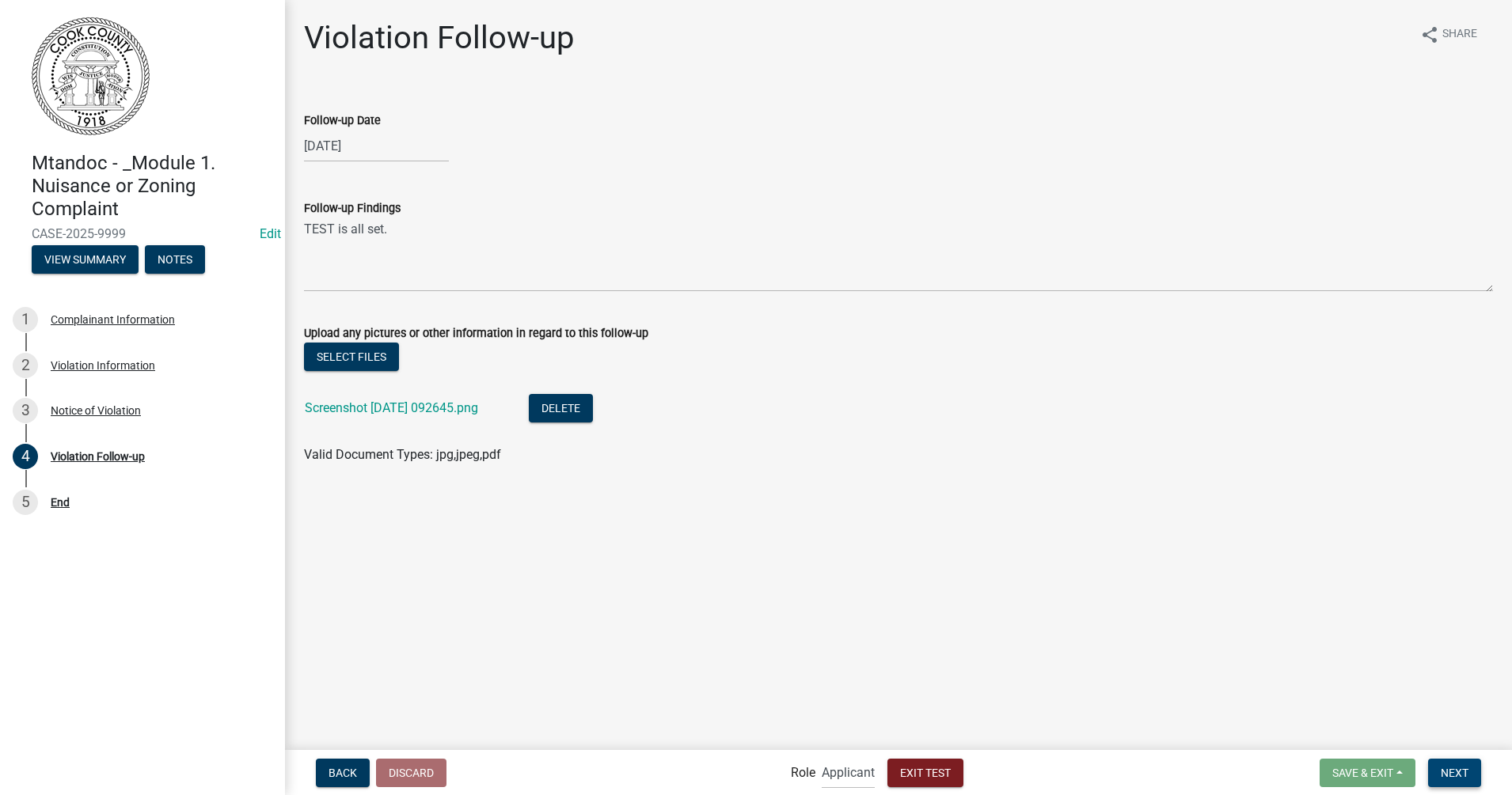
click at [1209, 635] on span "Next" at bounding box center [1454, 772] width 28 height 13
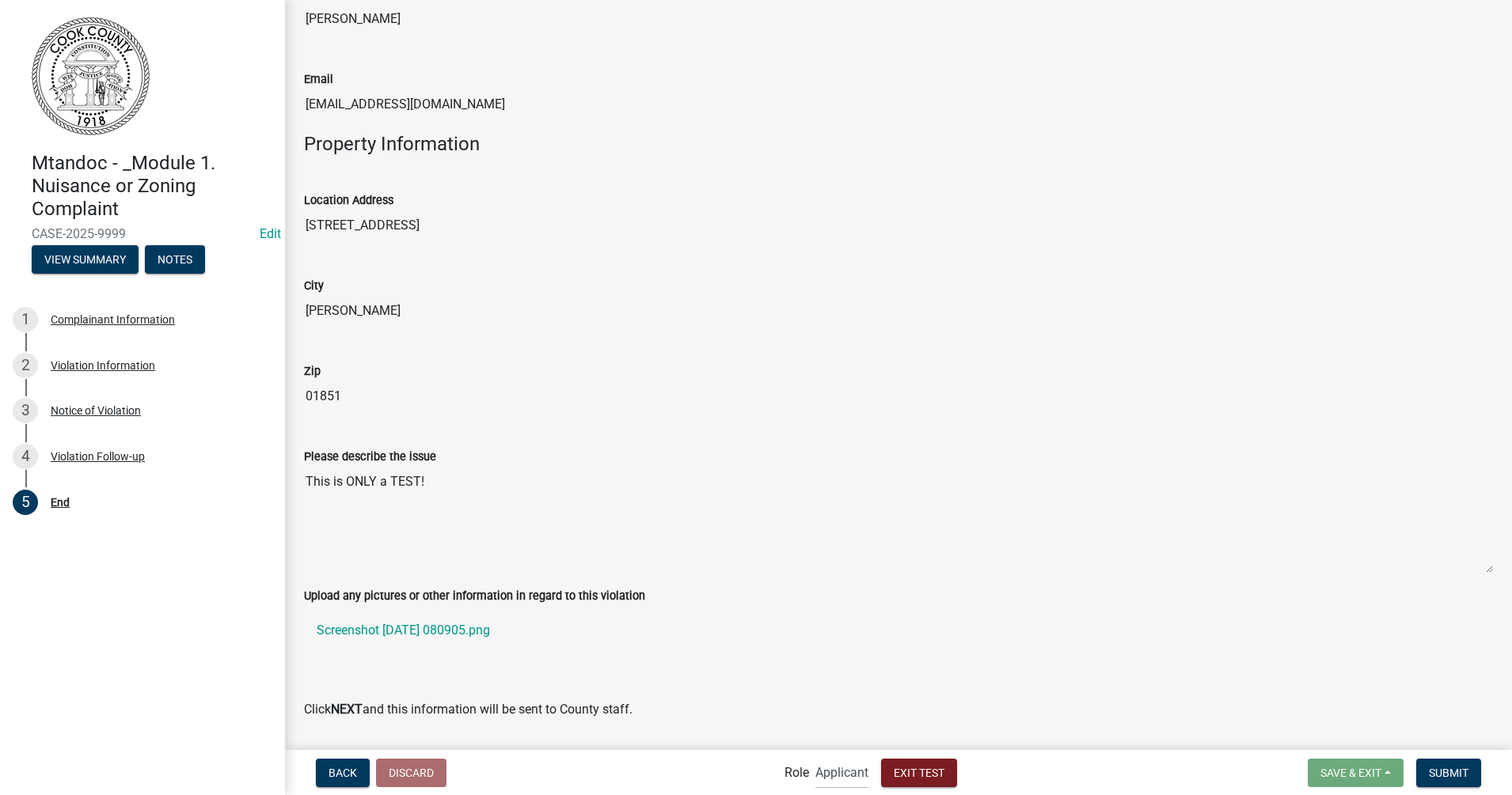
scroll to position [216, 0]
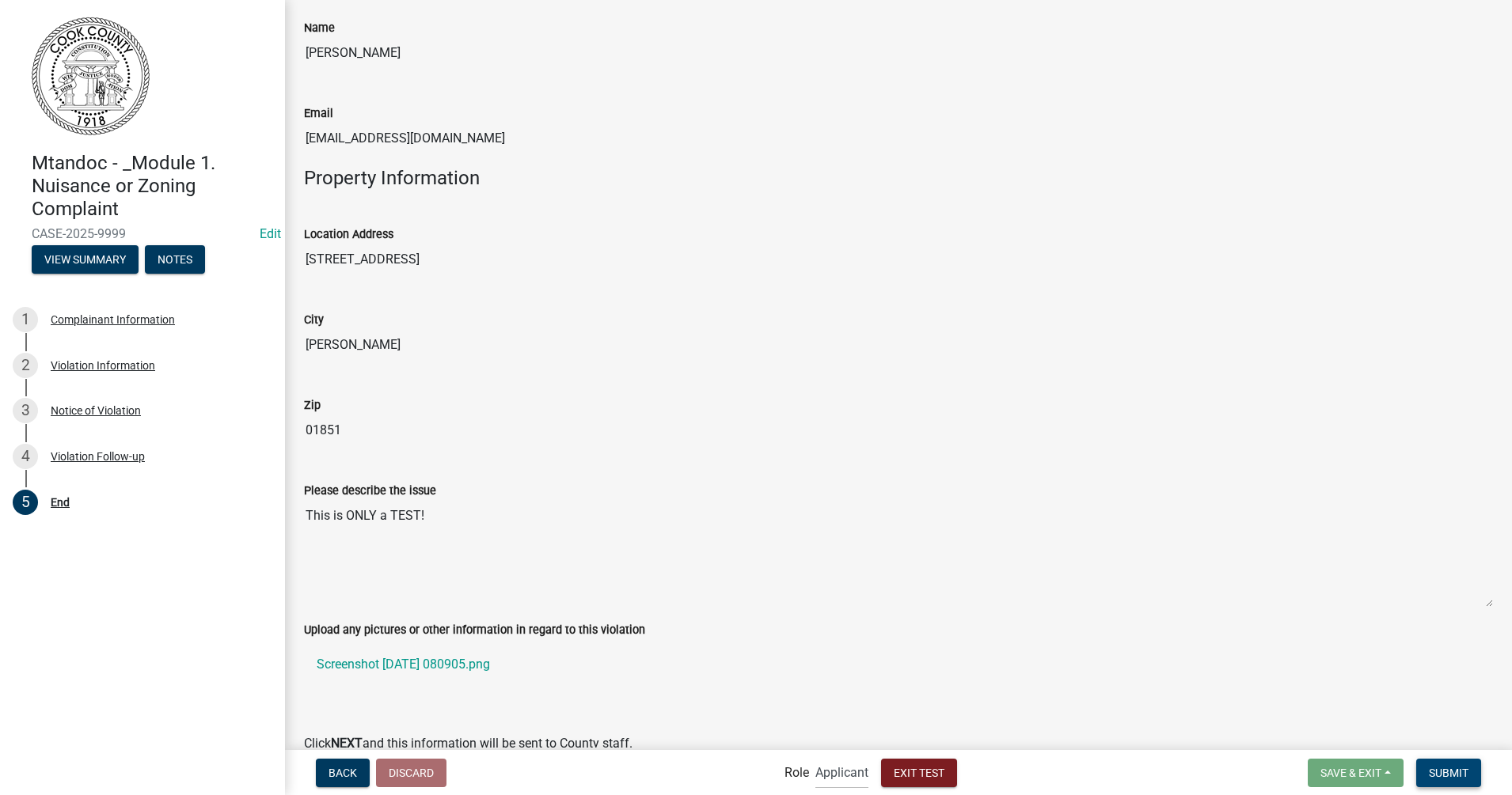
click at [1209, 635] on span "Submit" at bounding box center [1448, 772] width 40 height 13
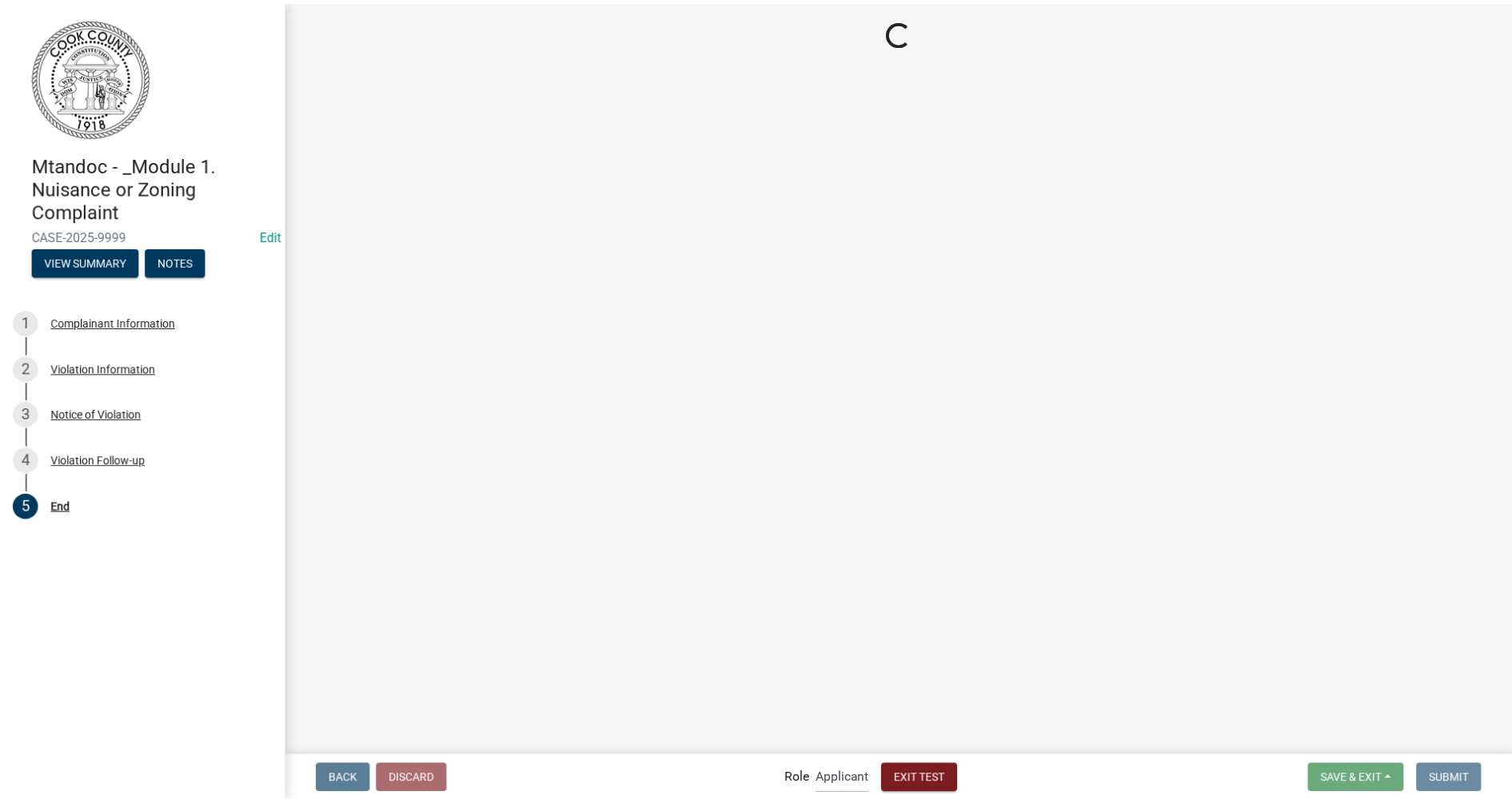
scroll to position [0, 0]
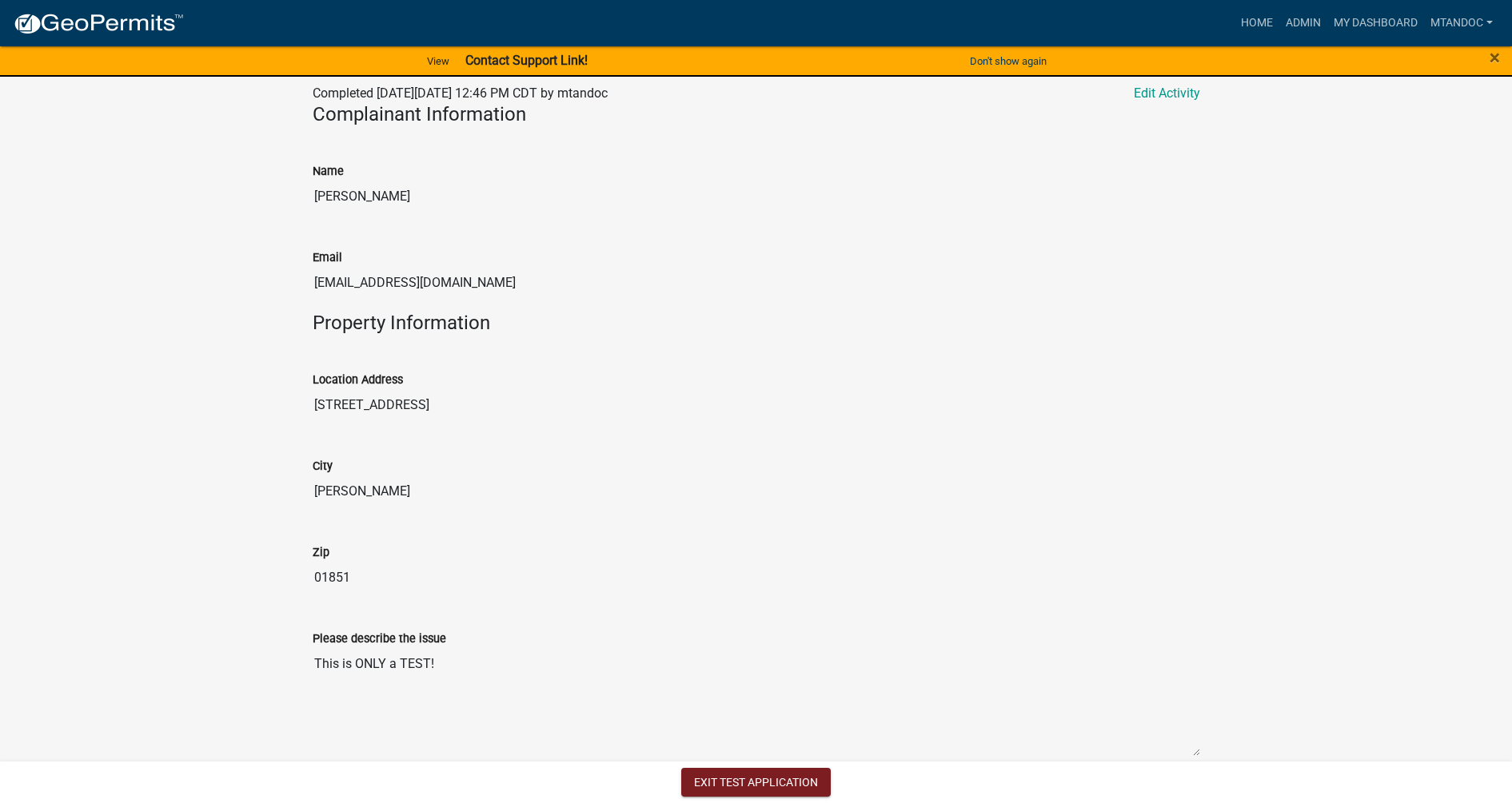
scroll to position [499, 0]
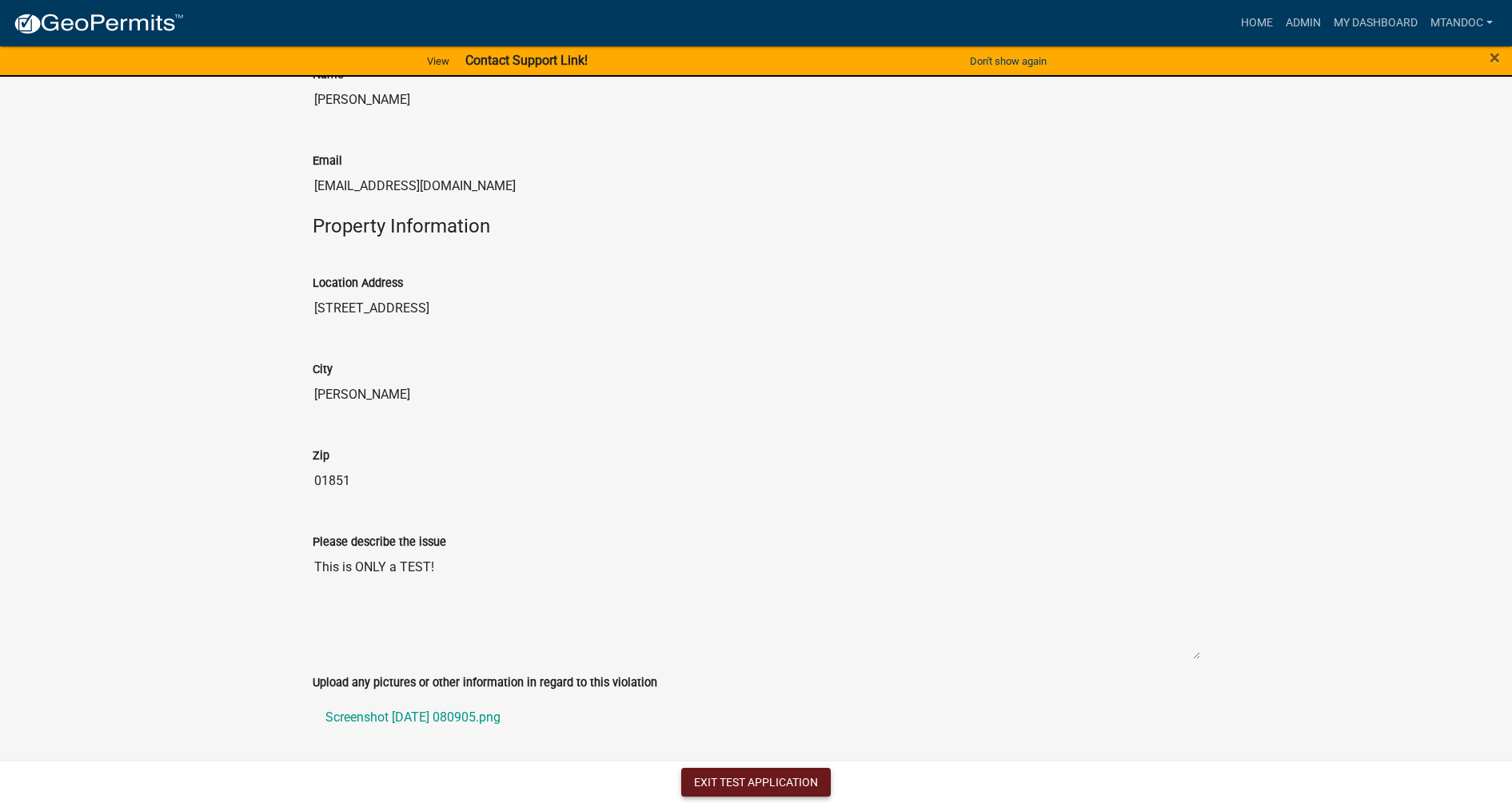
click at [740, 642] on button "Exit Test Application" at bounding box center [756, 782] width 149 height 29
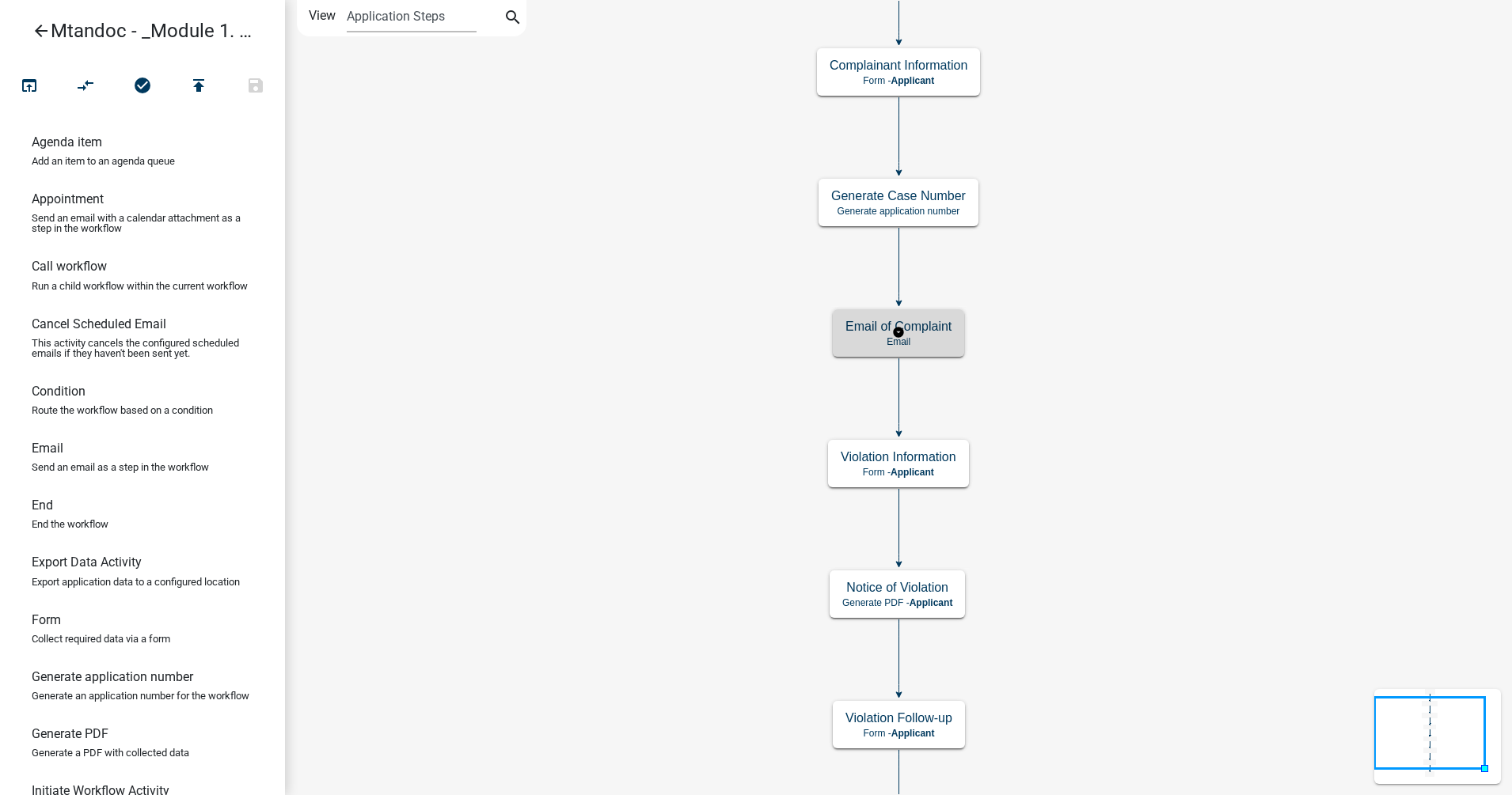
click at [926, 343] on p "Email" at bounding box center [898, 342] width 106 height 11
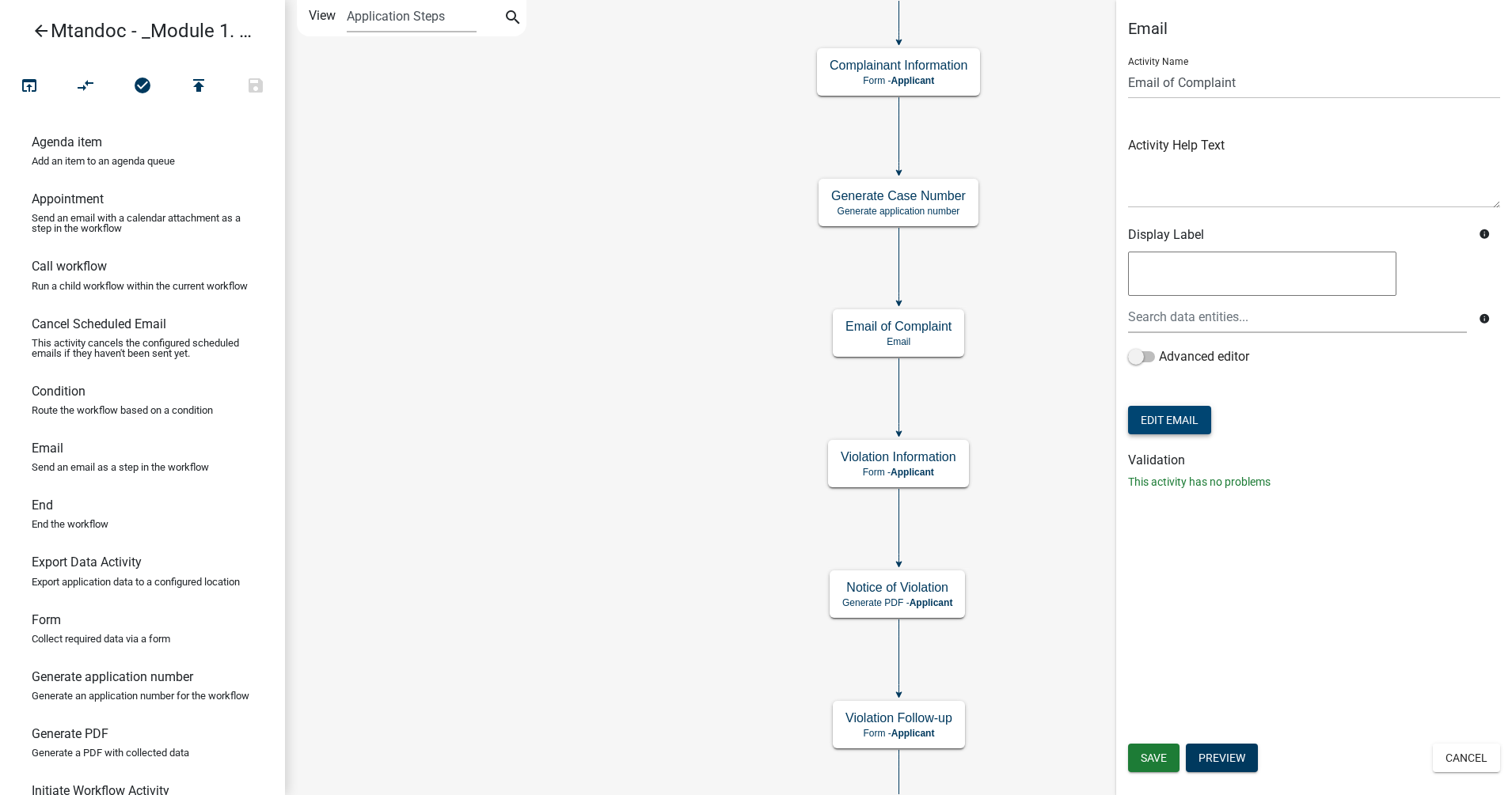
click at [1160, 422] on button "Edit Email" at bounding box center [1169, 421] width 83 height 29
select select "795dc2ed-035c-4eac-aec5-2c51910ab7b0"
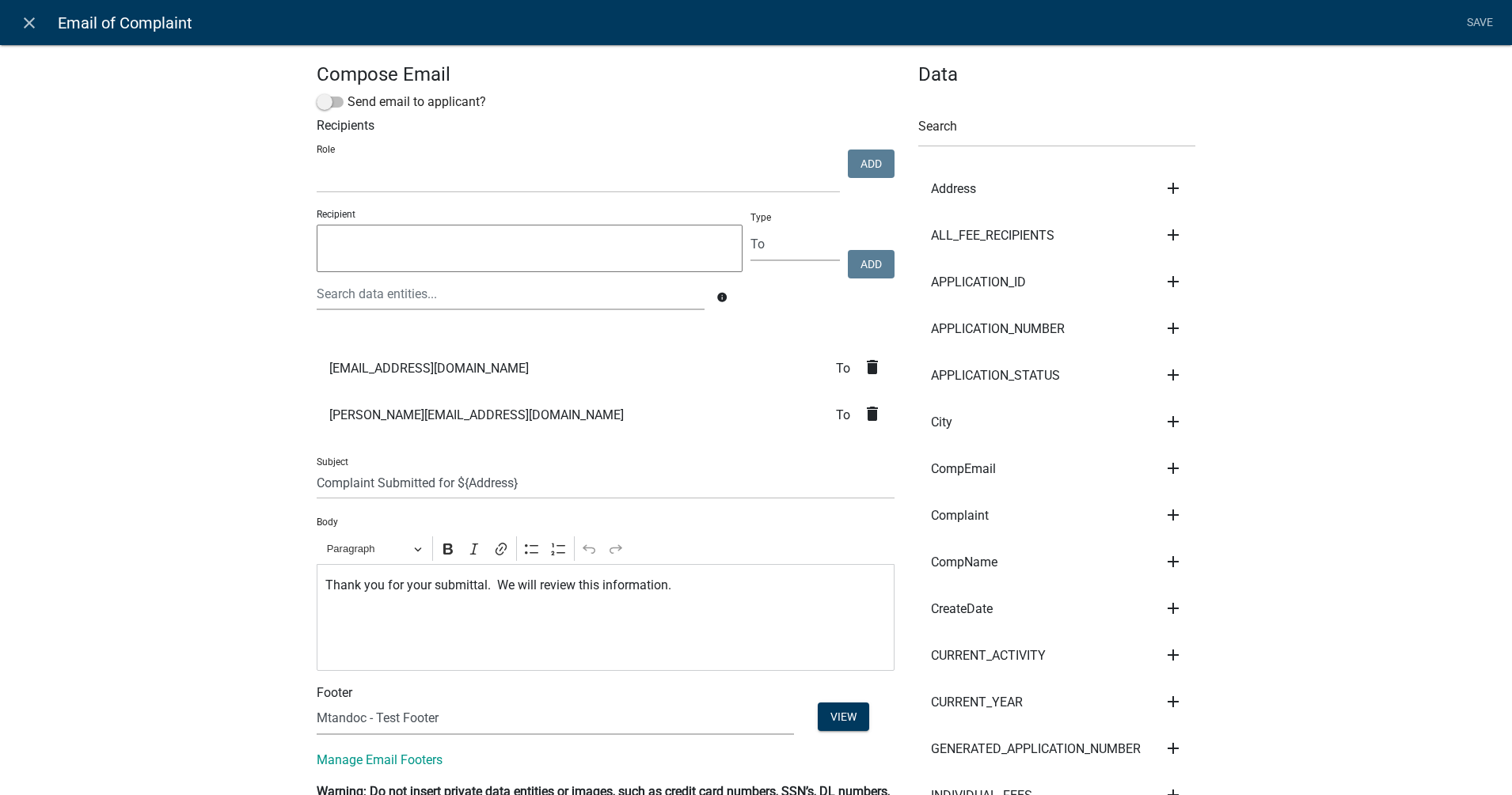
select select
click at [23, 23] on icon "close" at bounding box center [29, 23] width 19 height 19
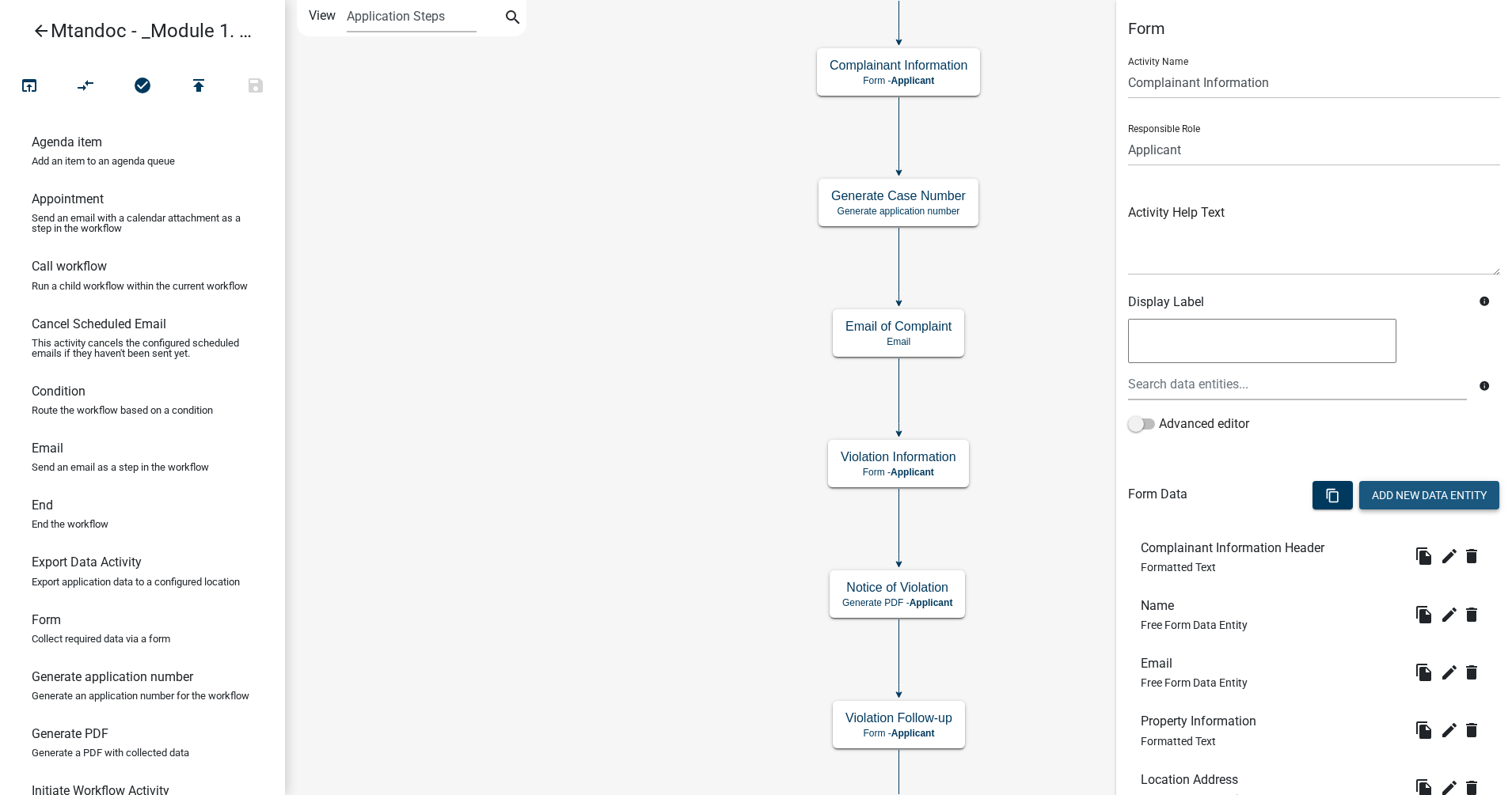
click at [1209, 498] on button "Add New Data Entity" at bounding box center [1429, 495] width 140 height 29
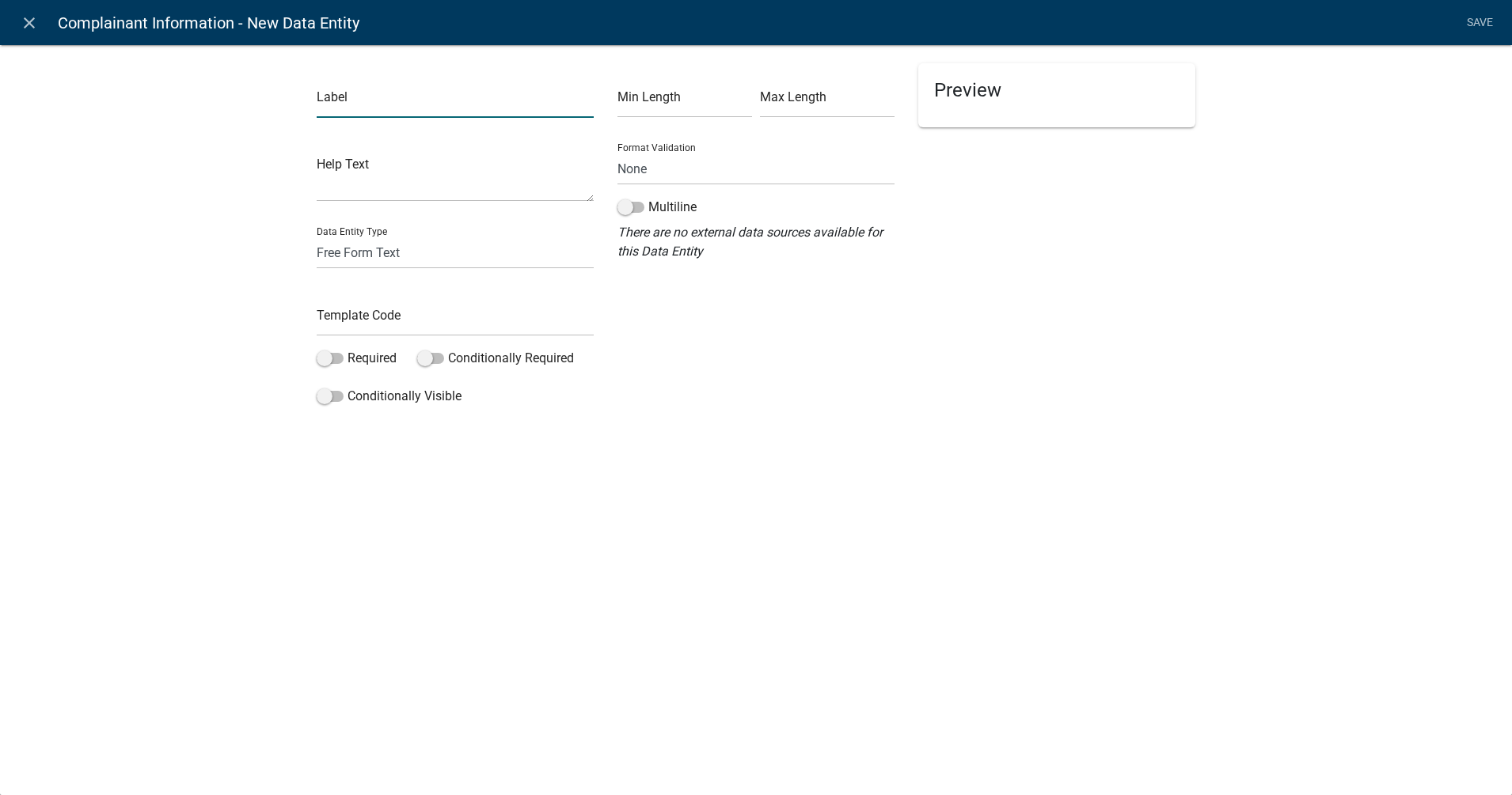
click at [453, 102] on input "text" at bounding box center [455, 101] width 277 height 33
type input "Phone #:"
click at [370, 321] on input "text" at bounding box center [455, 320] width 277 height 33
click at [323, 366] on label "Required" at bounding box center [356, 359] width 80 height 19
click at [348, 349] on input "Required" at bounding box center [348, 349] width 0 height 0
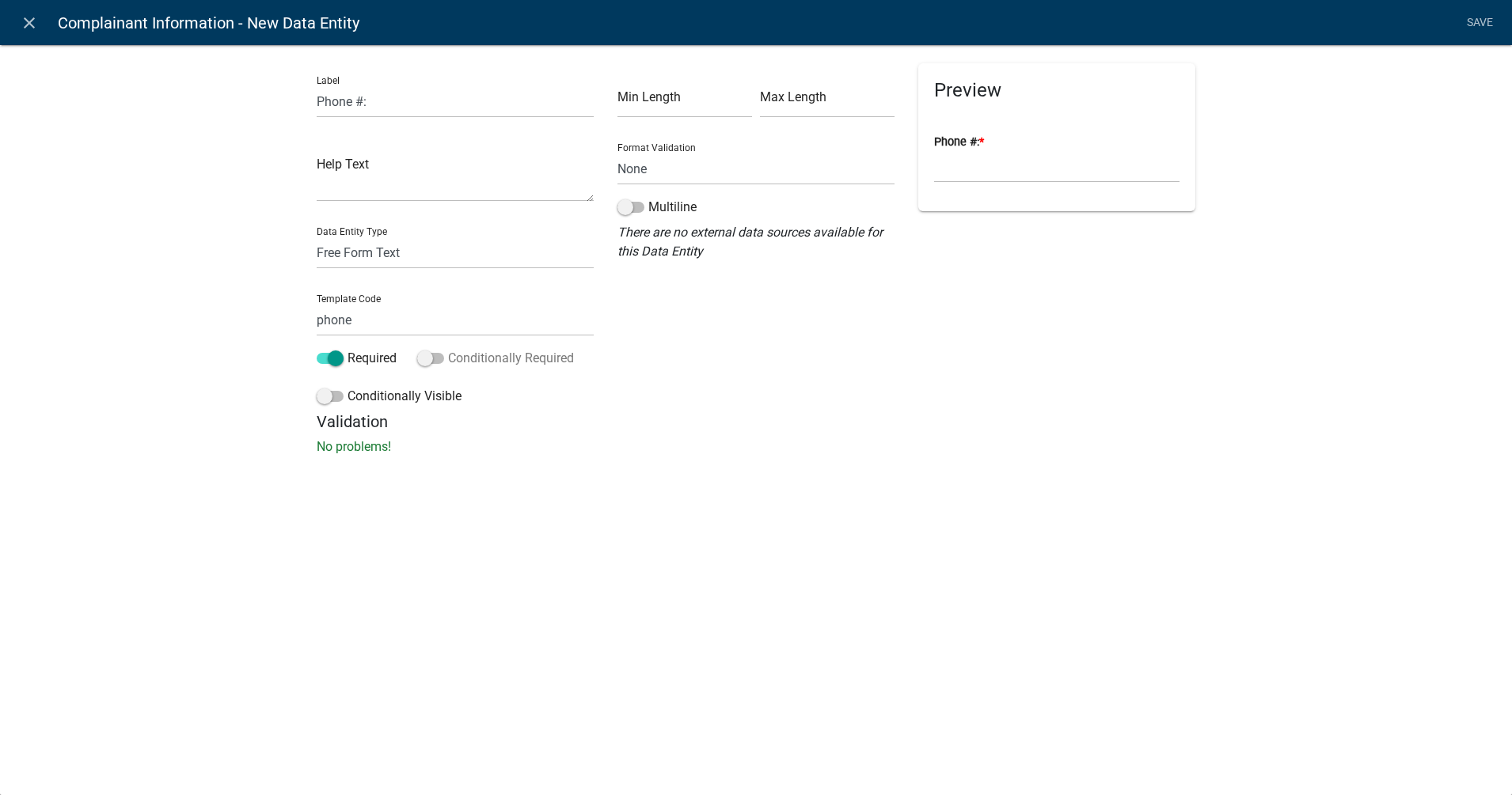
click at [431, 358] on span at bounding box center [430, 359] width 27 height 11
click at [448, 349] on input "Conditionally Required" at bounding box center [448, 349] width 0 height 0
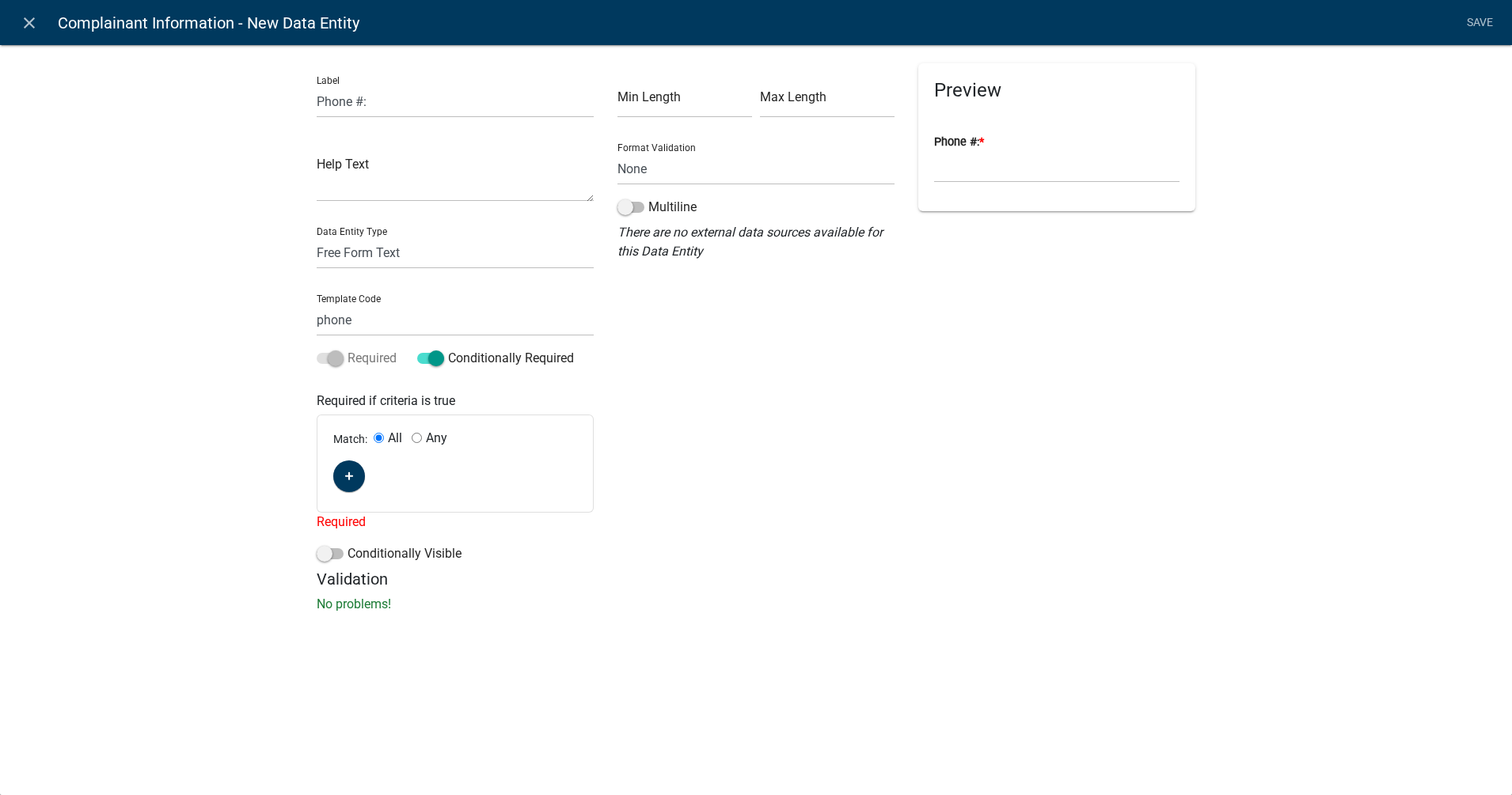
click at [332, 354] on span at bounding box center [330, 359] width 27 height 11
click at [429, 354] on span at bounding box center [430, 359] width 27 height 11
click at [448, 349] on input "Conditionally Required" at bounding box center [448, 349] width 0 height 0
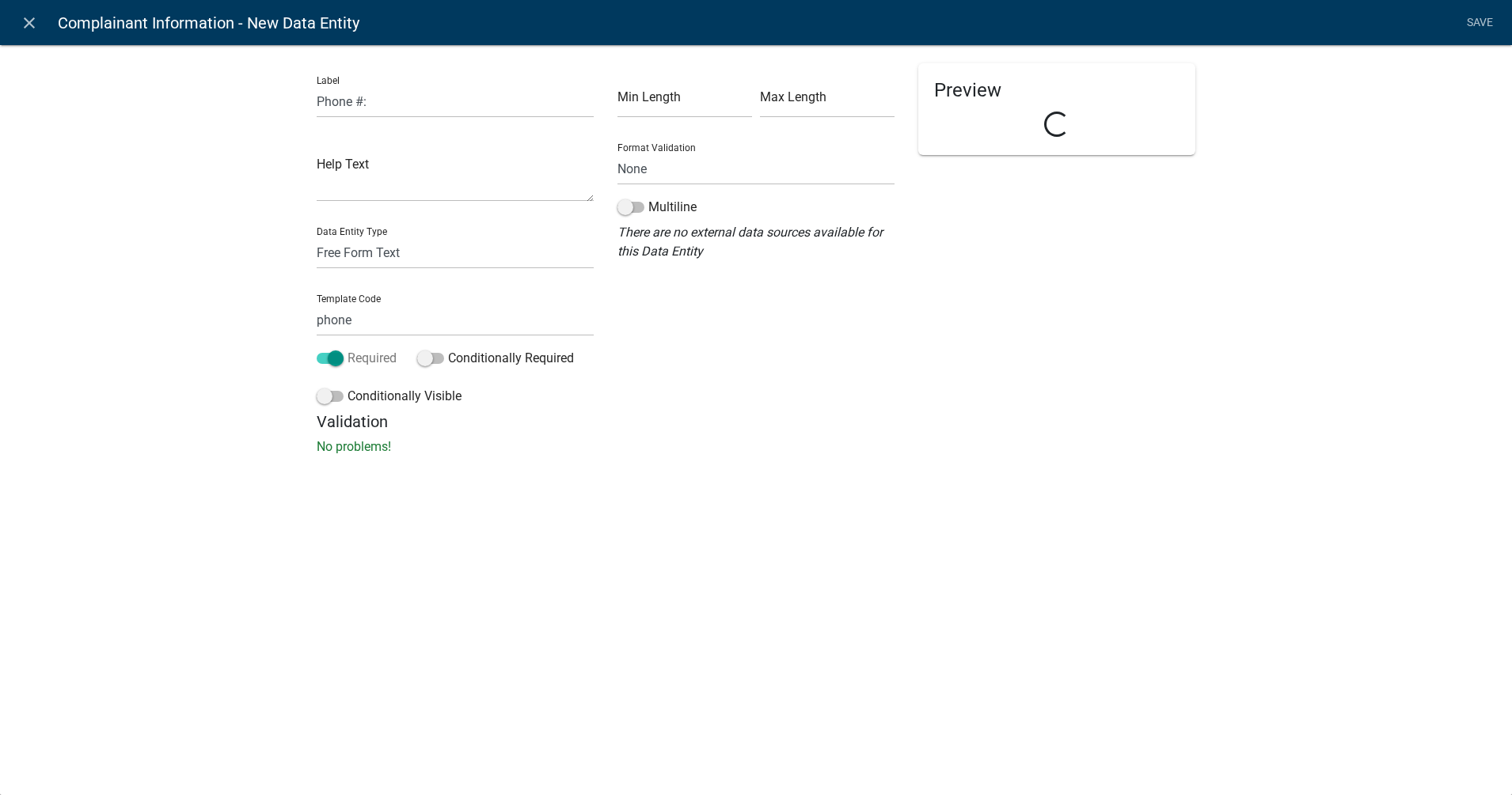
click at [329, 355] on span at bounding box center [330, 359] width 27 height 11
click at [348, 349] on input "Required" at bounding box center [348, 349] width 0 height 0
click at [333, 356] on span at bounding box center [330, 359] width 27 height 11
click at [348, 349] on input "Required" at bounding box center [348, 349] width 0 height 0
click at [325, 396] on span at bounding box center [330, 397] width 27 height 11
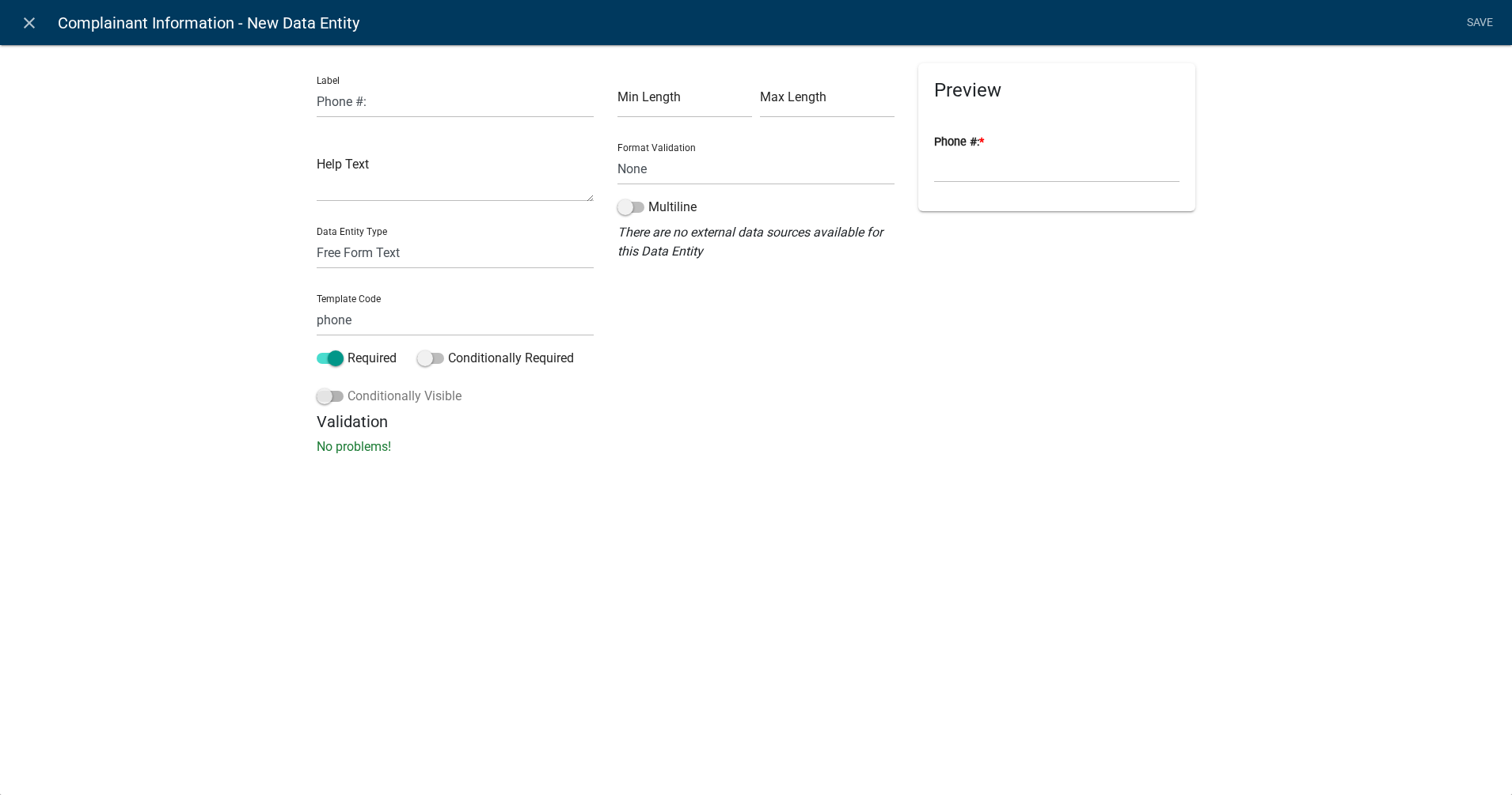
click at [348, 387] on input "Conditionally Visible" at bounding box center [348, 387] width 0 height 0
click at [325, 396] on span at bounding box center [330, 397] width 27 height 11
click at [348, 387] on input "Conditionally Visible" at bounding box center [348, 387] width 0 height 0
click at [371, 323] on input "phone" at bounding box center [455, 320] width 277 height 33
type input "p"
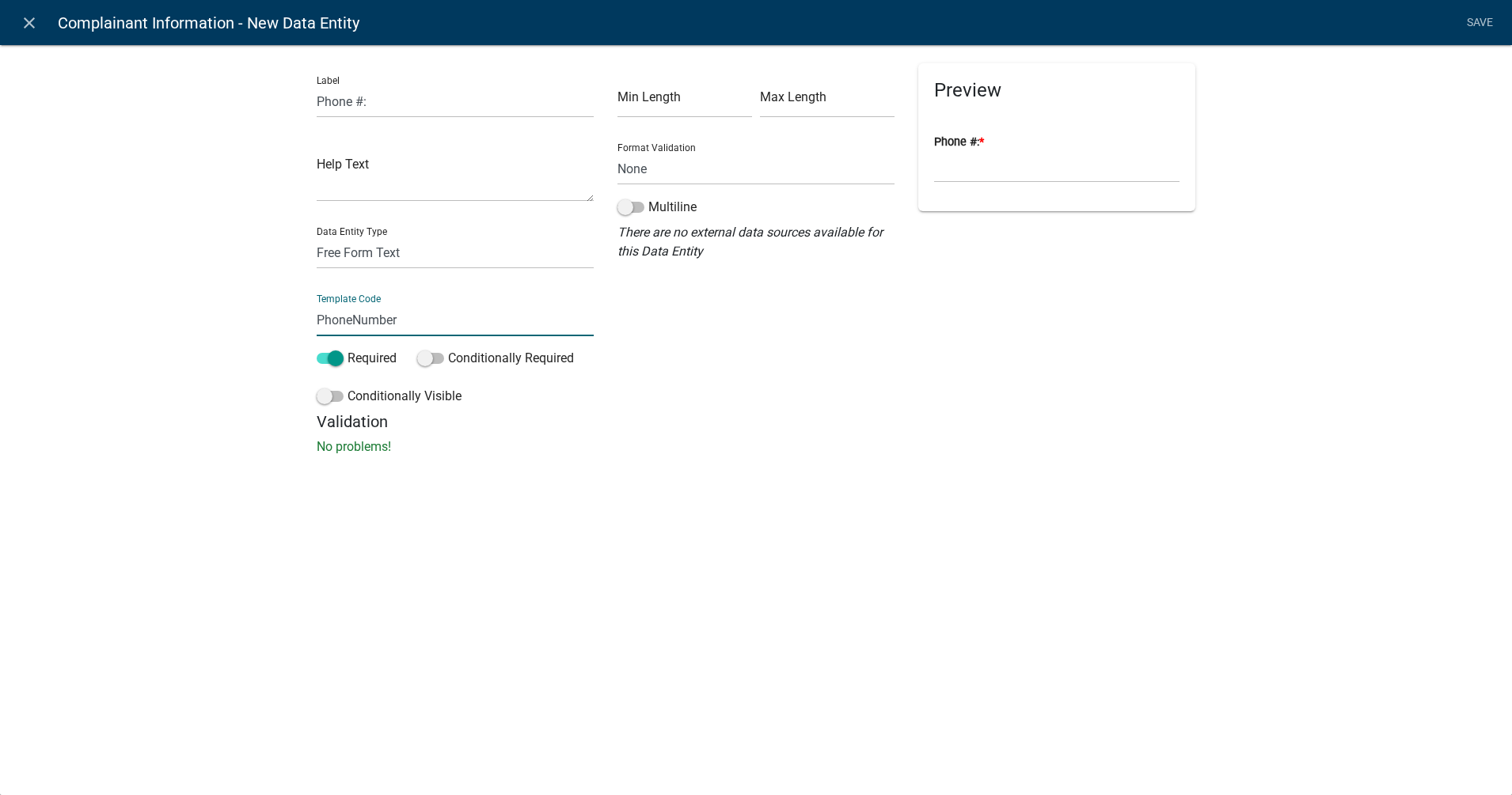
type input "PhoneNumber"
click at [639, 169] on select "None Email PhoneNumber" at bounding box center [756, 169] width 277 height 33
select select "1"
click at [617, 153] on select "None Email PhoneNumber" at bounding box center [756, 169] width 277 height 33
click at [1209, 19] on link "Save" at bounding box center [1479, 23] width 40 height 30
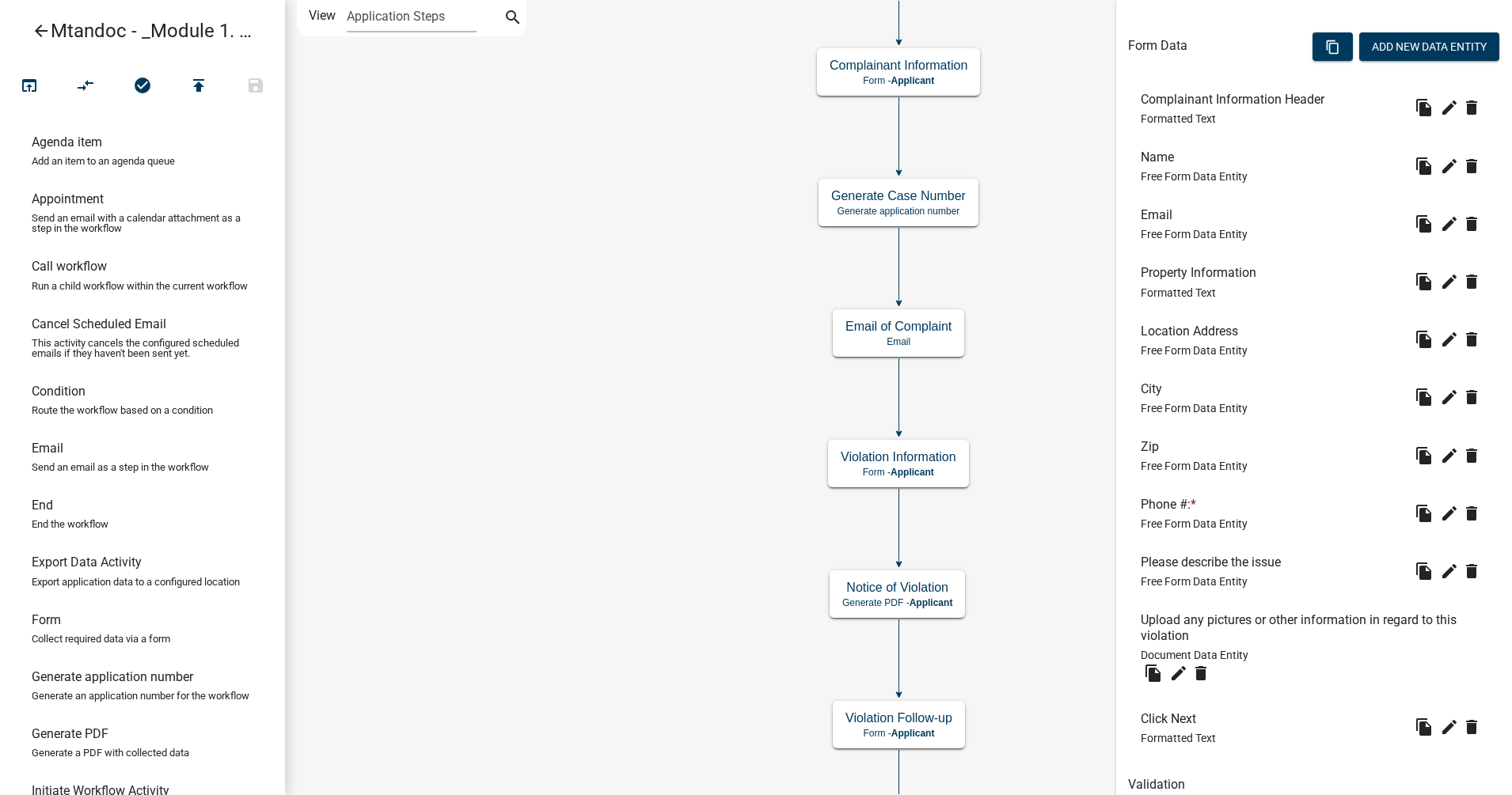
scroll to position [414, 0]
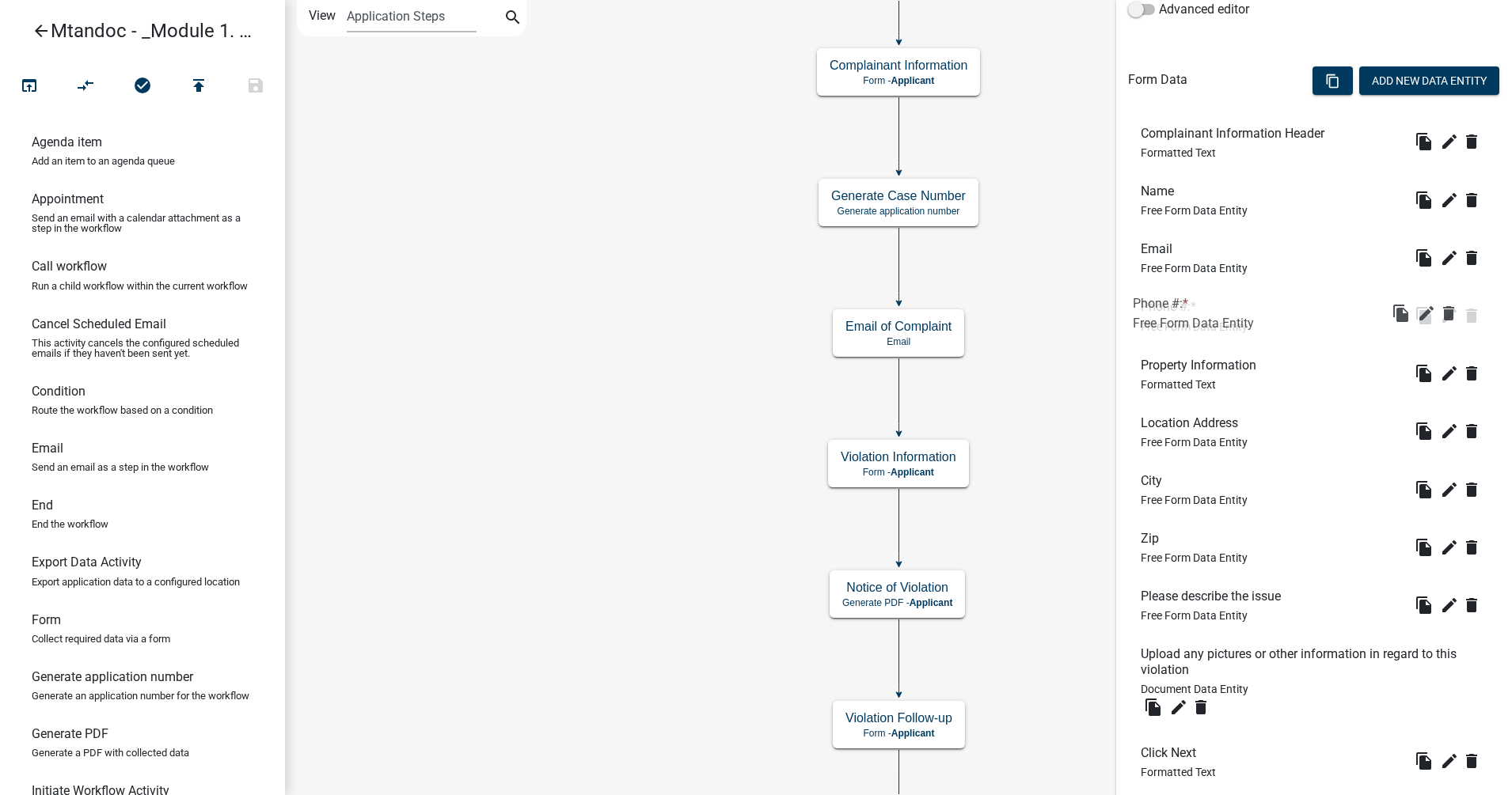
drag, startPoint x: 1331, startPoint y: 545, endPoint x: 1323, endPoint y: 308, distance: 237.1
drag, startPoint x: 1288, startPoint y: 607, endPoint x: 1280, endPoint y: 205, distance: 402.1
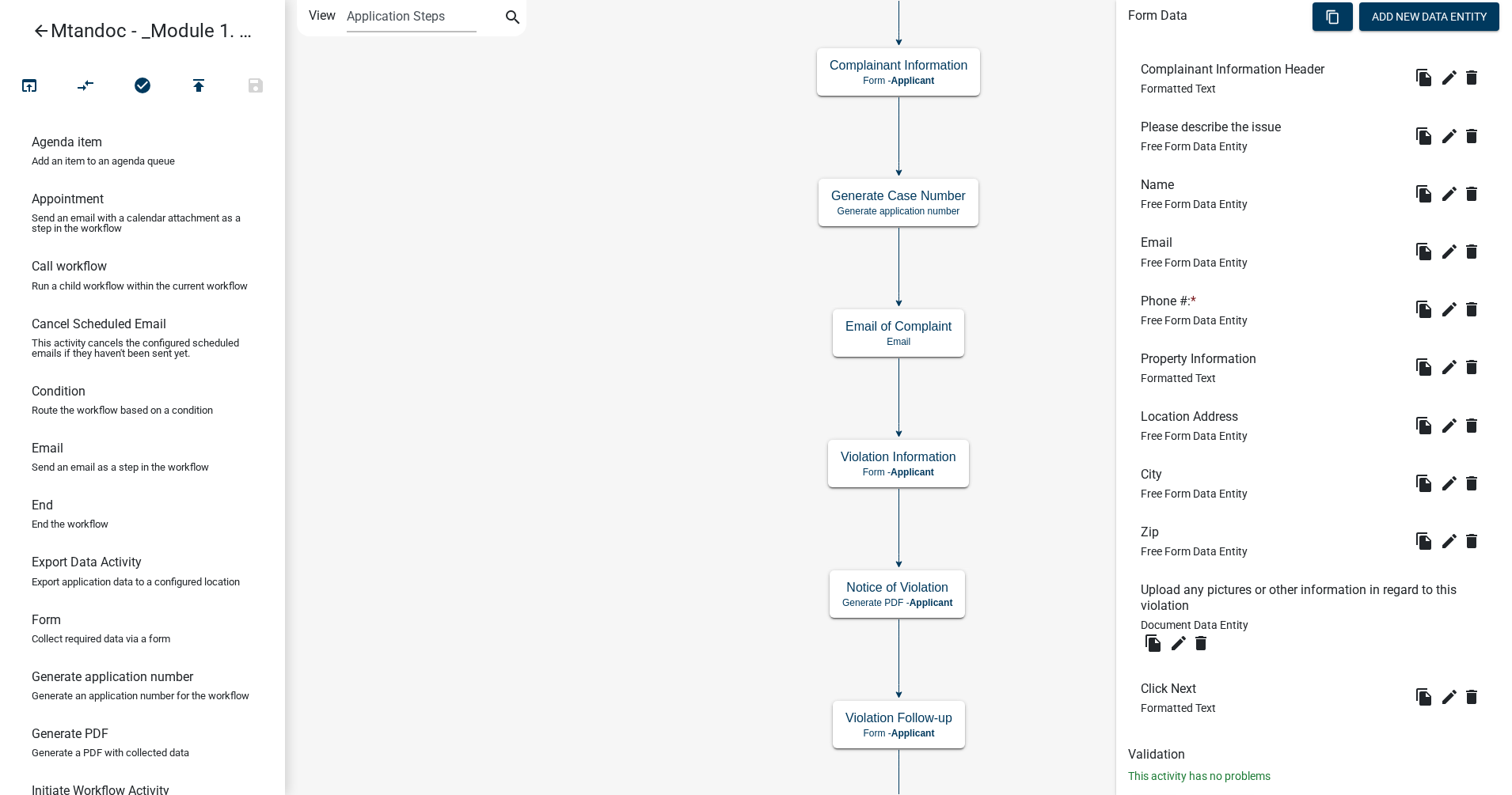
scroll to position [514, 0]
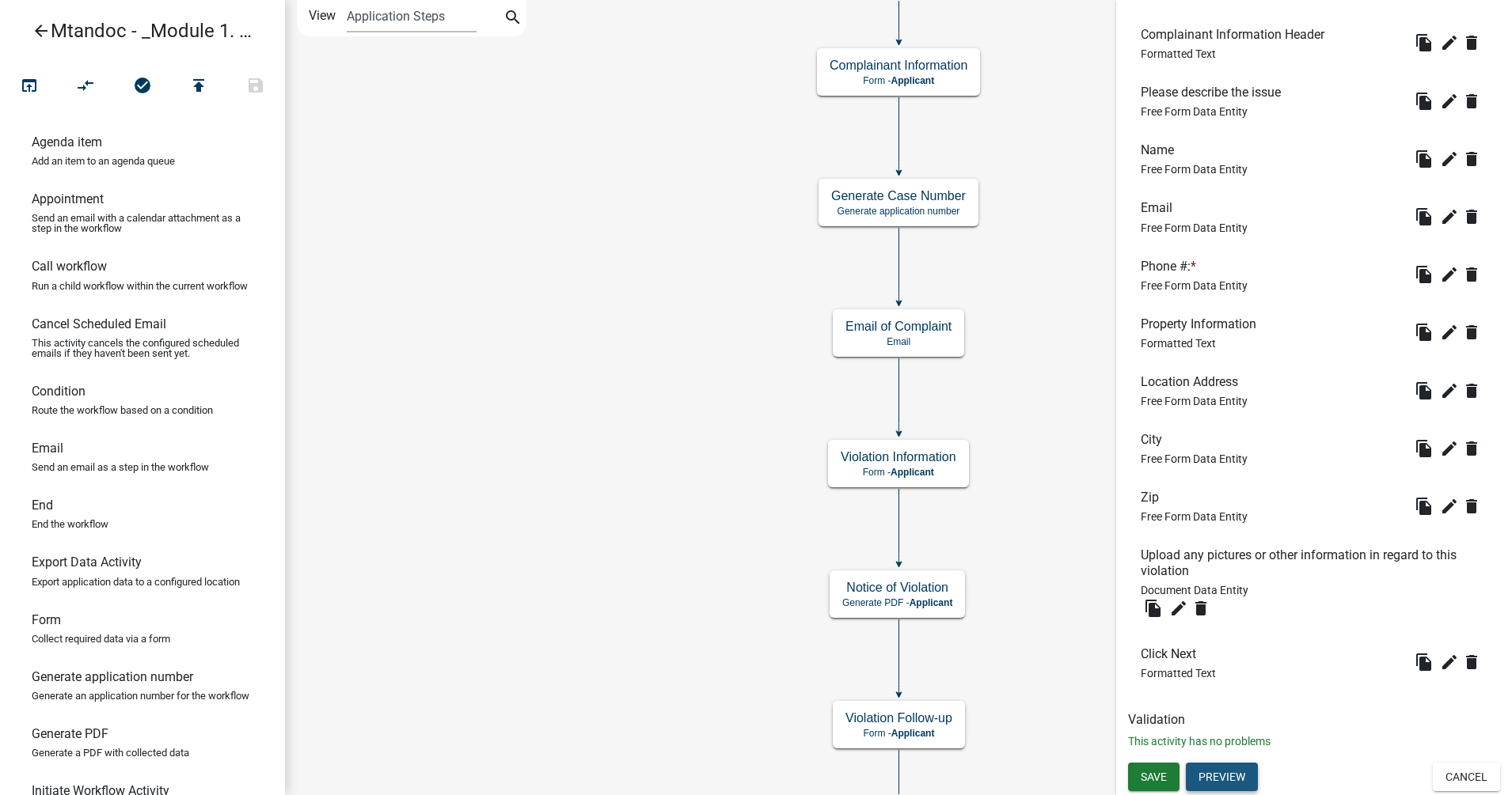
click at [1209, 635] on button "Preview" at bounding box center [1222, 777] width 72 height 29
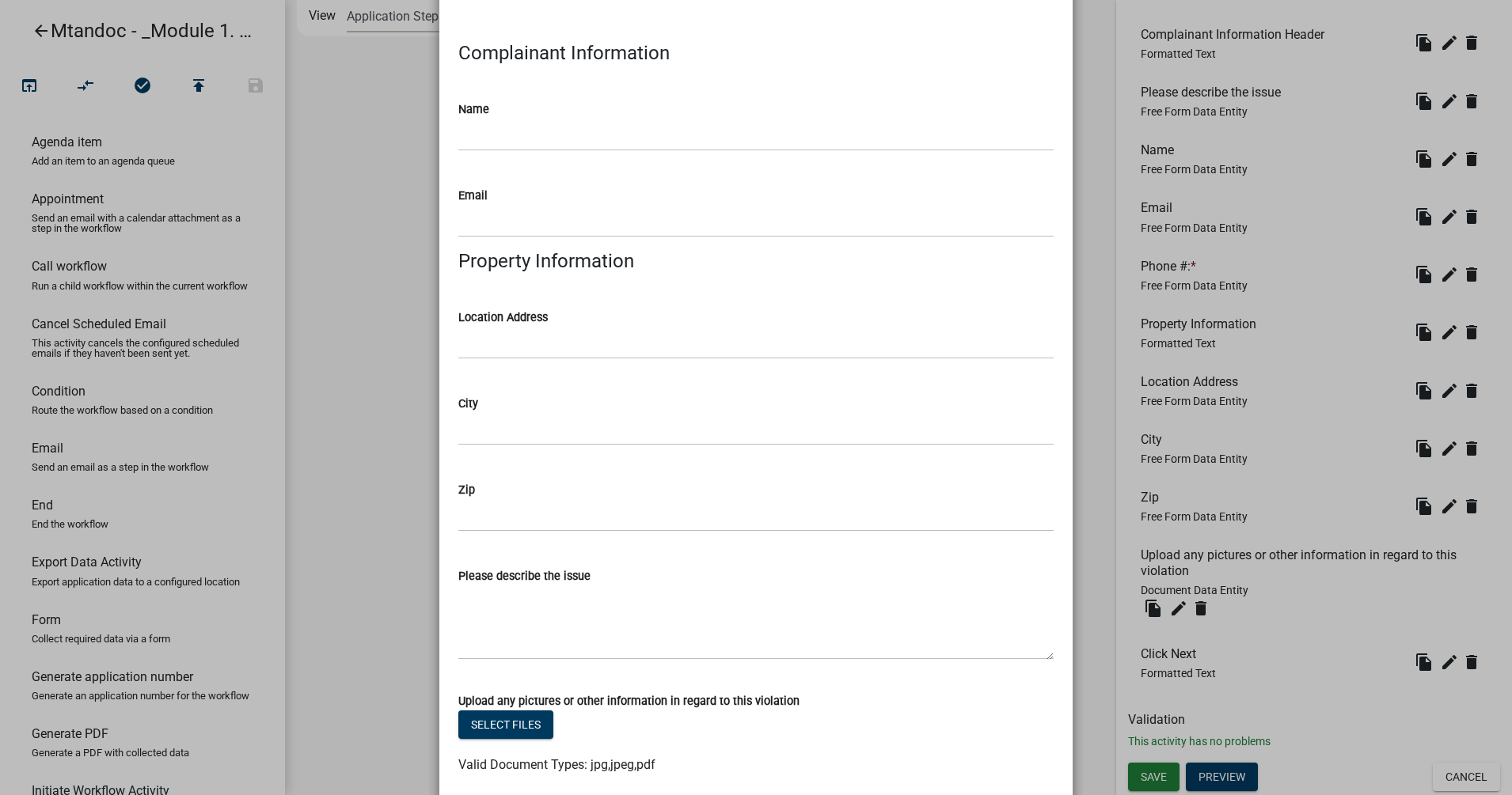
scroll to position [0, 0]
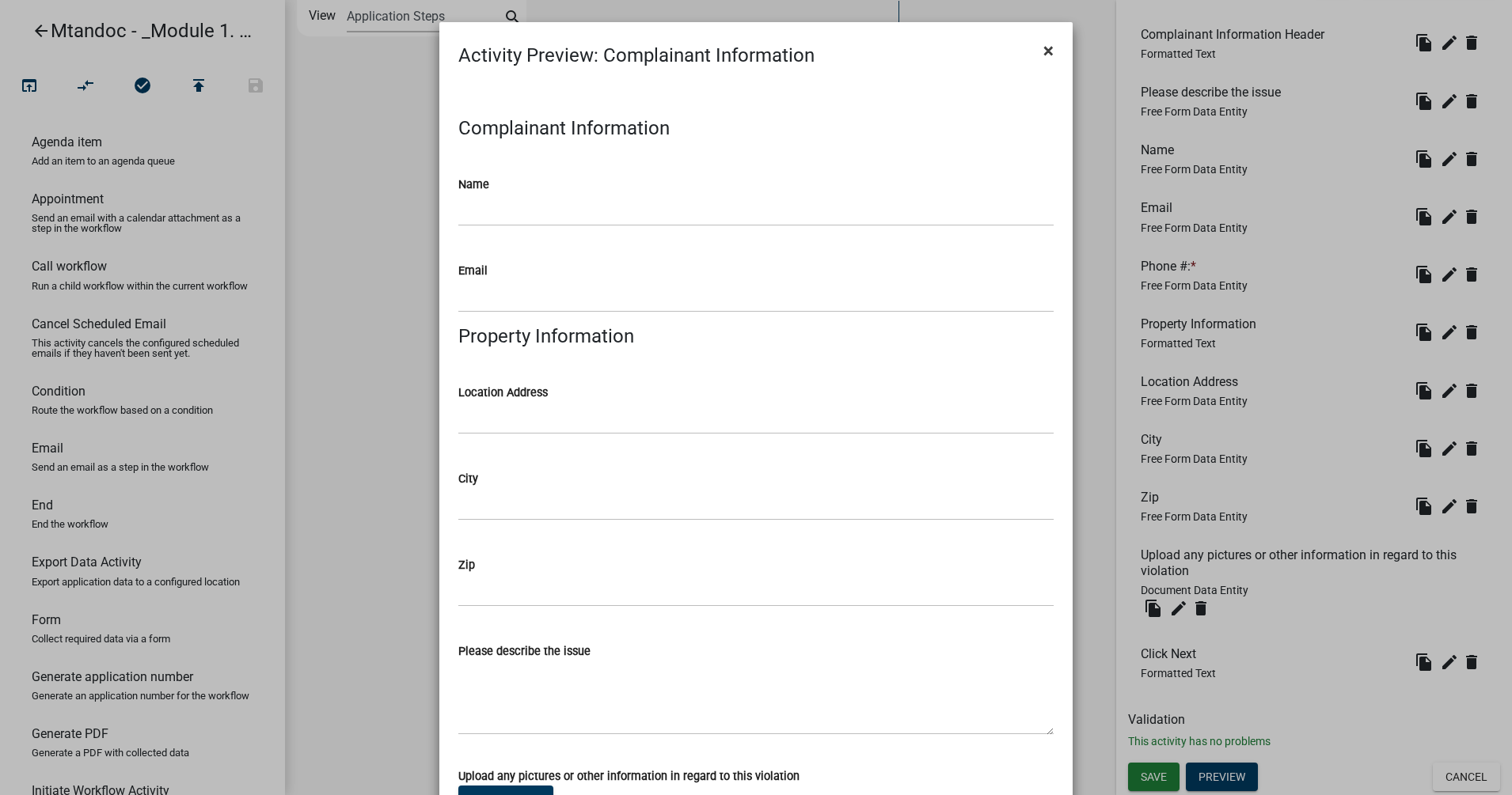
click at [1044, 48] on span "×" at bounding box center [1048, 51] width 10 height 22
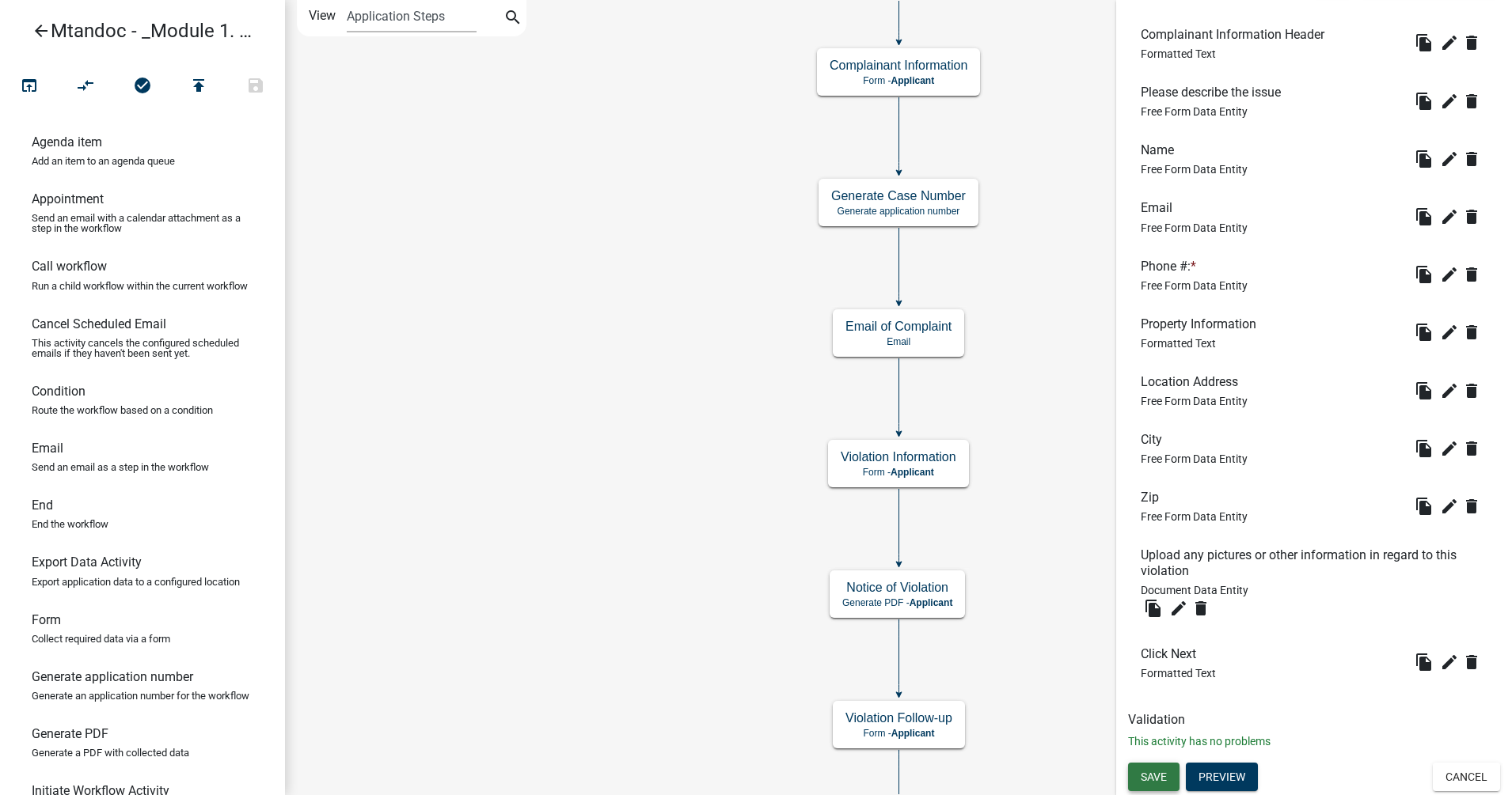
click at [1142, 635] on span "Save" at bounding box center [1153, 777] width 26 height 13
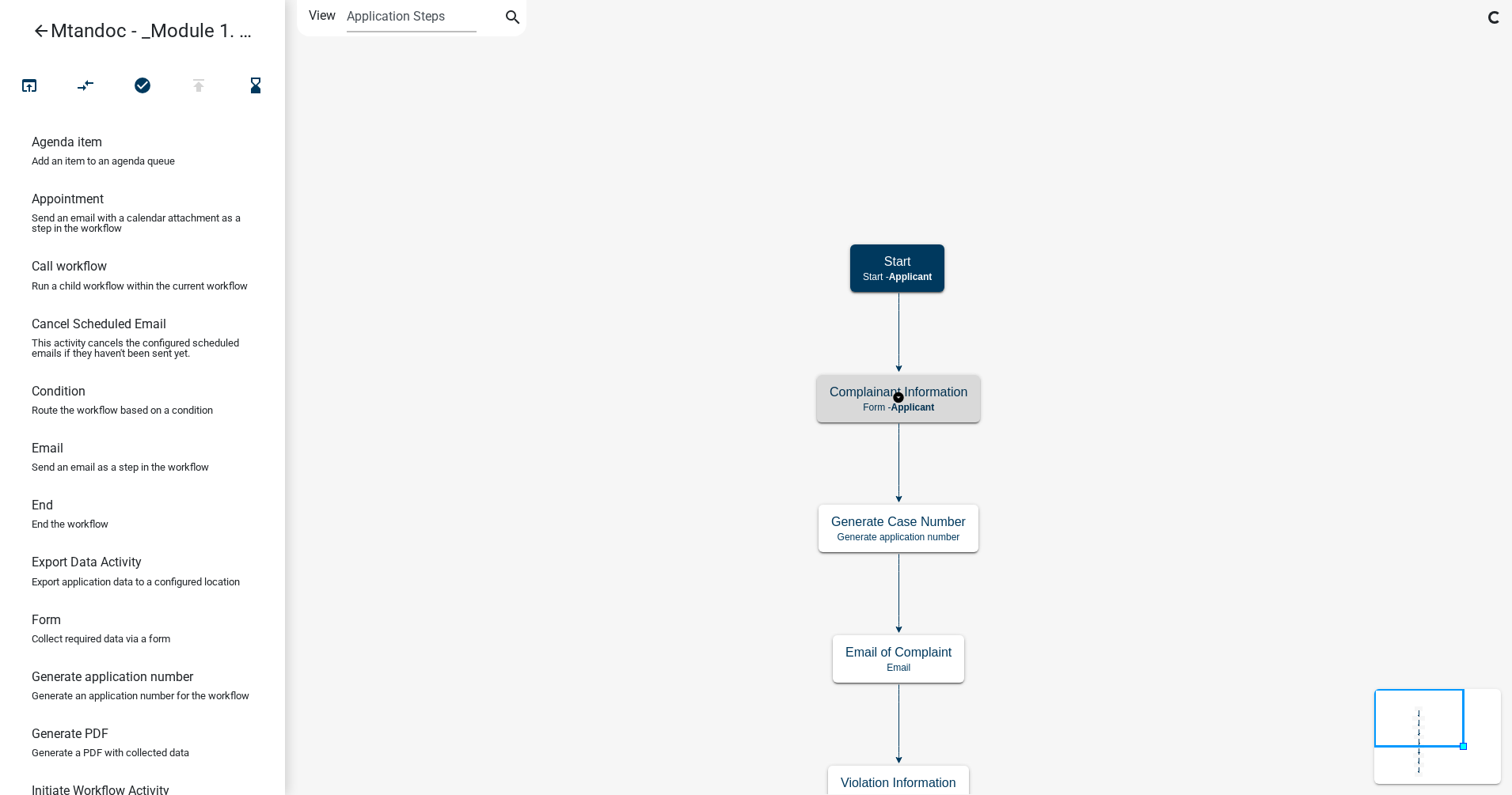
click at [929, 410] on span "Applicant" at bounding box center [912, 408] width 44 height 11
click at [943, 405] on p "Form - Applicant" at bounding box center [898, 408] width 138 height 11
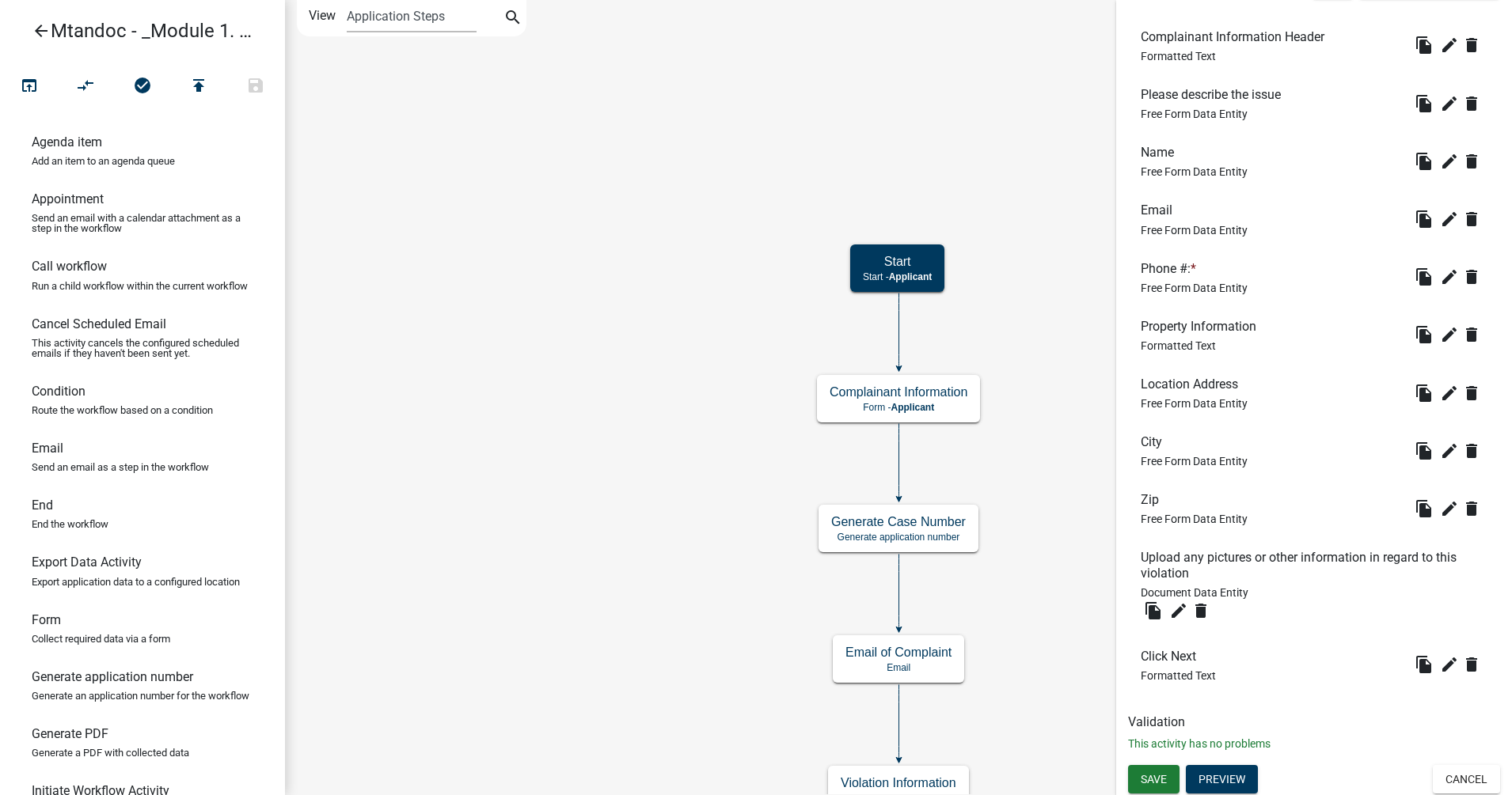
scroll to position [514, 0]
click at [1209, 635] on button "Preview" at bounding box center [1222, 777] width 72 height 29
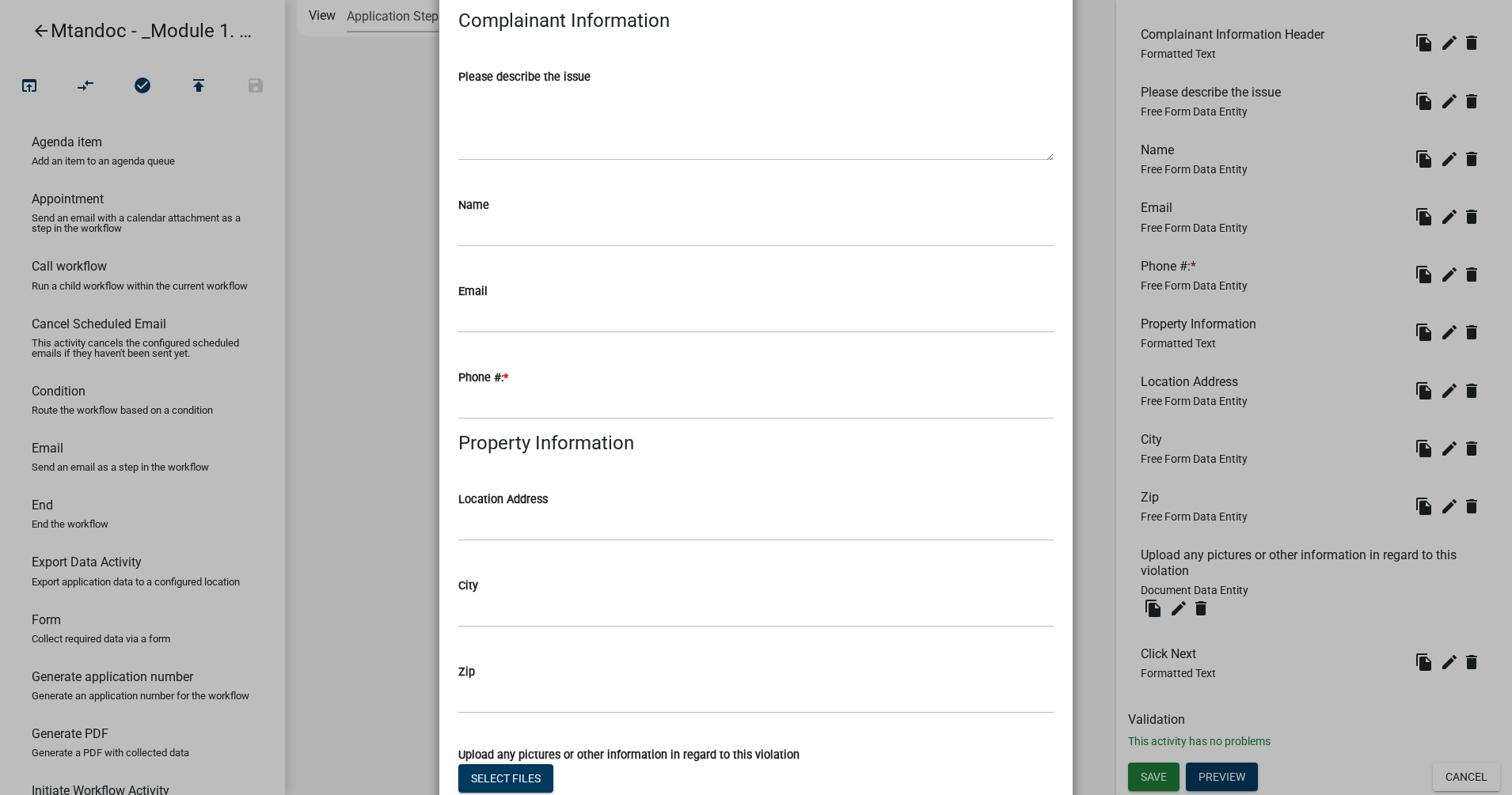
scroll to position [0, 0]
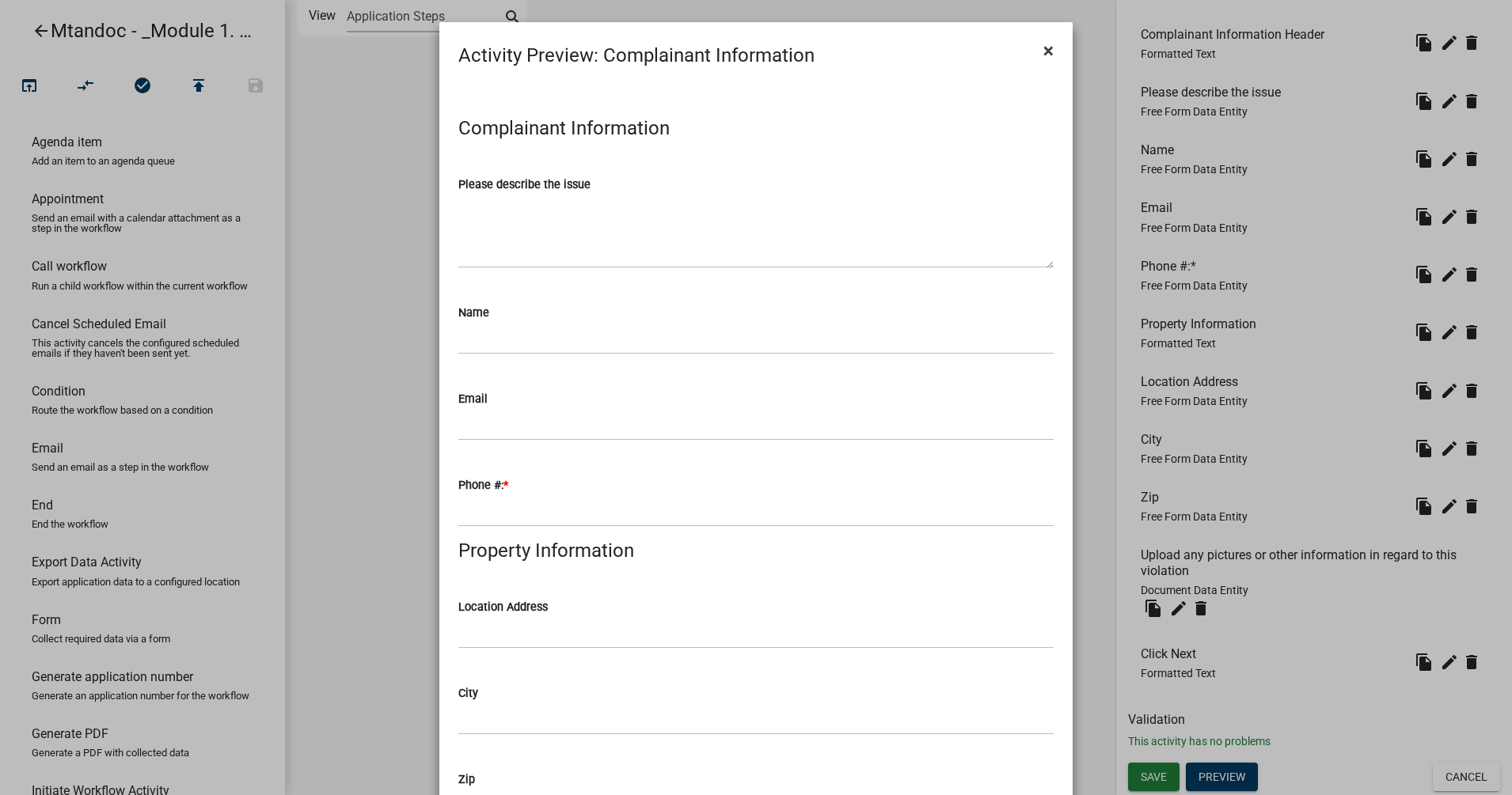
click at [1044, 50] on span "×" at bounding box center [1048, 51] width 10 height 22
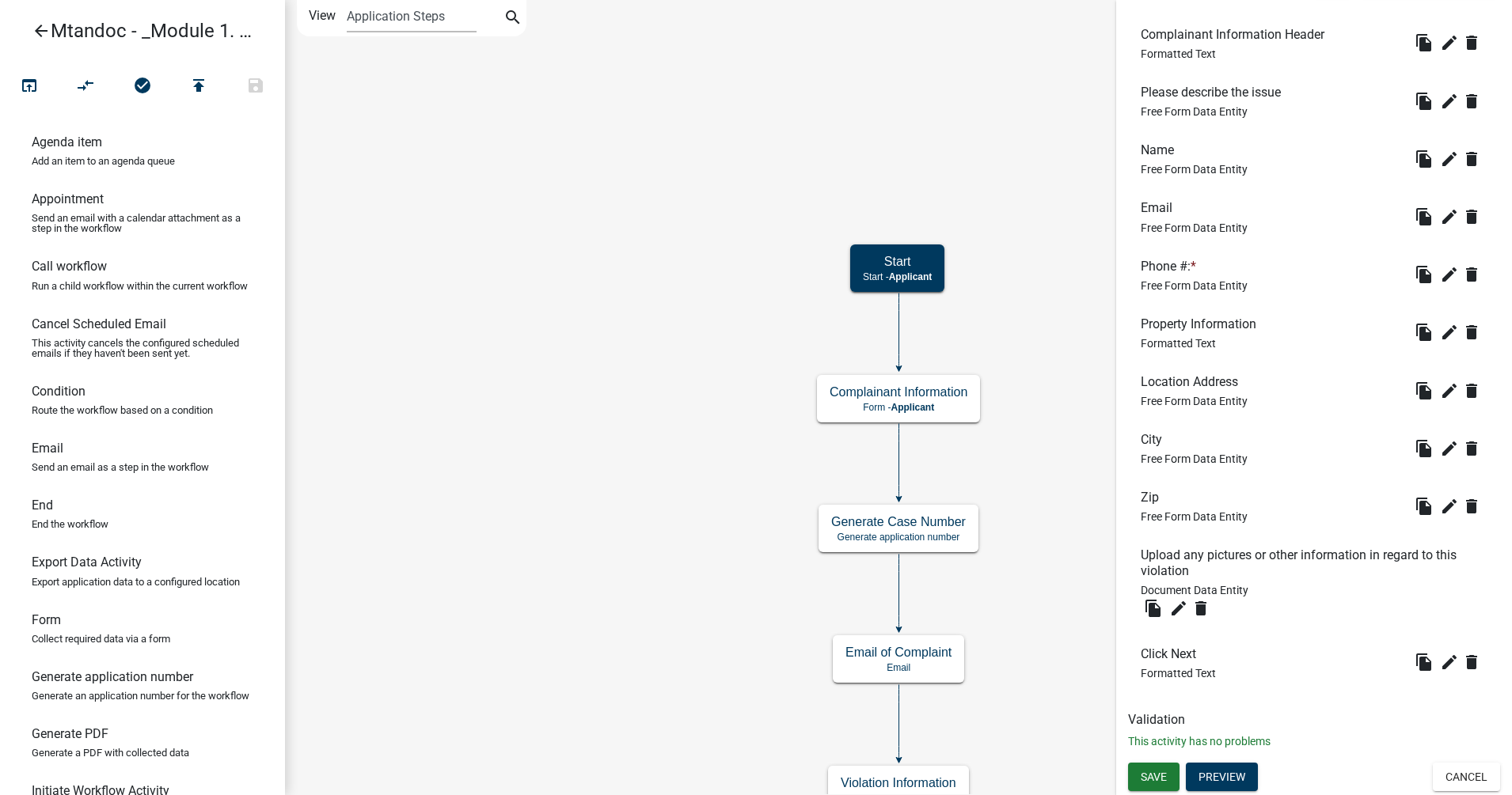
click at [1025, 603] on icon "Start Start - Applicant Complainant Information Form - Applicant Notice of Viol…" at bounding box center [898, 604] width 1226 height 1207
click at [1152, 635] on span "Save" at bounding box center [1153, 777] width 26 height 13
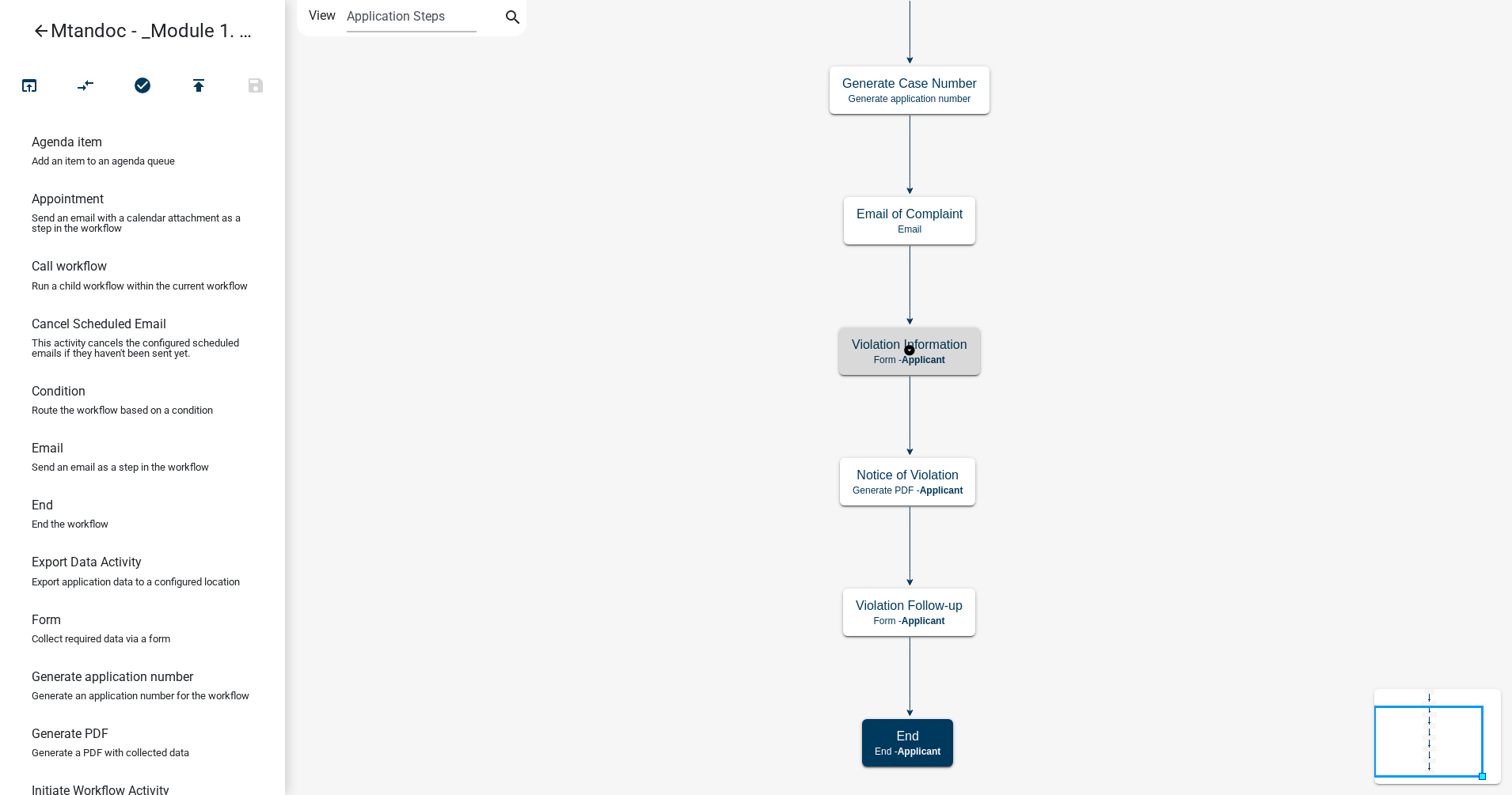
click at [893, 356] on p "Form - Applicant" at bounding box center [909, 360] width 115 height 11
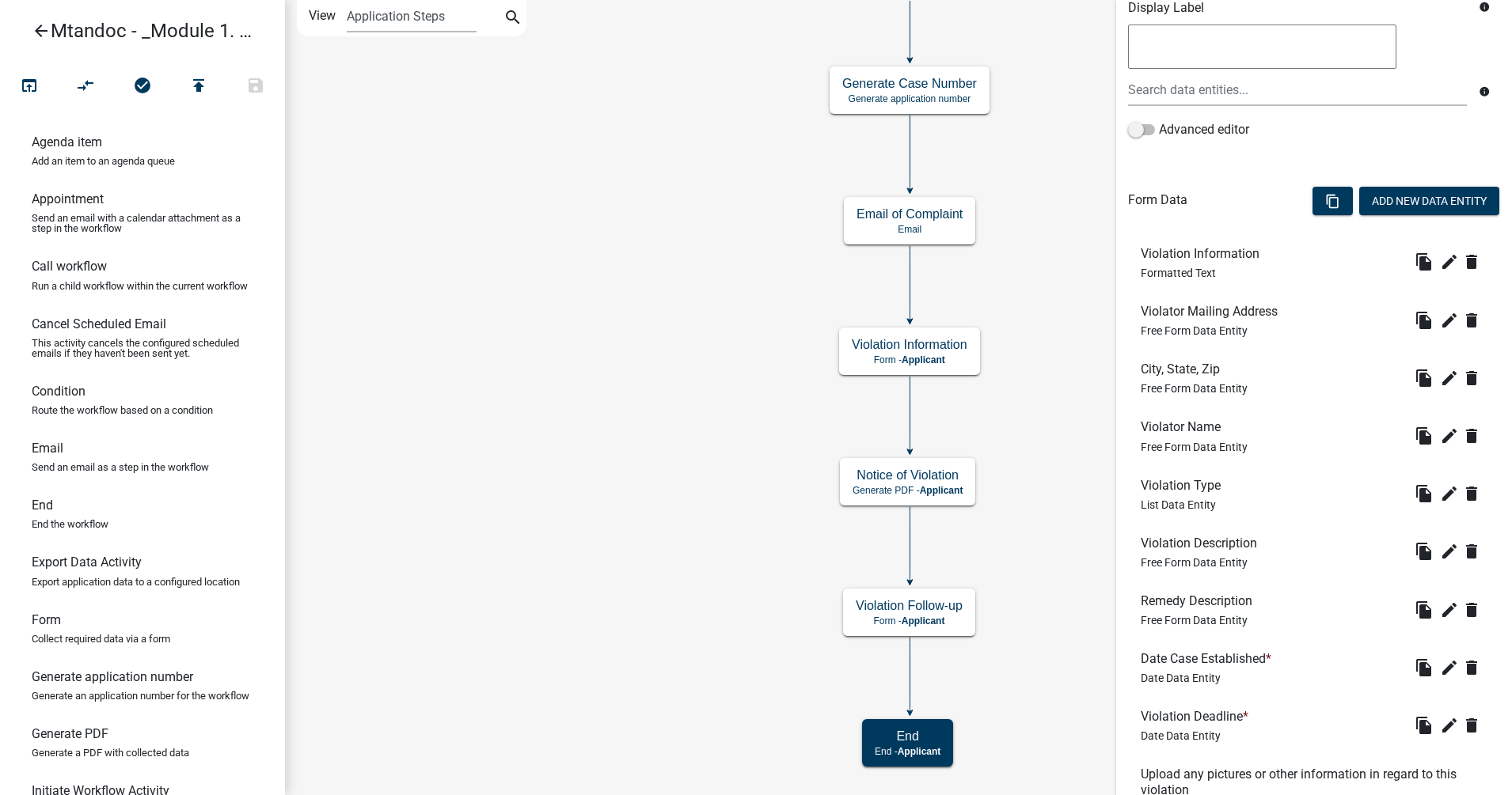
scroll to position [297, 0]
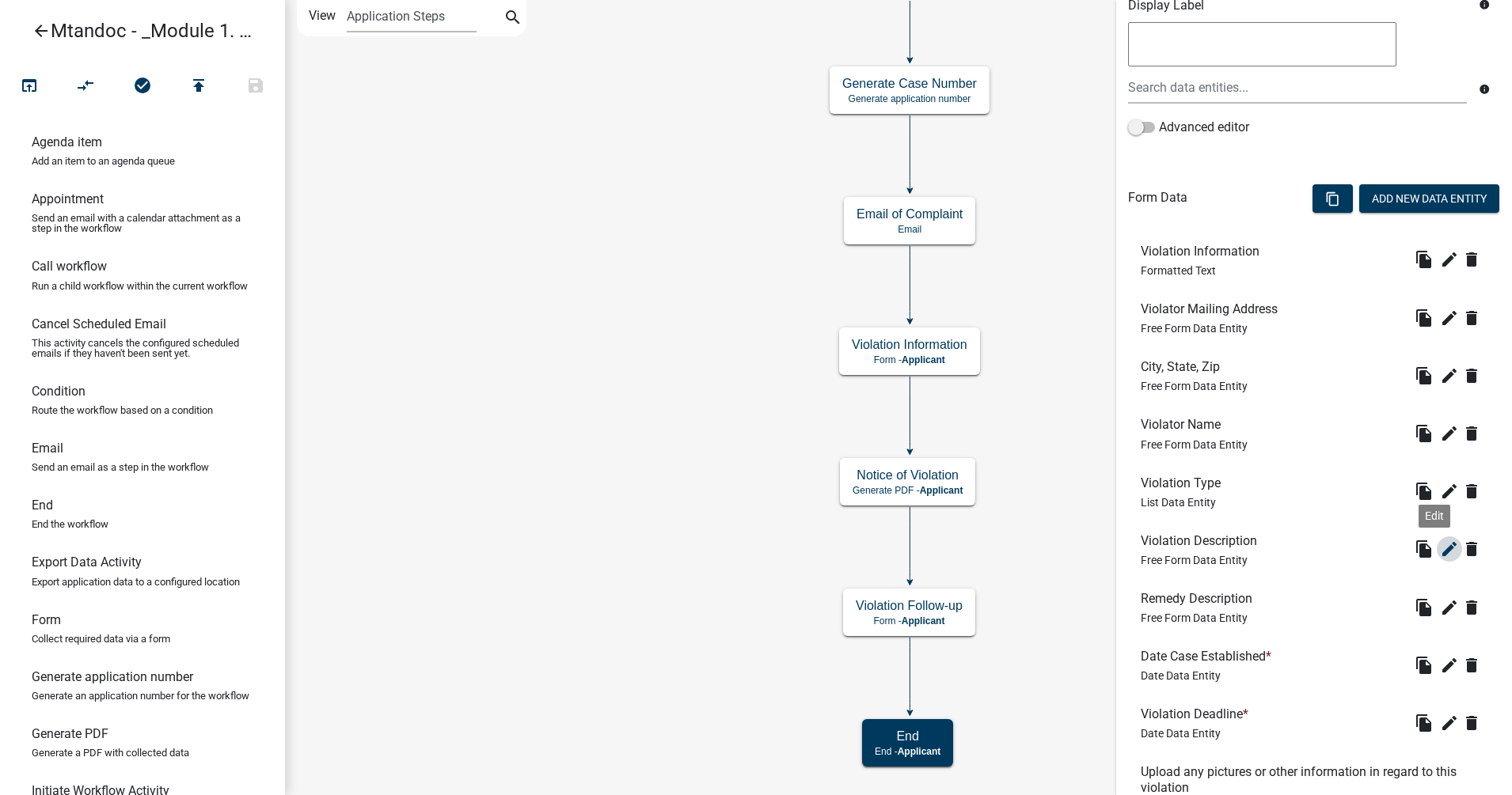
click at [1209, 552] on icon "edit" at bounding box center [1449, 549] width 19 height 19
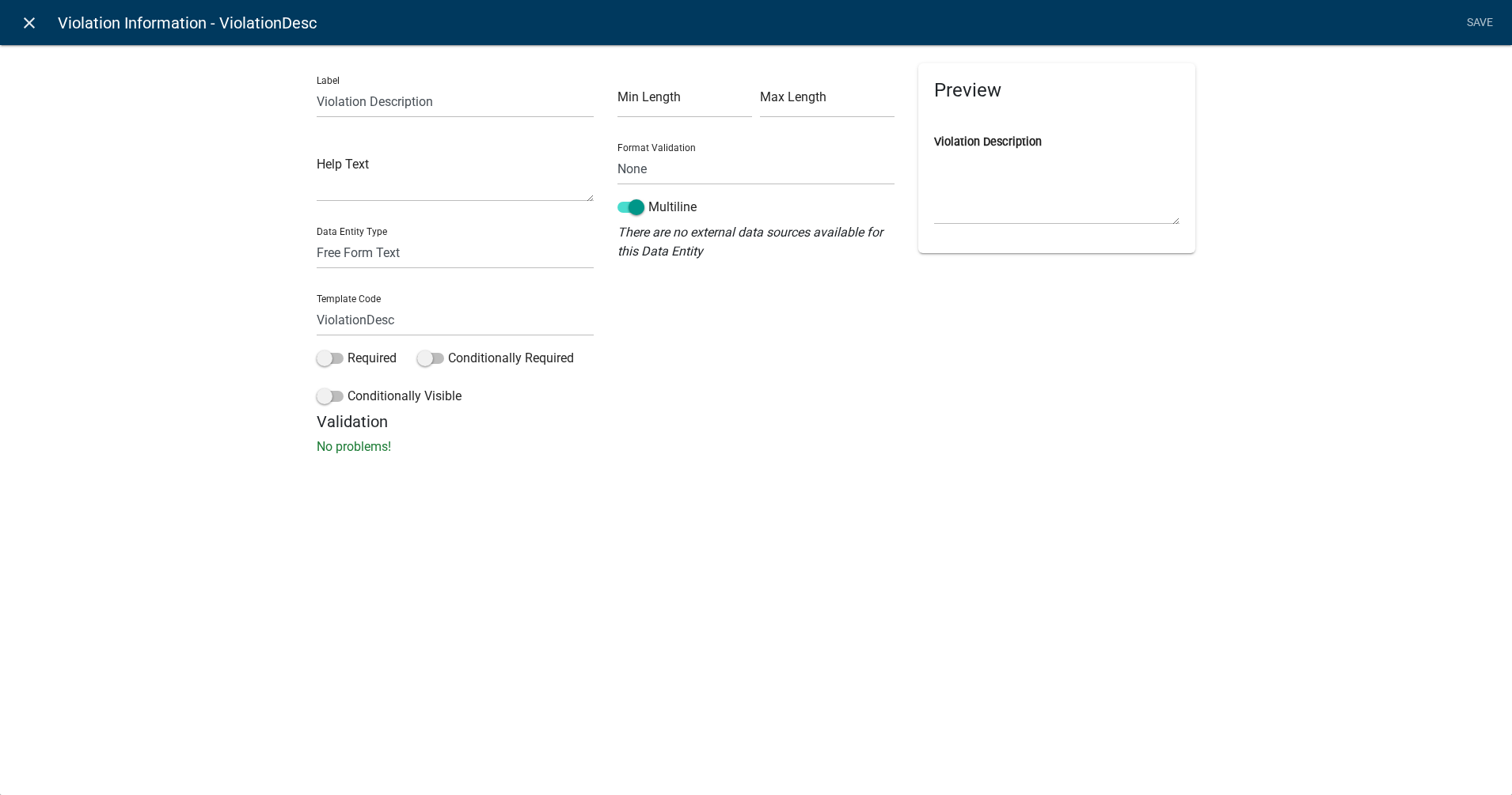
click at [17, 25] on link "close" at bounding box center [29, 22] width 33 height 33
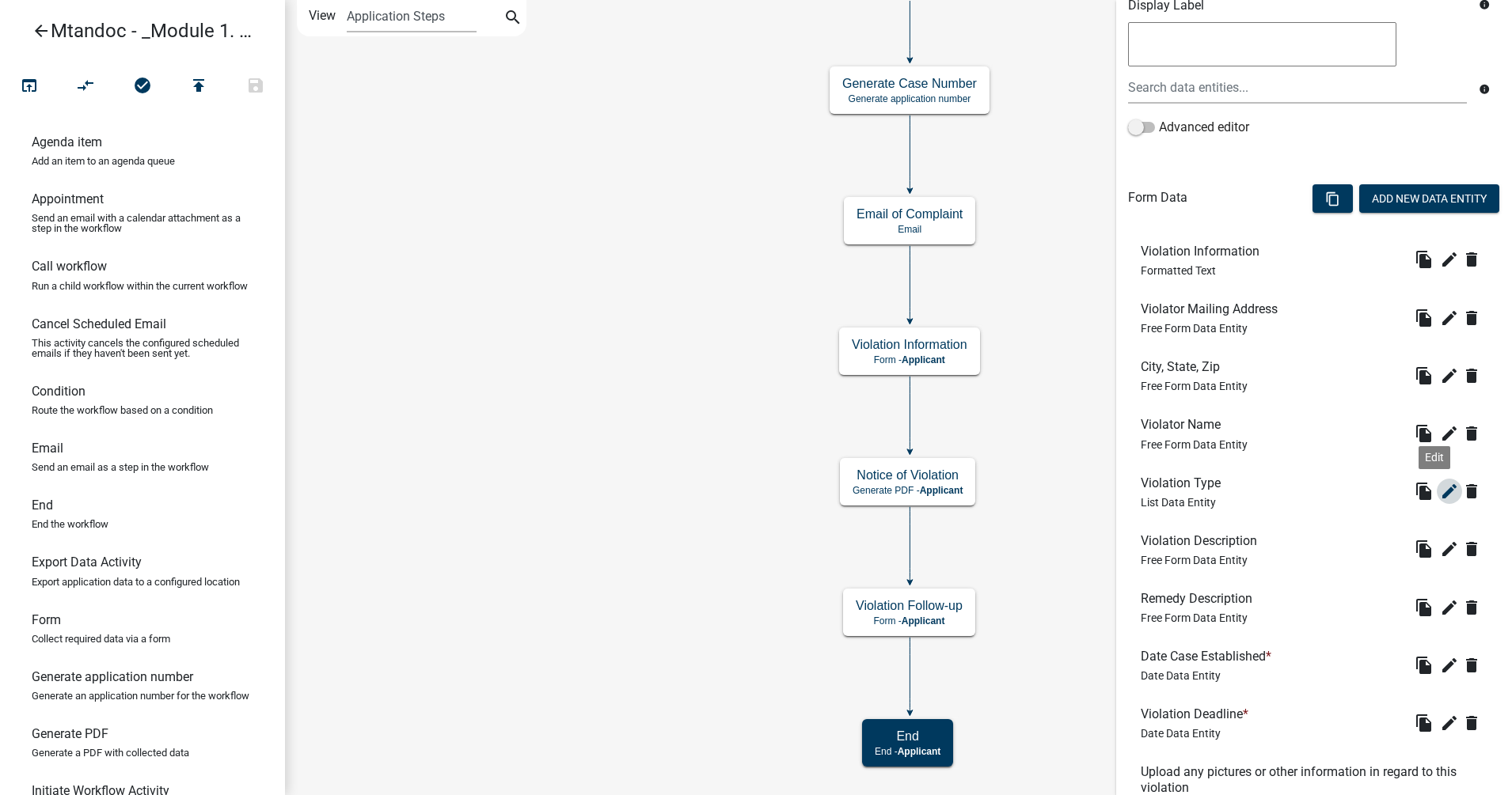
click at [1209, 491] on icon "edit" at bounding box center [1449, 491] width 19 height 19
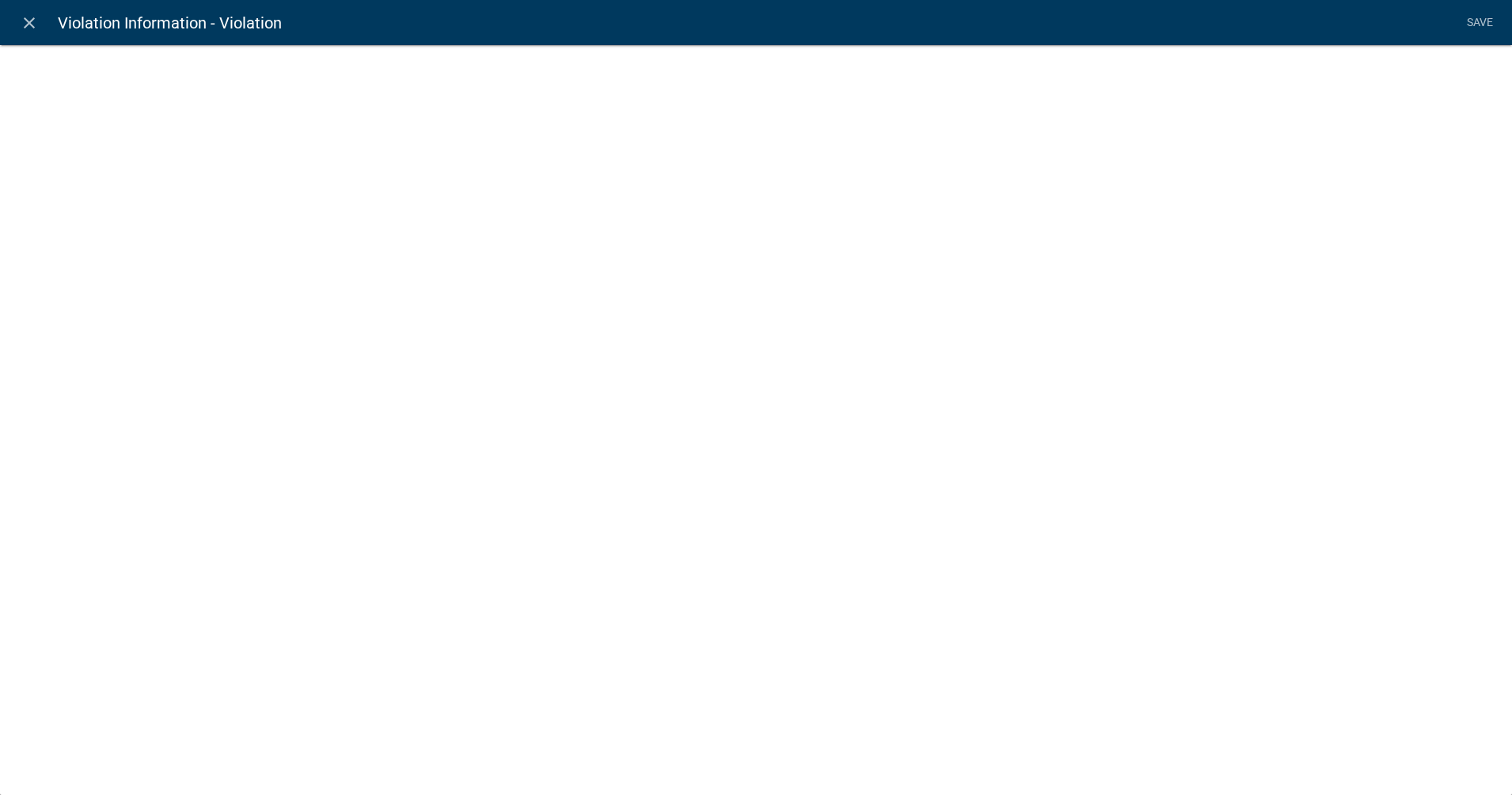
select select "list-data"
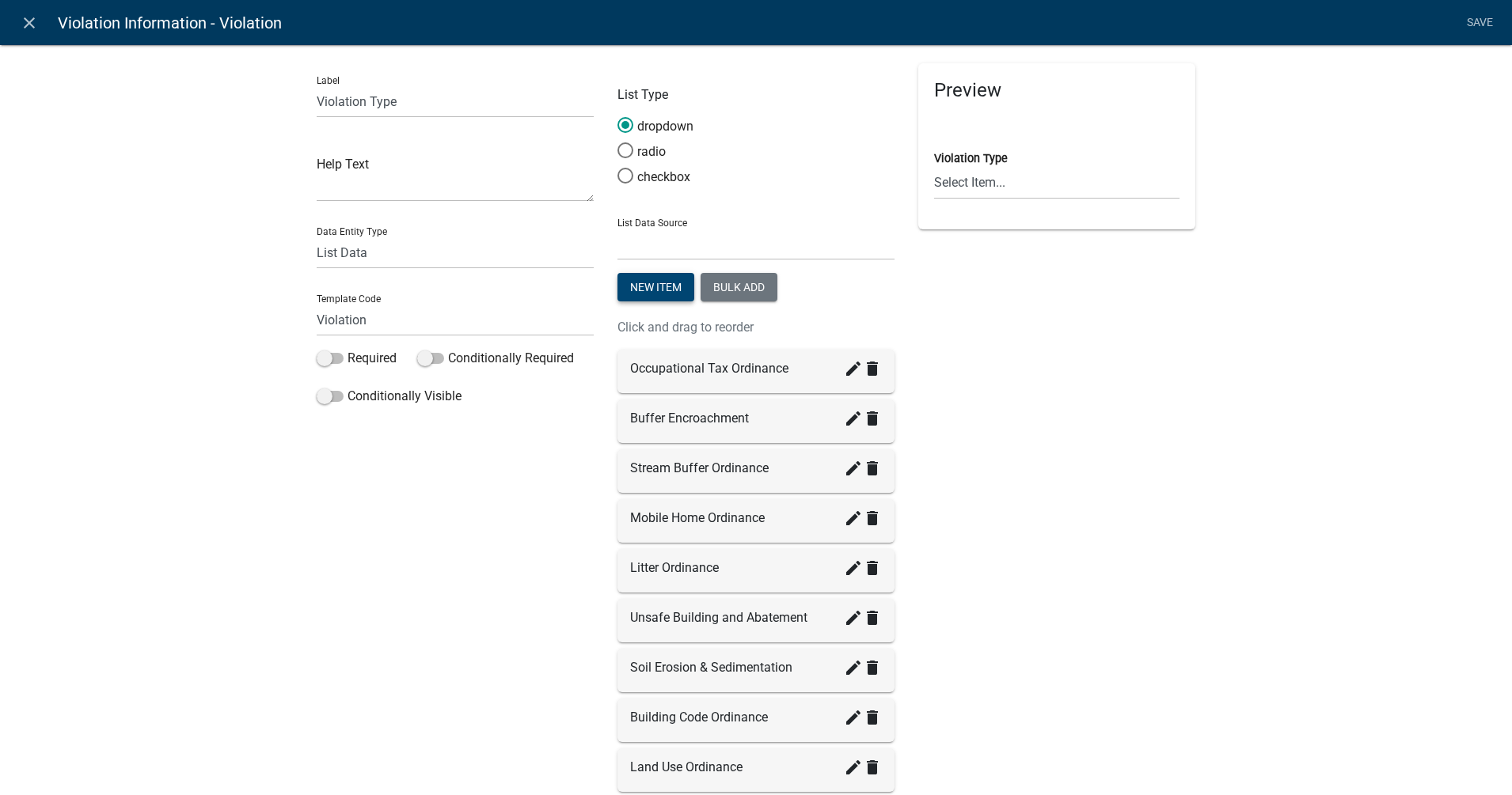
click at [650, 285] on button "New item" at bounding box center [655, 287] width 77 height 29
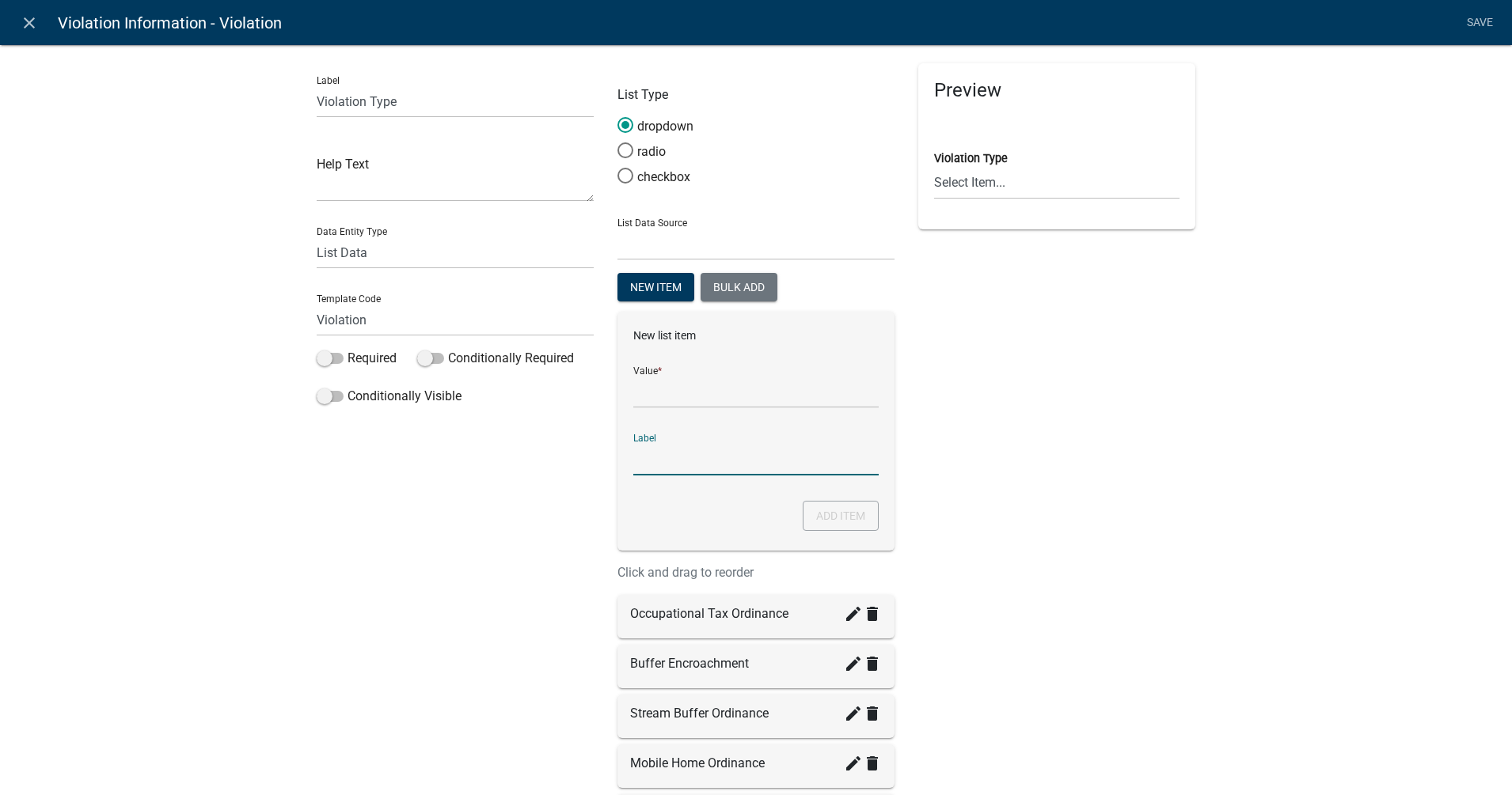
click at [694, 471] on input "Label" at bounding box center [756, 459] width 246 height 33
click at [685, 394] on input "List Data Source" at bounding box center [756, 392] width 246 height 33
click at [649, 460] on input "Label" at bounding box center [756, 459] width 246 height 33
type input "Trash Can Ordinance"
click at [674, 401] on input "List Data Source" at bounding box center [756, 392] width 246 height 33
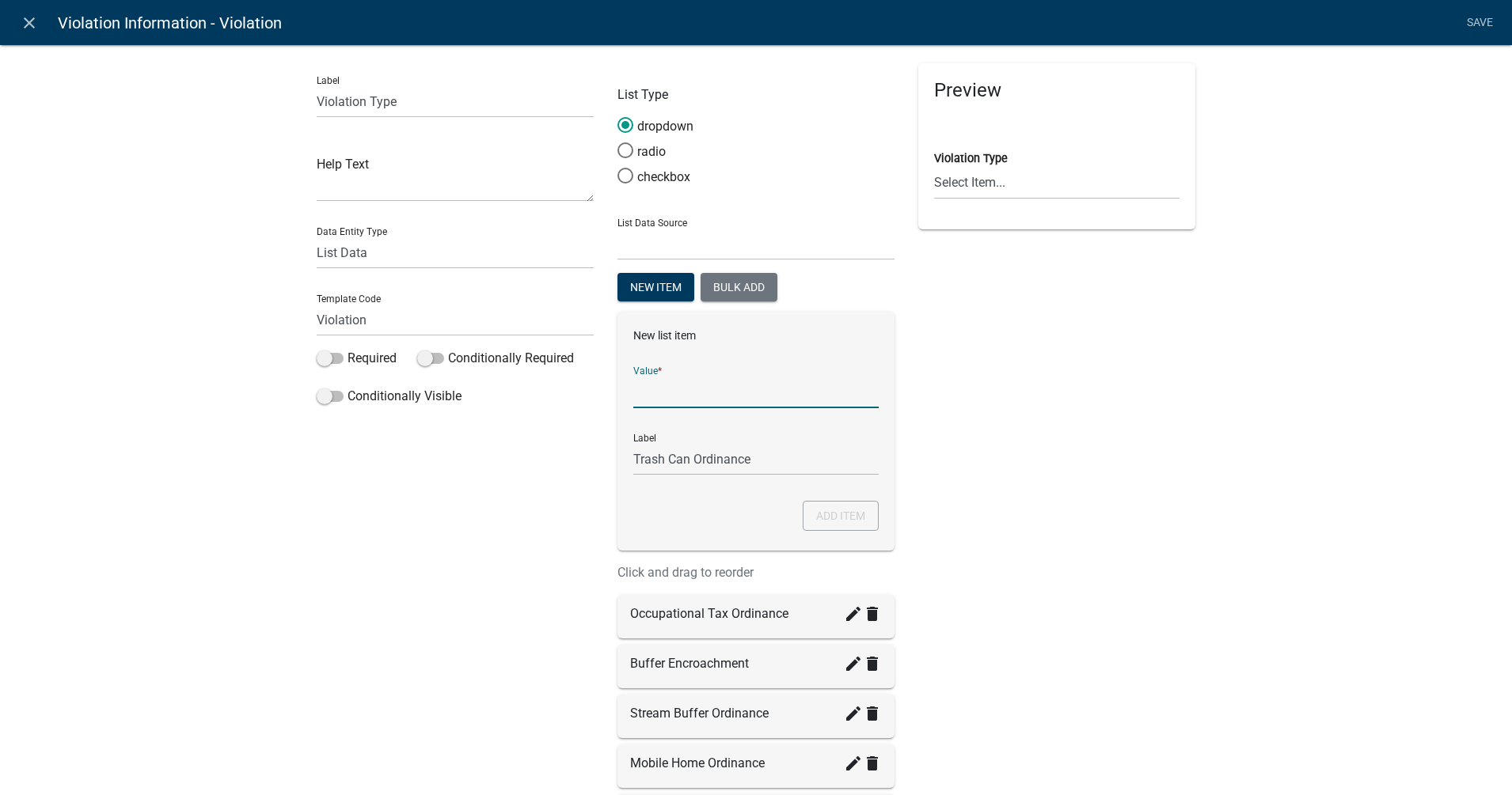
click at [663, 390] on input "List Data Source" at bounding box center [756, 392] width 246 height 33
type input "Trash Can Ordinance"
click at [835, 514] on button "Add item" at bounding box center [841, 516] width 76 height 30
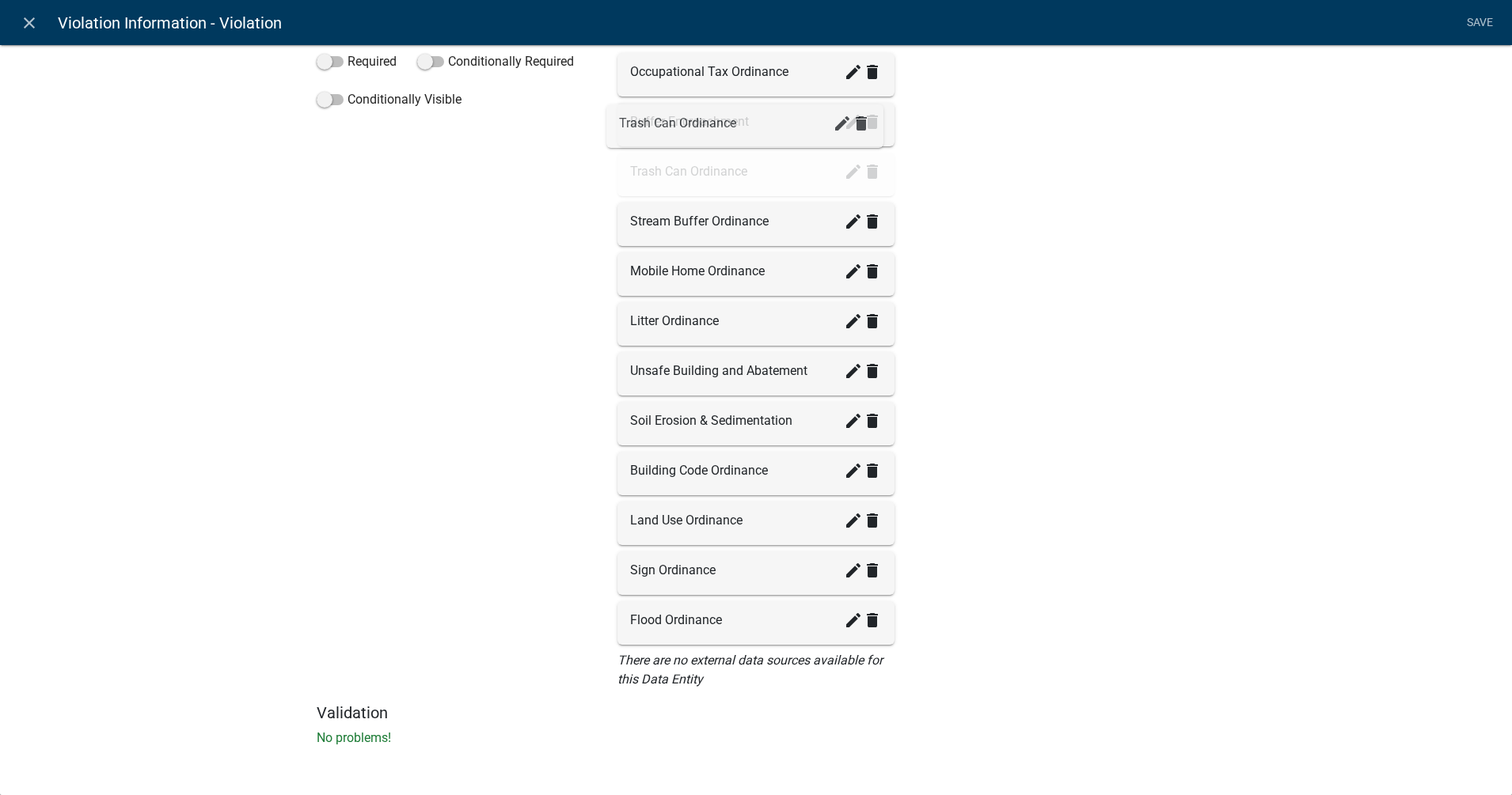
drag, startPoint x: 721, startPoint y: 626, endPoint x: 717, endPoint y: 127, distance: 499.0
click at [1209, 23] on link "Save" at bounding box center [1479, 23] width 40 height 30
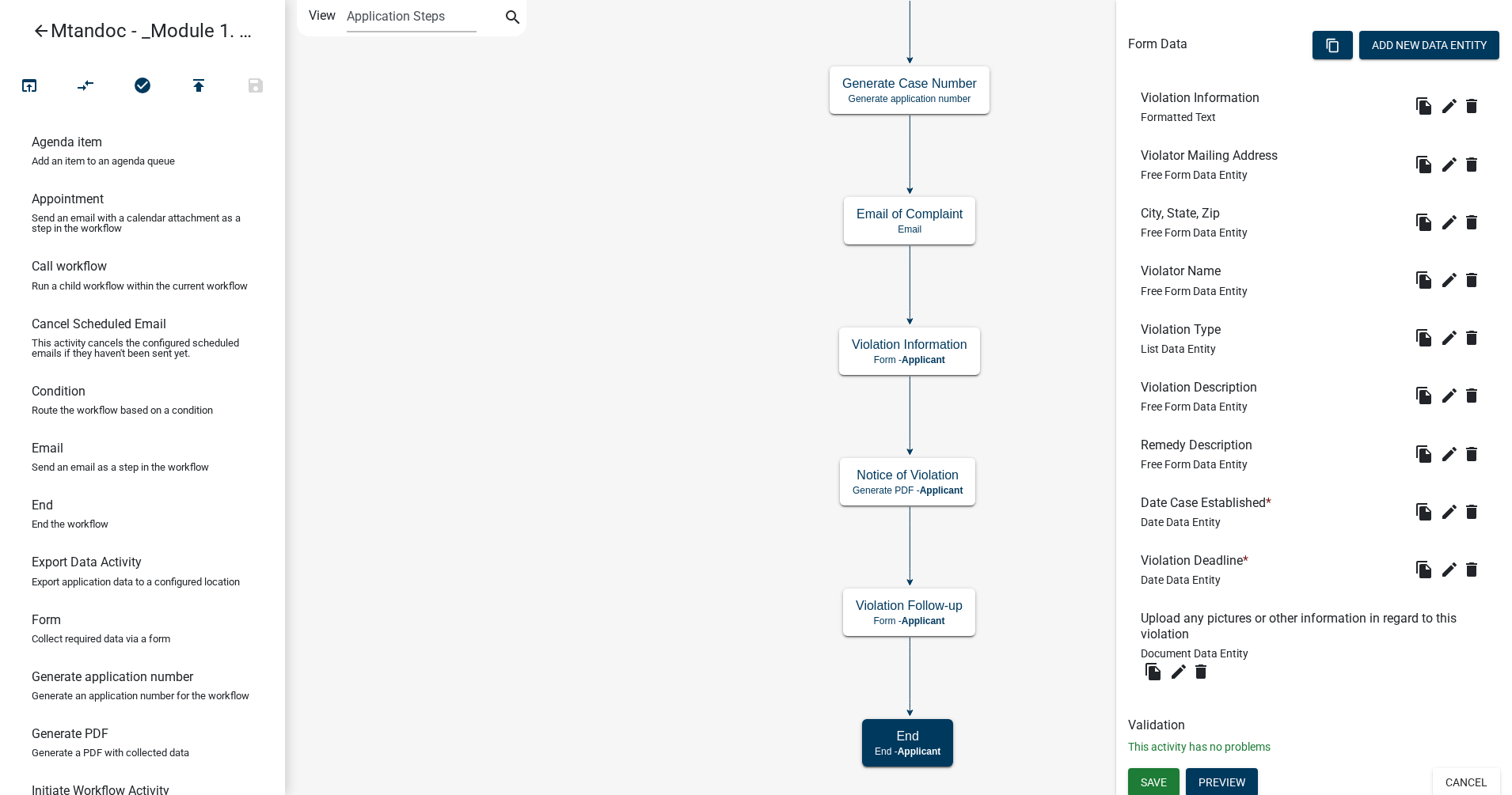
scroll to position [456, 0]
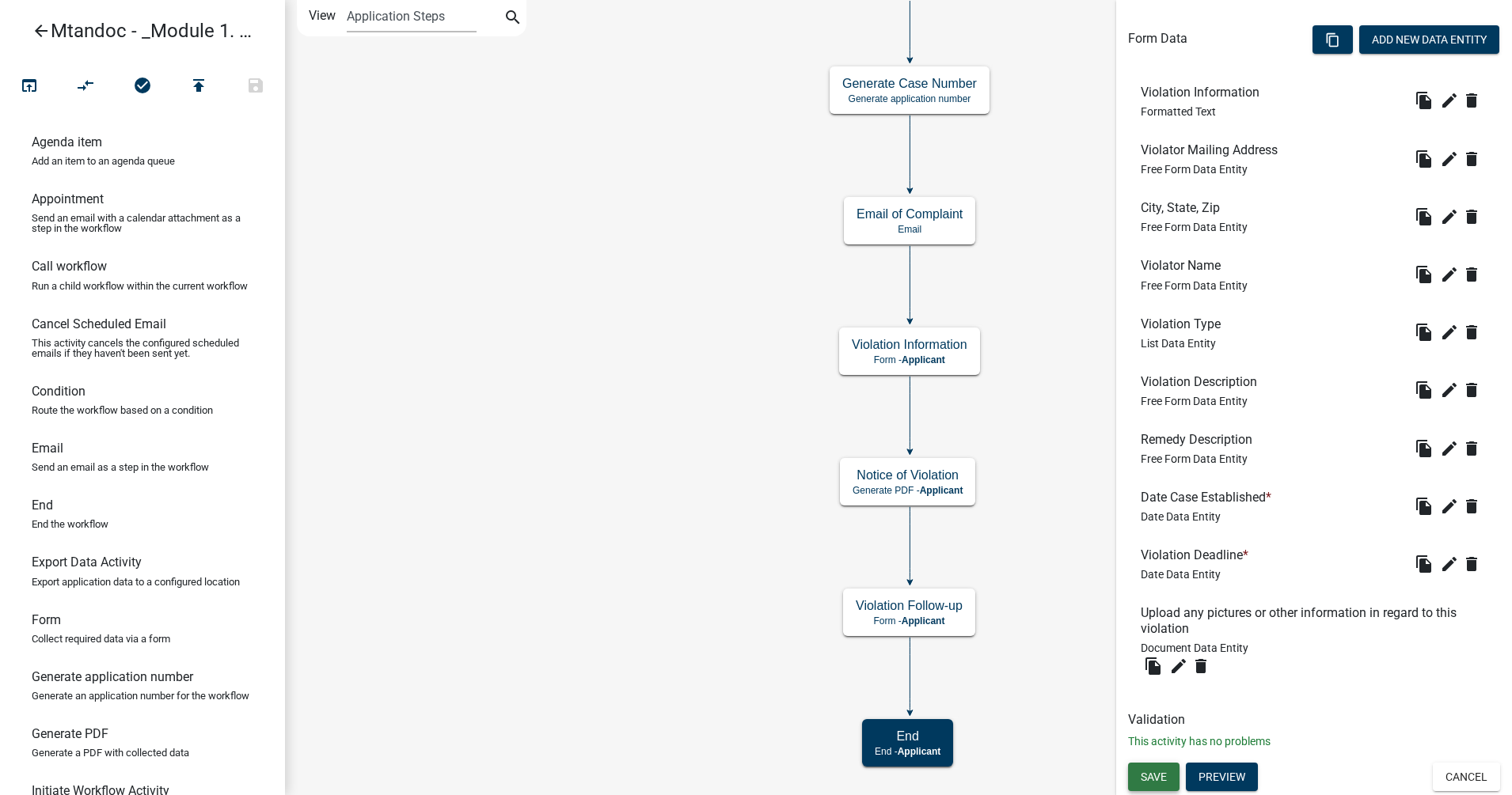
click at [1149, 635] on span "Save" at bounding box center [1153, 777] width 26 height 13
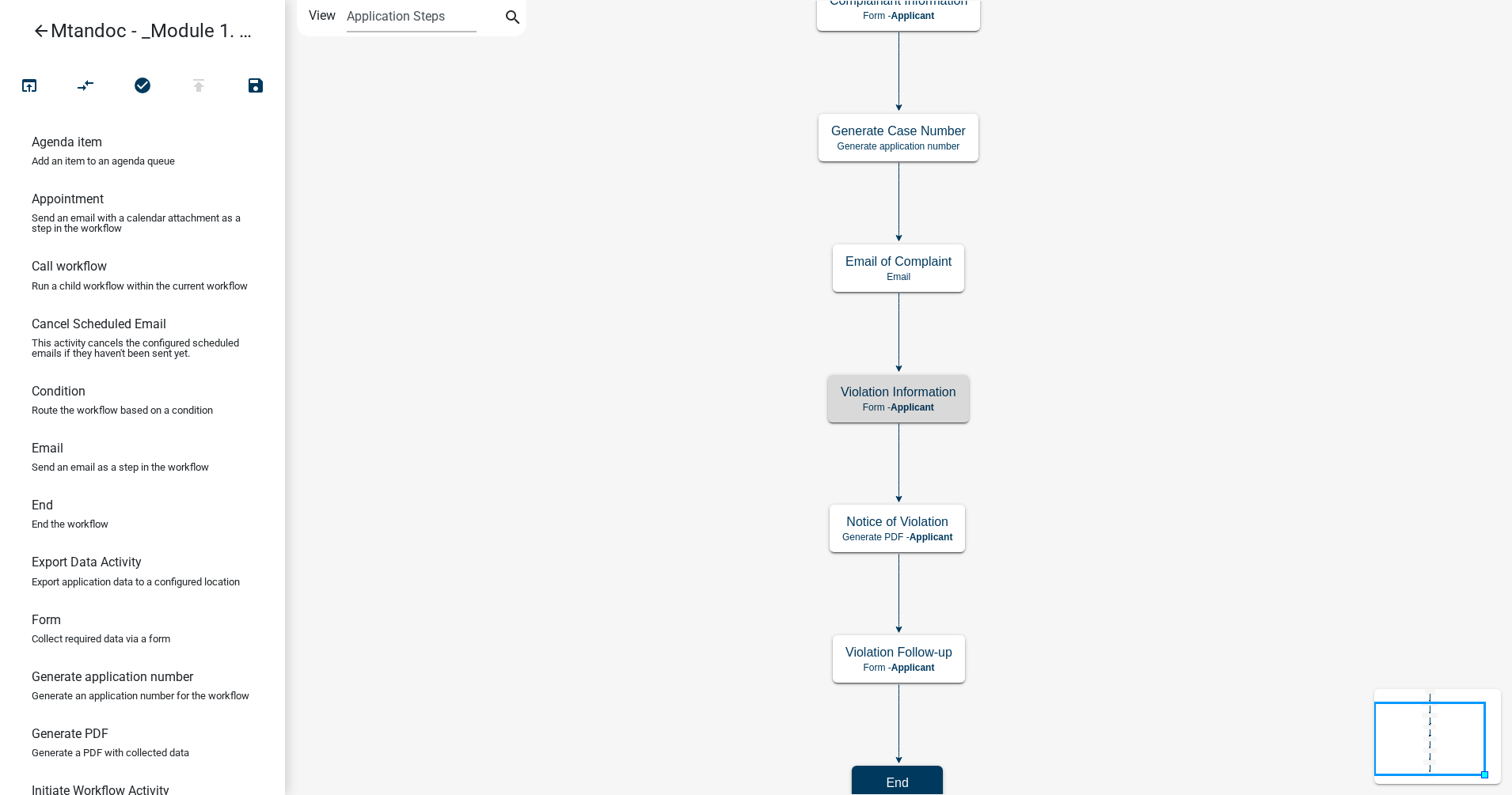
scroll to position [0, 0]
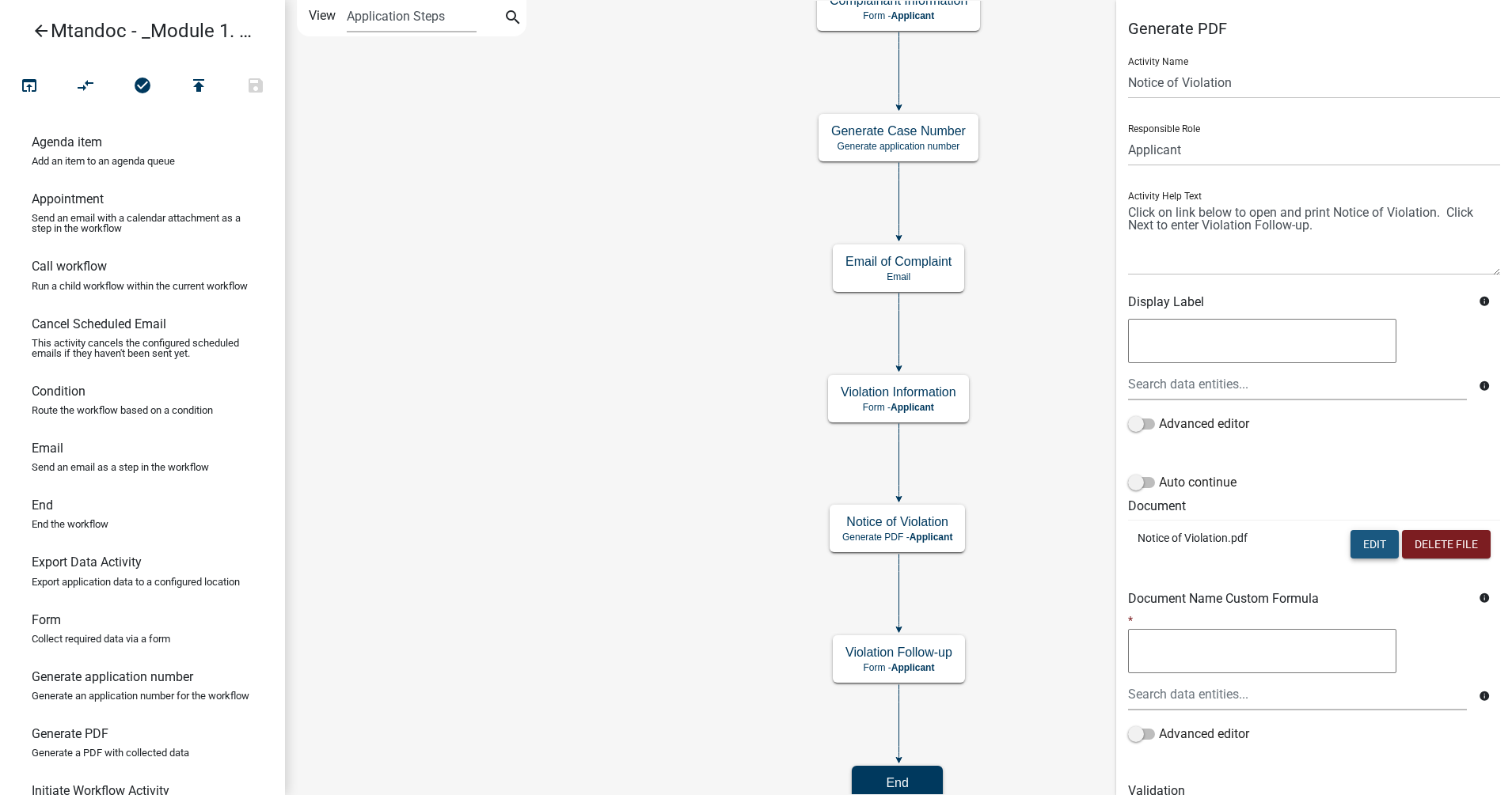
click at [1209, 541] on button "Edit" at bounding box center [1374, 545] width 49 height 29
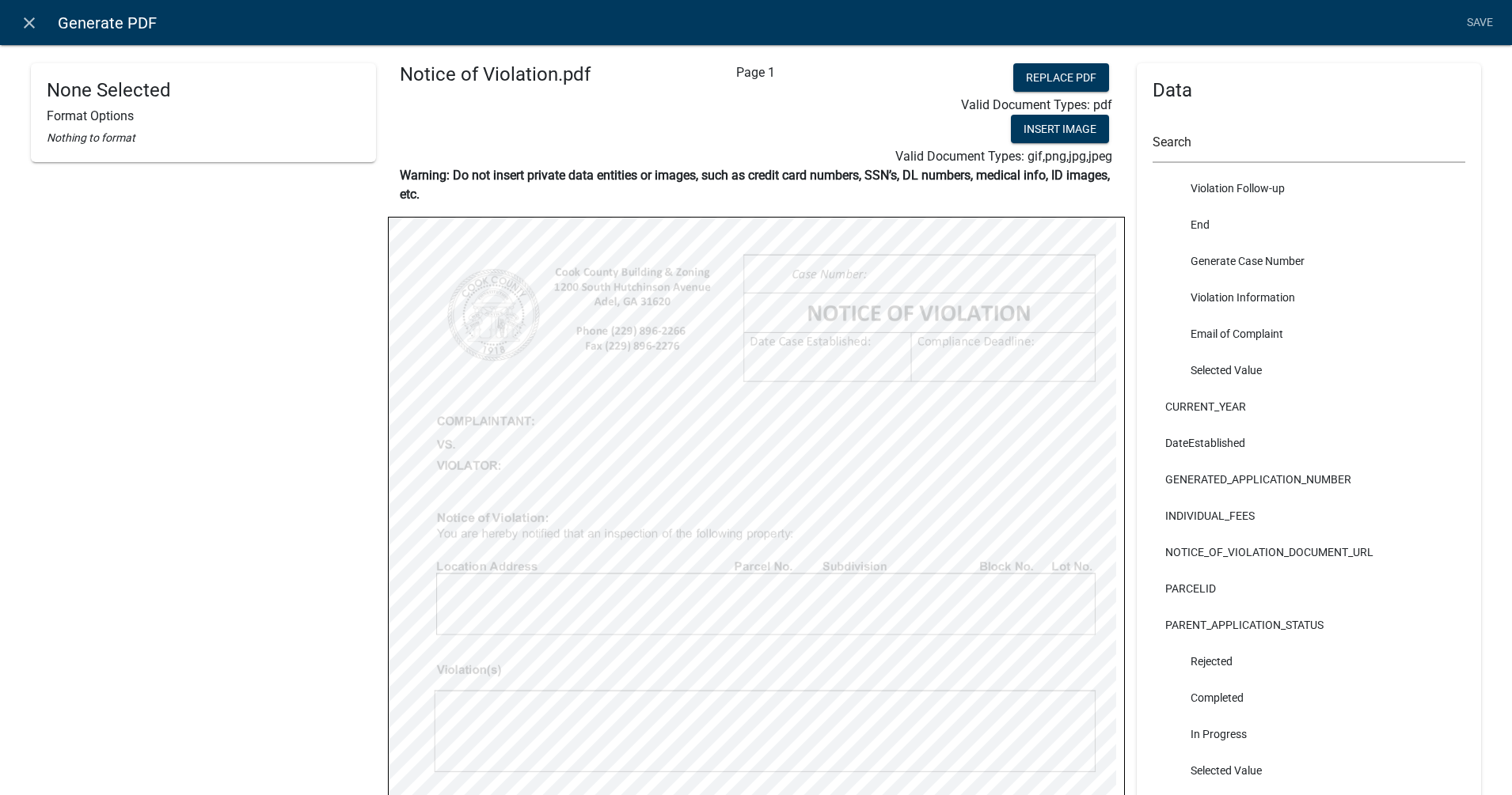
scroll to position [626, 0]
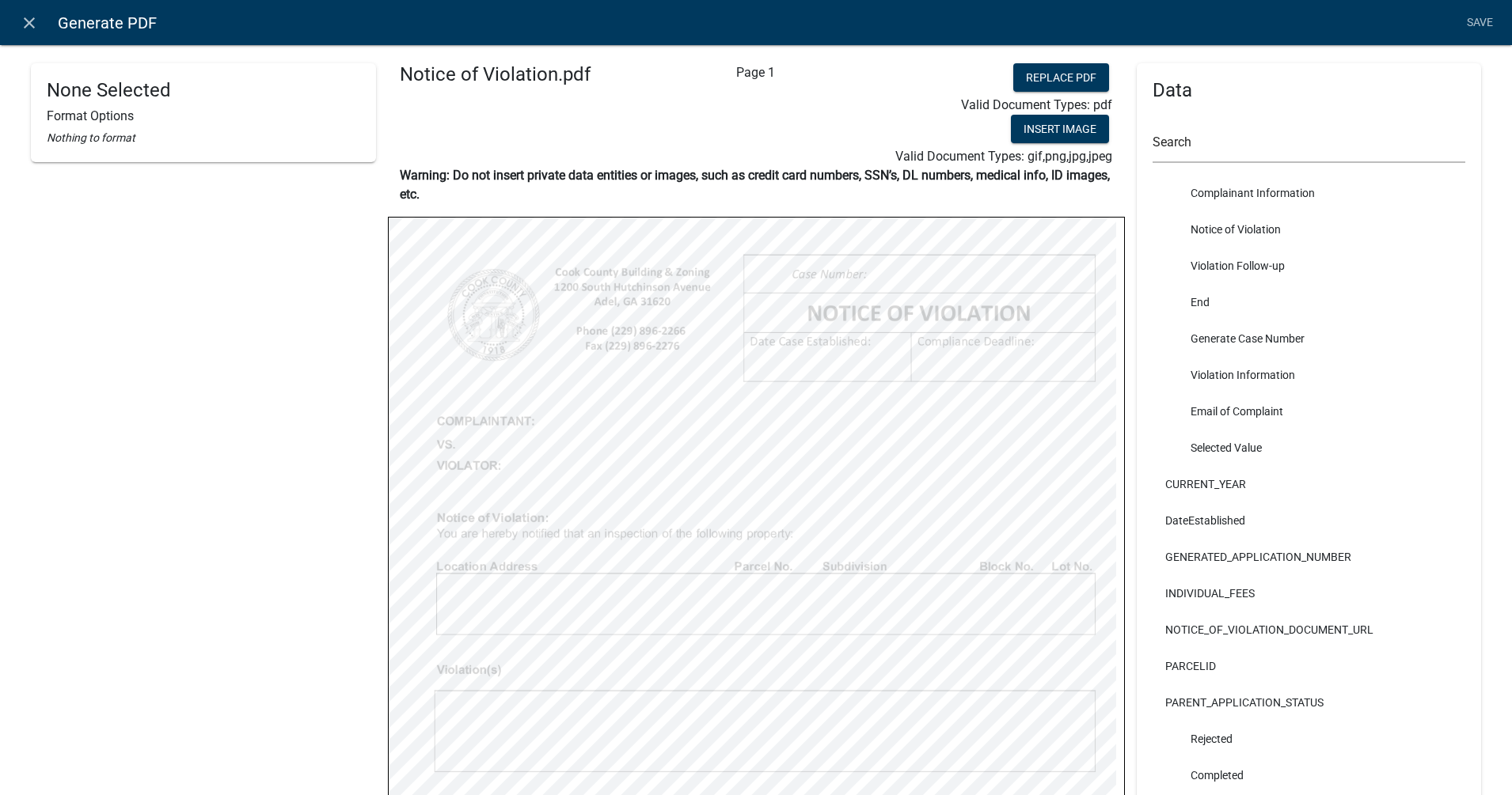
select select
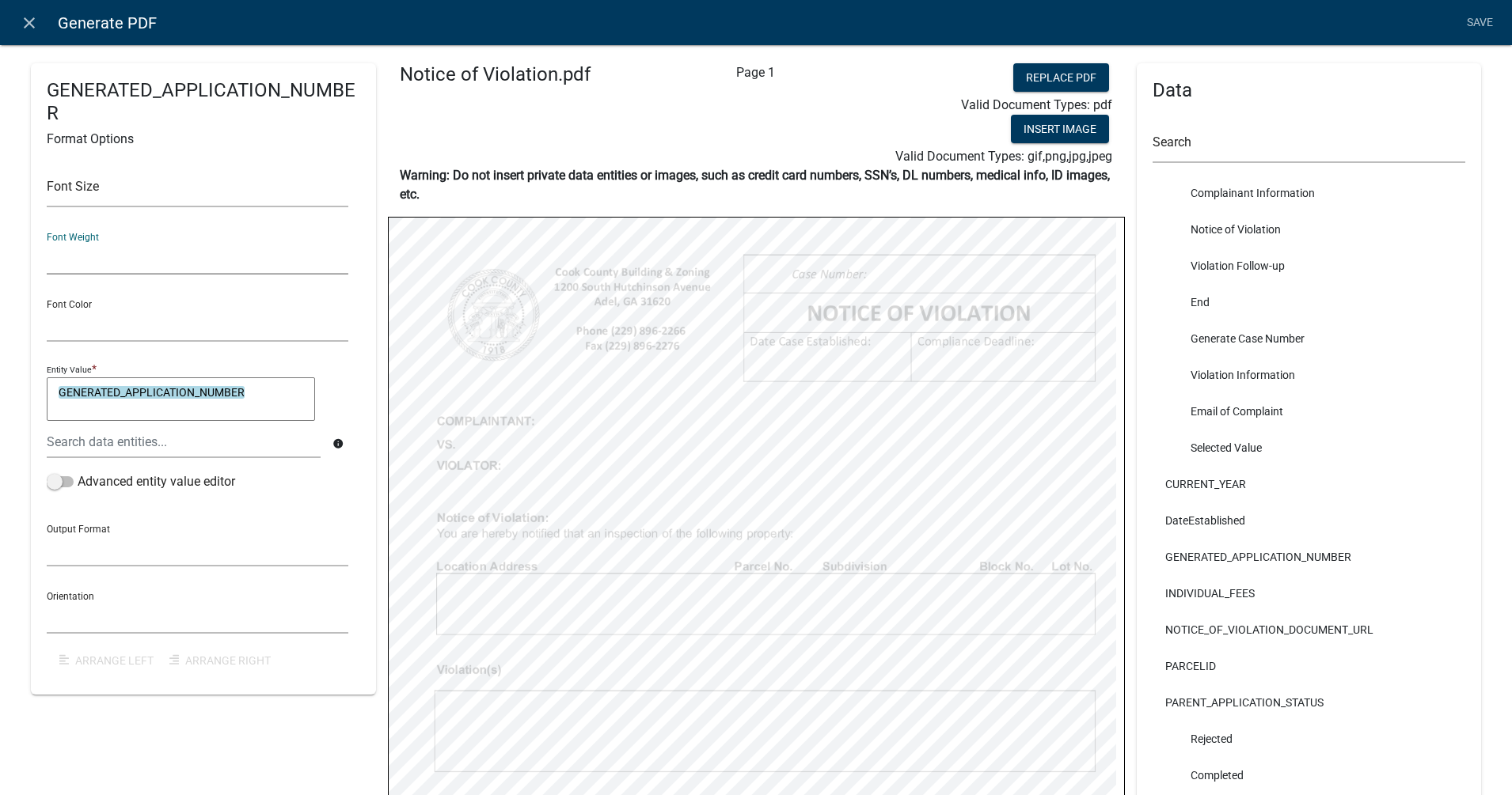
click at [137, 242] on select "Normal Bold" at bounding box center [197, 258] width 301 height 33
select select "bold"
click at [47, 242] on select "Normal Bold" at bounding box center [197, 258] width 301 height 33
click at [152, 189] on input "text" at bounding box center [197, 191] width 301 height 33
type input "18"
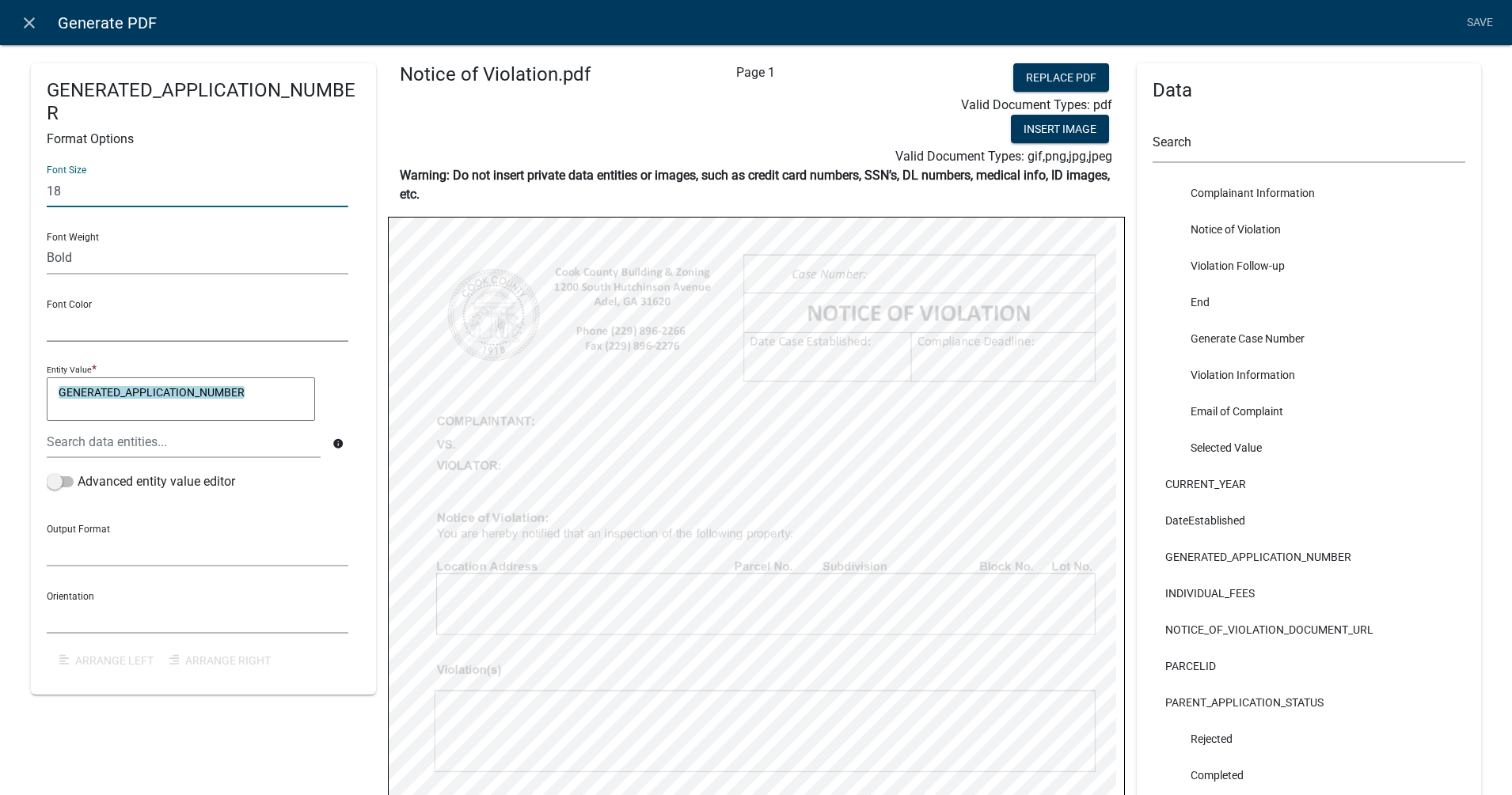
click at [106, 329] on select "Black Red" at bounding box center [197, 325] width 301 height 33
select select "255,0,0"
click at [47, 309] on select "Black Red" at bounding box center [197, 325] width 301 height 33
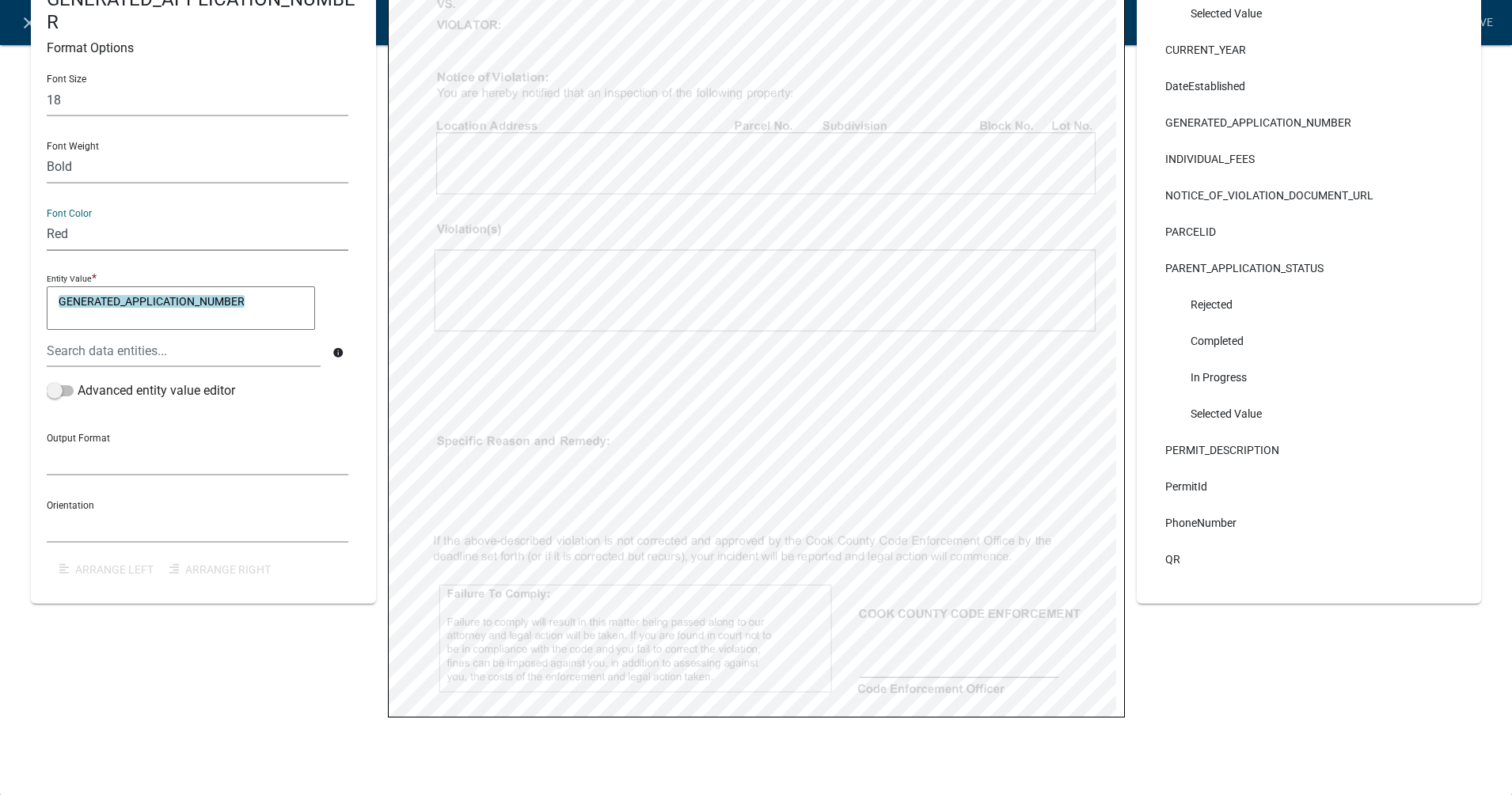
scroll to position [0, 0]
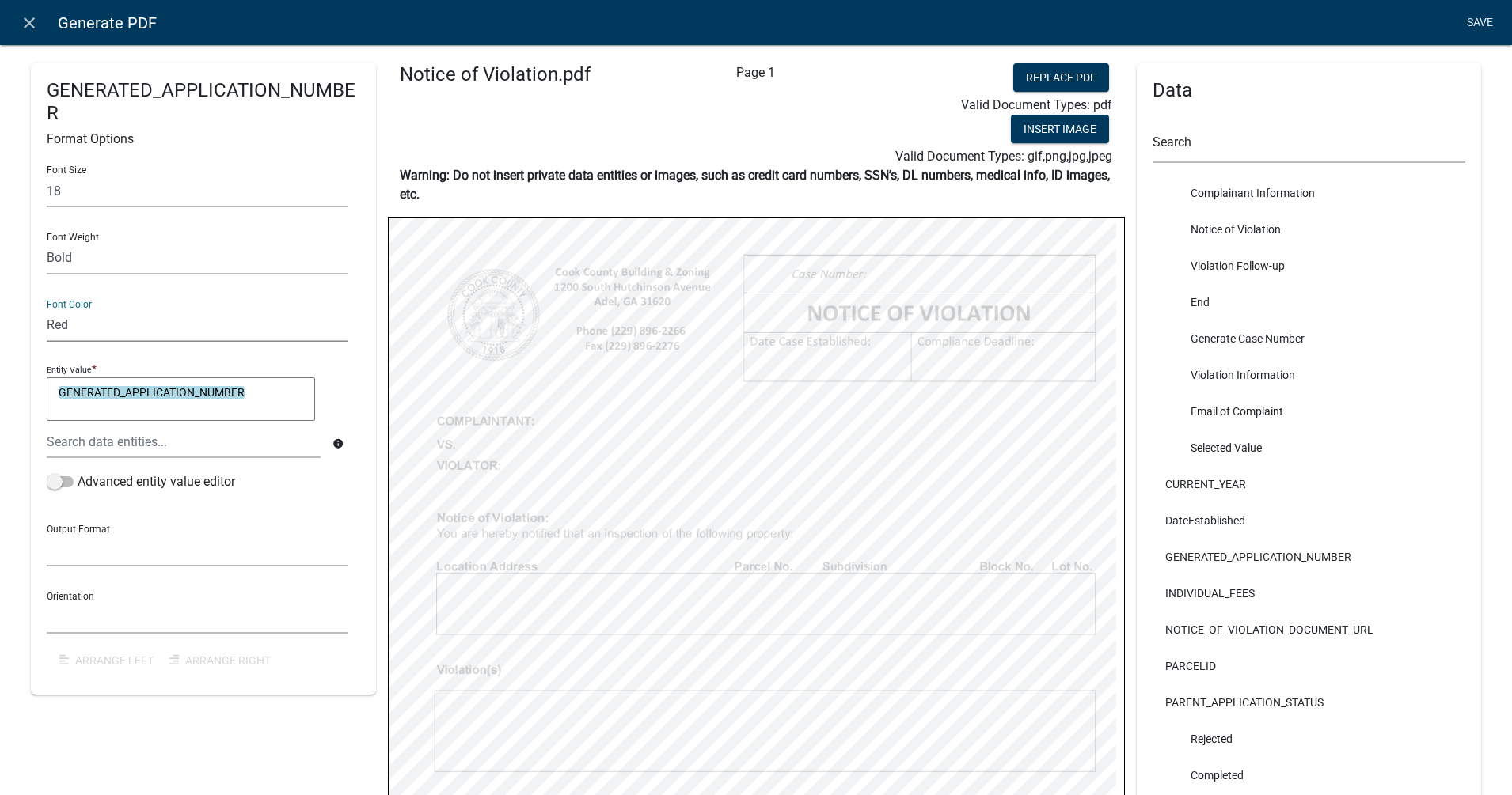
click at [1209, 23] on link "Save" at bounding box center [1479, 23] width 40 height 30
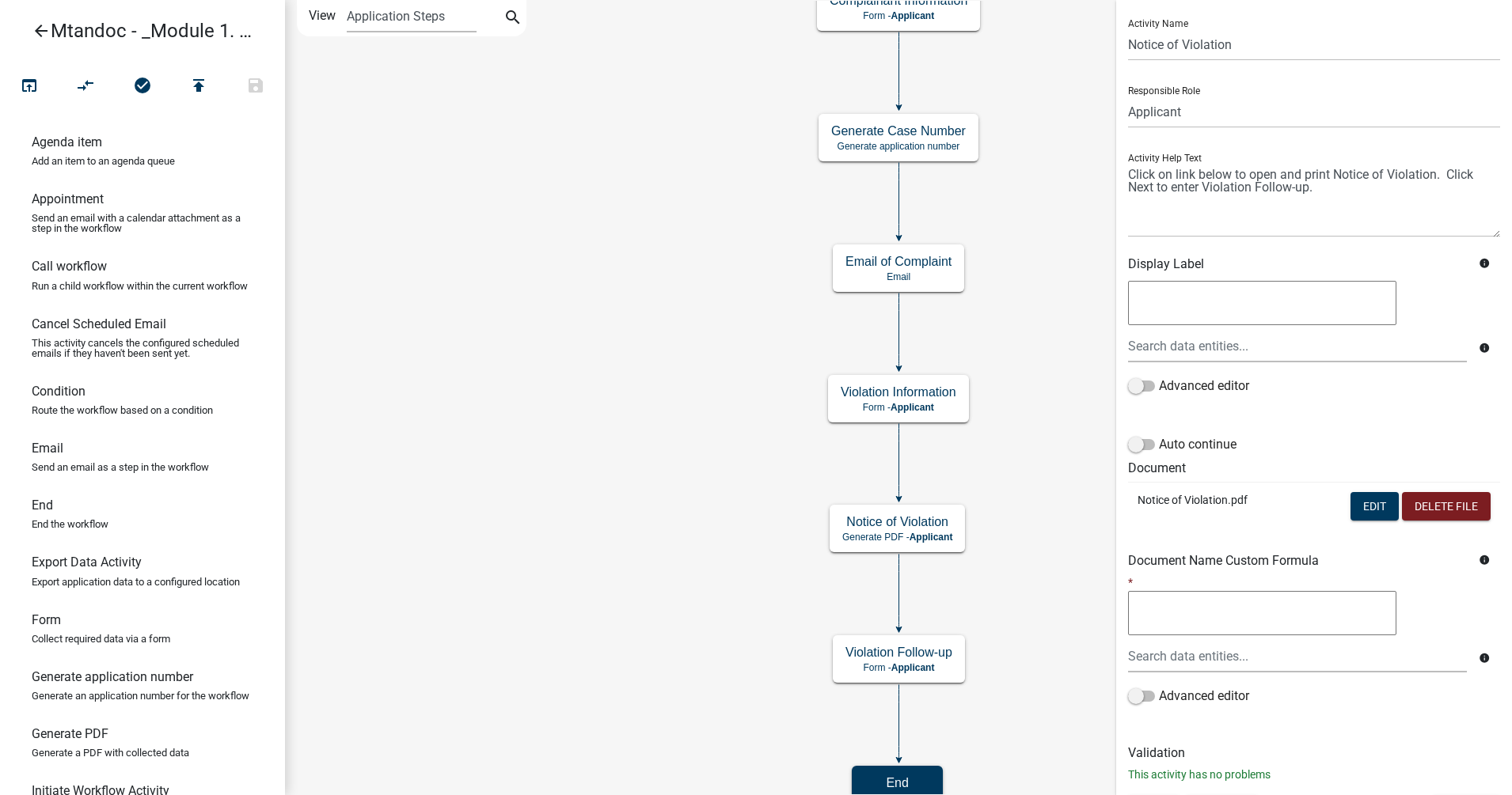
scroll to position [72, 0]
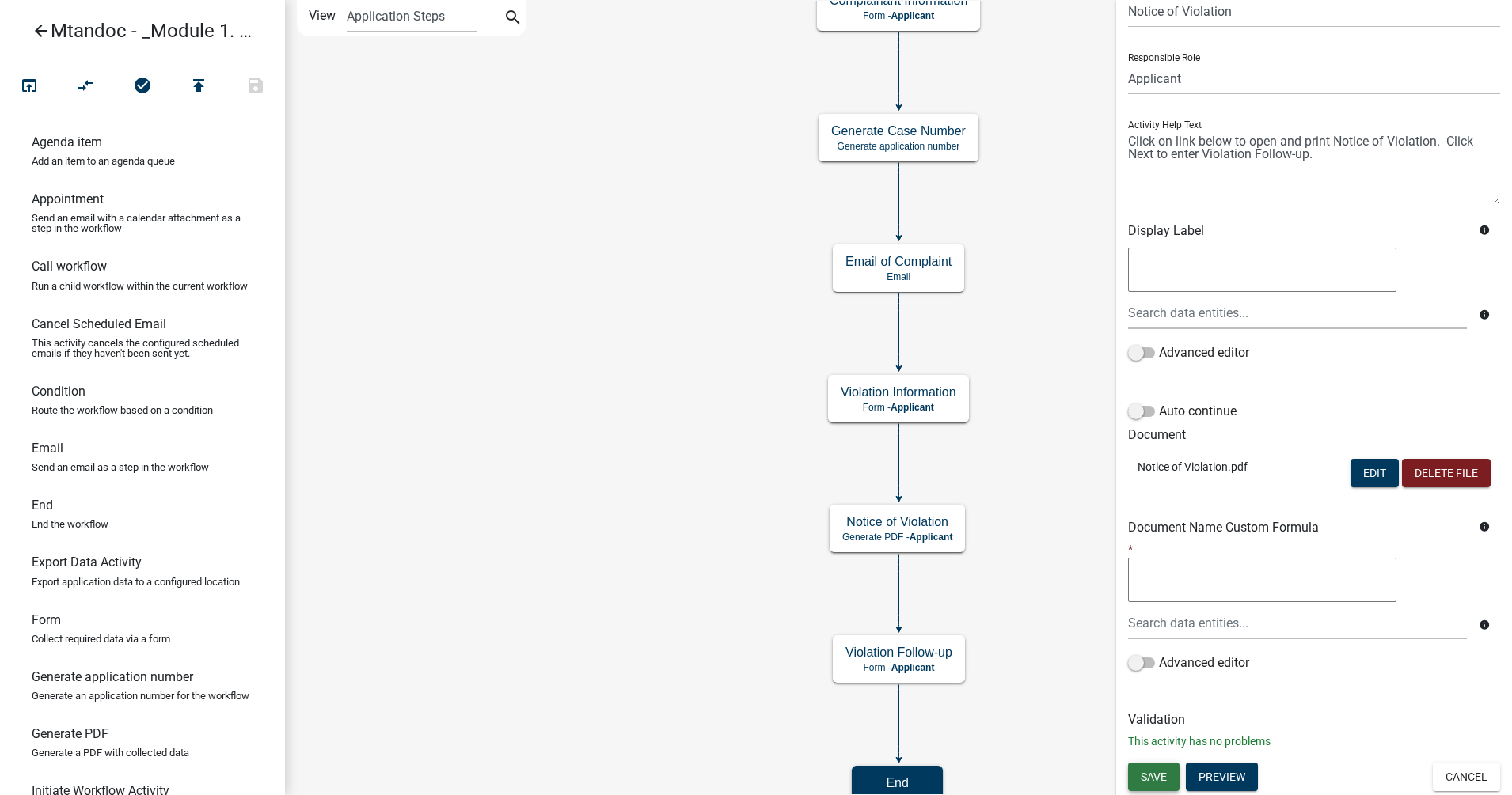
click at [1159, 635] on span "Save" at bounding box center [1153, 776] width 26 height 13
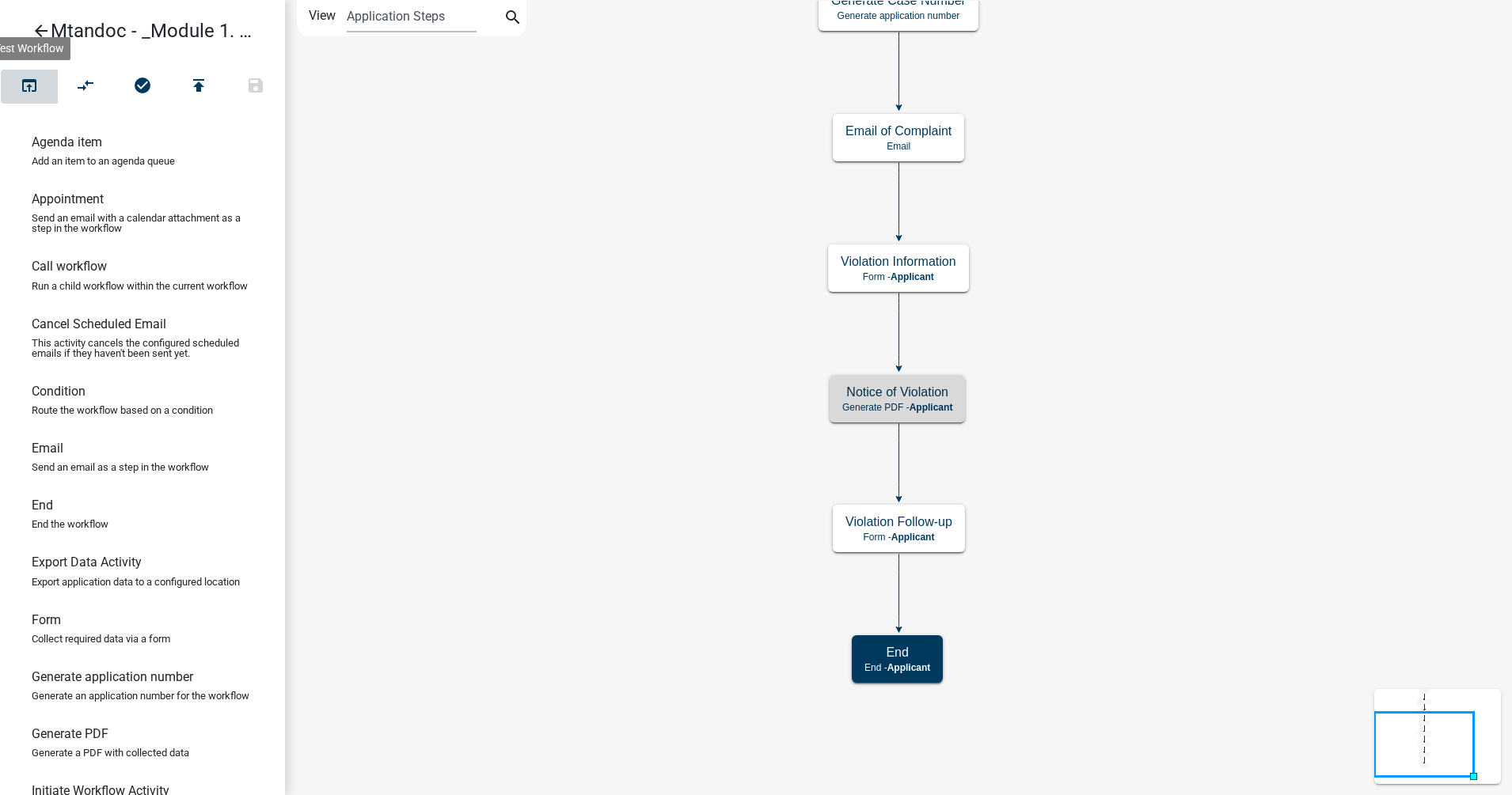
click at [31, 84] on icon "open_in_browser" at bounding box center [29, 87] width 19 height 22
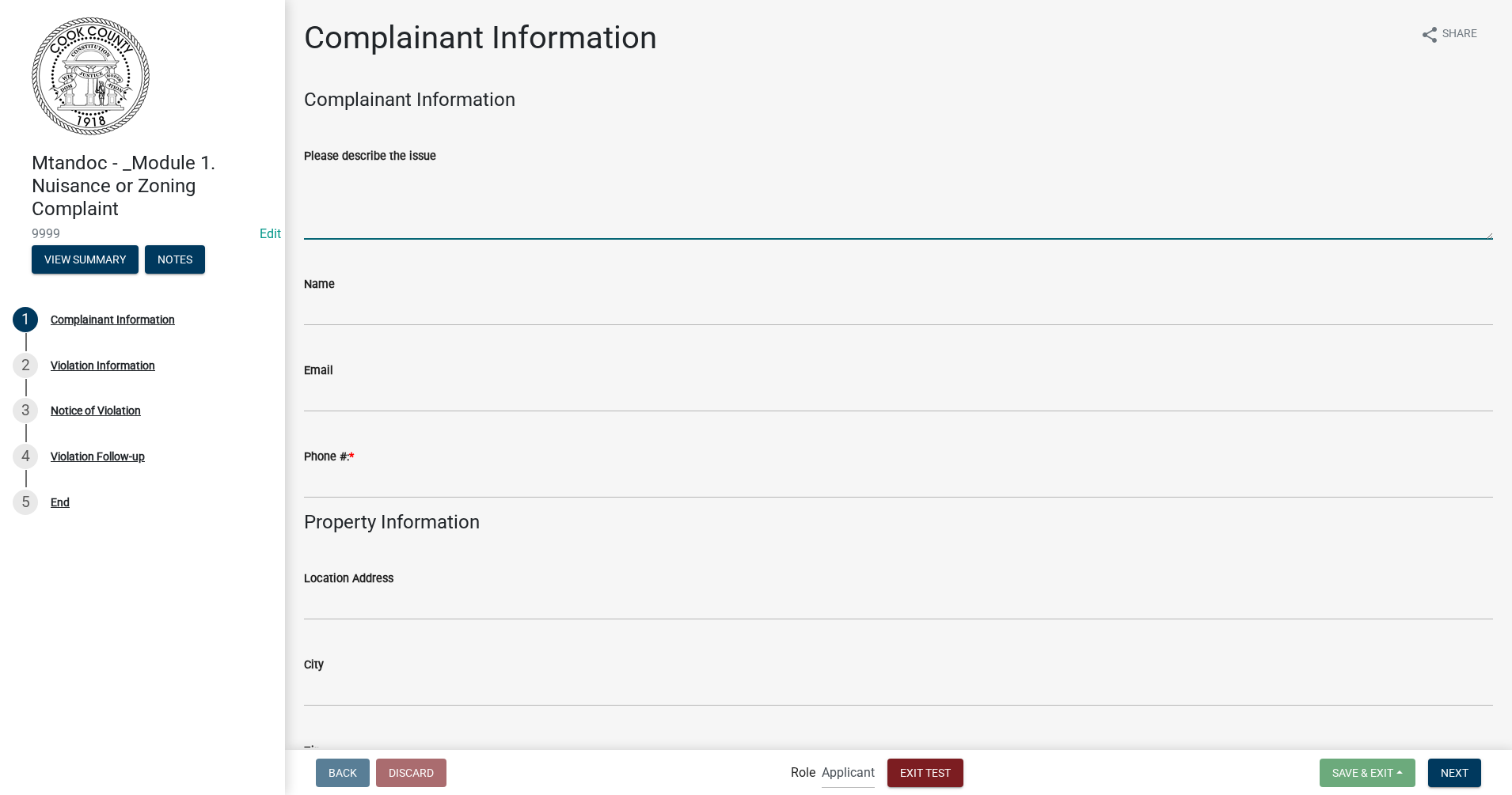
click at [478, 217] on textarea "Please describe the issue" at bounding box center [898, 203] width 1189 height 75
type textarea "This is ONLY a TEST!"
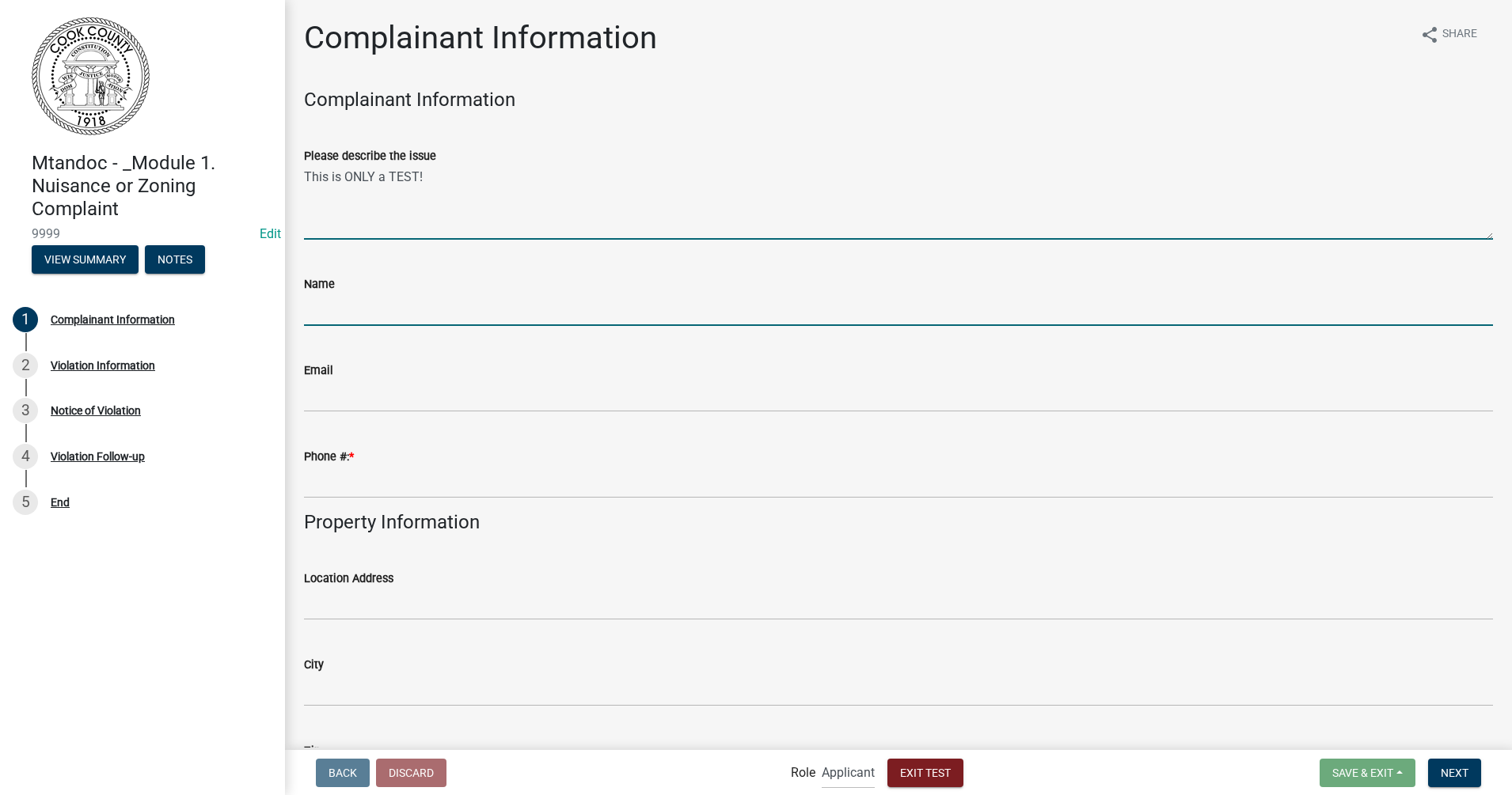
type input "[PERSON_NAME]"
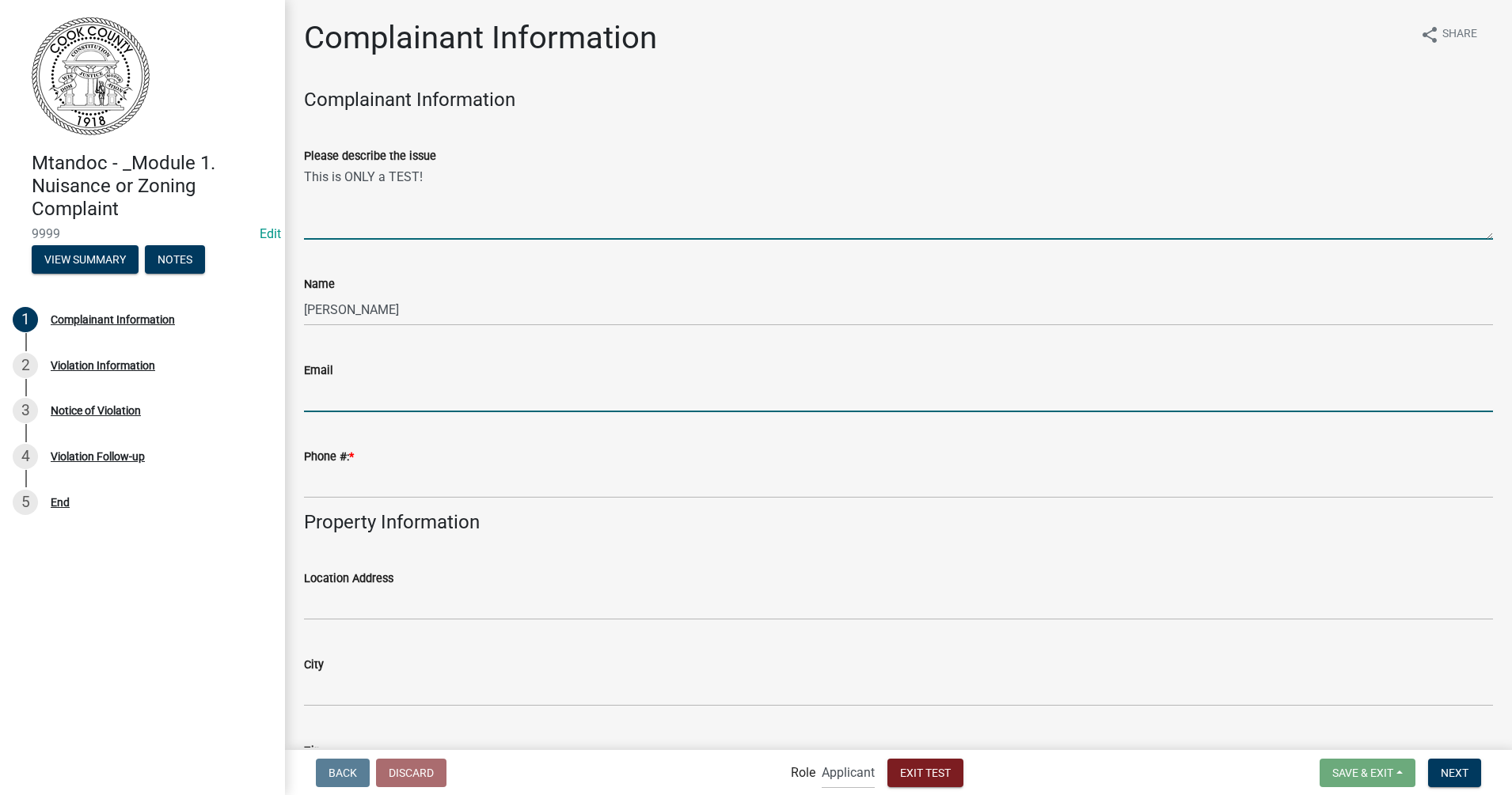
type input "[EMAIL_ADDRESS][DOMAIN_NAME]"
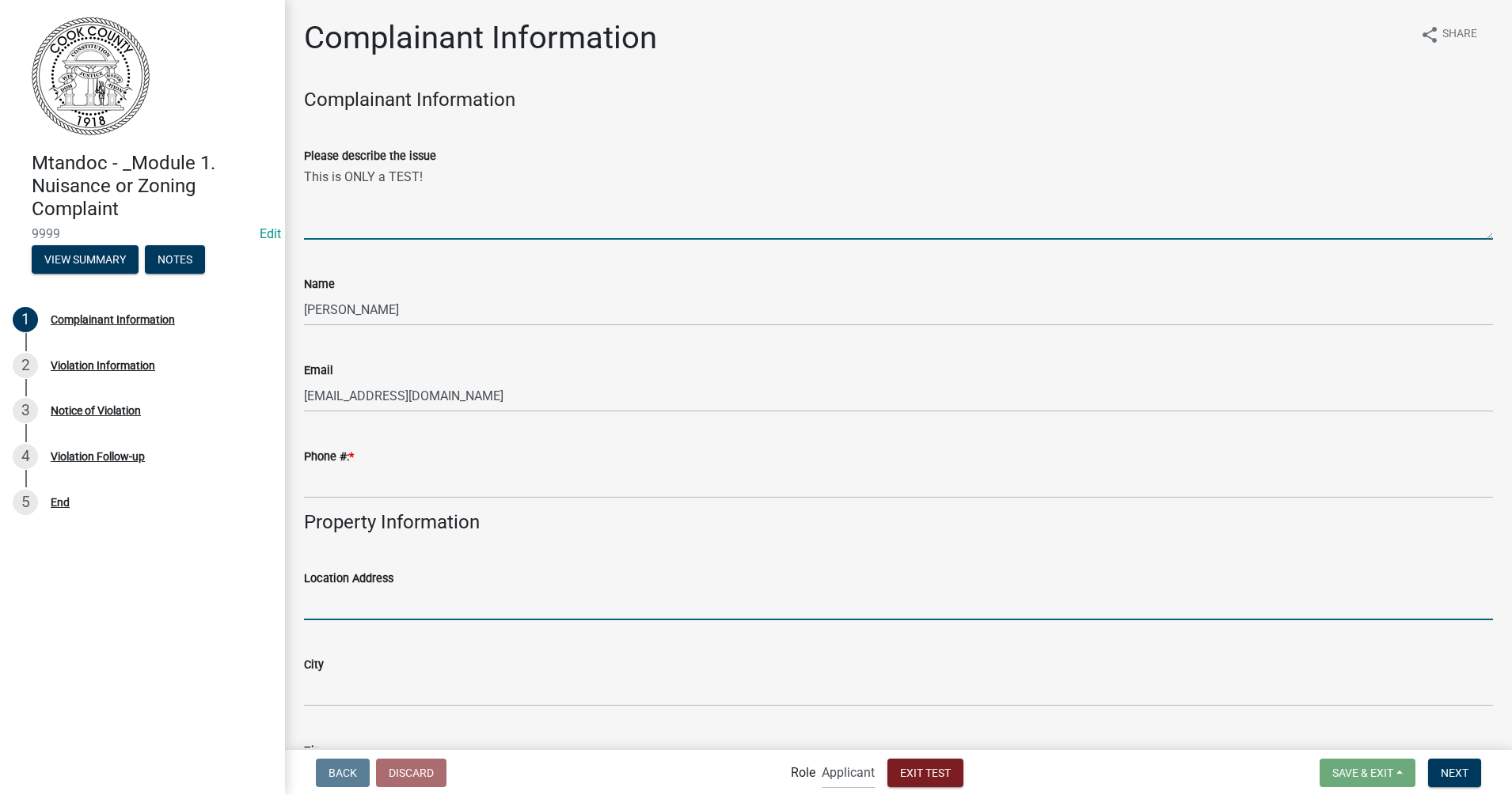
type input "[STREET_ADDRESS]"
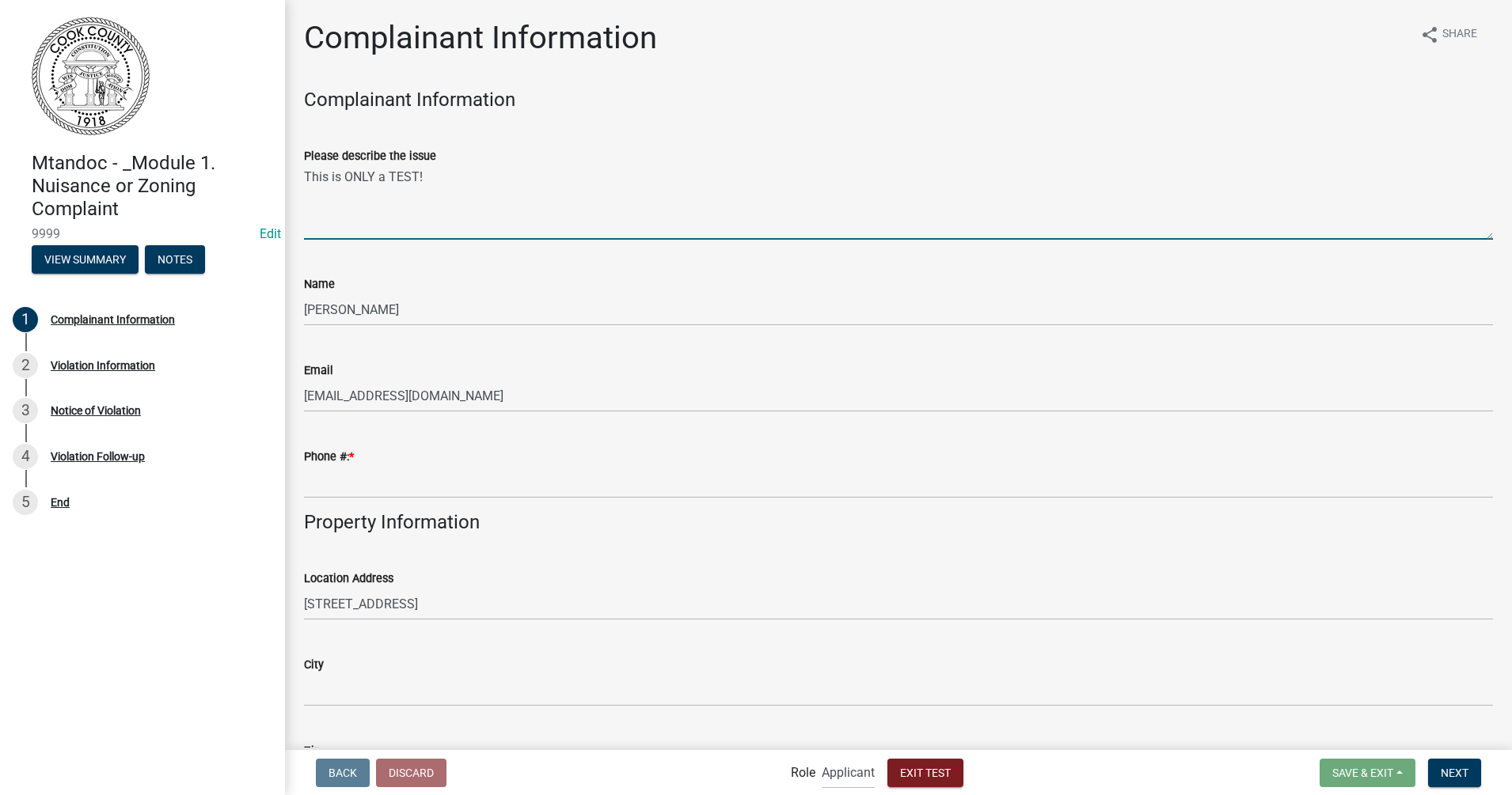
type input "[PERSON_NAME]"
type input "01851"
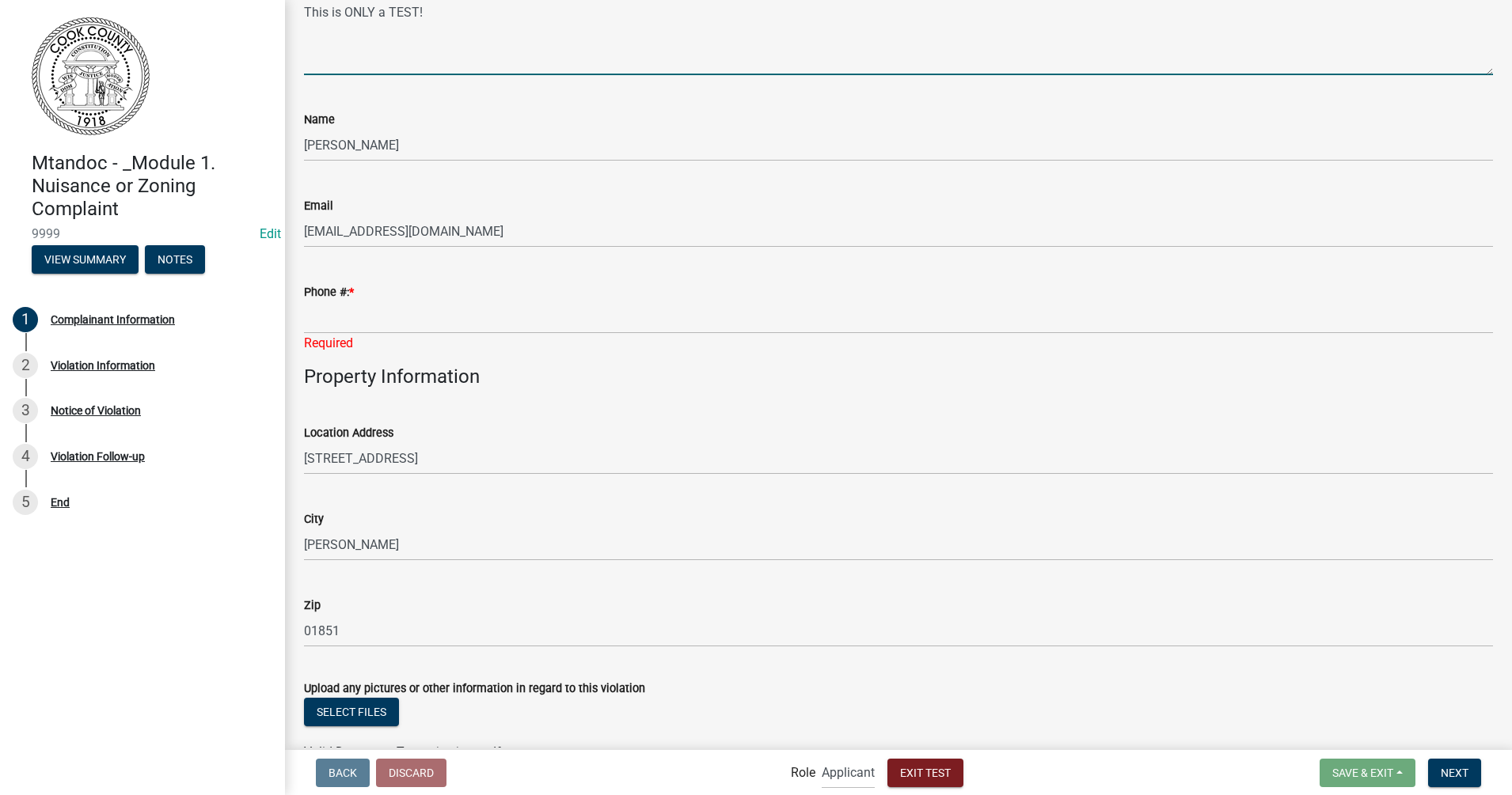
scroll to position [198, 0]
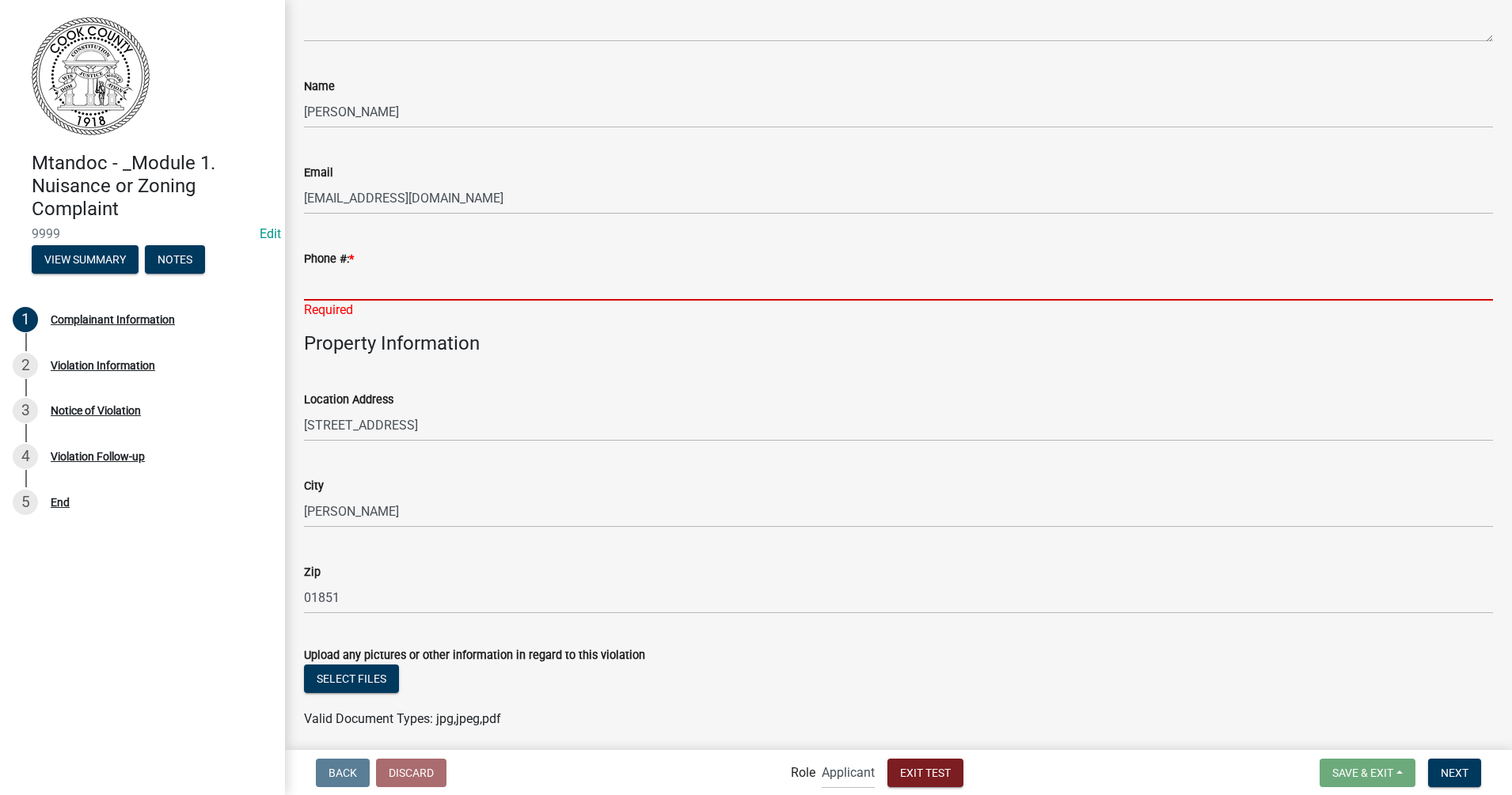
click at [408, 291] on input "Phone #: *" at bounding box center [898, 284] width 1189 height 33
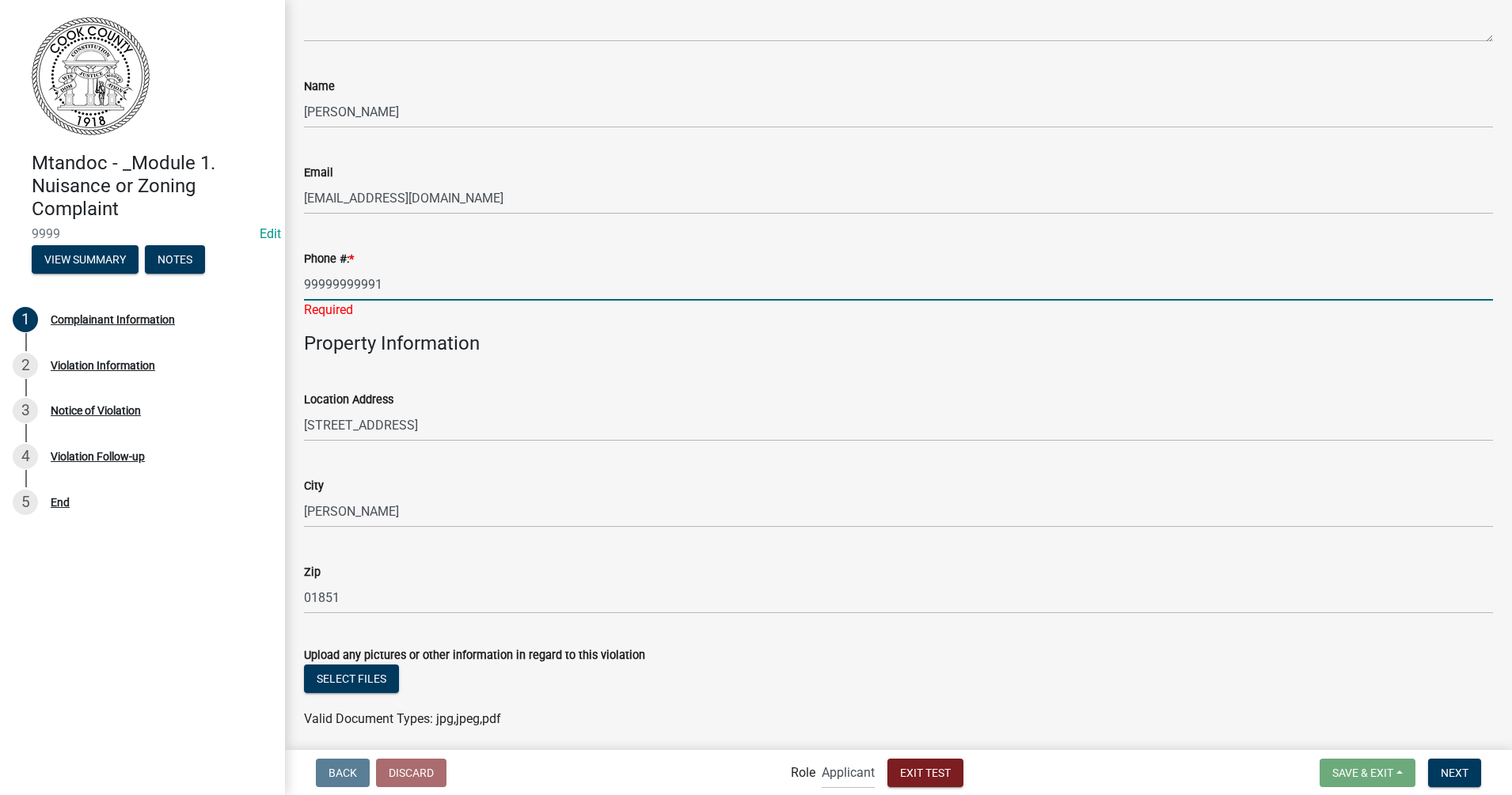
scroll to position [297, 0]
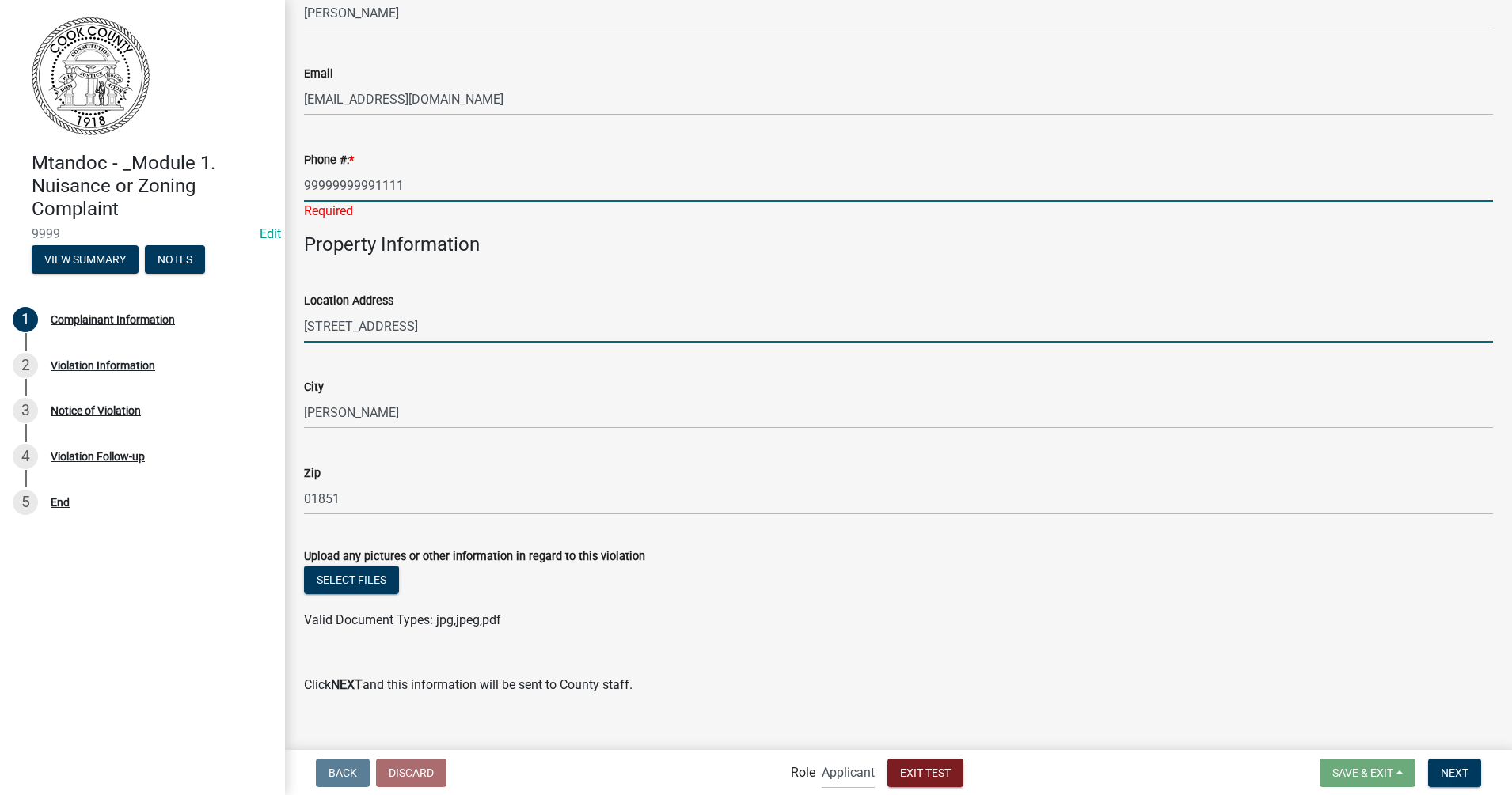
click at [458, 331] on input "[STREET_ADDRESS]" at bounding box center [898, 326] width 1189 height 33
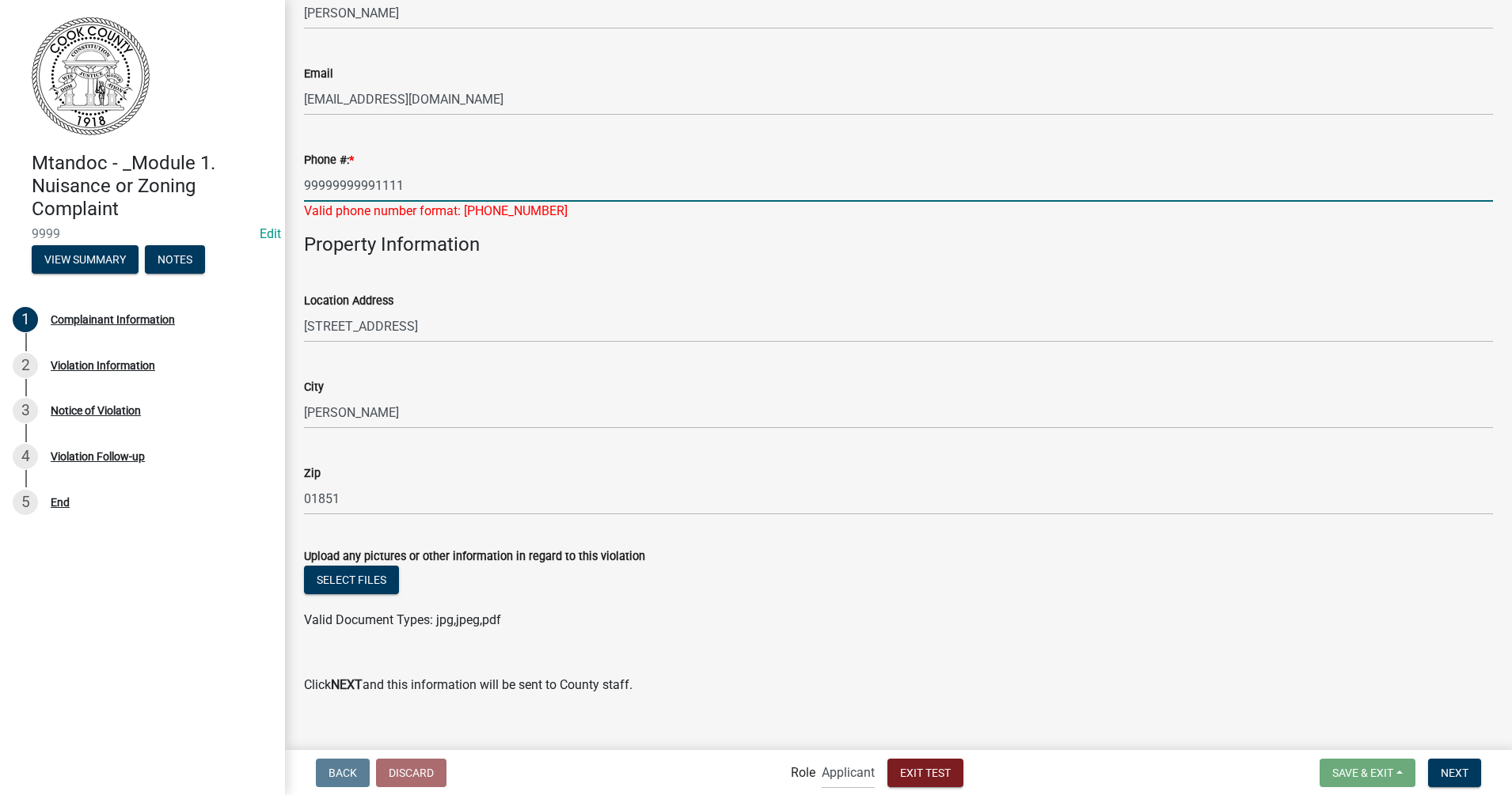
click at [430, 188] on input "99999999991111" at bounding box center [898, 185] width 1189 height 33
drag, startPoint x: 426, startPoint y: 180, endPoint x: 286, endPoint y: 180, distance: 140.0
click at [286, 180] on div "Complainant Information share Share Complainant Information Please describe the…" at bounding box center [898, 222] width 1227 height 999
type input "5"
type input "0000000000"
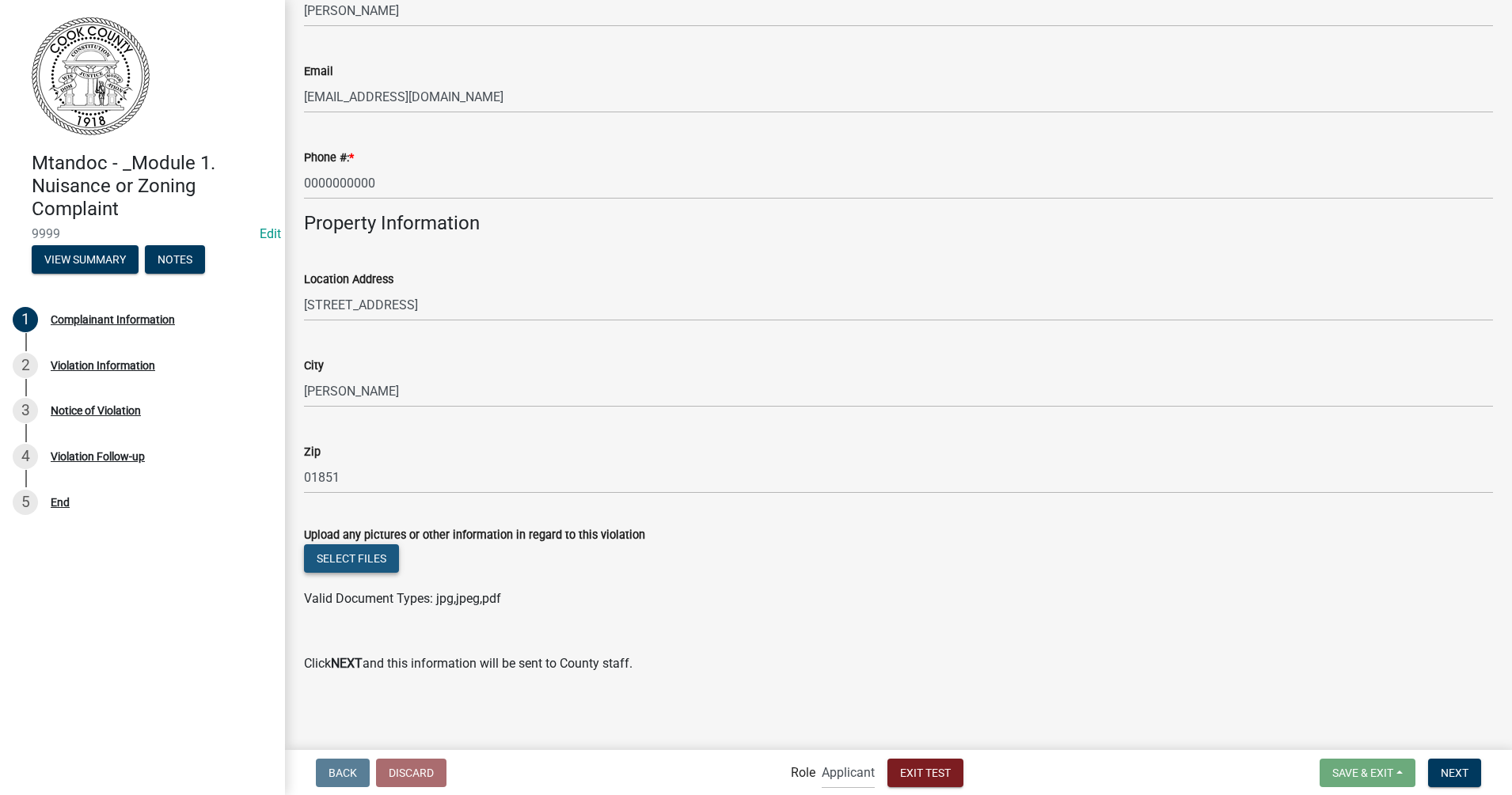
scroll to position [299, 0]
click at [359, 557] on button "Select files" at bounding box center [351, 559] width 95 height 29
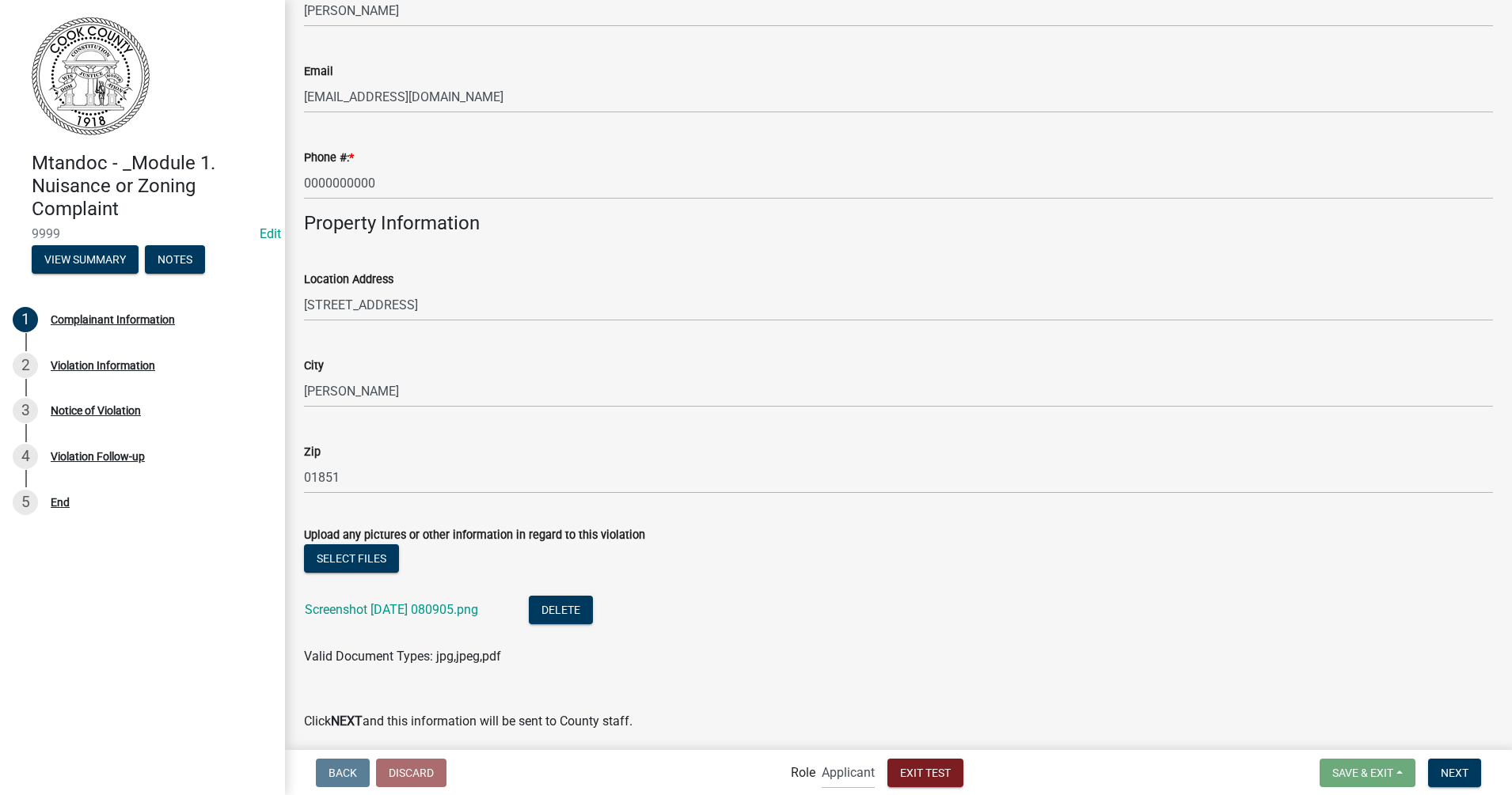
click at [360, 200] on wm-data-entity-input "Phone #: * [PHONE_NUMBER]" at bounding box center [898, 169] width 1189 height 86
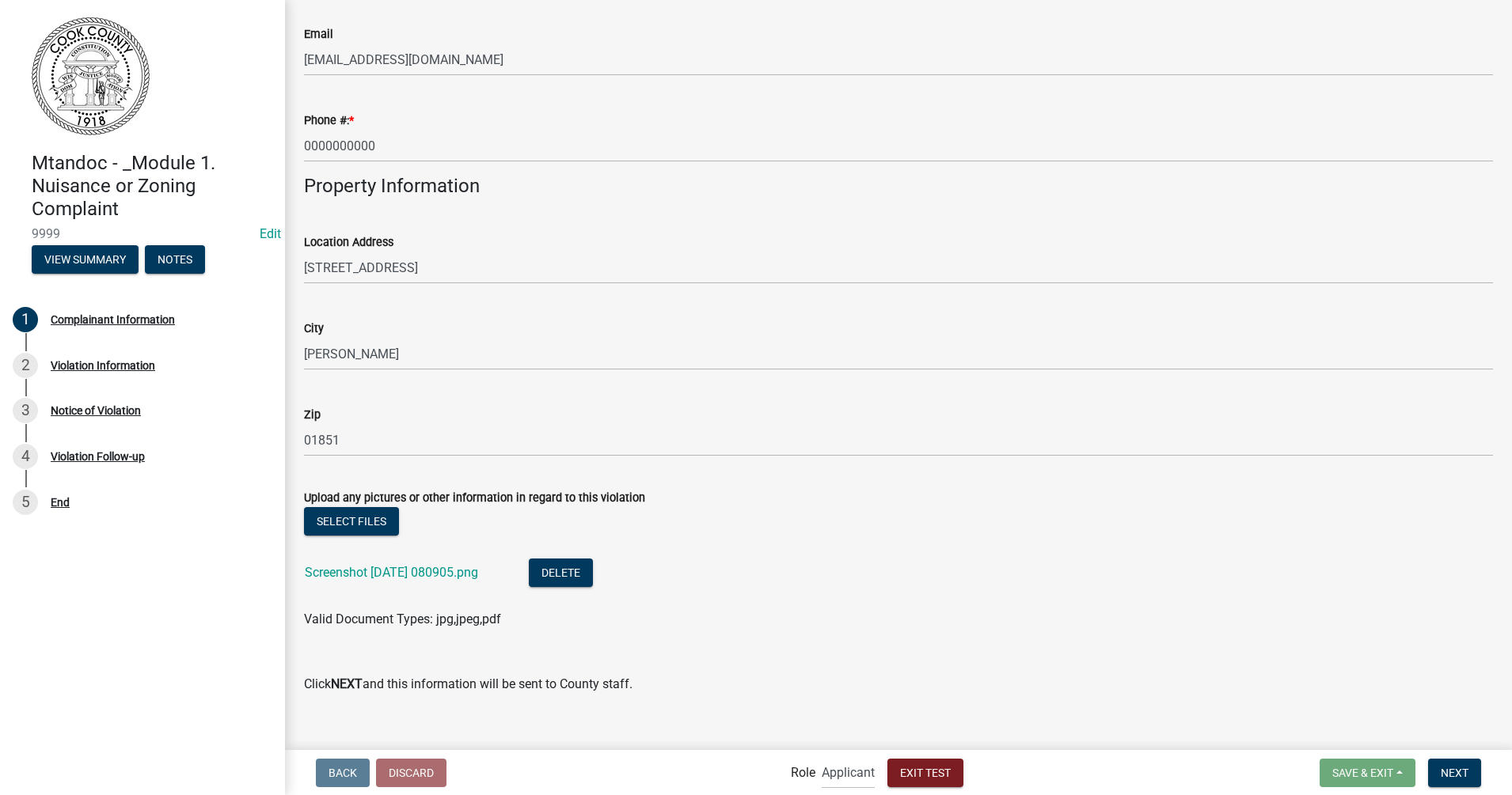
scroll to position [357, 0]
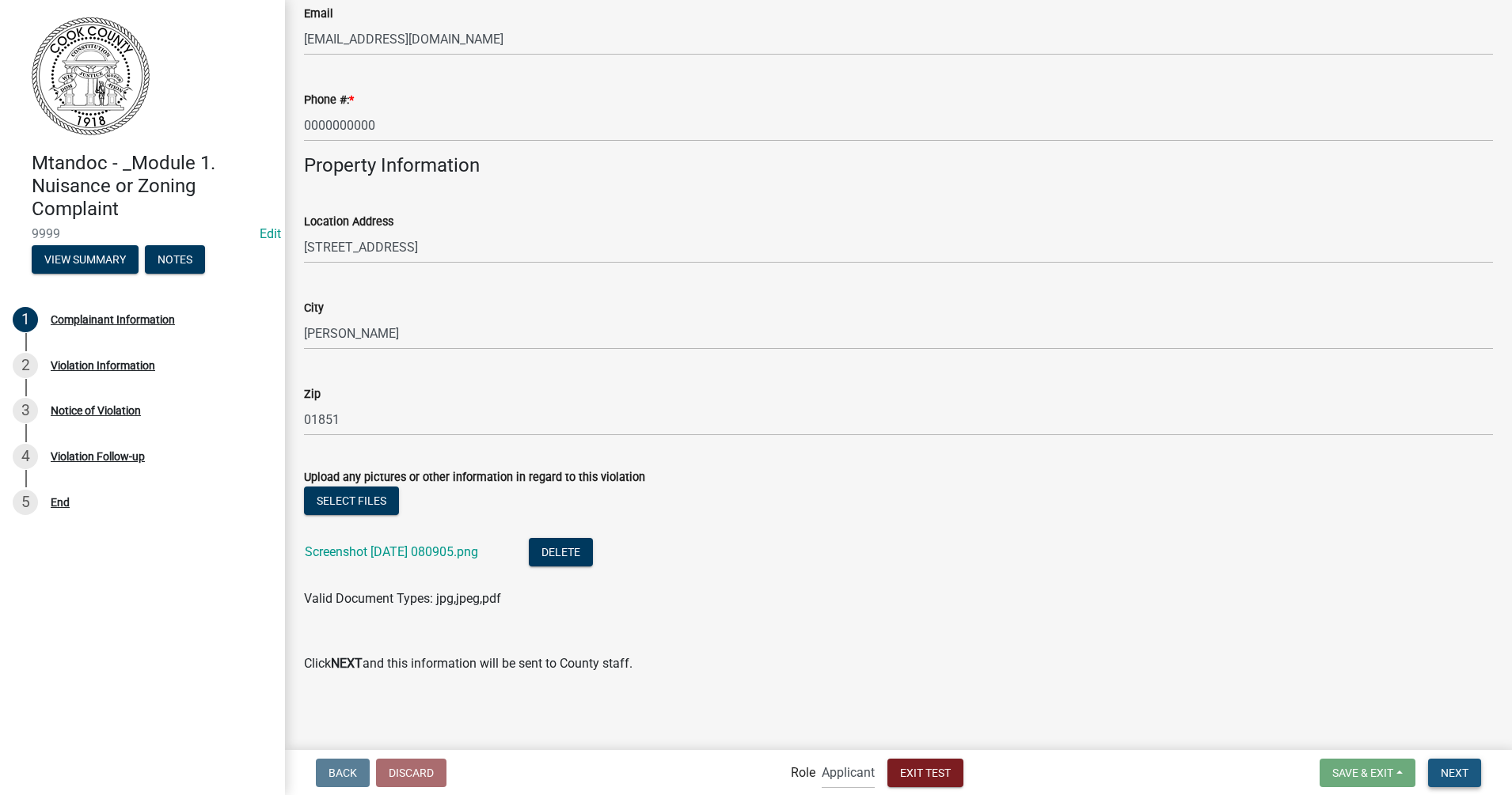
click at [1209, 635] on button "Next" at bounding box center [1454, 773] width 53 height 29
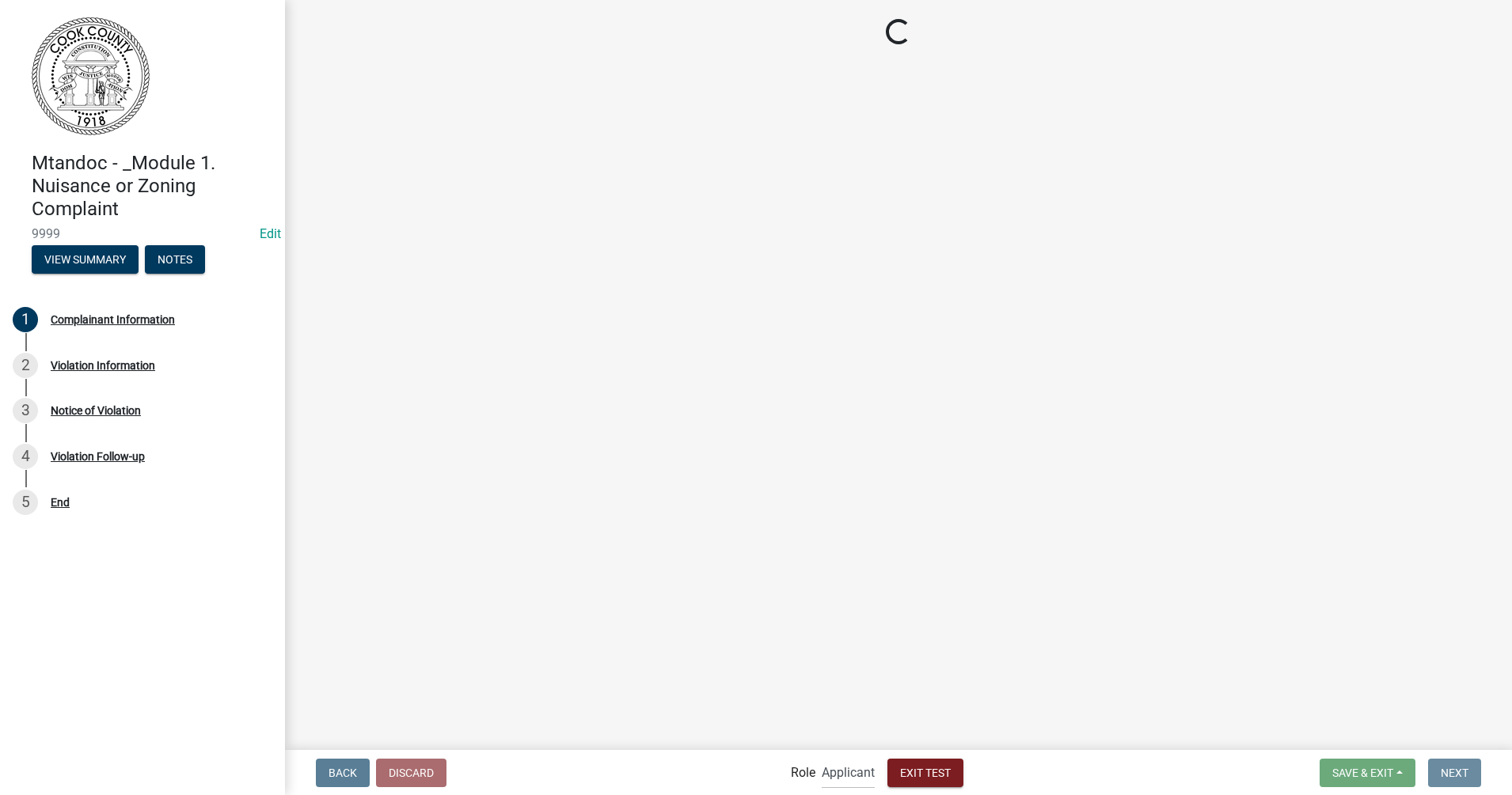
scroll to position [0, 0]
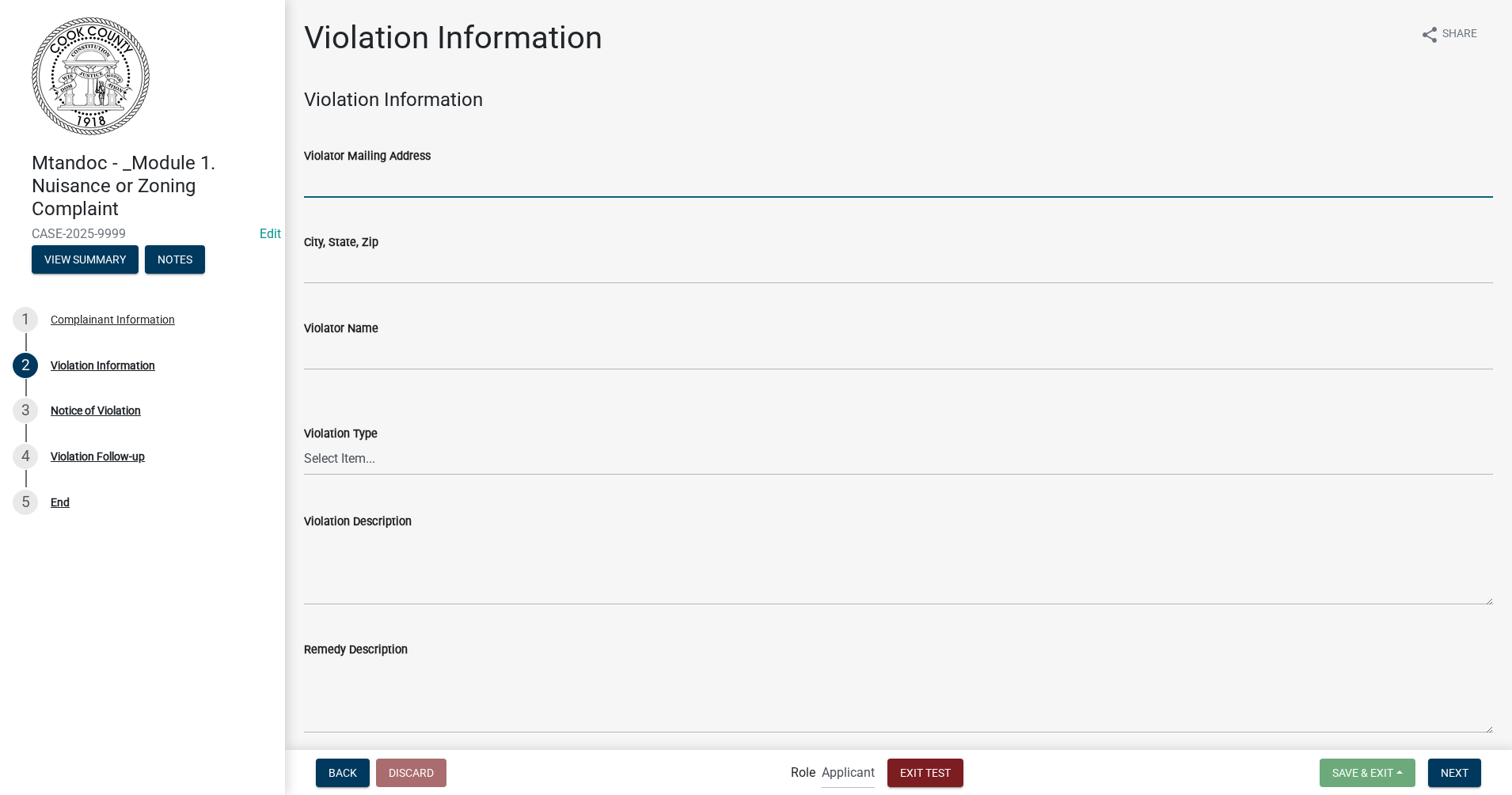
click at [356, 177] on input "Violator Mailing Address" at bounding box center [898, 181] width 1189 height 33
type input "4"
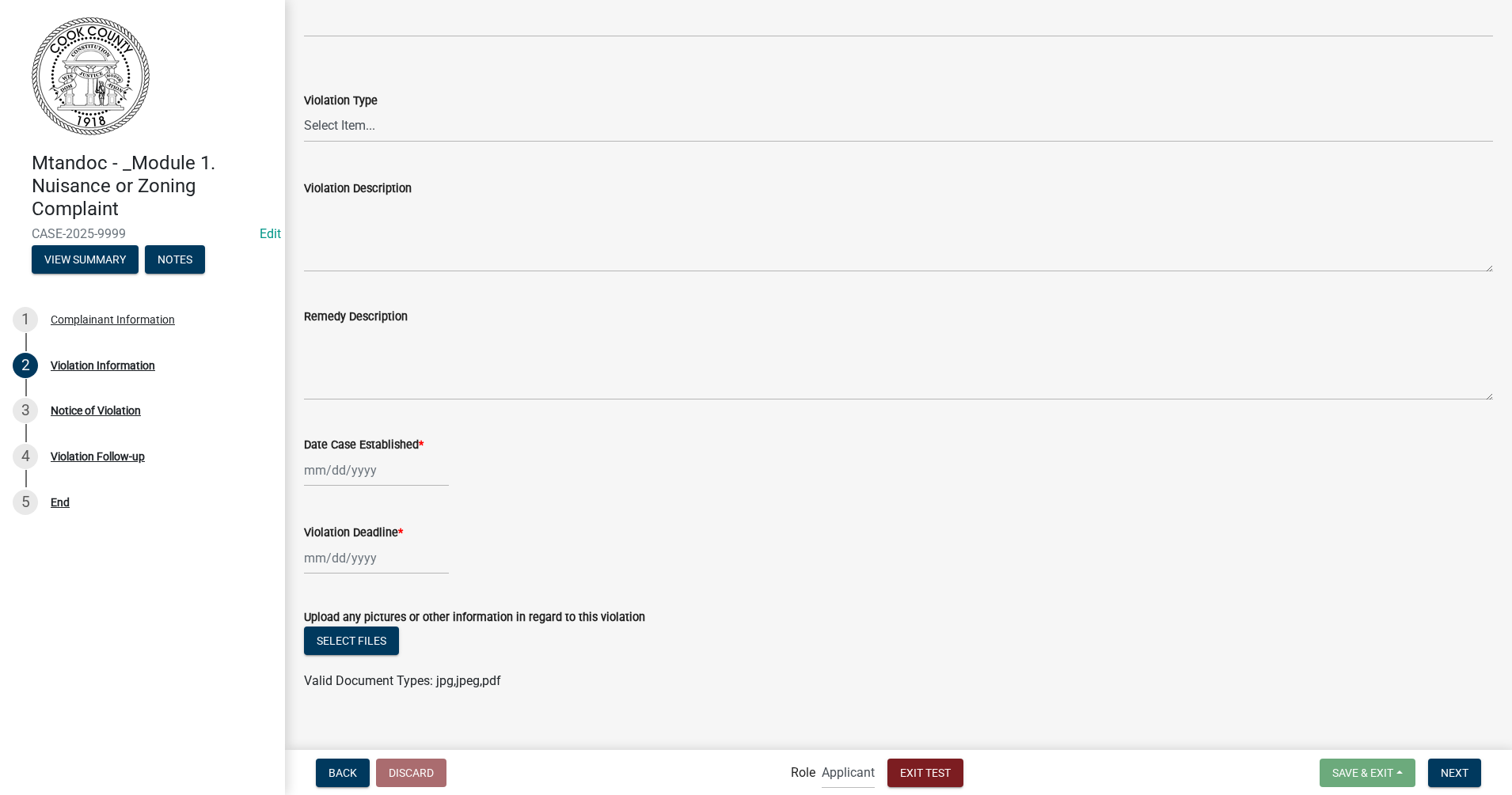
scroll to position [352, 0]
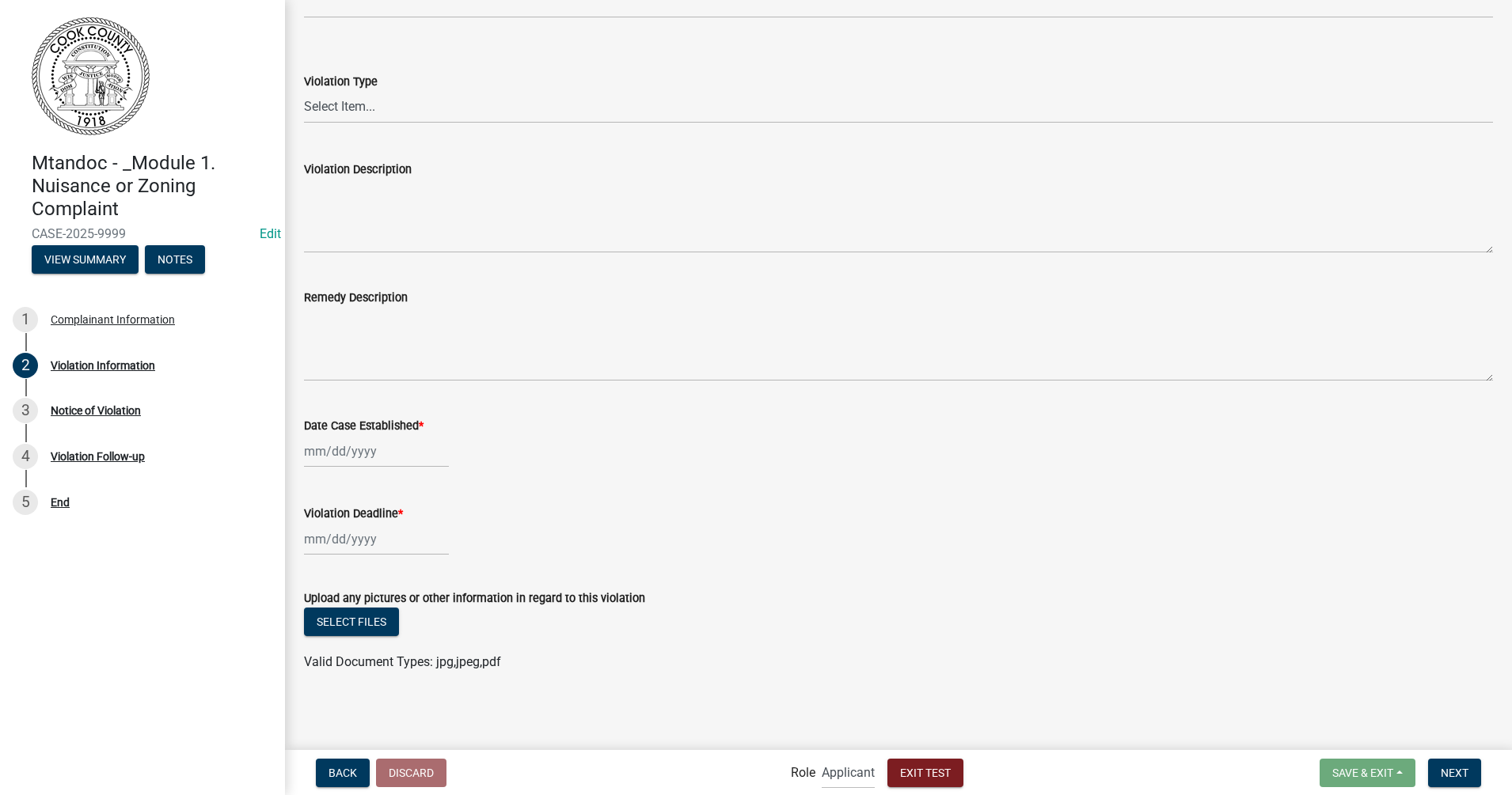
click at [345, 454] on div at bounding box center [376, 451] width 145 height 33
select select "9"
select select "2025"
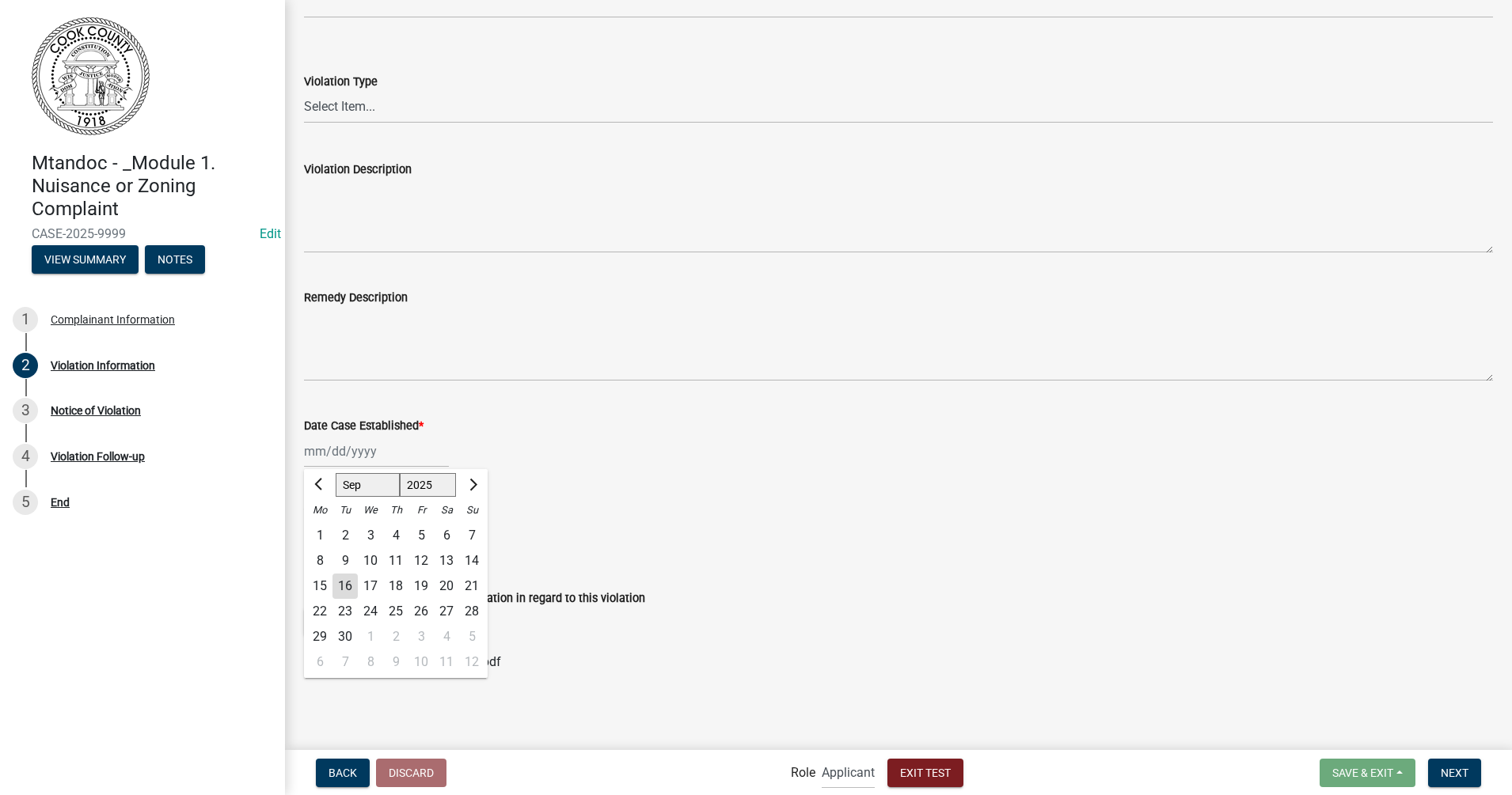
click at [348, 583] on div "16" at bounding box center [345, 587] width 25 height 25
type input "[DATE]"
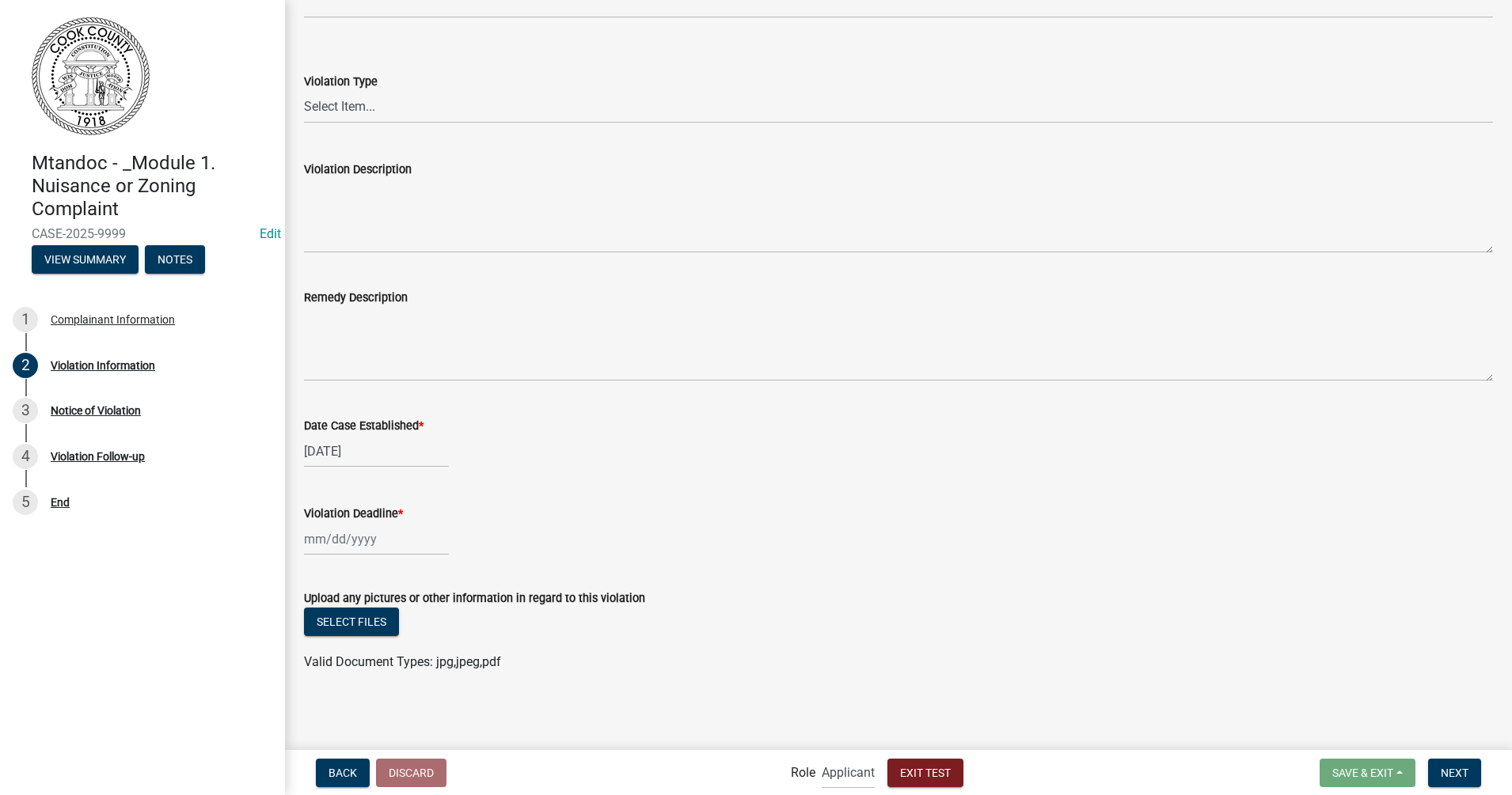
select select "9"
select select "2025"
click at [334, 539] on div "[PERSON_NAME] Feb Mar Apr [PERSON_NAME][DATE] Oct Nov [DATE] 1526 1527 1528 152…" at bounding box center [376, 539] width 145 height 33
click at [446, 430] on div "20" at bounding box center [446, 429] width 25 height 25
type input "[DATE]"
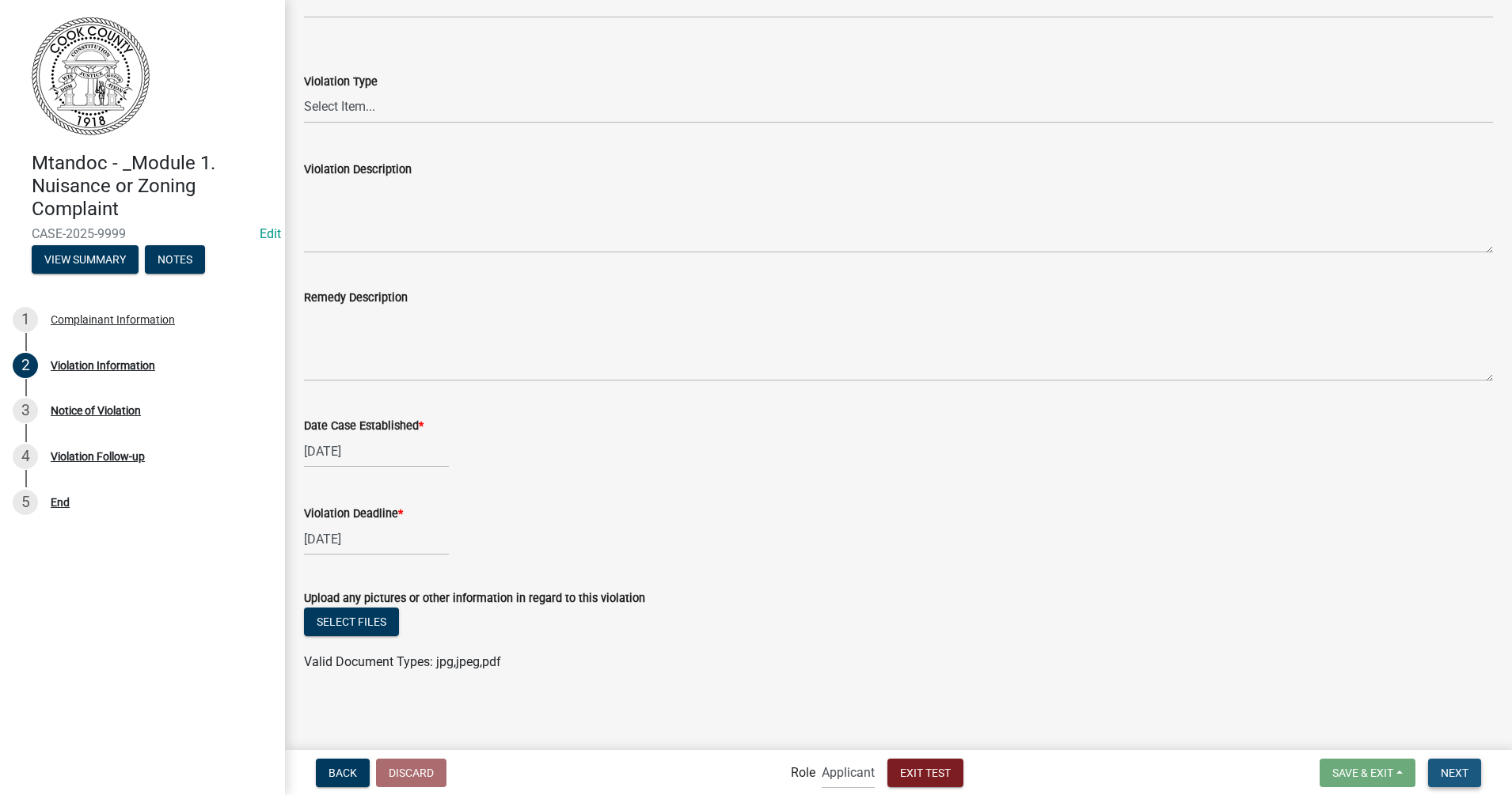
click at [1209, 635] on span "Next" at bounding box center [1454, 772] width 28 height 13
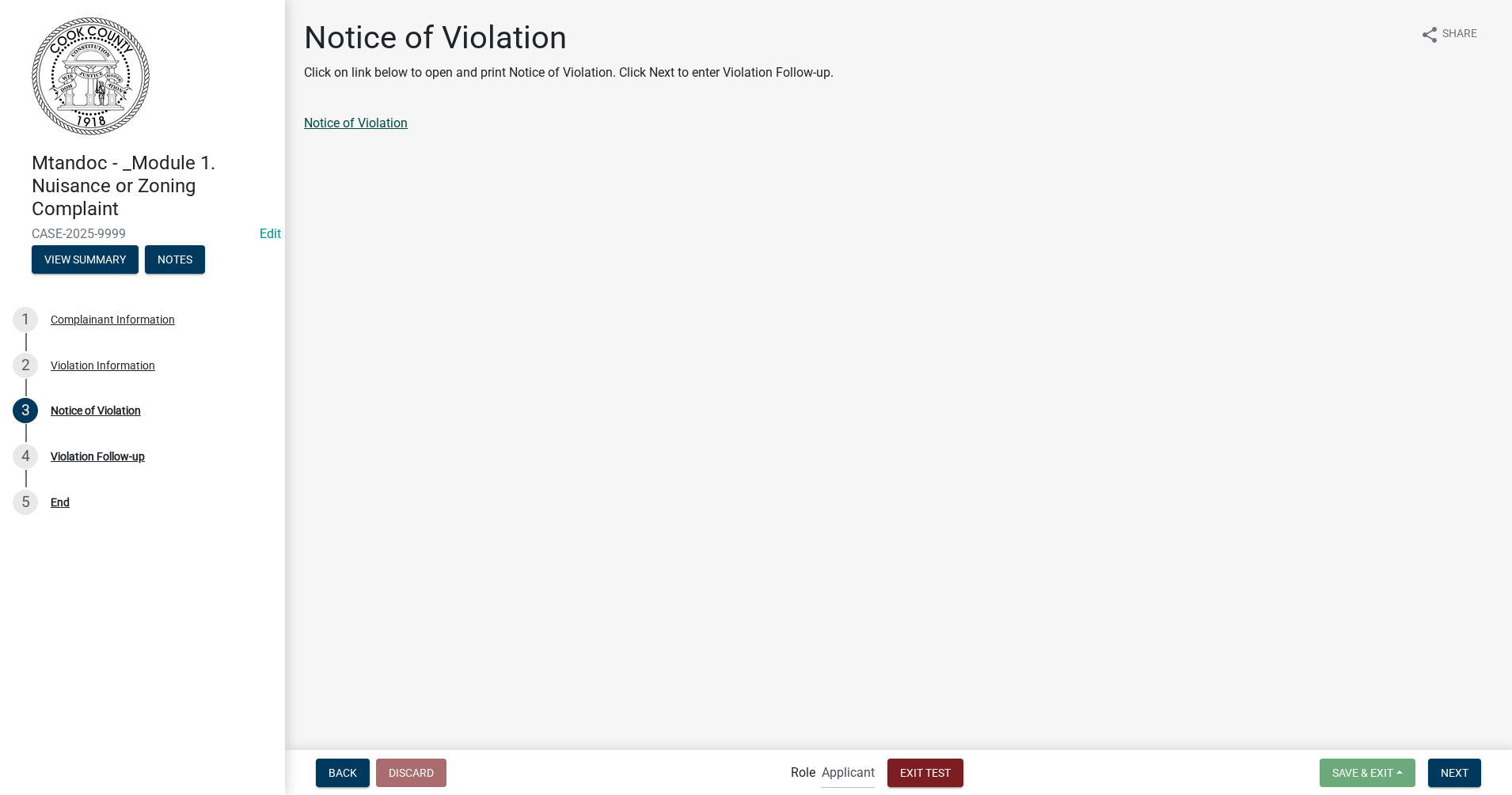
click at [330, 121] on link "Notice of Violation" at bounding box center [356, 122] width 103 height 15
click at [367, 133] on div "Notice of Violation" at bounding box center [898, 130] width 1213 height 32
click at [370, 127] on link "Notice of Violation" at bounding box center [356, 122] width 103 height 15
click at [1209, 635] on span "Next" at bounding box center [1454, 772] width 28 height 13
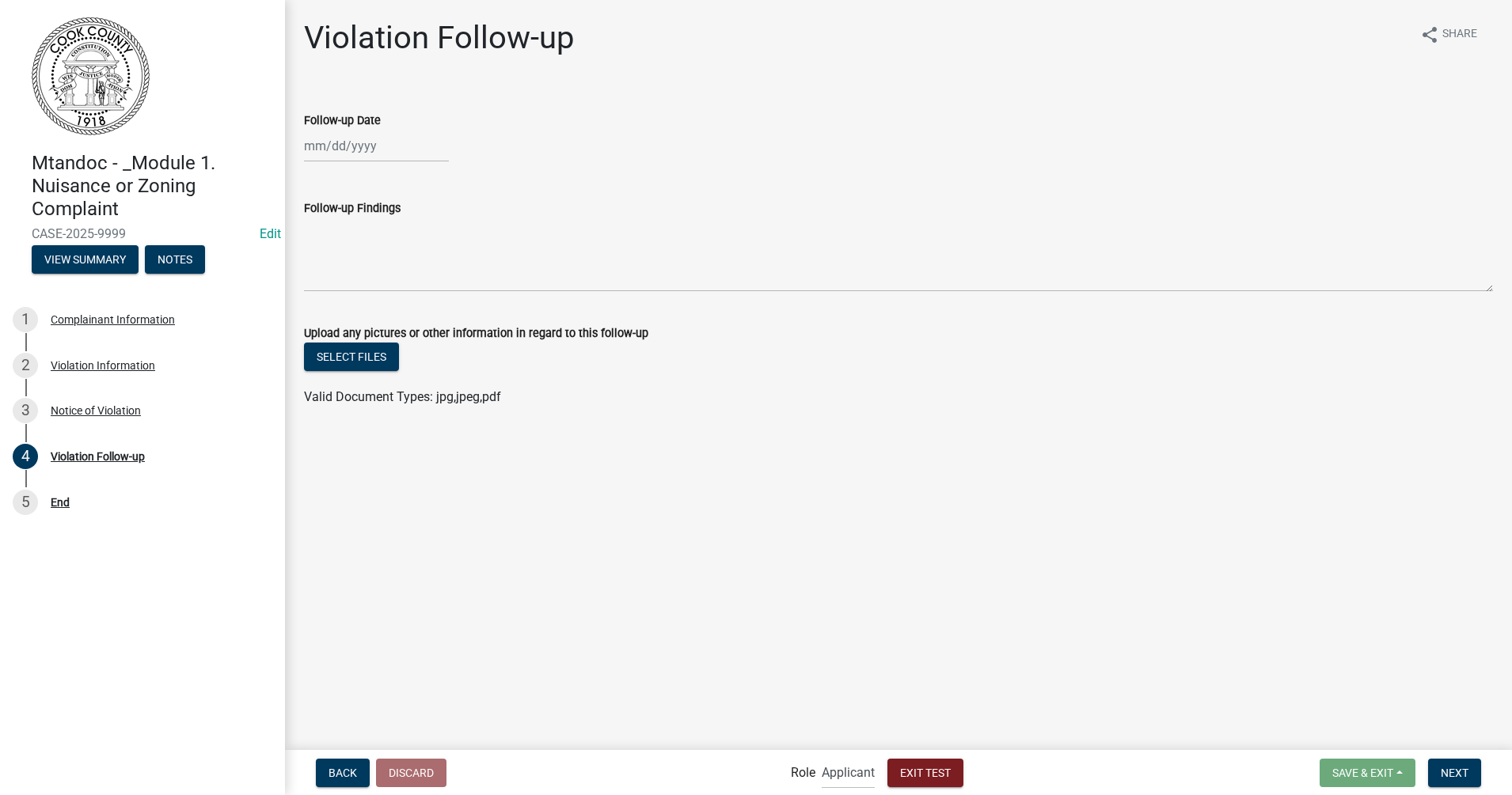
click at [336, 145] on div at bounding box center [376, 145] width 145 height 33
select select "9"
select select "2025"
click at [414, 281] on div "19" at bounding box center [422, 281] width 25 height 25
type input "[DATE]"
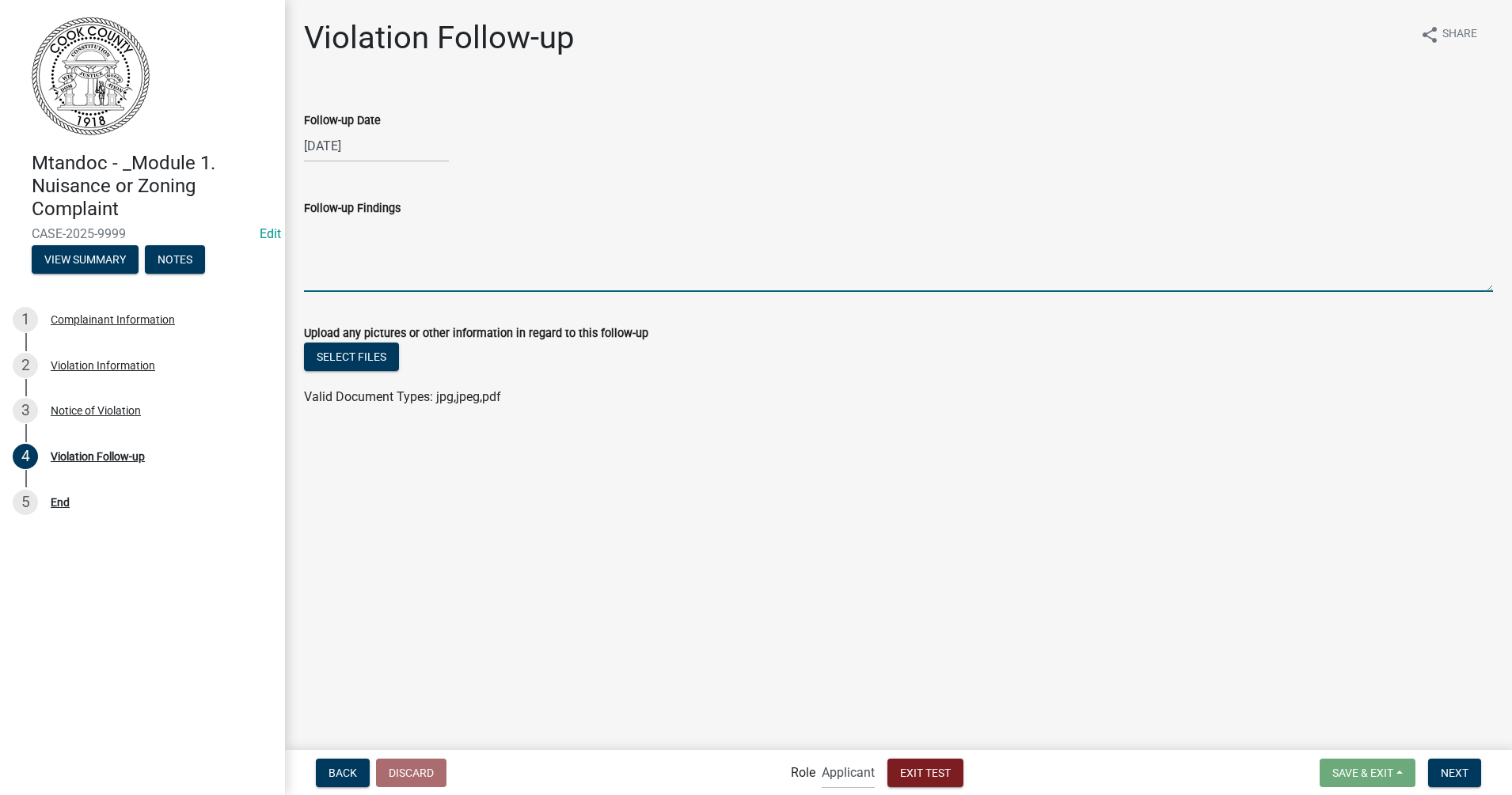
click at [370, 276] on textarea "Follow-up Findings" at bounding box center [898, 255] width 1189 height 75
type textarea "t"
type textarea "T"
type textarea "This was only a TEST!"
click at [1209, 635] on span "Next" at bounding box center [1454, 772] width 28 height 13
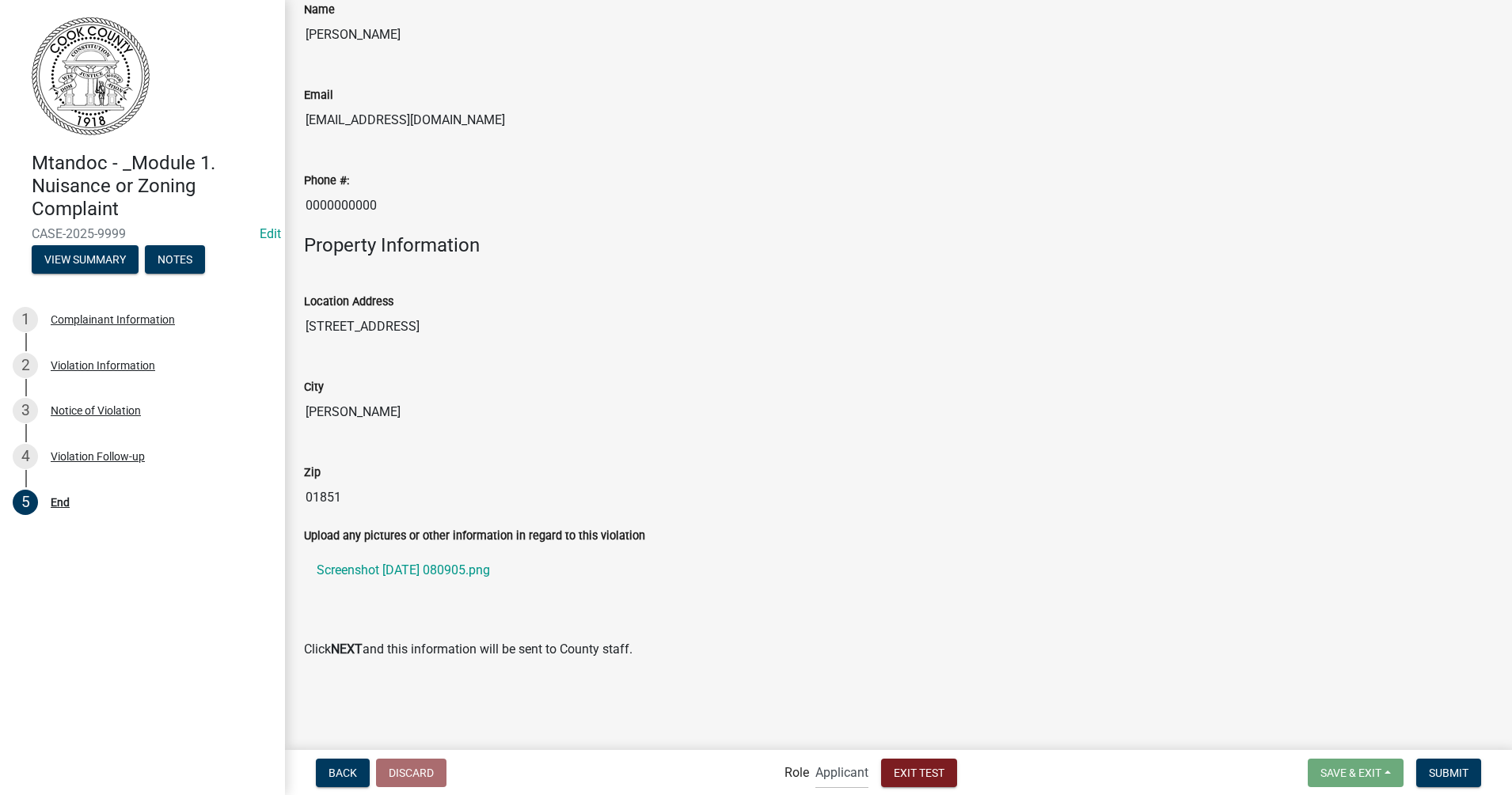
scroll to position [401, 0]
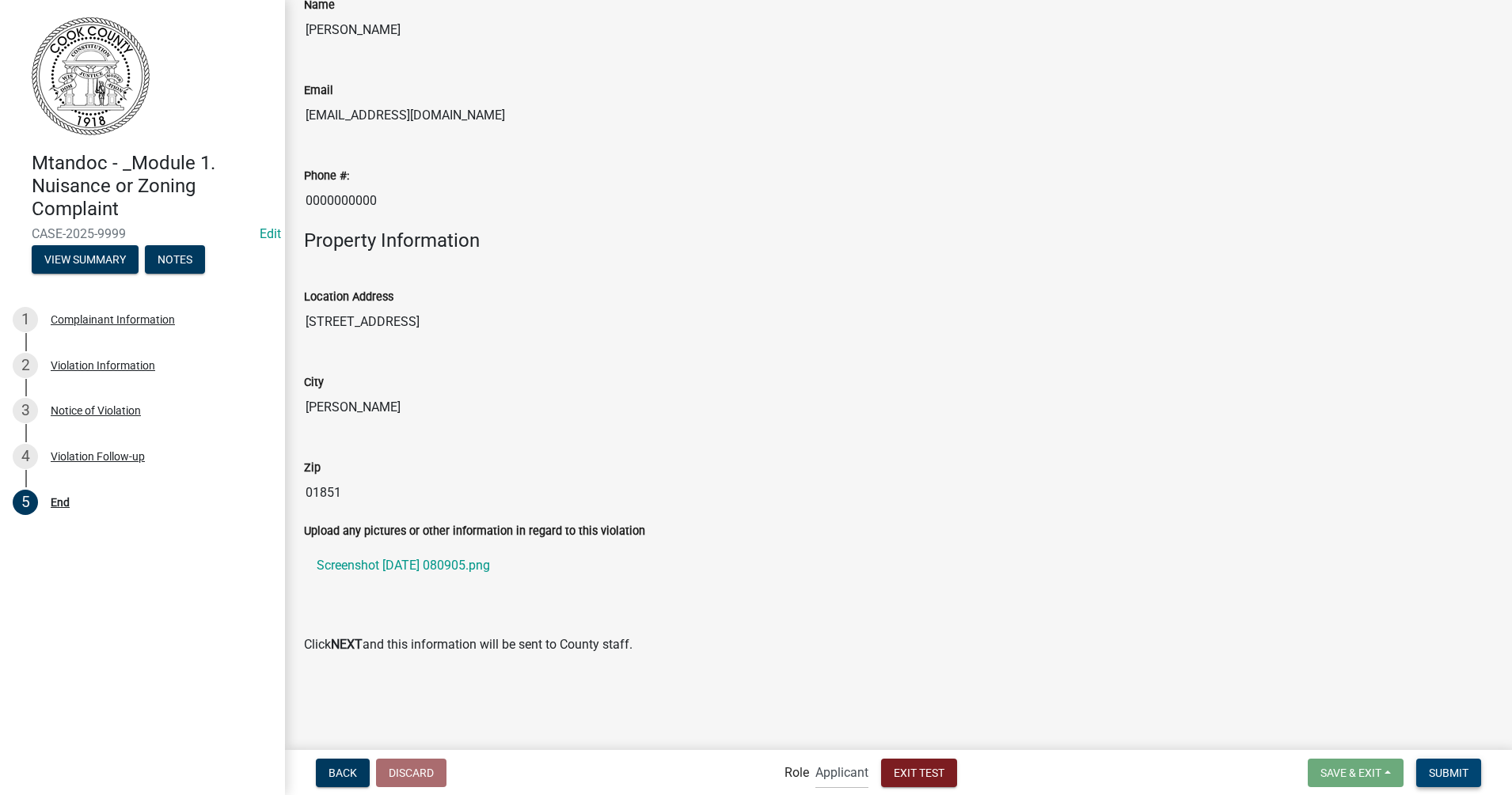
click at [1209, 635] on span "Submit" at bounding box center [1448, 772] width 40 height 13
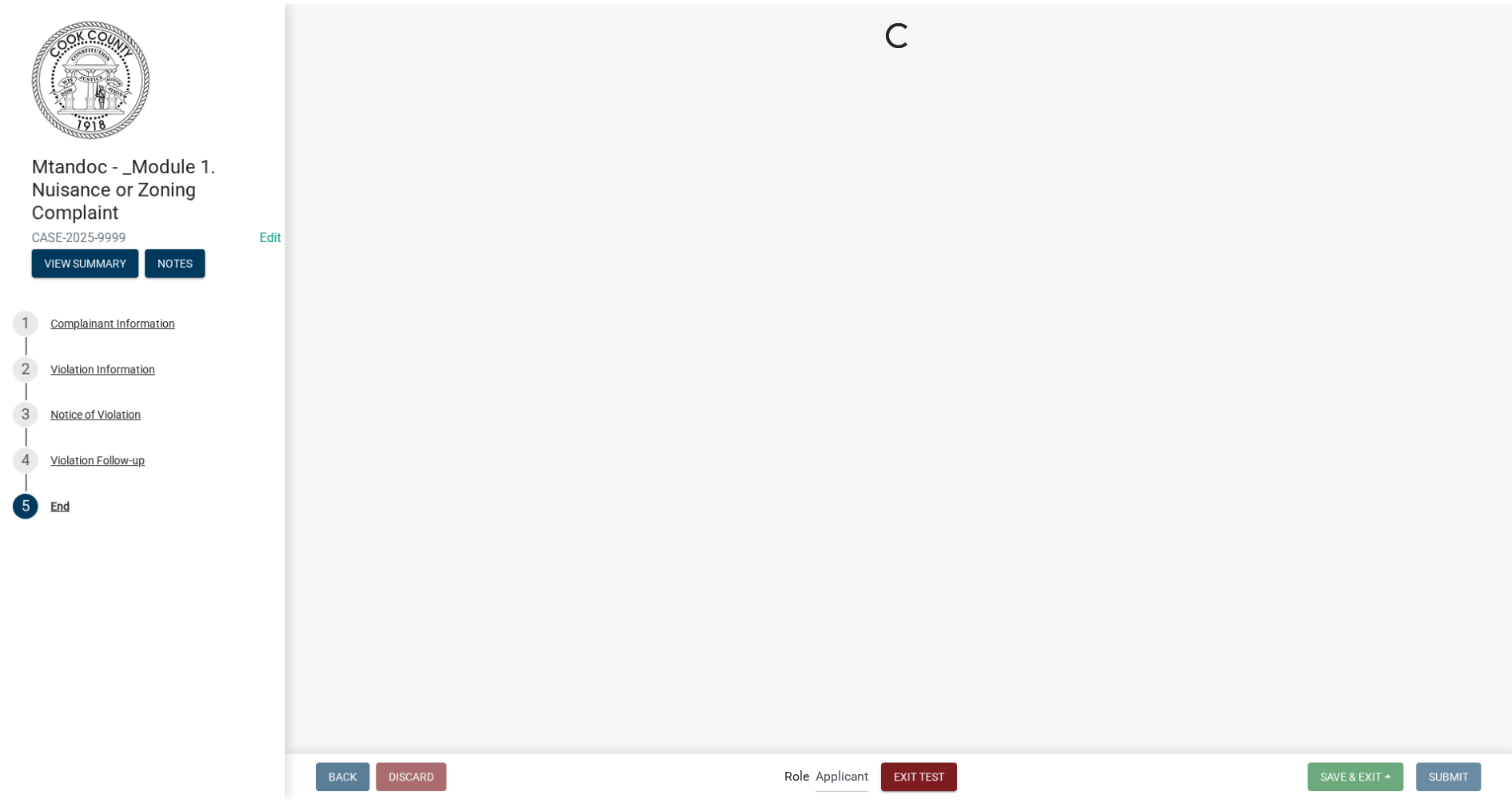
scroll to position [0, 0]
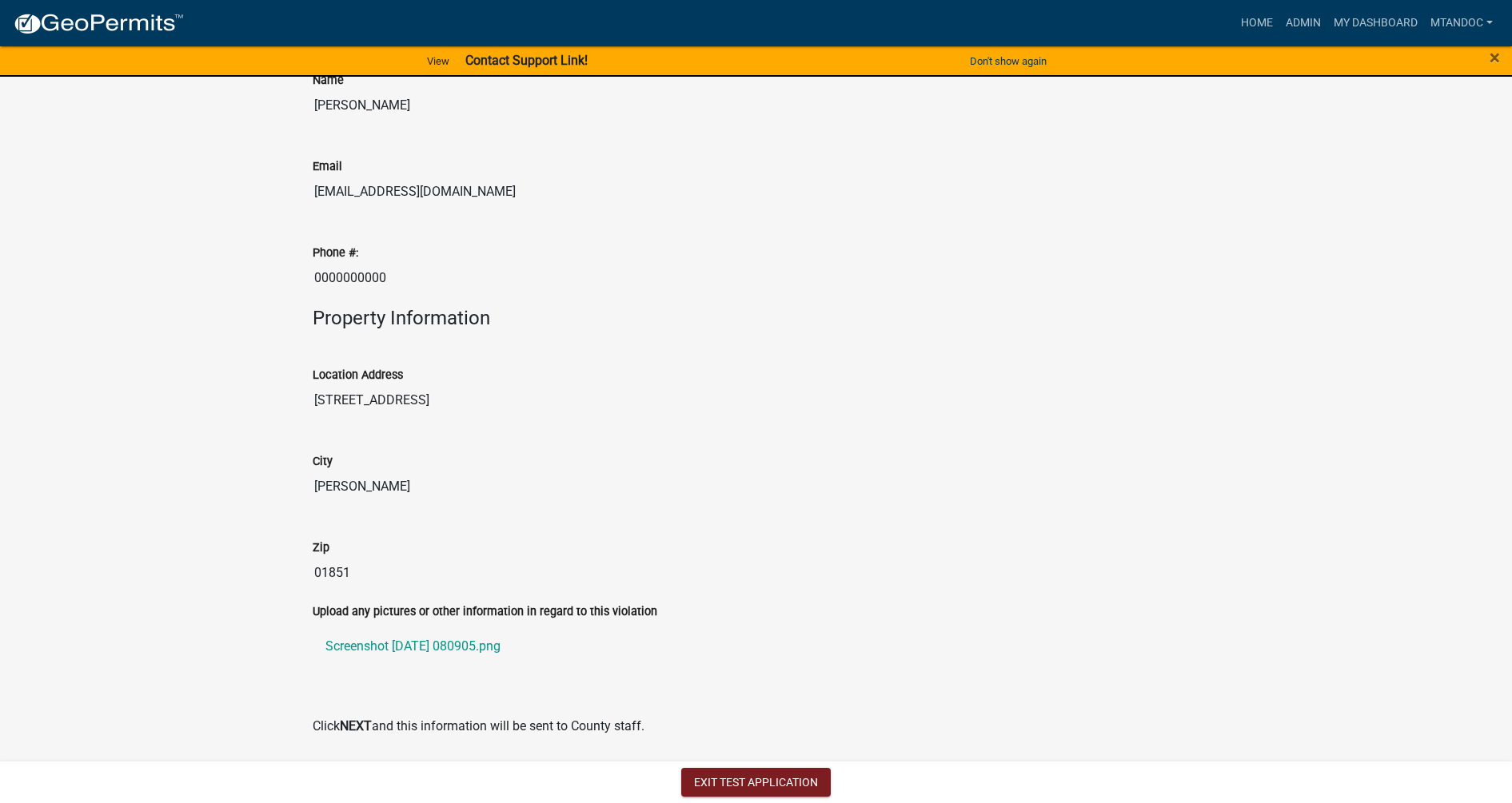
scroll to position [670, 0]
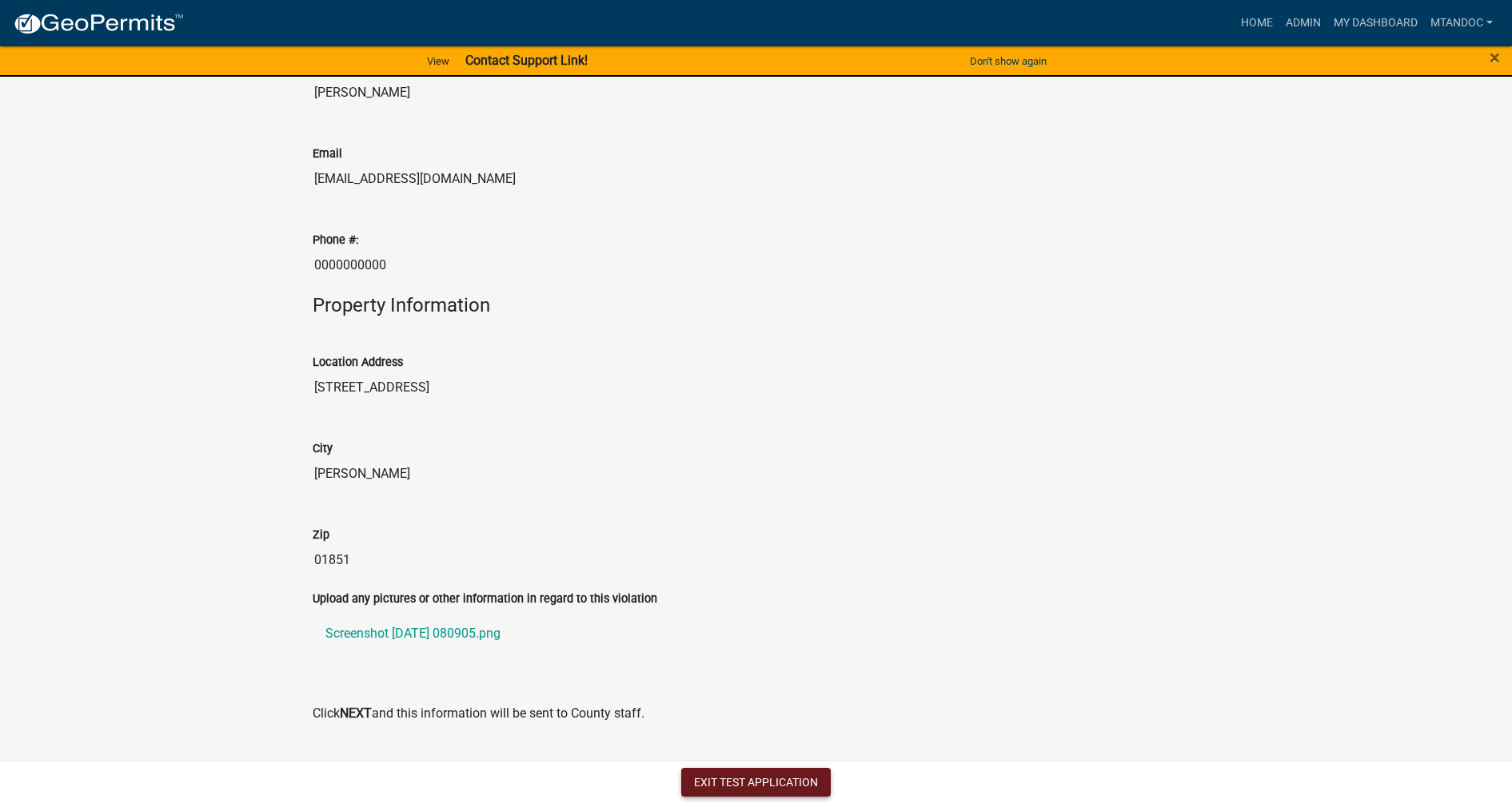
drag, startPoint x: 722, startPoint y: 782, endPoint x: 724, endPoint y: 757, distance: 25.1
click at [722, 642] on button "Exit Test Application" at bounding box center [756, 782] width 149 height 29
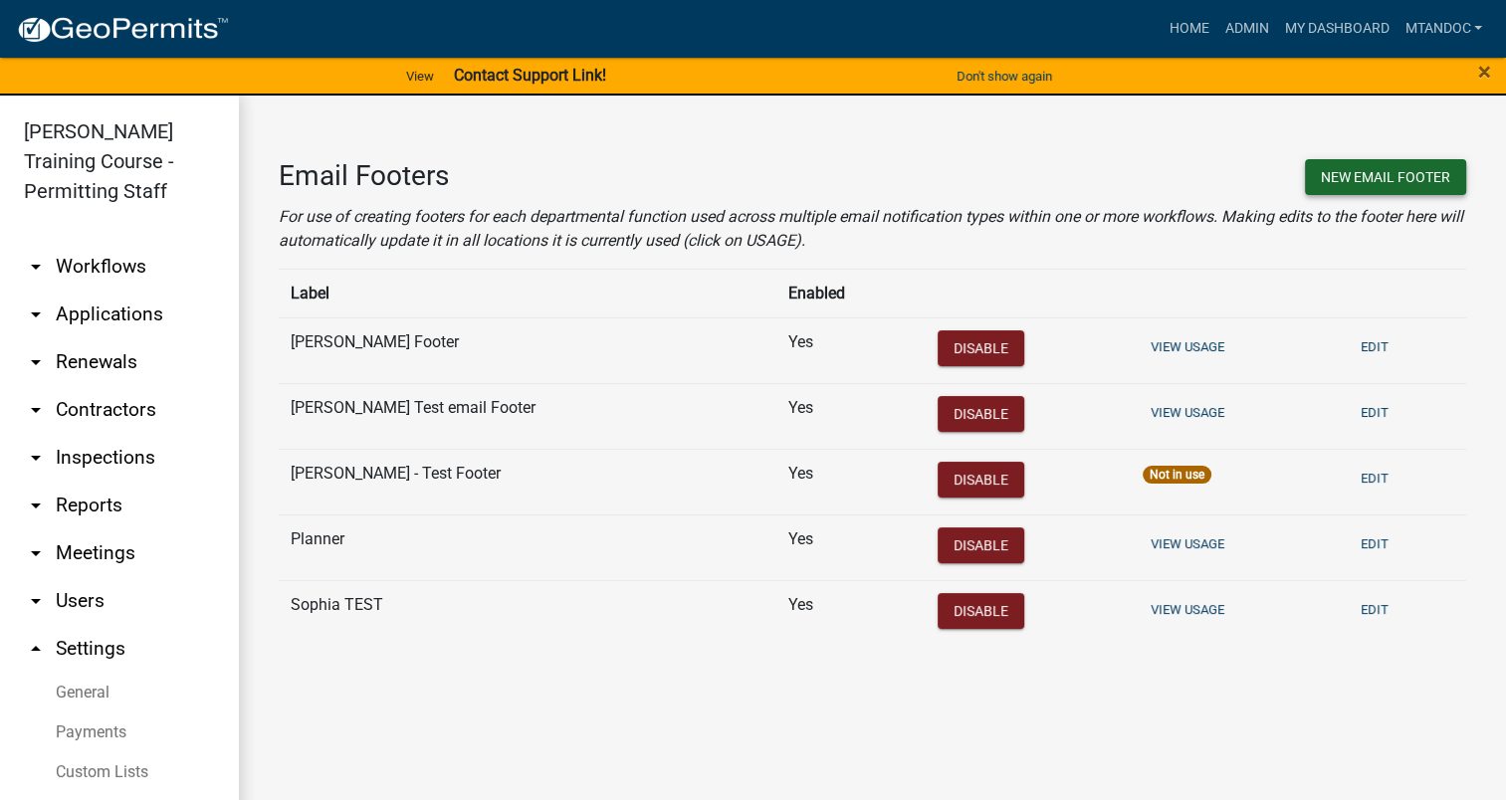
click at [1381, 179] on button "New Email Footer" at bounding box center [1385, 177] width 161 height 36
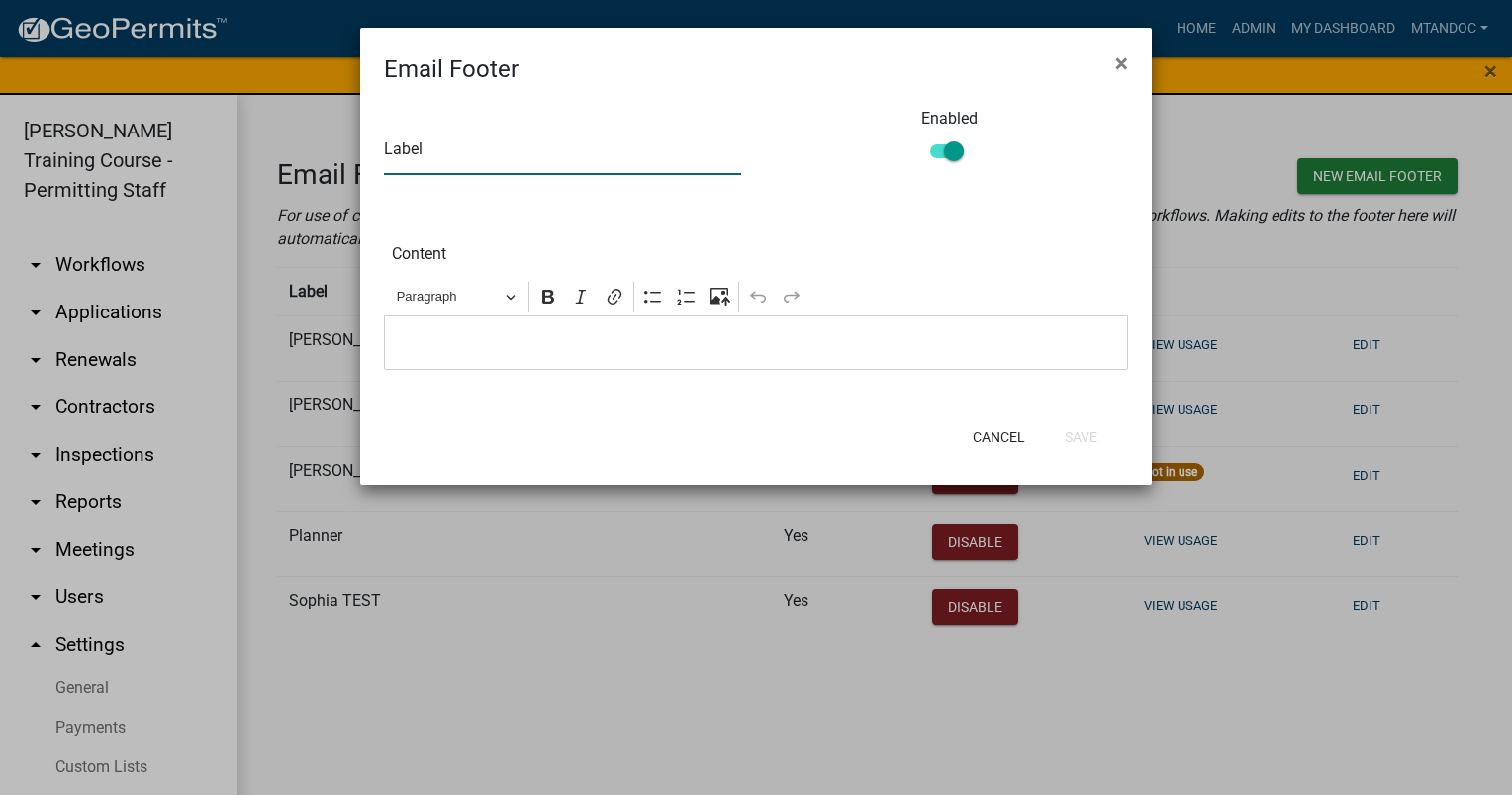
click at [455, 163] on input "text" at bounding box center [562, 154] width 357 height 41
type input "Mtandoc - Test Footer"
click at [450, 349] on p "Editor editing area: main. Press Alt+0 for help." at bounding box center [756, 343] width 723 height 24
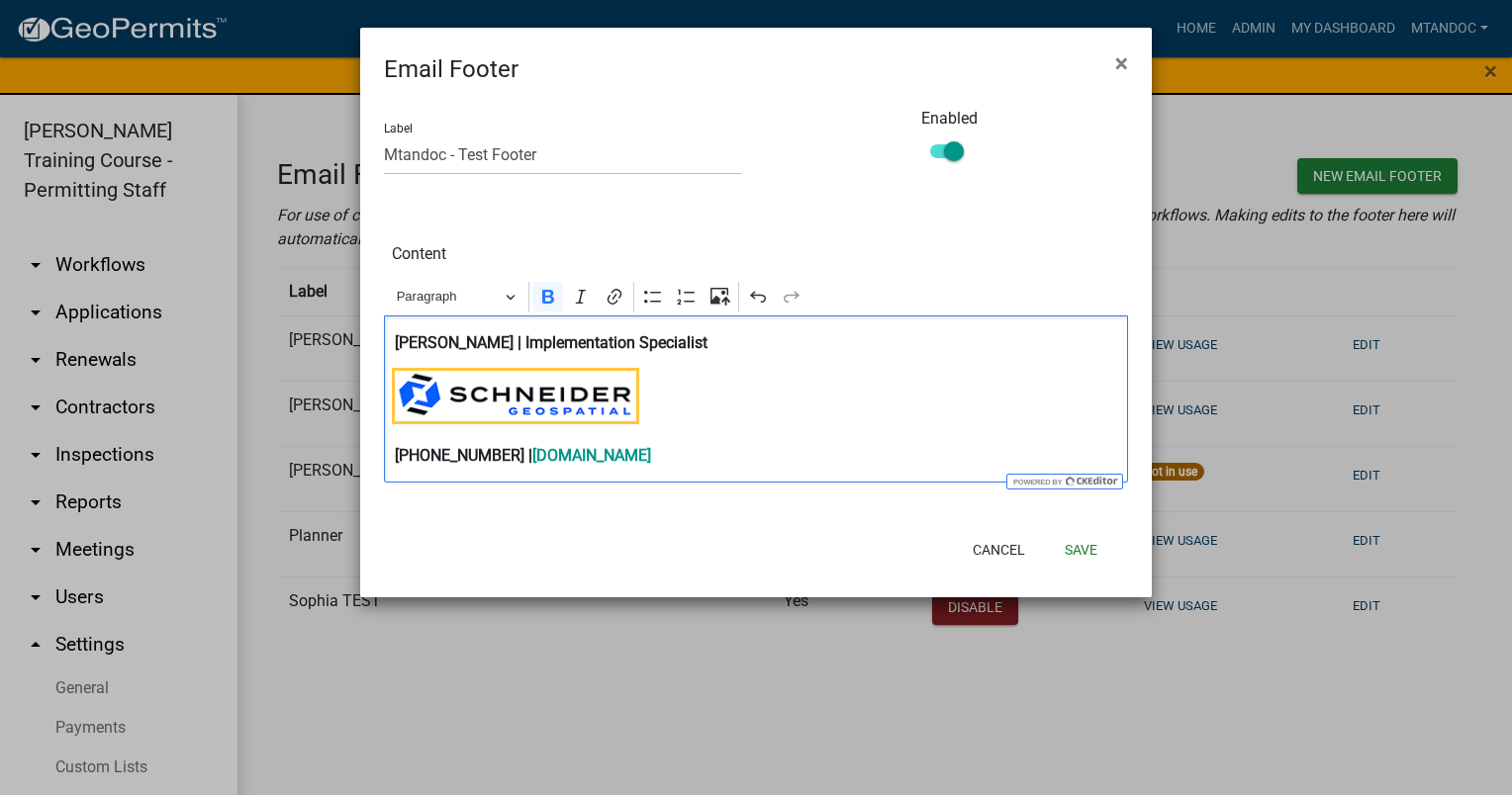
click at [632, 411] on img "Editor editing area: main. Press Alt+0 for help." at bounding box center [515, 396] width 242 height 51
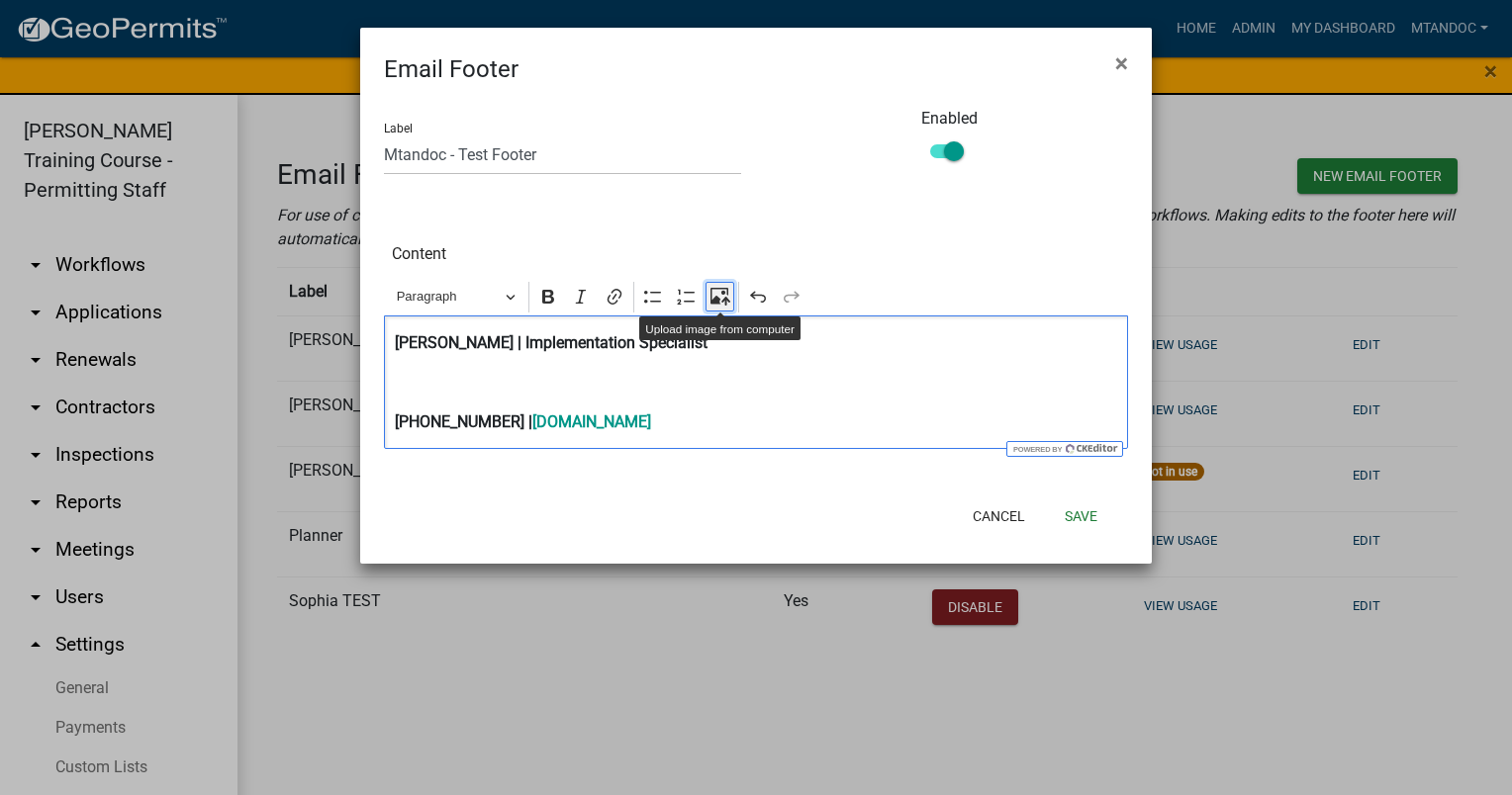
click at [714, 295] on icon "Editor toolbar" at bounding box center [721, 297] width 20 height 20
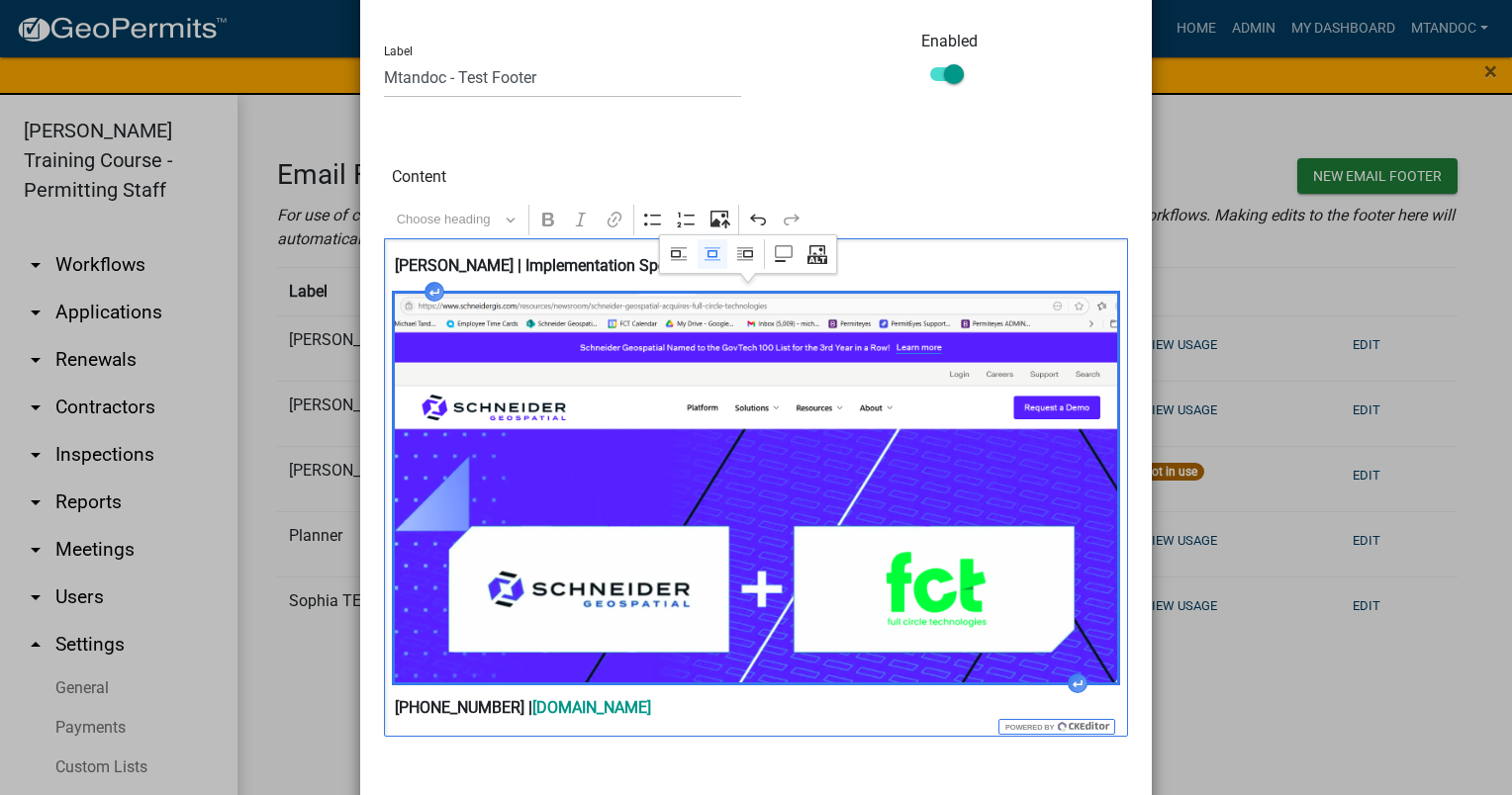
scroll to position [99, 0]
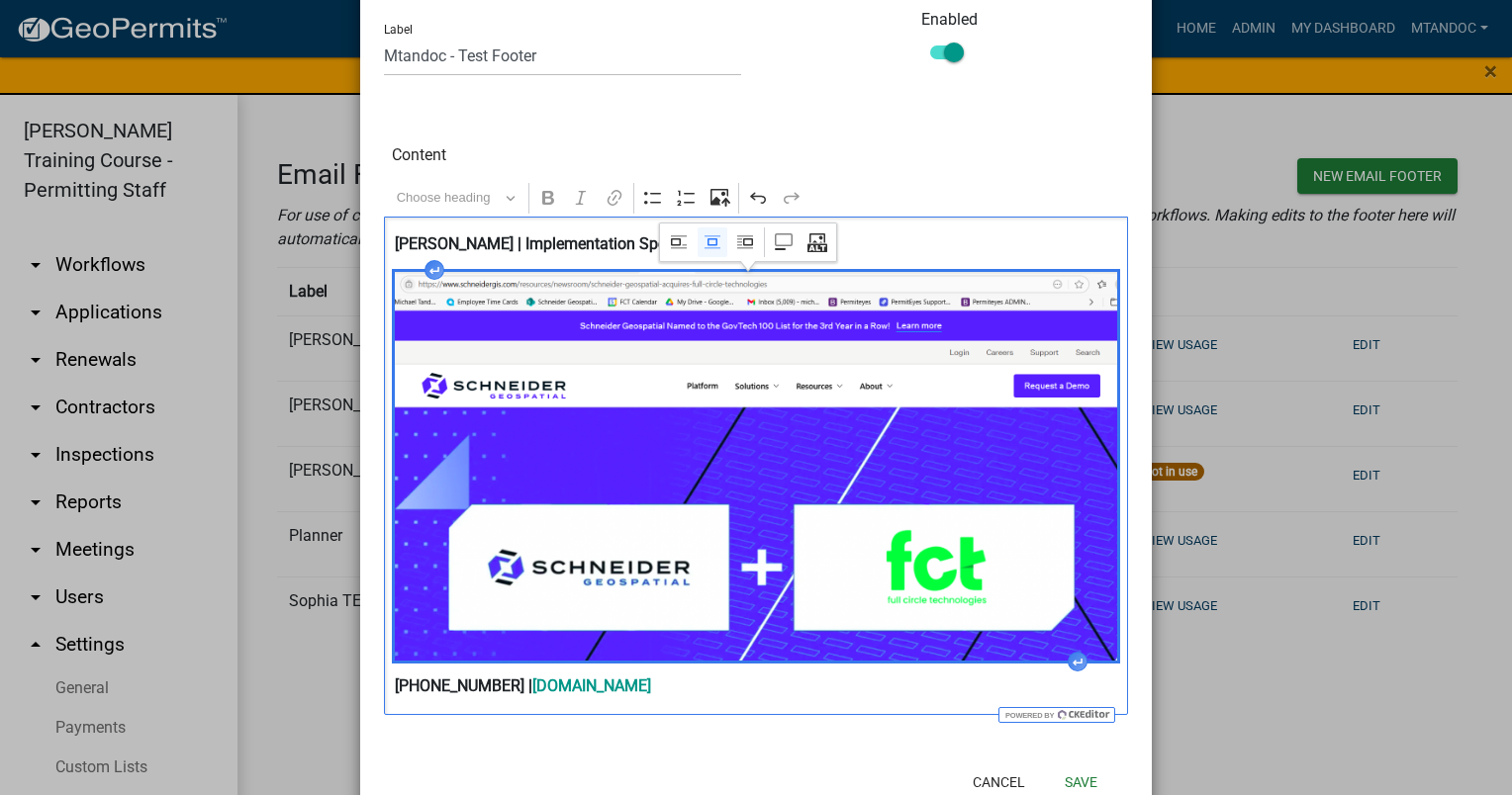
click at [481, 758] on div at bounding box center [497, 782] width 258 height 52
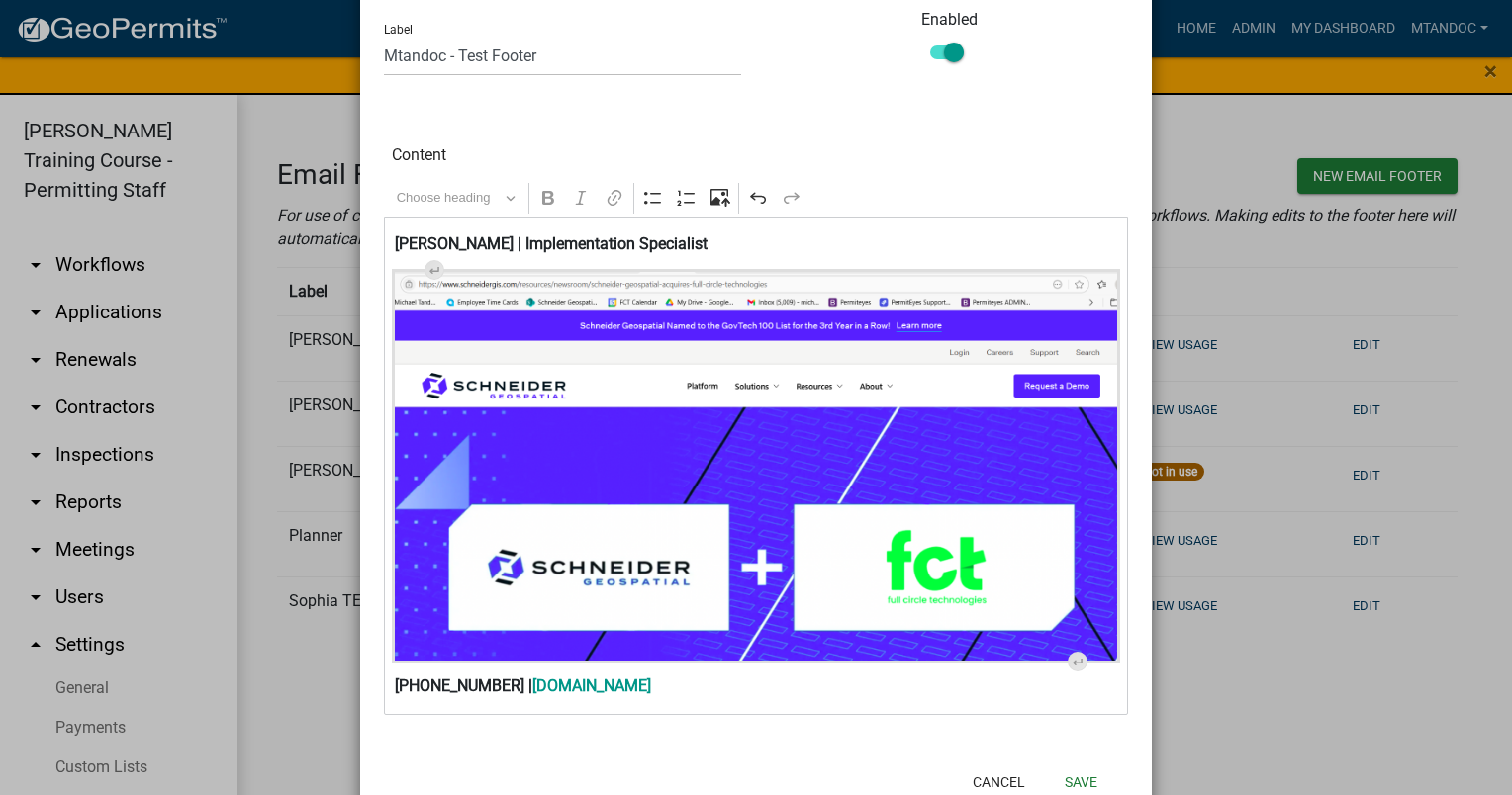
click at [772, 578] on img "Editor editing area: main. Press Alt+0 for help." at bounding box center [756, 466] width 723 height 389
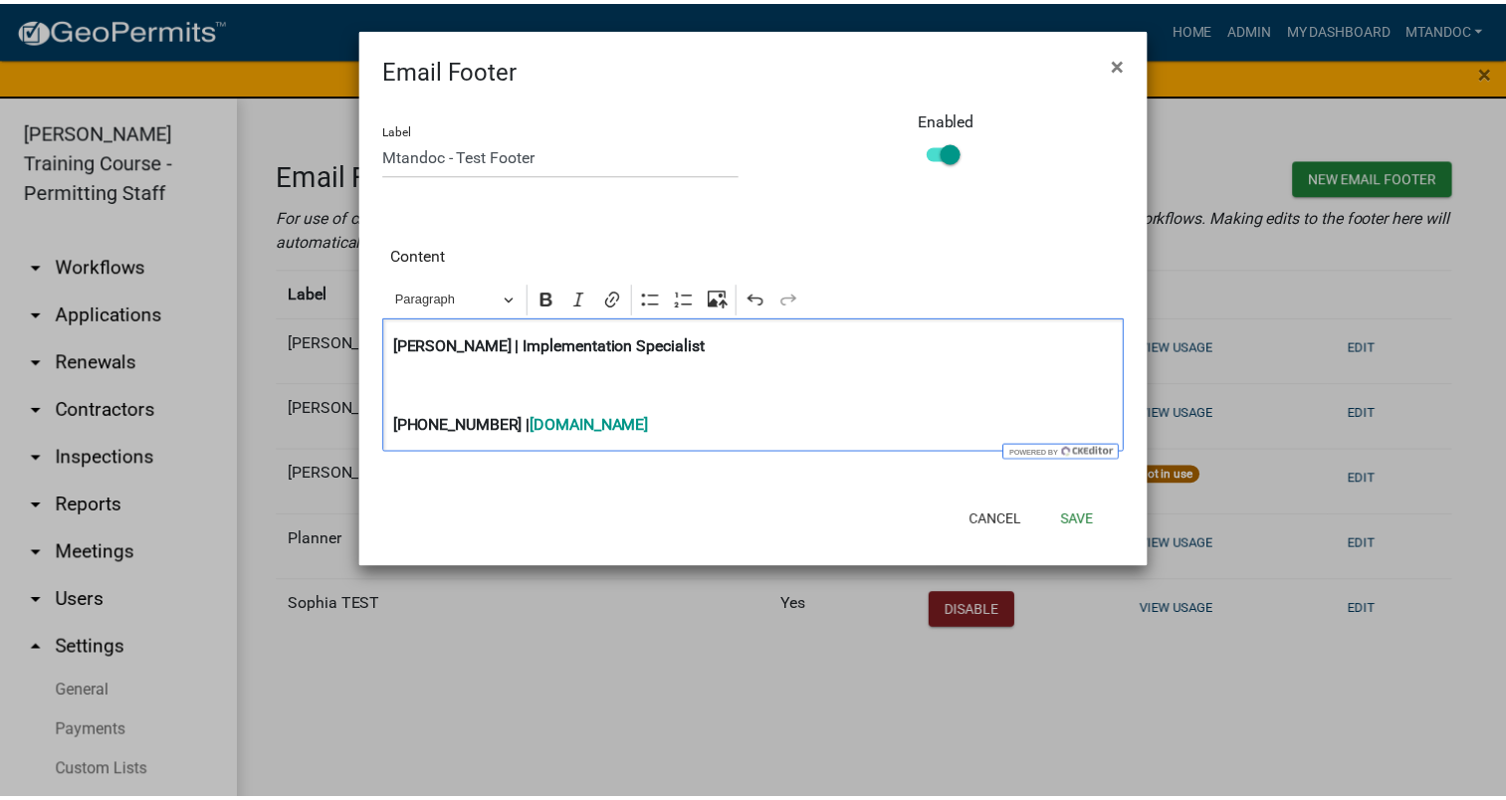
scroll to position [0, 0]
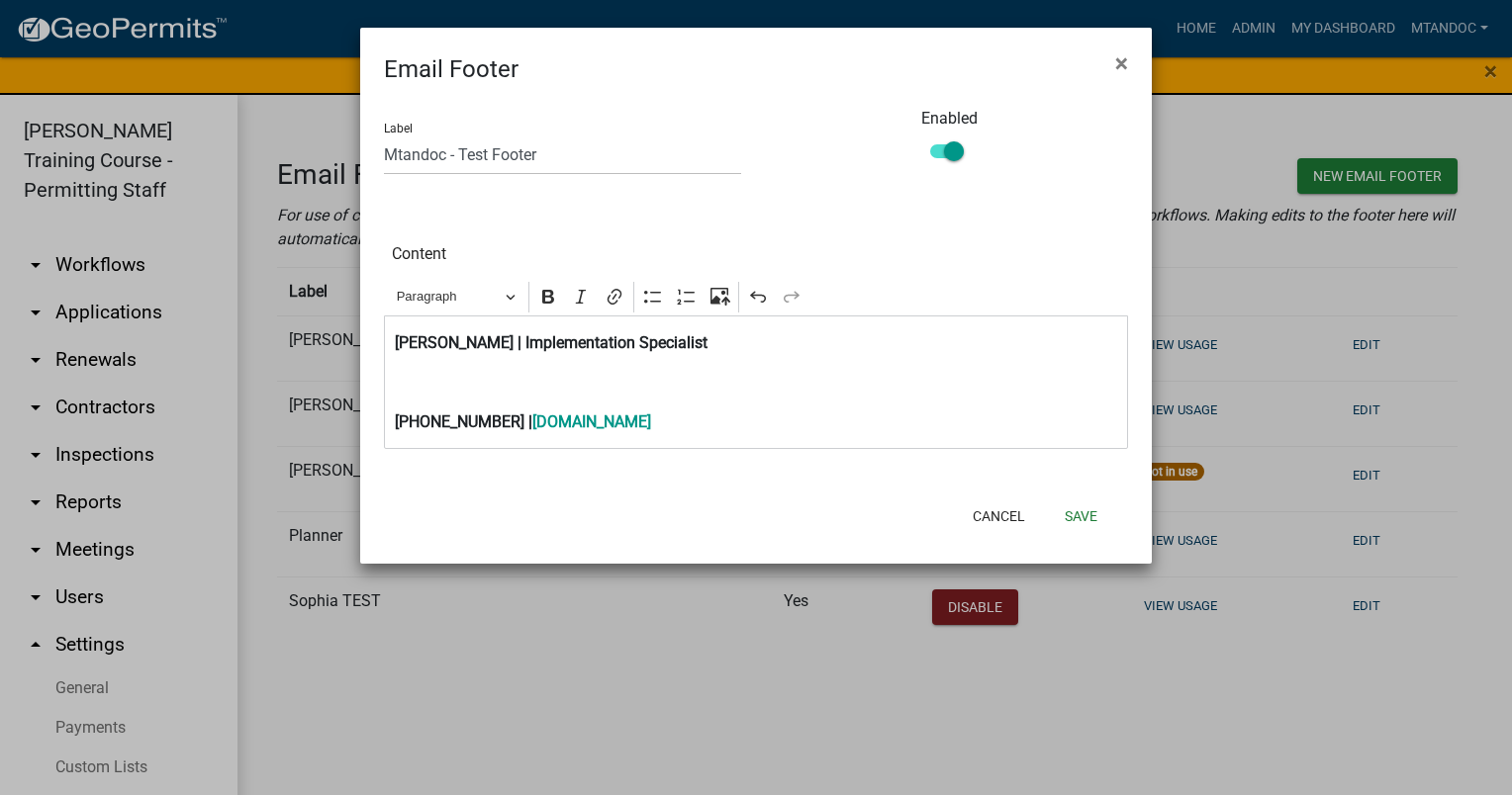
click at [483, 374] on p "Editor editing area: main. Press Alt+0 for help." at bounding box center [756, 383] width 723 height 24
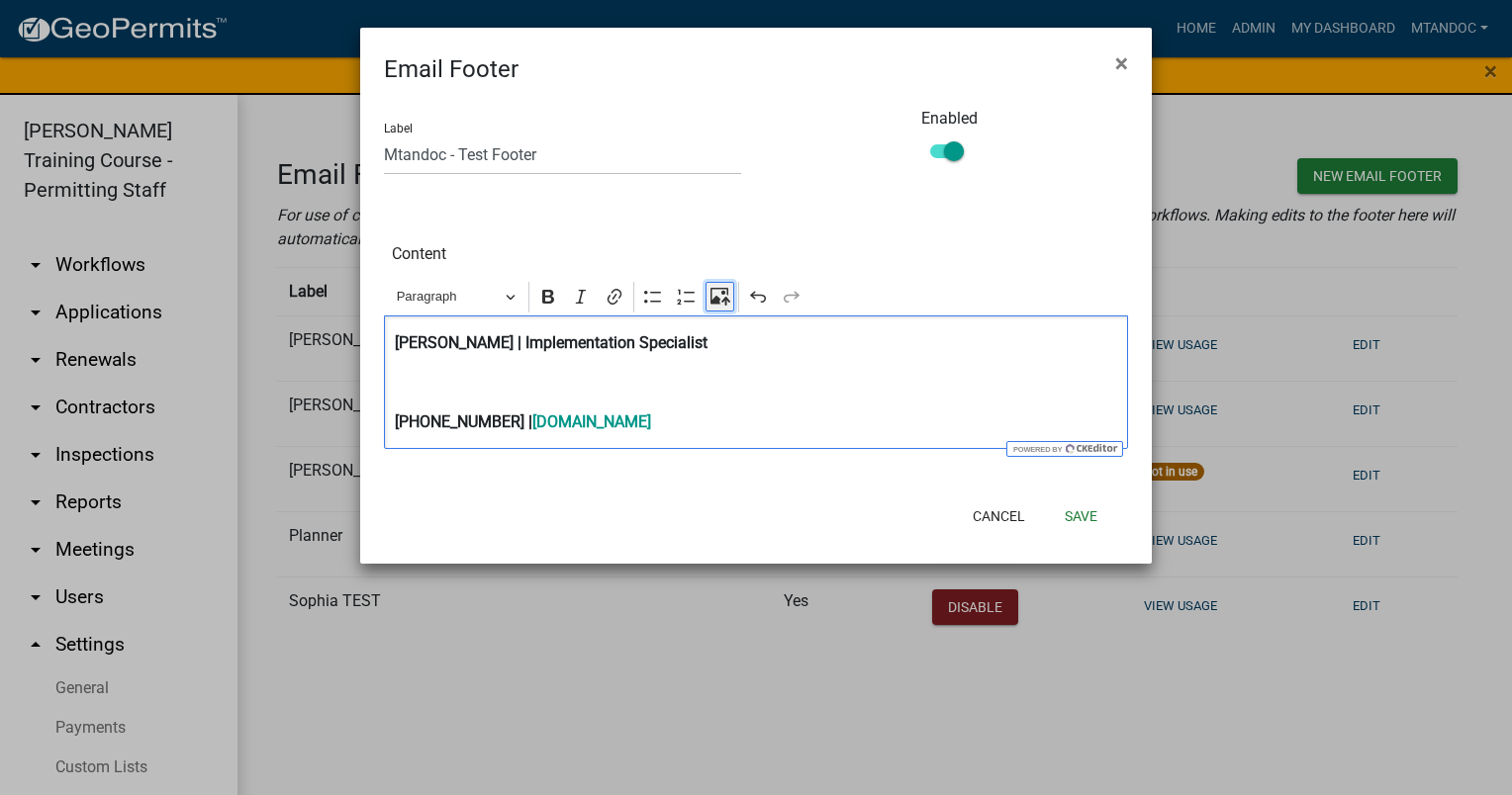
click at [721, 298] on icon "Editor toolbar" at bounding box center [721, 297] width 20 height 20
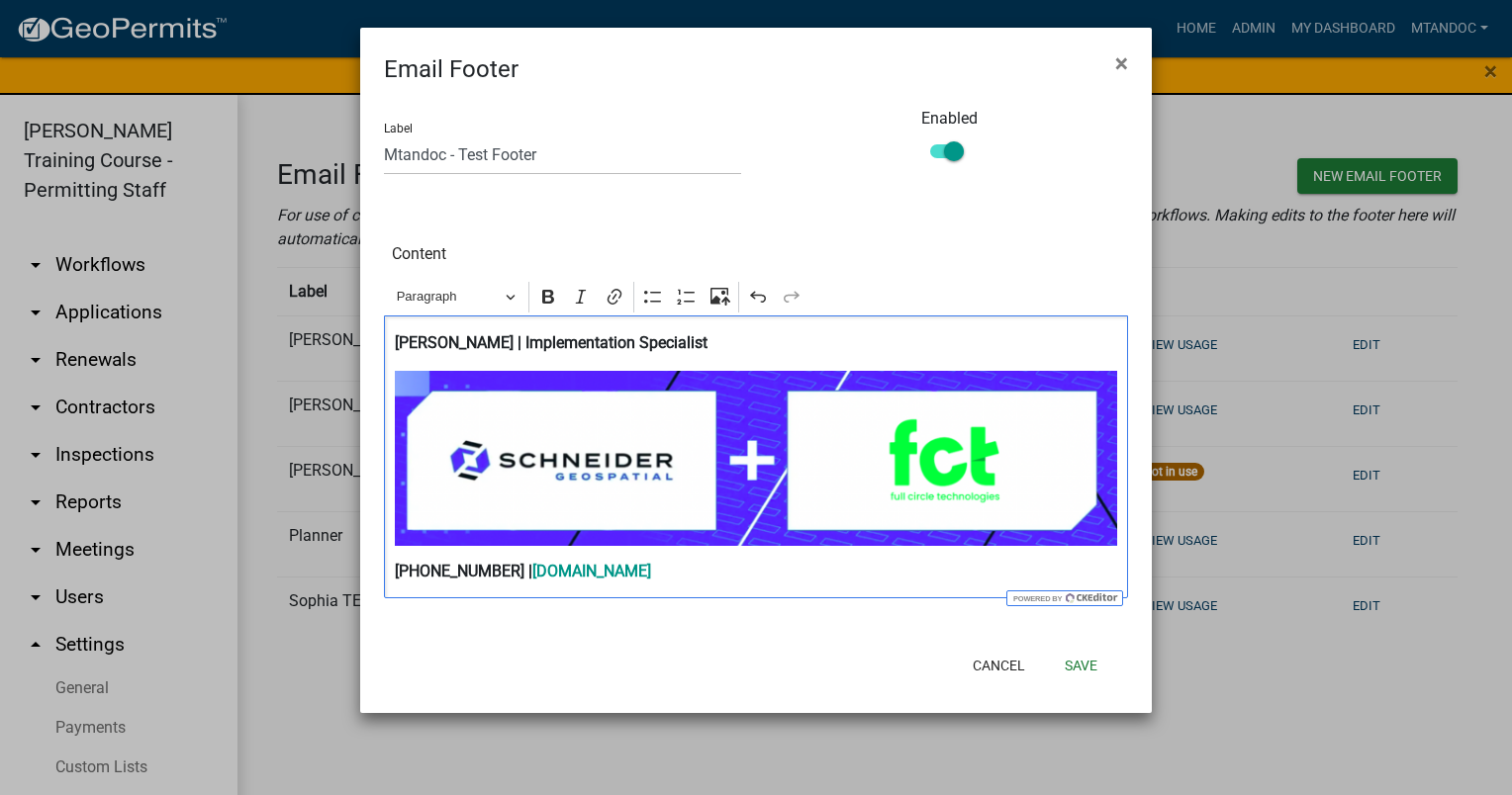
click at [751, 577] on p "617-722-0100 | www.schneidergis.com" at bounding box center [756, 571] width 723 height 24
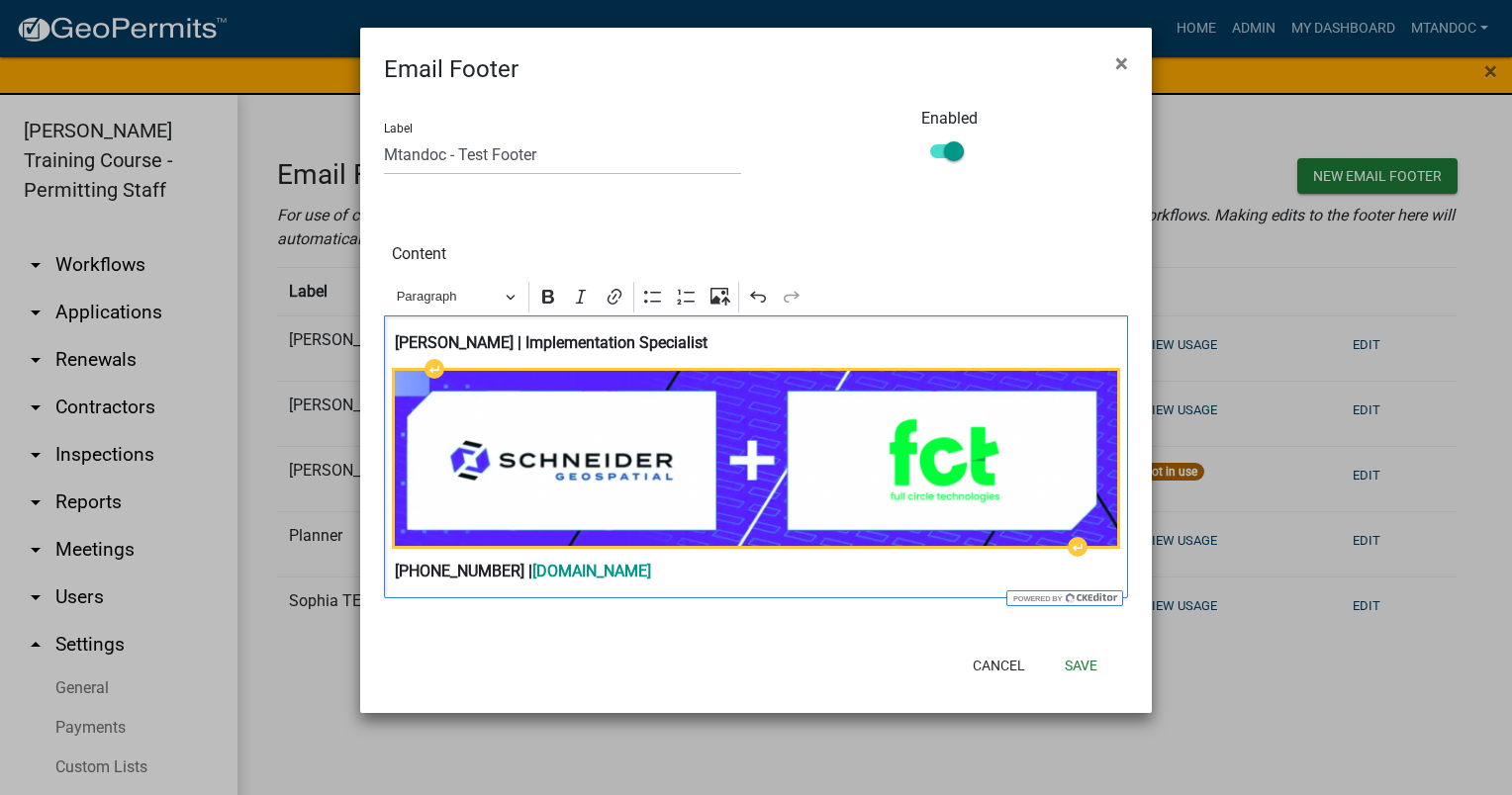
click at [885, 499] on img "Editor editing area: main. Press Alt+0 for help." at bounding box center [756, 458] width 723 height 175
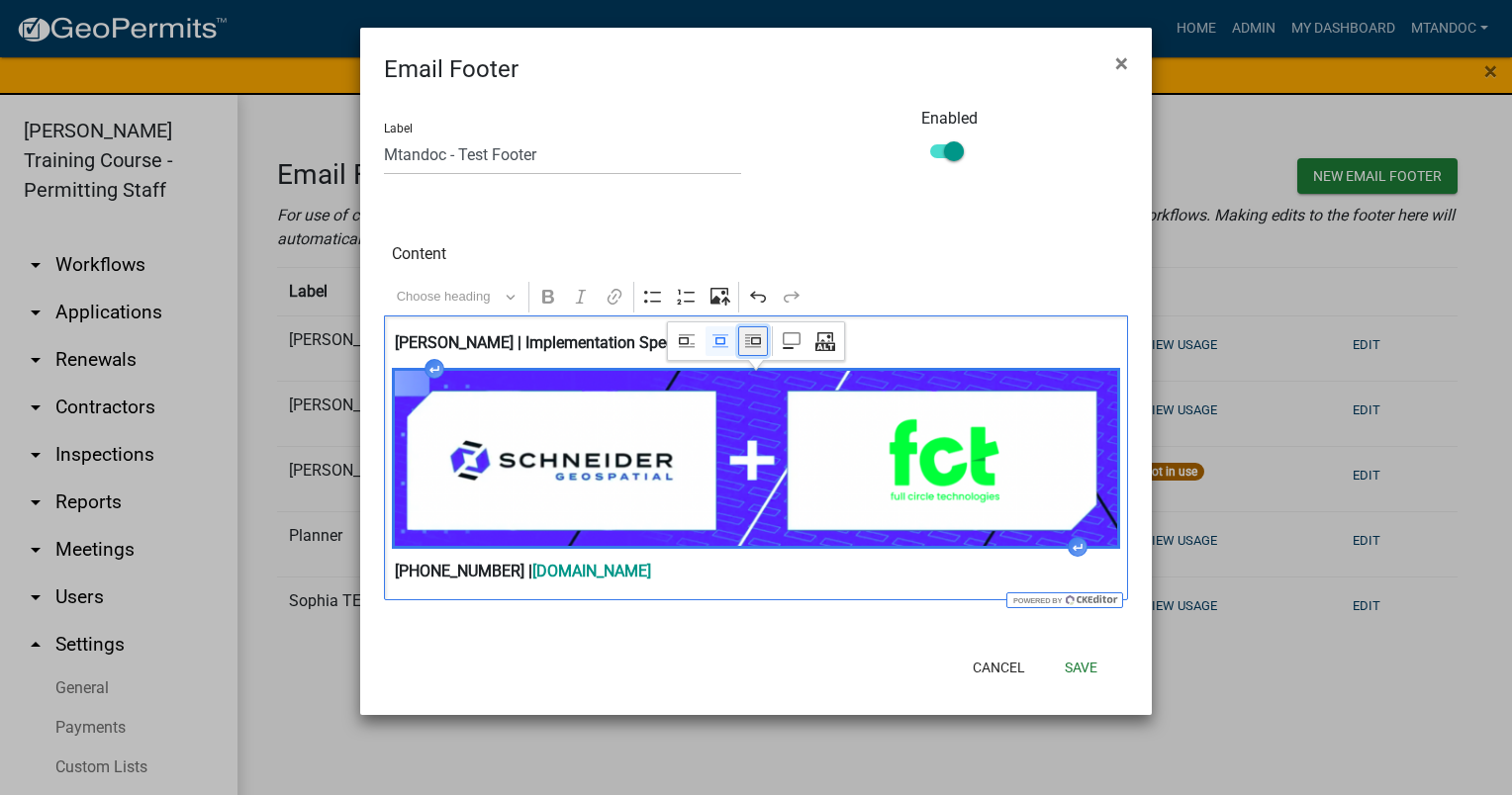
click at [749, 338] on icon "Image toolbar" at bounding box center [753, 341] width 20 height 20
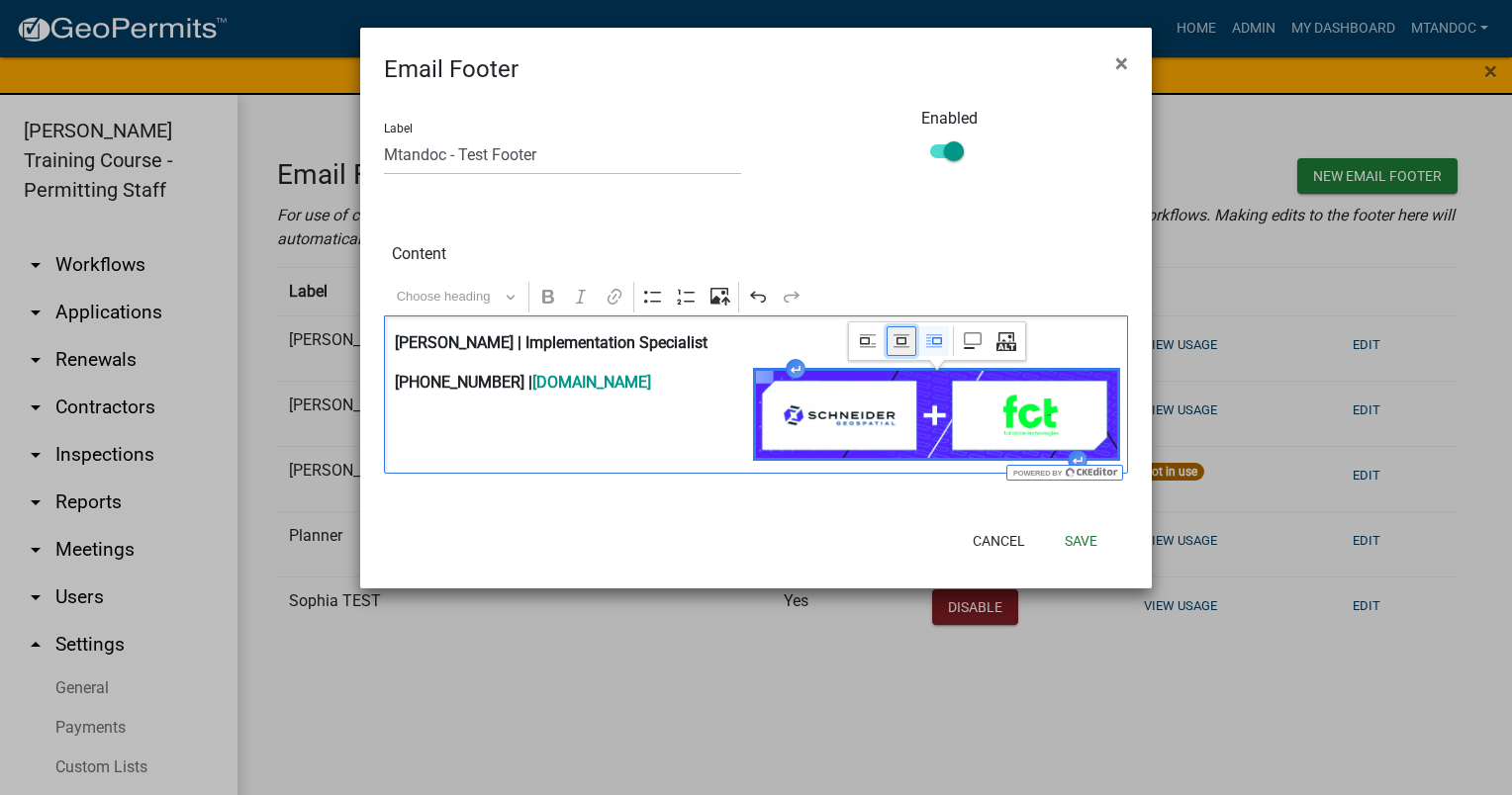
click at [897, 347] on icon "Image toolbar" at bounding box center [902, 341] width 20 height 20
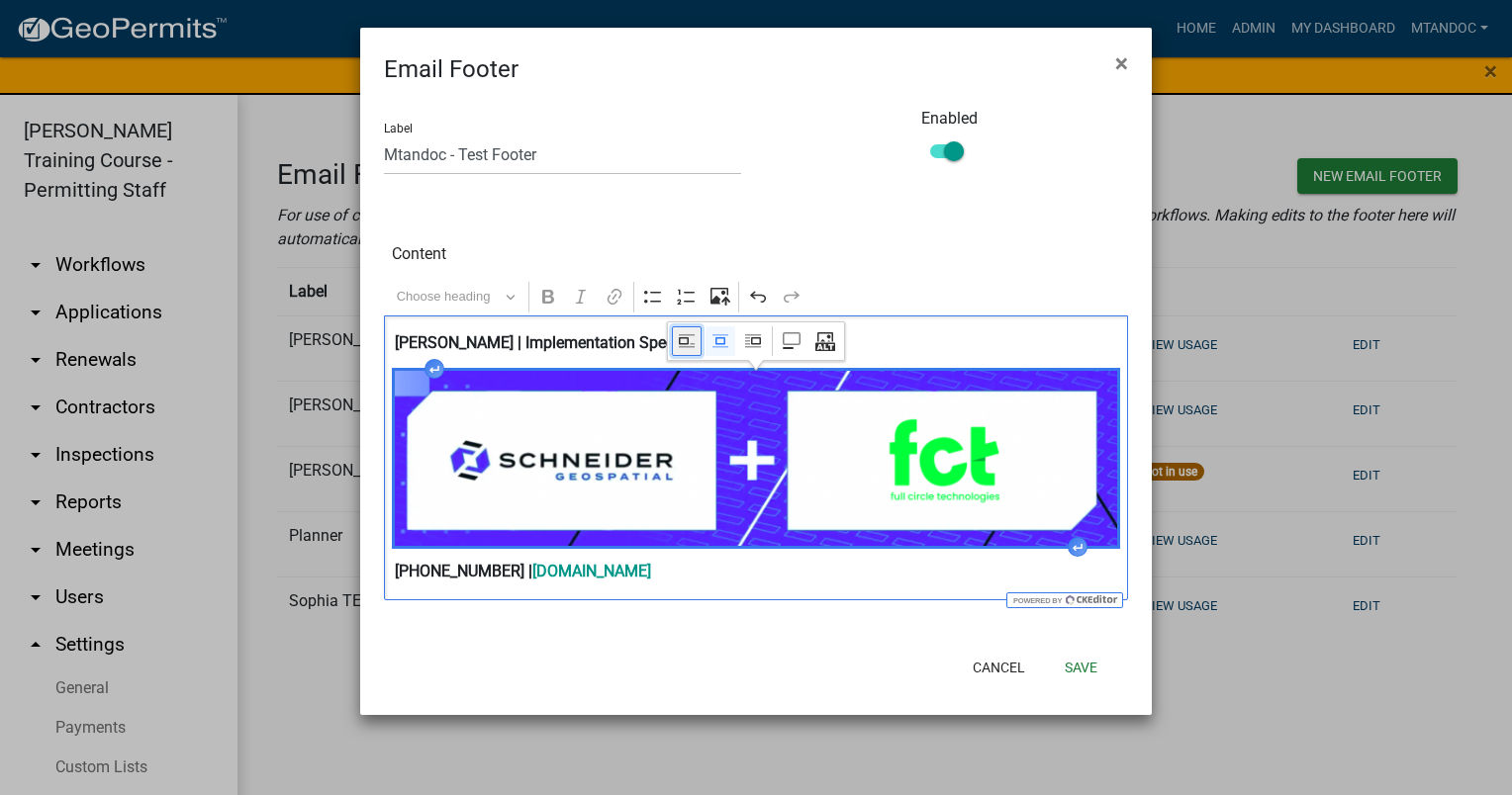
click at [688, 337] on icon "Image toolbar" at bounding box center [684, 340] width 10 height 7
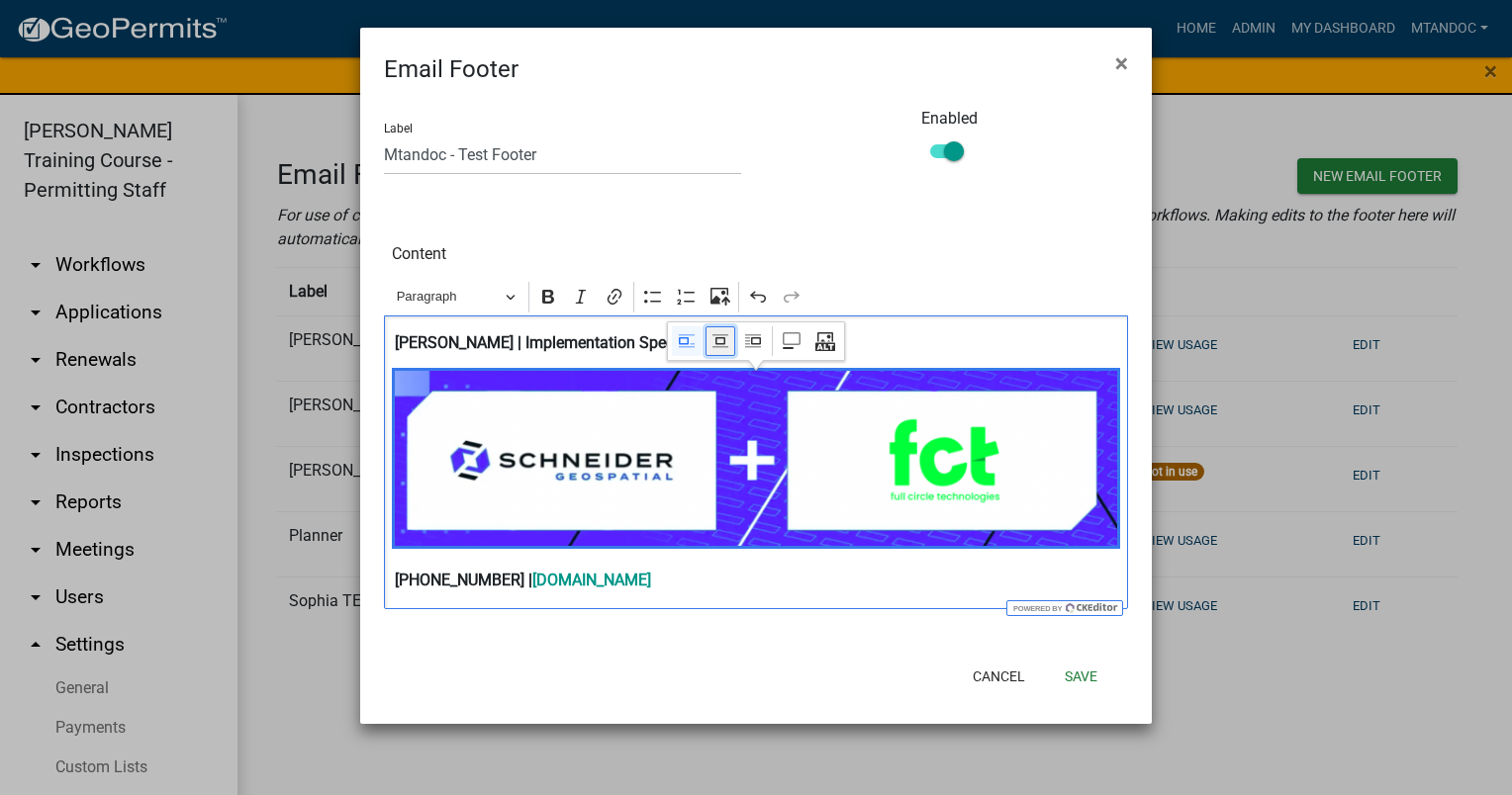
click at [723, 343] on icon "Image toolbar" at bounding box center [721, 340] width 10 height 7
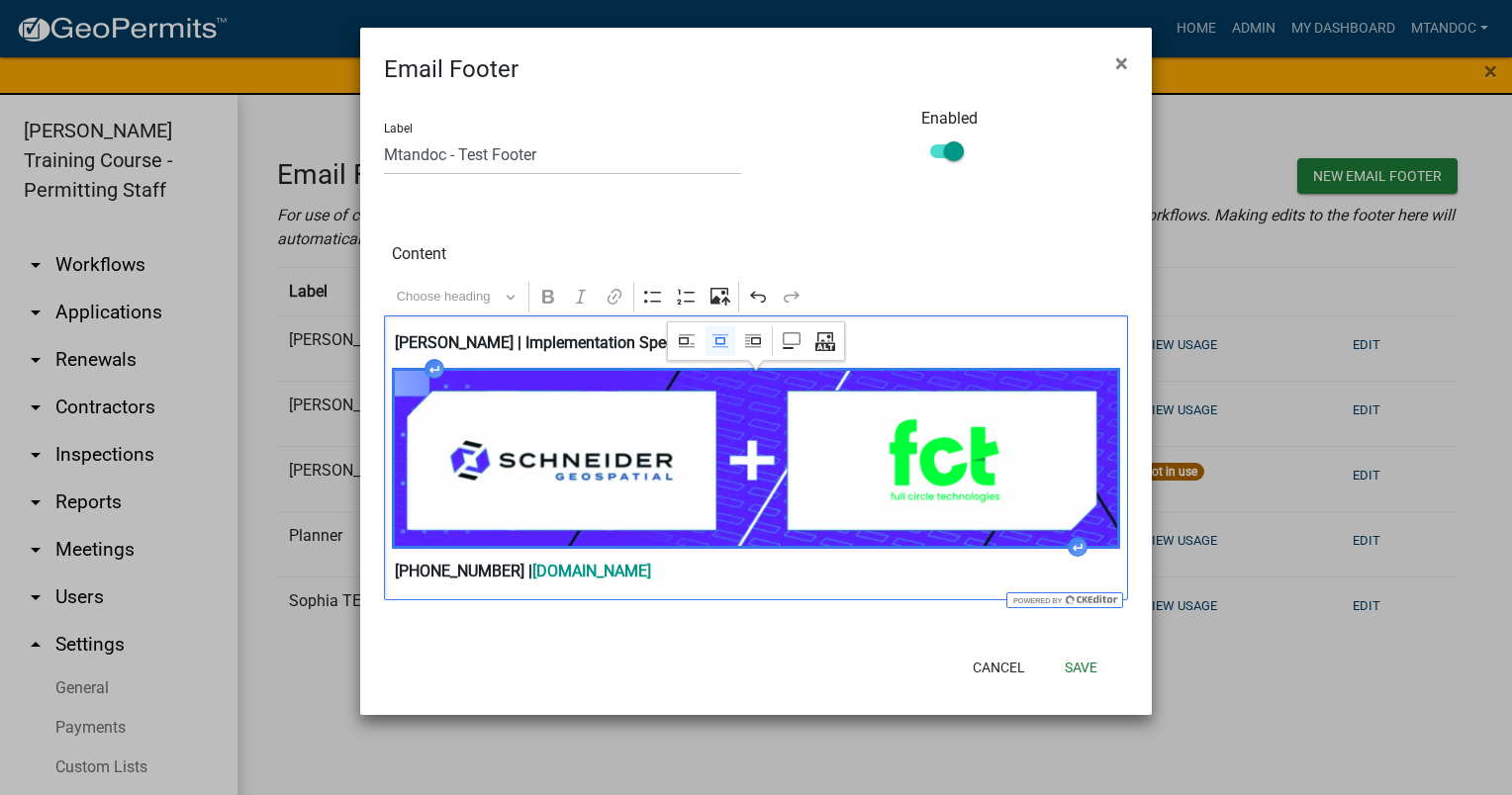
click at [800, 491] on img "Editor editing area: main. Press Alt+0 for help." at bounding box center [756, 458] width 723 height 175
click at [1073, 675] on button "Save" at bounding box center [1081, 668] width 65 height 36
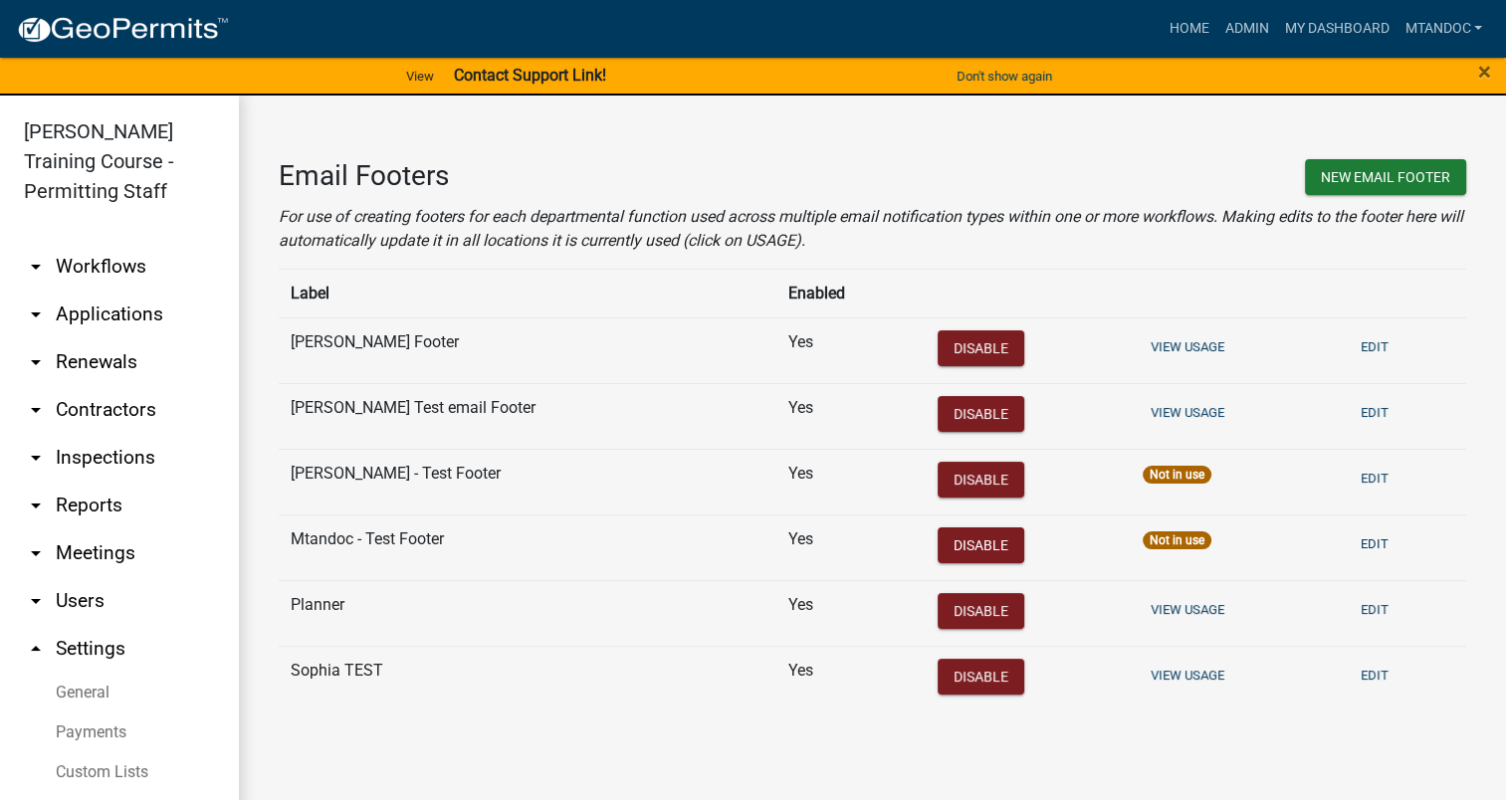
click at [361, 545] on td "Mtandoc - Test Footer" at bounding box center [528, 548] width 498 height 66
click at [1142, 536] on div "Not in use" at bounding box center [1176, 540] width 69 height 18
click at [1357, 540] on button "Edit" at bounding box center [1374, 543] width 44 height 33
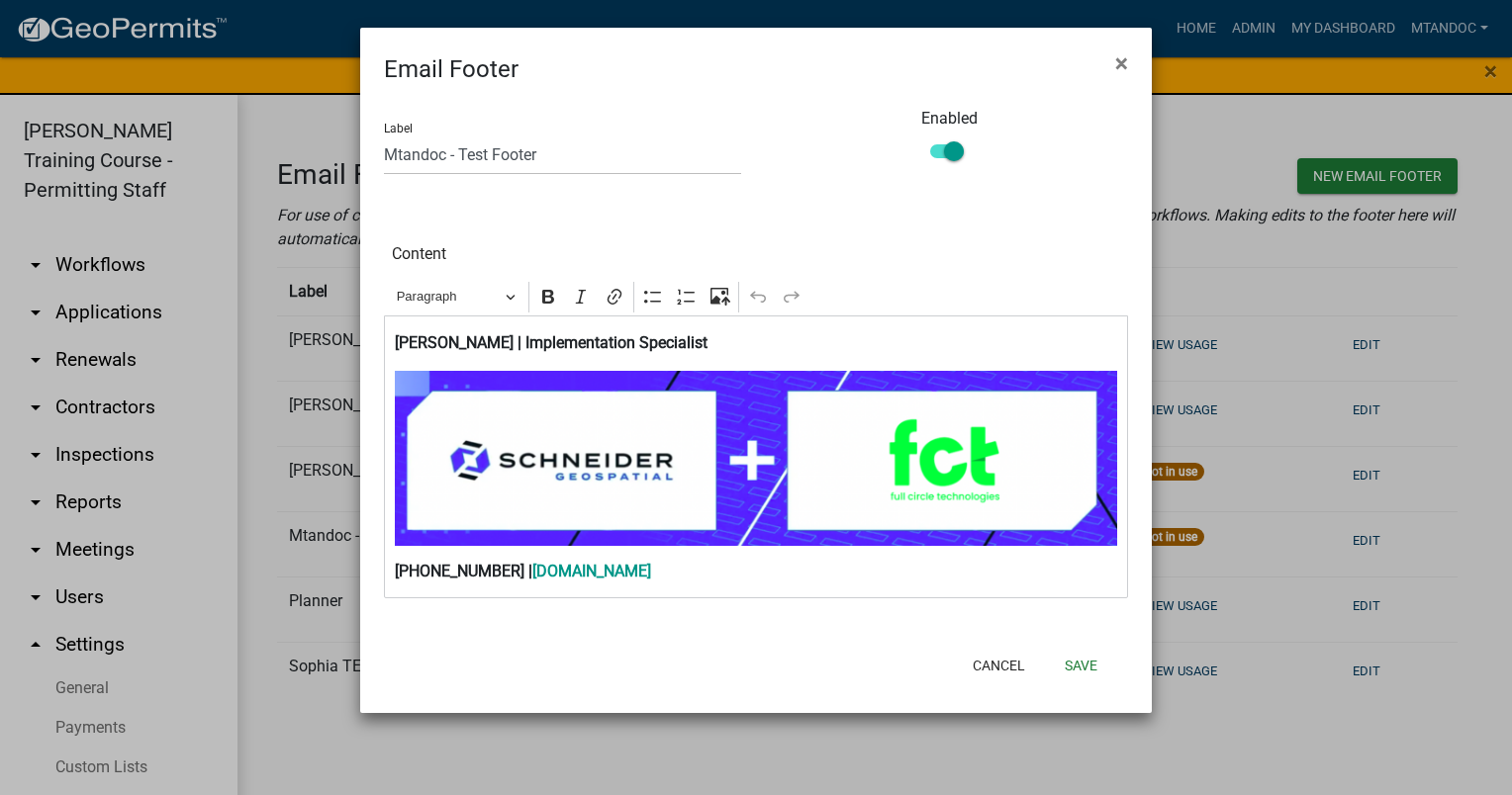
click at [939, 153] on span at bounding box center [946, 151] width 34 height 14
click at [968, 139] on input "checkbox" at bounding box center [968, 139] width 0 height 0
click at [940, 153] on span at bounding box center [946, 151] width 34 height 14
click at [968, 139] on input "checkbox" at bounding box center [968, 139] width 0 height 0
click at [1092, 673] on button "Save" at bounding box center [1081, 666] width 65 height 36
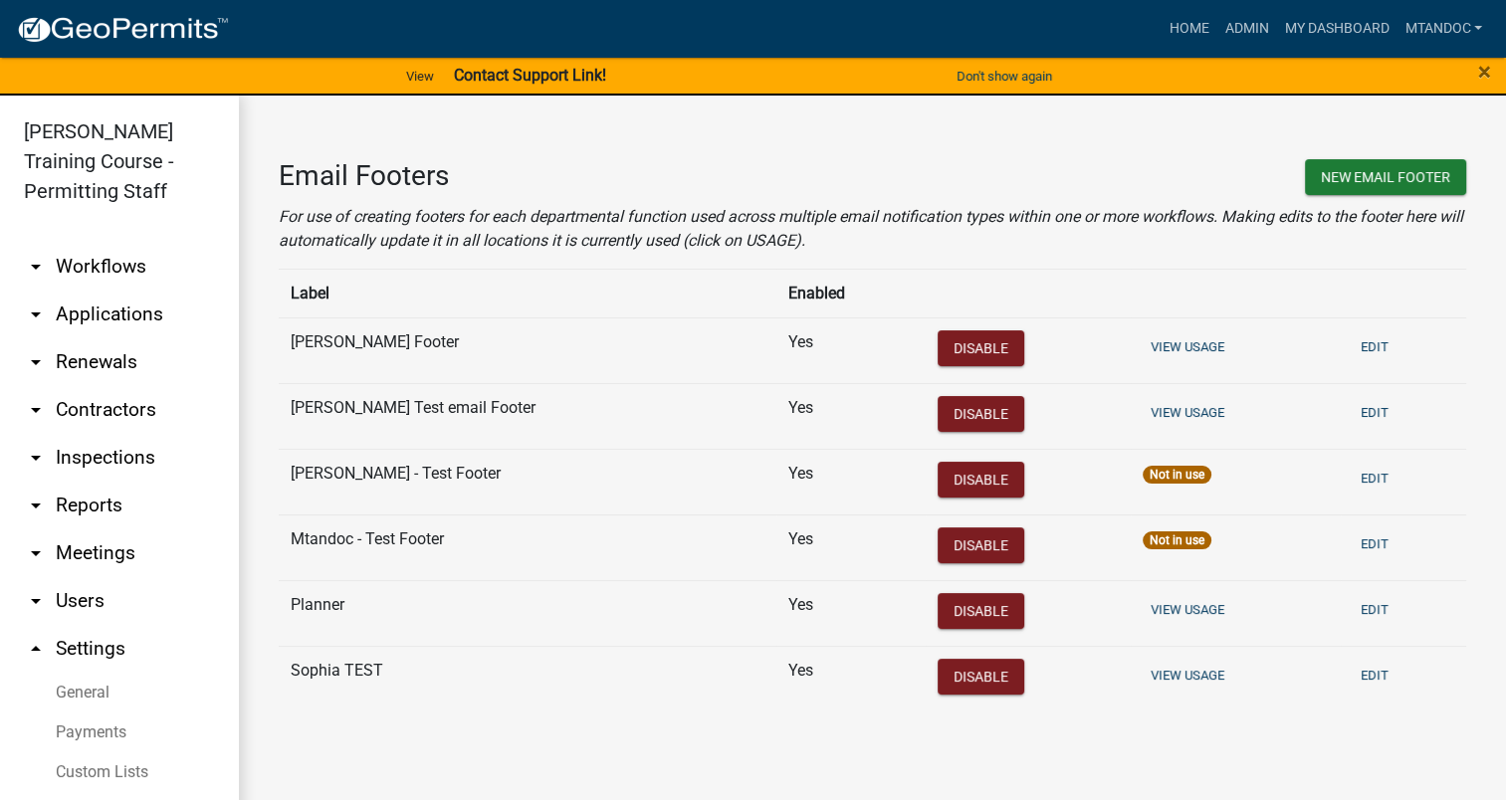
click at [1142, 539] on div "Not in use" at bounding box center [1176, 540] width 69 height 18
drag, startPoint x: 1131, startPoint y: 539, endPoint x: 1154, endPoint y: 543, distance: 24.2
click at [1154, 543] on div "Not in use" at bounding box center [1176, 540] width 69 height 18
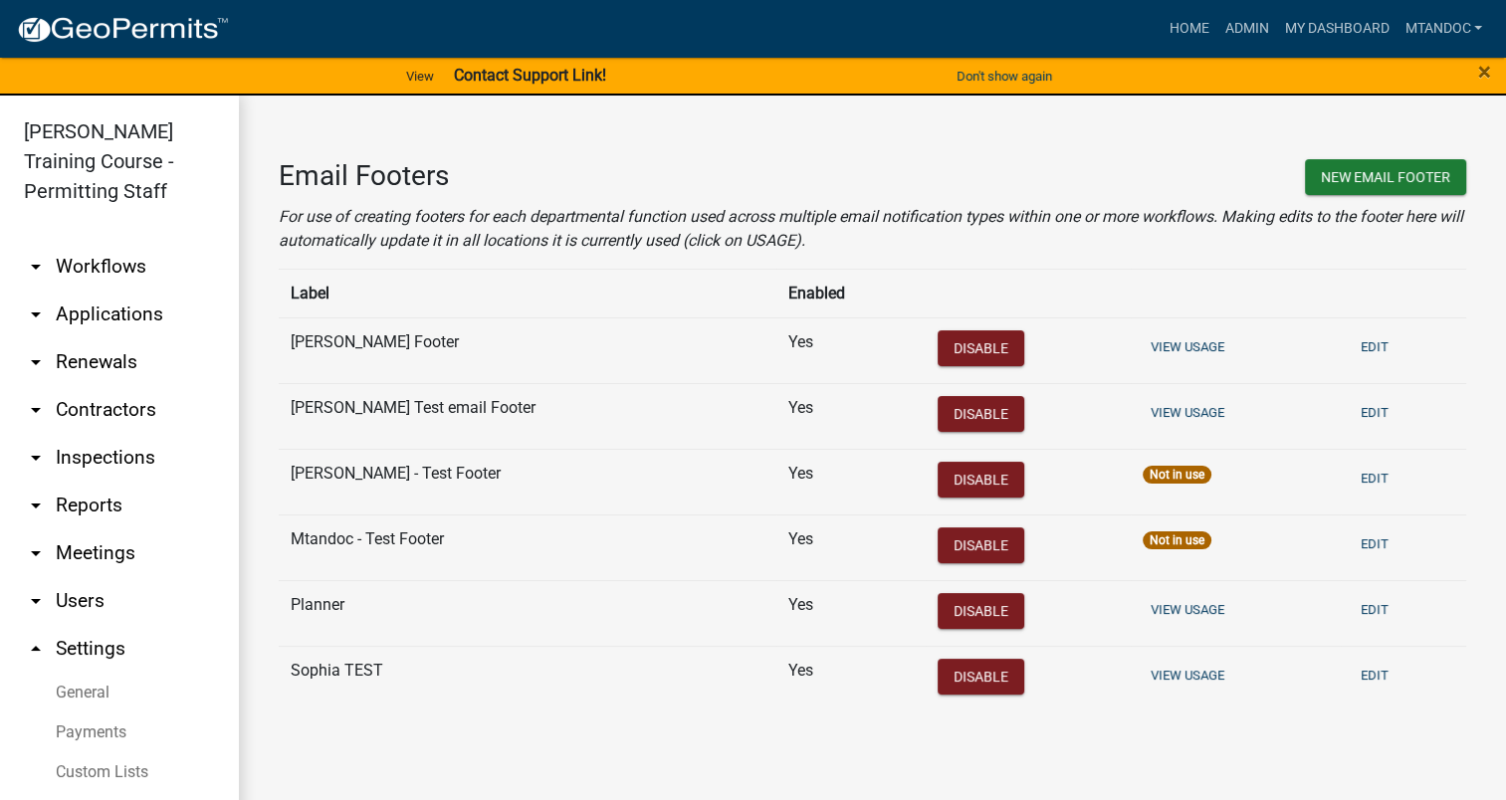
click at [1181, 535] on td "Not in use" at bounding box center [1236, 548] width 210 height 66
click at [1359, 540] on button "Edit" at bounding box center [1374, 543] width 44 height 33
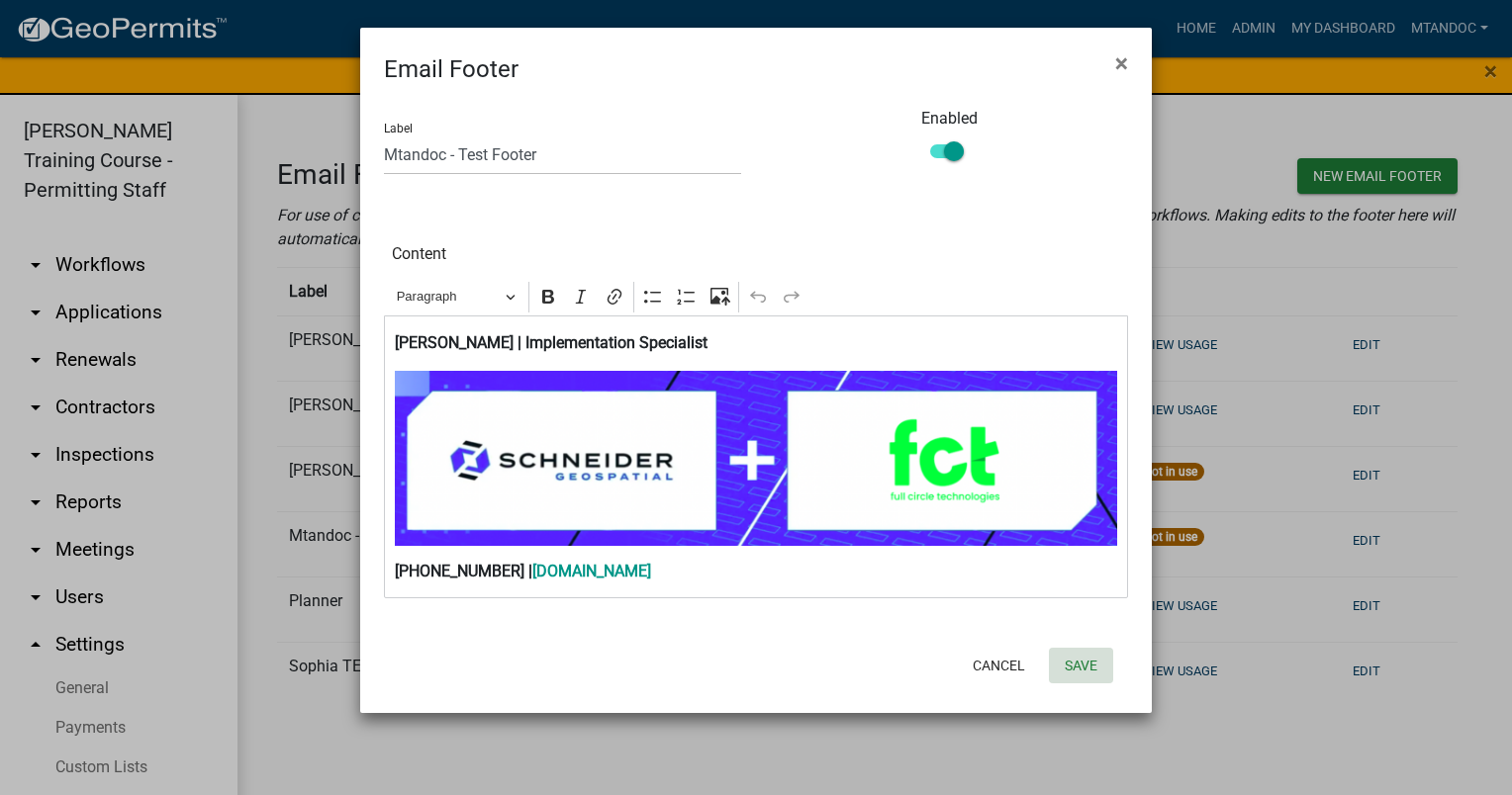
click at [1092, 664] on button "Save" at bounding box center [1081, 666] width 65 height 36
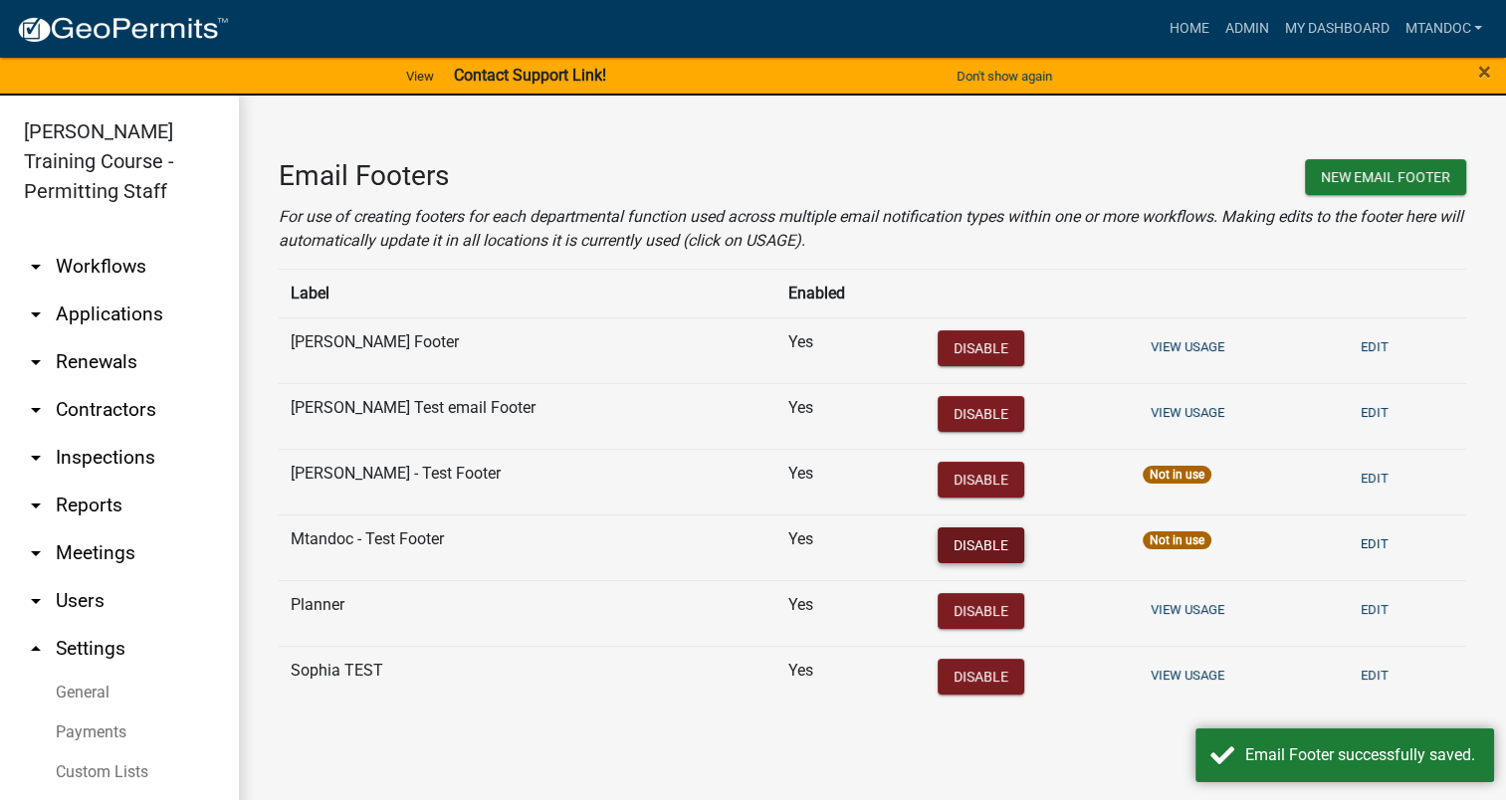
click at [937, 539] on button "Disable" at bounding box center [980, 545] width 87 height 36
click at [937, 539] on button "Enable" at bounding box center [979, 545] width 84 height 36
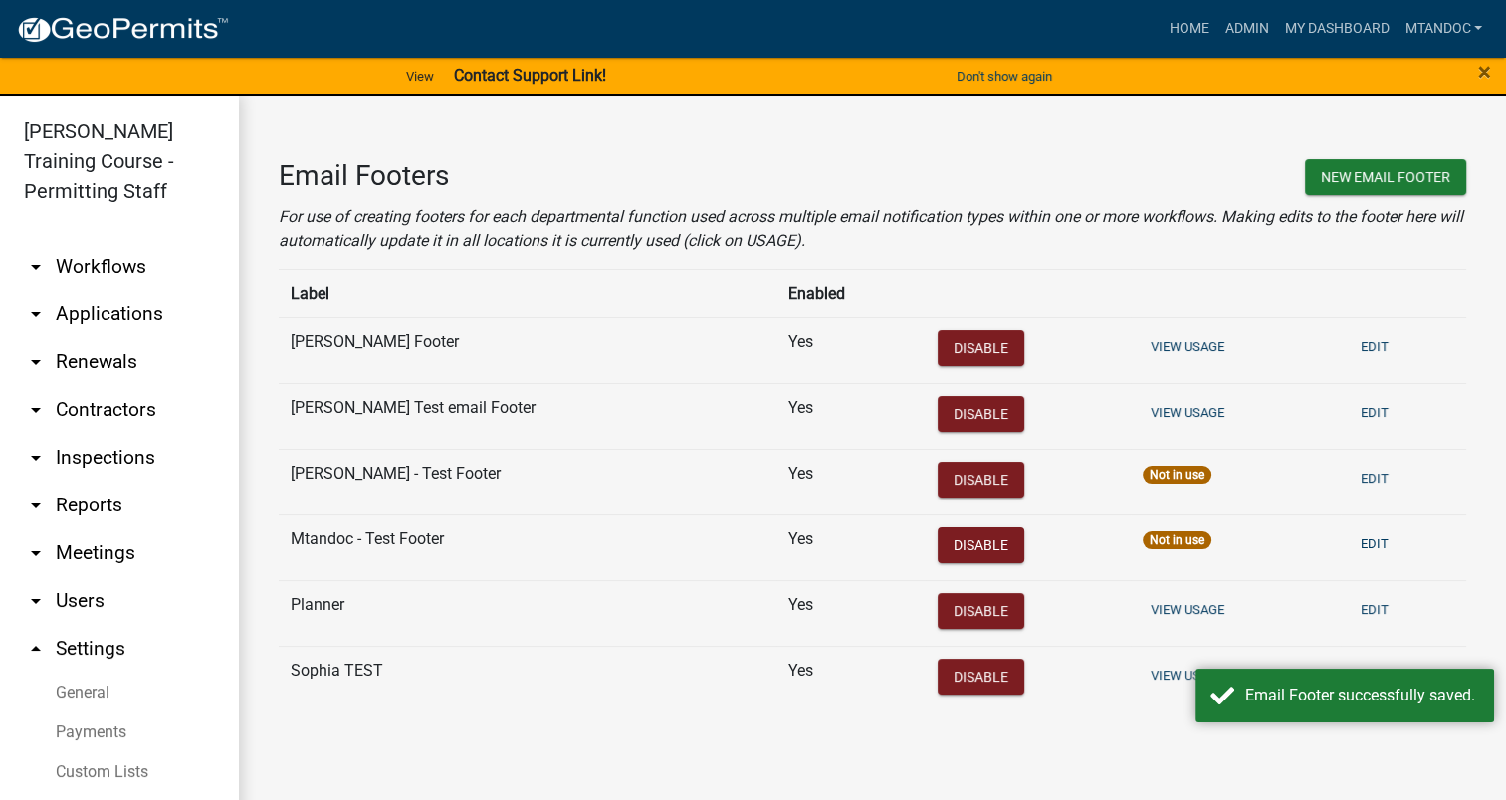
click at [1142, 539] on div "Not in use" at bounding box center [1176, 540] width 69 height 18
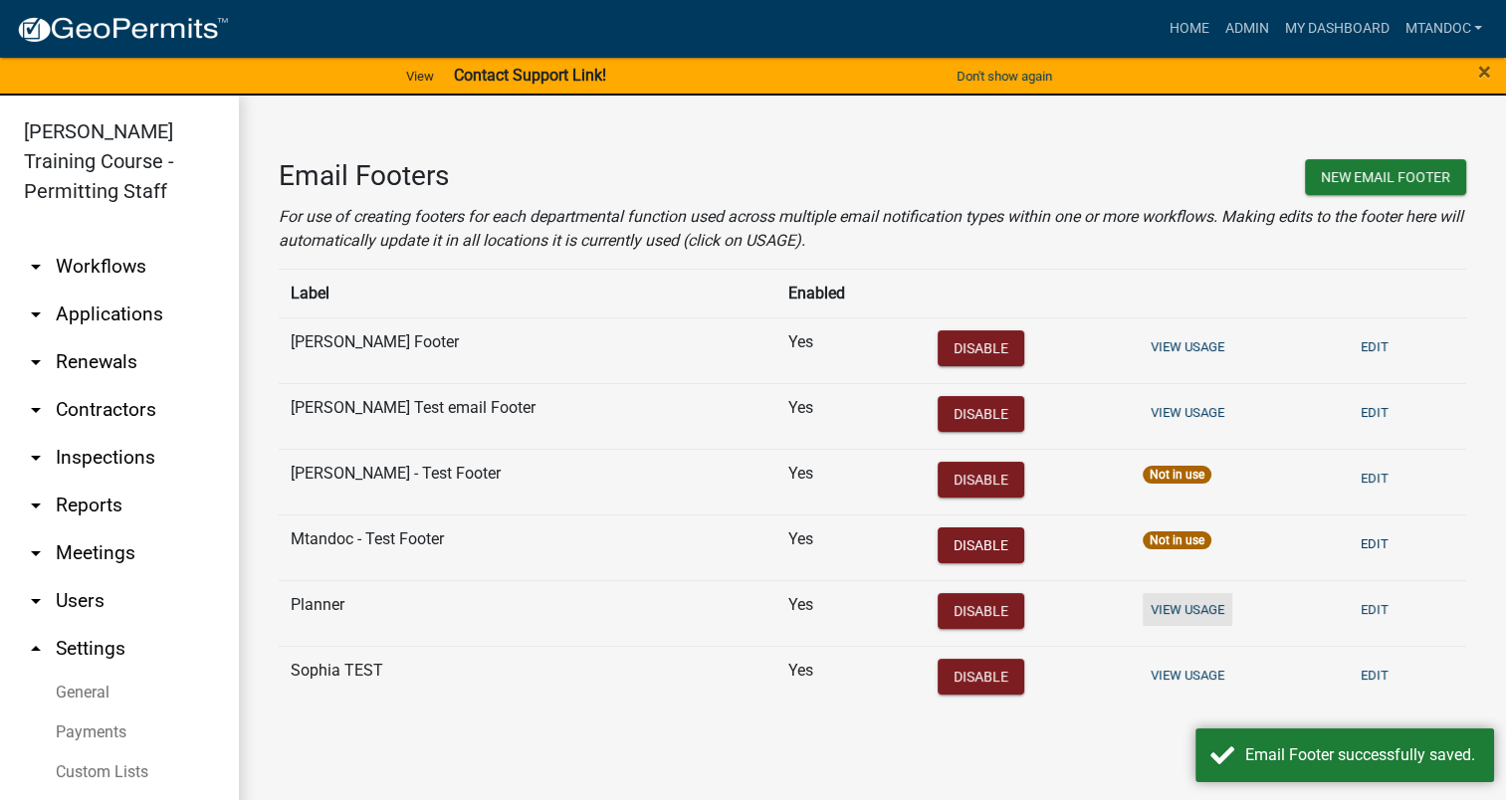
click at [1142, 607] on button "View Usage" at bounding box center [1187, 609] width 90 height 33
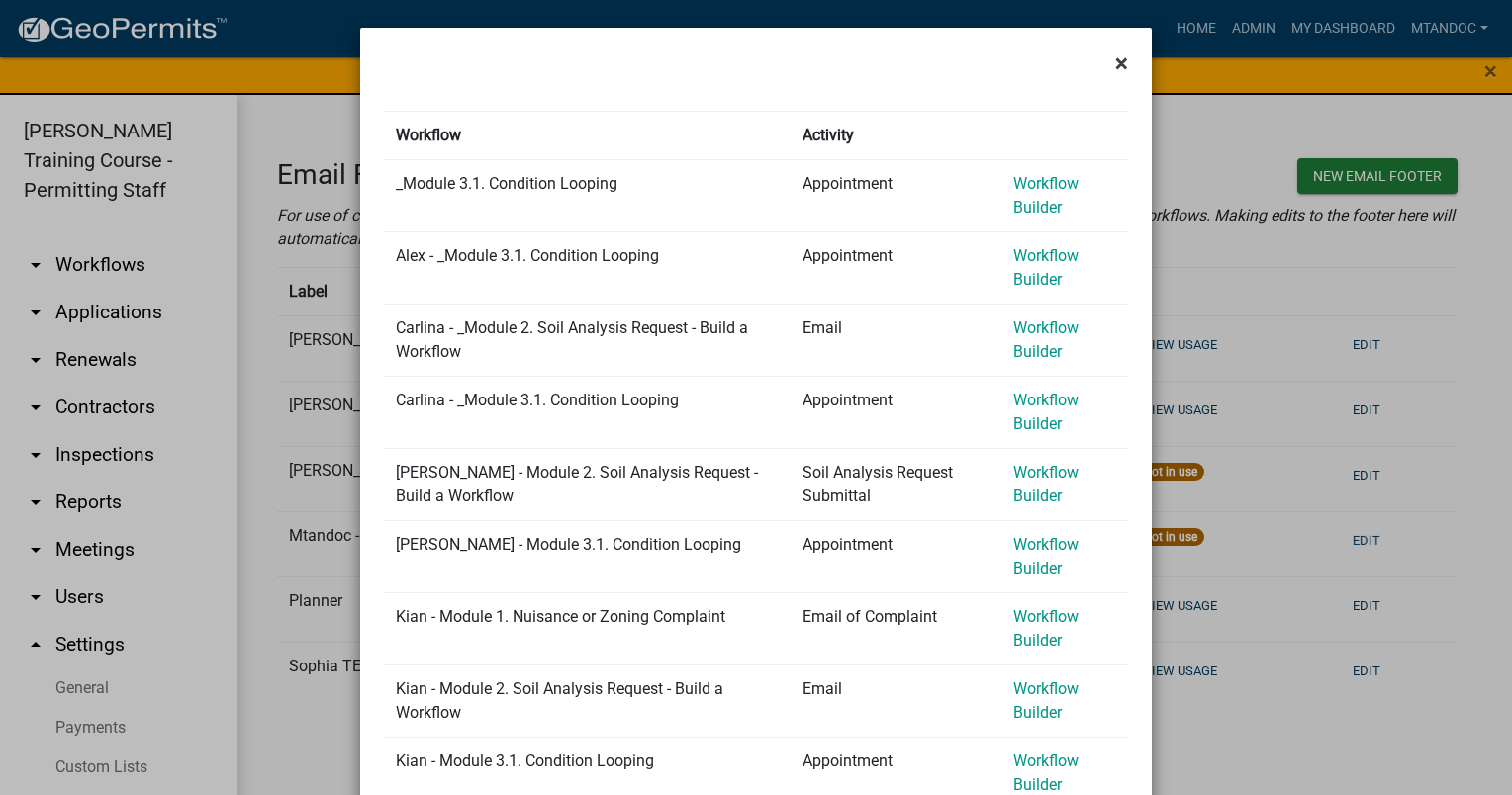
click at [1115, 60] on span "×" at bounding box center [1121, 64] width 13 height 28
